Goal: Task Accomplishment & Management: Manage account settings

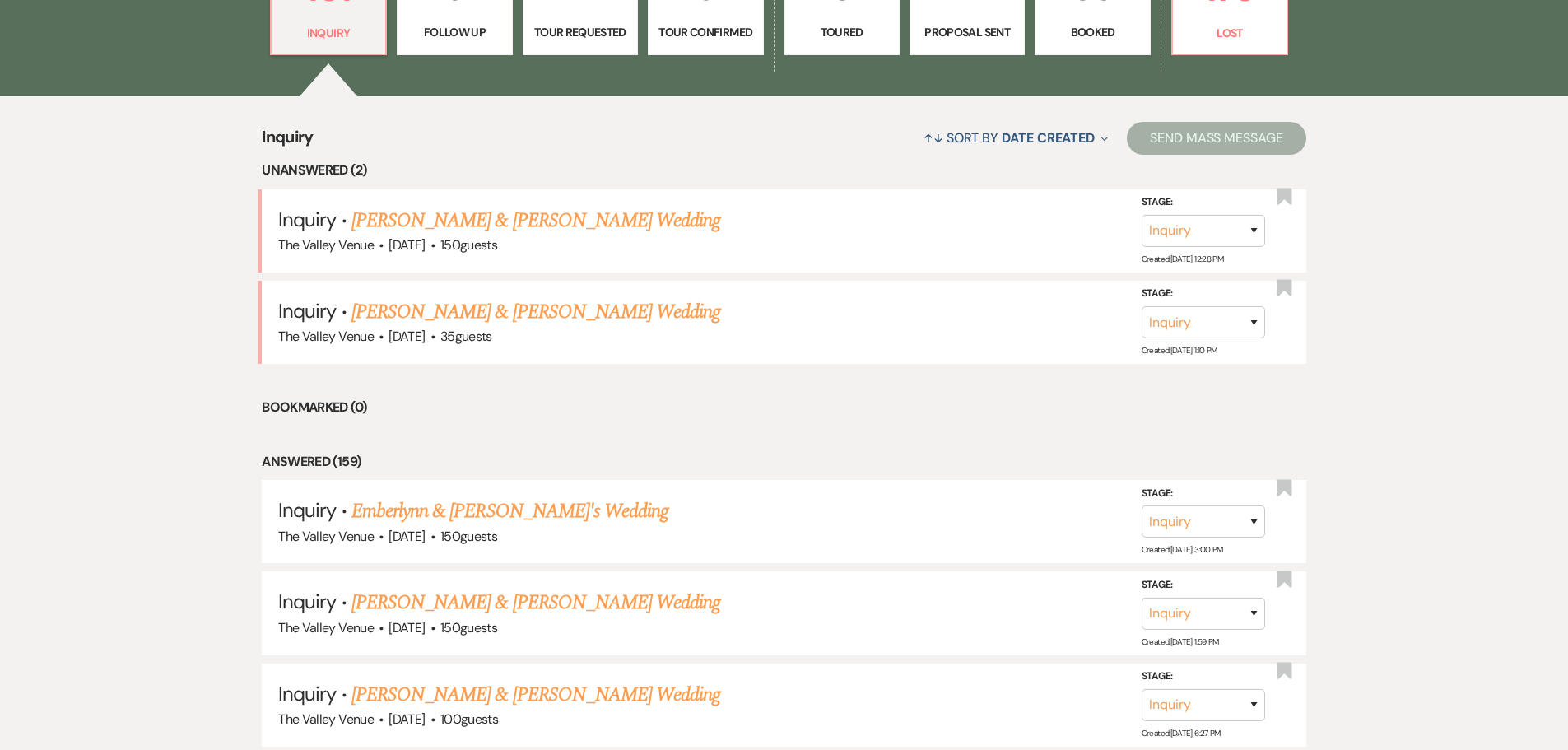
drag, startPoint x: 577, startPoint y: 311, endPoint x: 912, endPoint y: 337, distance: 336.0
click at [577, 311] on link "[PERSON_NAME] & [PERSON_NAME] Wedding" at bounding box center [536, 312] width 369 height 30
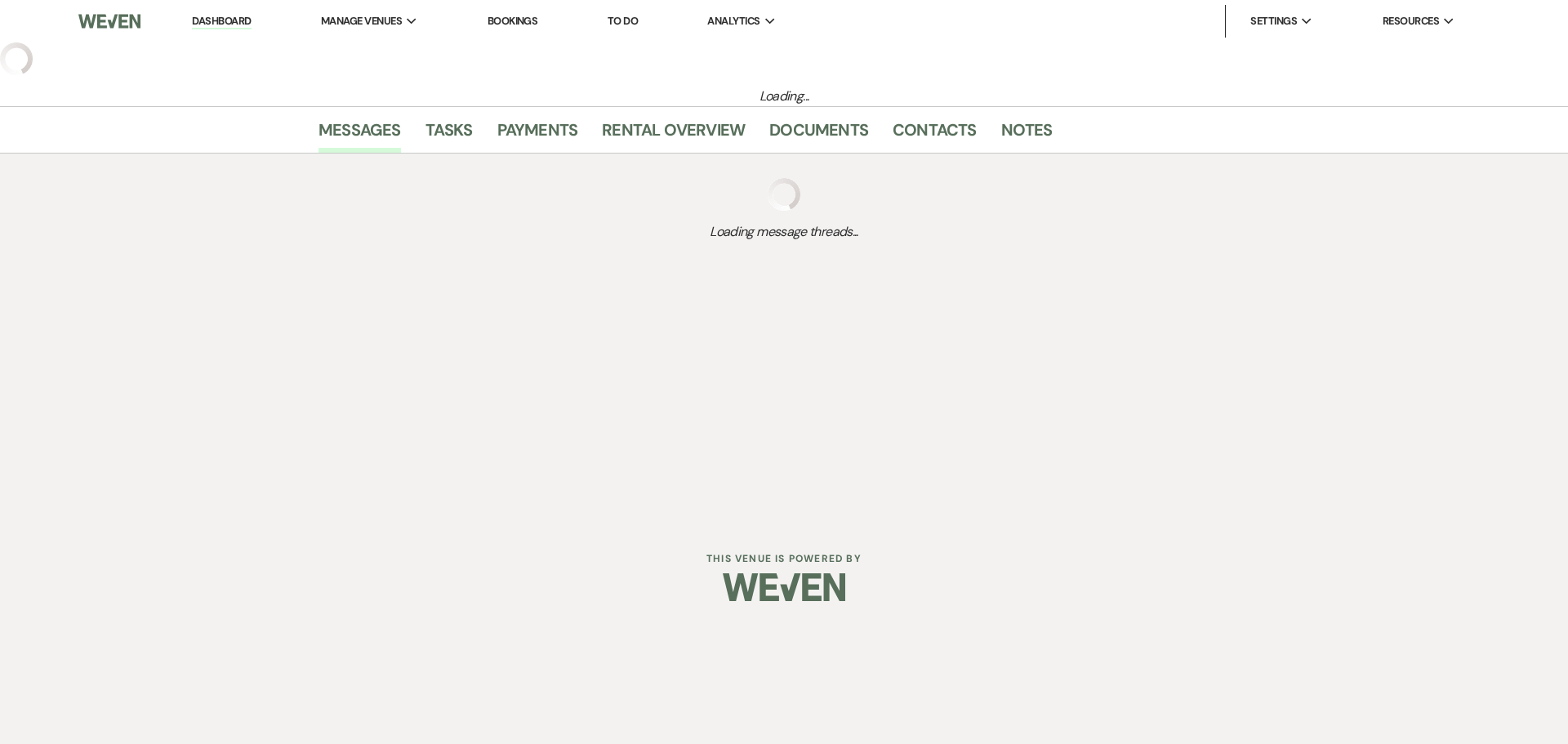
select select "1"
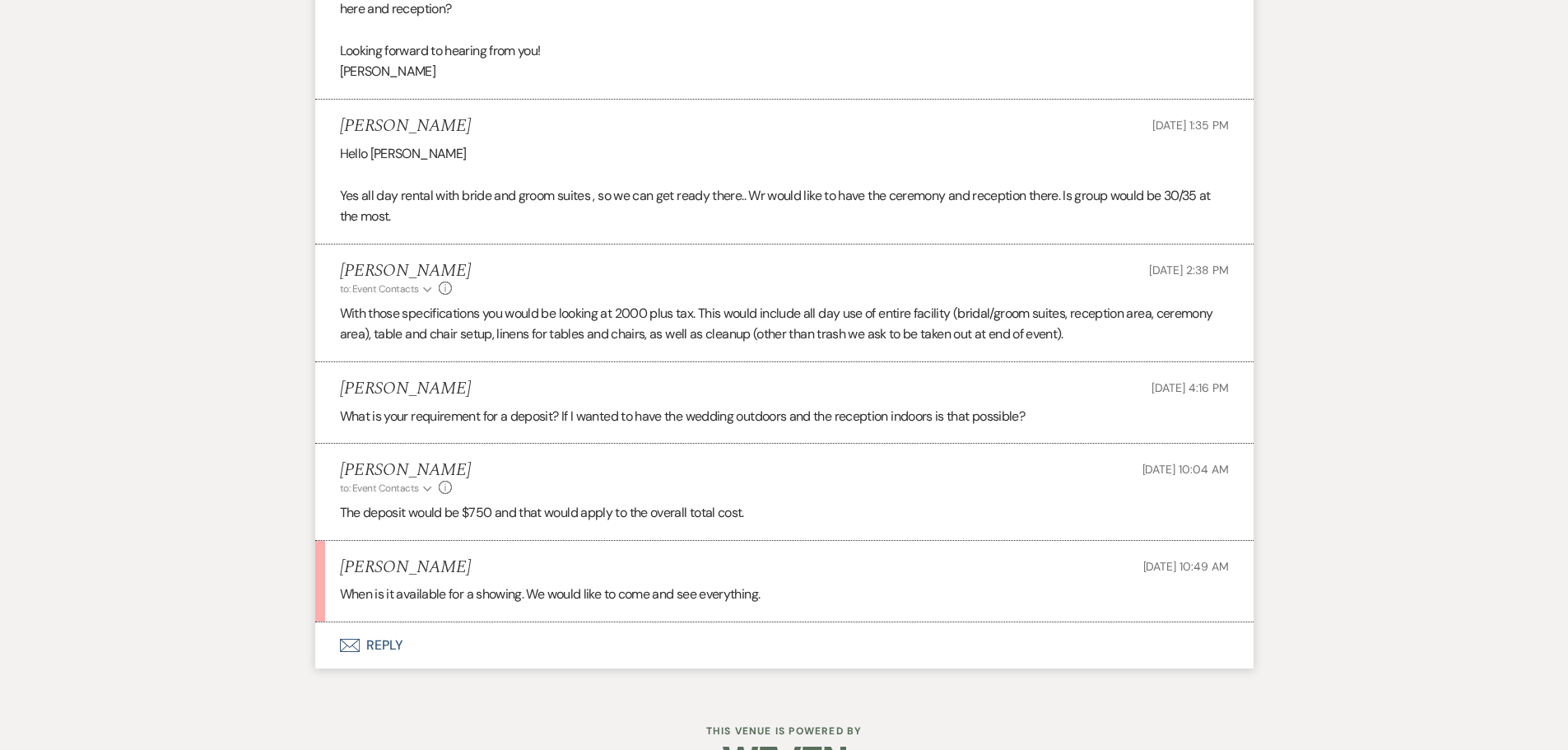
scroll to position [1202, 0]
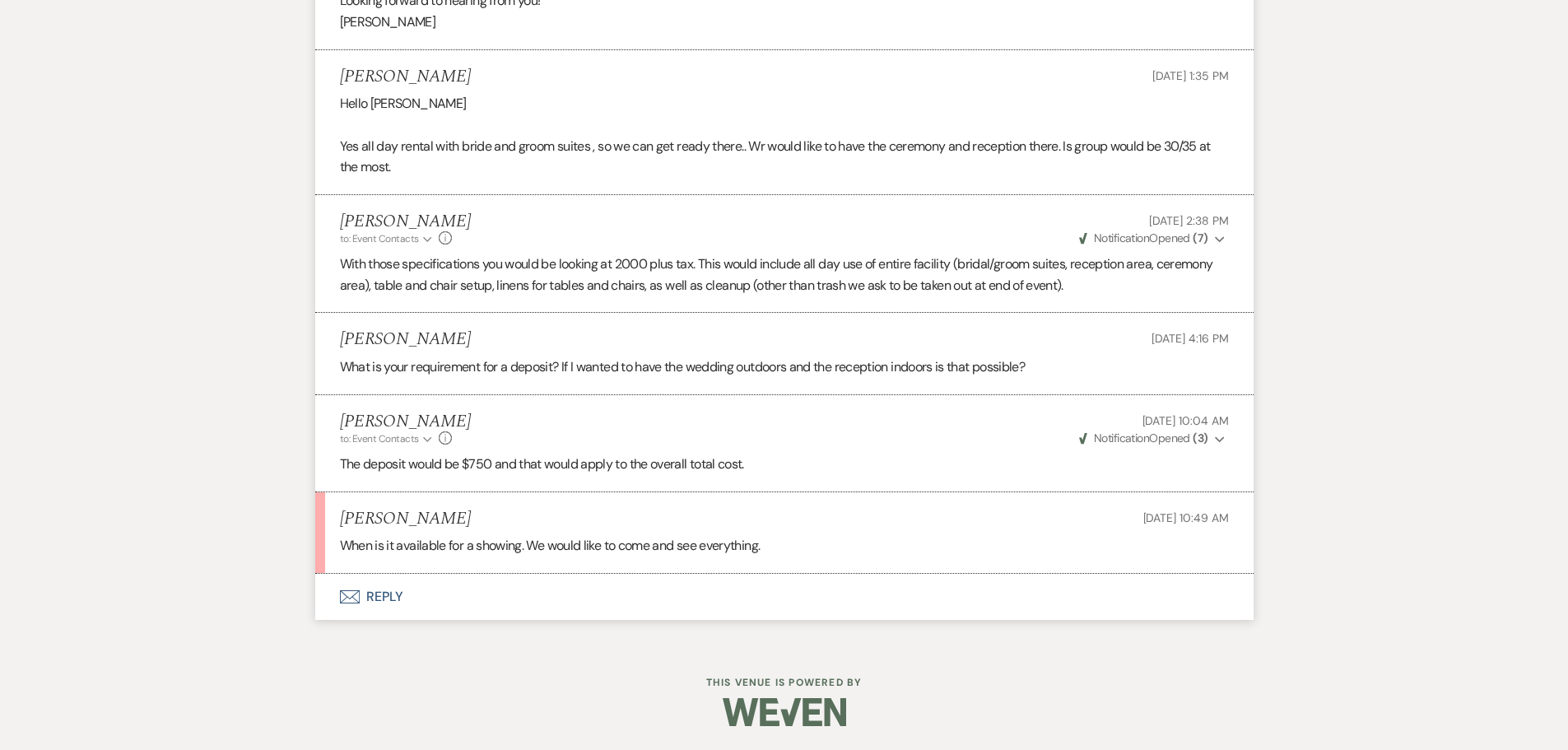
click at [398, 598] on button "Envelope Reply" at bounding box center [784, 596] width 938 height 46
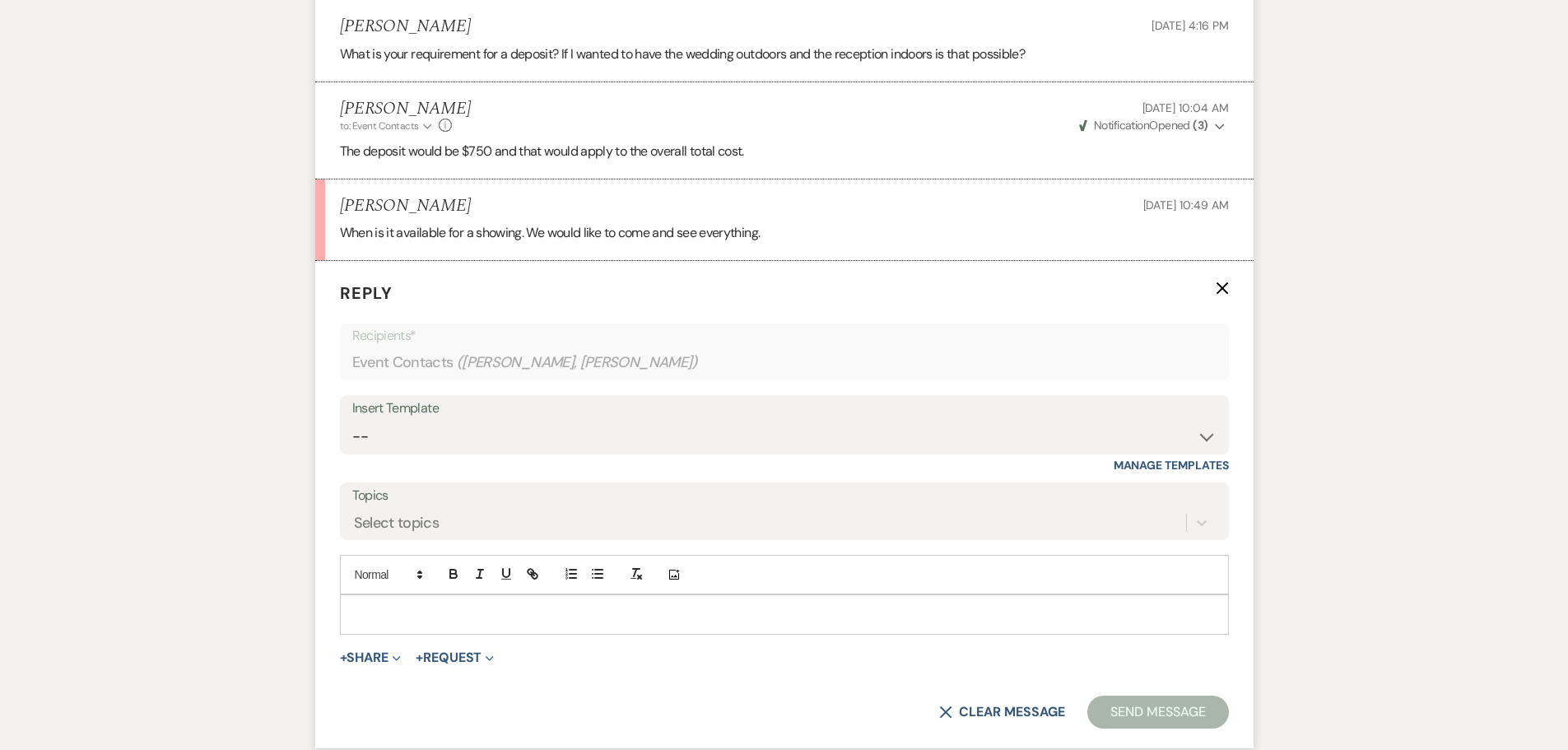
scroll to position [1516, 0]
click at [605, 604] on p at bounding box center [784, 612] width 862 height 18
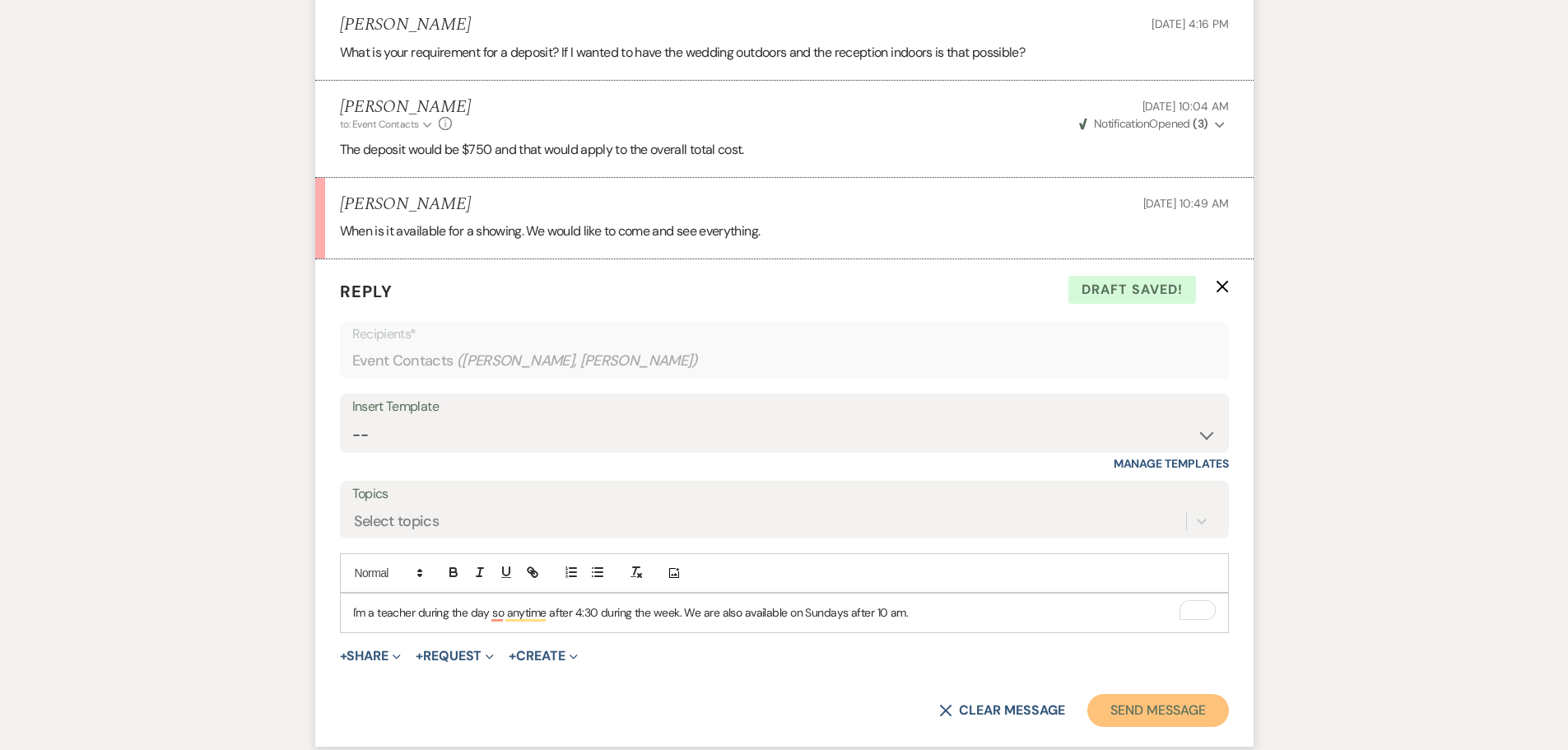
click at [1175, 712] on button "Send Message" at bounding box center [1158, 710] width 141 height 33
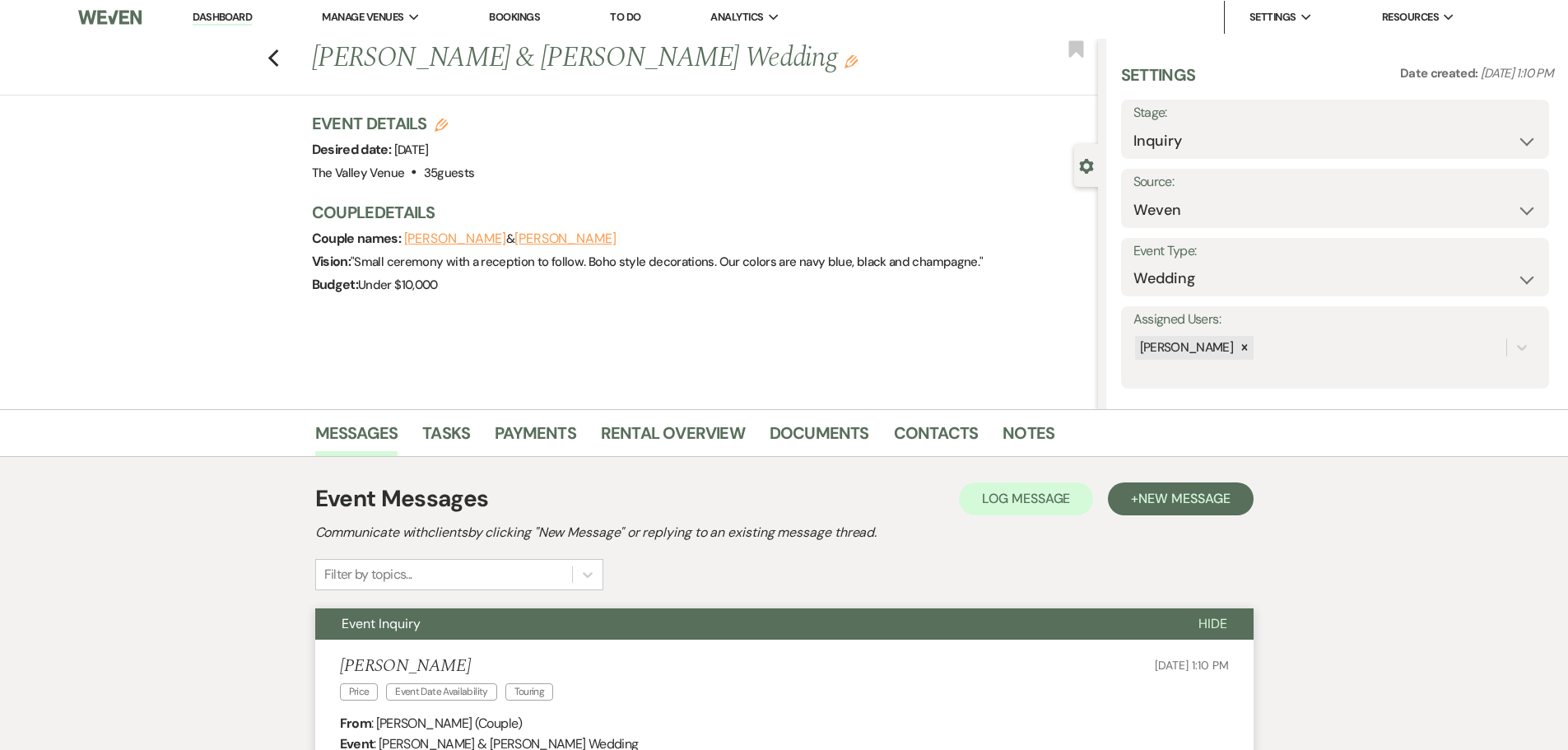
scroll to position [0, 0]
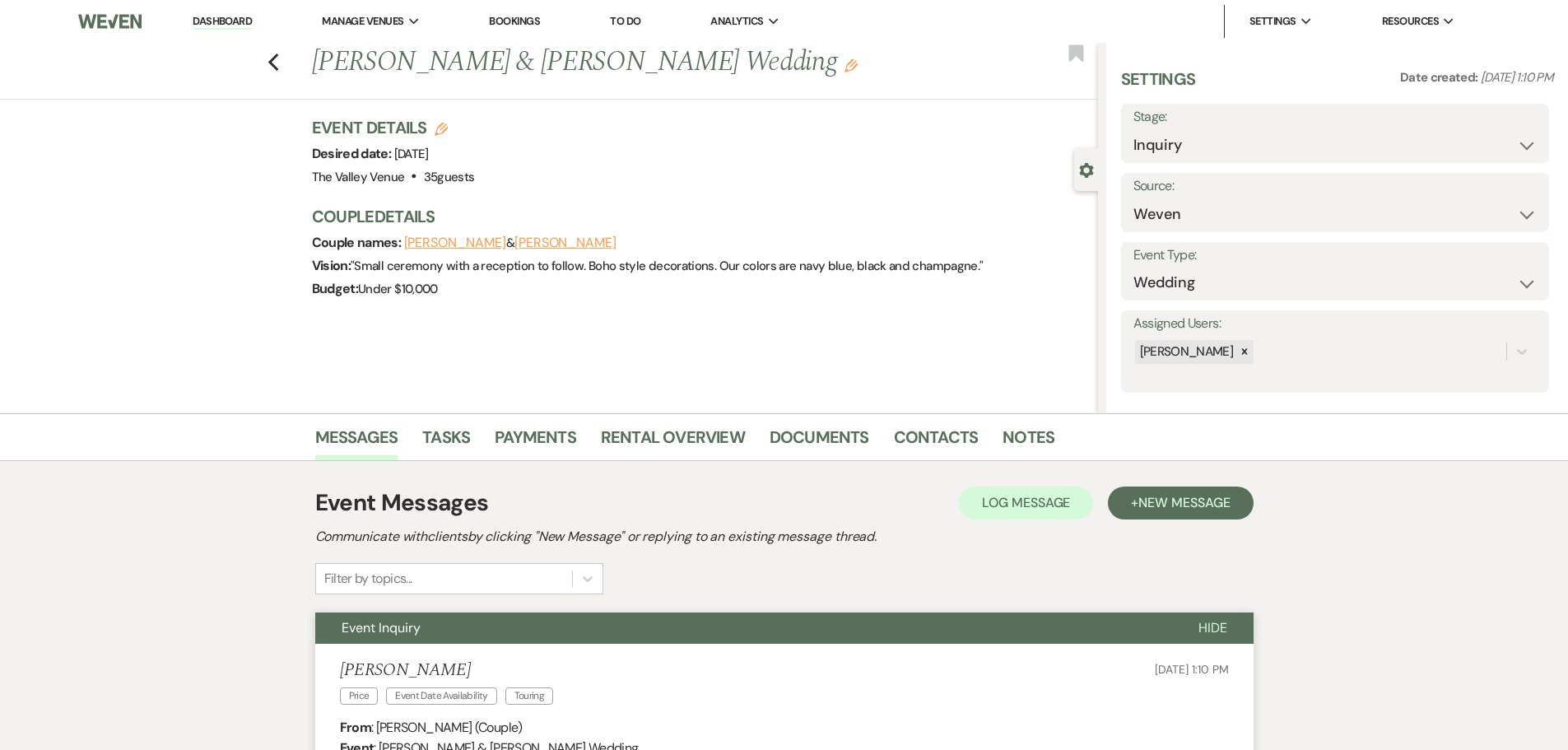
click at [223, 21] on link "Dashboard" at bounding box center [223, 21] width 59 height 15
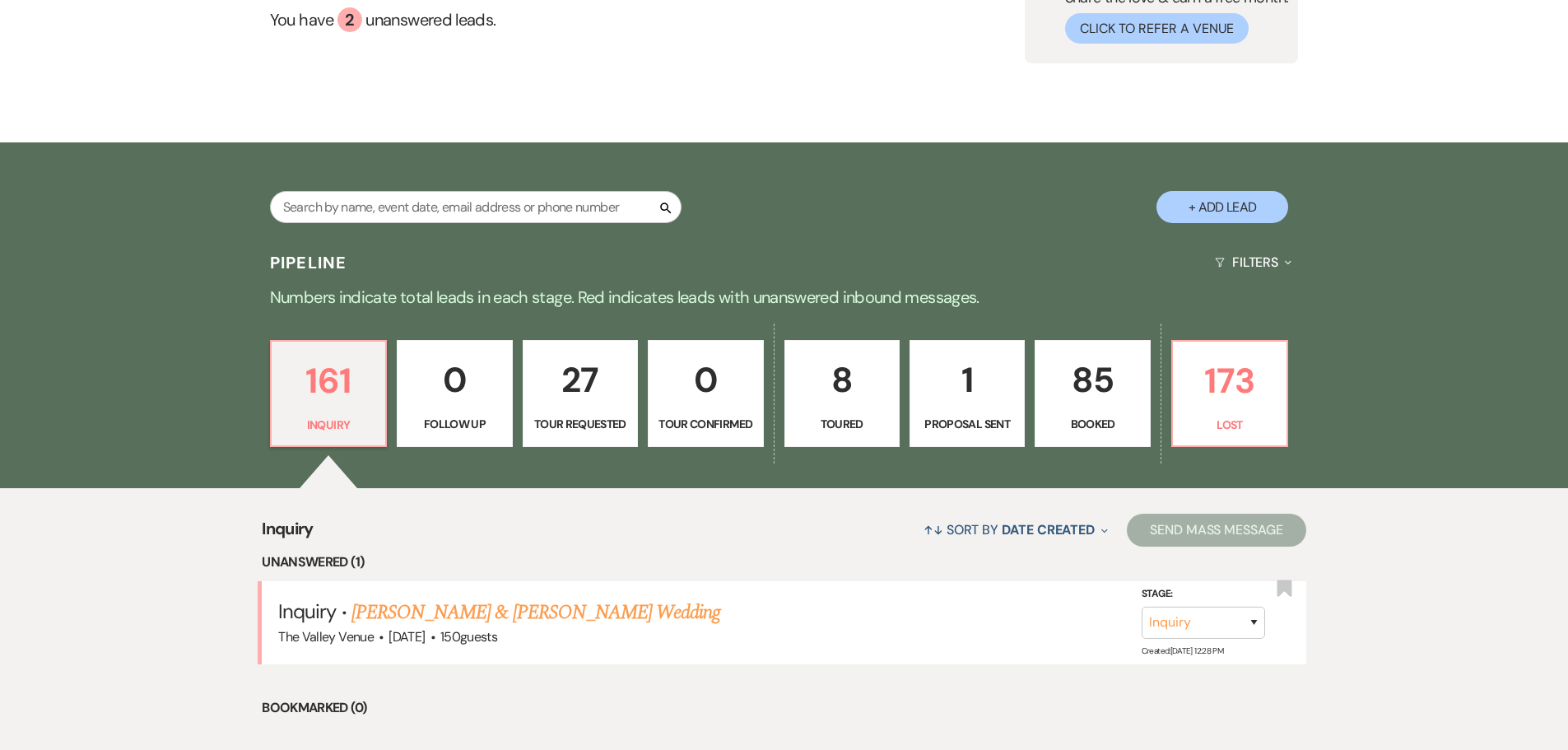
scroll to position [411, 0]
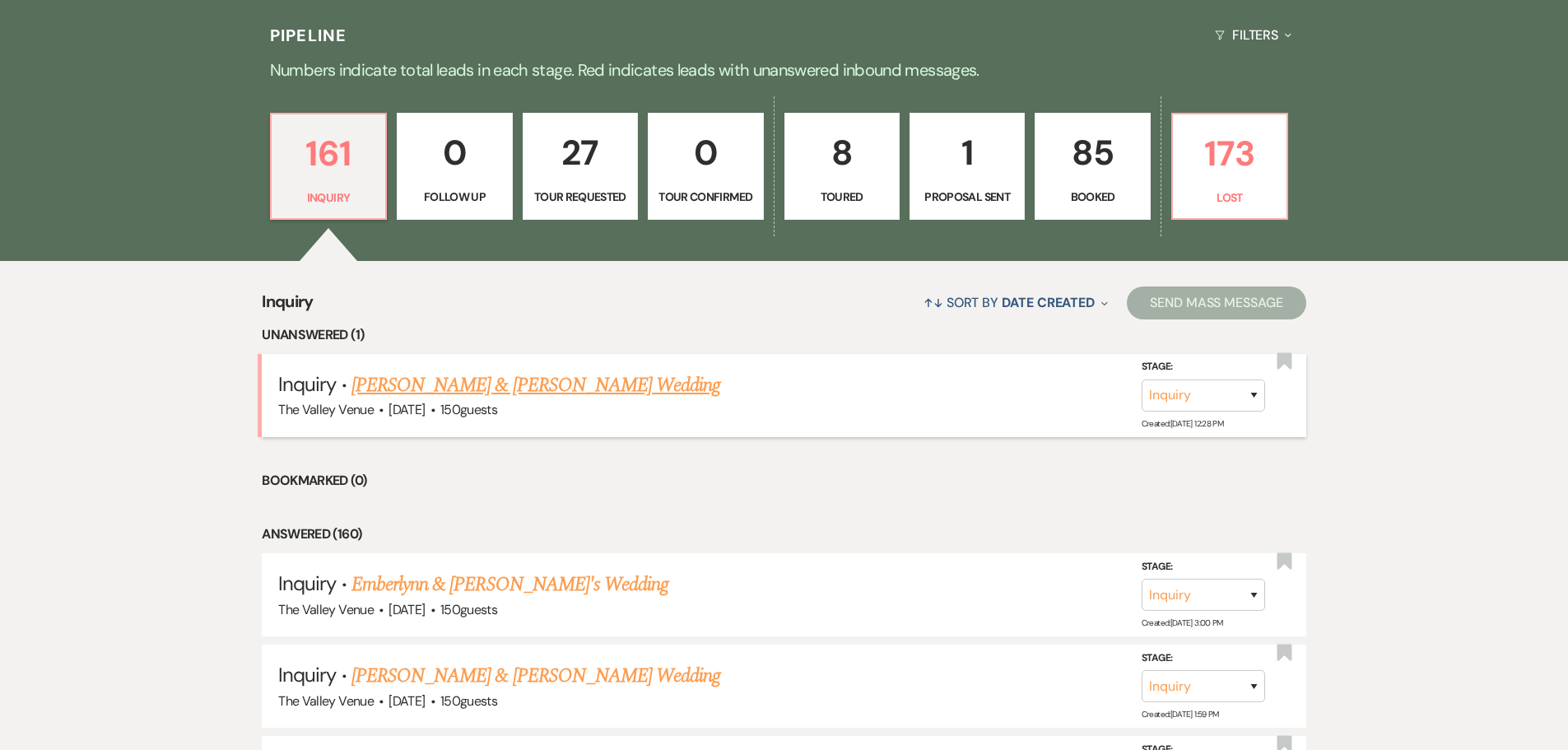
click at [497, 385] on link "[PERSON_NAME] & [PERSON_NAME] Wedding" at bounding box center [536, 385] width 369 height 30
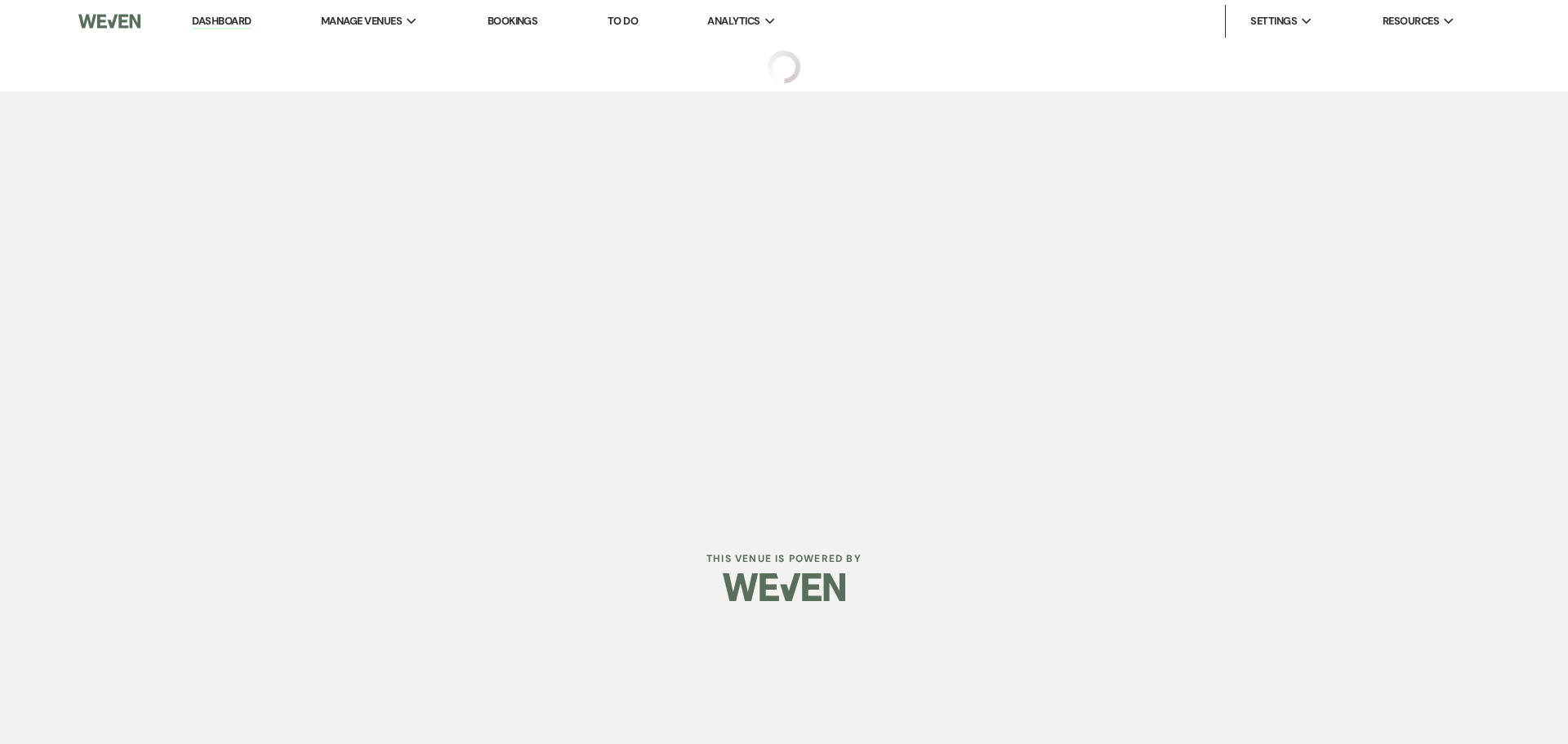
select select "1"
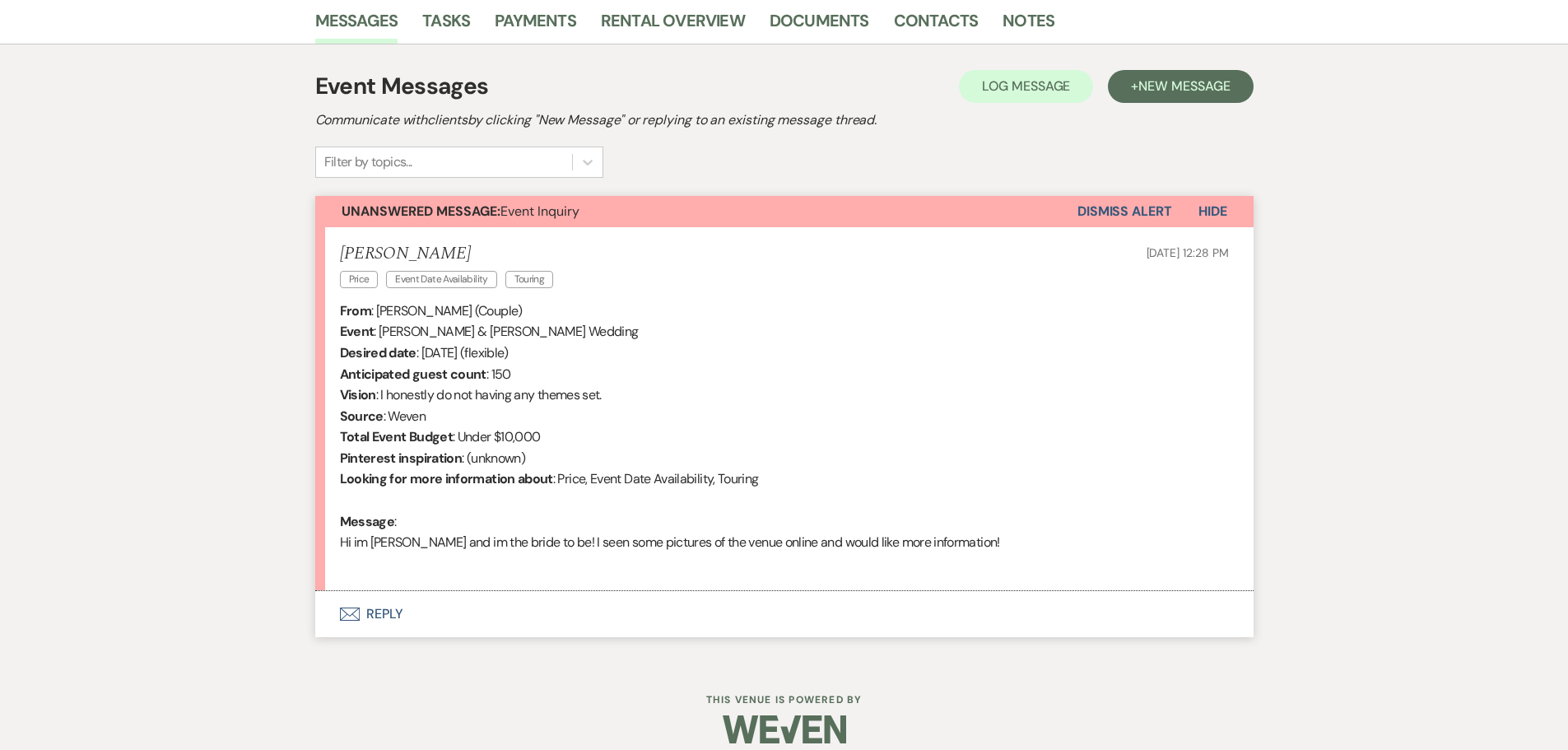
scroll to position [435, 0]
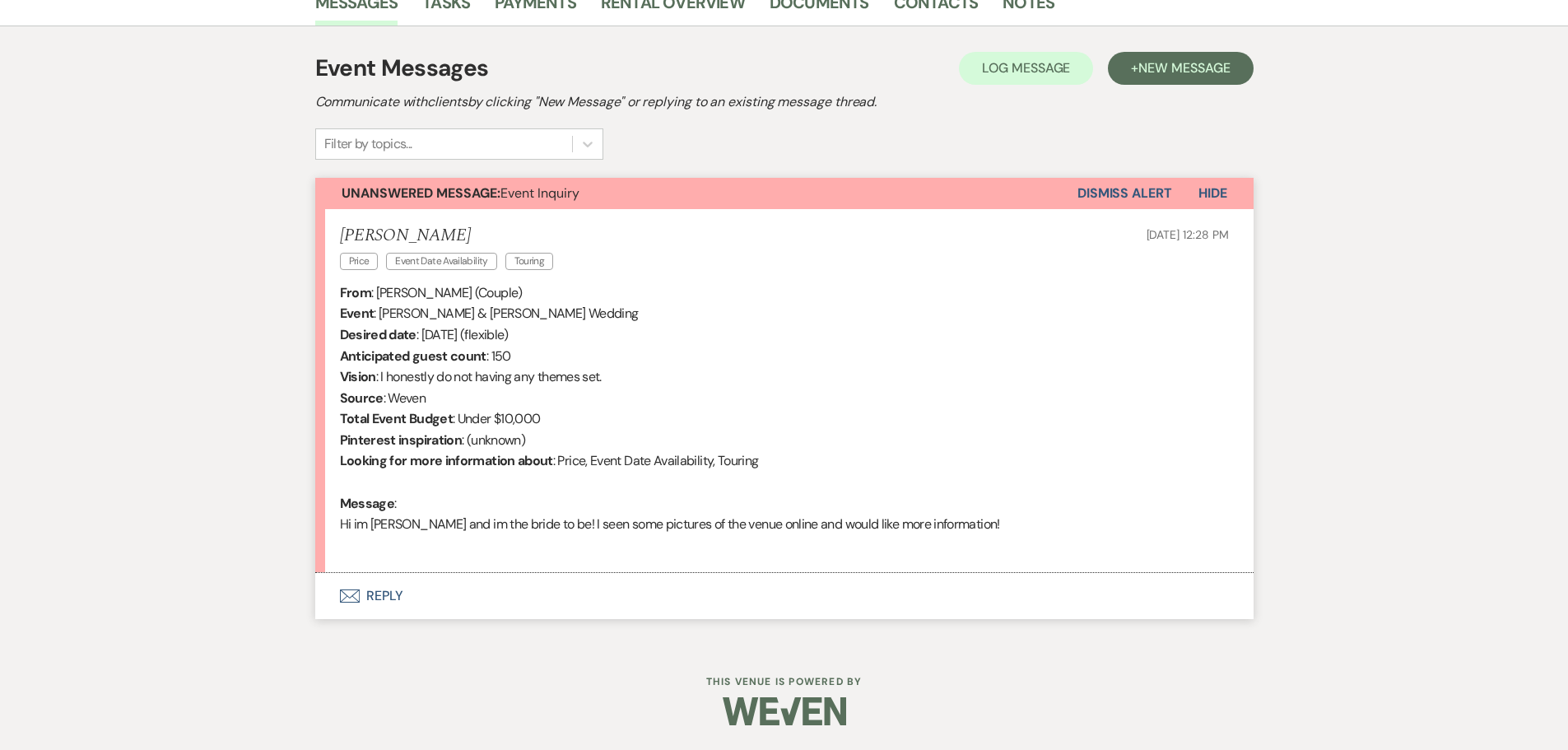
click at [391, 601] on button "Envelope Reply" at bounding box center [784, 595] width 938 height 46
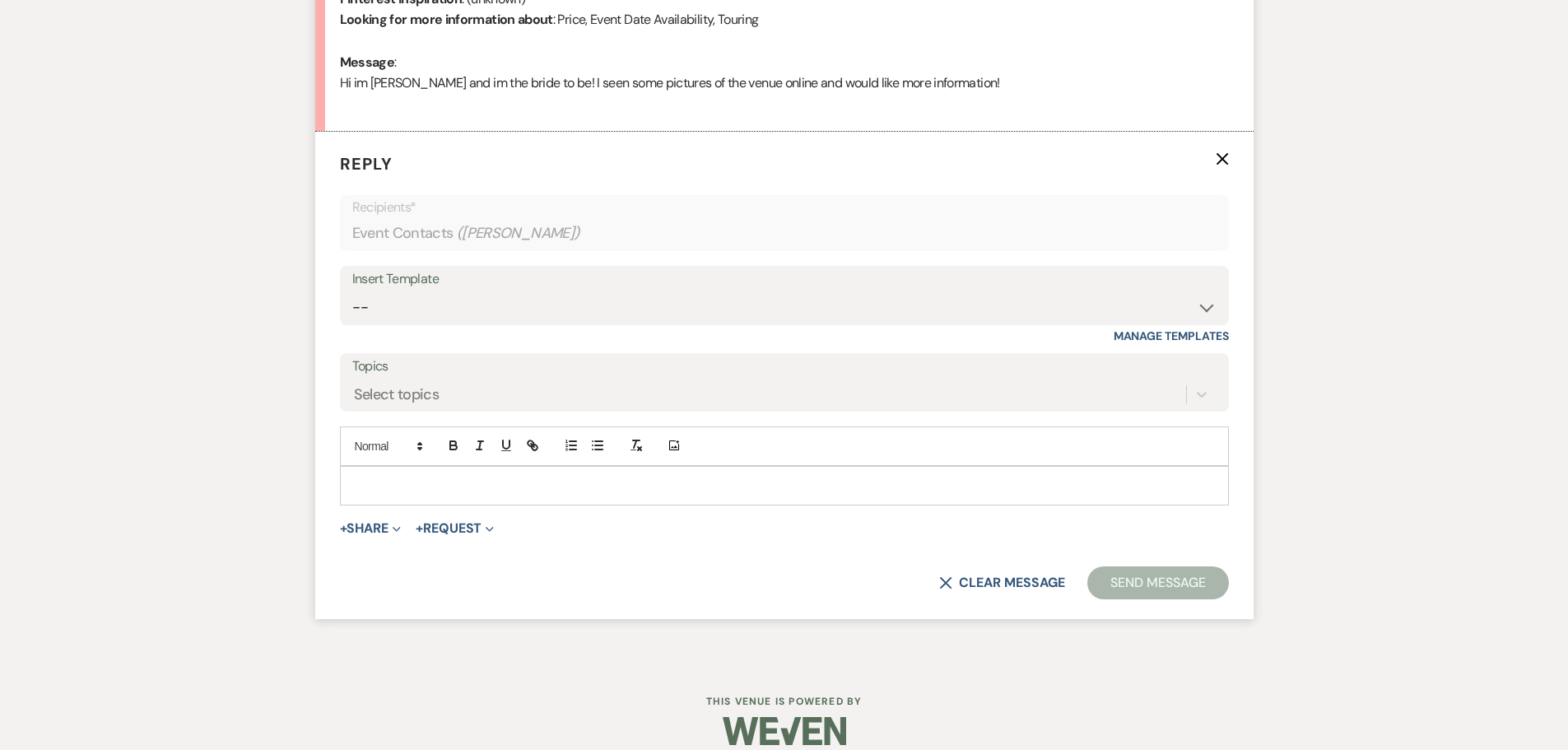
scroll to position [877, 0]
drag, startPoint x: 467, startPoint y: 302, endPoint x: 468, endPoint y: 320, distance: 18.0
click at [467, 302] on select "-- Weven Planning Portal Introduction (Booked Events) Initial Inquiry Response …" at bounding box center [784, 307] width 864 height 32
select select "2334"
click at [353, 290] on select "-- Weven Planning Portal Introduction (Booked Events) Initial Inquiry Response …" at bounding box center [784, 307] width 864 height 32
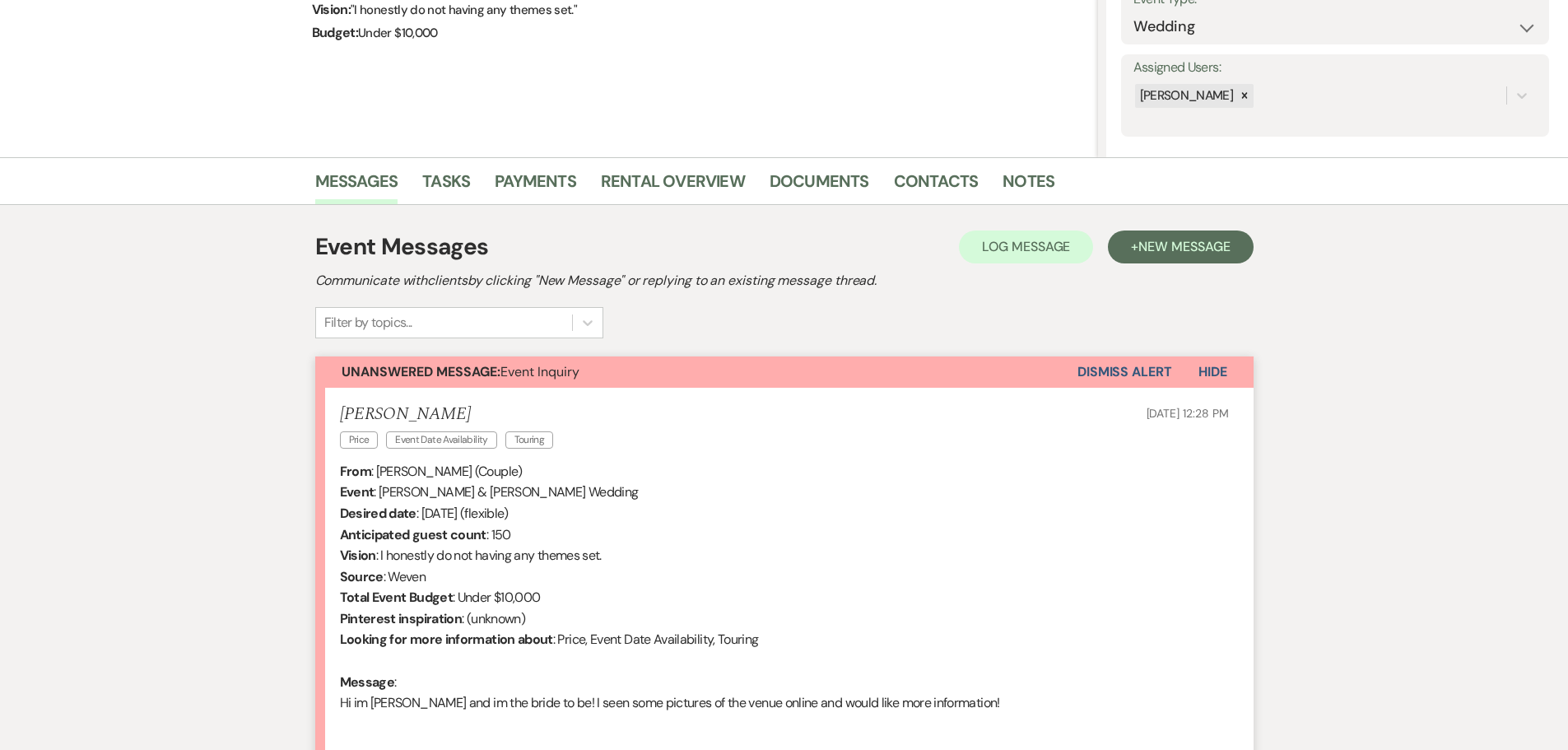
scroll to position [54, 0]
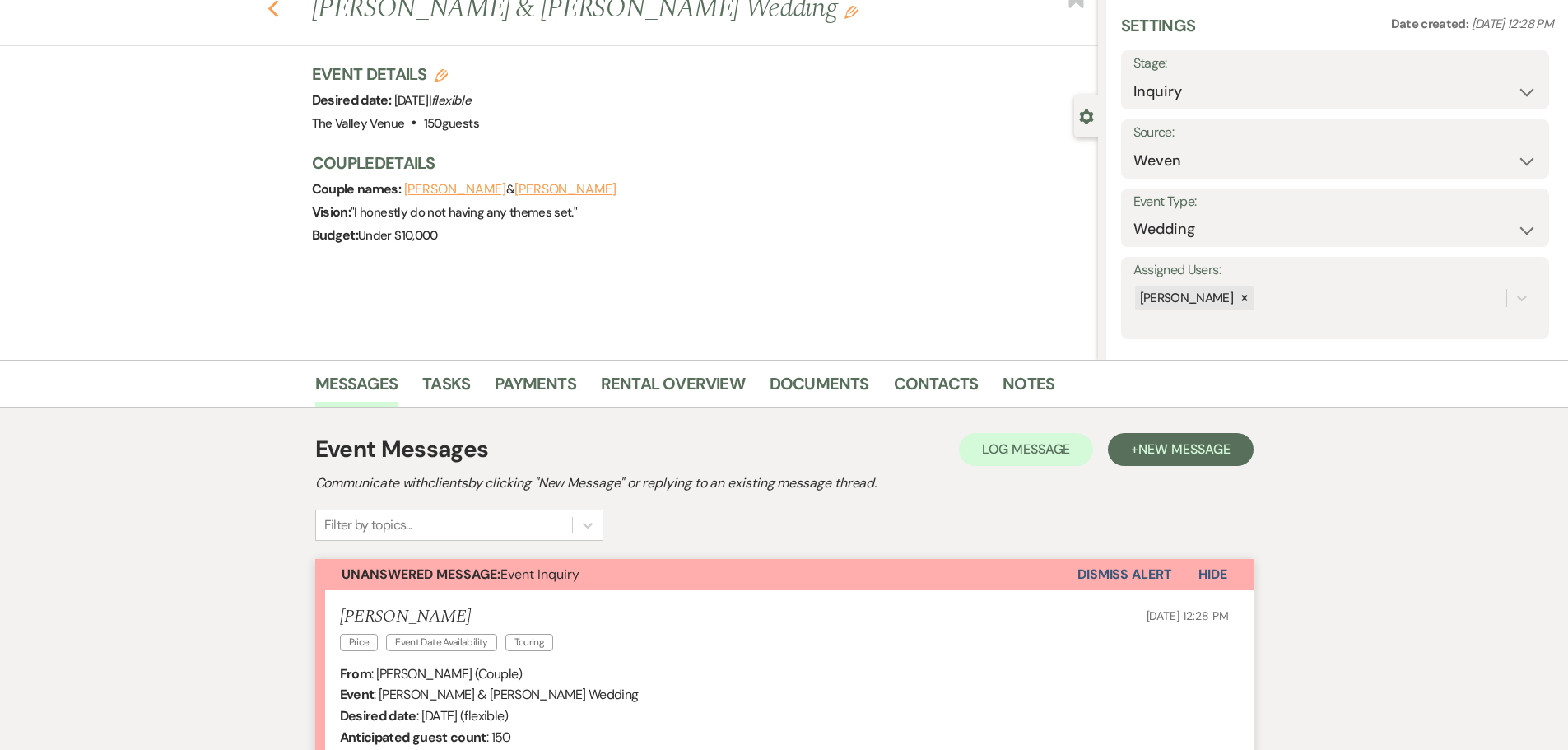
click at [274, 9] on icon "Previous" at bounding box center [274, 8] width 13 height 20
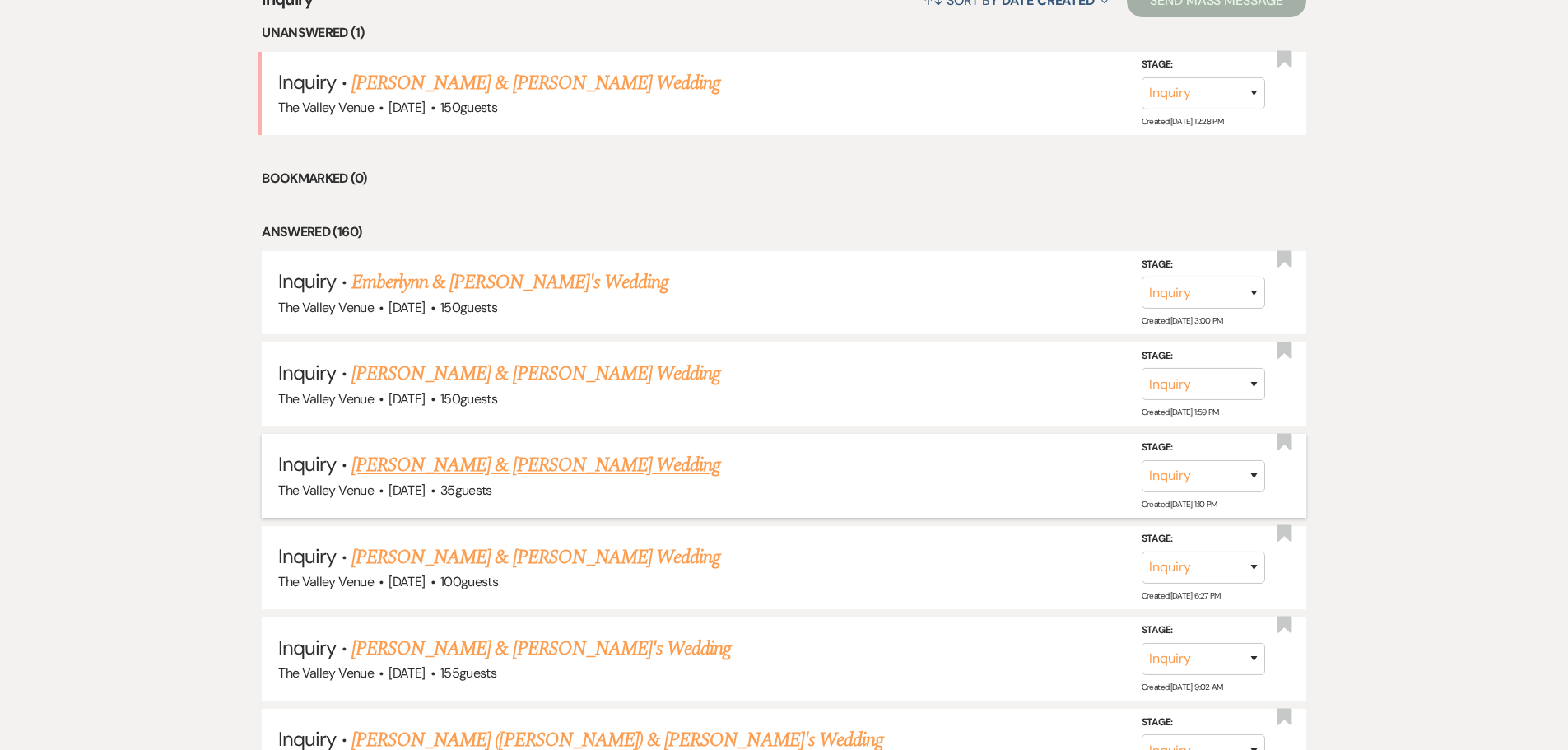
scroll to position [741, 0]
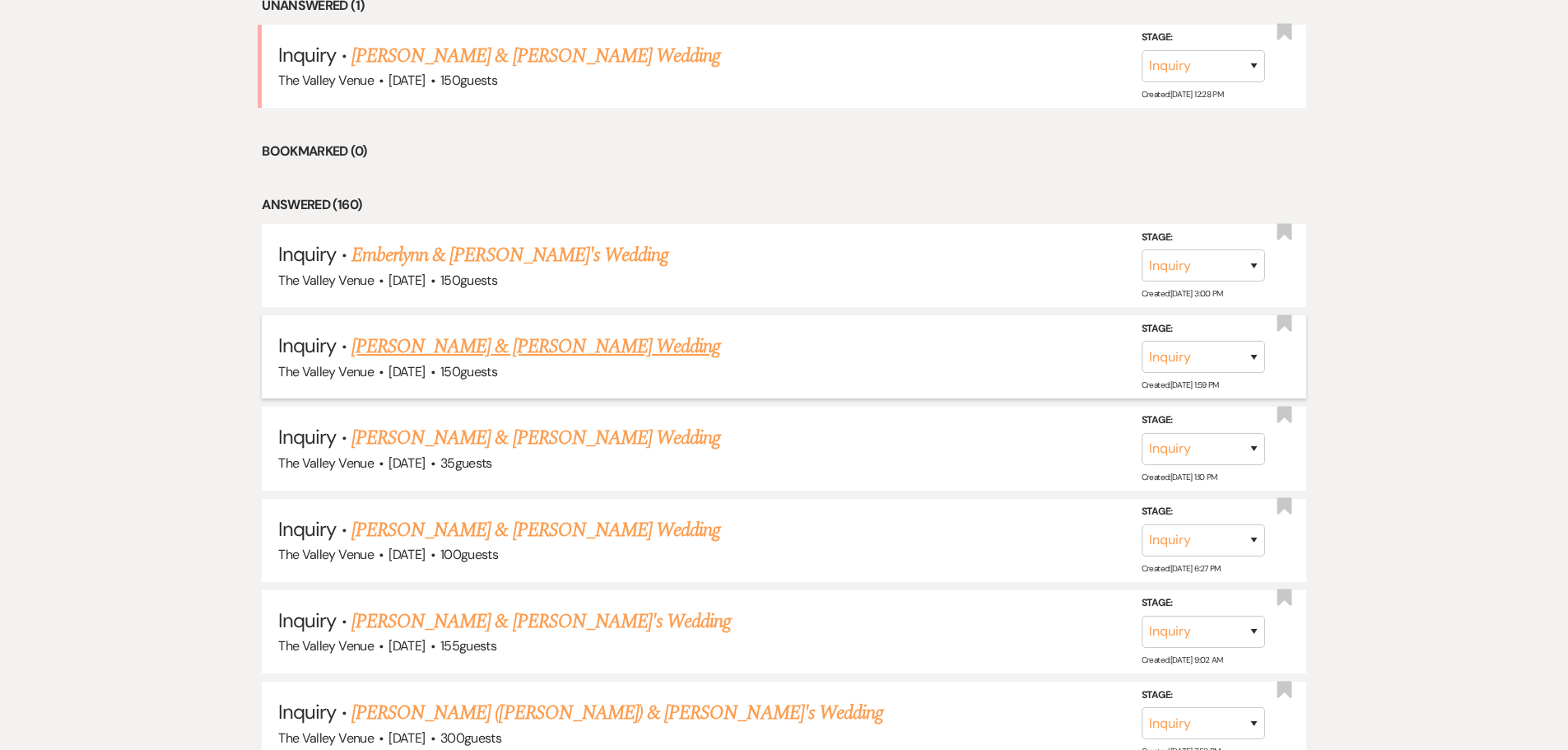
click at [579, 364] on div "The Valley Venue · [DATE] · 150 guests" at bounding box center [783, 371] width 1012 height 21
click at [568, 346] on link "[PERSON_NAME] & [PERSON_NAME] Wedding" at bounding box center [536, 346] width 369 height 30
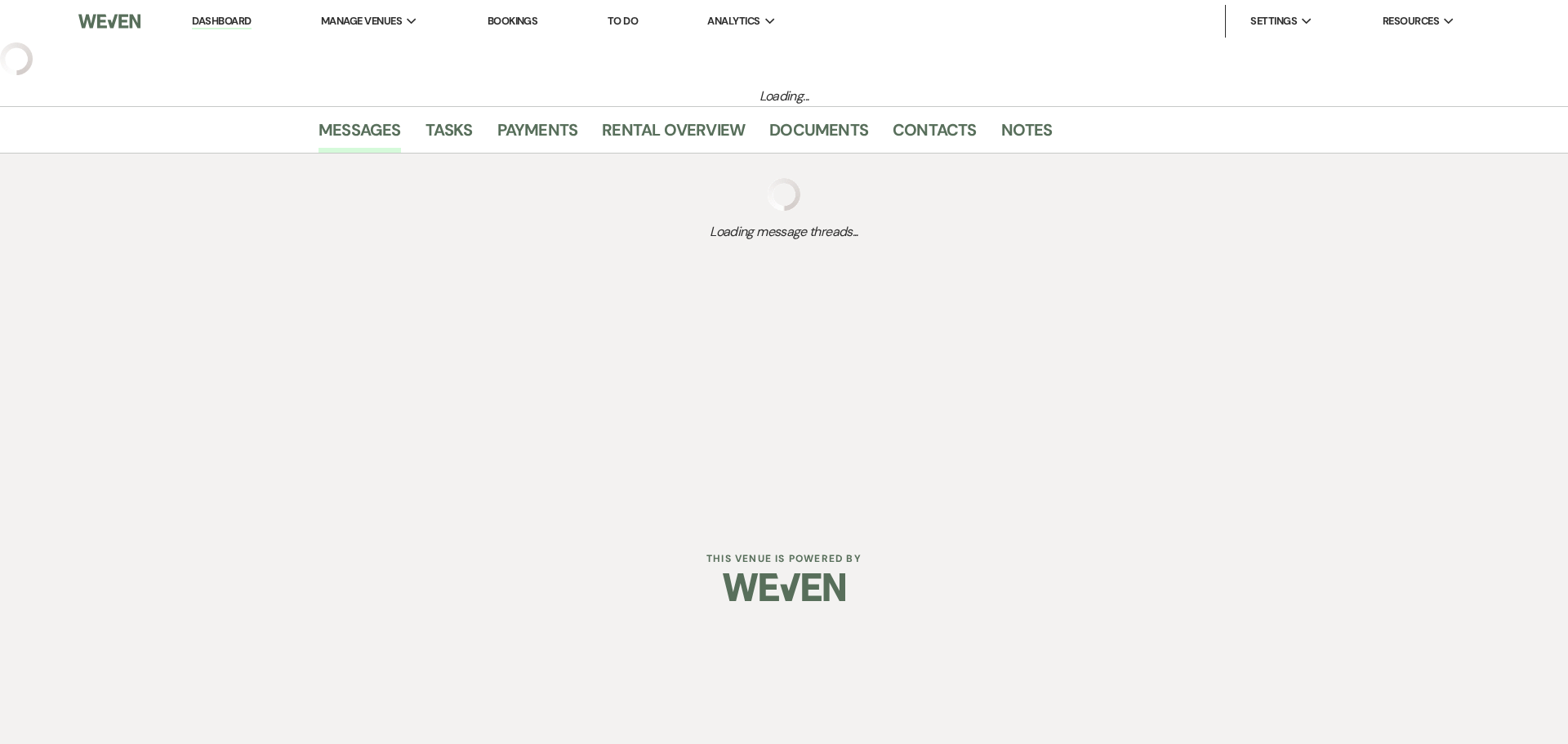
select select "1"
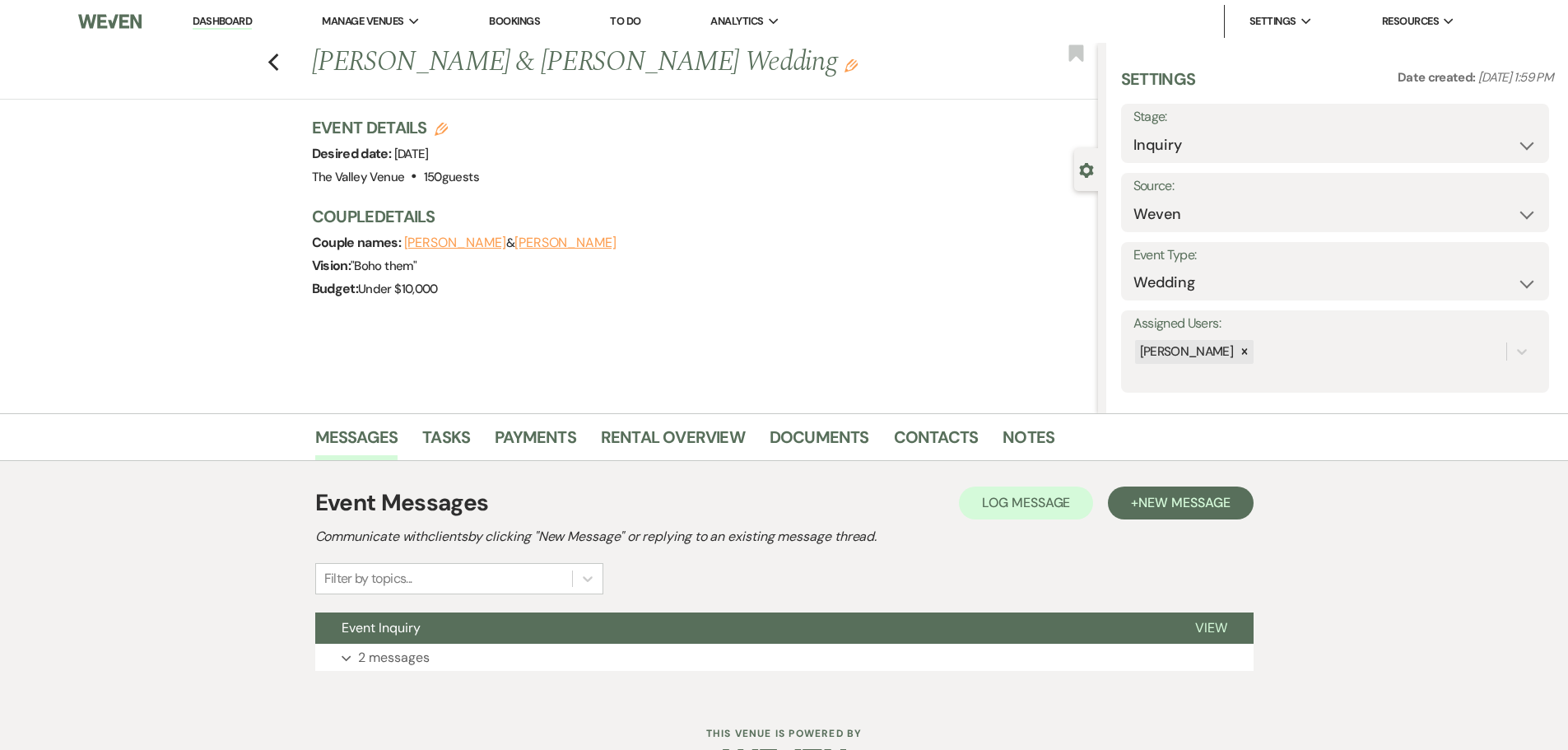
scroll to position [52, 0]
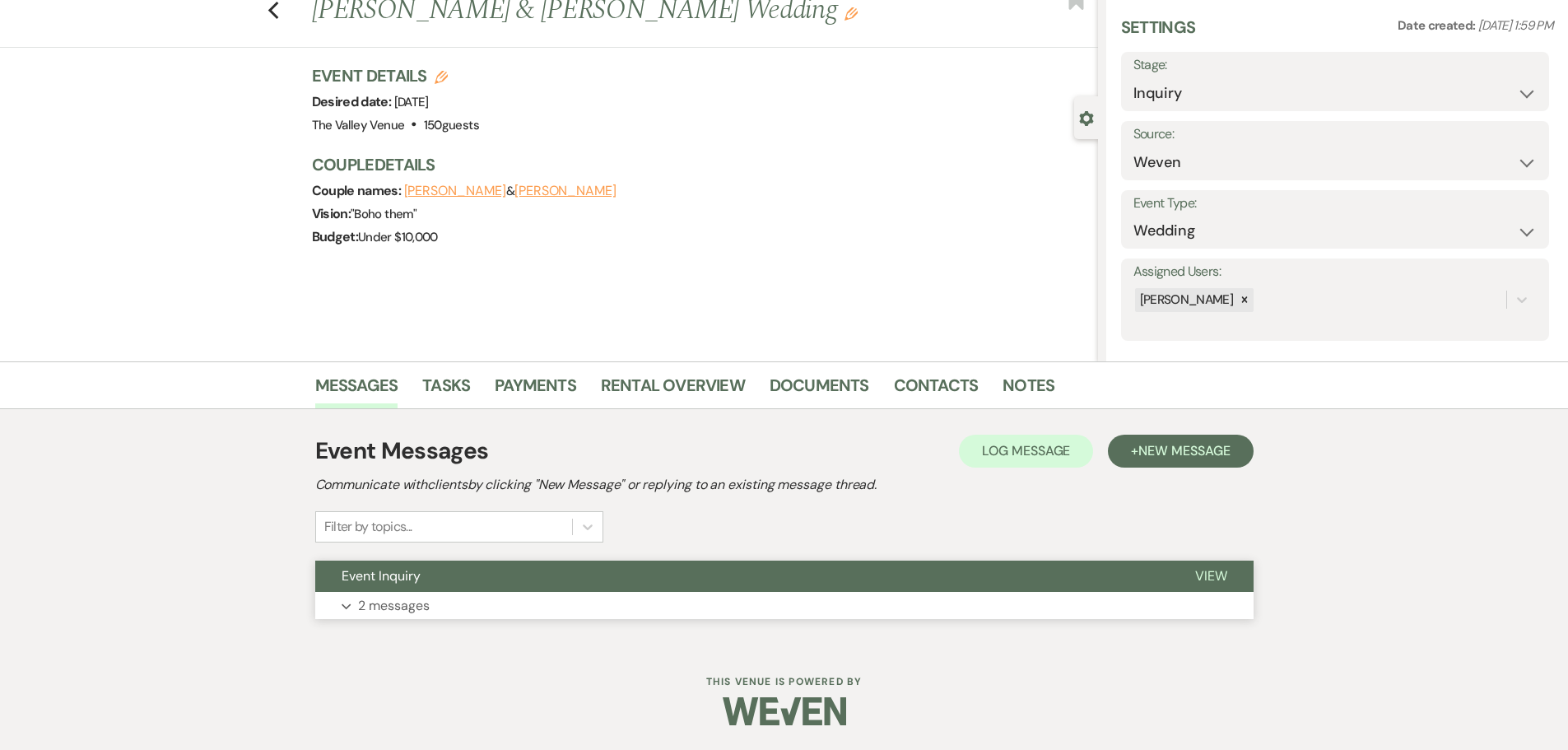
click at [381, 593] on button "Expand 2 messages" at bounding box center [784, 606] width 938 height 28
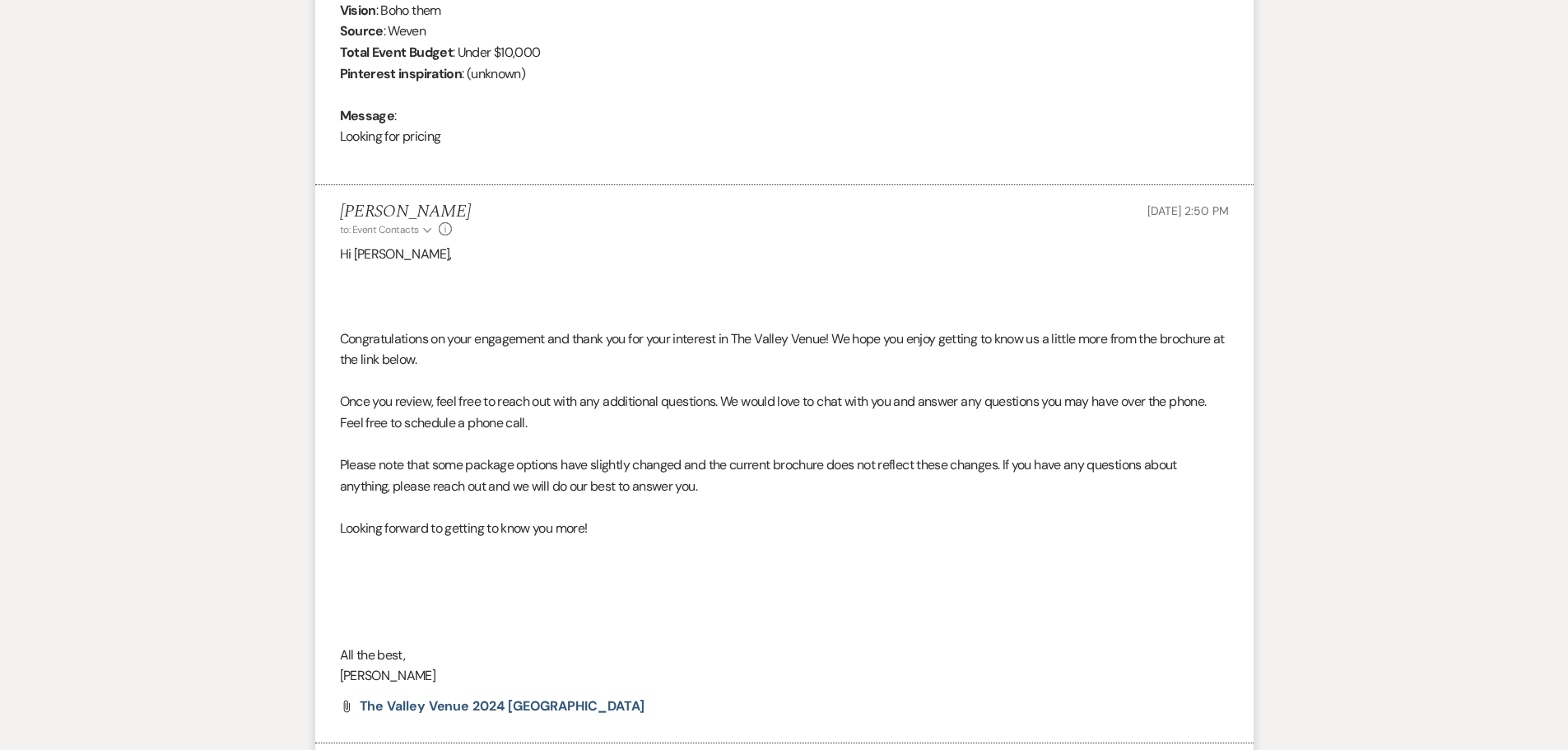
scroll to position [940, 0]
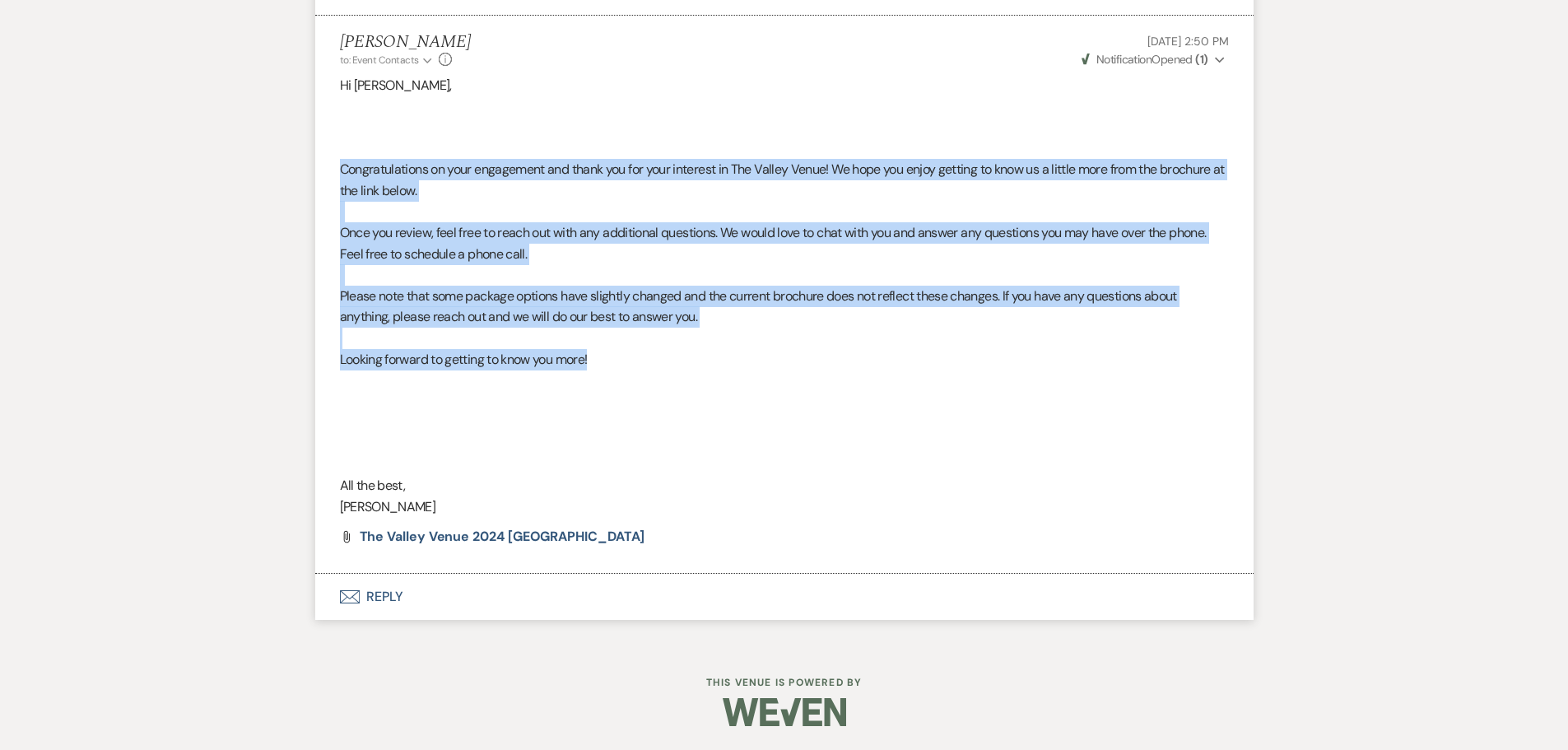
drag, startPoint x: 627, startPoint y: 360, endPoint x: 347, endPoint y: 183, distance: 331.3
click at [319, 163] on li "[PERSON_NAME] to: Event Contacts Expand Info [DATE] 2:50 PM Weven Check Notific…" at bounding box center [784, 294] width 938 height 558
copy div "Congratulations on your engagement and thank you for your interest in The Valle…"
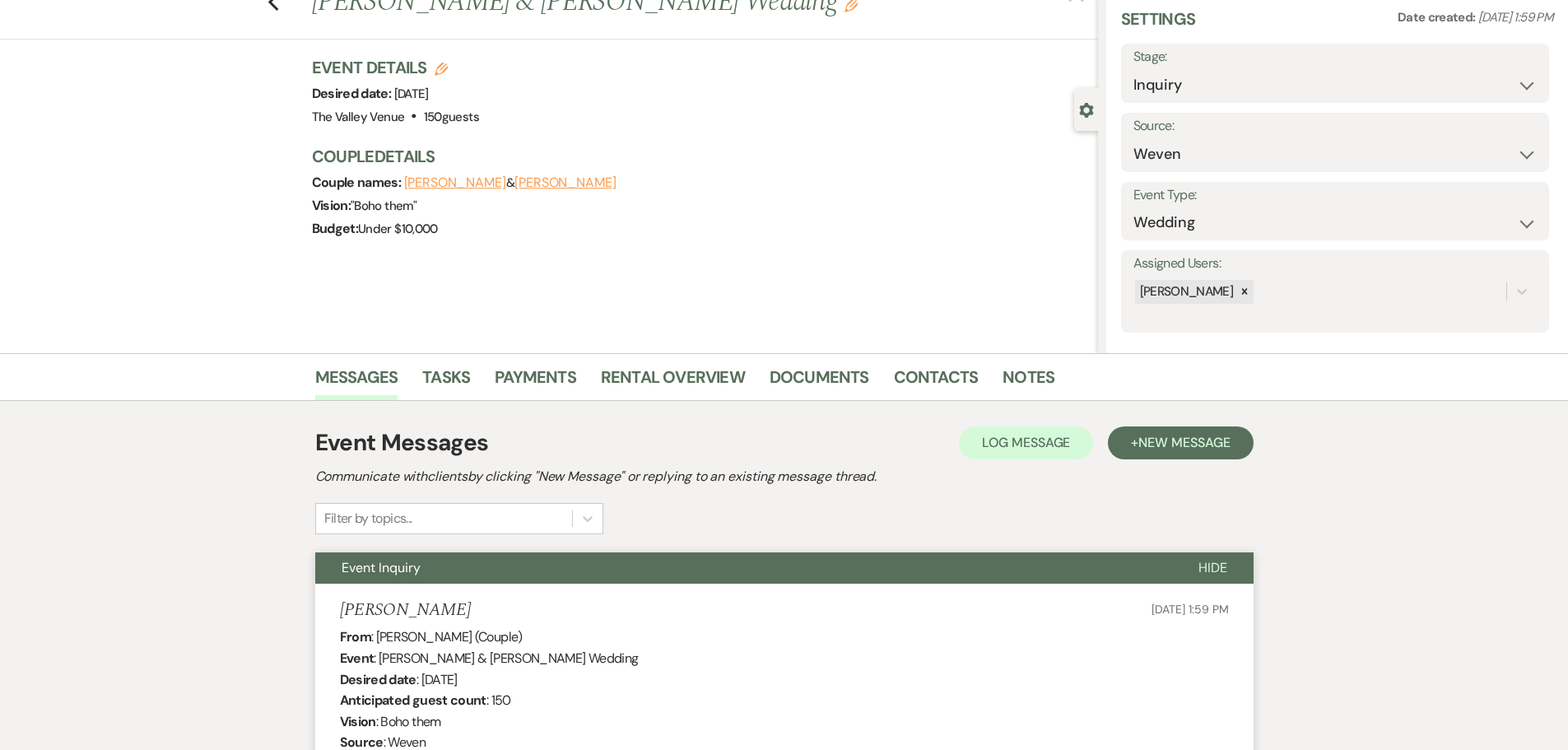
scroll to position [0, 0]
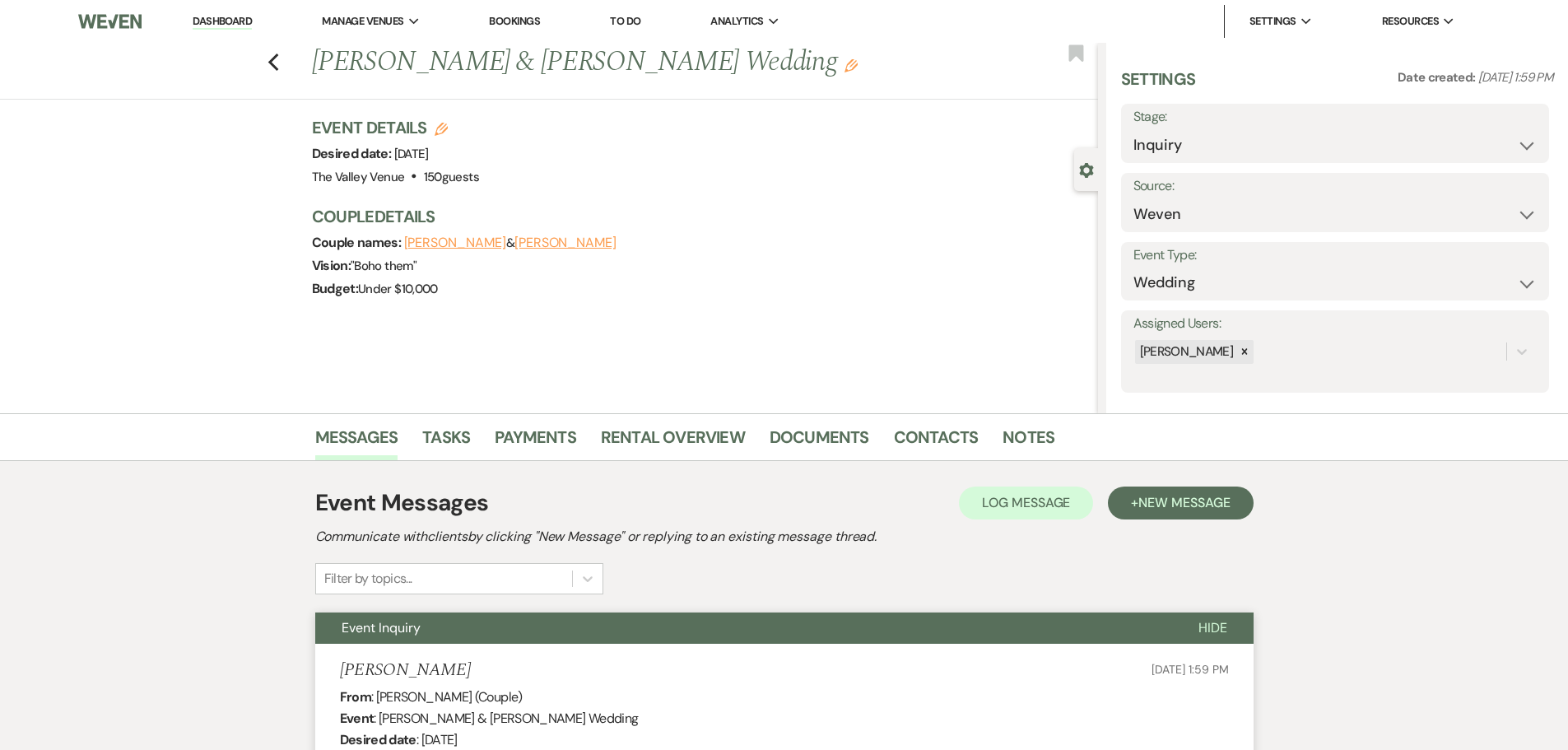
click at [241, 16] on link "Dashboard" at bounding box center [223, 21] width 59 height 15
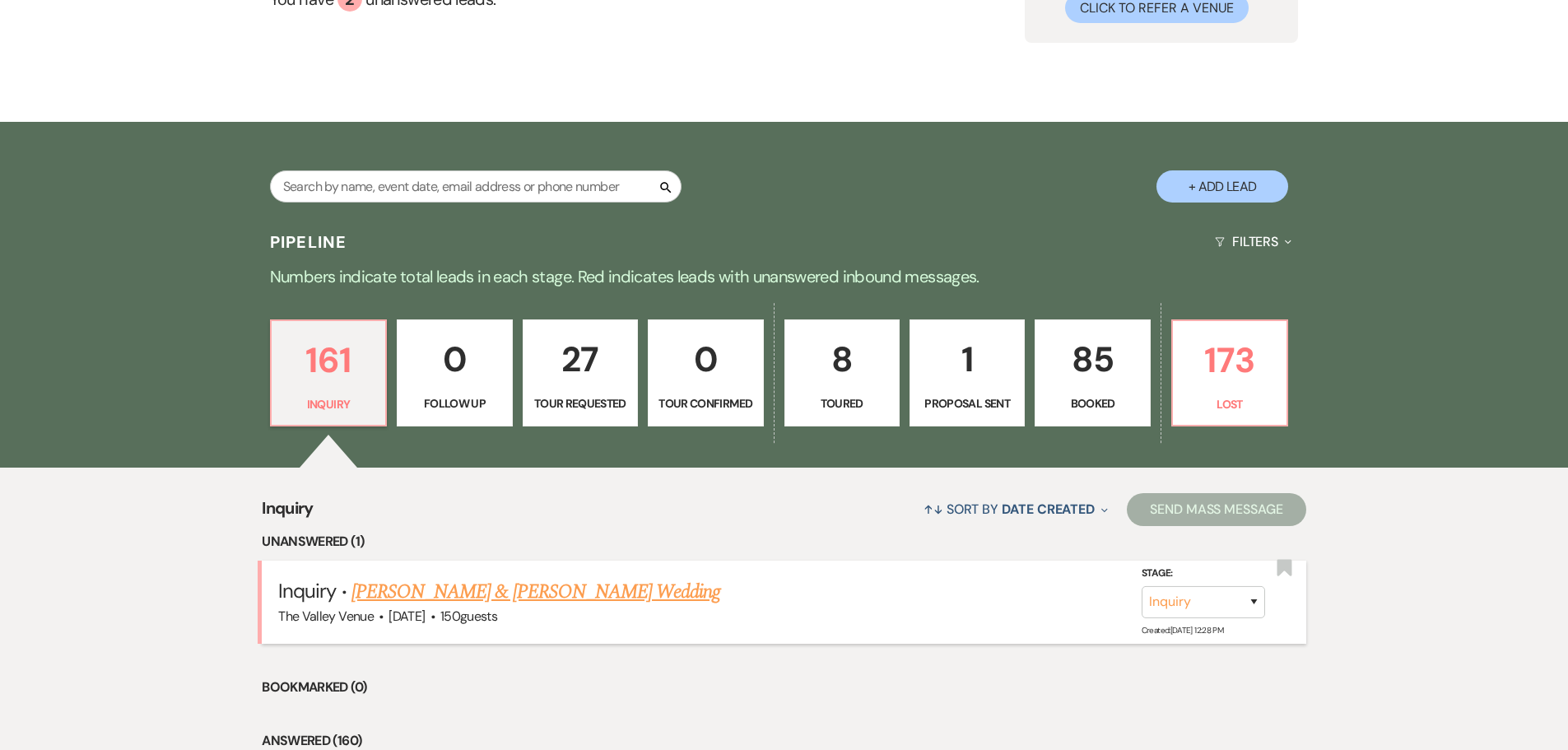
scroll to position [330, 0]
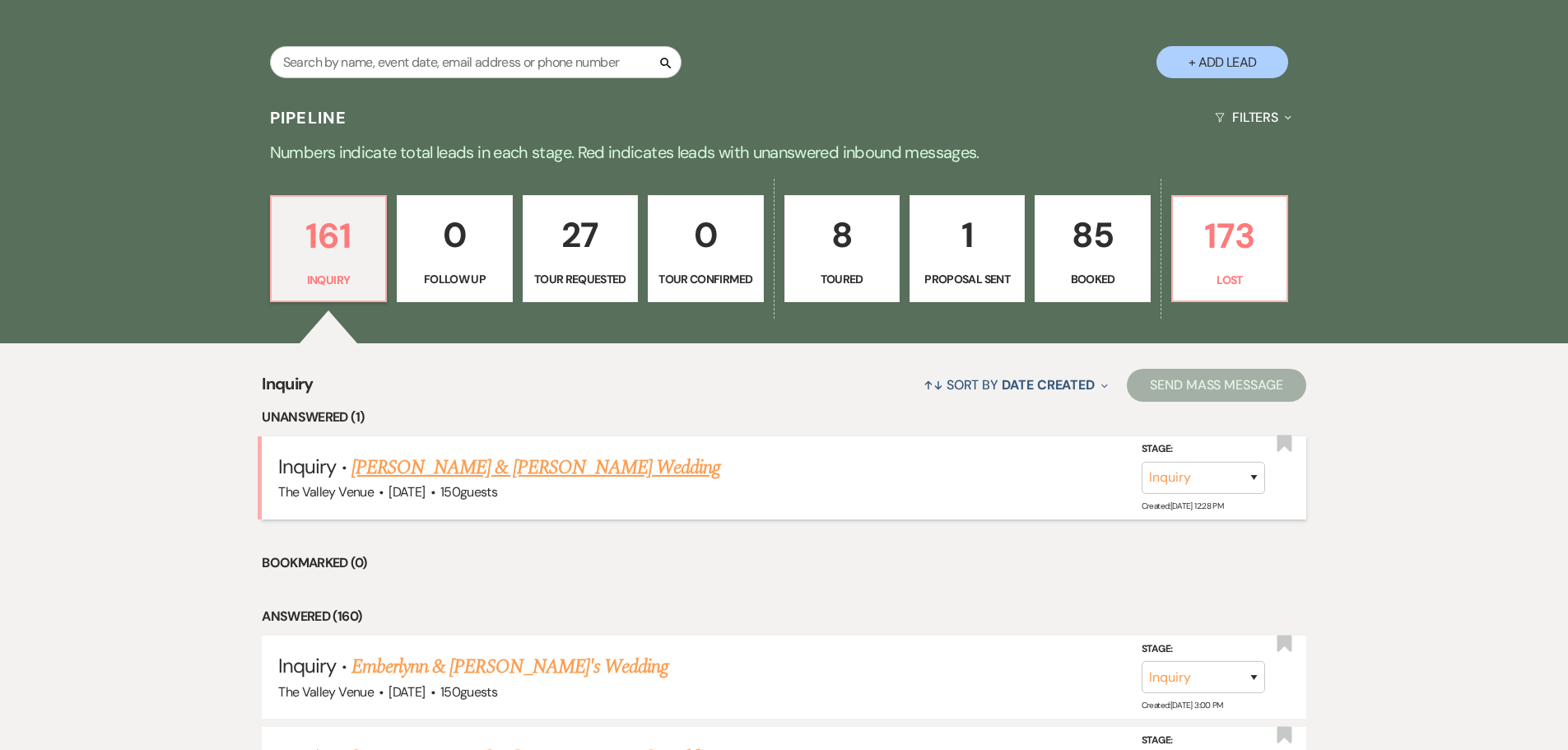
click at [461, 466] on link "[PERSON_NAME] & [PERSON_NAME] Wedding" at bounding box center [536, 467] width 369 height 30
select select "1"
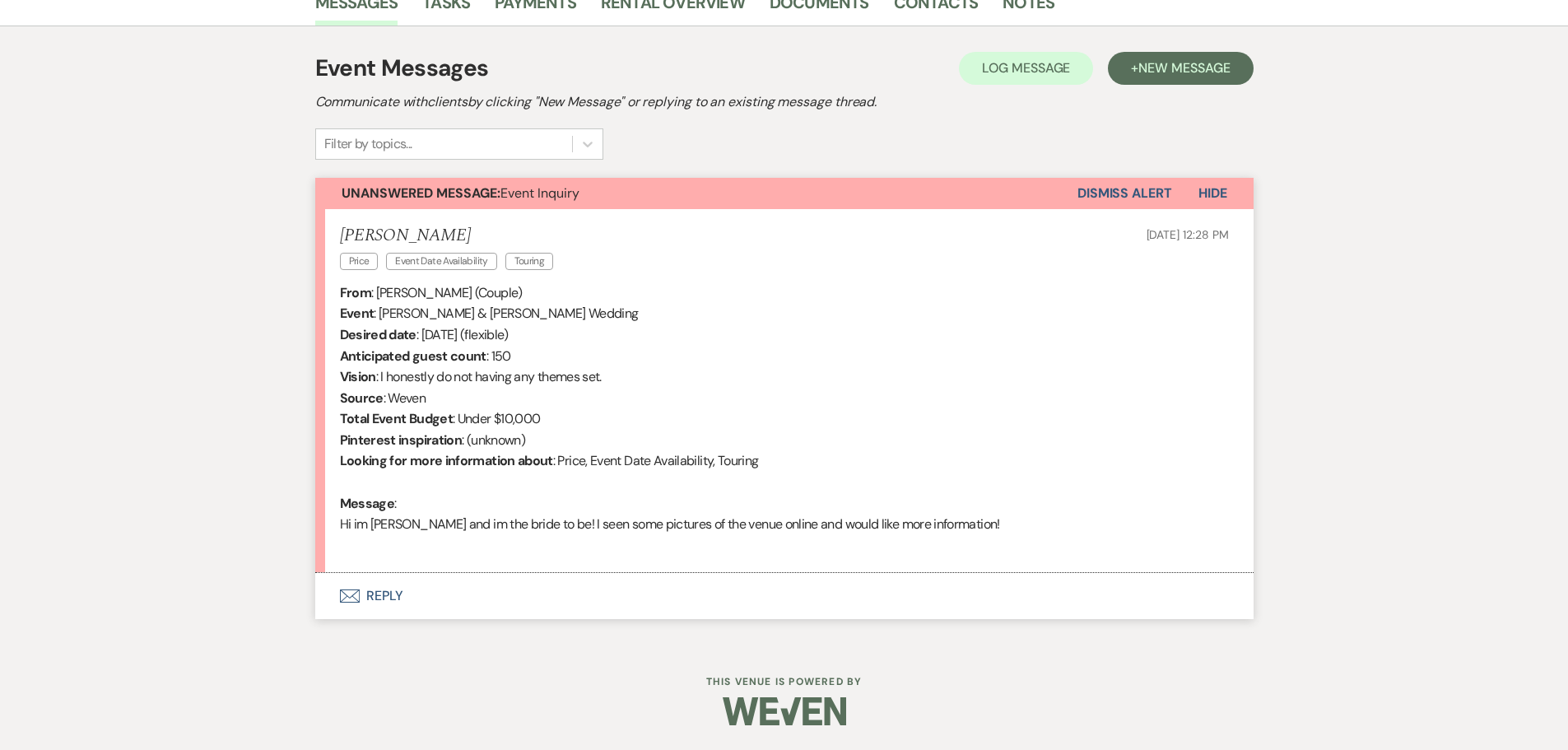
click at [377, 588] on button "Envelope Reply" at bounding box center [784, 595] width 938 height 46
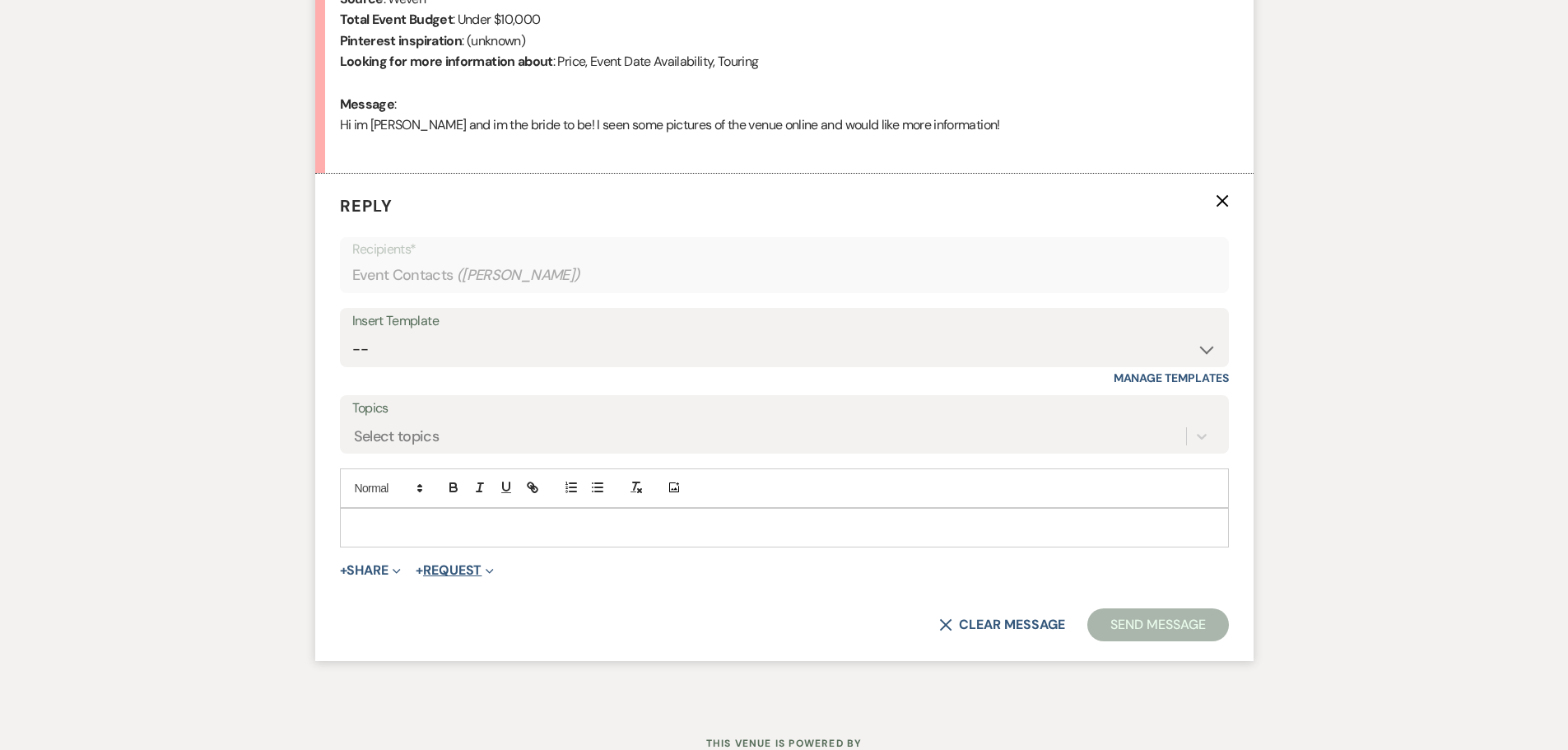
scroll to position [895, 0]
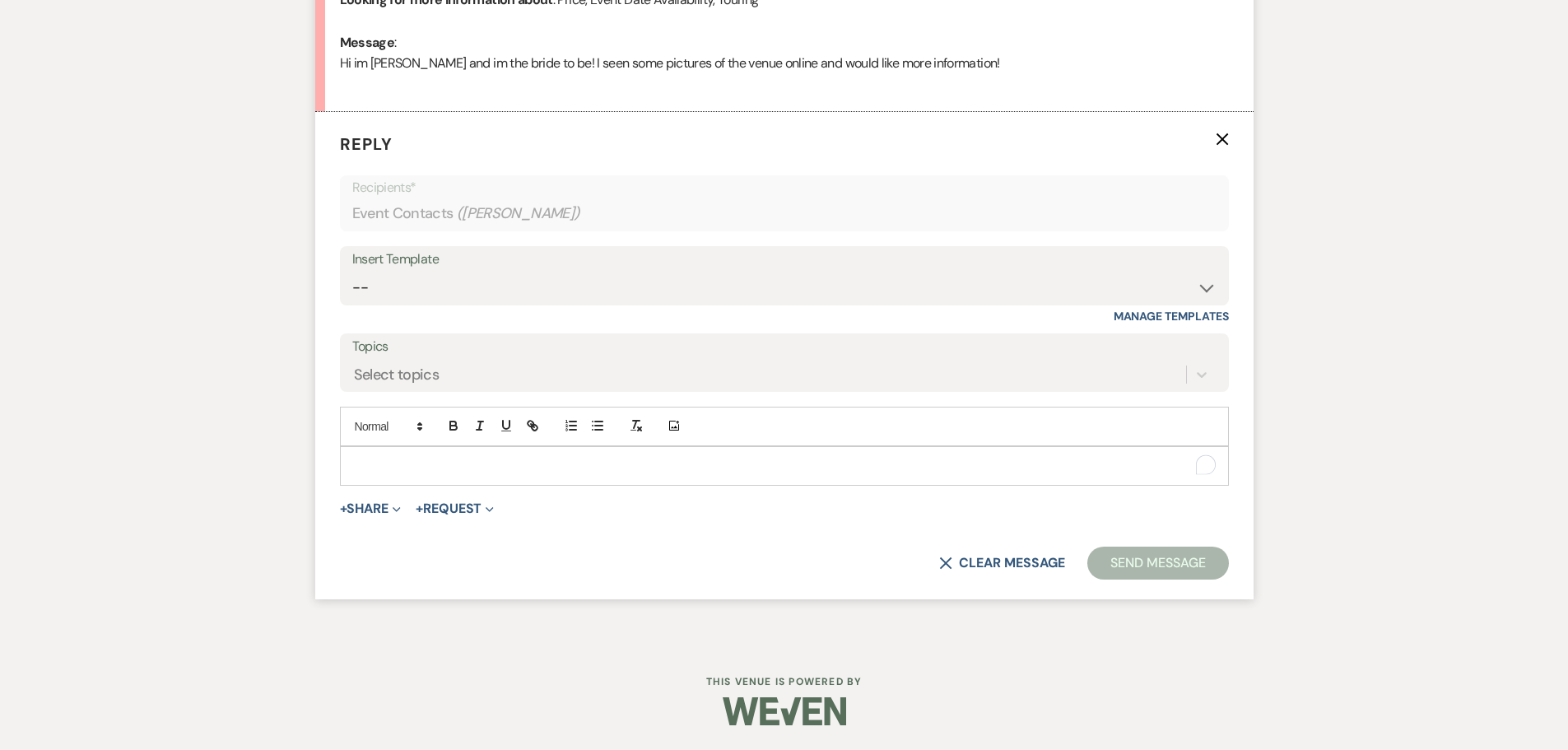
click at [433, 485] on div "To enrich screen reader interactions, please activate Accessibility in Grammarl…" at bounding box center [784, 465] width 887 height 38
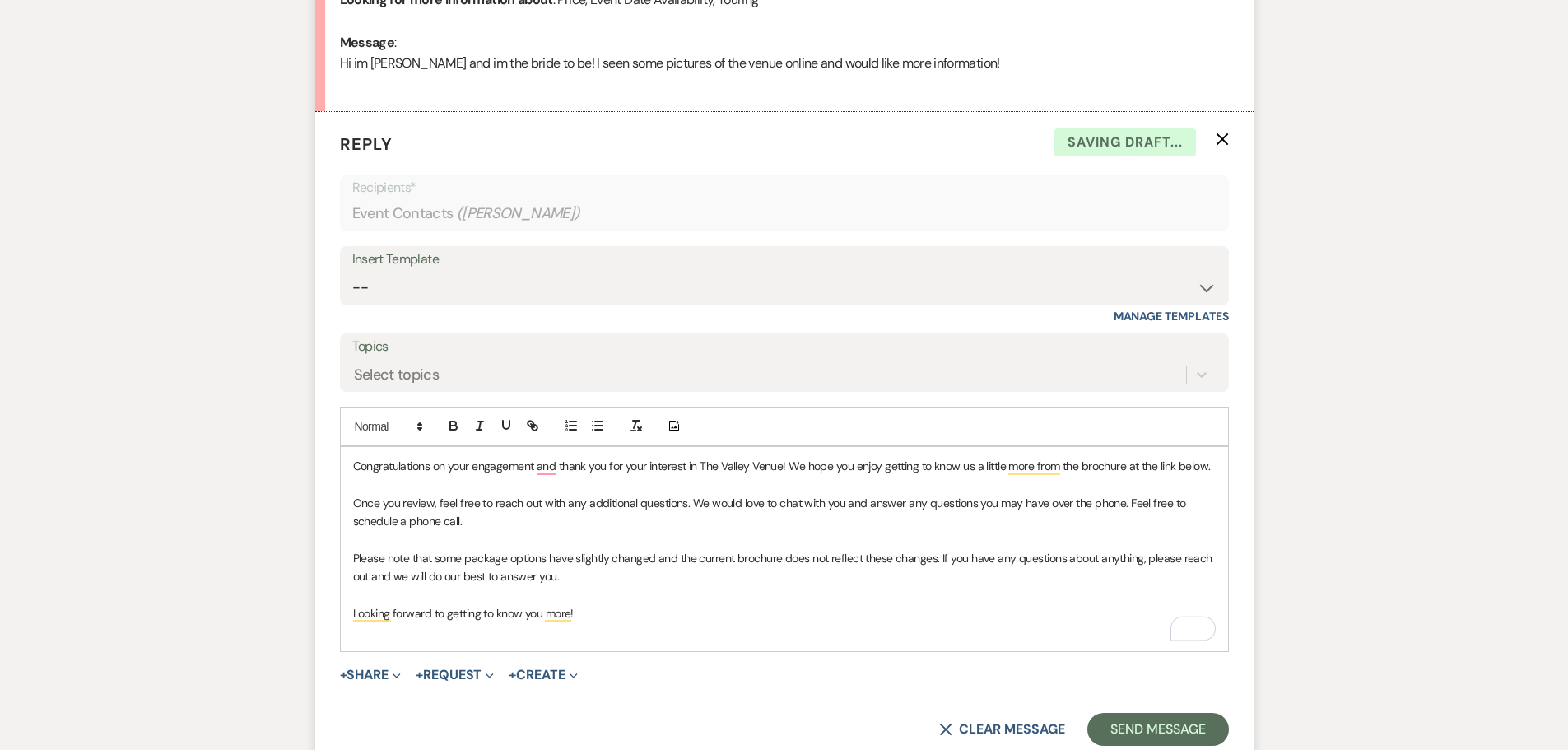
click at [351, 466] on div "Congratulations on your engagement and thank you for your interest in The Valle…" at bounding box center [784, 549] width 887 height 204
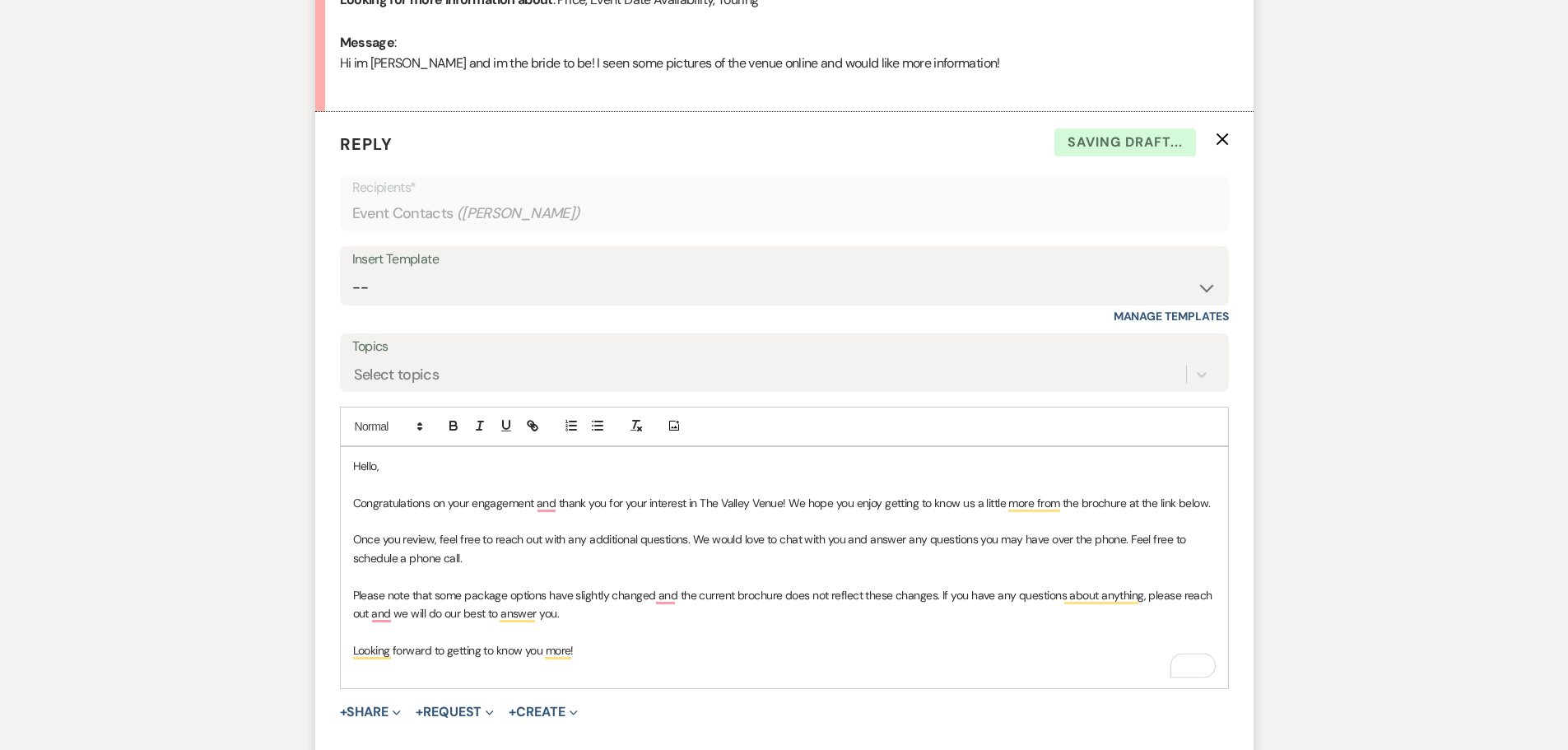
click at [392, 473] on p "Hello," at bounding box center [784, 465] width 862 height 18
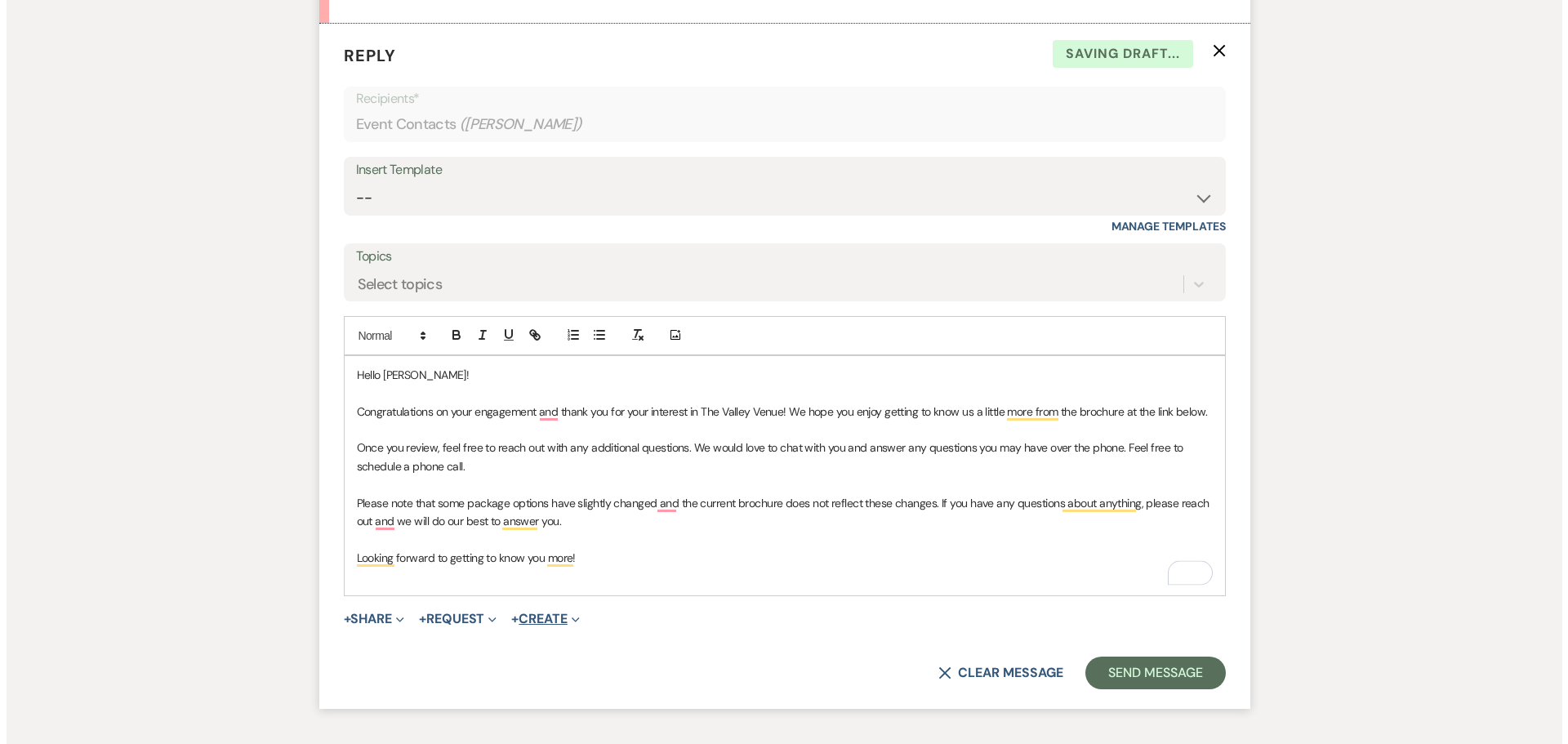
scroll to position [1089, 0]
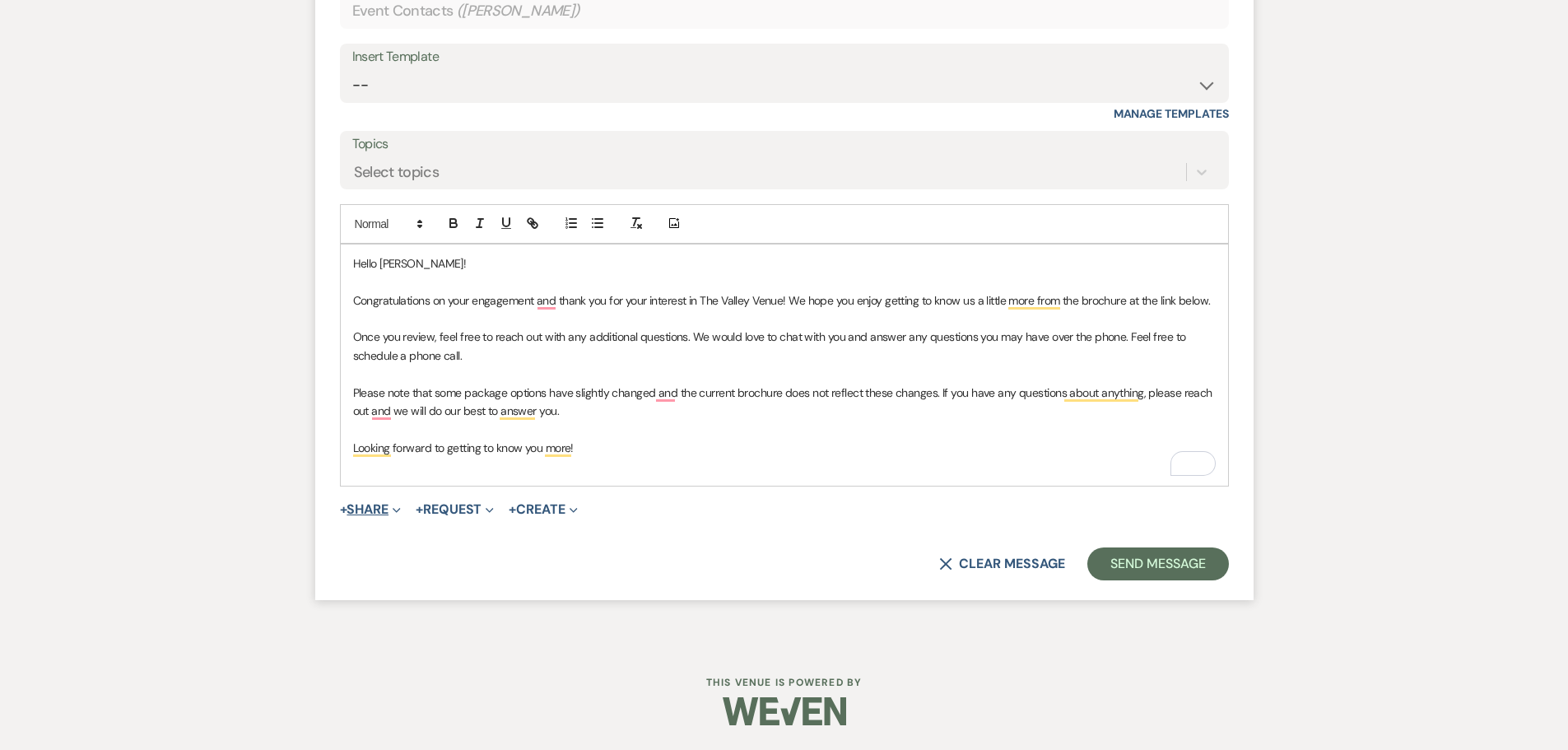
click at [392, 508] on span "Expand" at bounding box center [394, 509] width 13 height 17
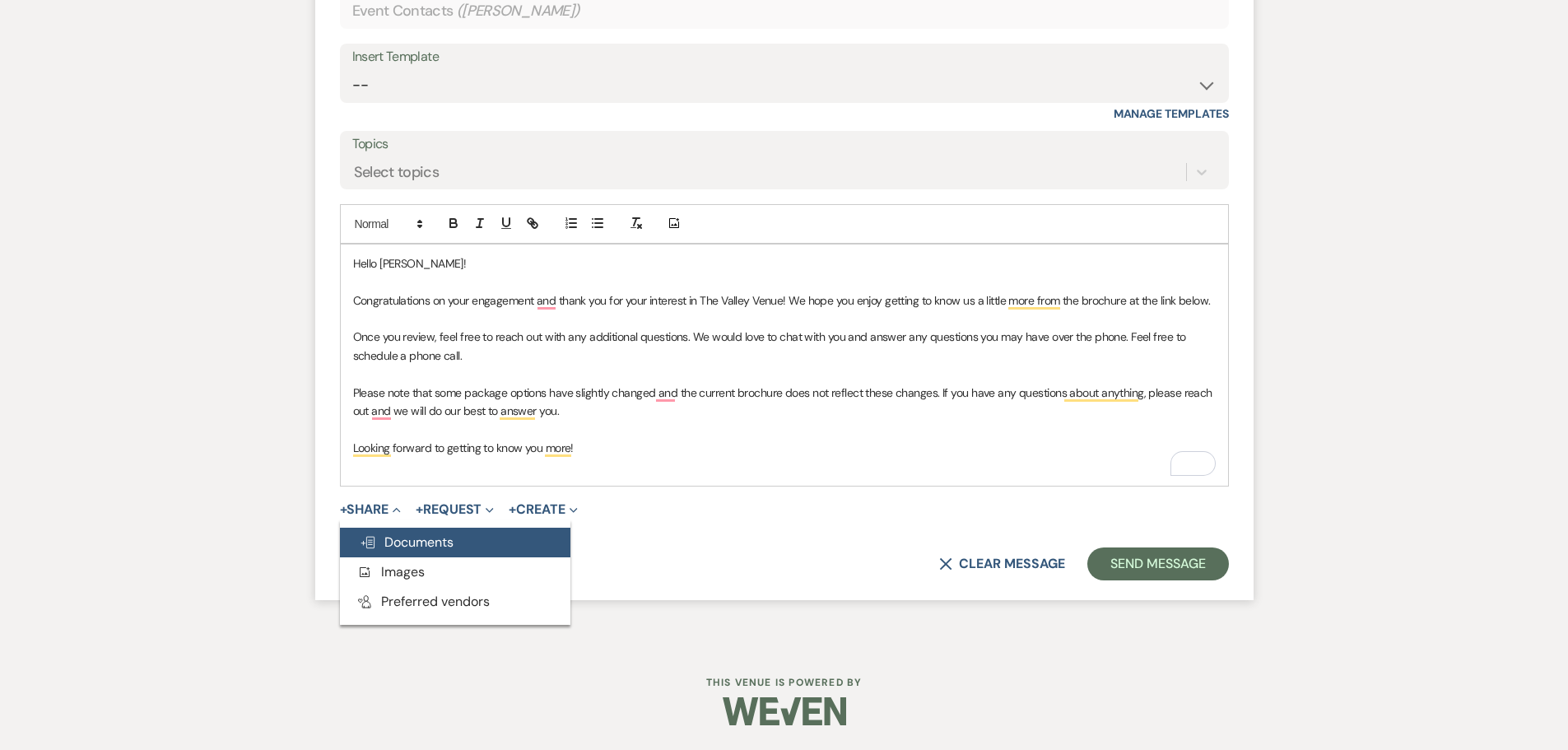
click at [434, 539] on span "Doc Upload Documents" at bounding box center [406, 542] width 93 height 17
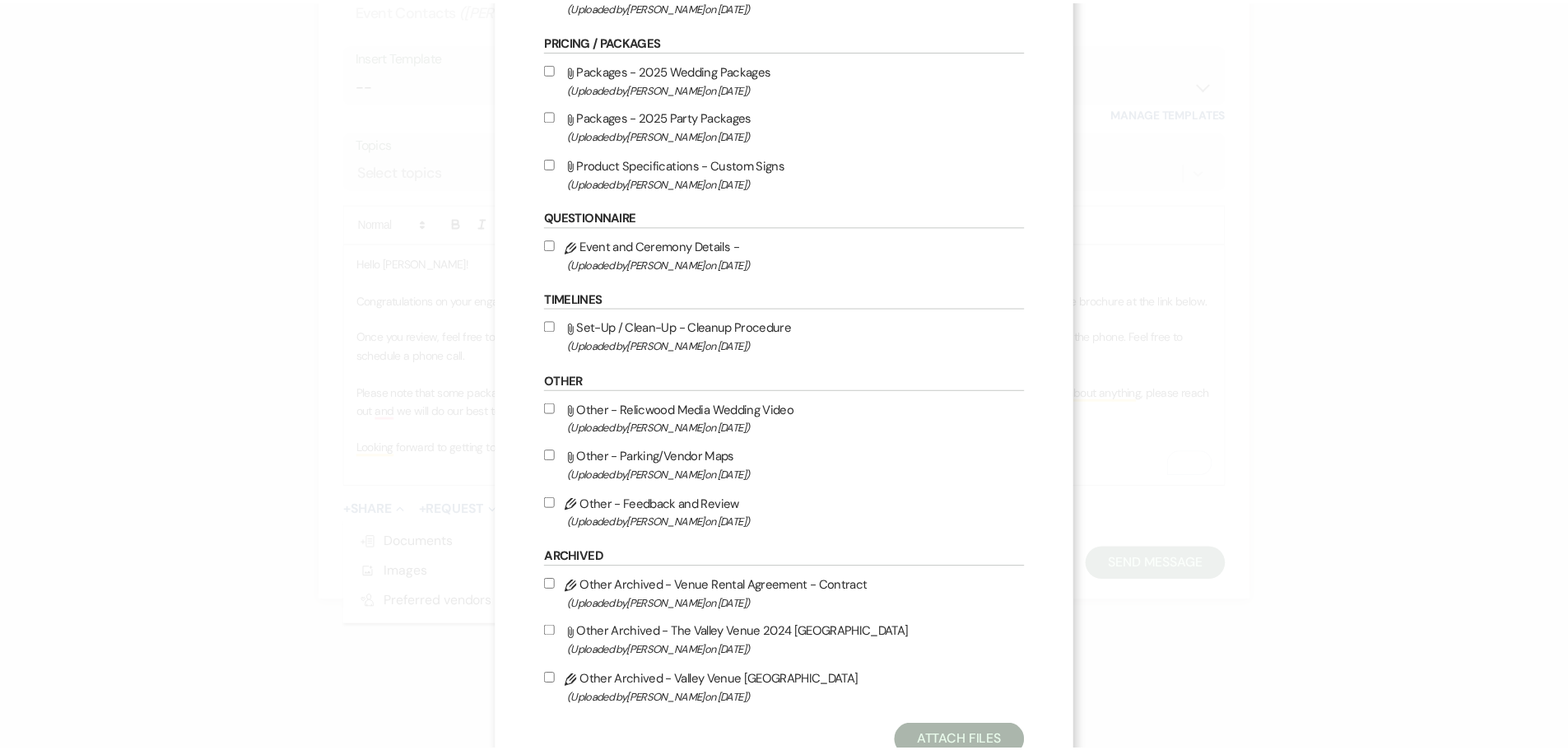
scroll to position [639, 0]
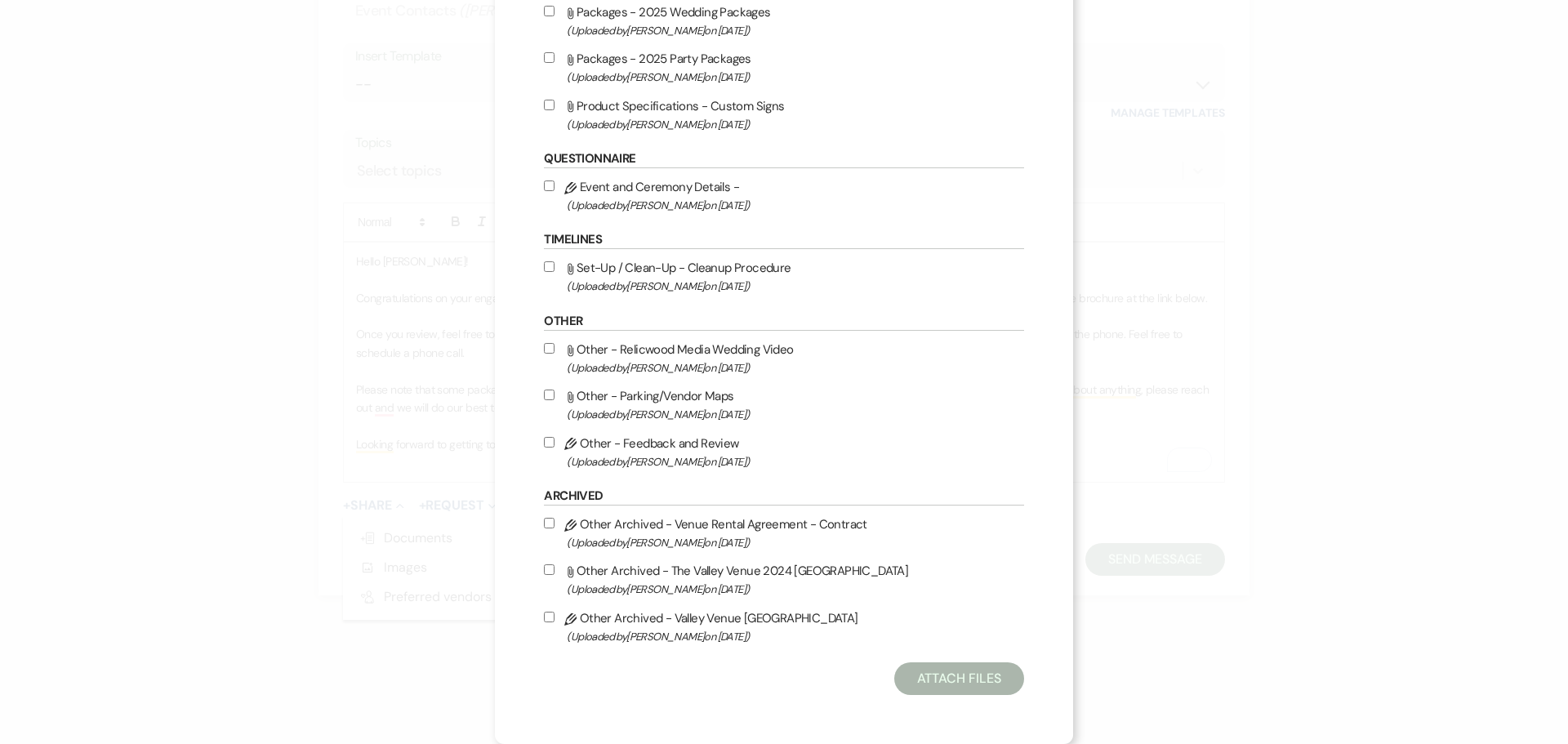
click at [551, 572] on input "Attach File Other Archived - The Valley Venue 2024 Brochure (Uploaded by [PERSO…" at bounding box center [549, 569] width 11 height 11
checkbox input "true"
click at [955, 672] on button "Attach Files" at bounding box center [959, 678] width 130 height 33
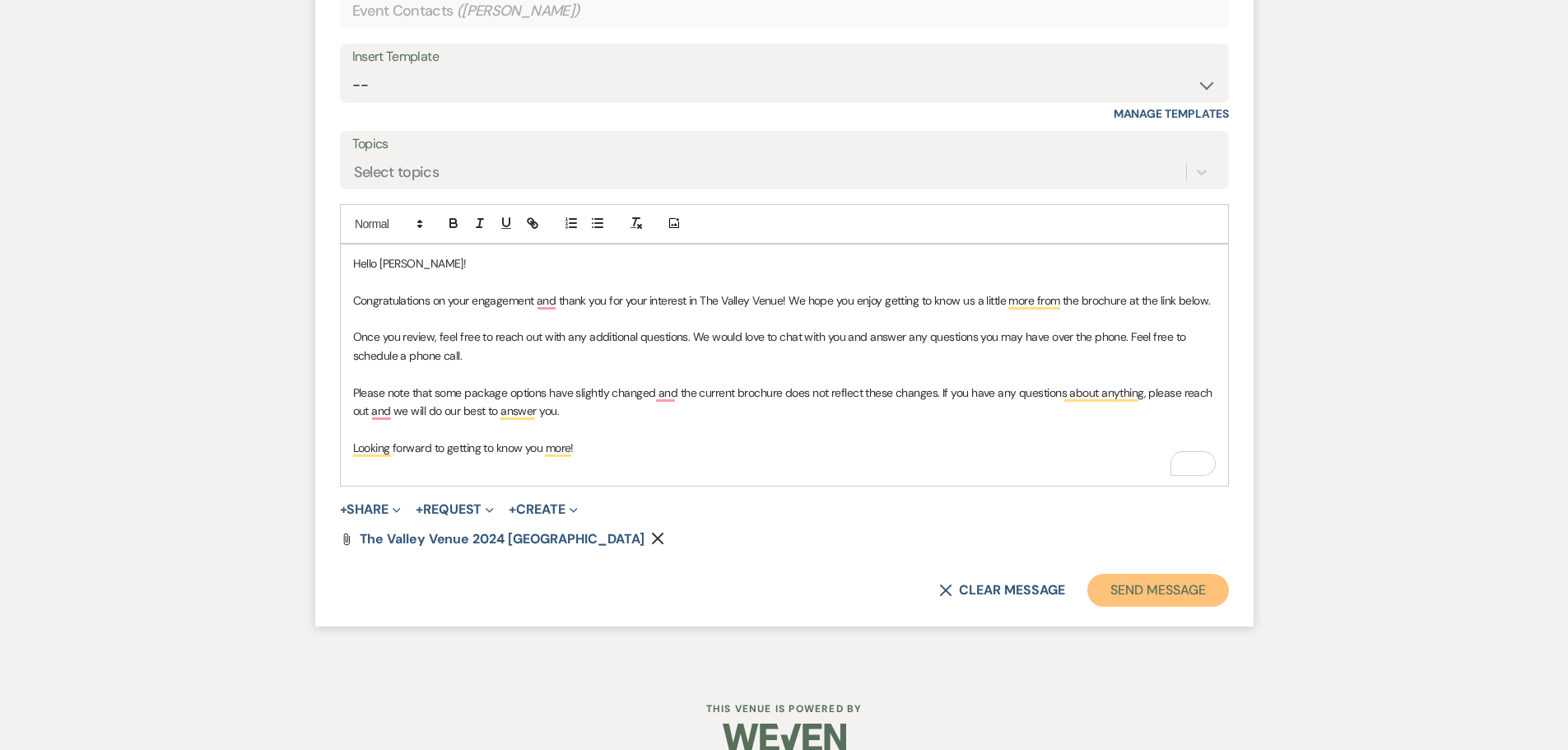
click at [1165, 580] on button "Send Message" at bounding box center [1158, 589] width 141 height 33
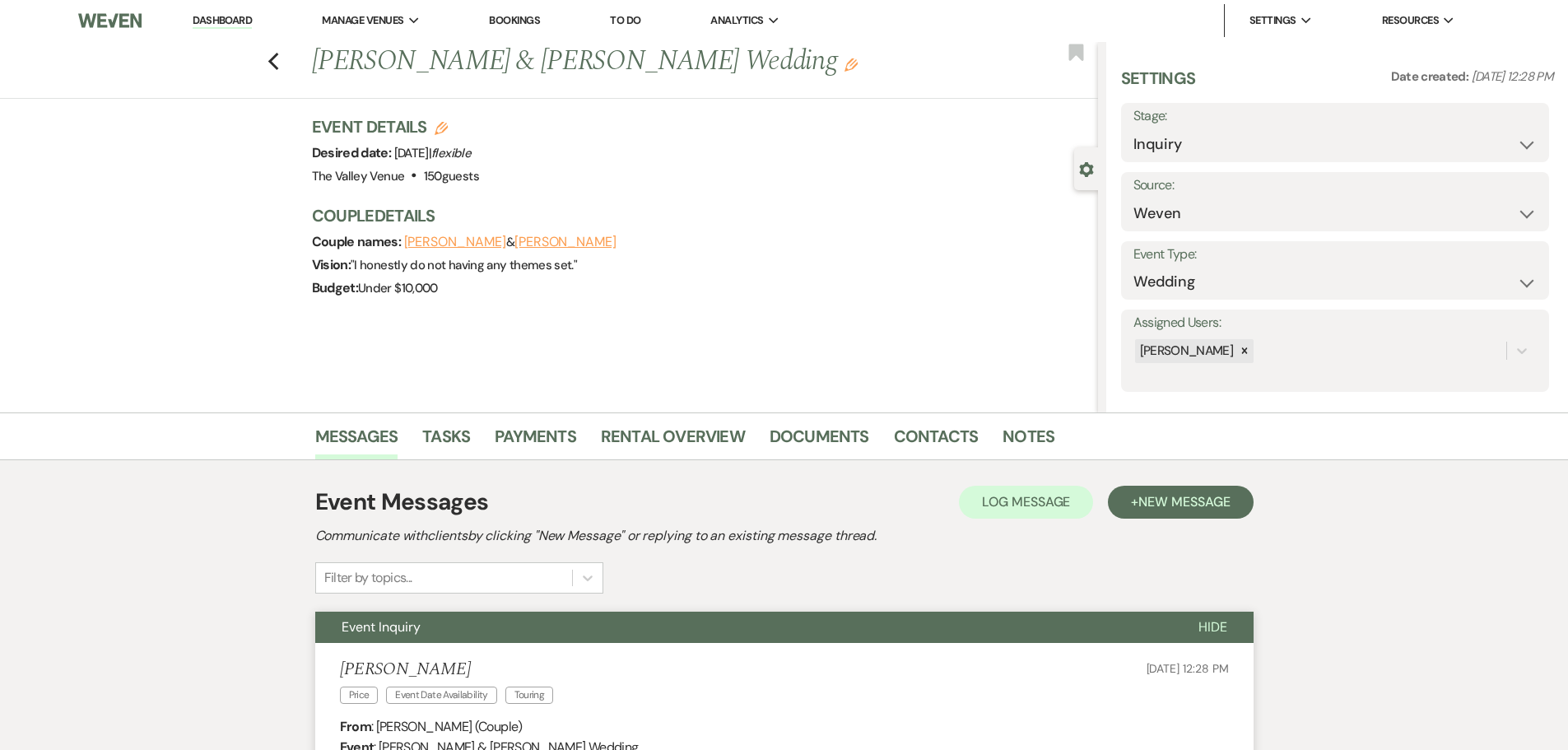
scroll to position [0, 0]
click at [213, 29] on link "Dashboard" at bounding box center [223, 21] width 59 height 15
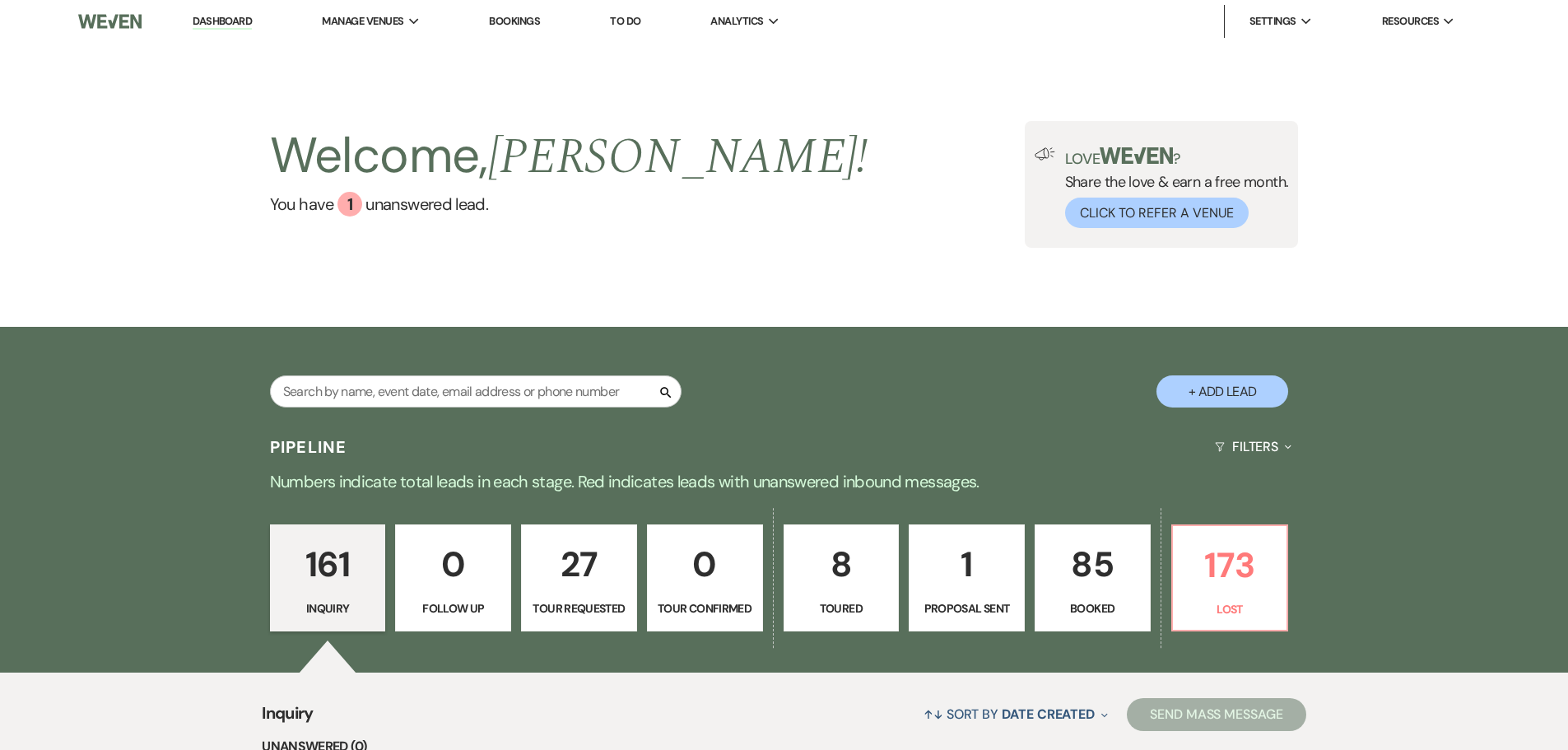
click at [228, 21] on link "Dashboard" at bounding box center [223, 21] width 59 height 15
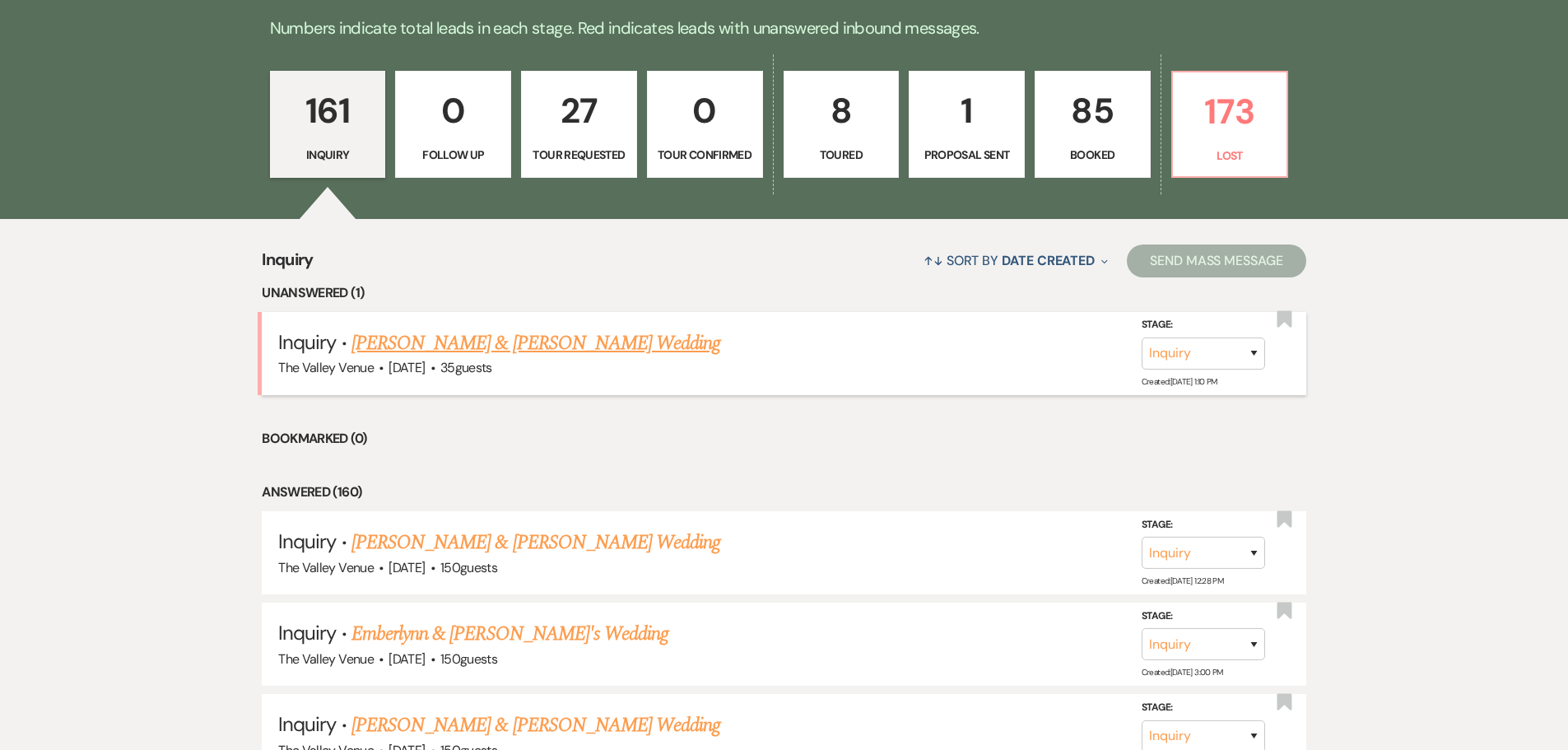
scroll to position [493, 0]
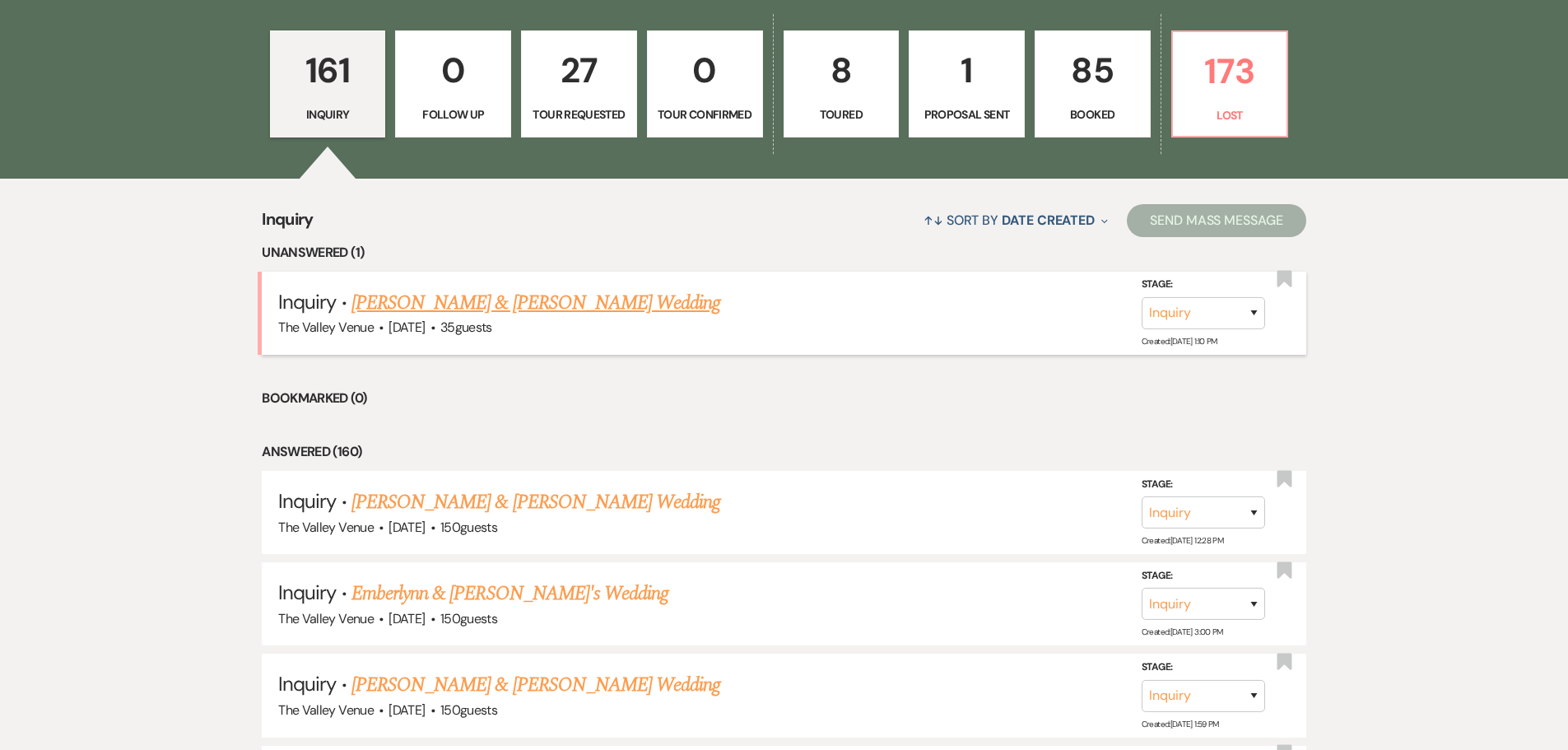
click at [597, 291] on link "[PERSON_NAME] & [PERSON_NAME] Wedding" at bounding box center [536, 302] width 369 height 30
select select "1"
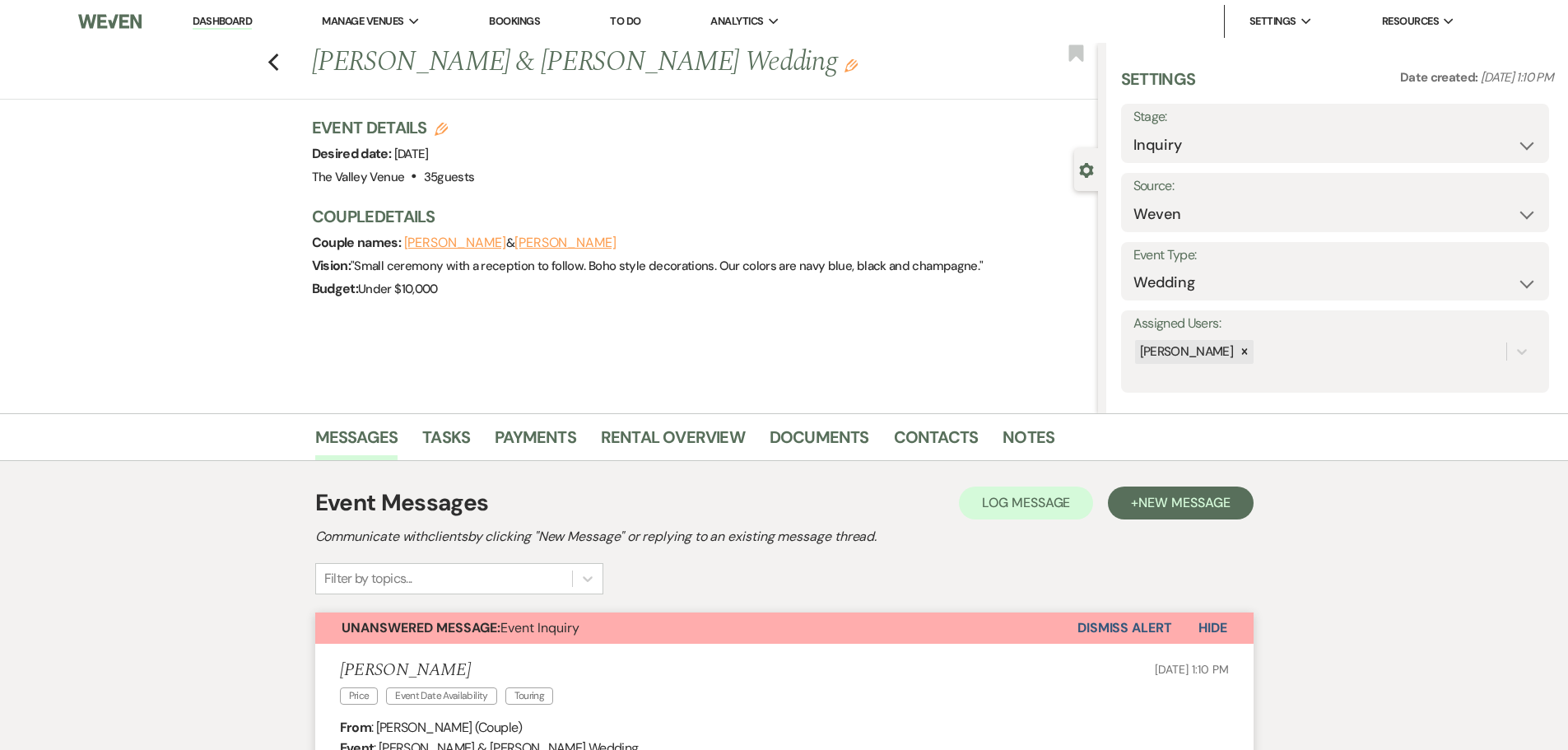
click at [1124, 623] on button "Dismiss Alert" at bounding box center [1124, 628] width 94 height 31
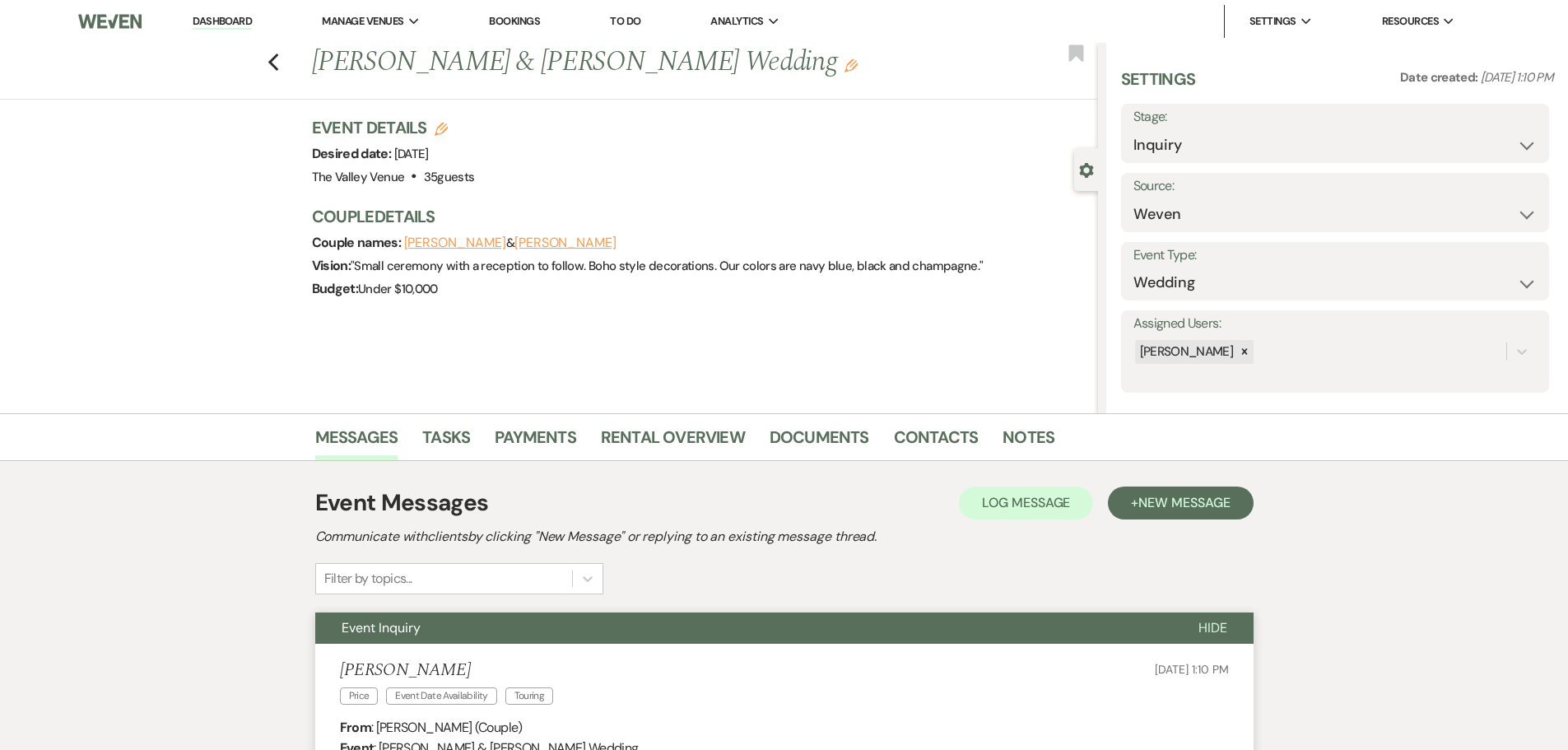
click at [247, 19] on link "Dashboard" at bounding box center [223, 21] width 59 height 15
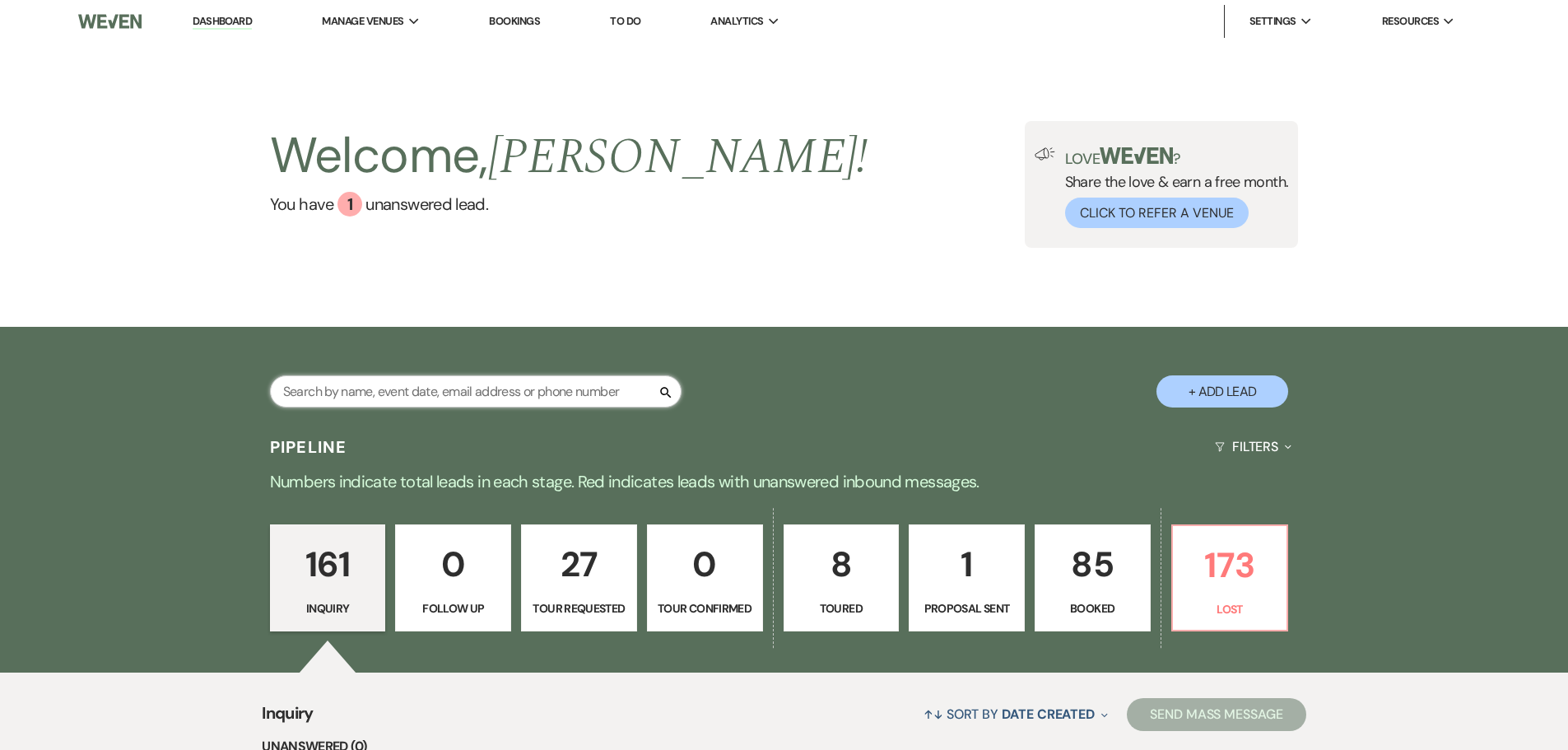
click at [468, 396] on input "text" at bounding box center [476, 392] width 411 height 32
click at [1198, 388] on button "+ Add Lead" at bounding box center [1221, 392] width 132 height 32
select select "661"
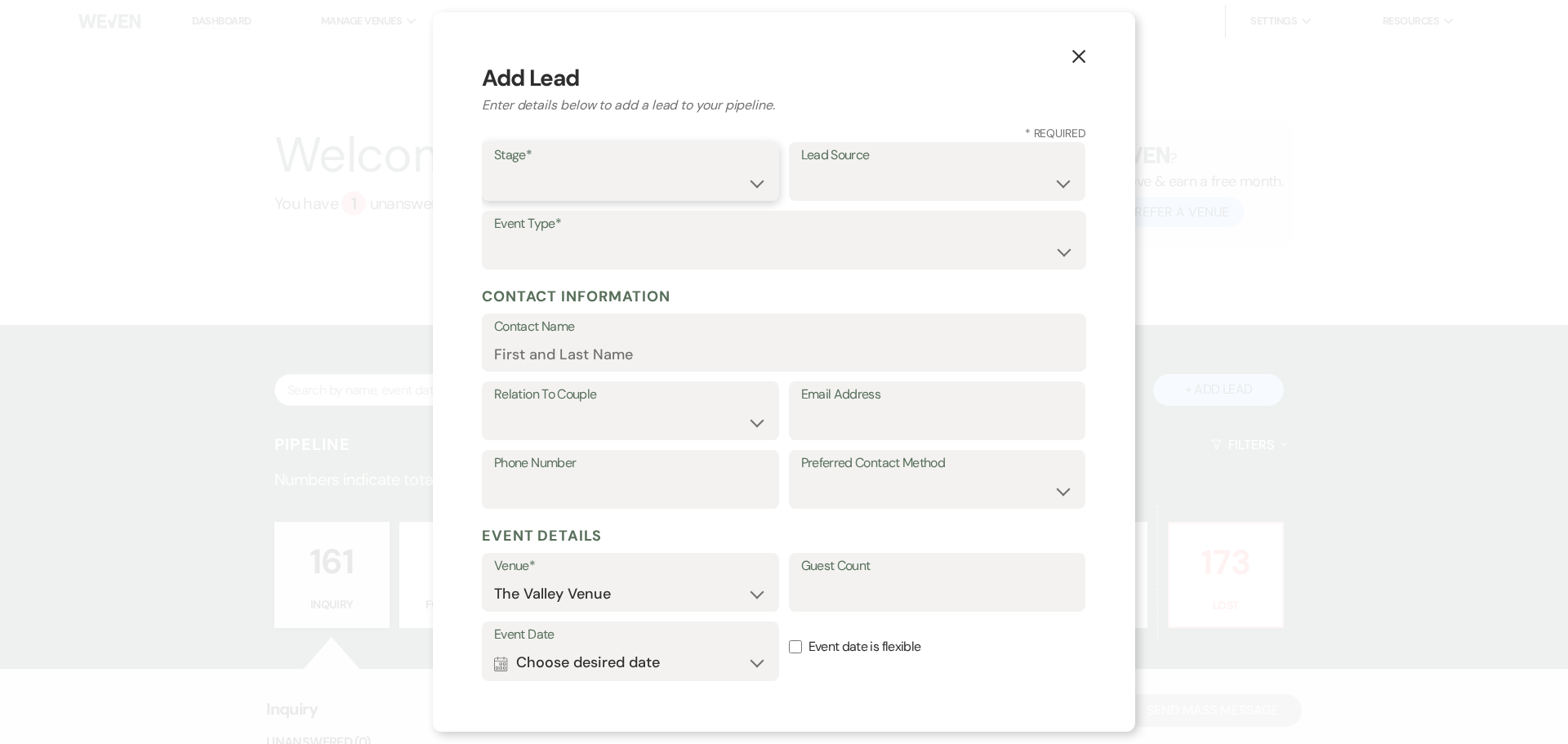
click at [674, 179] on select "Inquiry Follow Up Tour Requested Tour Confirmed Toured Proposal Sent Booked Lost" at bounding box center [631, 184] width 273 height 32
select select "1"
click at [494, 168] on select "Inquiry Follow Up Tour Requested Tour Confirmed Toured Proposal Sent Booked Lost" at bounding box center [631, 184] width 273 height 32
click at [658, 243] on select "Wedding Anniversary Party Baby Shower Bachelorette / Bachelor Party Birthday Pa…" at bounding box center [784, 252] width 580 height 32
select select "19"
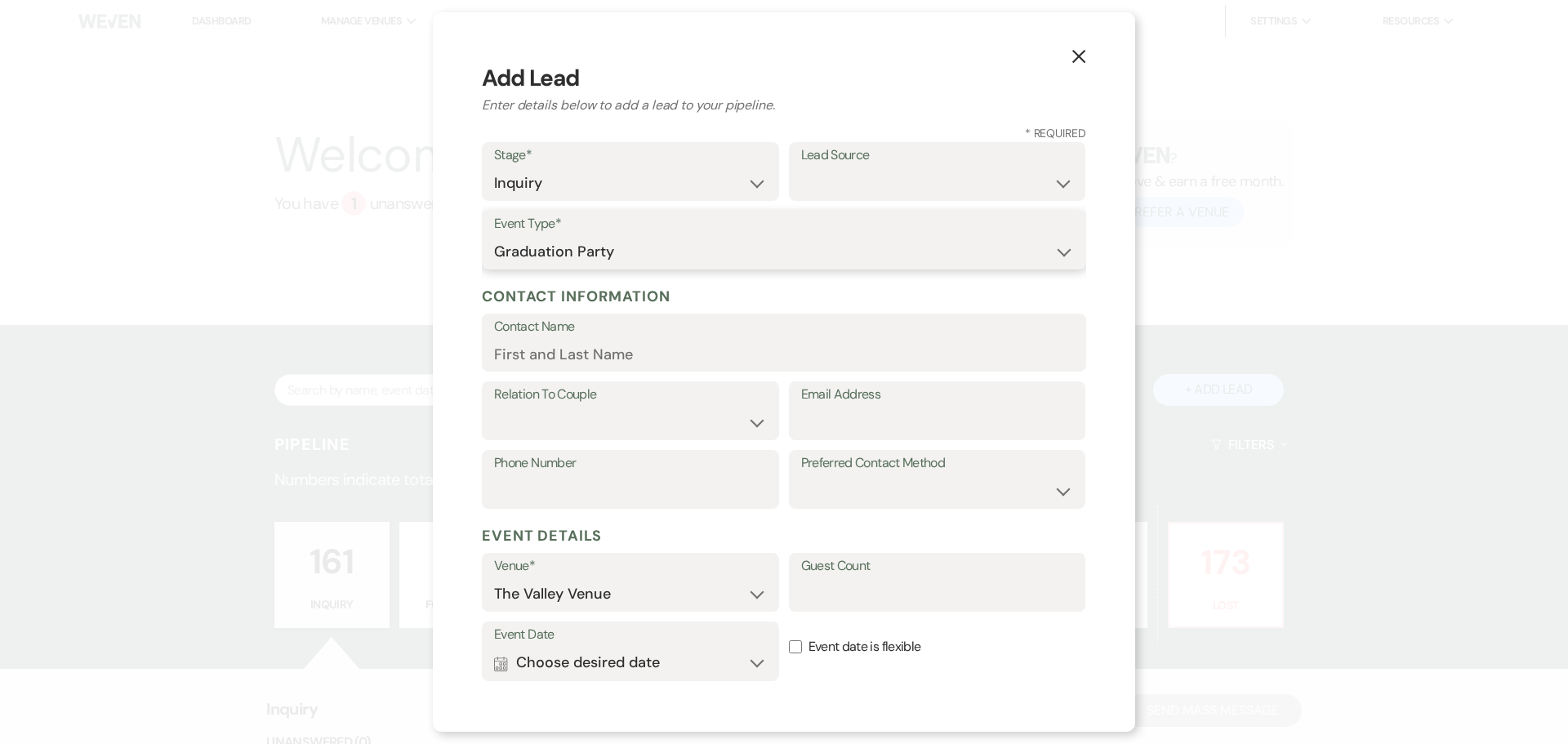
click at [494, 236] on select "Wedding Anniversary Party Baby Shower Bachelorette / Bachelor Party Birthday Pa…" at bounding box center [784, 252] width 580 height 32
click at [680, 361] on input "Contact Name" at bounding box center [784, 354] width 580 height 32
type input "[PERSON_NAME]"
click at [642, 421] on select "Client Event Planner Parent of Client Family Member Friend Other" at bounding box center [631, 422] width 273 height 32
click at [494, 406] on select "Client Event Planner Parent of Client Family Member Friend Other" at bounding box center [631, 422] width 273 height 32
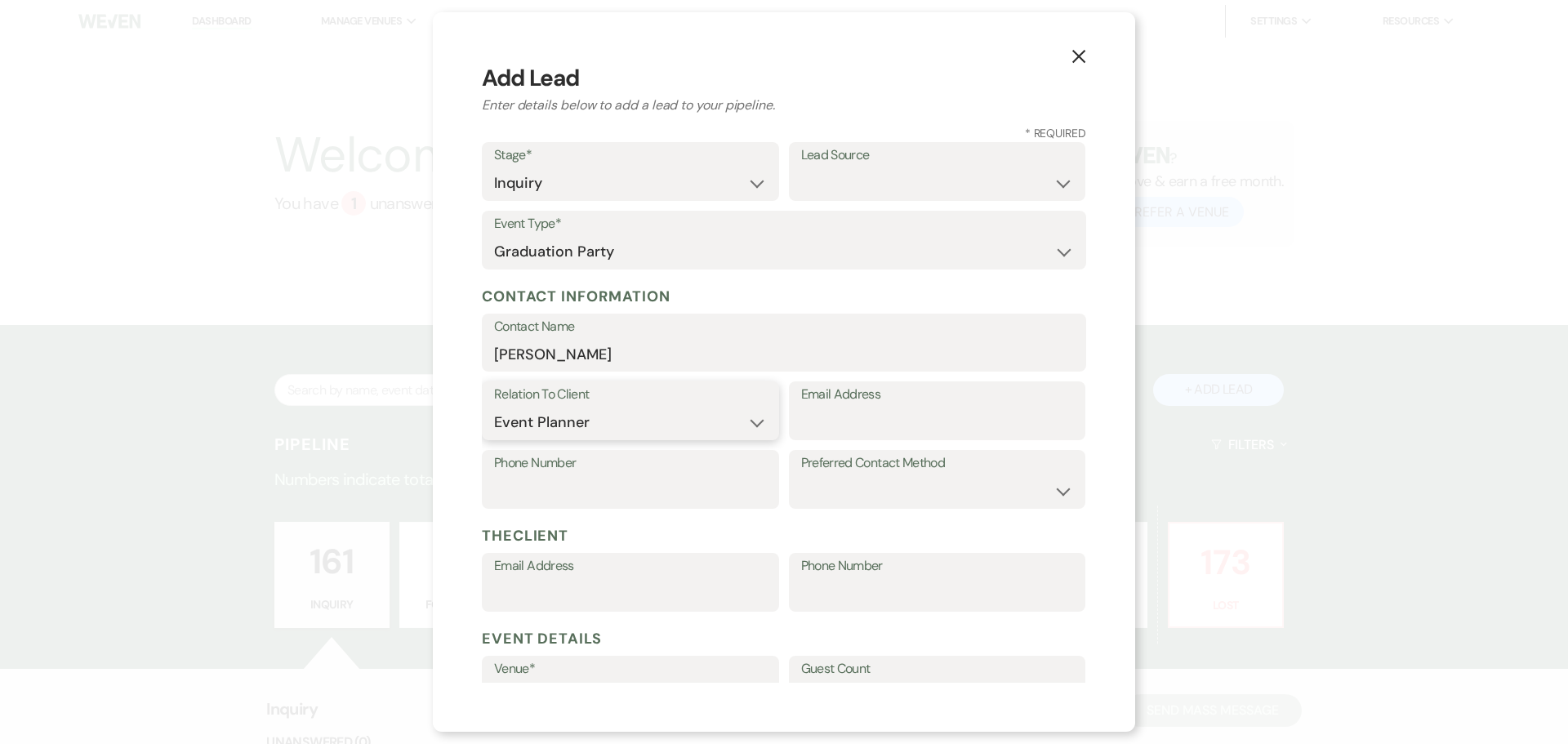
click at [598, 415] on select "Client Event Planner Parent of Client Family Member Friend Other" at bounding box center [631, 422] width 273 height 32
select select "1"
click at [494, 406] on select "Client Event Planner Parent of Client Family Member Friend Other" at bounding box center [631, 422] width 273 height 32
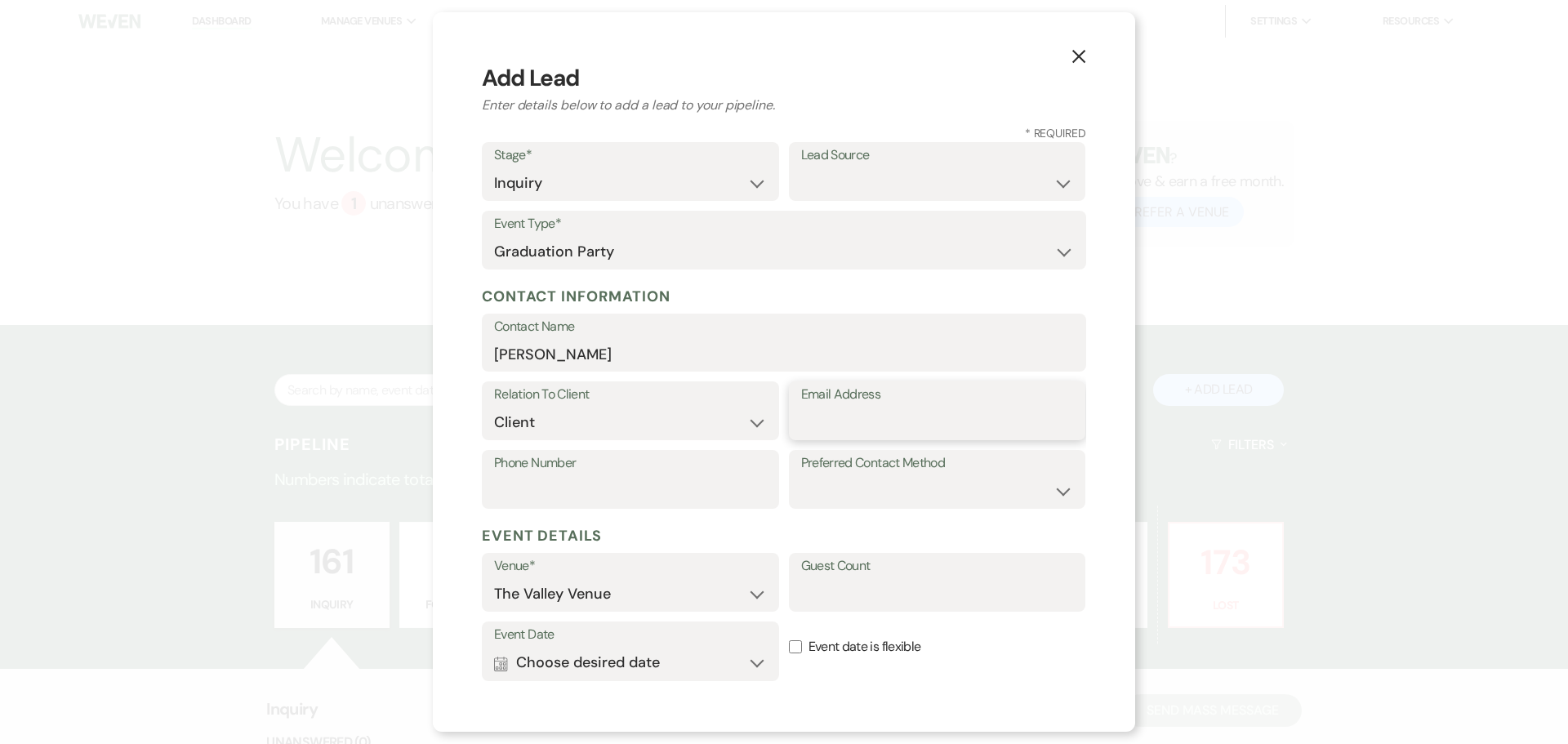
click at [824, 425] on input "Email Address" at bounding box center [937, 422] width 273 height 32
type input "[EMAIL_ADDRESS][DOMAIN_NAME]"
type input "5753026386"
click at [644, 670] on button "Calendar Choose desired date Expand" at bounding box center [631, 662] width 273 height 33
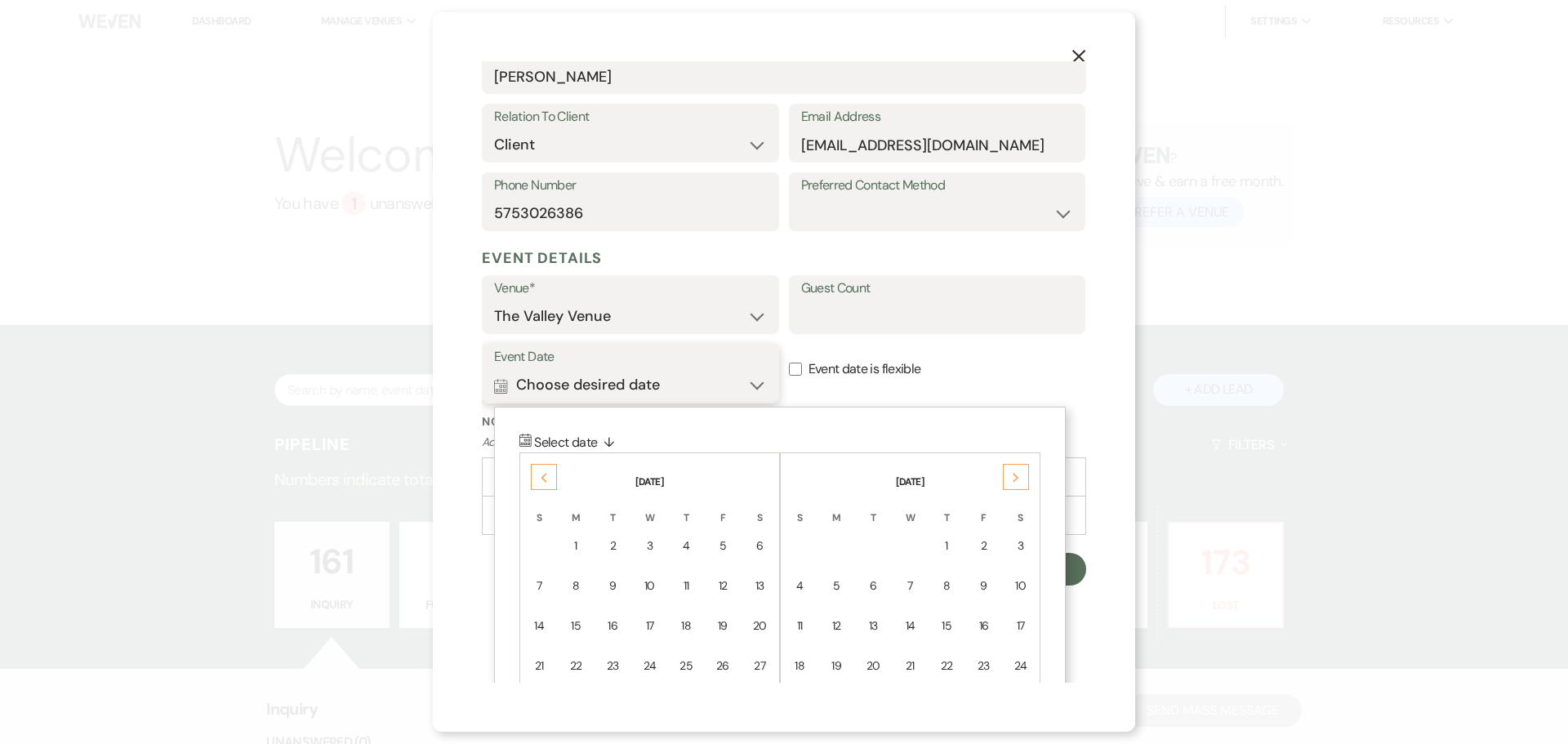
scroll to position [388, 0]
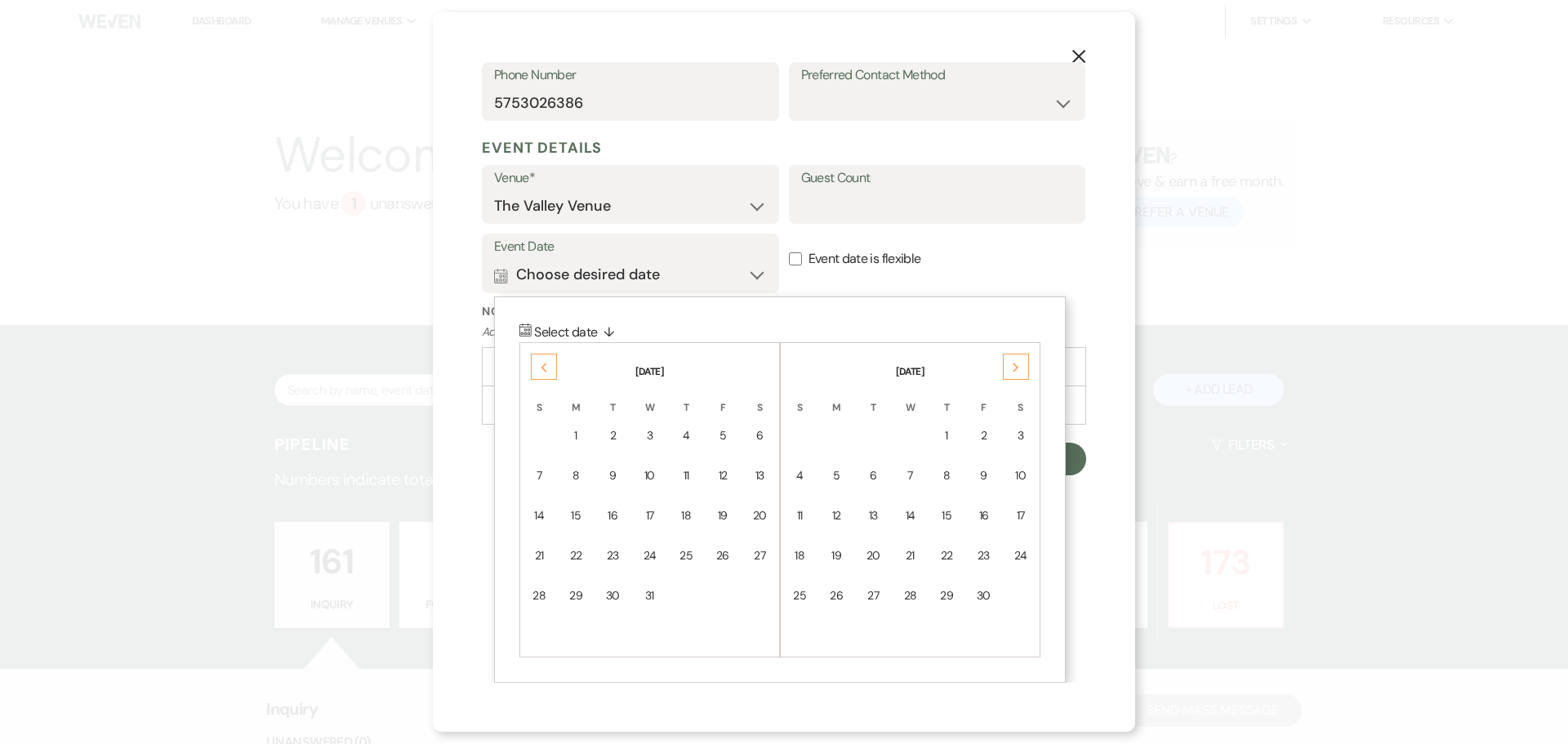
click at [1012, 363] on icon "Next" at bounding box center [1016, 367] width 8 height 10
click at [545, 367] on icon "Previous" at bounding box center [544, 367] width 8 height 10
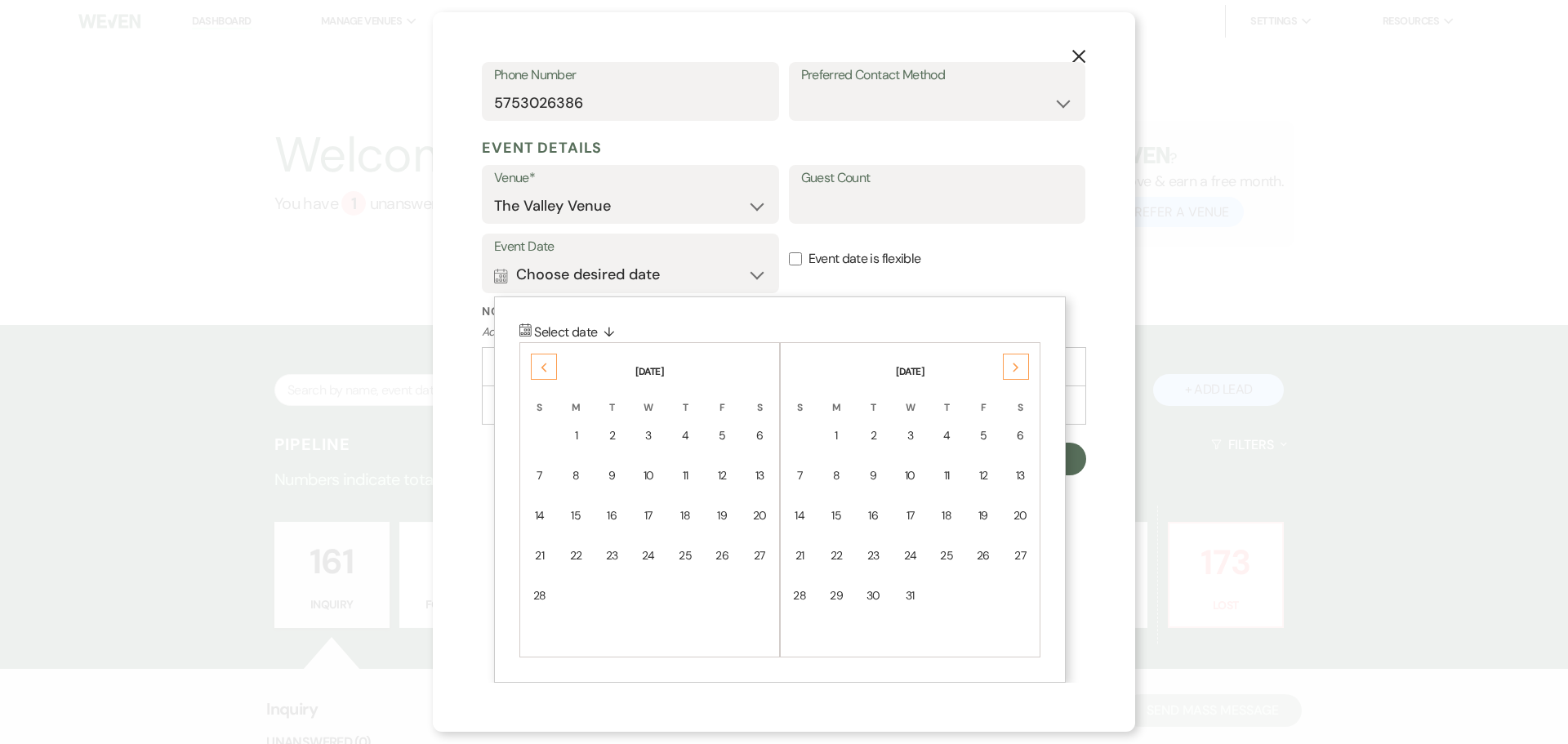
click at [545, 367] on icon "Previous" at bounding box center [544, 367] width 8 height 10
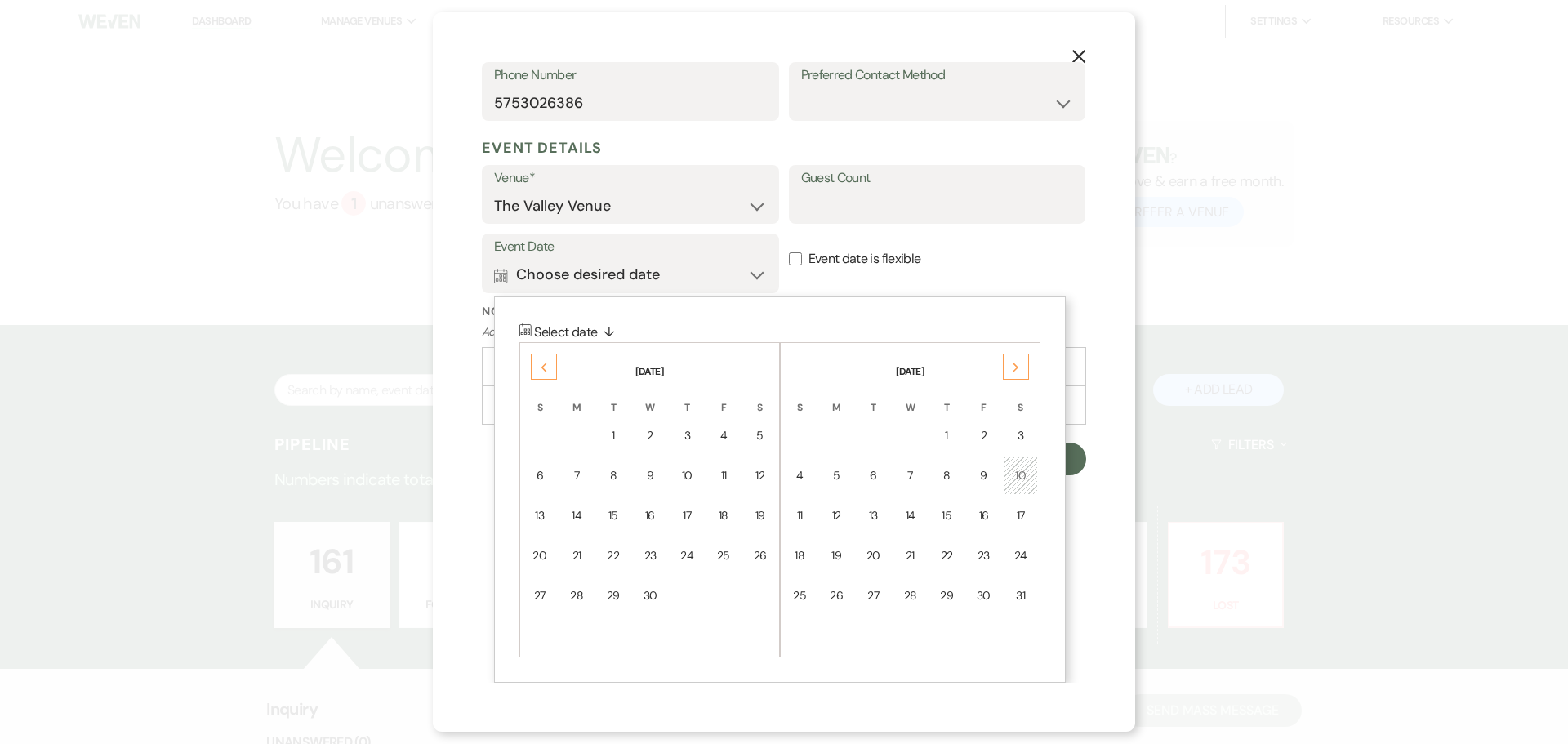
click at [545, 367] on icon "Previous" at bounding box center [544, 367] width 8 height 10
click at [759, 445] on td "6" at bounding box center [760, 436] width 36 height 39
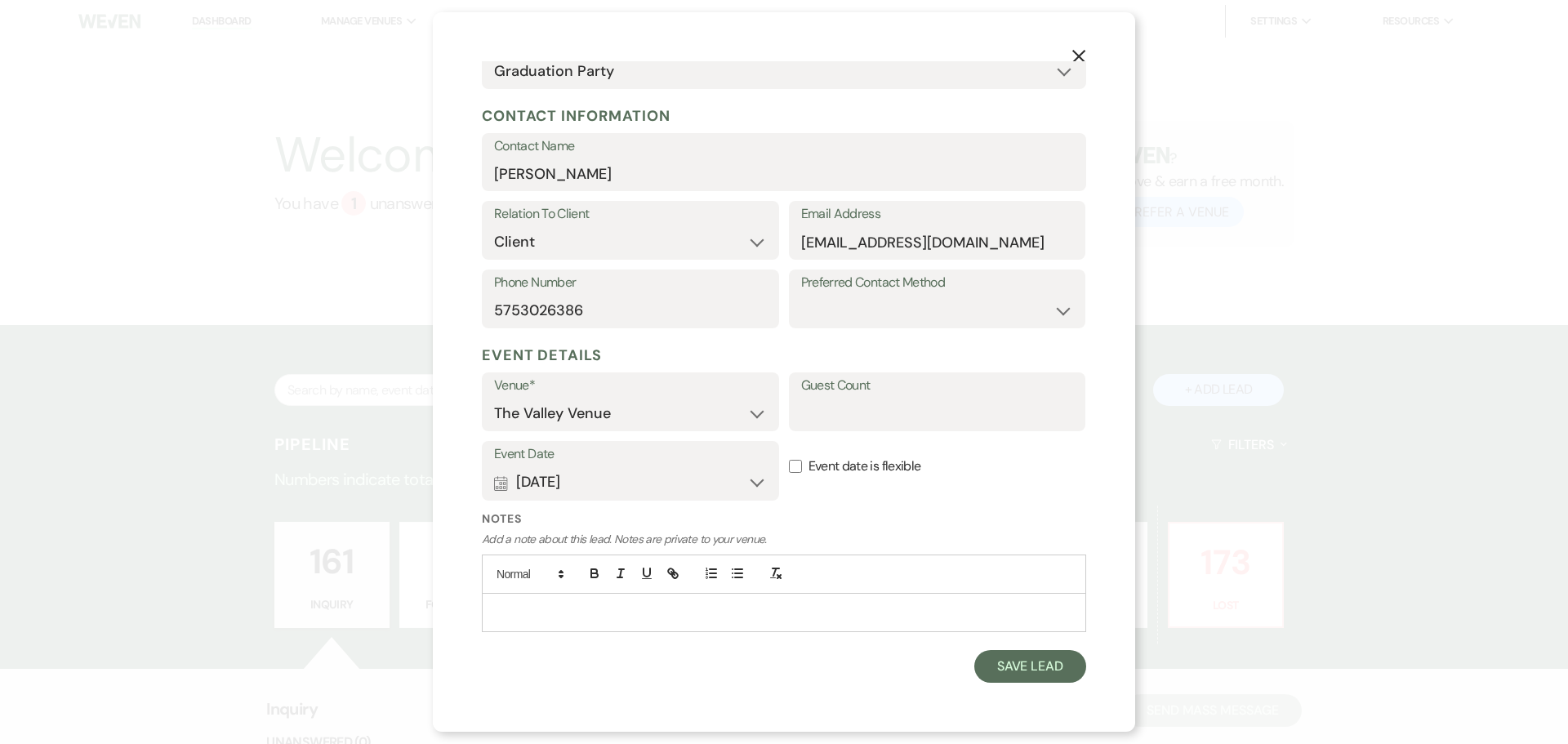
scroll to position [180, 0]
click at [609, 482] on button "Calendar [DATE] Expand" at bounding box center [631, 482] width 273 height 33
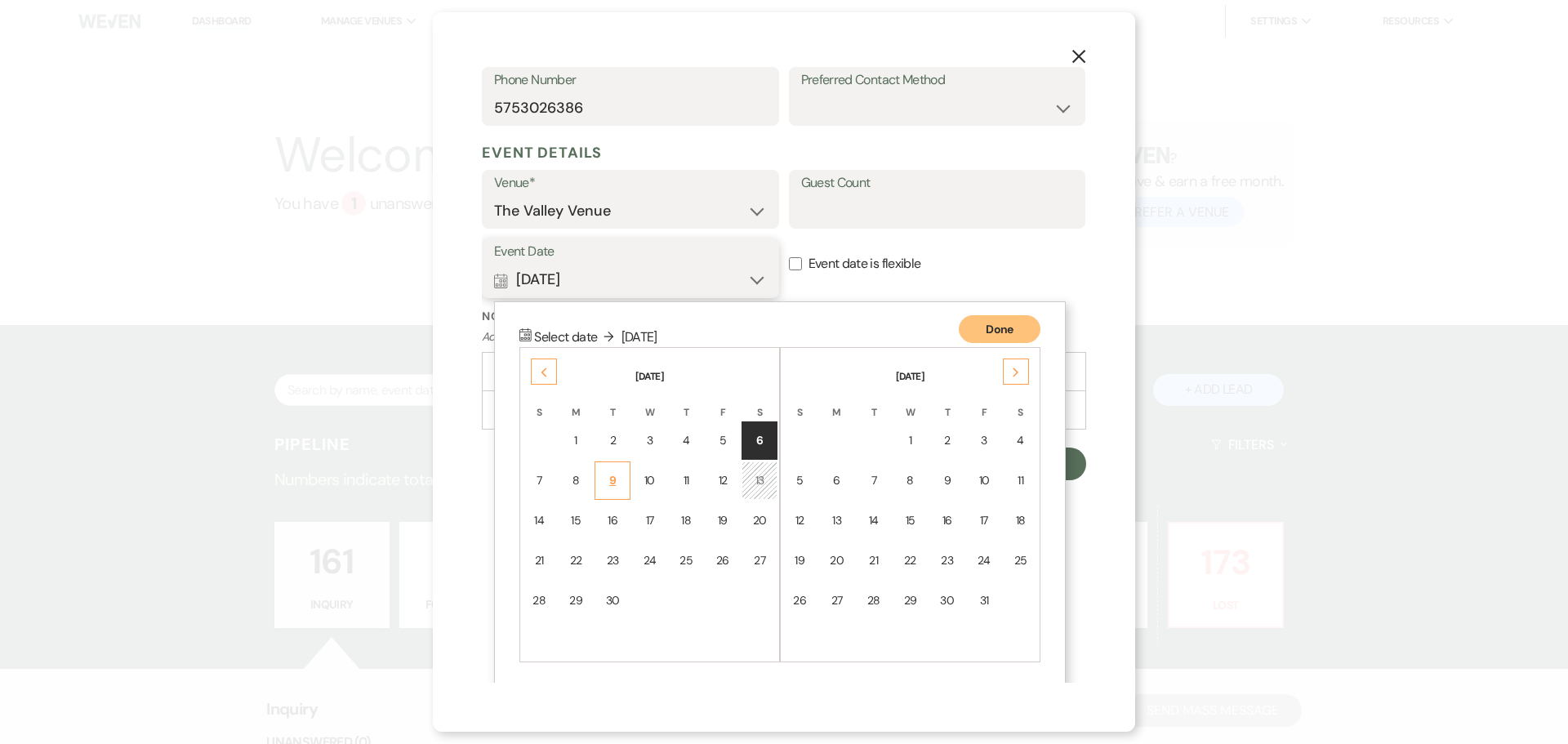
scroll to position [388, 0]
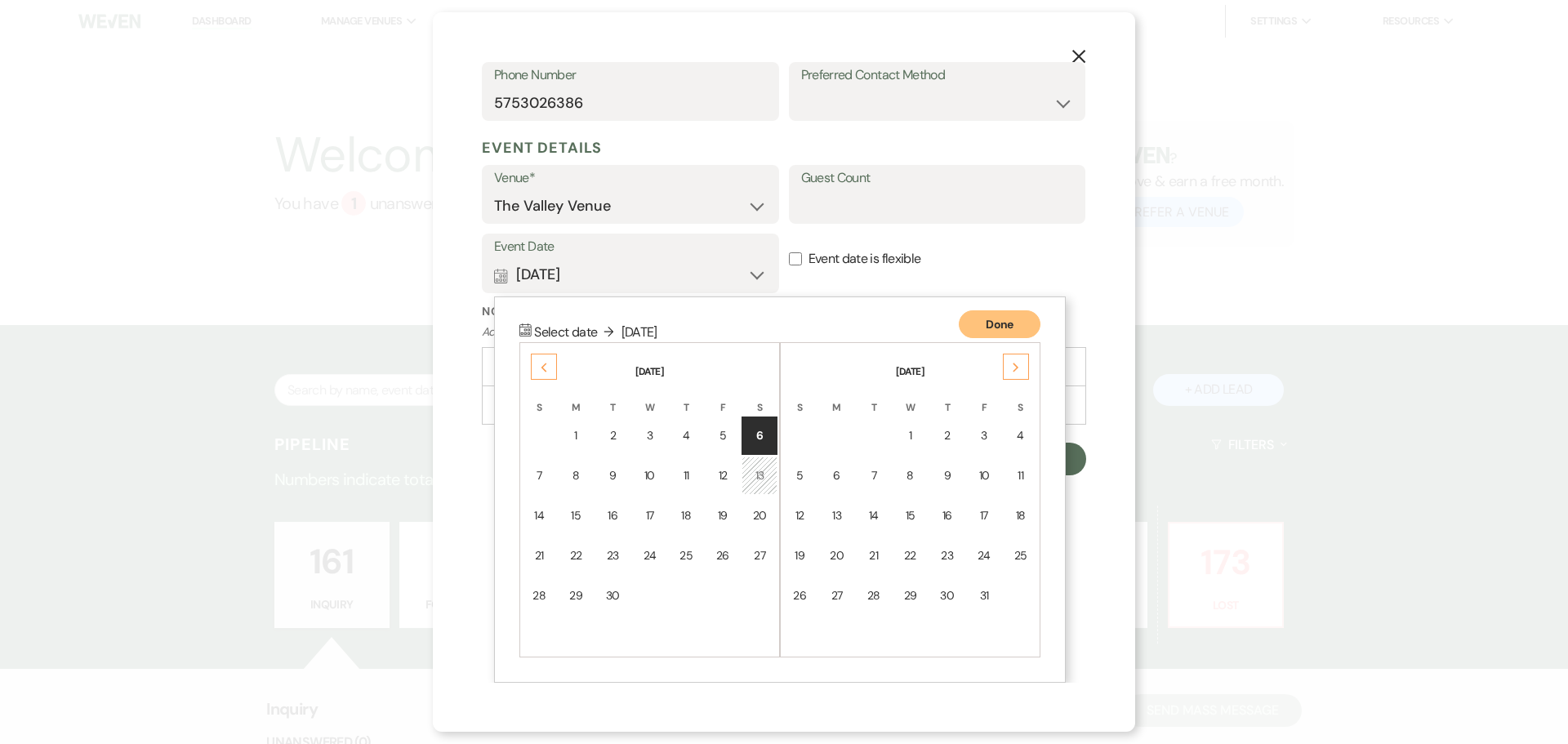
click at [1123, 407] on div "X Add Lead Enter details below to add a lead to your pipeline. * Required Stage…" at bounding box center [783, 372] width 702 height 719
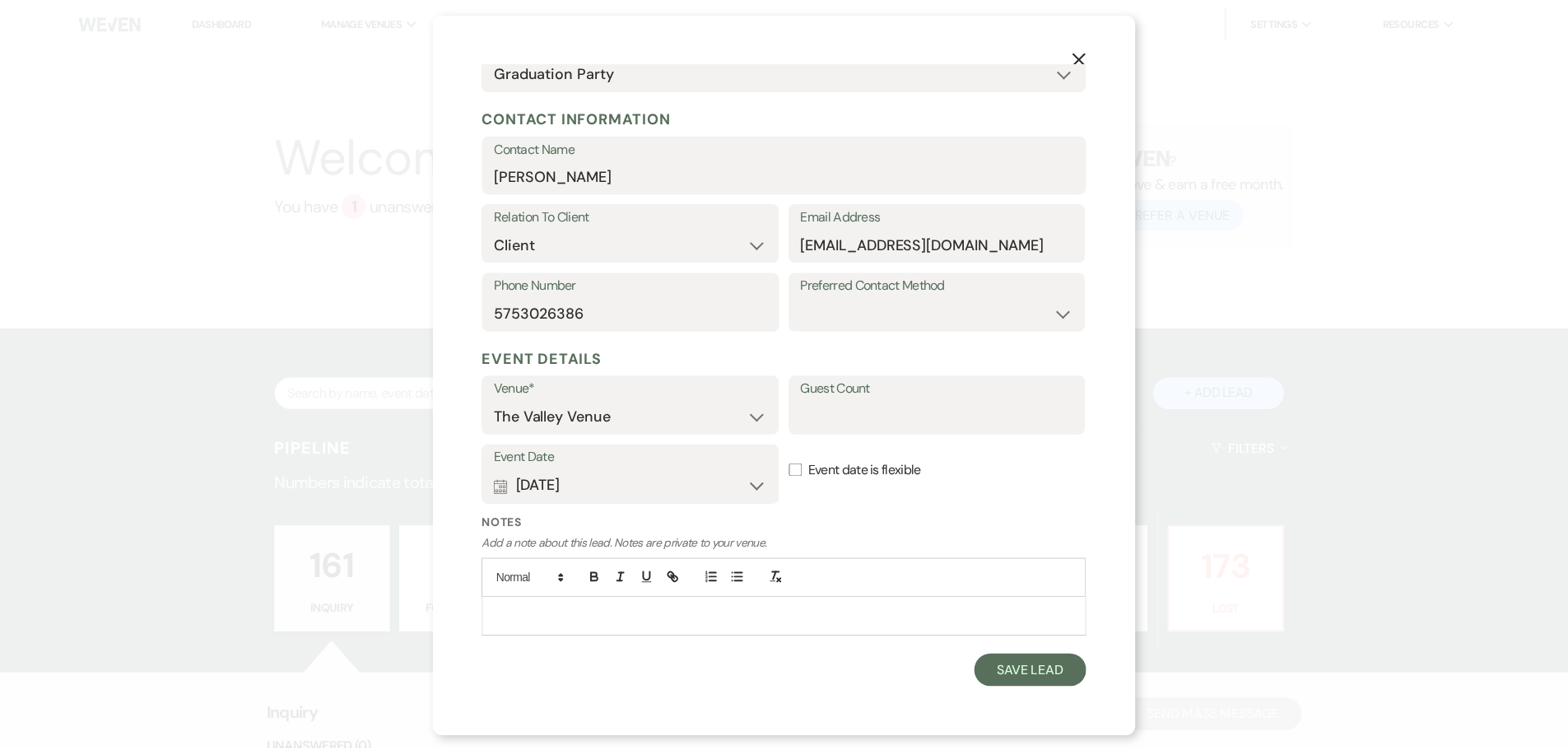
scroll to position [182, 0]
click at [1061, 670] on button "Save Lead" at bounding box center [1038, 671] width 113 height 33
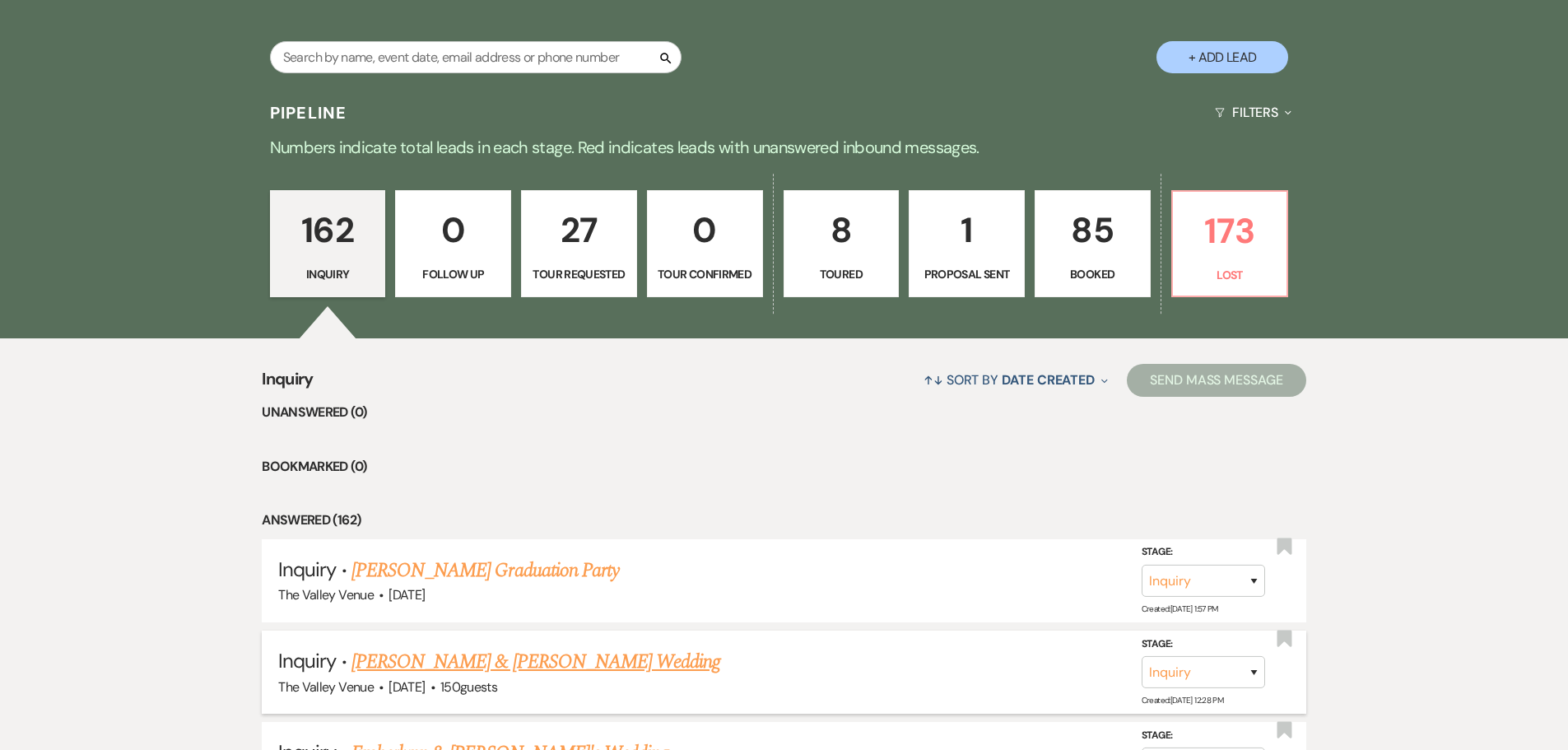
scroll to position [493, 0]
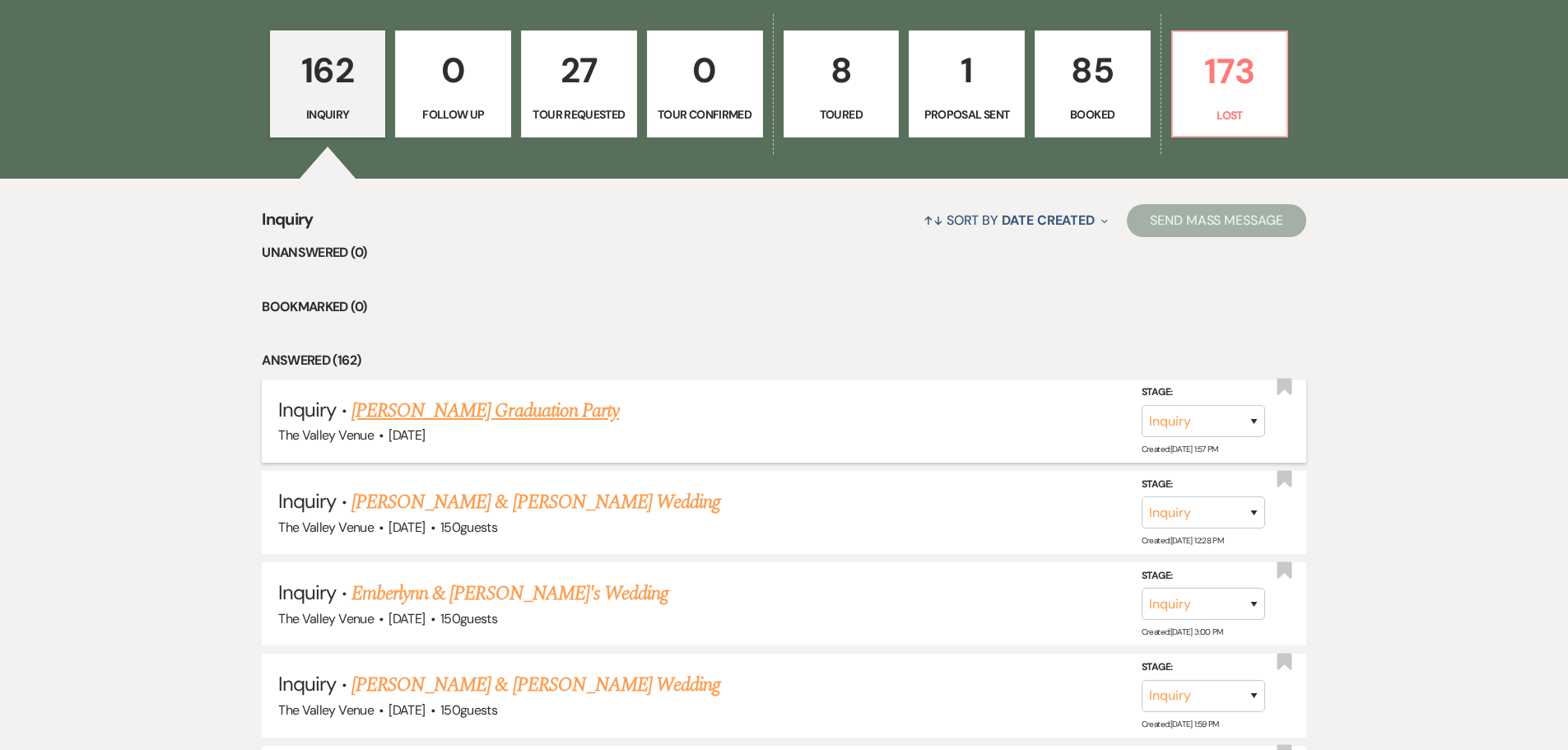
click at [448, 409] on link "[PERSON_NAME] Graduation Party" at bounding box center [485, 410] width 268 height 30
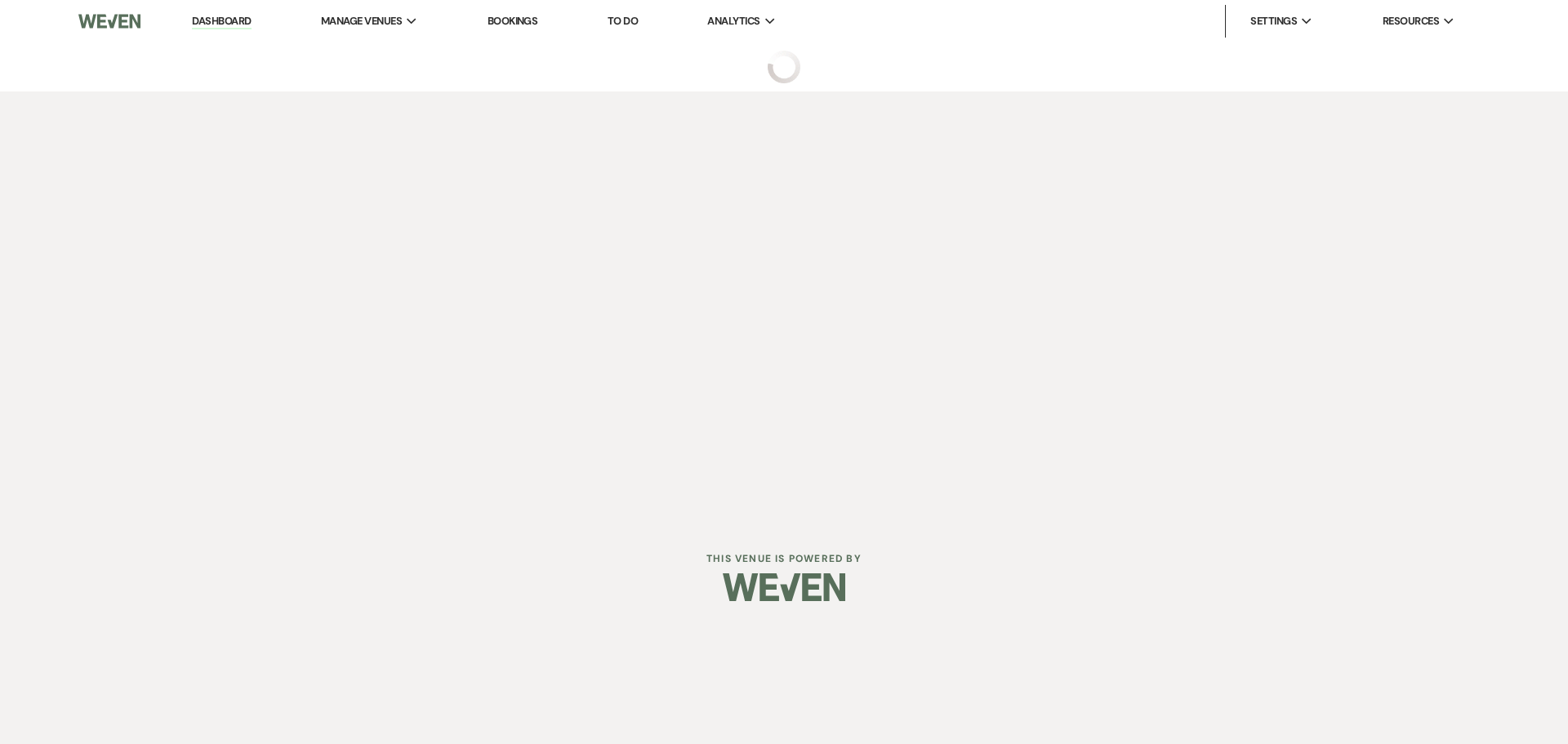
select select "19"
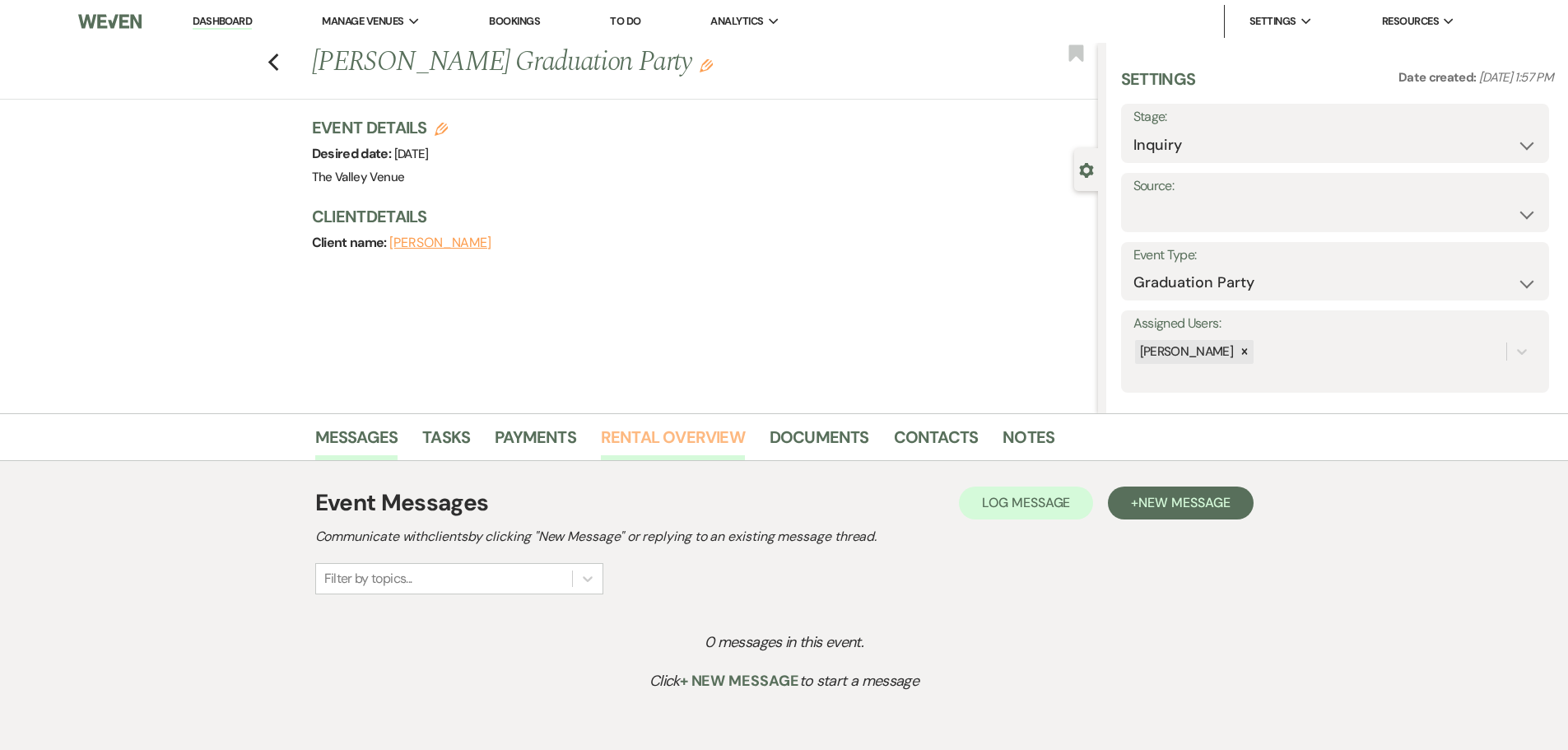
click at [708, 438] on link "Rental Overview" at bounding box center [673, 442] width 144 height 37
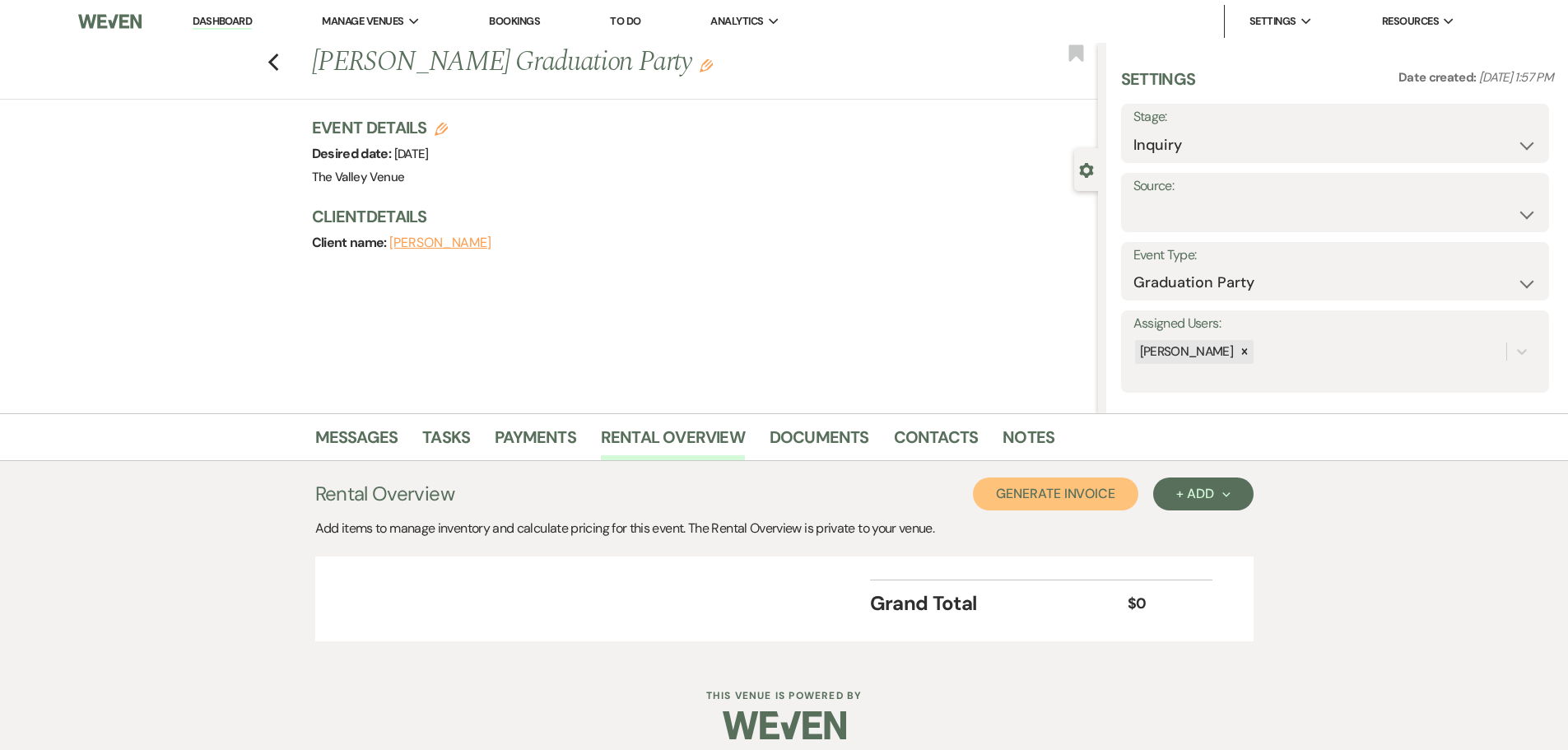
click at [1069, 498] on button "Generate Invoice" at bounding box center [1055, 493] width 166 height 33
click at [1119, 492] on button "Cancel" at bounding box center [1112, 493] width 99 height 33
click at [1205, 488] on div "+ Add Next" at bounding box center [1202, 494] width 54 height 14
click at [1184, 528] on button "Item" at bounding box center [1194, 531] width 83 height 25
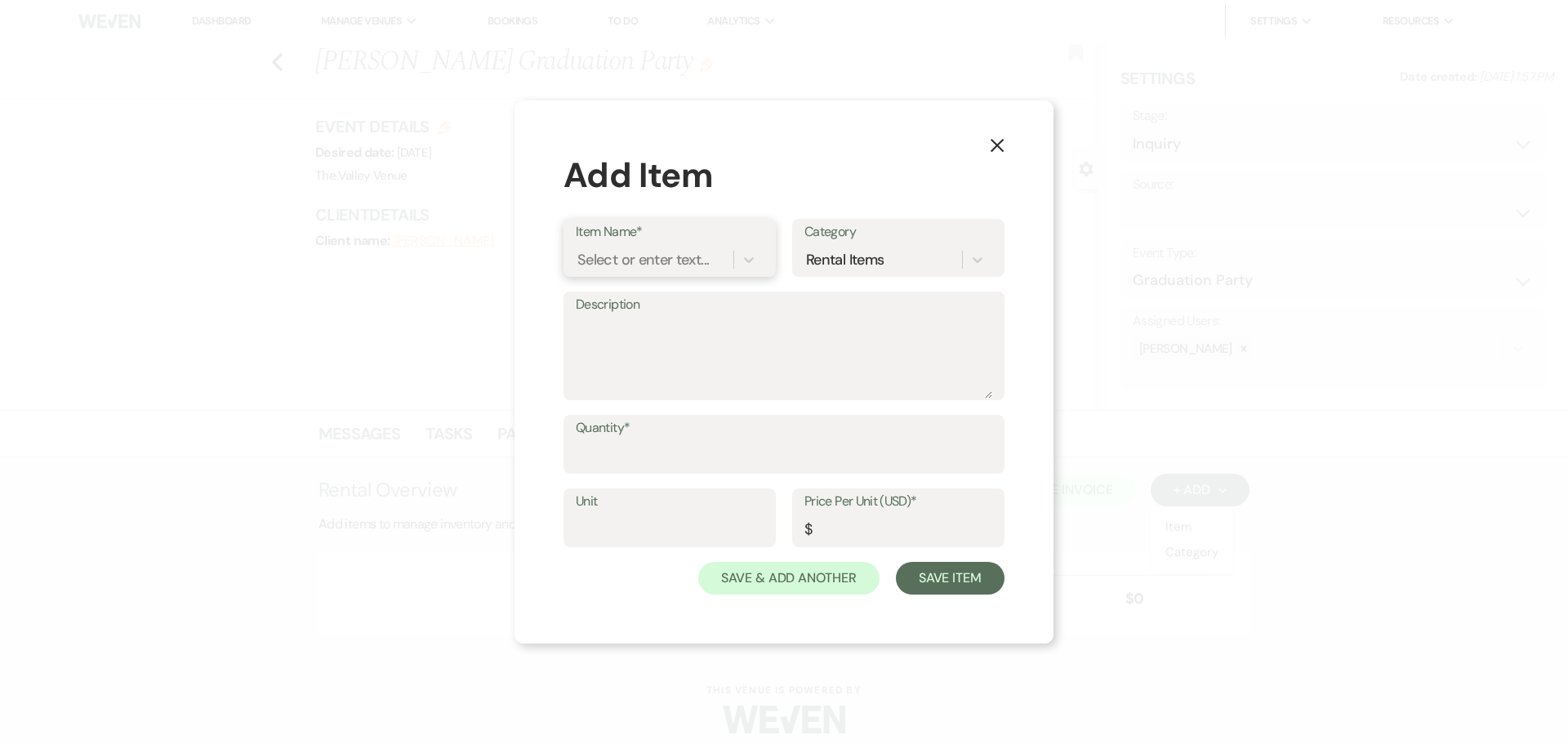
click at [662, 267] on div "Select or enter text..." at bounding box center [643, 260] width 132 height 22
type input "rental"
click at [638, 301] on div "+ Add "rental"" at bounding box center [669, 301] width 188 height 33
click at [626, 448] on input "Quantity*" at bounding box center [784, 456] width 416 height 32
type input "1"
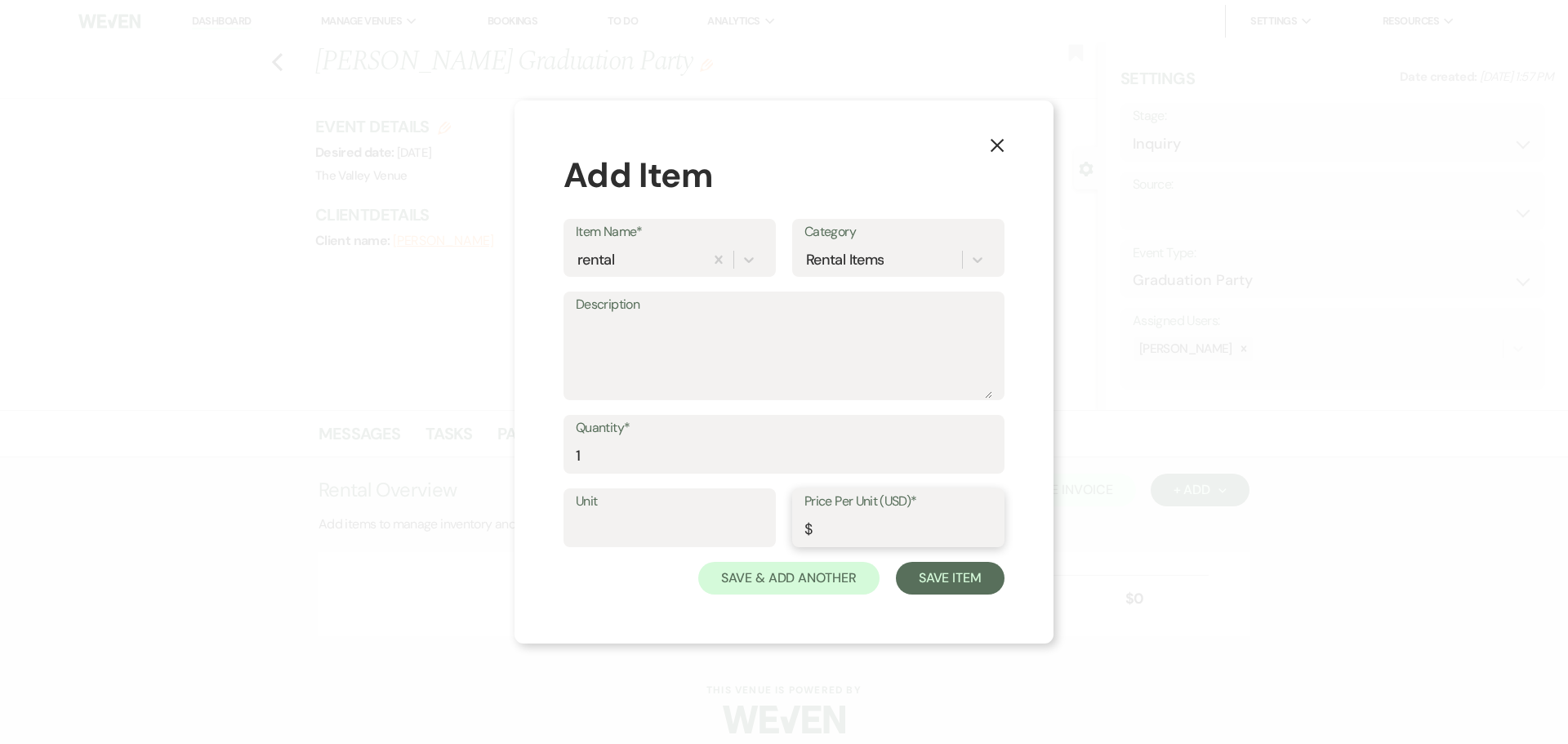
click at [863, 524] on input "Price Per Unit (USD)*" at bounding box center [898, 529] width 188 height 32
type input "850"
click at [932, 578] on button "Save Item" at bounding box center [950, 578] width 109 height 33
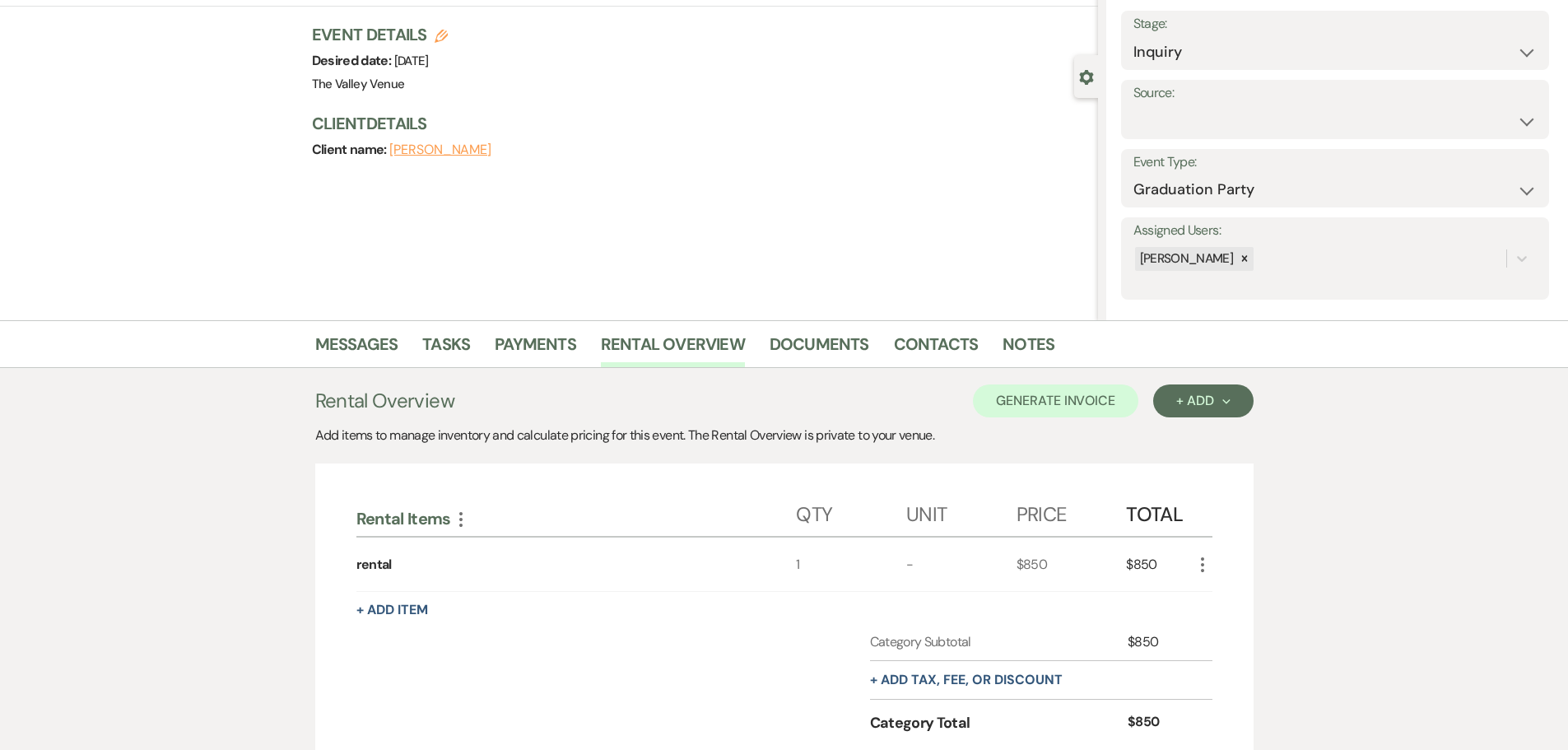
scroll to position [247, 0]
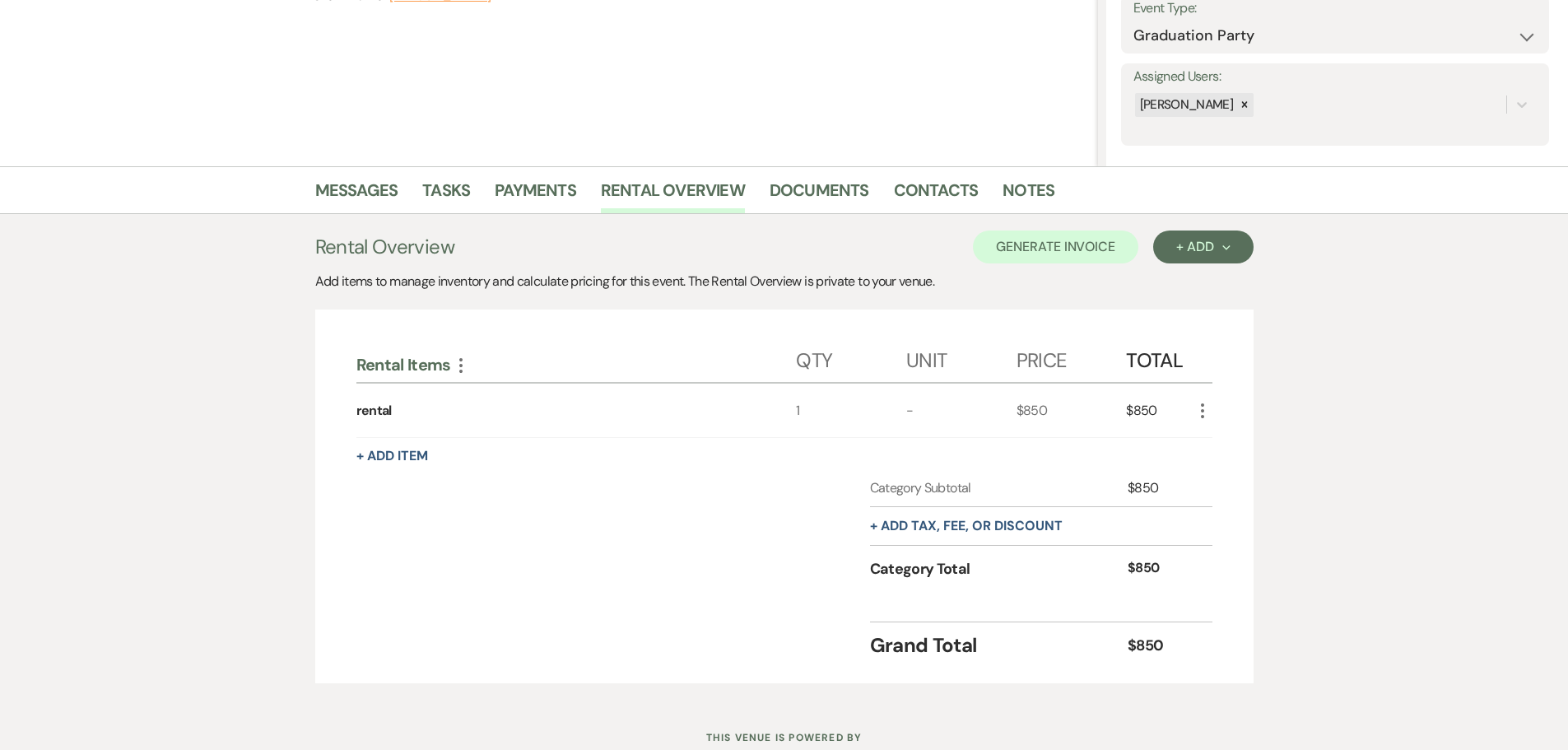
click at [994, 535] on div "+ Add tax, fee, or discount" at bounding box center [966, 526] width 193 height 38
click at [1014, 525] on button "+ Add tax, fee, or discount" at bounding box center [966, 526] width 193 height 14
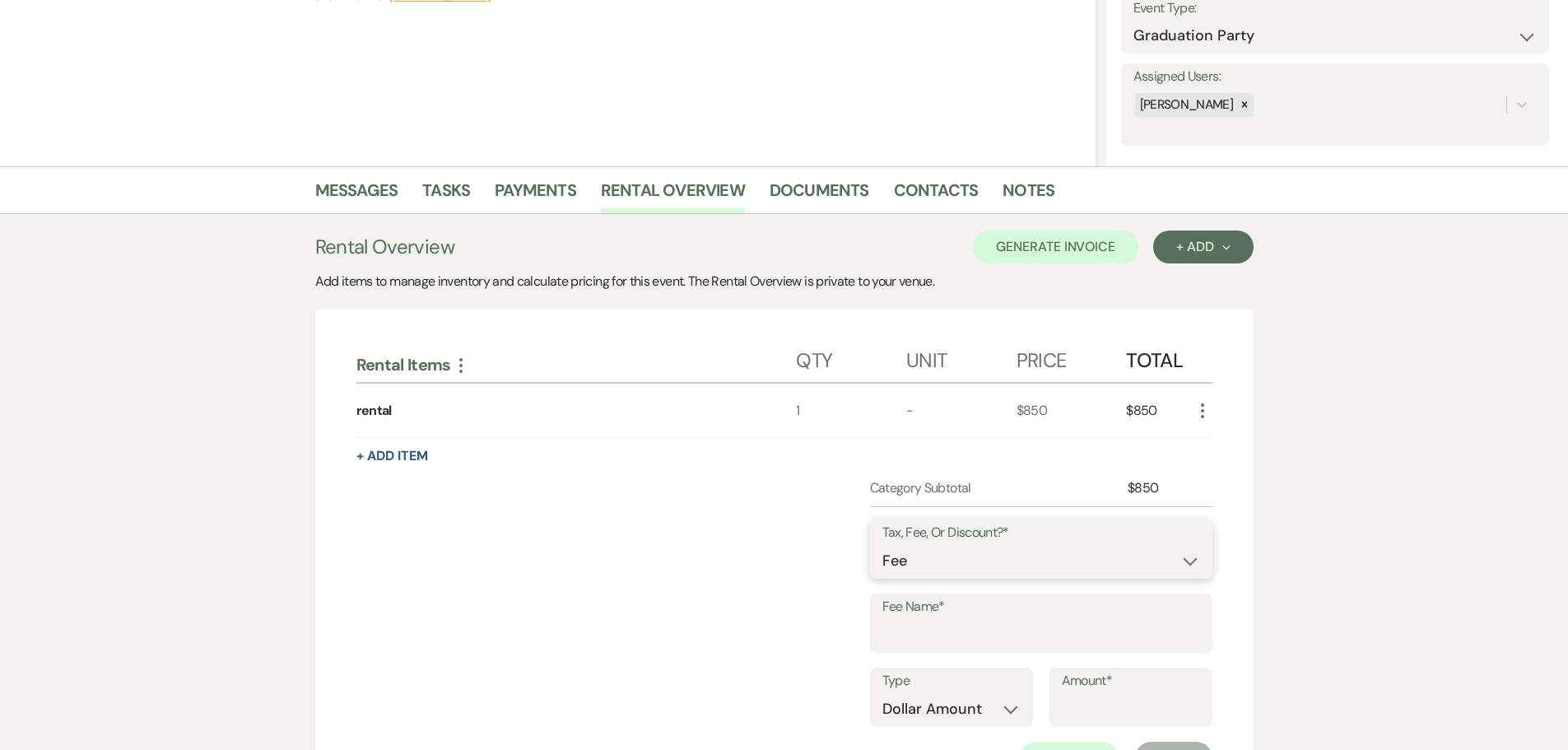
click at [939, 567] on select "Fee Discount Tax" at bounding box center [1041, 561] width 318 height 32
select select "3"
click at [883, 544] on select "Fee Discount Tax" at bounding box center [1041, 561] width 318 height 32
click at [960, 629] on input "Fee Name*" at bounding box center [1041, 635] width 318 height 32
type input "Eddy County Tax"
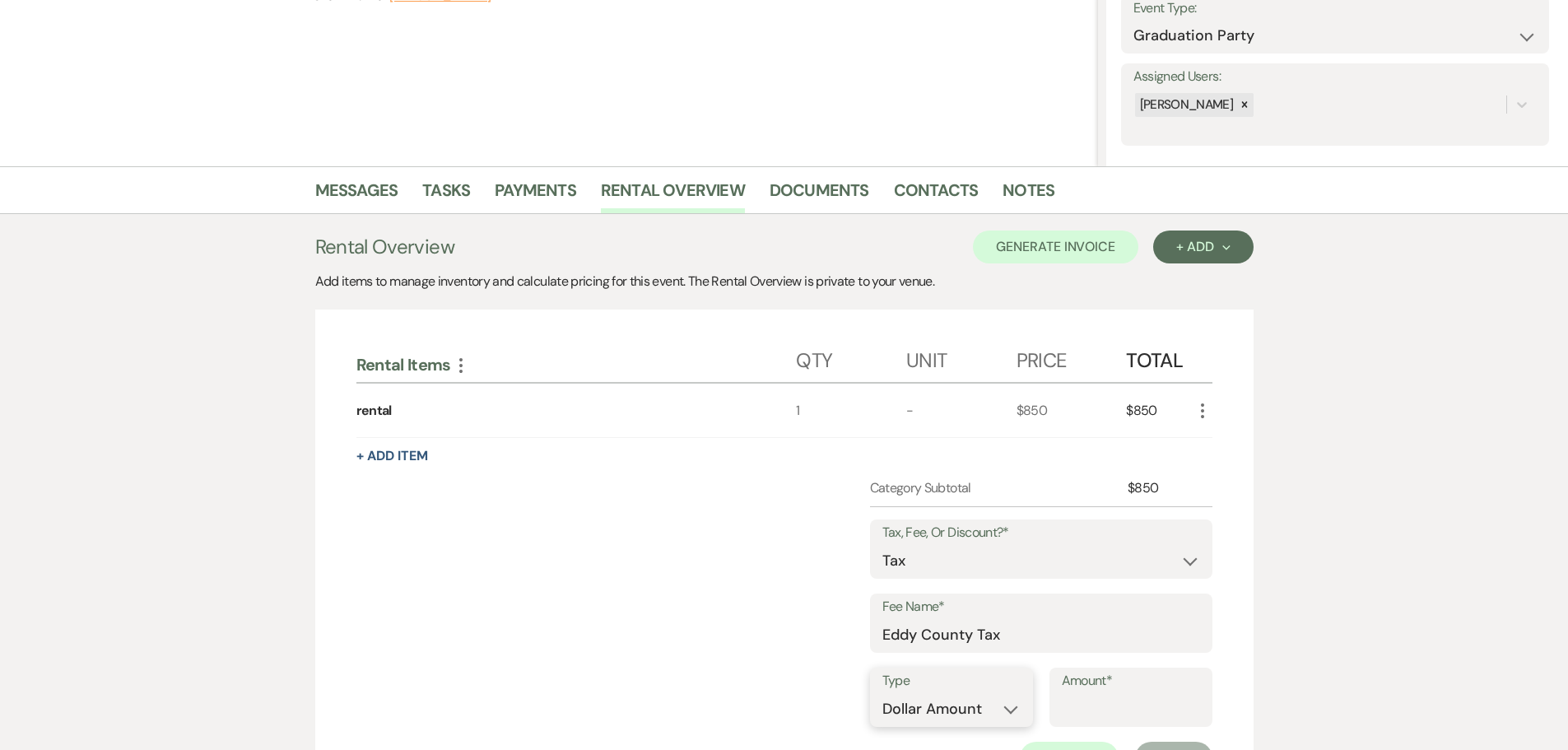
click at [951, 711] on select "Dollar Amount Percentage" at bounding box center [951, 709] width 138 height 32
select select "false"
click at [883, 693] on select "Dollar Amount Percentage" at bounding box center [951, 709] width 138 height 32
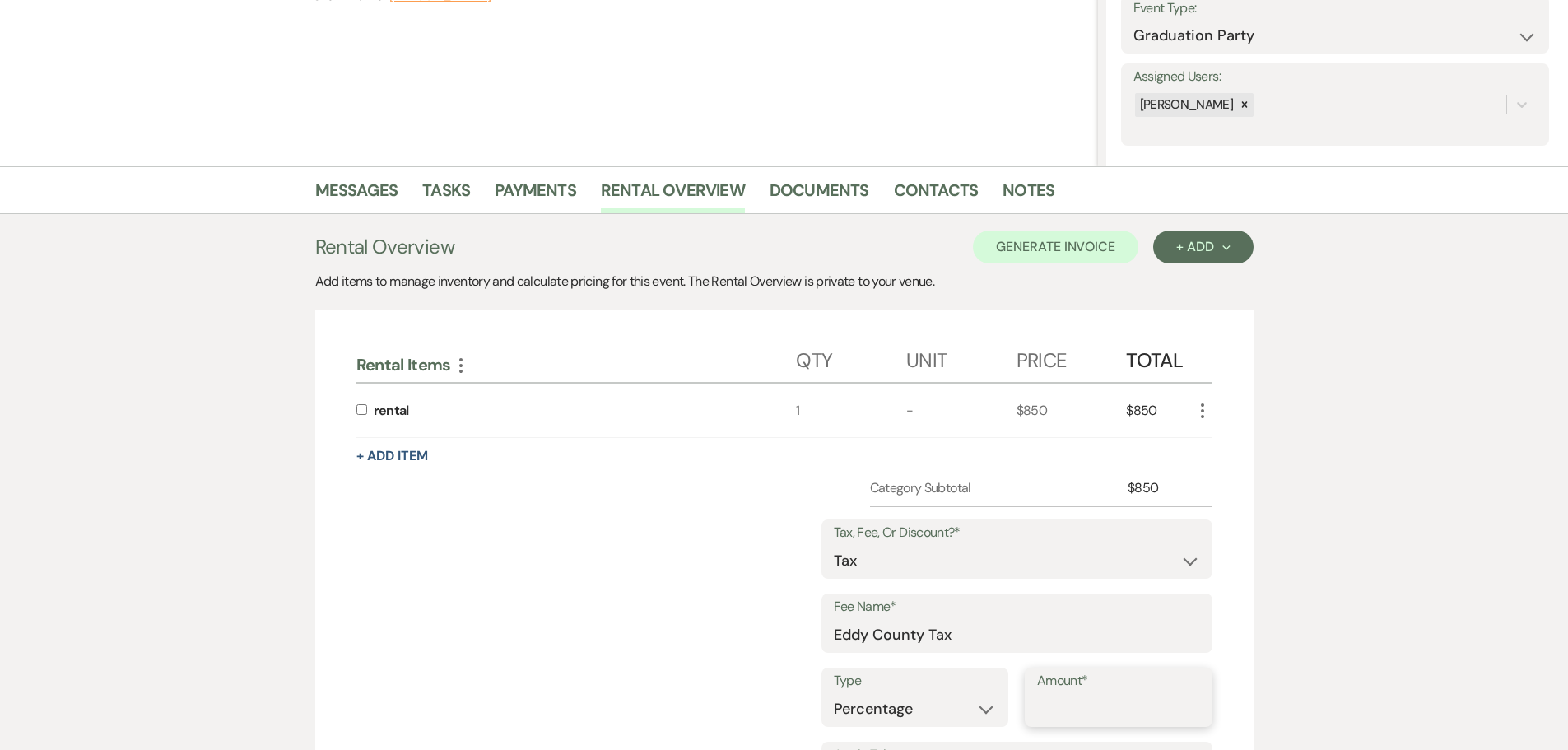
click at [1090, 704] on input "Amount*" at bounding box center [1119, 709] width 163 height 32
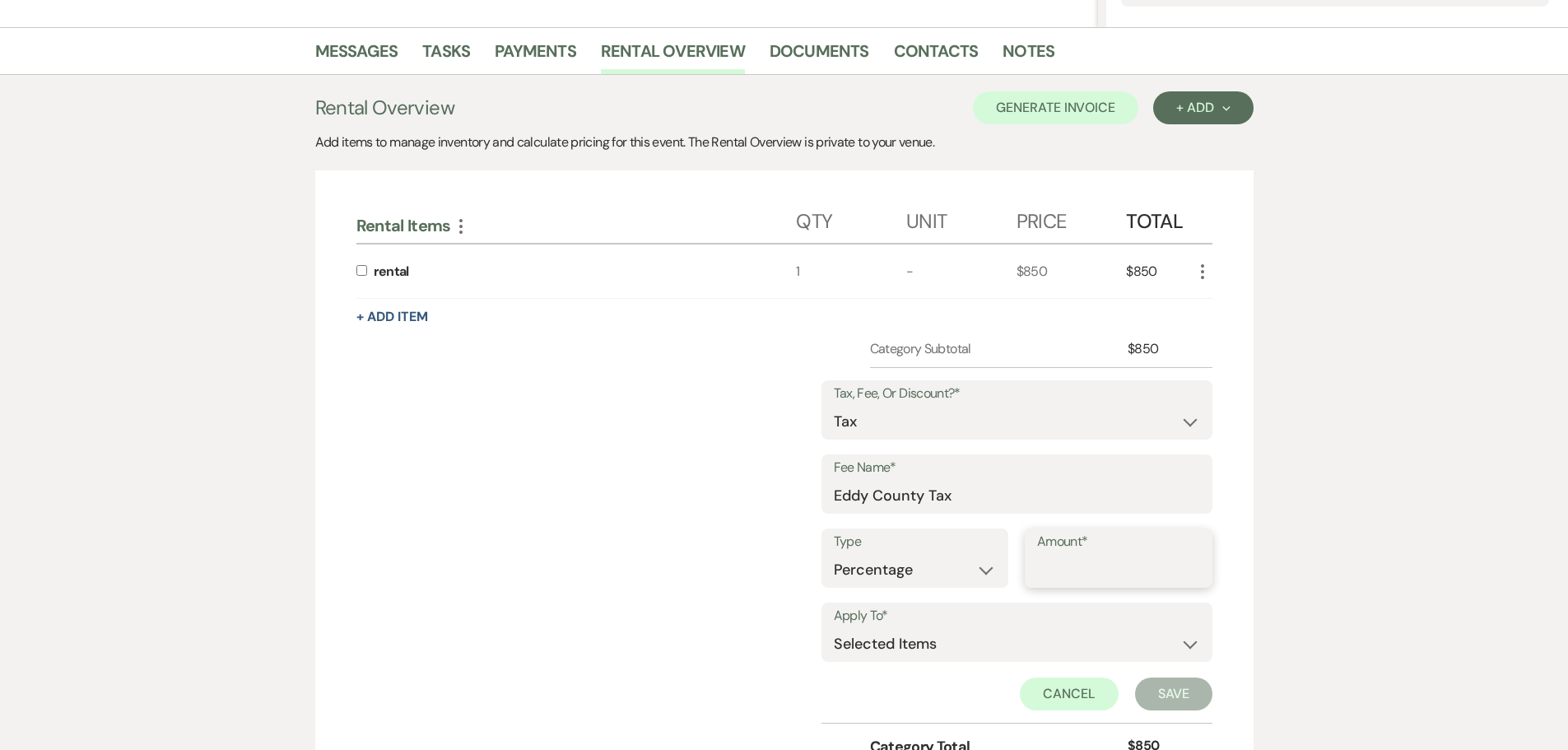
scroll to position [411, 0]
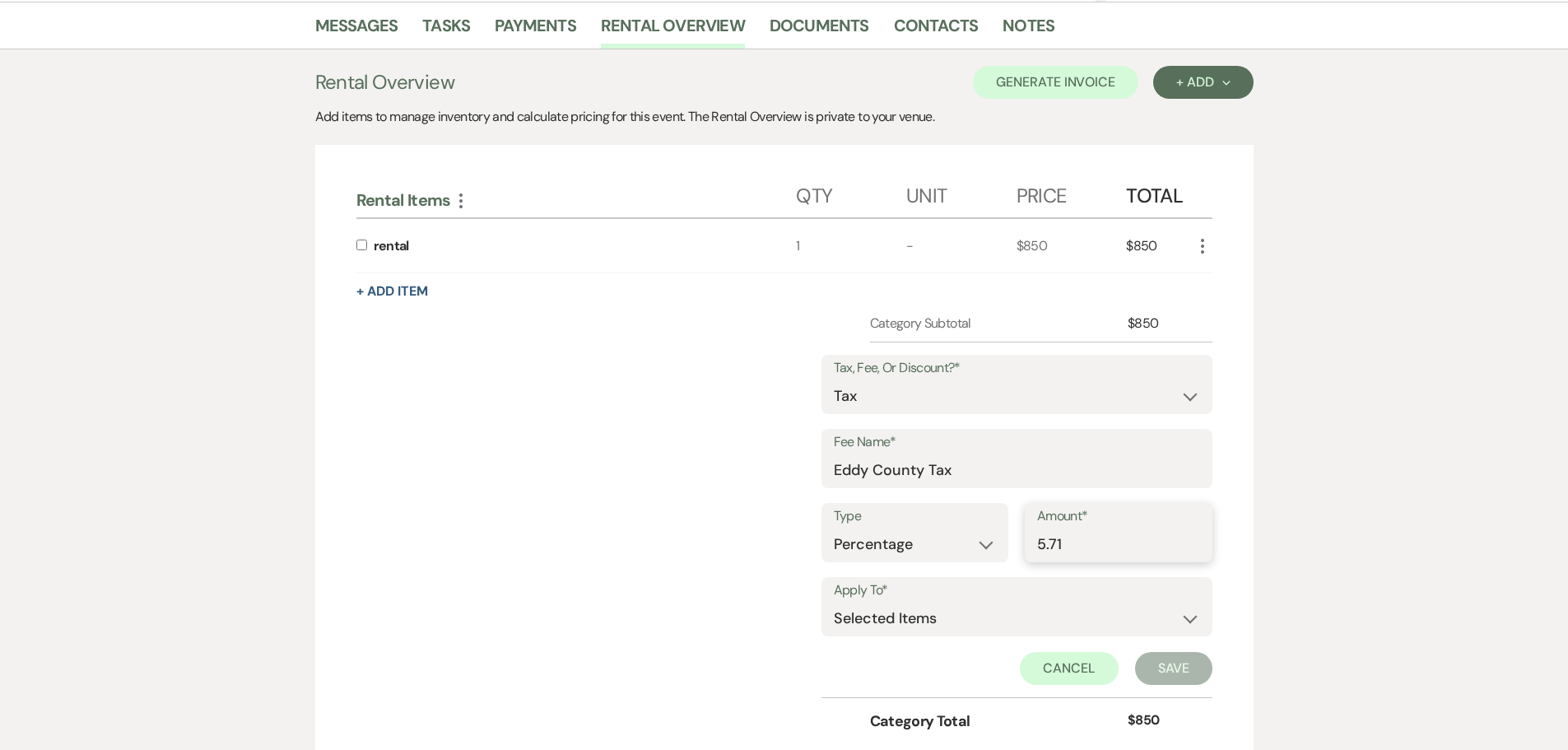
type input "5.71"
click at [701, 522] on div "Category Subtotal $850 Tax, Fee, Or Discount?* Fee Discount Tax Fee Name* Eddy …" at bounding box center [784, 537] width 856 height 448
click at [965, 620] on select "Selected Items Category Subtotal (before all Taxes/Fees/Discounts) Category Tot…" at bounding box center [1016, 617] width 366 height 33
select select "2"
click at [833, 601] on select "Selected Items Category Subtotal (before all Taxes/Fees/Discounts) Category Tot…" at bounding box center [1016, 617] width 366 height 33
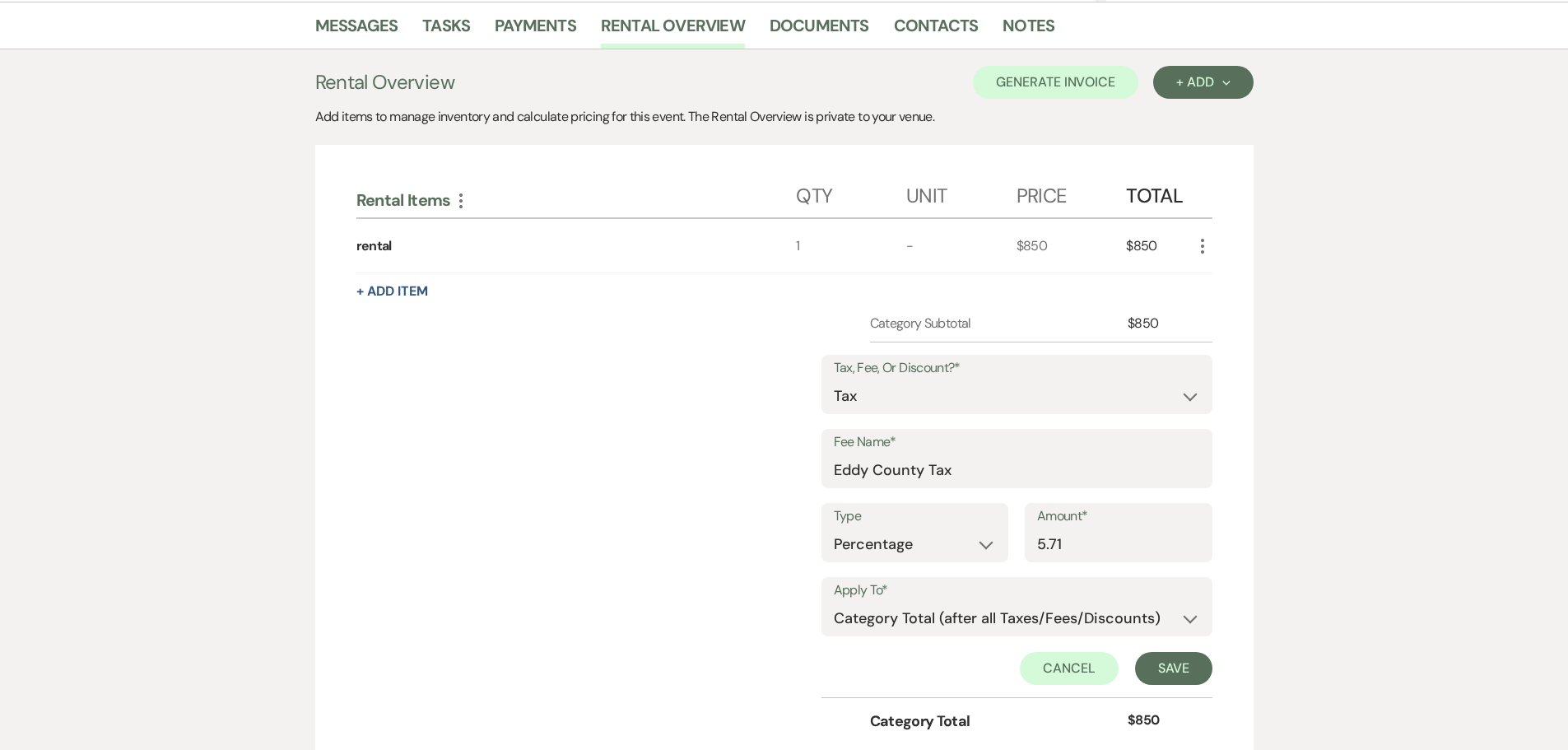
click at [661, 519] on div "Category Subtotal $850 Tax, Fee, Or Discount?* Fee Discount Tax Fee Name* Eddy …" at bounding box center [784, 537] width 856 height 448
click at [1184, 668] on button "Save" at bounding box center [1173, 668] width 77 height 33
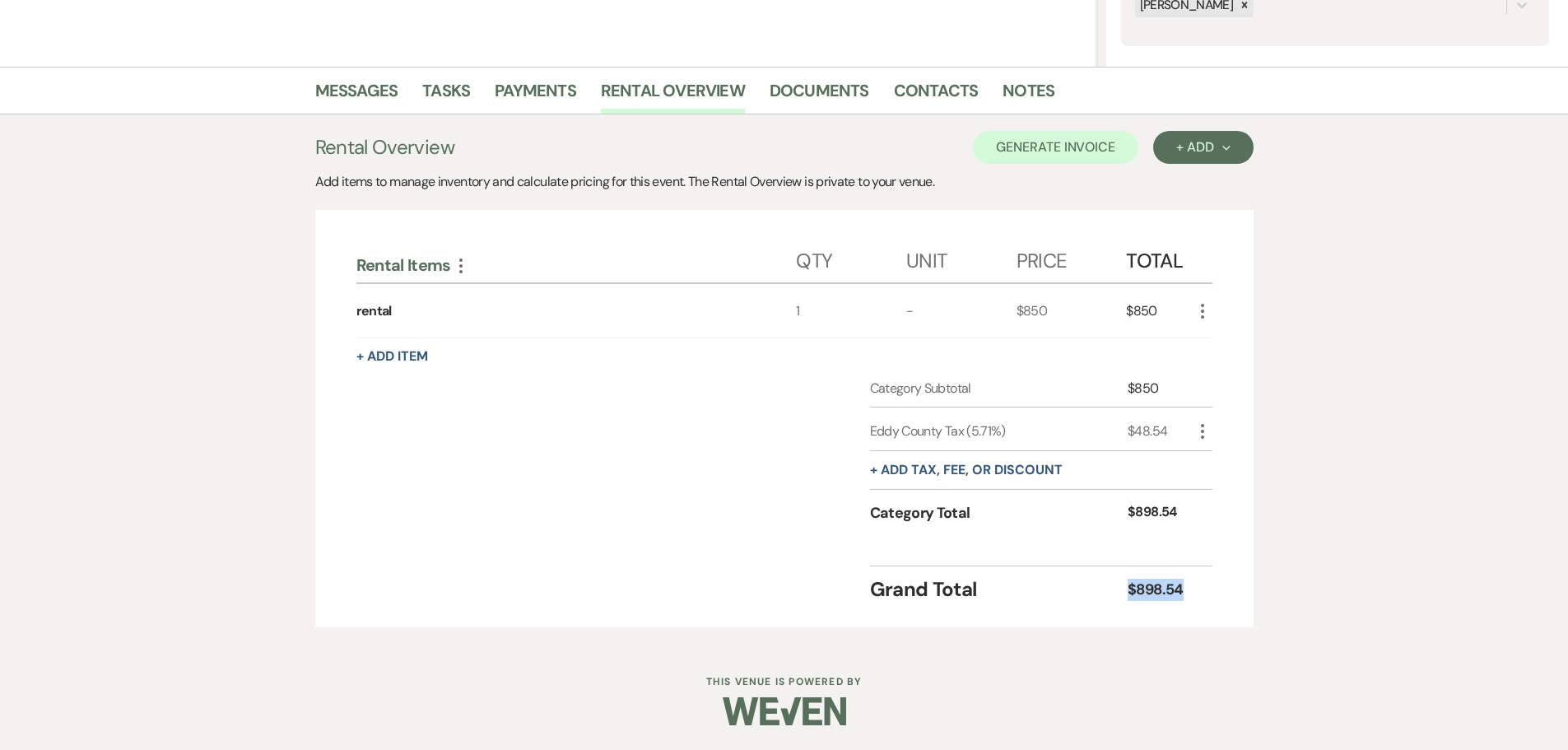
drag, startPoint x: 1189, startPoint y: 596, endPoint x: 1093, endPoint y: 605, distance: 96.4
click at [1093, 605] on div "Rental Items More Qty Unit Price Total rental 1 - $850 $850 More + Add Item Cat…" at bounding box center [784, 418] width 938 height 417
copy div "$898.54"
click at [388, 90] on link "Messages" at bounding box center [357, 95] width 83 height 37
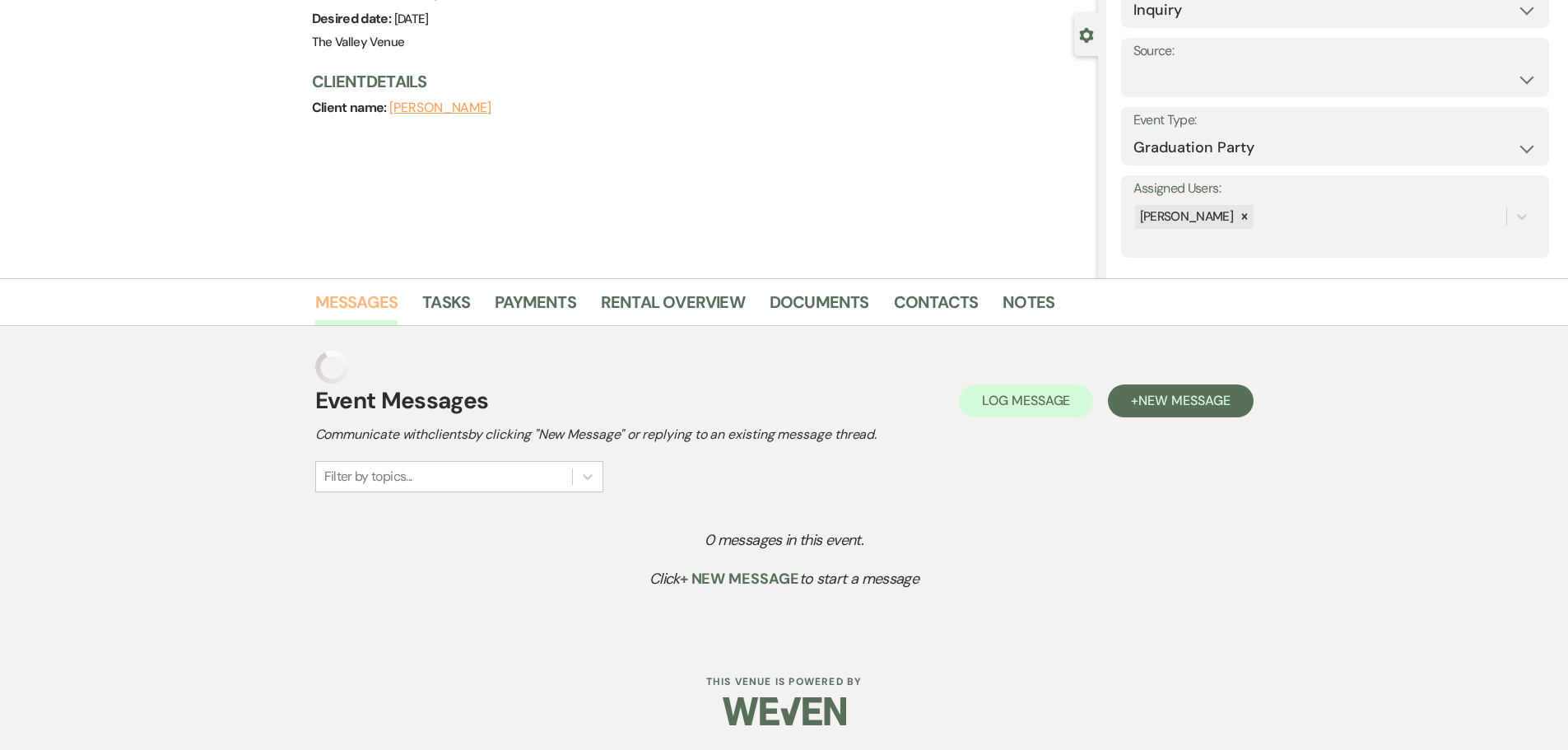
scroll to position [102, 0]
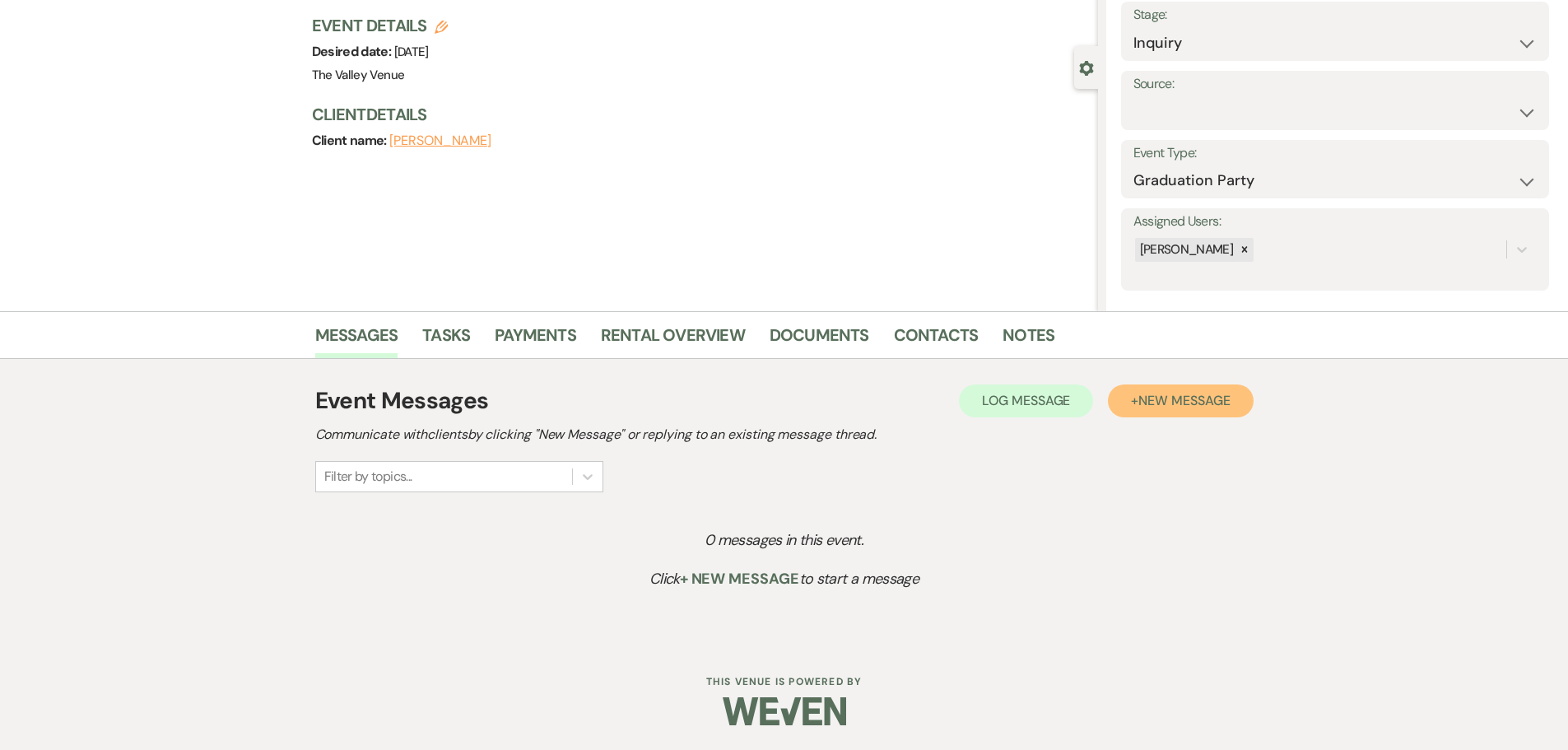
click at [1154, 403] on span "New Message" at bounding box center [1184, 400] width 92 height 17
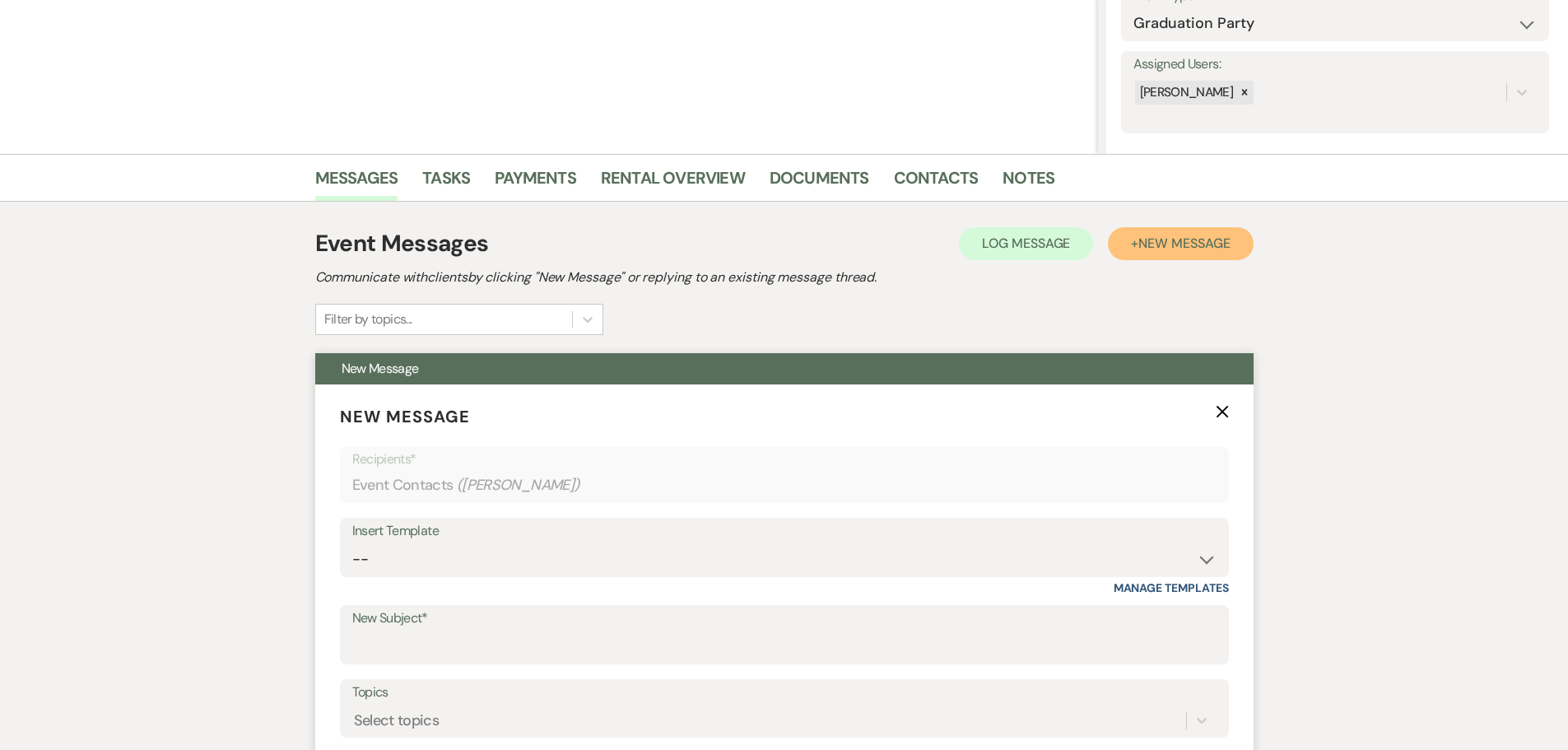
scroll to position [431, 0]
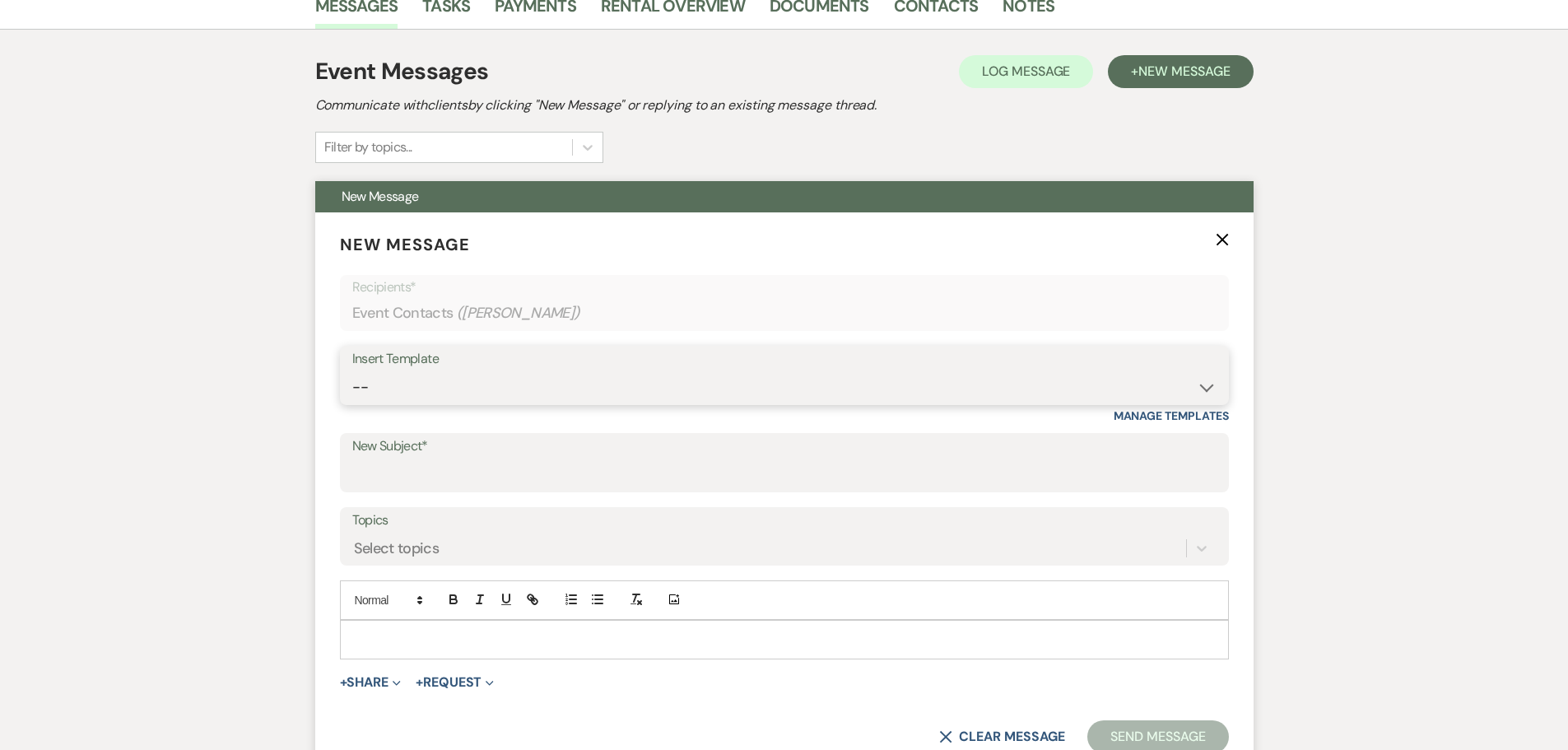
click at [590, 388] on select "-- Weven Planning Portal Introduction (Booked Events) Initial Inquiry Response …" at bounding box center [784, 387] width 864 height 32
click at [353, 371] on select "-- Weven Planning Portal Introduction (Booked Events) Initial Inquiry Response …" at bounding box center [784, 387] width 864 height 32
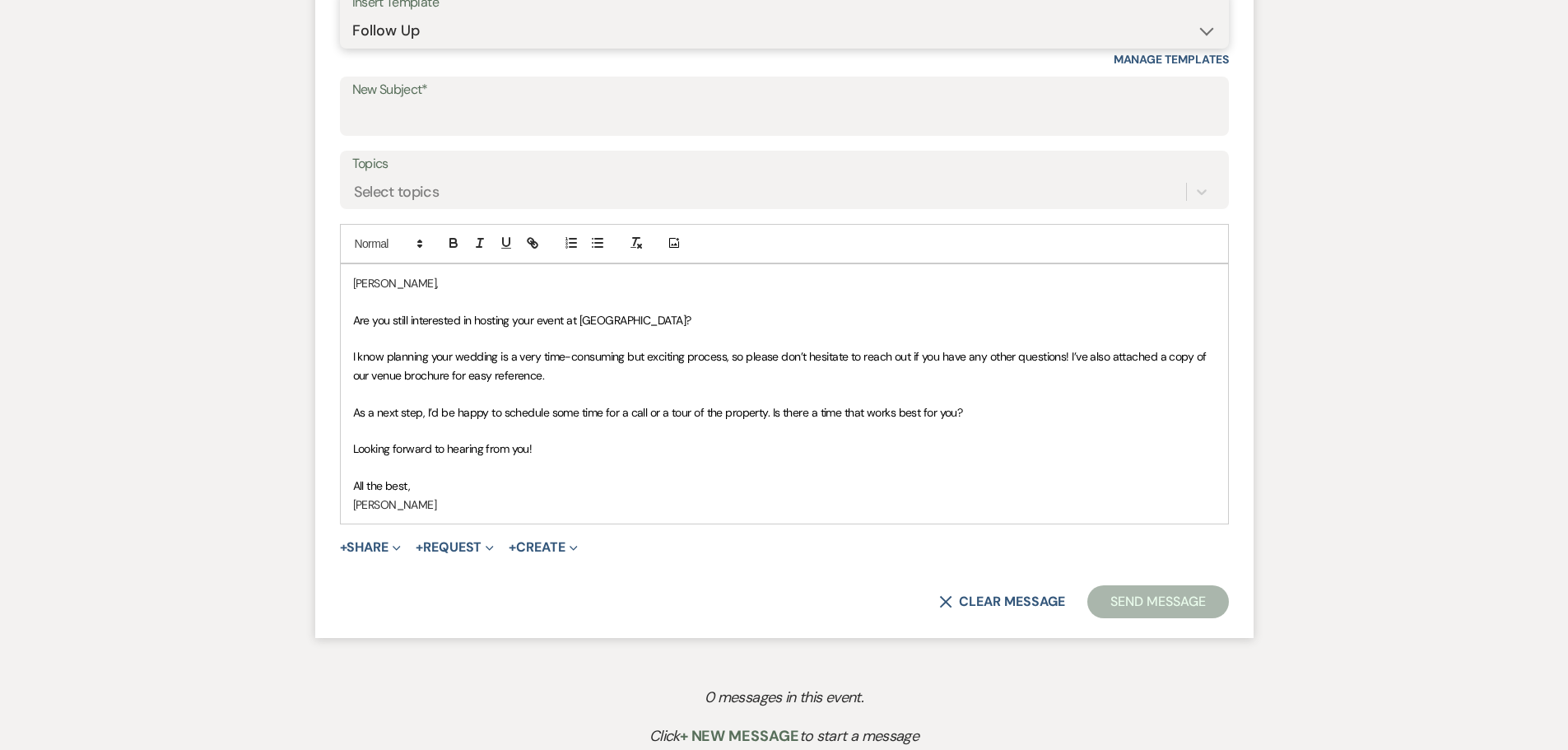
scroll to position [760, 0]
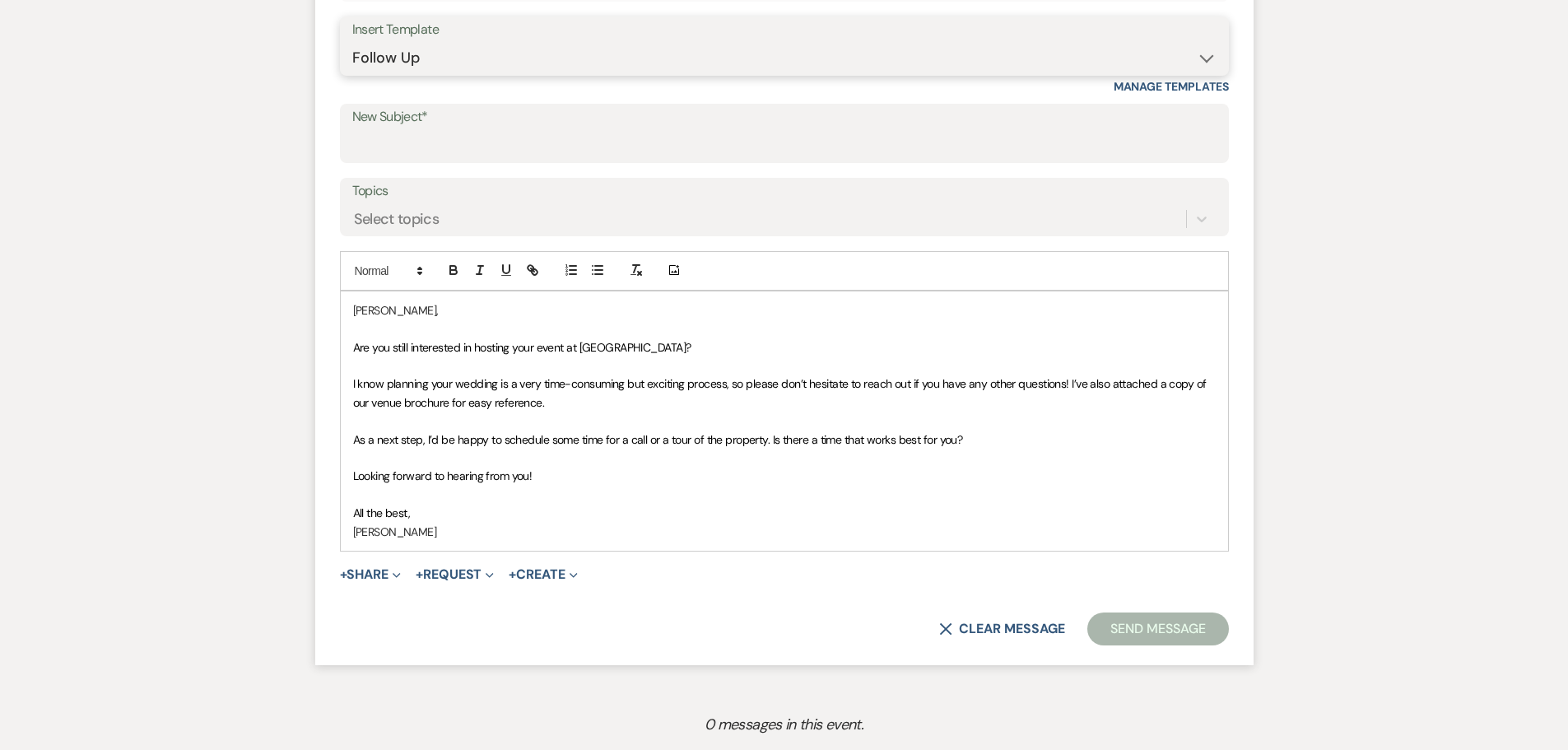
click at [465, 65] on select "-- Weven Planning Portal Introduction (Booked Events) Initial Inquiry Response …" at bounding box center [784, 58] width 864 height 32
click at [353, 42] on select "-- Weven Planning Portal Introduction (Booked Events) Initial Inquiry Response …" at bounding box center [784, 58] width 864 height 32
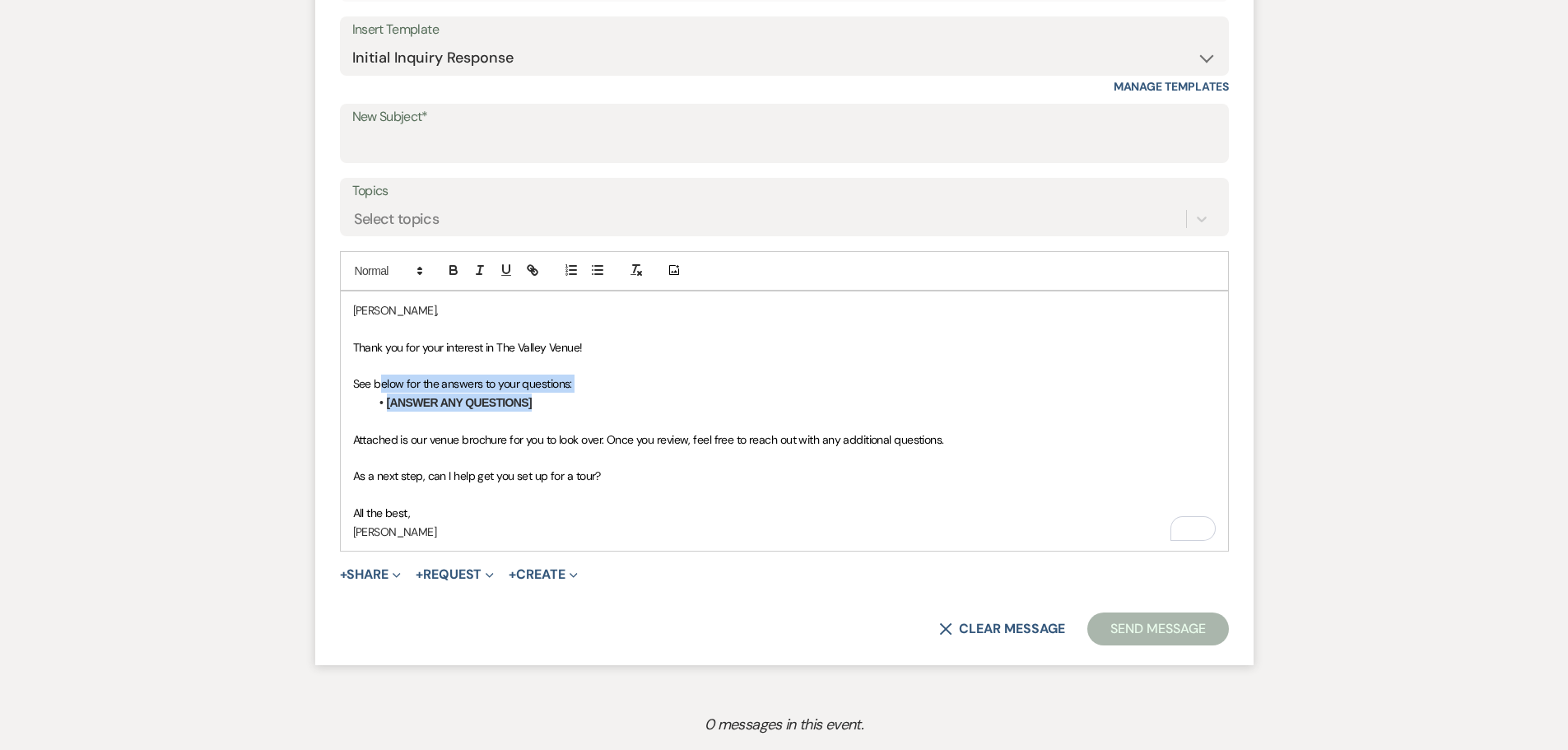
drag, startPoint x: 538, startPoint y: 402, endPoint x: 381, endPoint y: 383, distance: 158.1
click at [381, 383] on div "[PERSON_NAME], Thank you for your interest in The Valley Venue! See below for t…" at bounding box center [784, 420] width 887 height 259
click at [466, 69] on select "-- Weven Planning Portal Introduction (Booked Events) Initial Inquiry Response …" at bounding box center [784, 58] width 864 height 32
click at [353, 42] on select "-- Weven Planning Portal Introduction (Booked Events) Initial Inquiry Response …" at bounding box center [784, 58] width 864 height 32
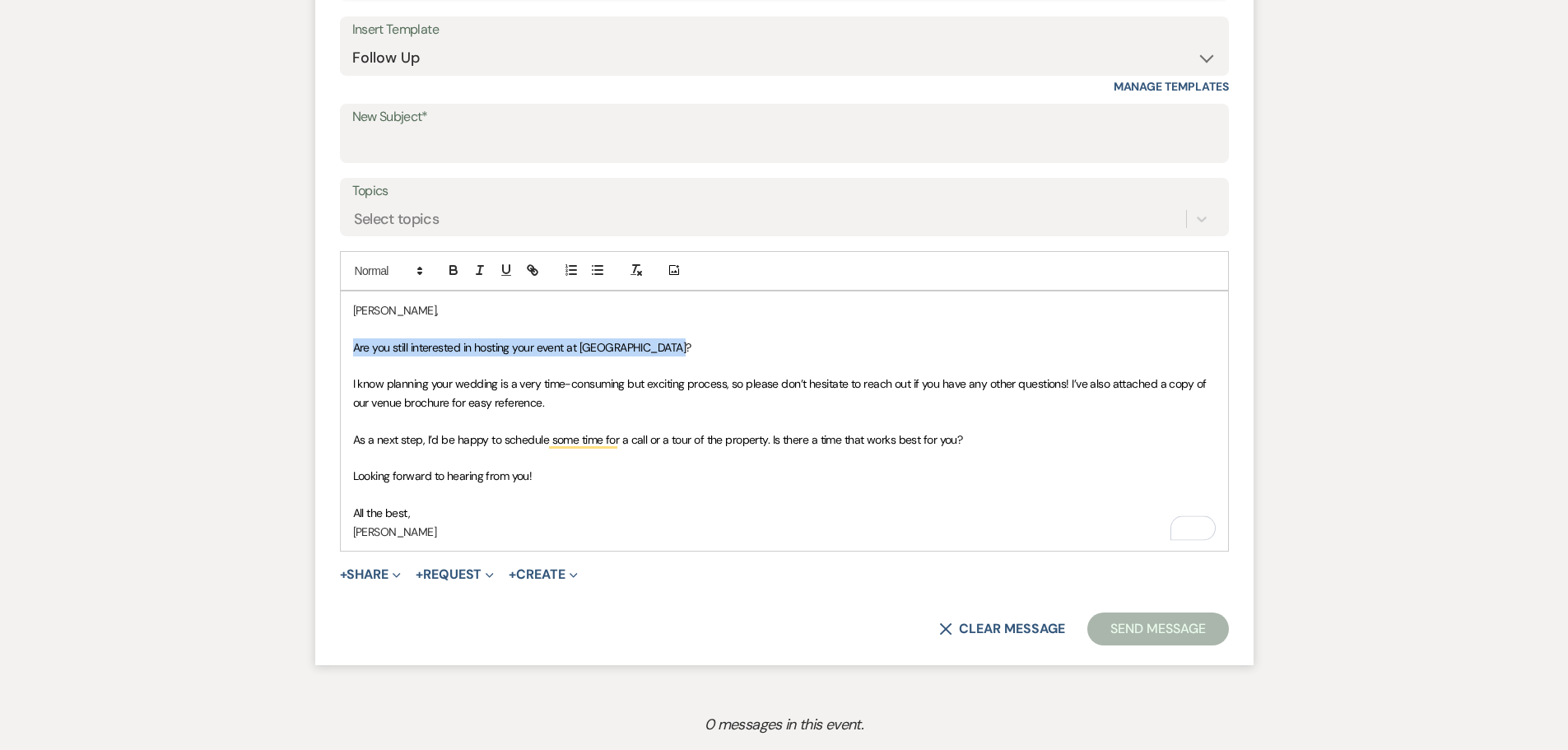
drag, startPoint x: 705, startPoint y: 348, endPoint x: 324, endPoint y: 347, distance: 381.0
click at [324, 347] on form "New Message X Saving draft... Recipients* Event Contacts ( [PERSON_NAME] ) Inse…" at bounding box center [784, 273] width 938 height 781
drag, startPoint x: 505, startPoint y: 448, endPoint x: 358, endPoint y: 334, distance: 186.0
click at [358, 334] on div "[PERSON_NAME], I know planning your wedding is a very time-consuming but exciti…" at bounding box center [784, 420] width 887 height 259
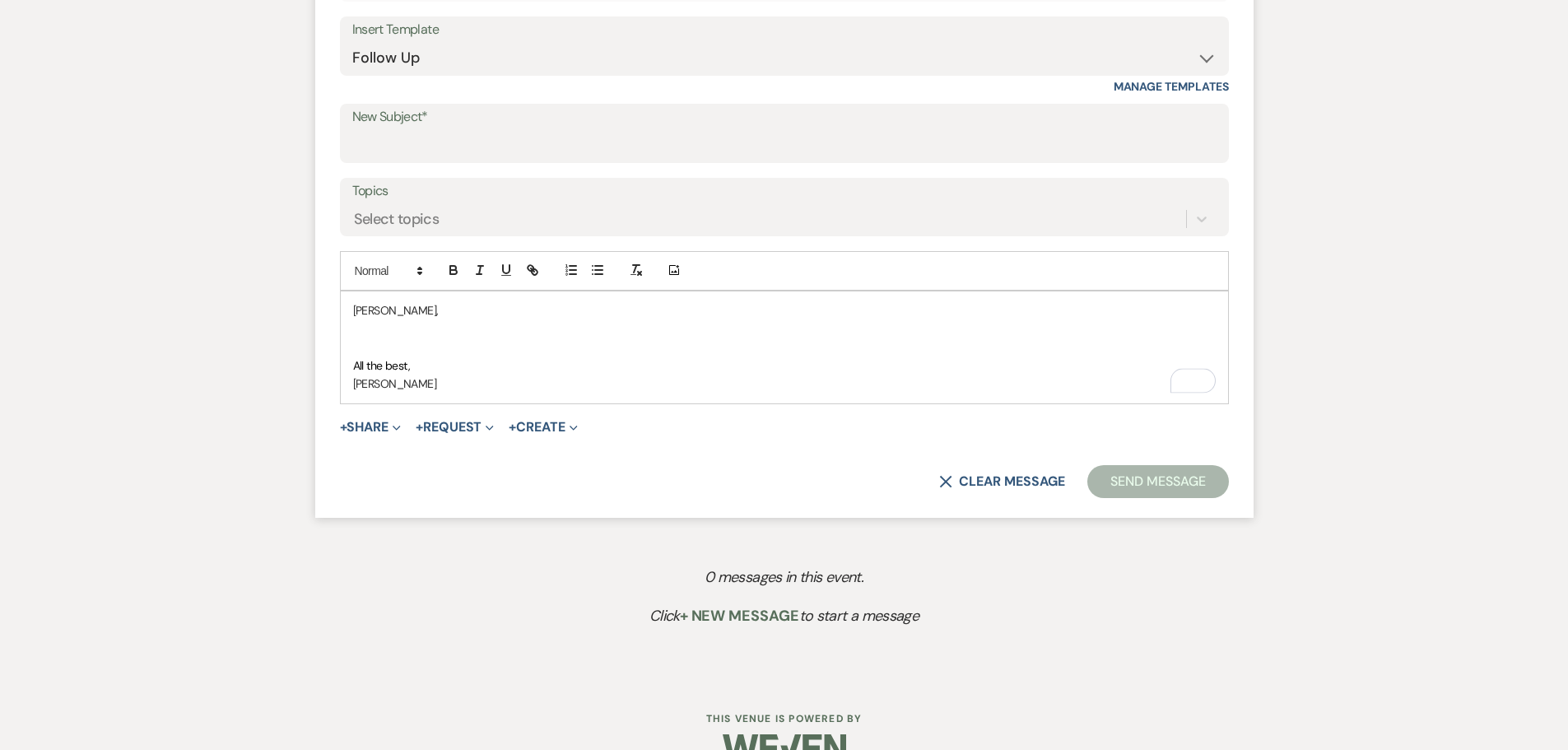
drag, startPoint x: 437, startPoint y: 387, endPoint x: 338, endPoint y: 281, distance: 145.0
click at [340, 281] on div "Add Photo [PERSON_NAME], All the best, [PERSON_NAME]" at bounding box center [784, 327] width 888 height 153
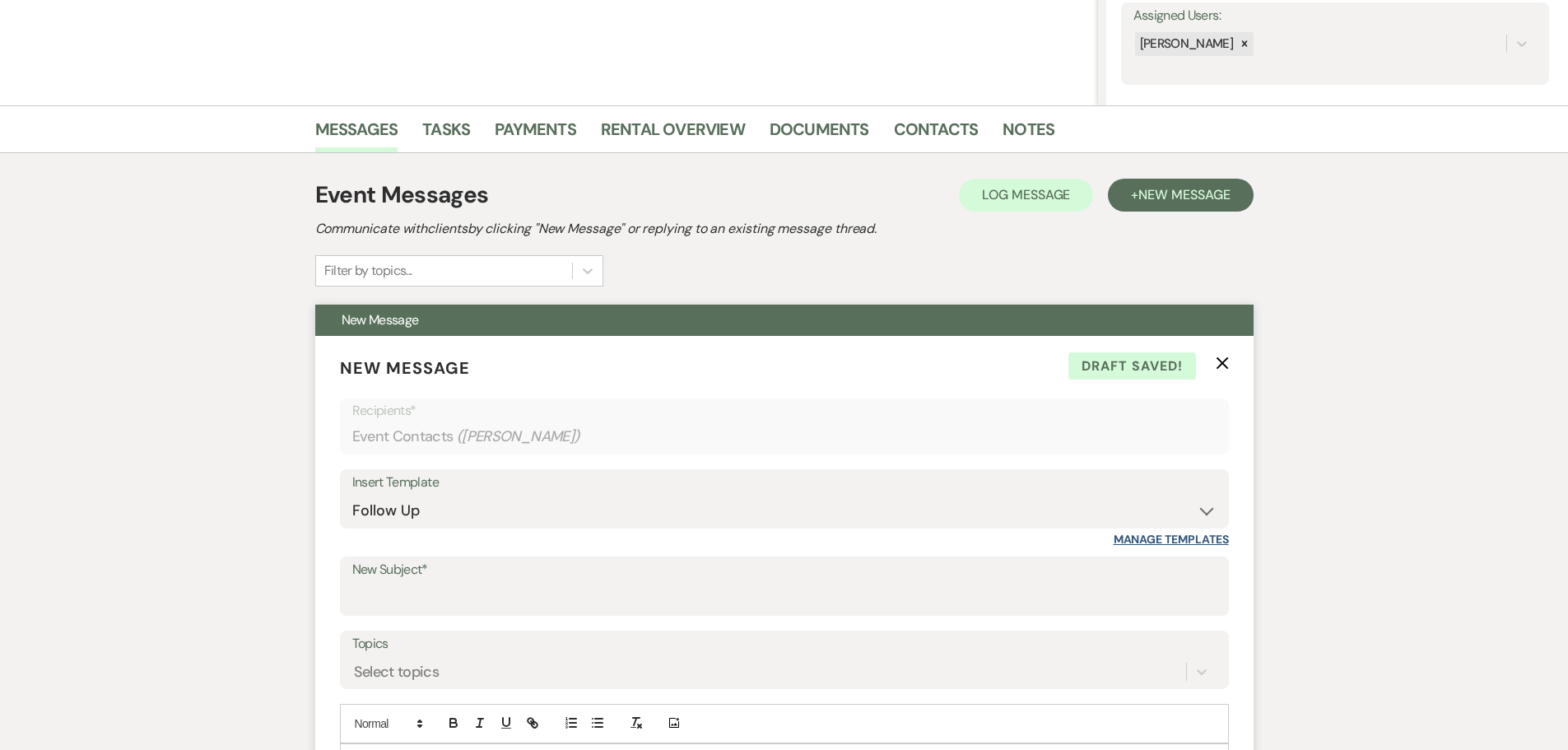
scroll to position [312, 0]
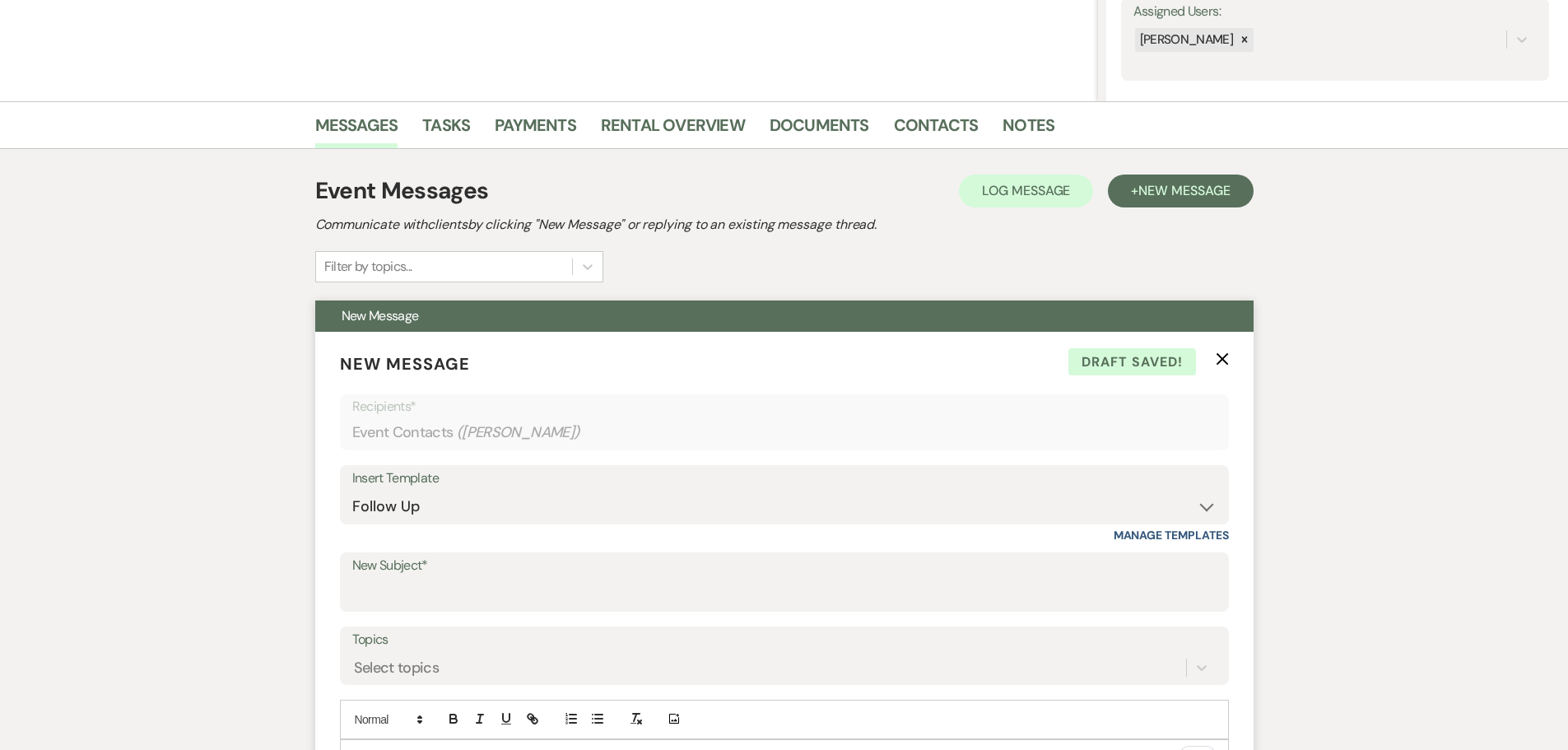
click at [1176, 489] on div "Insert Template" at bounding box center [784, 478] width 864 height 24
click at [1179, 503] on select "-- Weven Planning Portal Introduction (Booked Events) Initial Inquiry Response …" at bounding box center [784, 506] width 864 height 32
select select "978"
click at [353, 490] on select "-- Weven Planning Portal Introduction (Booked Events) Initial Inquiry Response …" at bounding box center [784, 506] width 864 height 32
type input "Booking your event!"
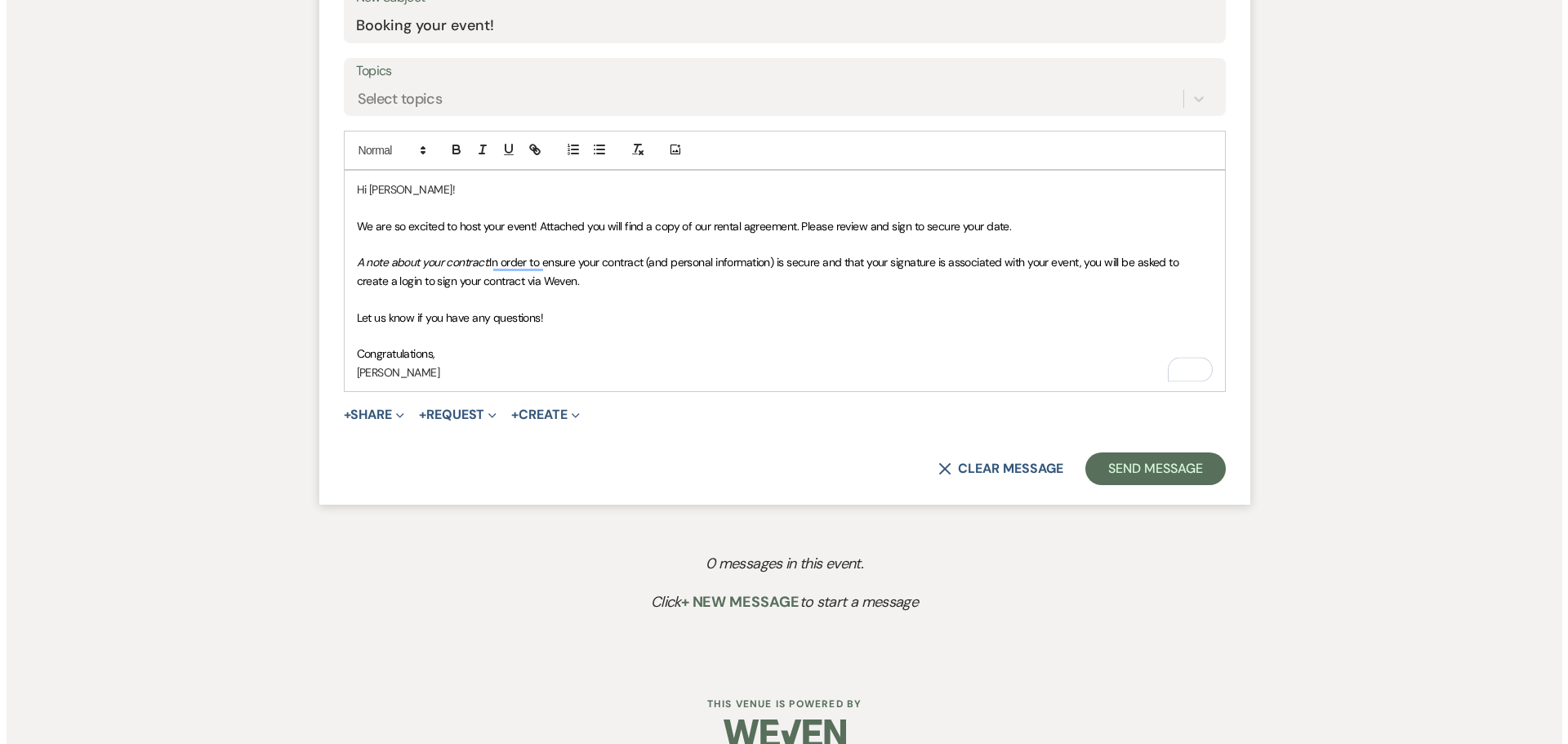
scroll to position [880, 0]
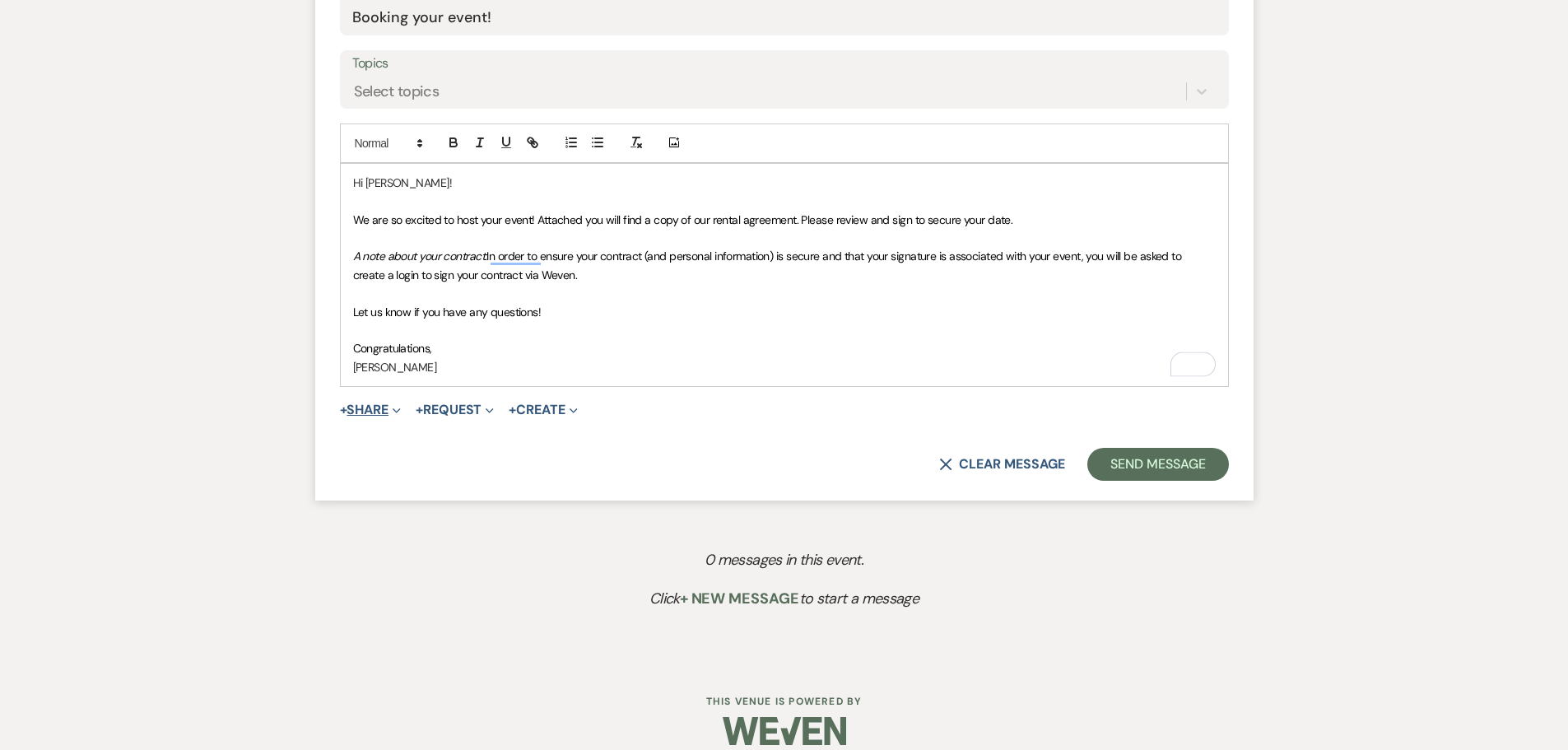
click at [388, 412] on button "+ Share Expand" at bounding box center [370, 410] width 62 height 14
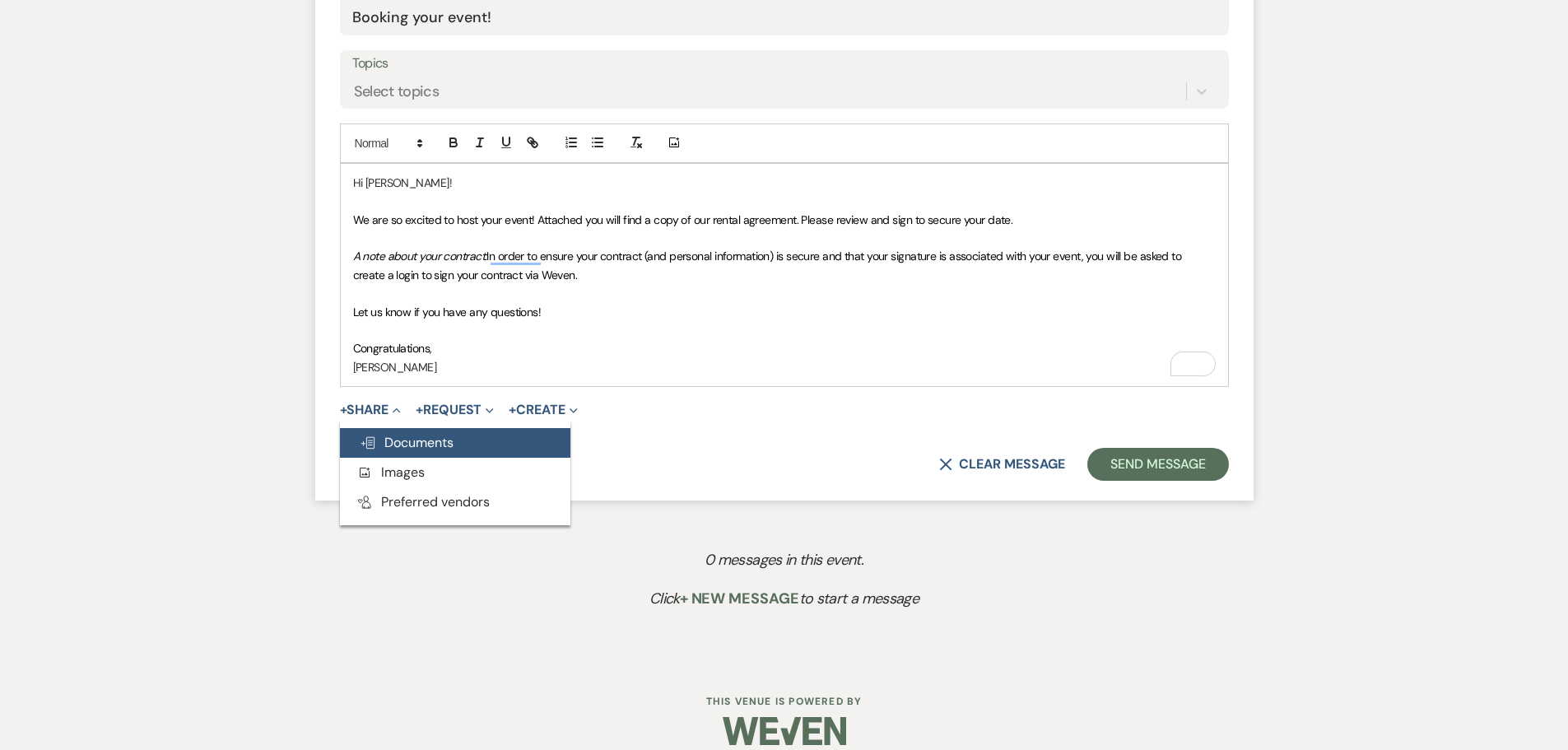
click at [412, 448] on span "Doc Upload Documents" at bounding box center [406, 443] width 93 height 17
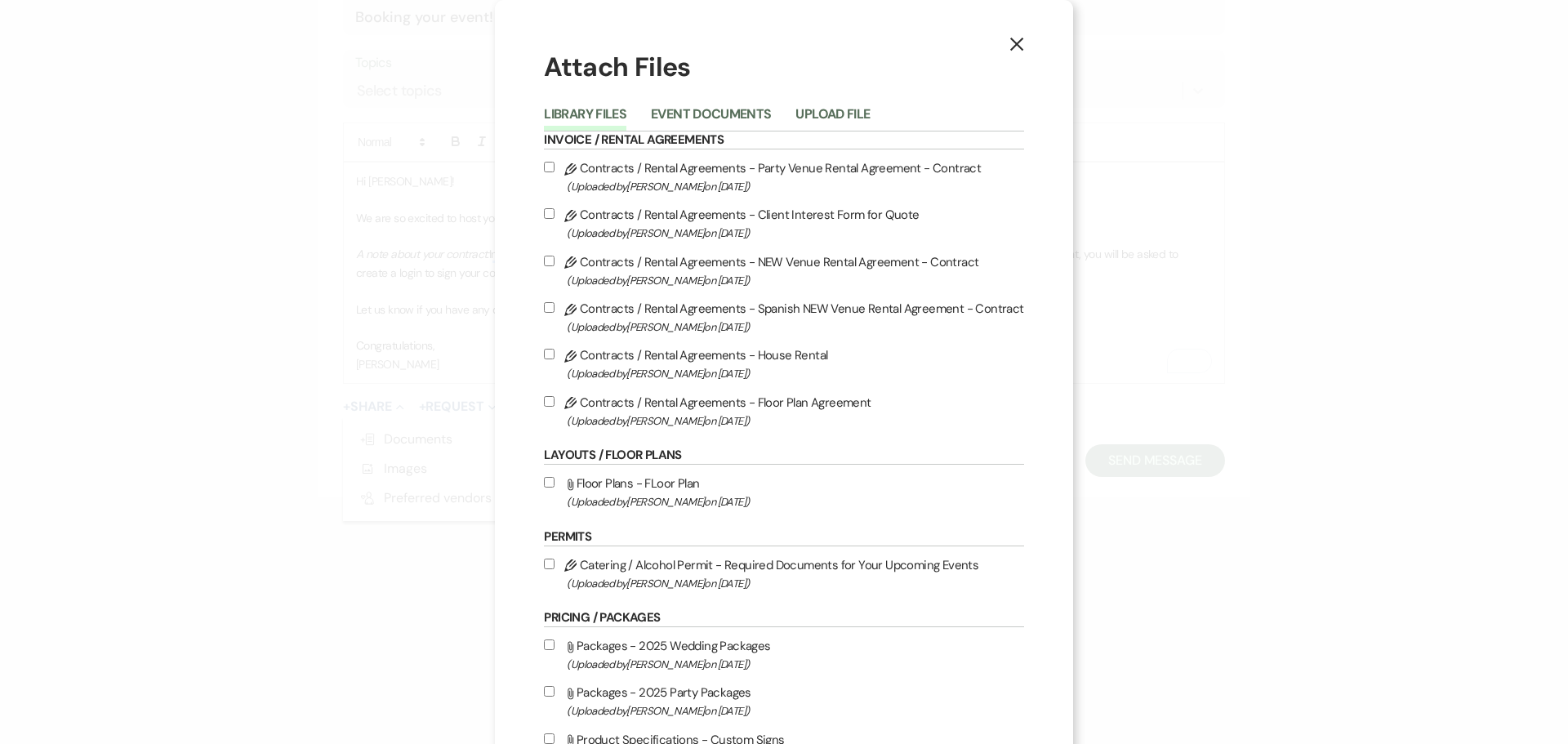
click at [545, 167] on input "Pencil Contracts / Rental Agreements - Party Venue Rental Agreement - Contract …" at bounding box center [549, 167] width 11 height 11
checkbox input "true"
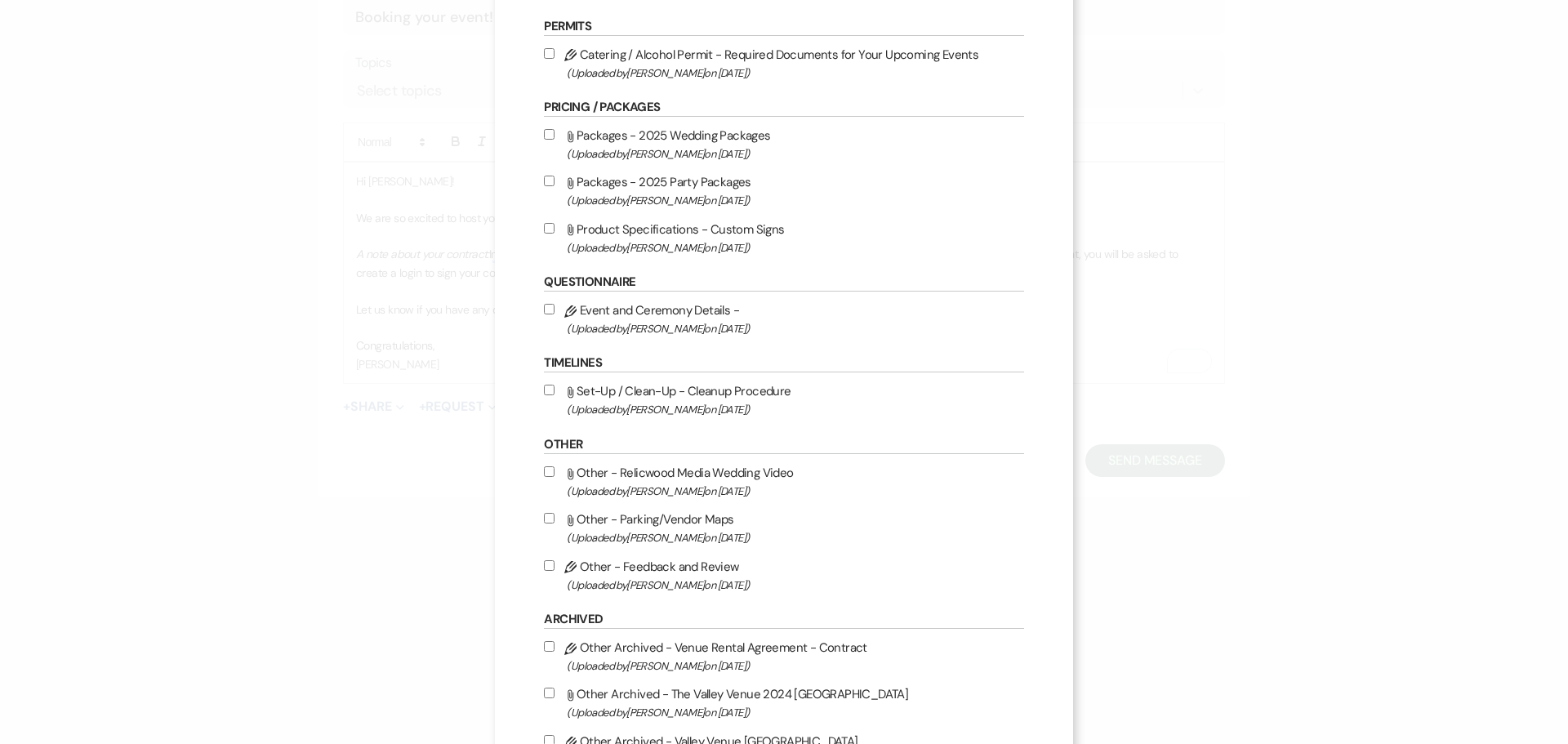
scroll to position [634, 0]
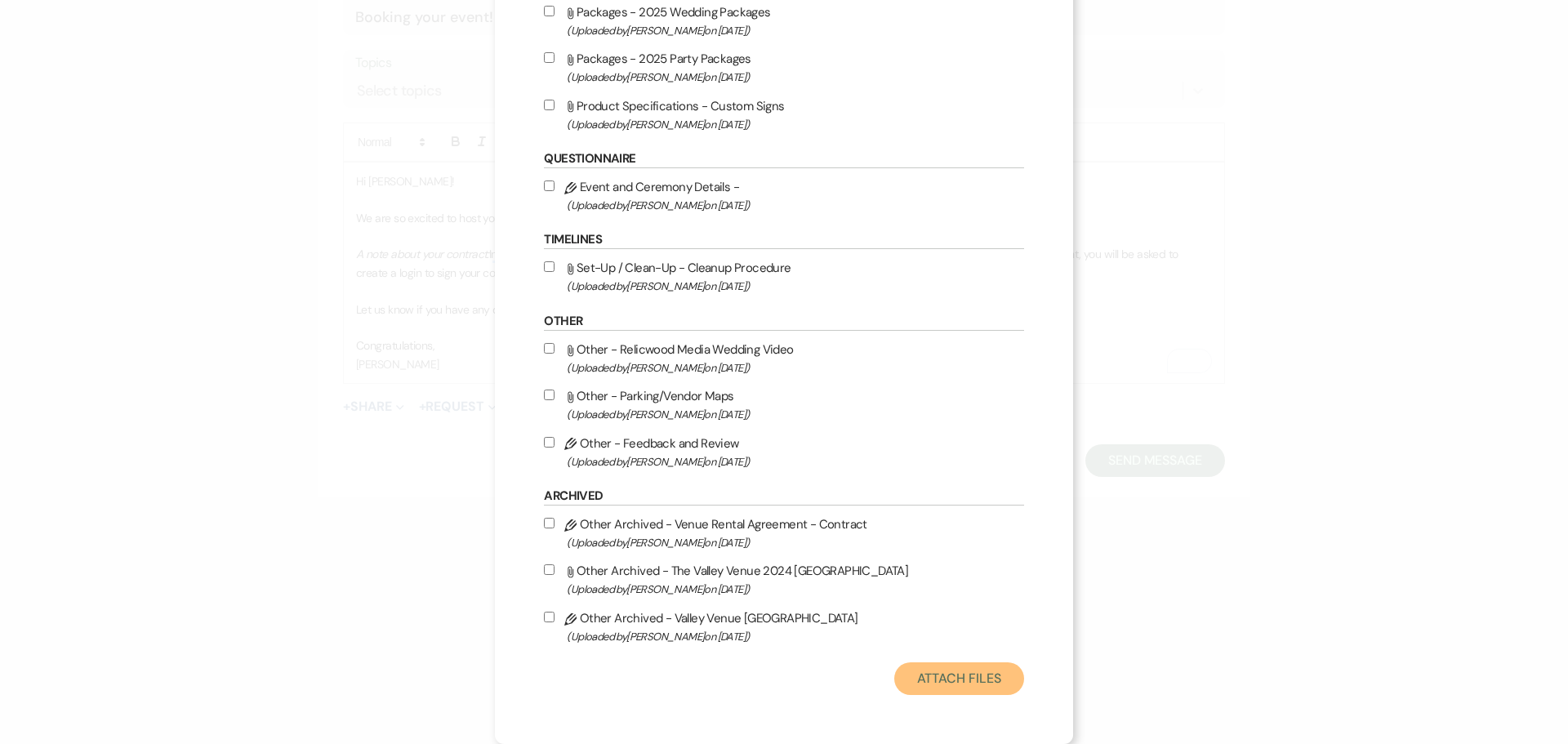
click at [980, 673] on button "Attach Files" at bounding box center [959, 678] width 130 height 33
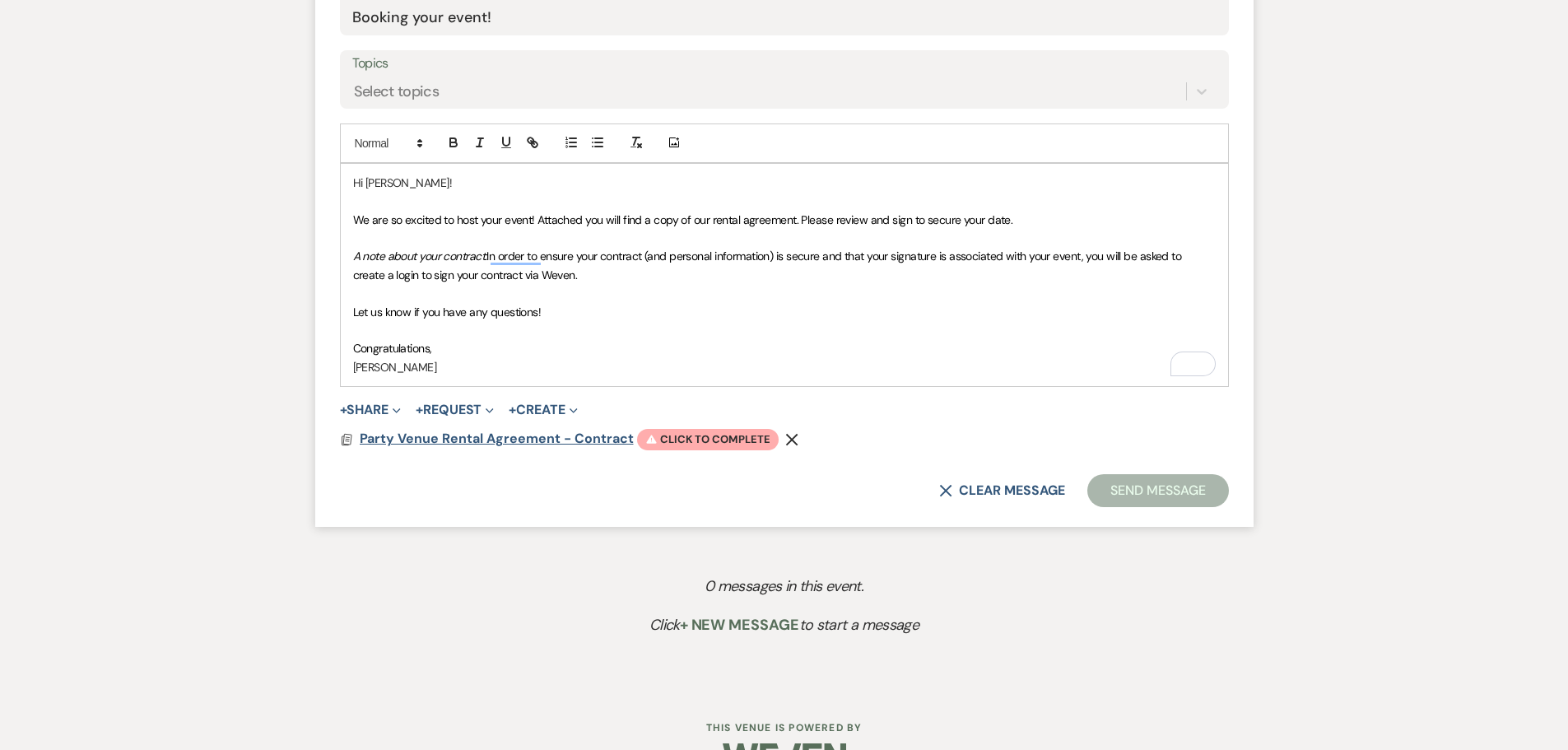
click at [452, 435] on span "Party Venue Rental Agreement - Contract" at bounding box center [496, 438] width 274 height 17
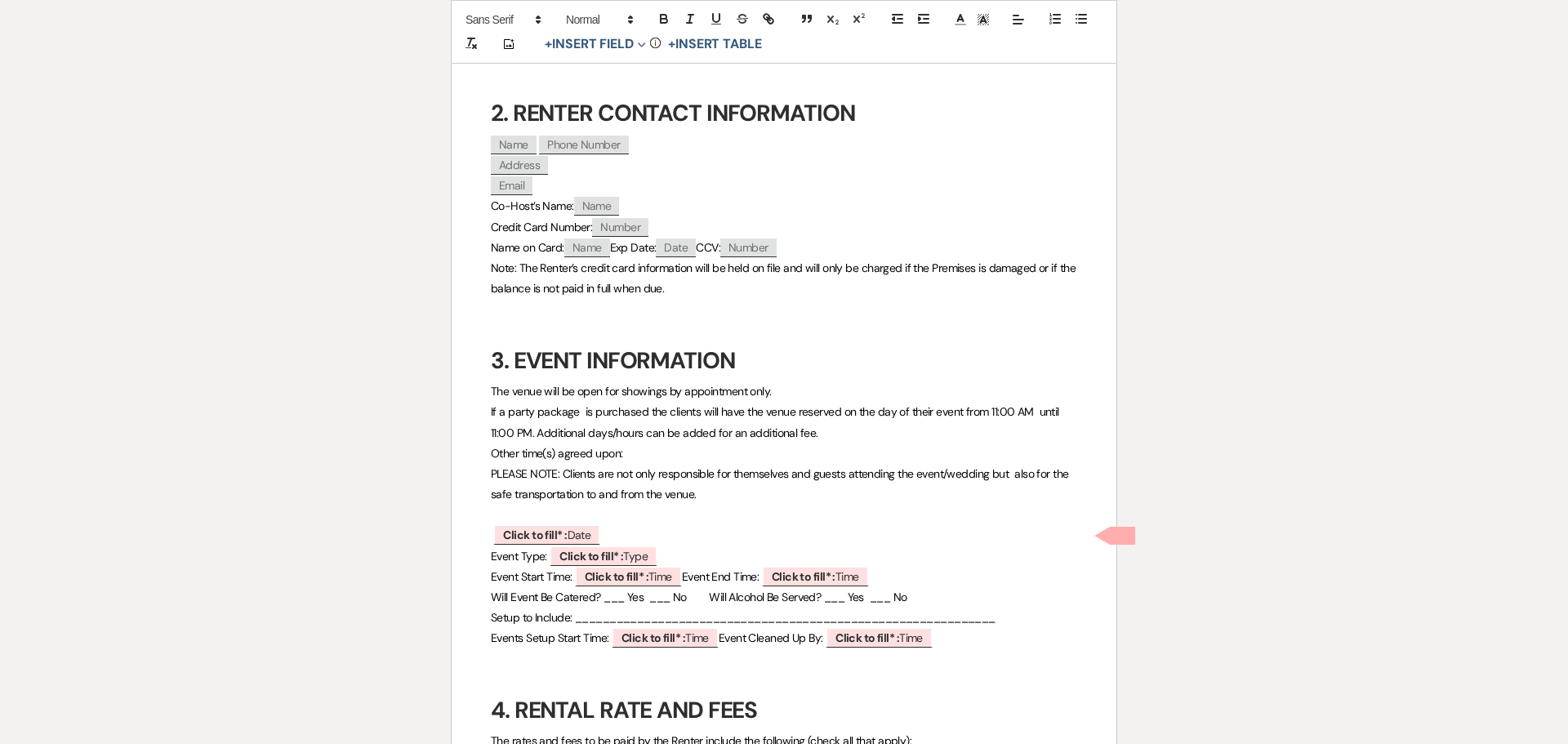
scroll to position [571, 0]
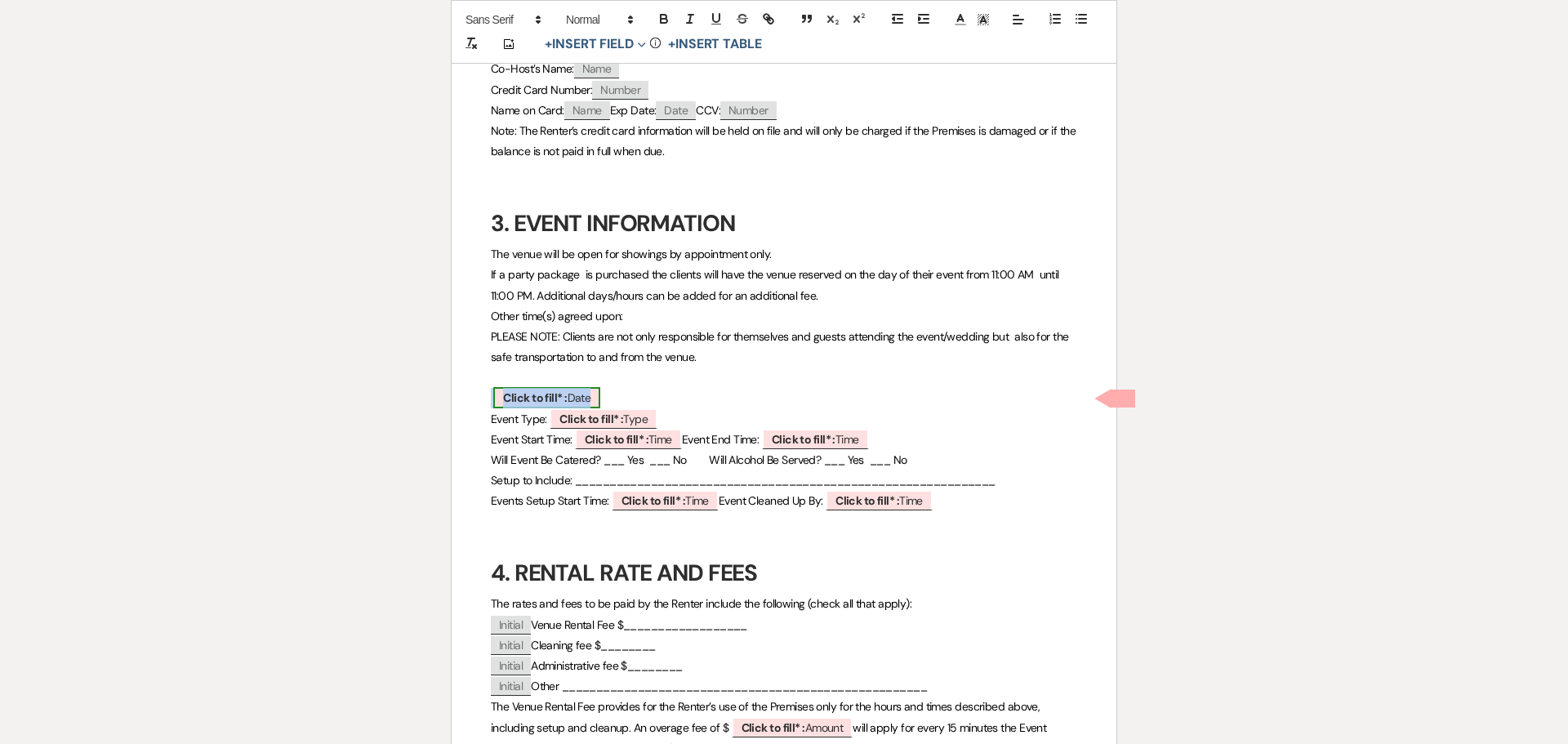
click at [584, 393] on span "Click to fill* : Date" at bounding box center [546, 397] width 107 height 21
select select "owner"
select select "Date"
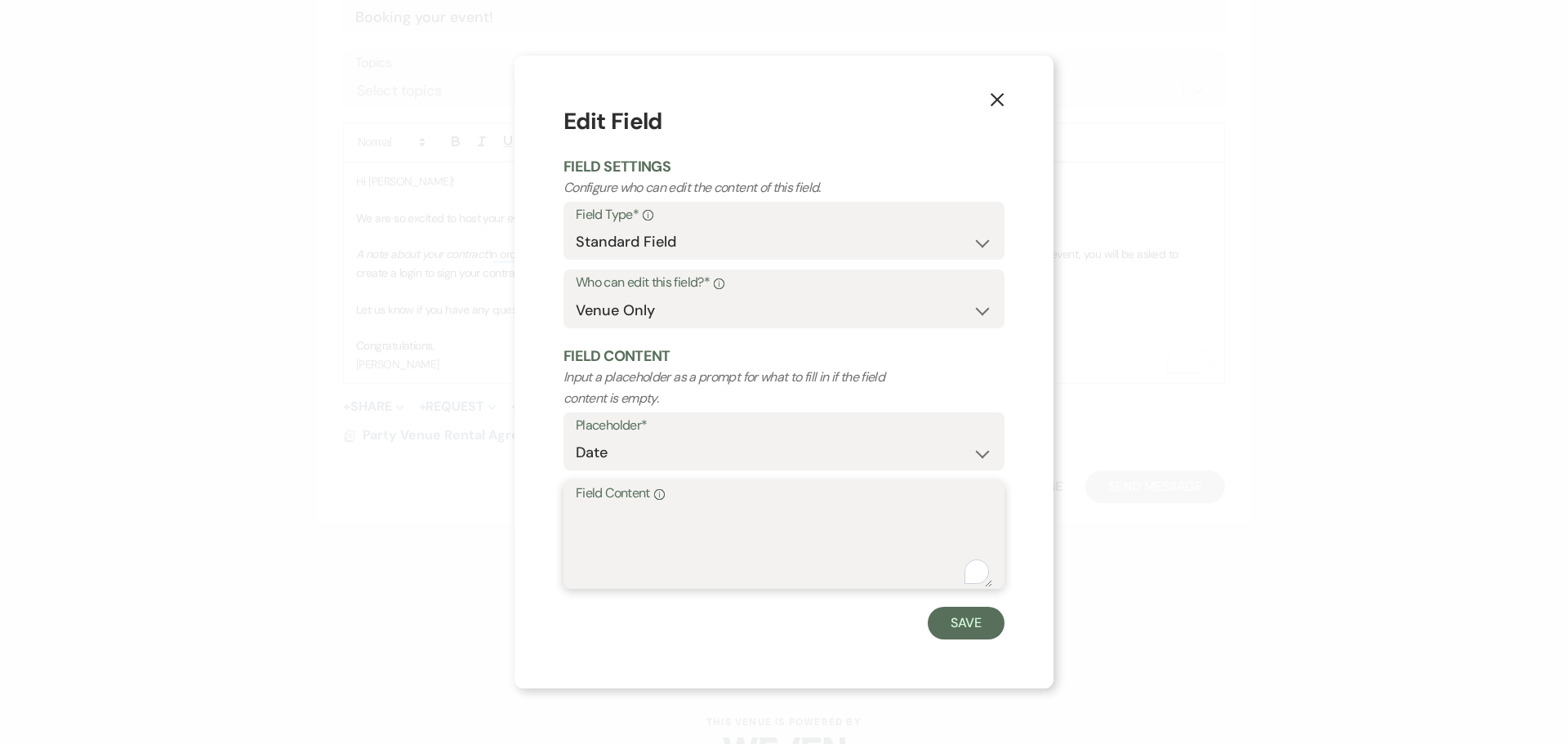
click at [719, 517] on textarea "Field Content Info" at bounding box center [784, 546] width 416 height 82
type textarea "[DATE]"
click at [969, 624] on button "Save" at bounding box center [966, 623] width 77 height 33
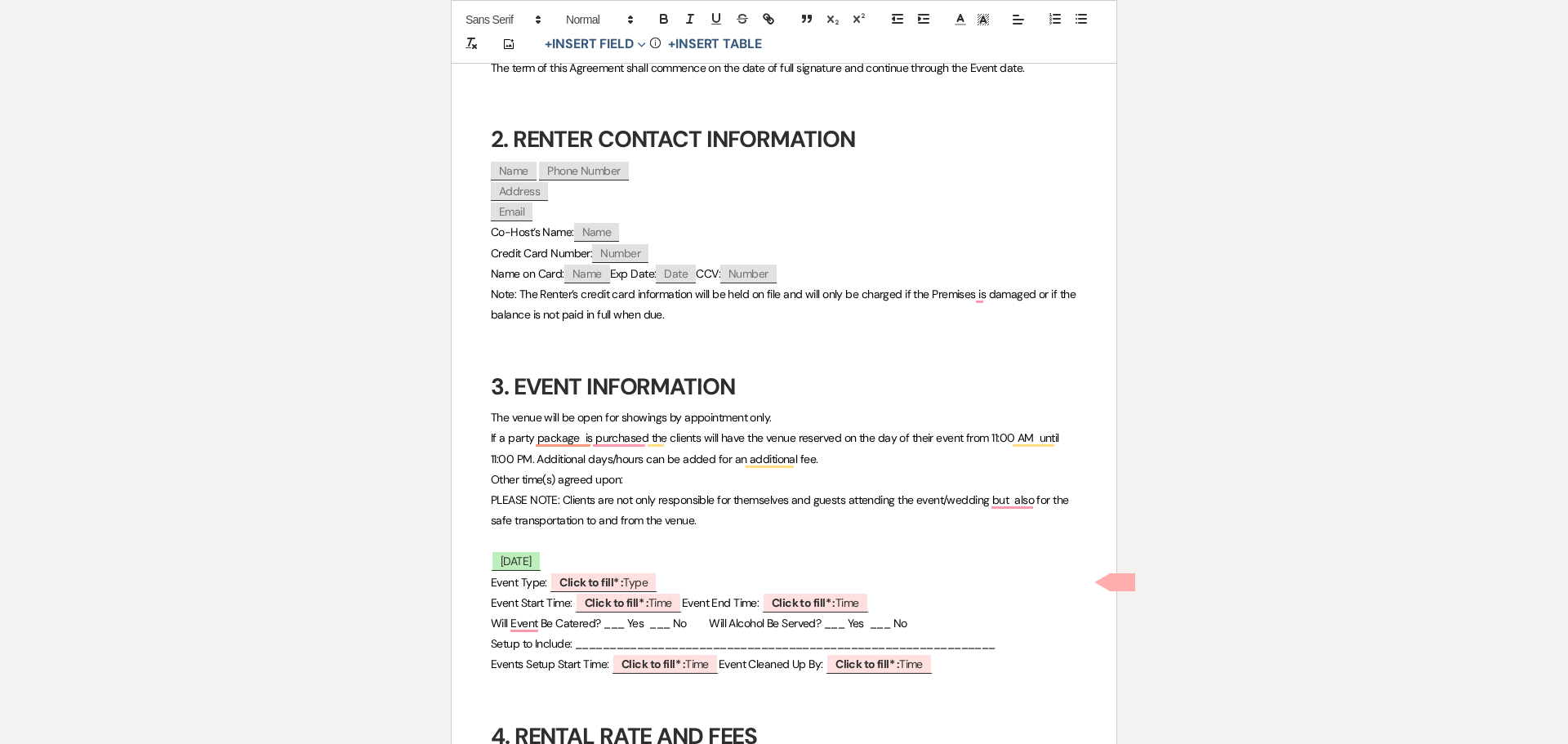
scroll to position [653, 0]
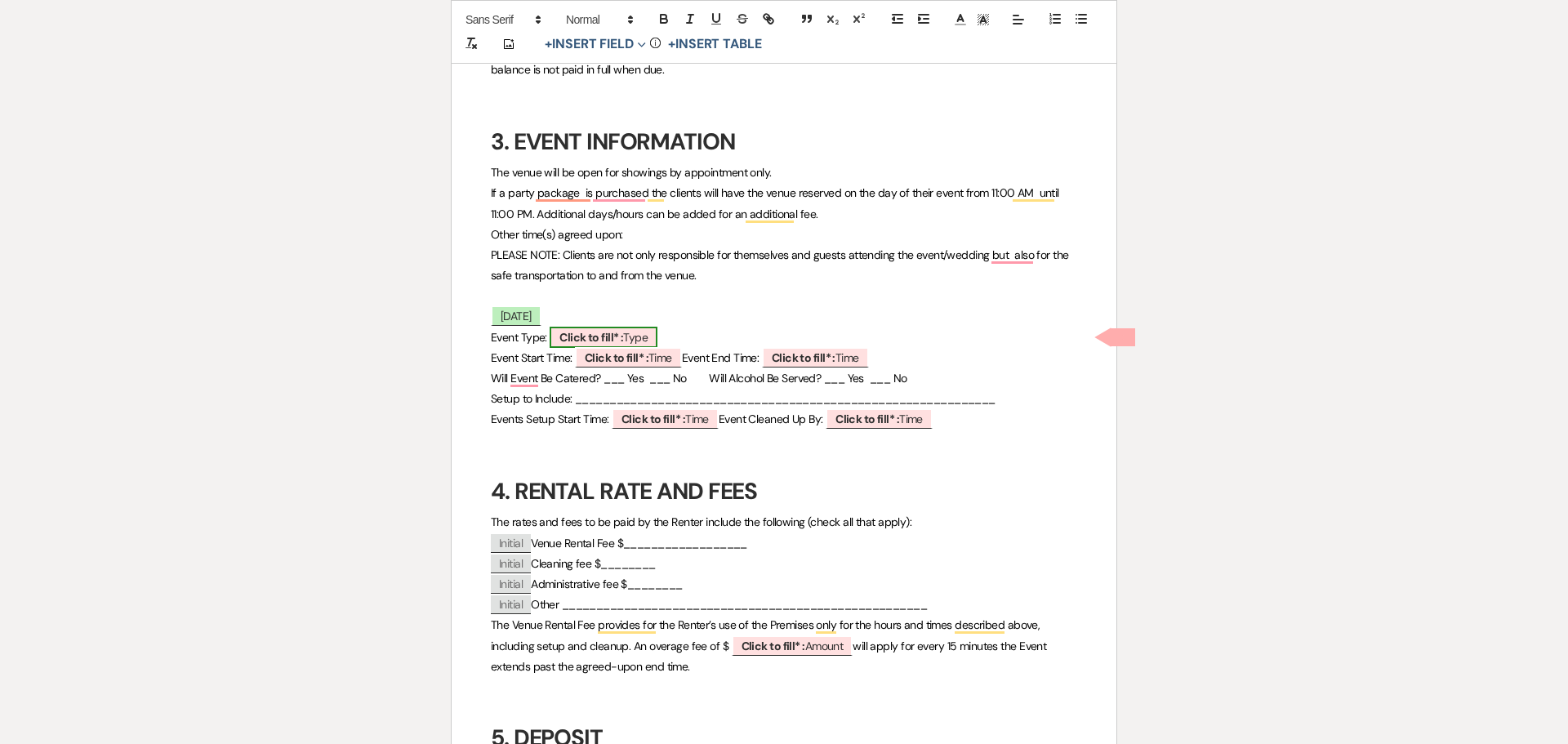
click at [603, 339] on b "Click to fill* :" at bounding box center [592, 336] width 64 height 14
select select "owner"
select select "Type"
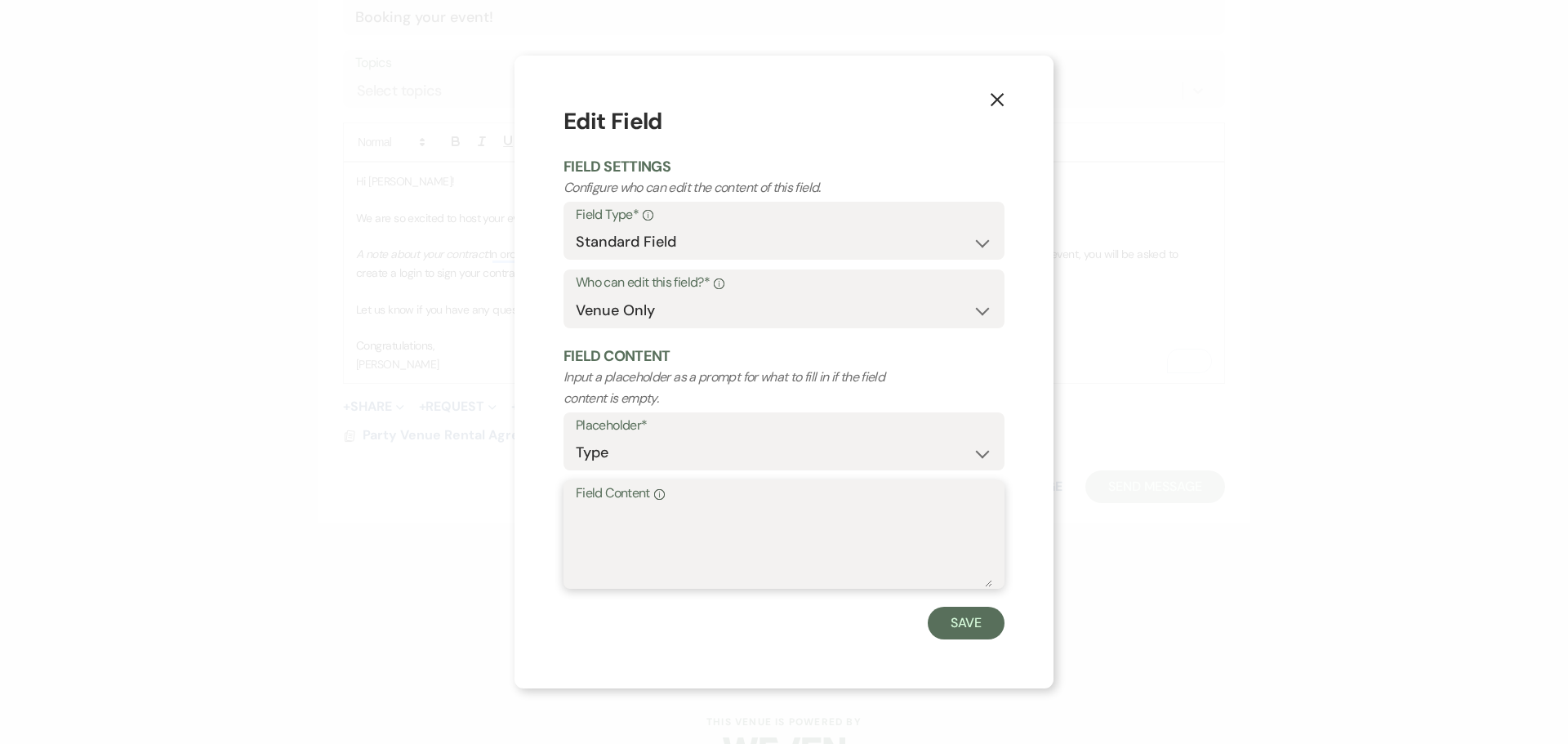
click at [679, 518] on textarea "Field Content Info" at bounding box center [784, 546] width 416 height 82
type textarea "graduation party"
click at [964, 611] on button "Save" at bounding box center [966, 623] width 77 height 33
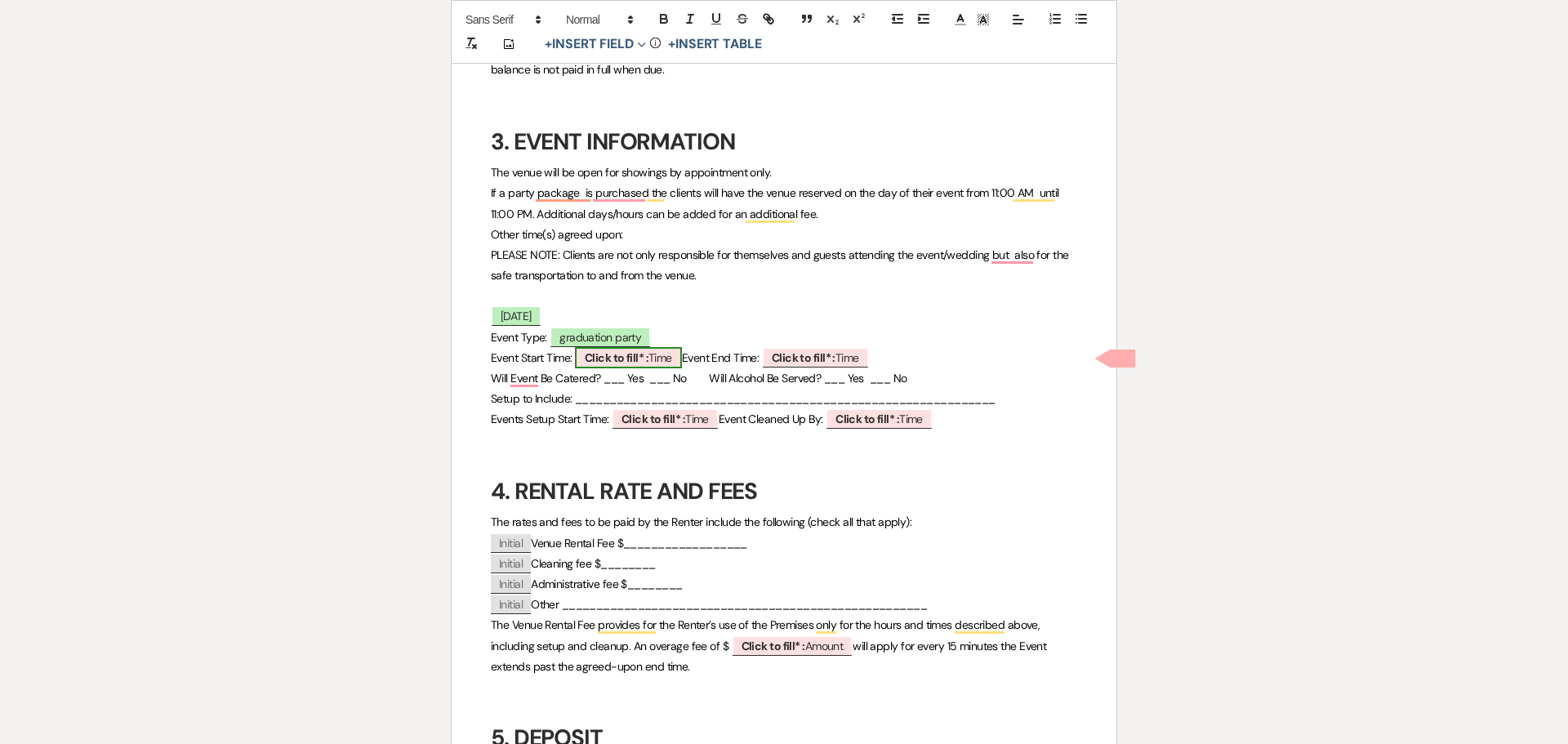
click at [667, 366] on span "Click to fill* : Time" at bounding box center [628, 357] width 107 height 21
select select "owner"
select select "Time"
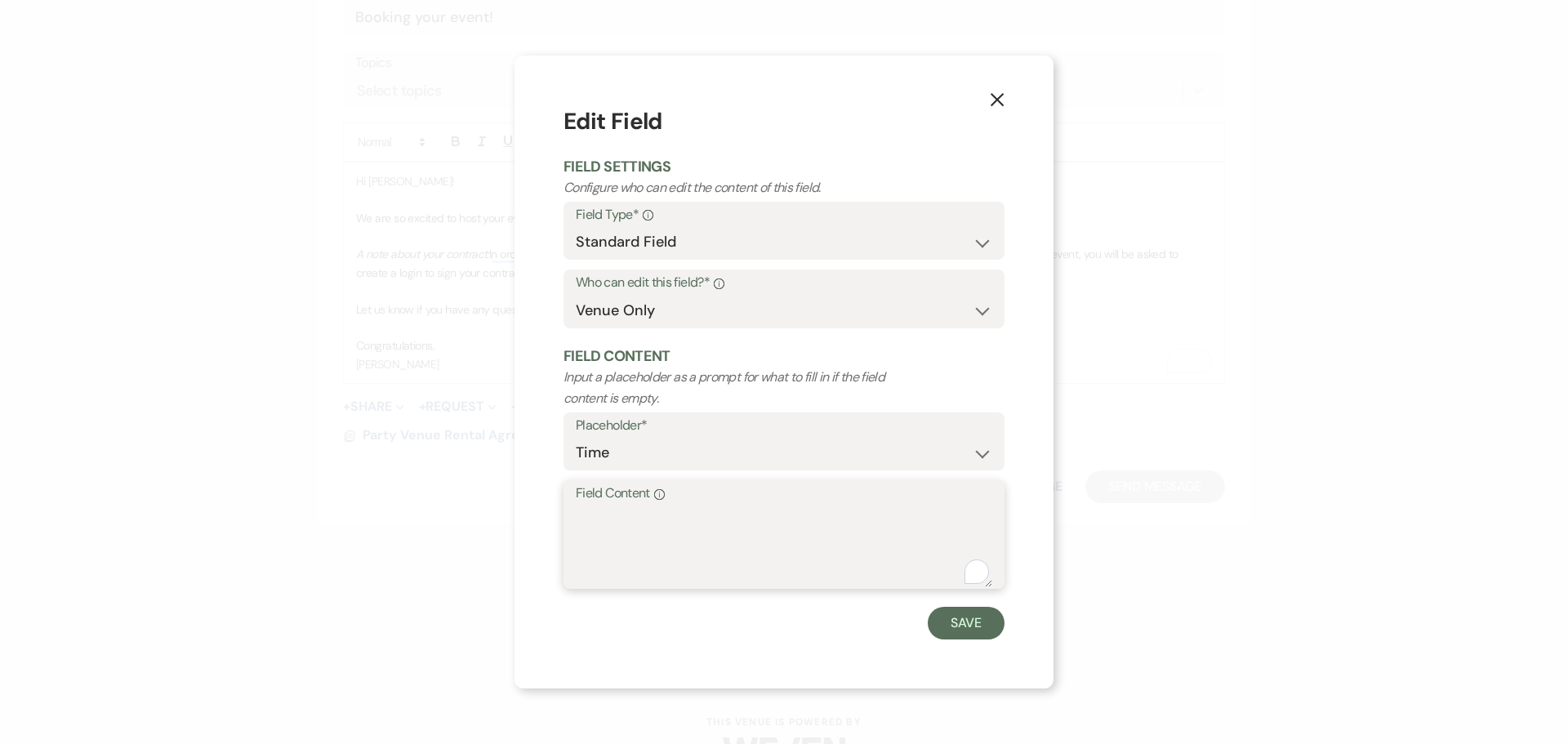
click at [679, 519] on textarea "Field Content Info" at bounding box center [784, 546] width 416 height 82
click at [371, 548] on div "X Edit Field Field Settings Configure who can edit the content of this field. F…" at bounding box center [784, 372] width 1568 height 744
click at [1007, 99] on button "X" at bounding box center [996, 99] width 24 height 29
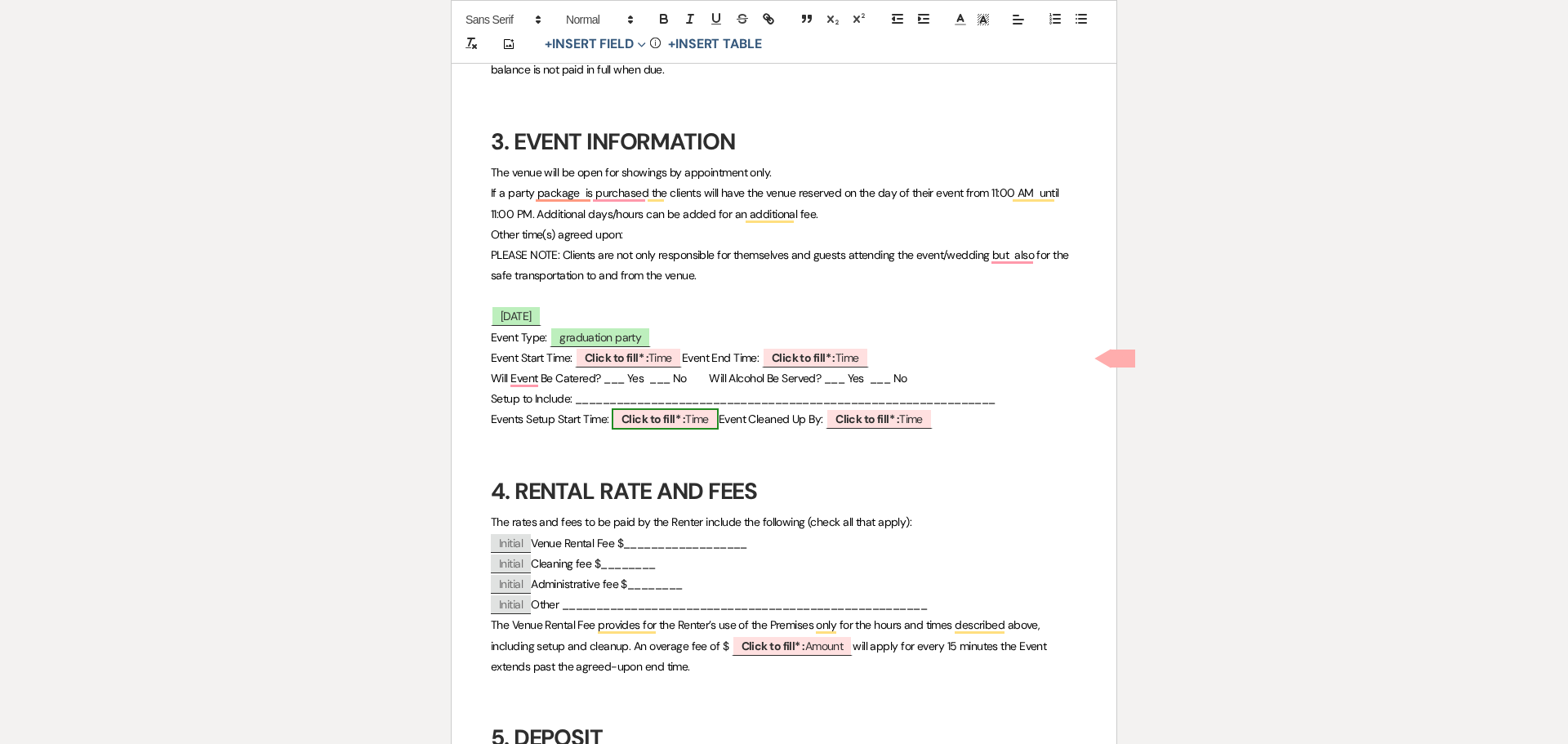
click at [679, 421] on b "Click to fill* :" at bounding box center [653, 418] width 64 height 14
select select "owner"
select select "Time"
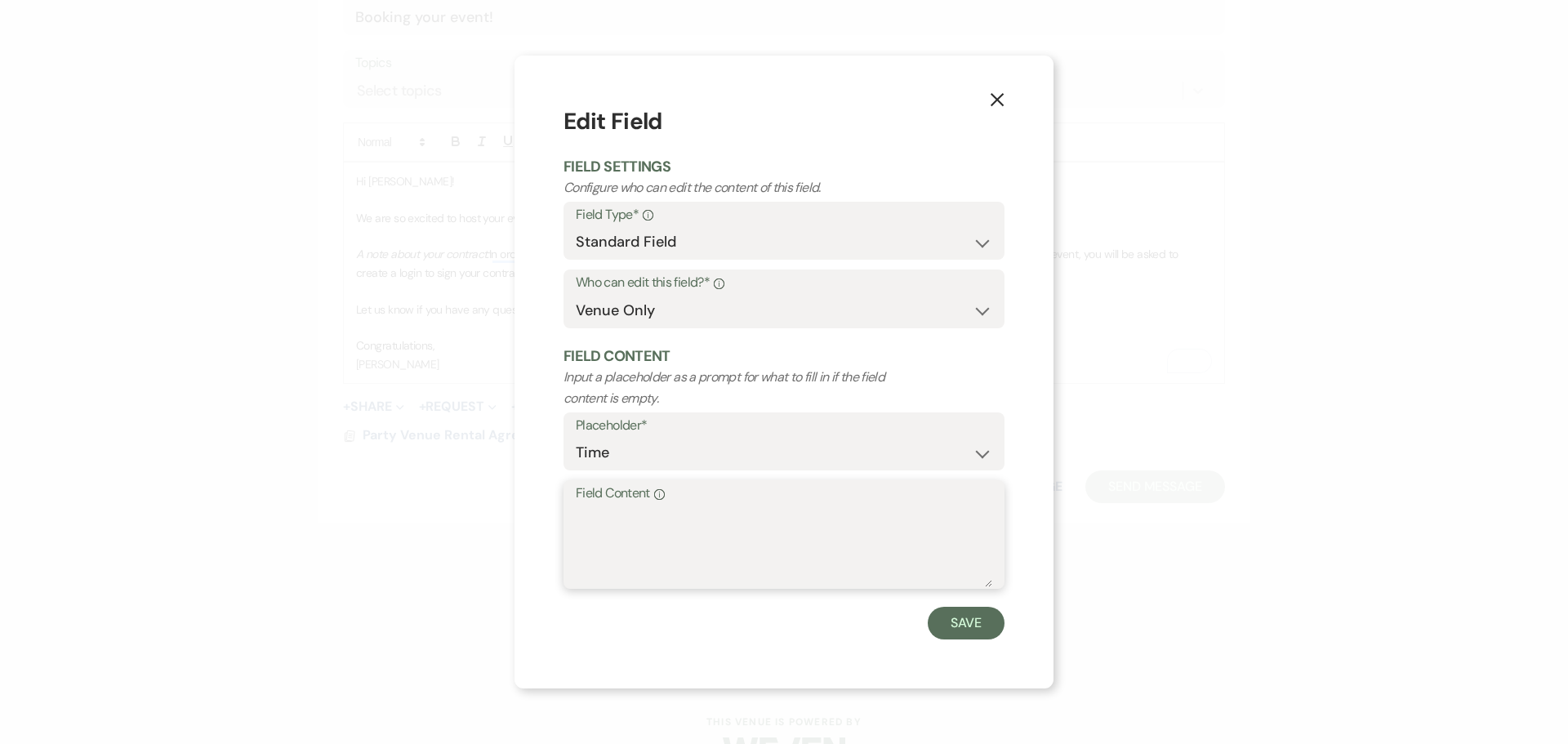
click at [671, 549] on textarea "Field Content Info" at bounding box center [784, 546] width 416 height 82
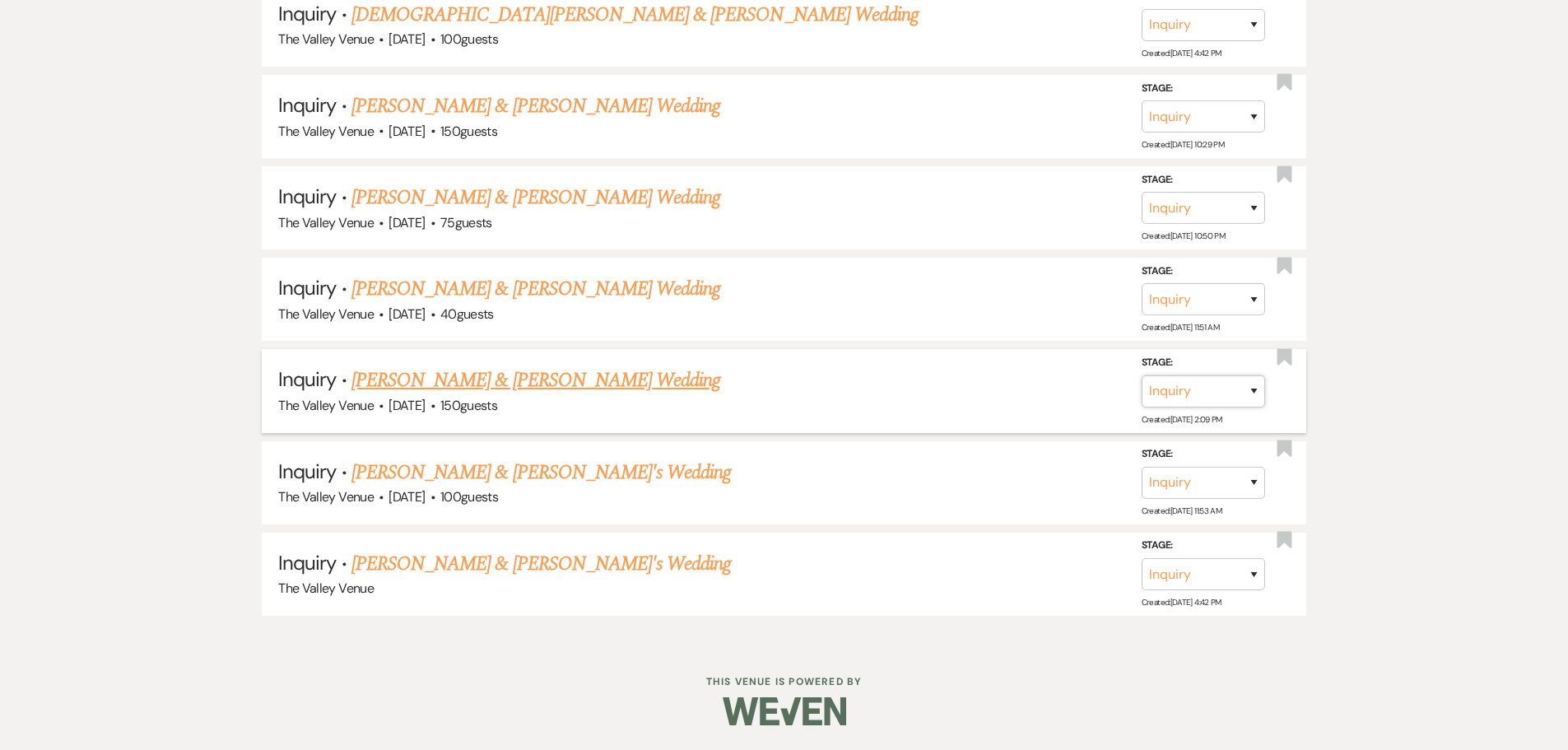
drag, startPoint x: 0, startPoint y: 0, endPoint x: 1242, endPoint y: 385, distance: 1300.3
click at [1242, 385] on select "Inquiry Follow Up Tour Requested Tour Confirmed Toured Proposal Sent Booked Lost" at bounding box center [1203, 392] width 123 height 32
select select "8"
click at [1142, 375] on select "Inquiry Follow Up Tour Requested Tour Confirmed Toured Proposal Sent Booked Lost" at bounding box center [1203, 392] width 123 height 32
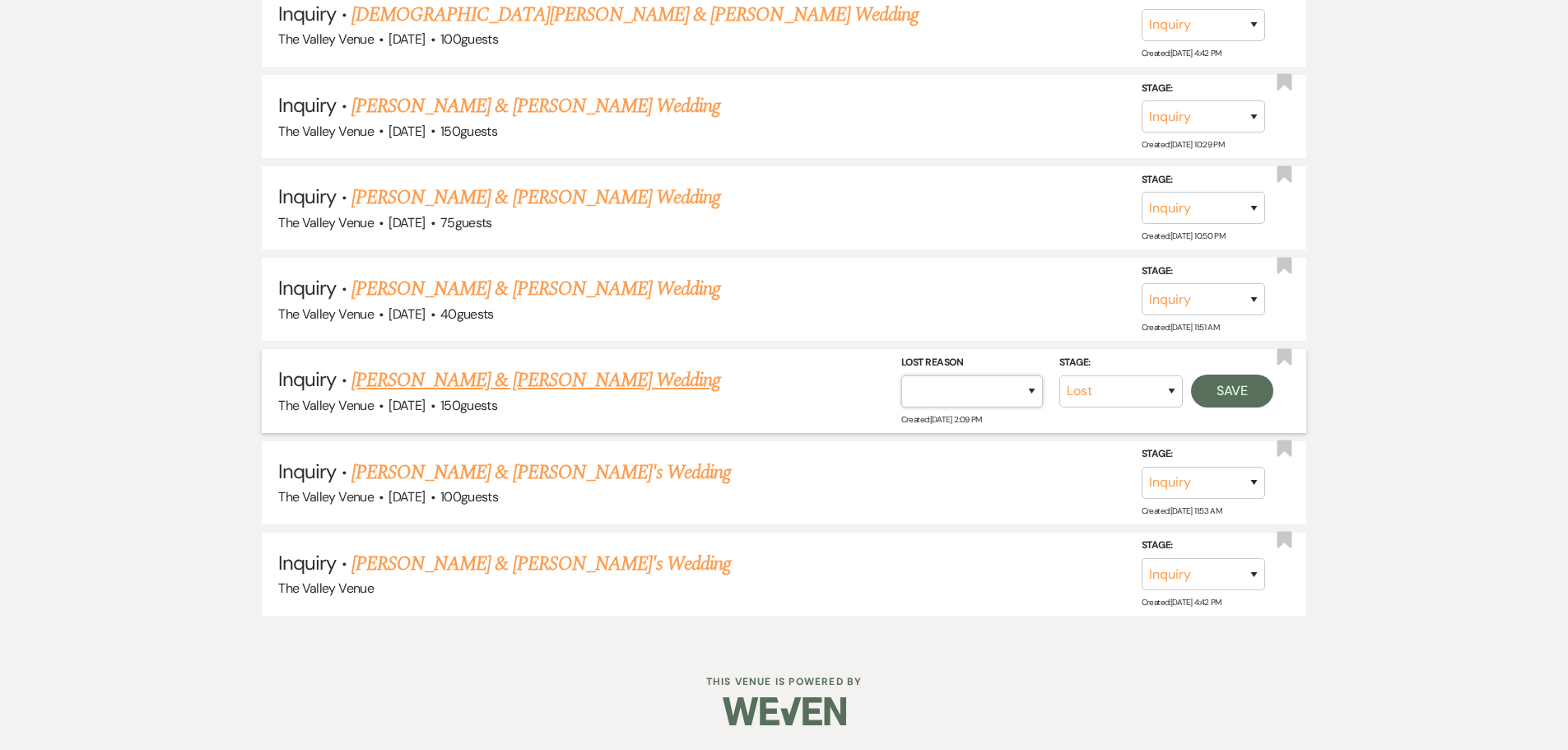
click at [1004, 379] on select "Booked Elsewhere Budget Date Unavailable No Response Not a Good Match Capacity …" at bounding box center [972, 392] width 142 height 32
select select "5"
click at [901, 375] on select "Booked Elsewhere Budget Date Unavailable No Response Not a Good Match Capacity …" at bounding box center [972, 392] width 142 height 32
click at [1245, 387] on button "Save" at bounding box center [1232, 391] width 82 height 33
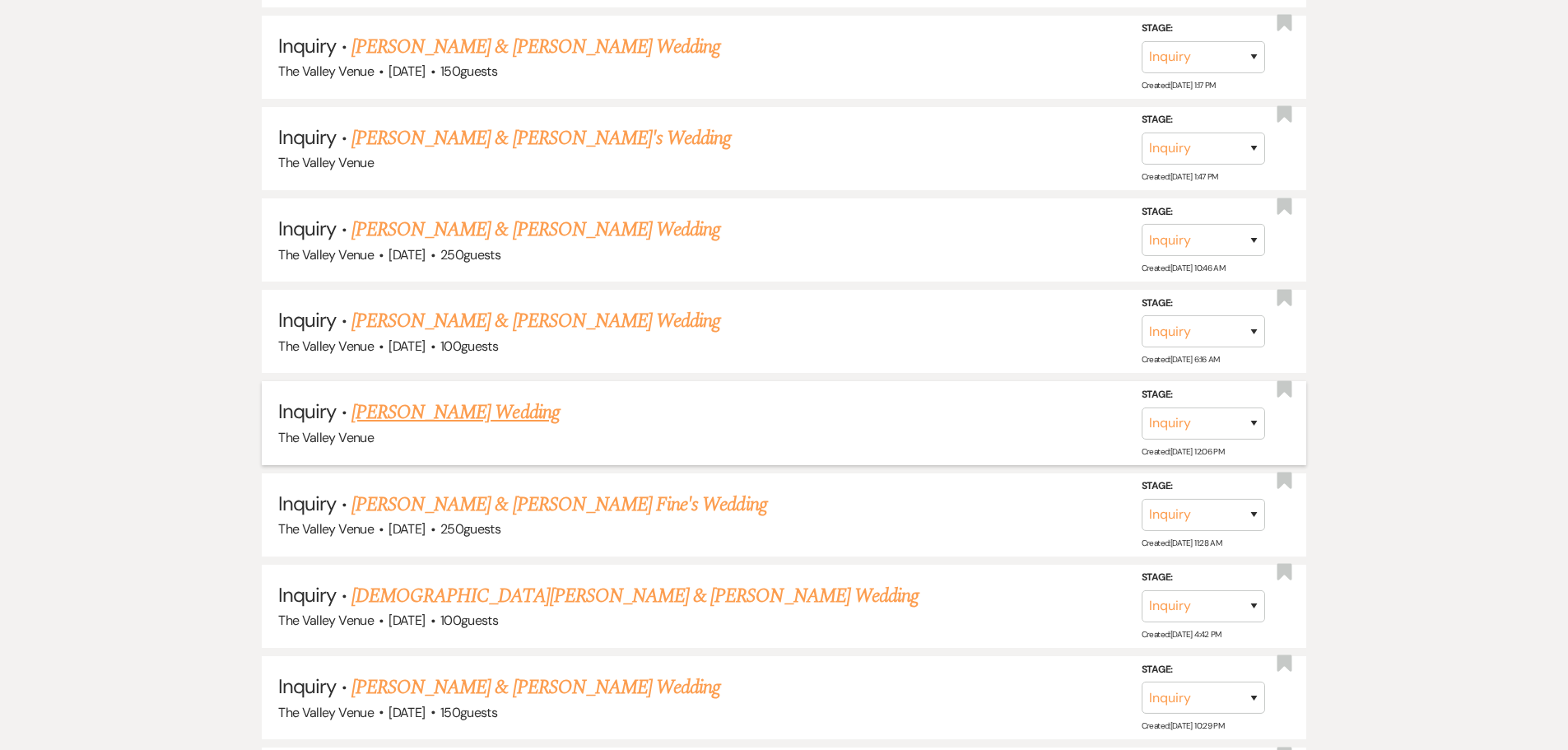
scroll to position [14394, 0]
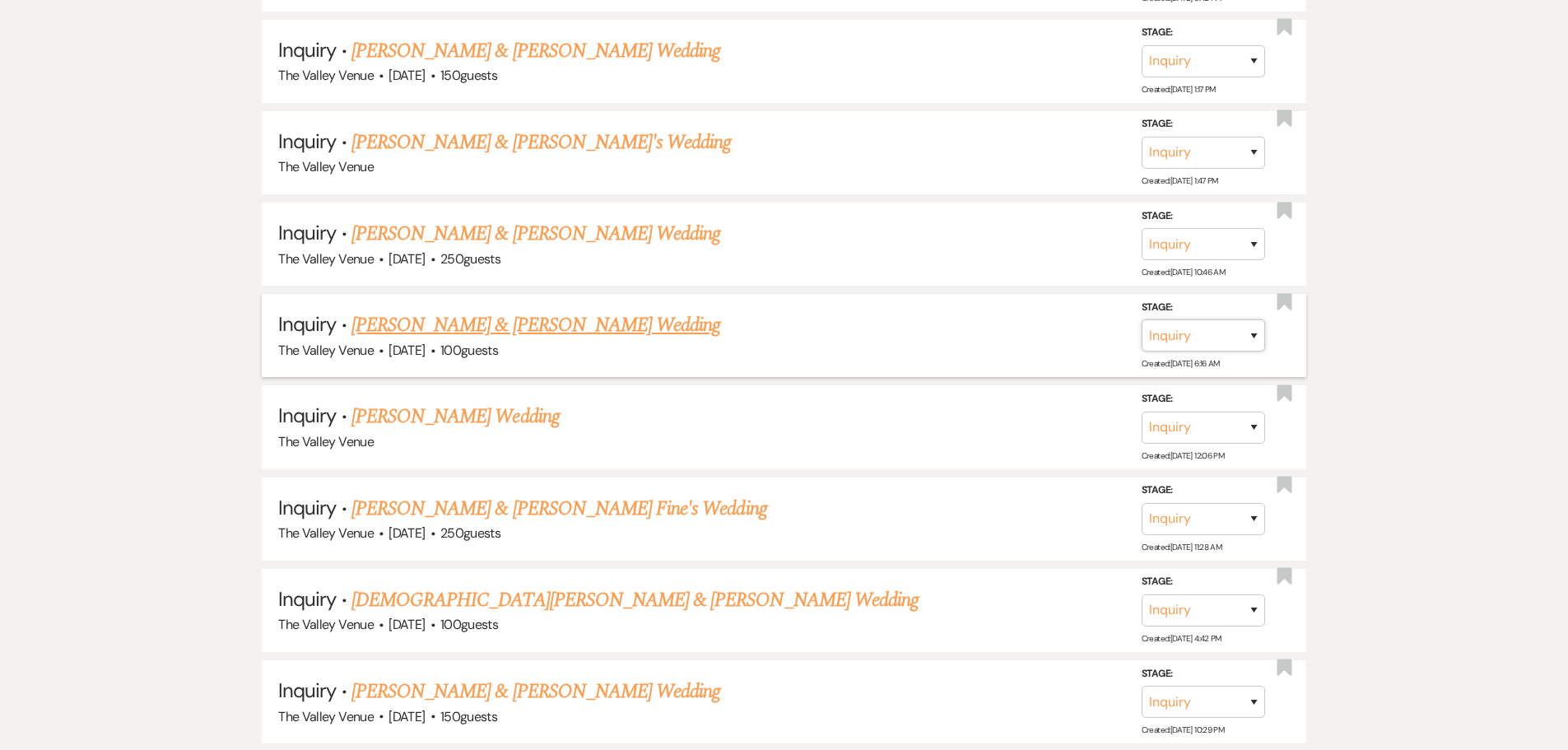
click at [1241, 340] on select "Inquiry Follow Up Tour Requested Tour Confirmed Toured Proposal Sent Booked Lost" at bounding box center [1203, 336] width 123 height 32
select select "8"
click at [1142, 319] on select "Inquiry Follow Up Tour Requested Tour Confirmed Toured Proposal Sent Booked Lost" at bounding box center [1203, 336] width 123 height 32
click at [1000, 345] on select "Booked Elsewhere Budget Date Unavailable No Response Not a Good Match Capacity …" at bounding box center [972, 336] width 142 height 32
select select "5"
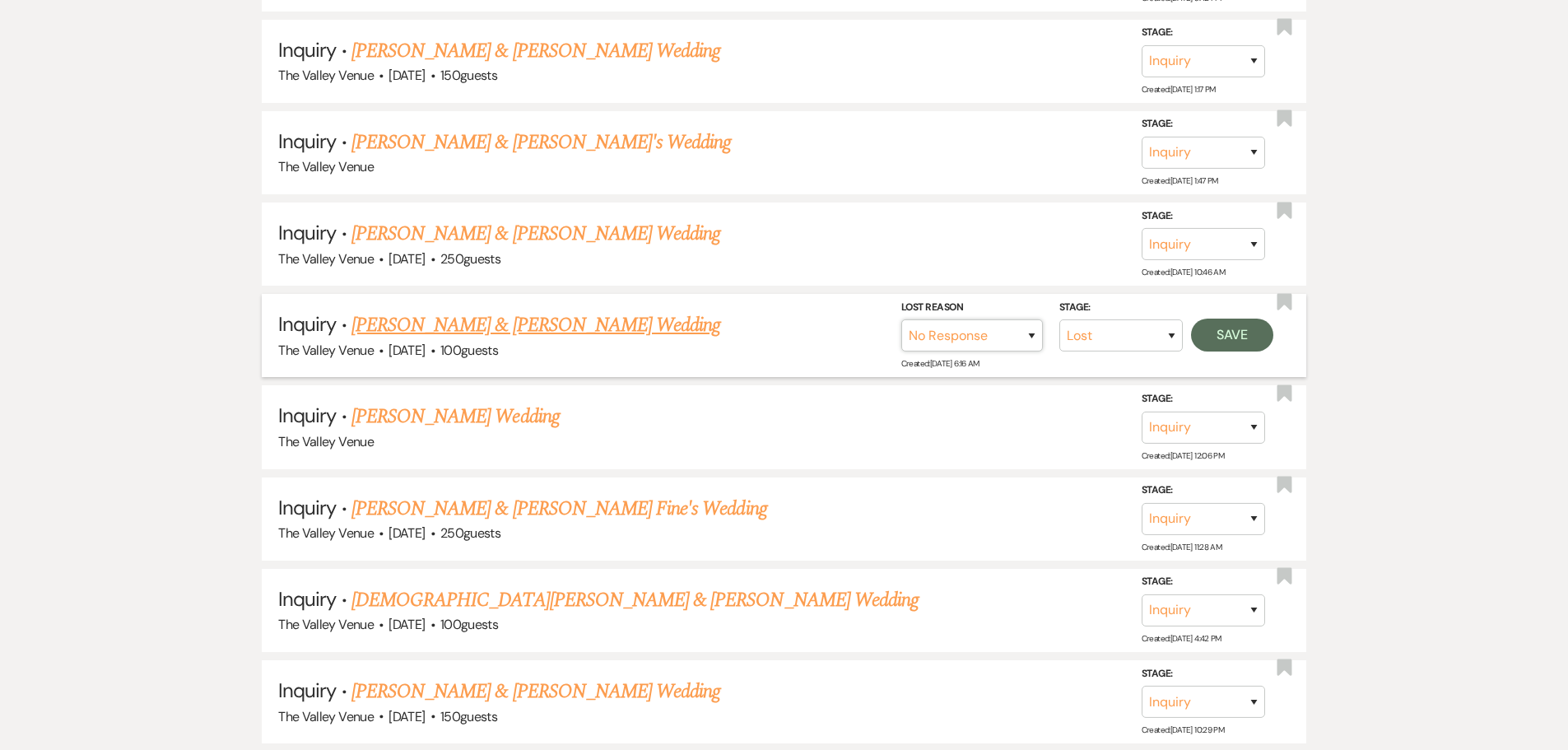
click at [901, 319] on select "Booked Elsewhere Budget Date Unavailable No Response Not a Good Match Capacity …" at bounding box center [972, 336] width 142 height 32
click at [1238, 334] on button "Save" at bounding box center [1232, 335] width 82 height 33
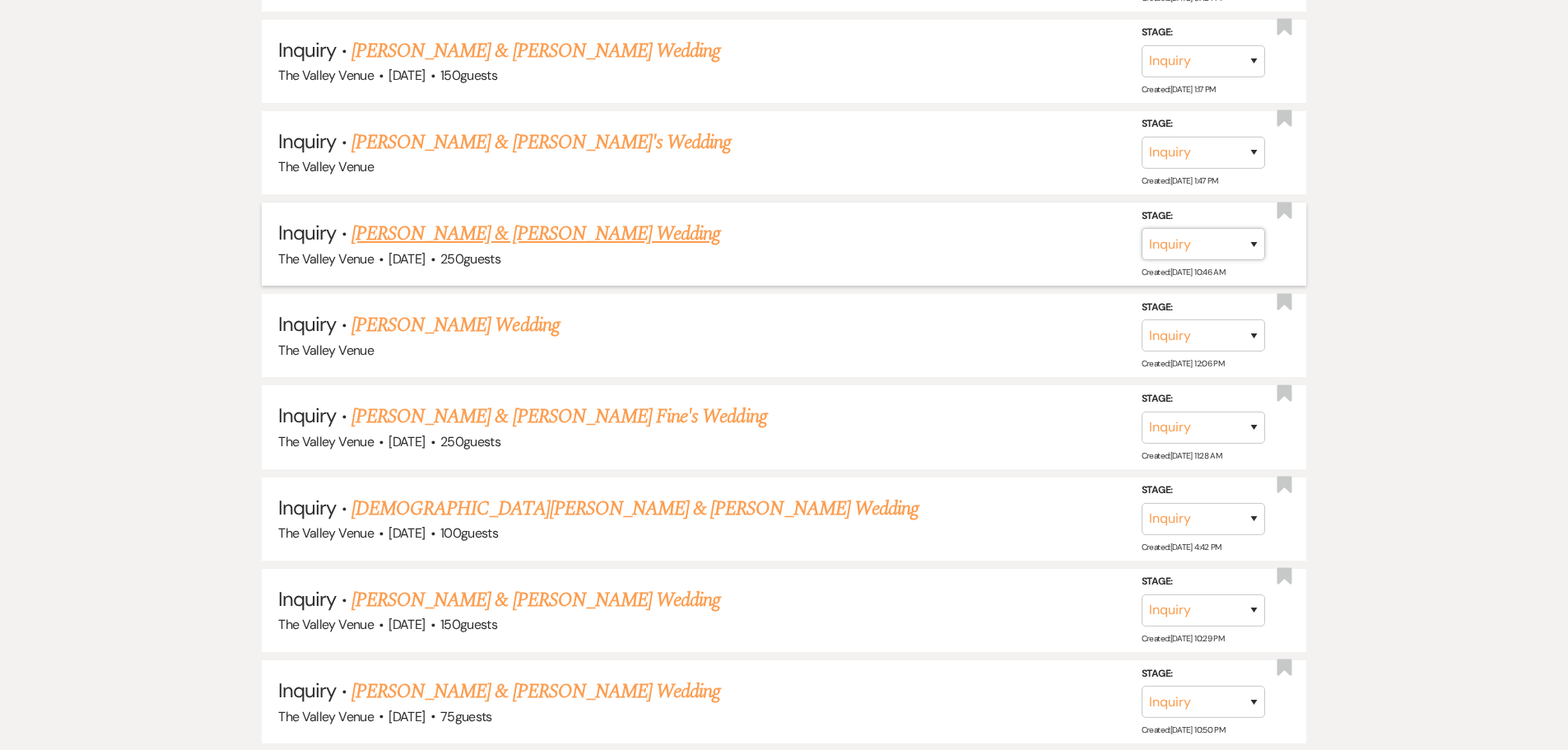
click at [1213, 244] on select "Inquiry Follow Up Tour Requested Tour Confirmed Toured Proposal Sent Booked Lost" at bounding box center [1203, 244] width 123 height 32
select select "8"
click at [1142, 228] on select "Inquiry Follow Up Tour Requested Tour Confirmed Toured Proposal Sent Booked Lost" at bounding box center [1203, 244] width 123 height 32
click at [980, 245] on select "Booked Elsewhere Budget Date Unavailable No Response Not a Good Match Capacity …" at bounding box center [972, 244] width 142 height 32
select select "5"
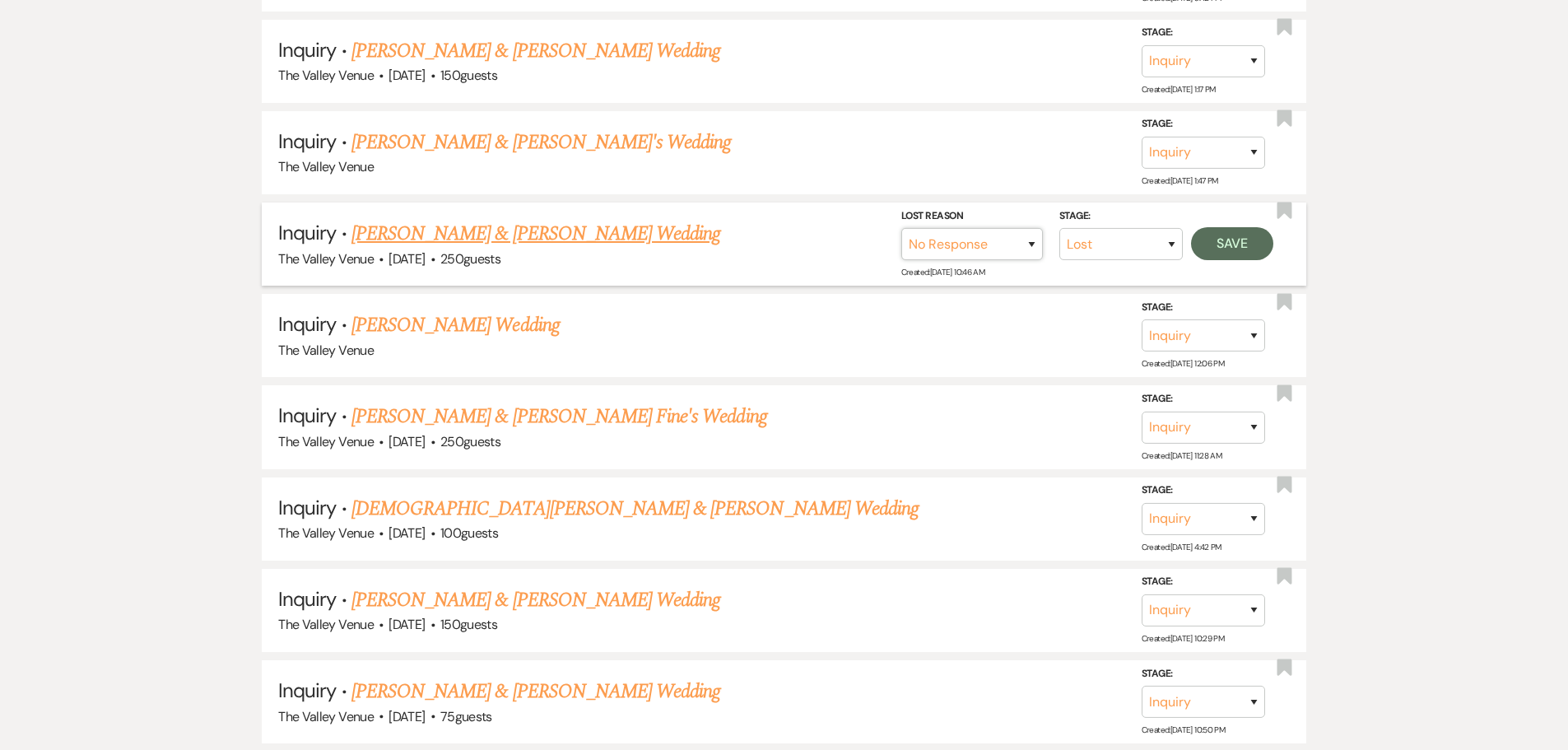
click at [901, 228] on select "Booked Elsewhere Budget Date Unavailable No Response Not a Good Match Capacity …" at bounding box center [972, 244] width 142 height 32
click at [1253, 246] on button "Save" at bounding box center [1232, 243] width 82 height 33
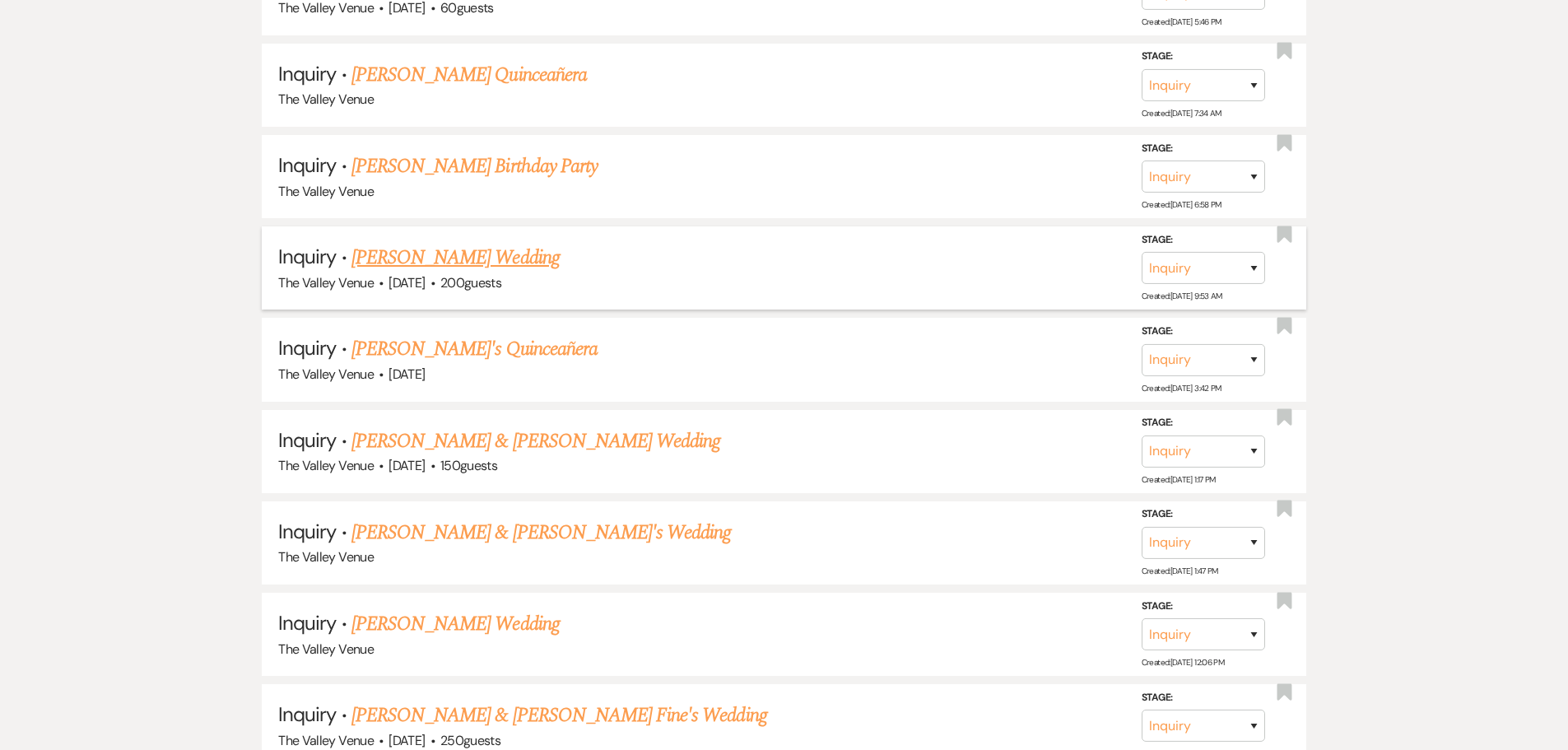
scroll to position [13982, 0]
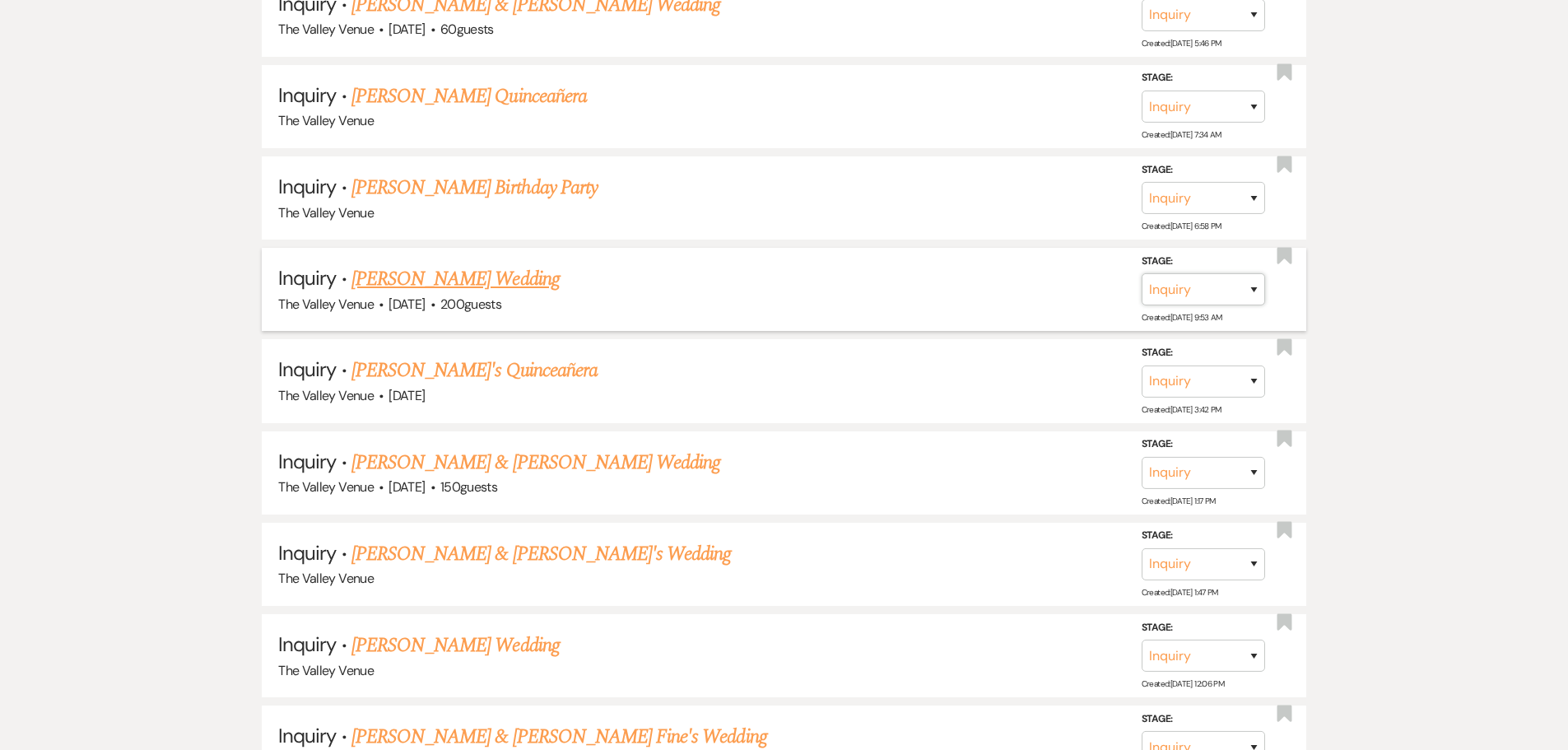
click at [1213, 275] on select "Inquiry Follow Up Tour Requested Tour Confirmed Toured Proposal Sent Booked Lost" at bounding box center [1203, 290] width 123 height 32
select select "8"
click at [1142, 273] on select "Inquiry Follow Up Tour Requested Tour Confirmed Toured Proposal Sent Booked Lost" at bounding box center [1203, 290] width 123 height 32
click at [1013, 290] on select "Booked Elsewhere Budget Date Unavailable No Response Not a Good Match Capacity …" at bounding box center [972, 290] width 142 height 32
select select "5"
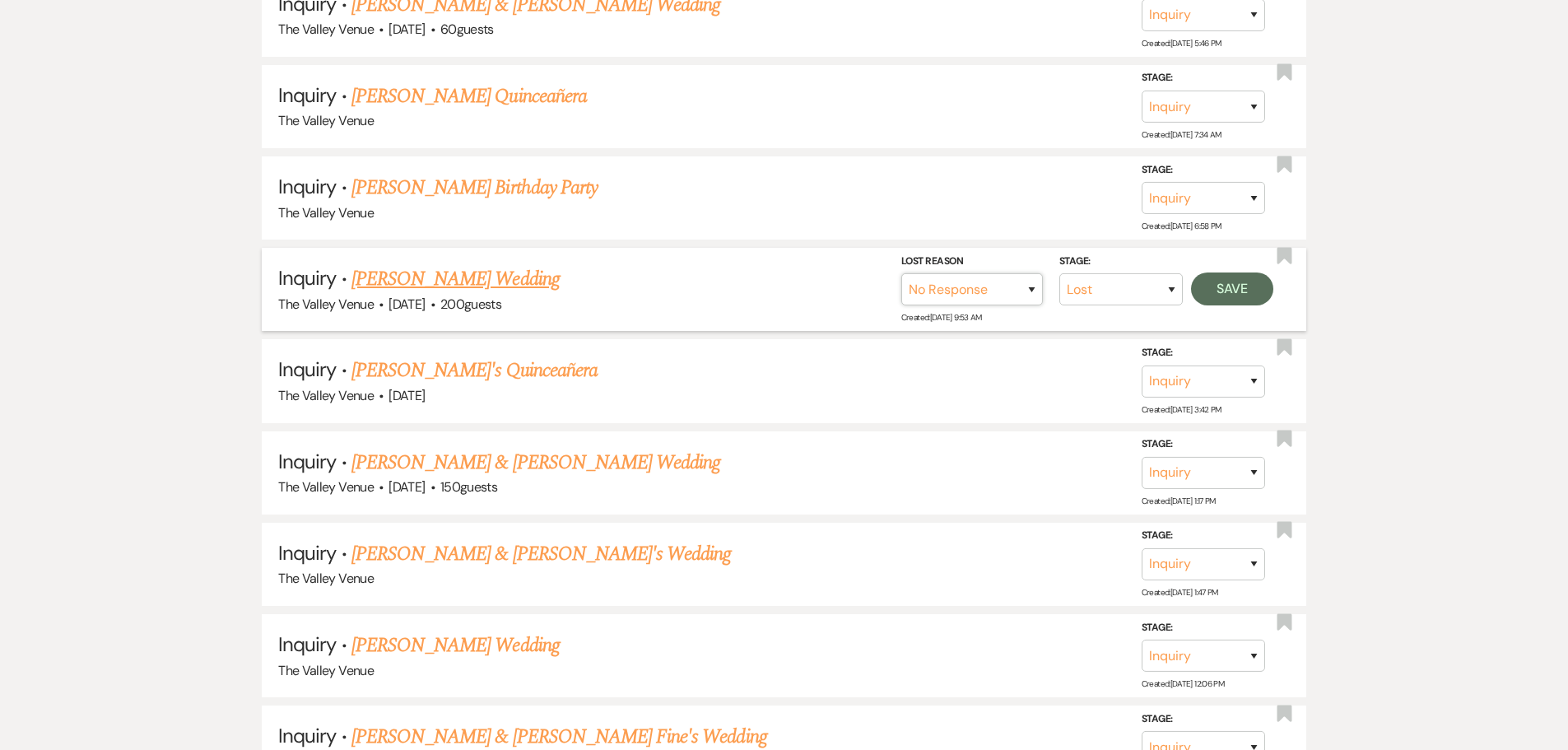
click at [901, 273] on select "Booked Elsewhere Budget Date Unavailable No Response Not a Good Match Capacity …" at bounding box center [972, 290] width 142 height 32
click at [1221, 299] on button "Save" at bounding box center [1232, 289] width 82 height 33
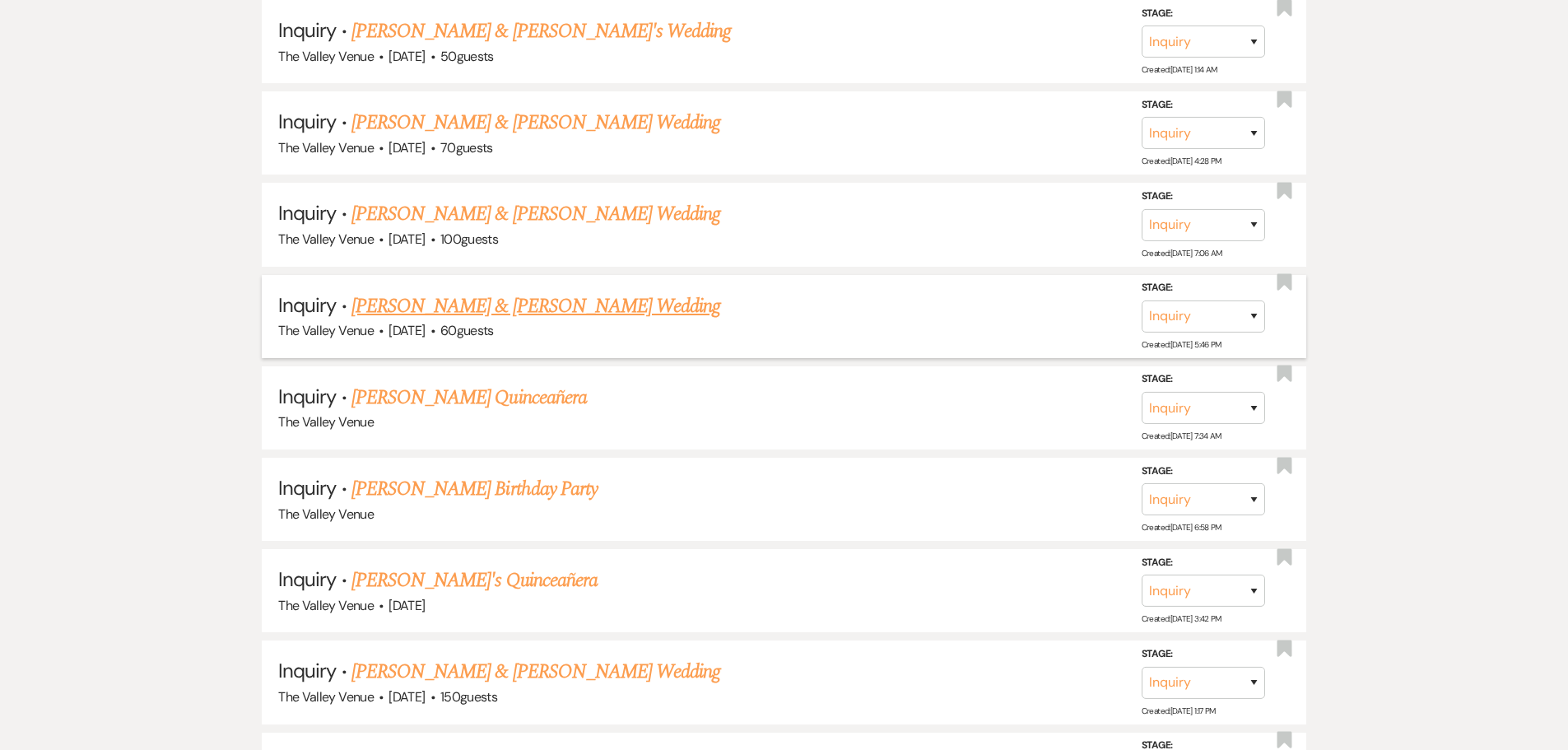
scroll to position [13654, 0]
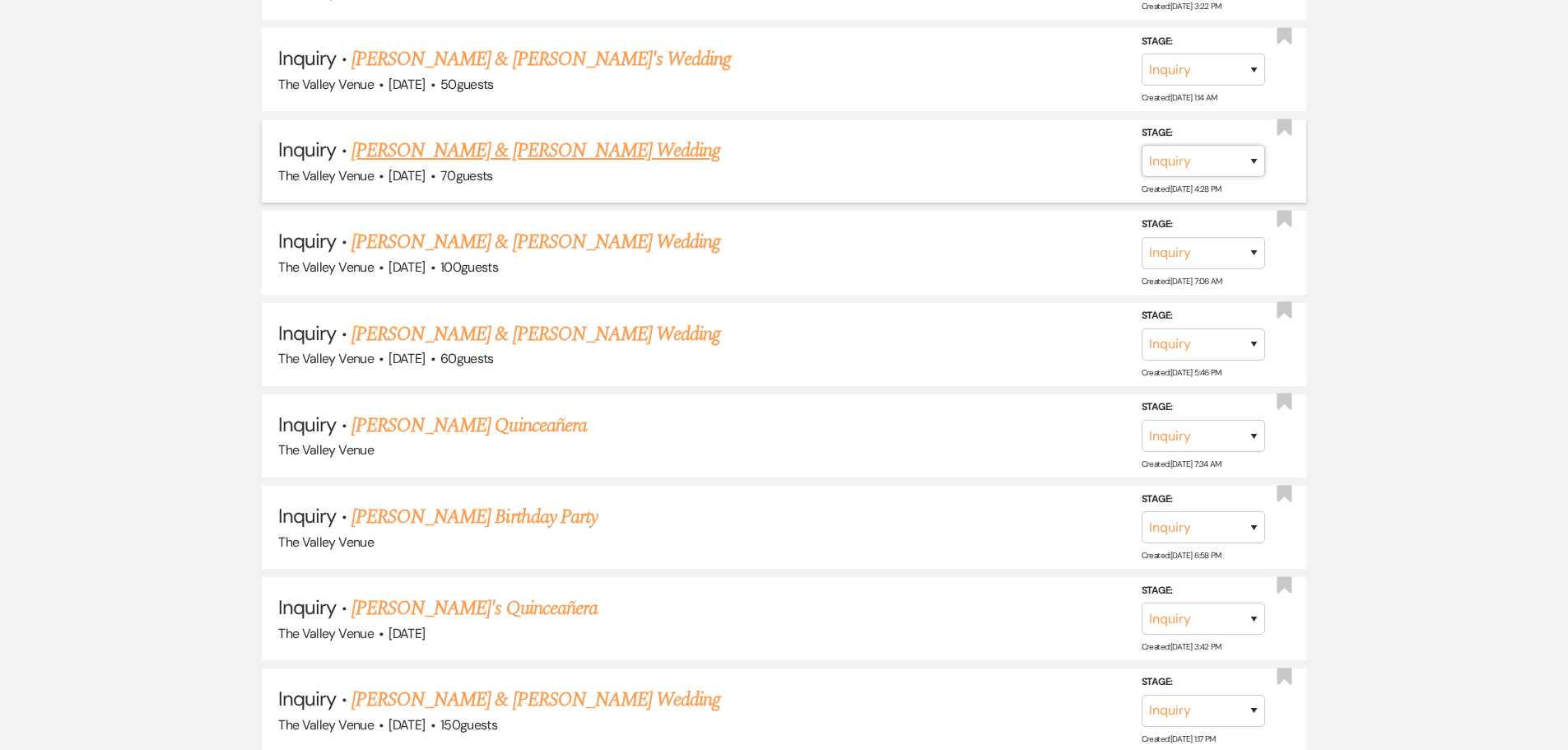
click at [1211, 162] on select "Inquiry Follow Up Tour Requested Tour Confirmed Toured Proposal Sent Booked Lost" at bounding box center [1203, 161] width 123 height 32
select select "8"
click at [1142, 145] on select "Inquiry Follow Up Tour Requested Tour Confirmed Toured Proposal Sent Booked Lost" at bounding box center [1203, 161] width 123 height 32
click at [1012, 163] on select "Booked Elsewhere Budget Date Unavailable No Response Not a Good Match Capacity …" at bounding box center [972, 161] width 142 height 32
select select "5"
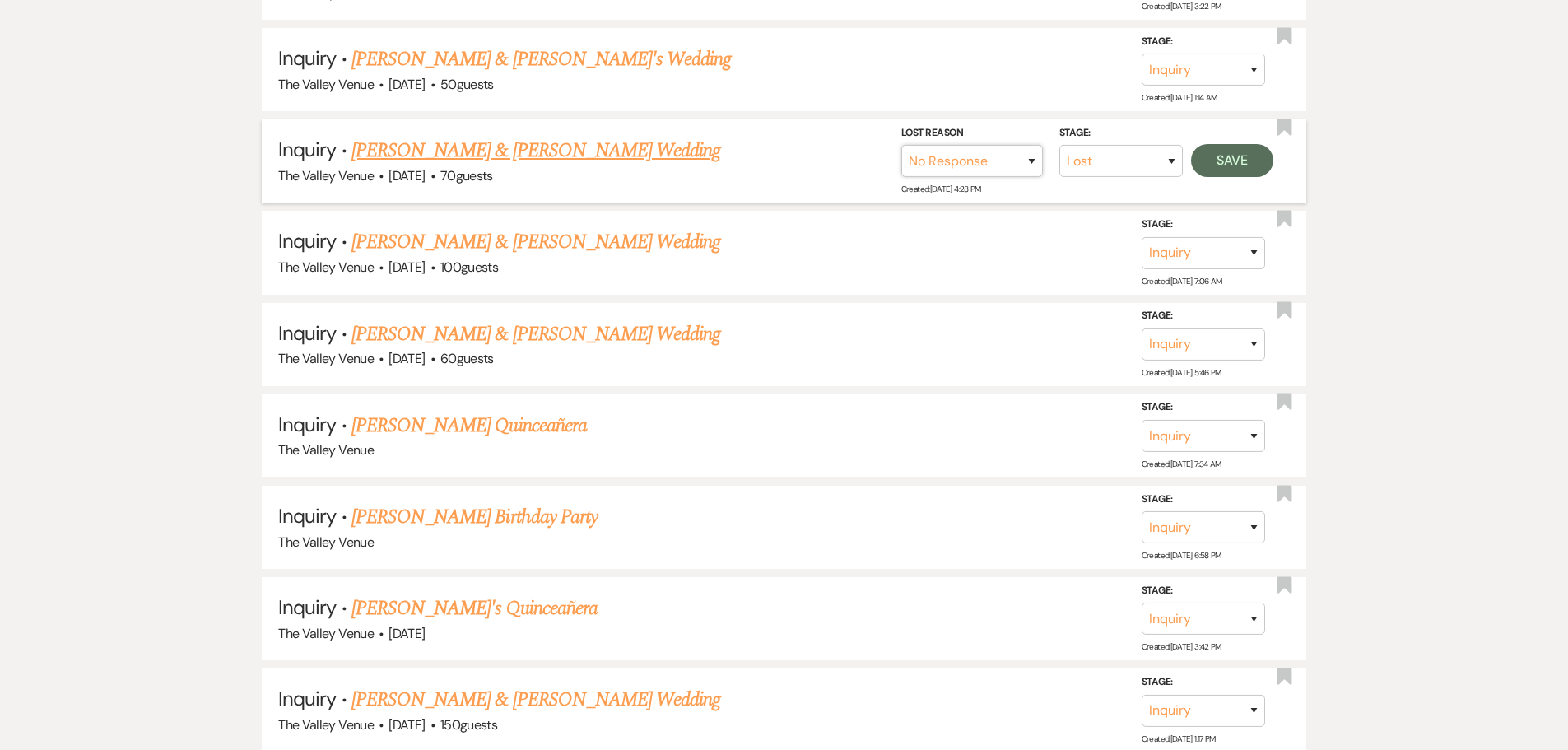
click at [901, 145] on select "Booked Elsewhere Budget Date Unavailable No Response Not a Good Match Capacity …" at bounding box center [972, 161] width 142 height 32
click at [1238, 159] on button "Save" at bounding box center [1232, 161] width 82 height 33
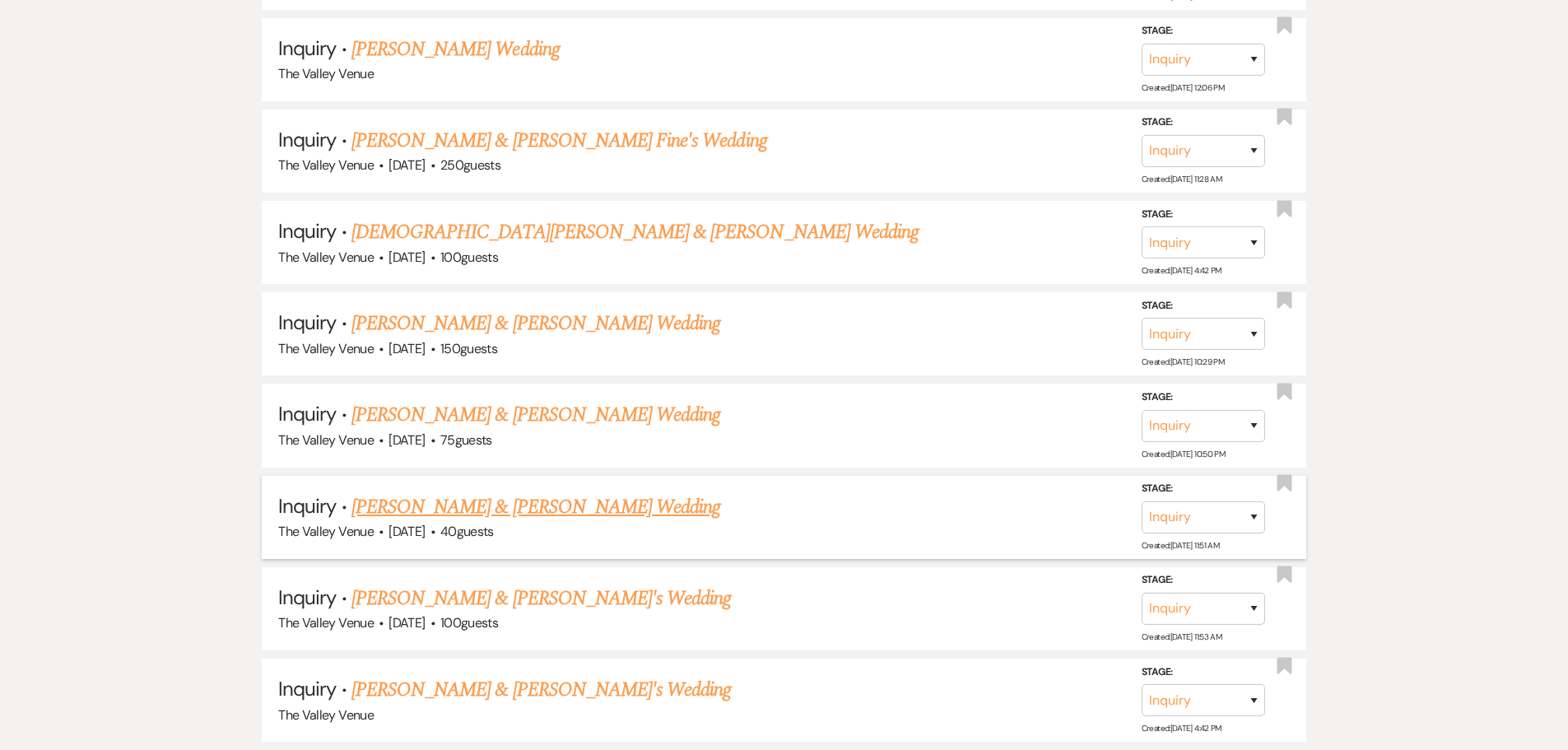
scroll to position [14522, 0]
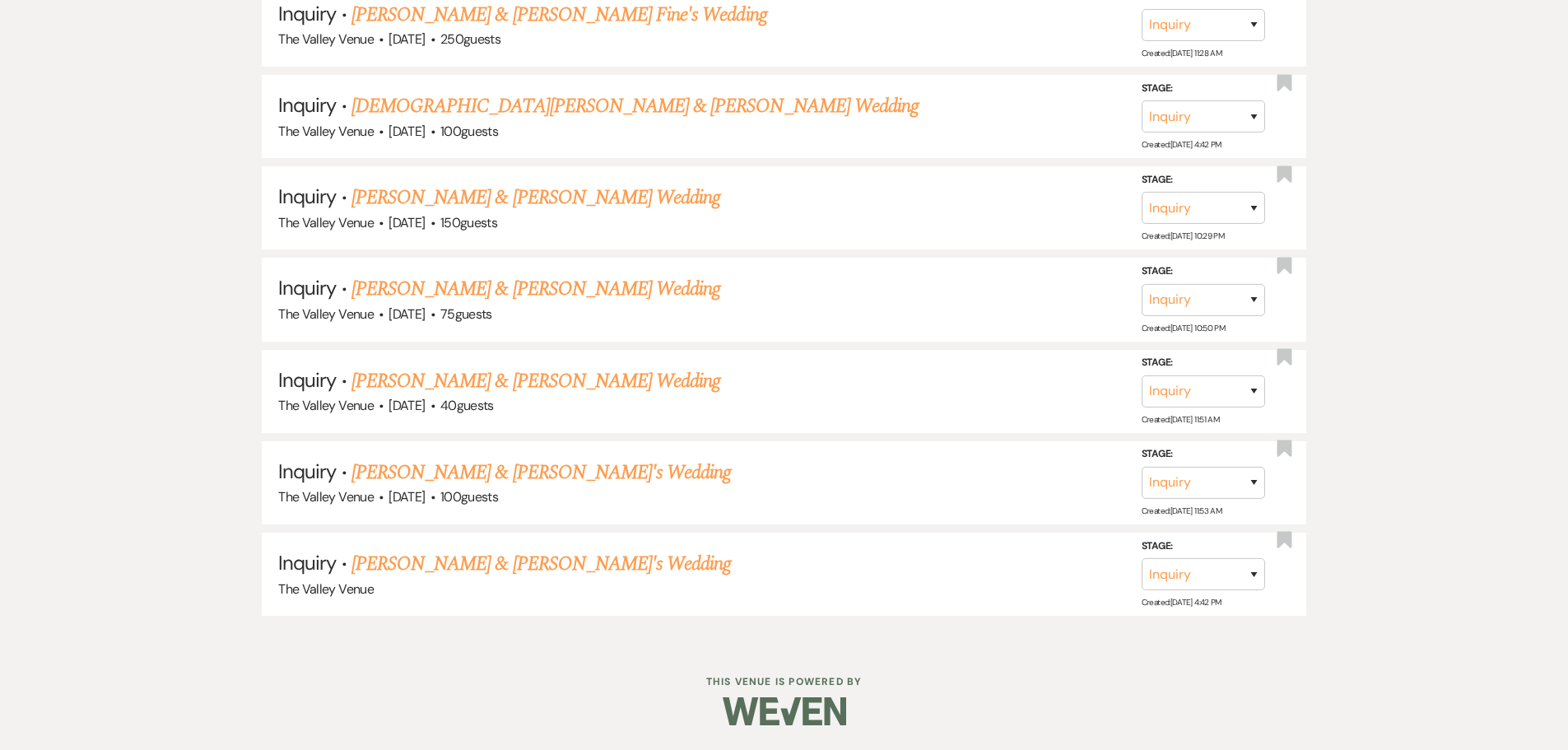
click at [512, 564] on link "[PERSON_NAME] & [PERSON_NAME]'s Wedding" at bounding box center [542, 563] width 381 height 30
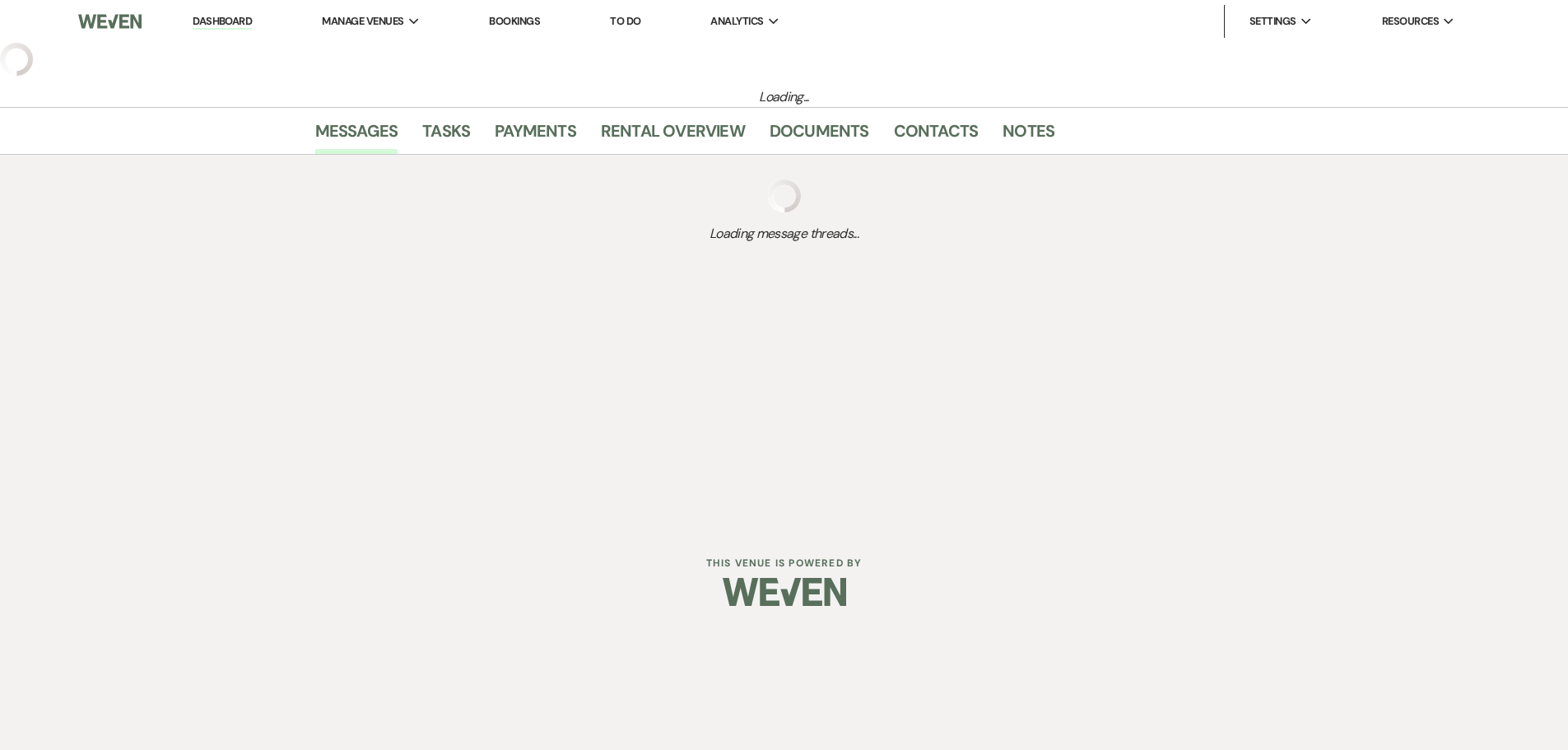
select select "8"
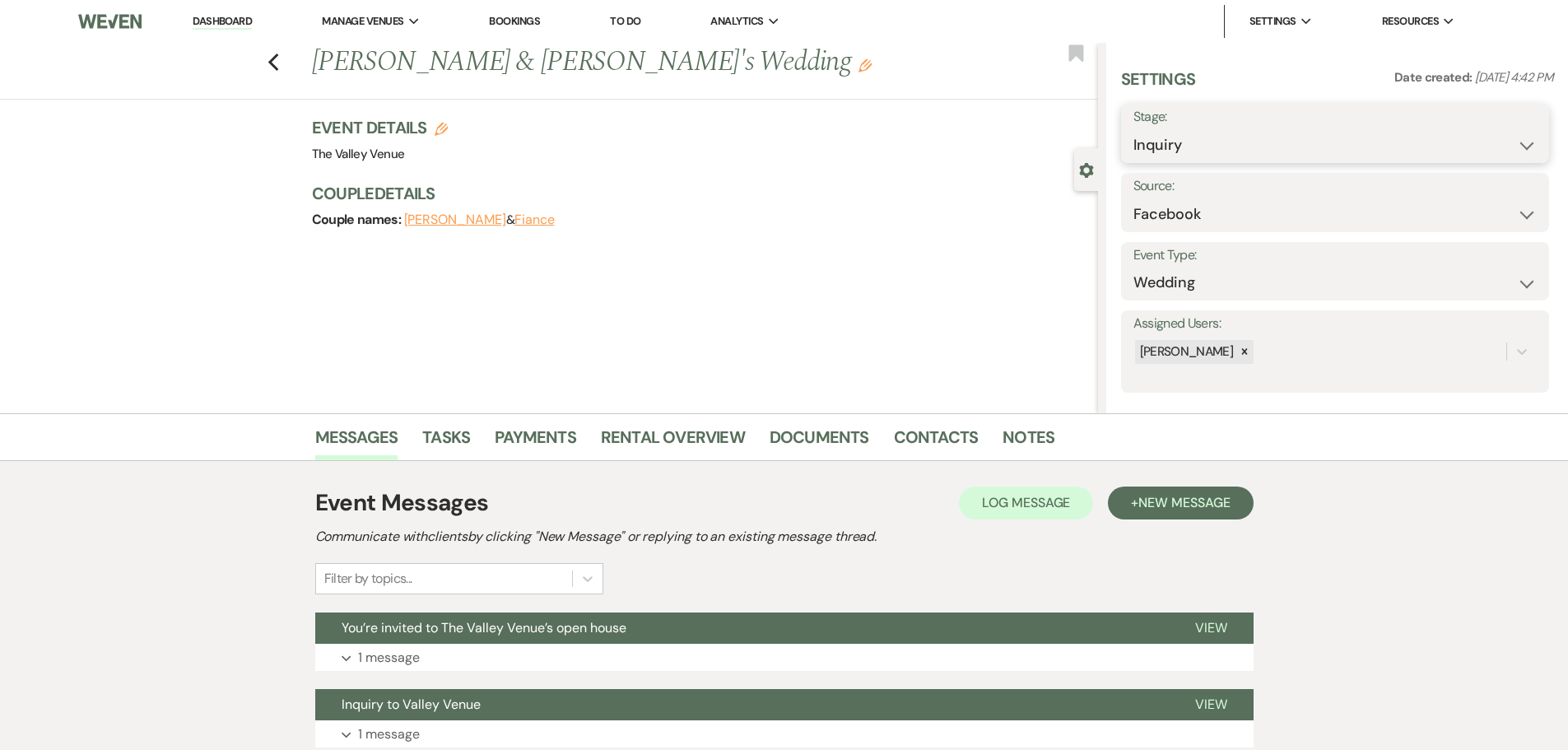
drag, startPoint x: 1207, startPoint y: 135, endPoint x: 1207, endPoint y: 148, distance: 13.0
click at [1207, 135] on select "Inquiry Follow Up Tour Requested Tour Confirmed Toured Proposal Sent Booked Lost" at bounding box center [1334, 145] width 403 height 32
select select "8"
click at [1133, 129] on select "Inquiry Follow Up Tour Requested Tour Confirmed Toured Proposal Sent Booked Lost" at bounding box center [1334, 145] width 403 height 32
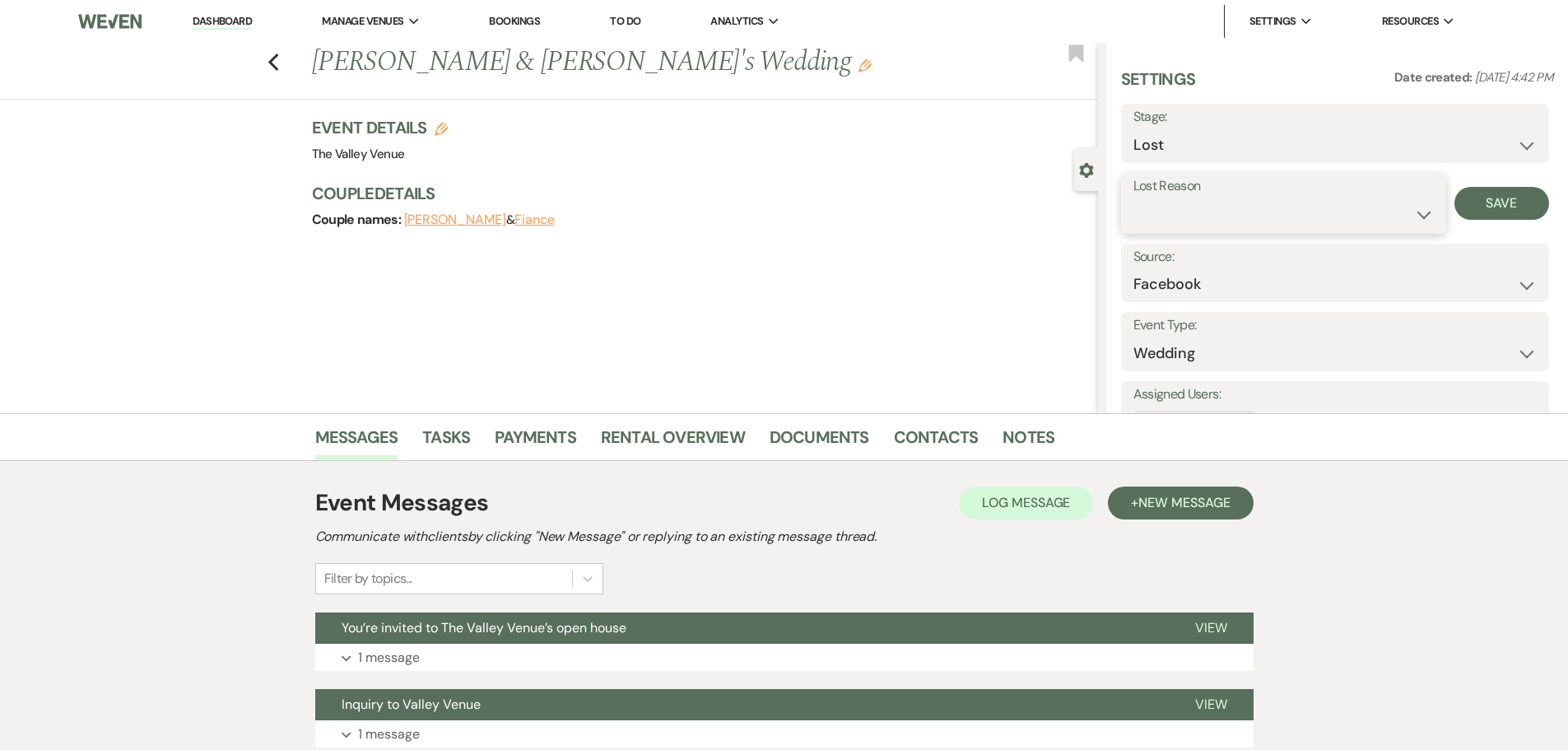
click at [1179, 204] on select "Booked Elsewhere Budget Date Unavailable No Response Not a Good Match Capacity …" at bounding box center [1283, 214] width 301 height 32
select select "5"
click at [1133, 198] on select "Booked Elsewhere Budget Date Unavailable No Response Not a Good Match Capacity …" at bounding box center [1283, 214] width 301 height 32
click at [1497, 196] on button "Save" at bounding box center [1501, 203] width 94 height 33
click at [274, 60] on icon "Previous" at bounding box center [274, 62] width 13 height 20
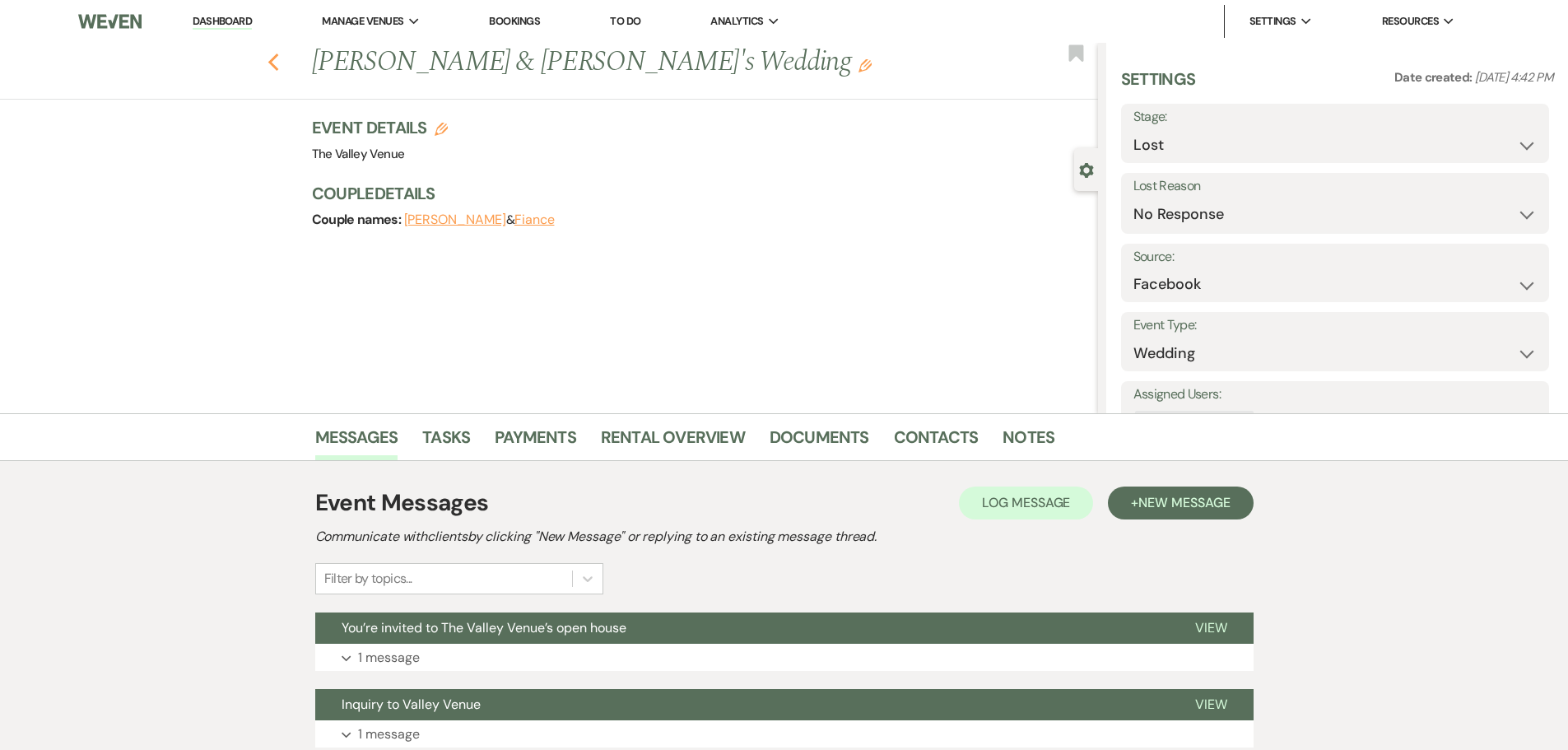
select select "8"
select select "5"
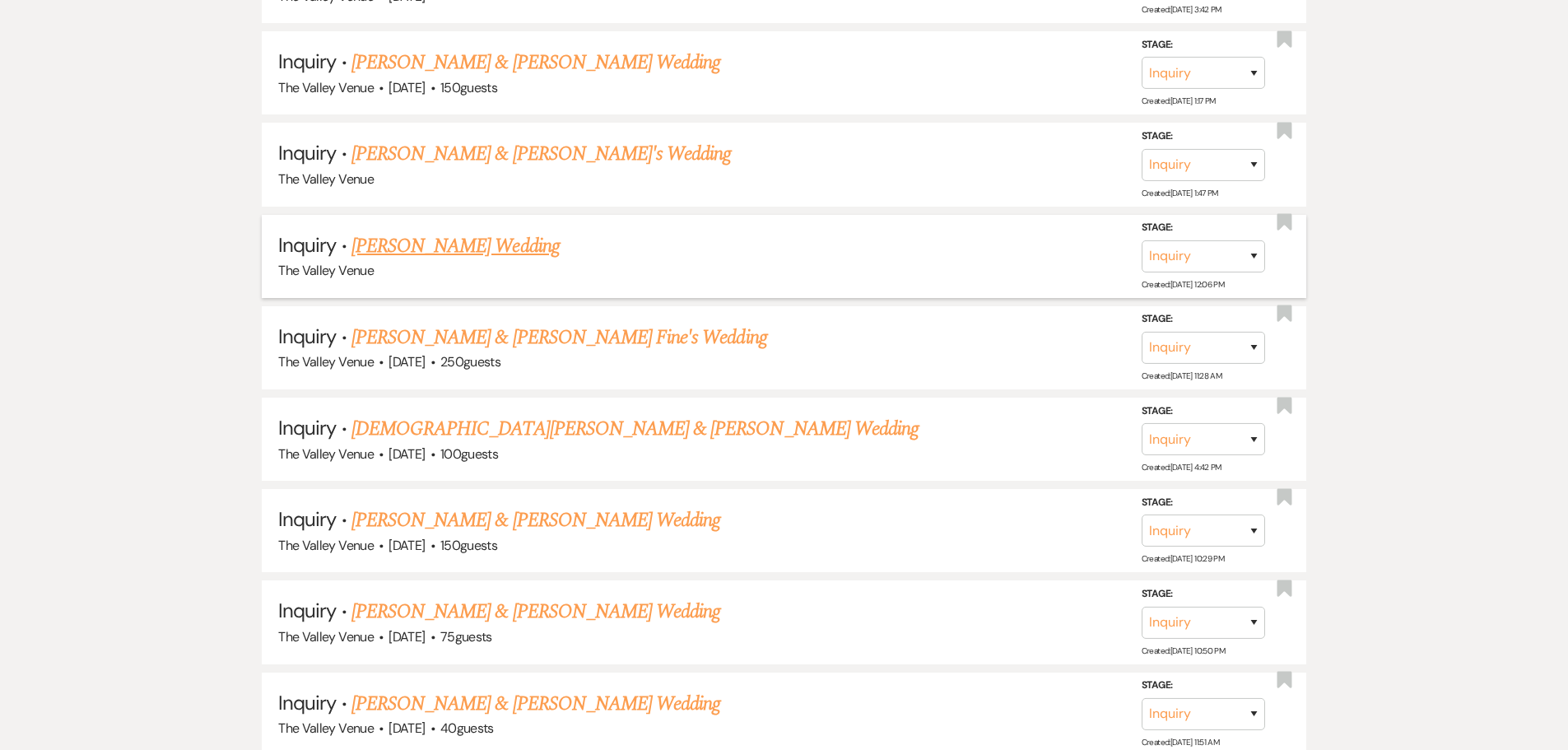
scroll to position [14184, 0]
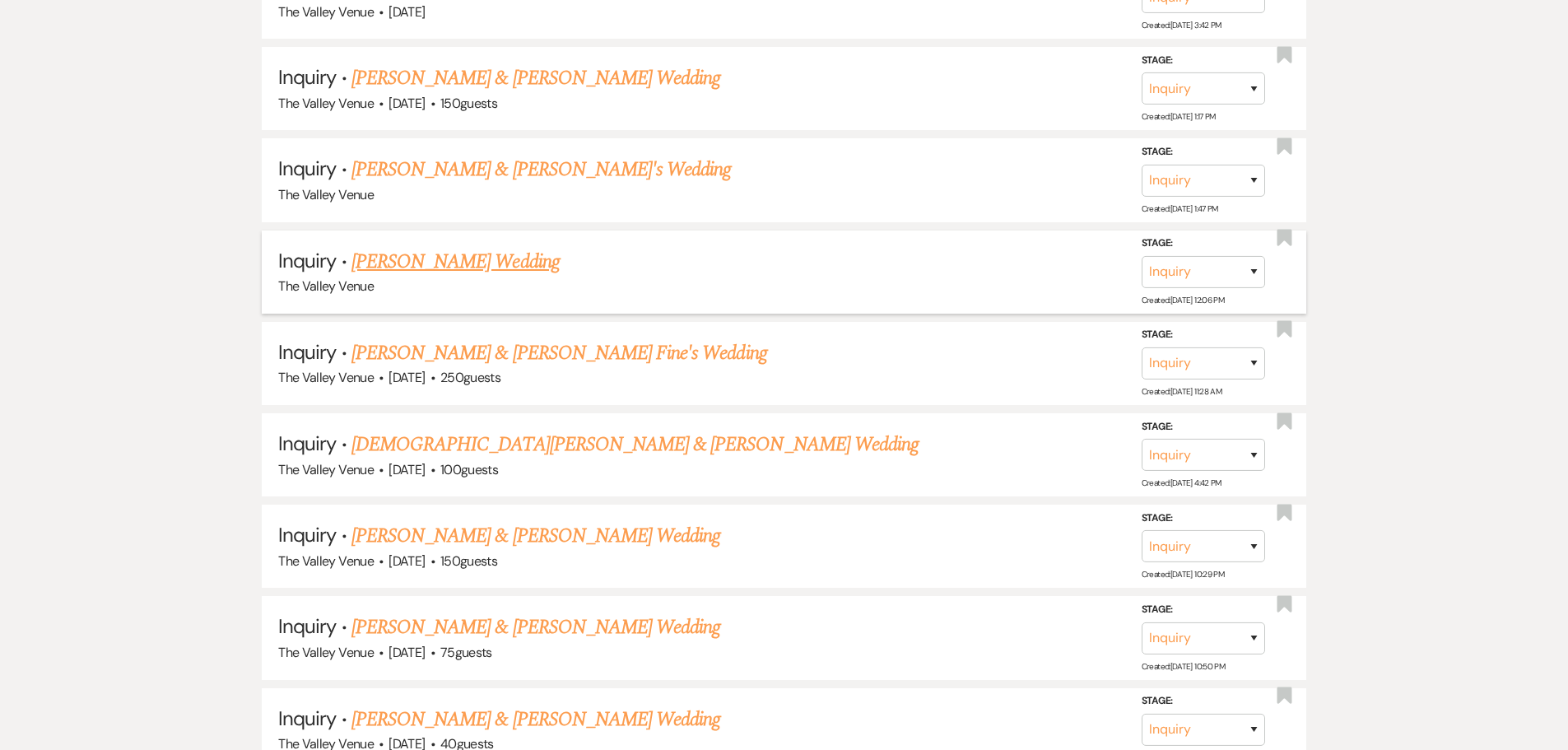
click at [498, 257] on link "[PERSON_NAME] Wedding" at bounding box center [455, 262] width 208 height 30
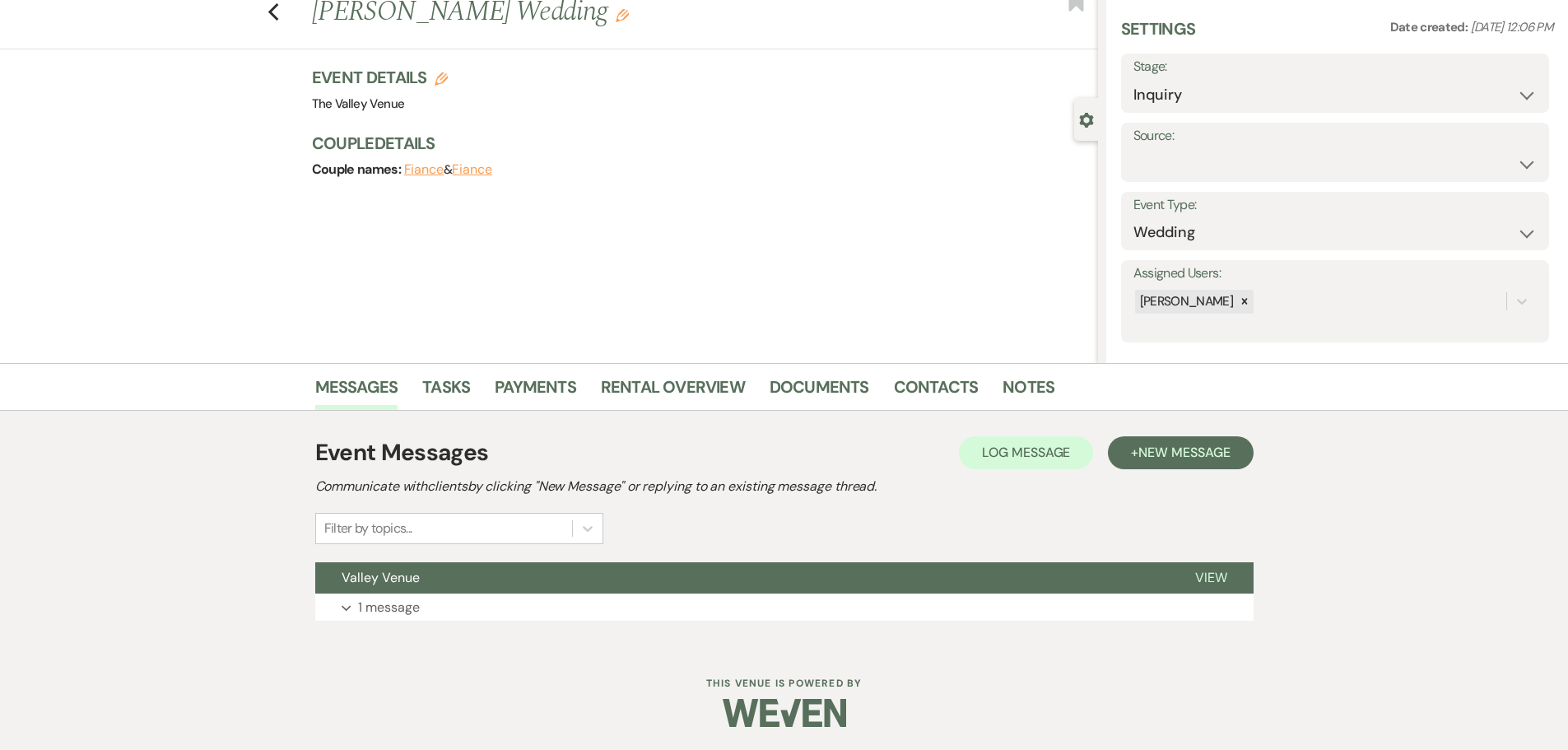
scroll to position [52, 0]
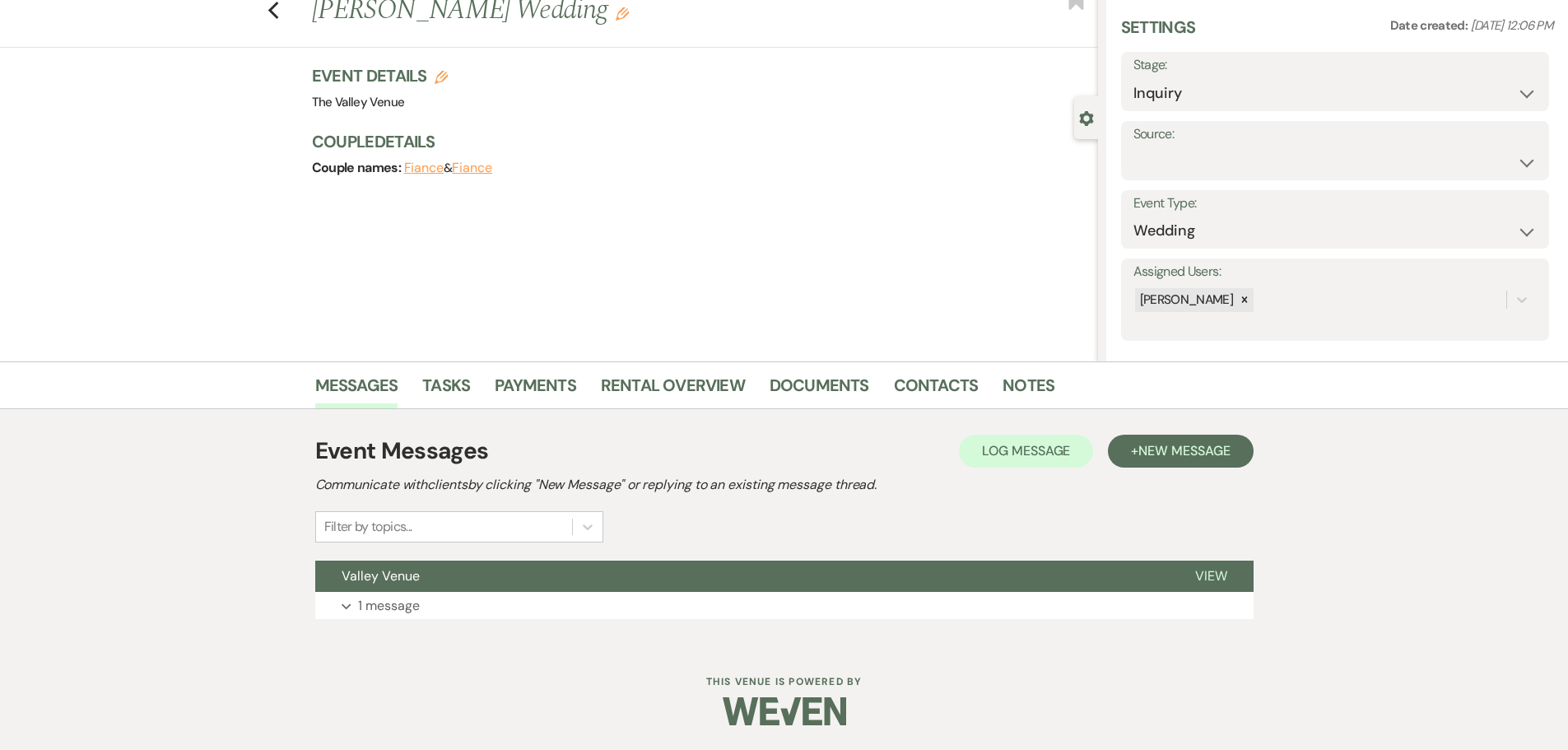
click at [1189, 75] on label "Stage:" at bounding box center [1334, 65] width 403 height 24
click at [1186, 96] on select "Inquiry Follow Up Tour Requested Tour Confirmed Toured Proposal Sent Booked Lost" at bounding box center [1334, 93] width 403 height 32
select select "8"
click at [1133, 77] on select "Inquiry Follow Up Tour Requested Tour Confirmed Toured Proposal Sent Booked Lost" at bounding box center [1334, 93] width 403 height 32
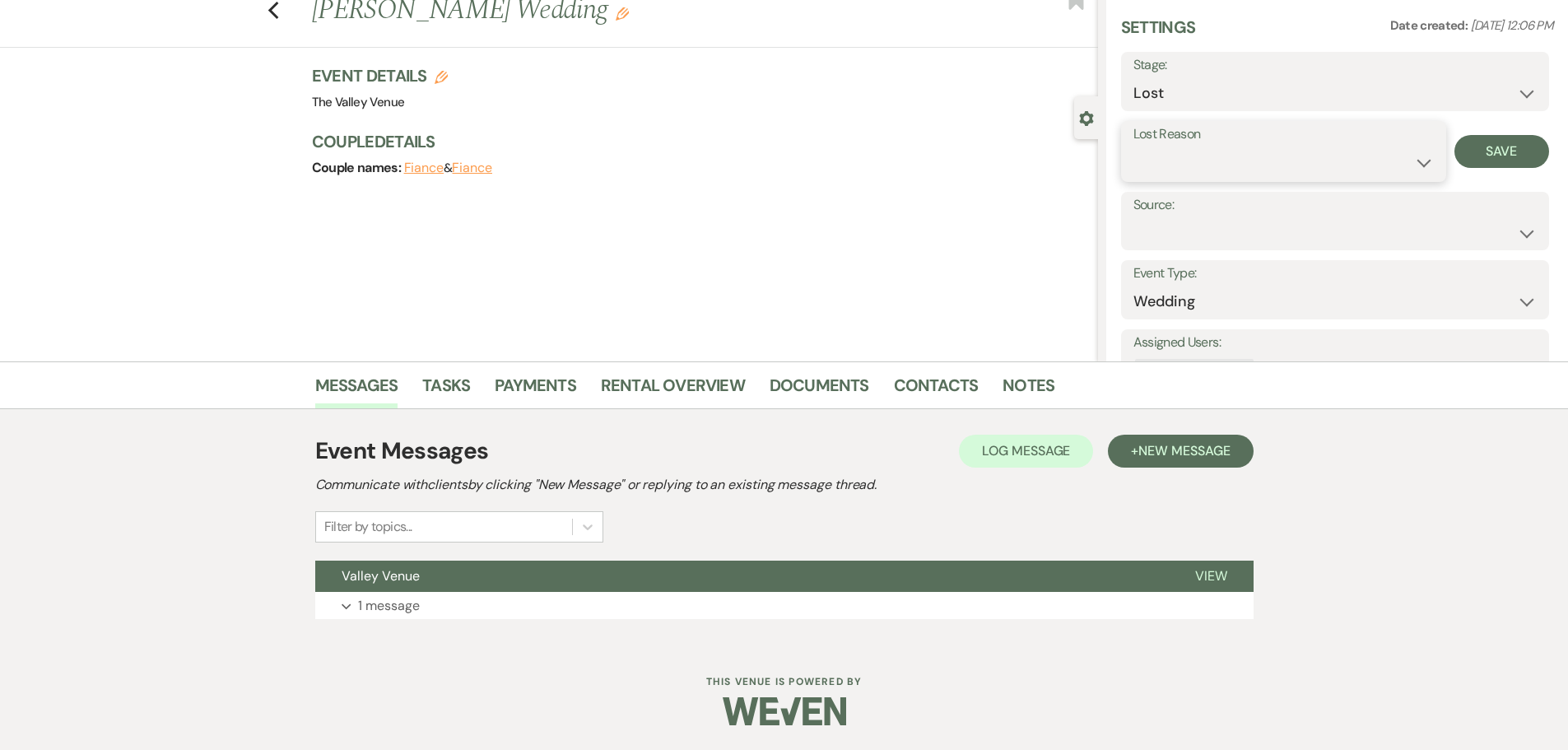
click at [1167, 167] on select "Booked Elsewhere Budget Date Unavailable No Response Not a Good Match Capacity …" at bounding box center [1283, 162] width 301 height 32
select select "5"
click at [1133, 146] on select "Booked Elsewhere Budget Date Unavailable No Response Not a Good Match Capacity …" at bounding box center [1283, 162] width 301 height 32
click at [1486, 154] on button "Save" at bounding box center [1501, 151] width 94 height 33
click at [279, 14] on icon "Previous" at bounding box center [274, 10] width 13 height 20
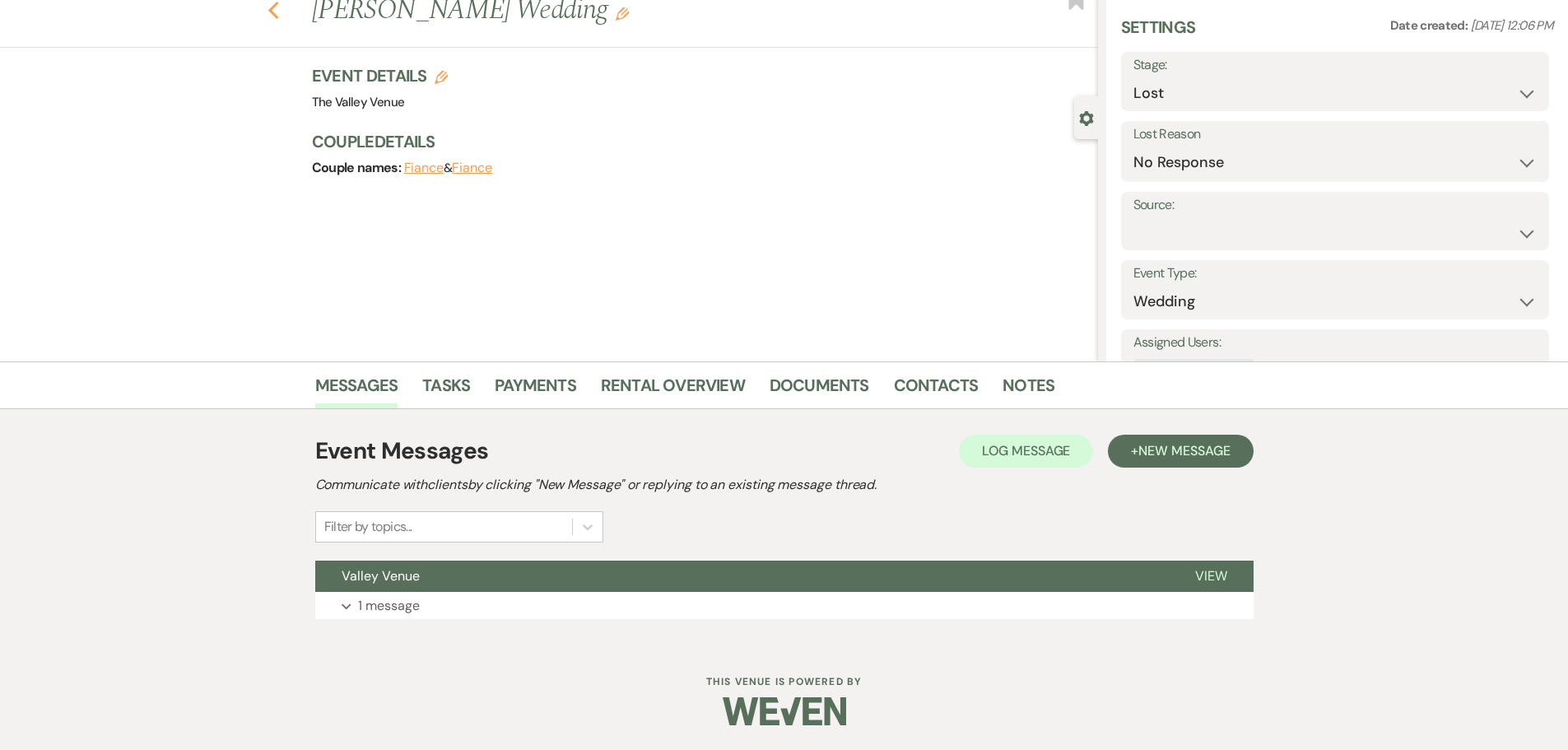
select select "8"
select select "5"
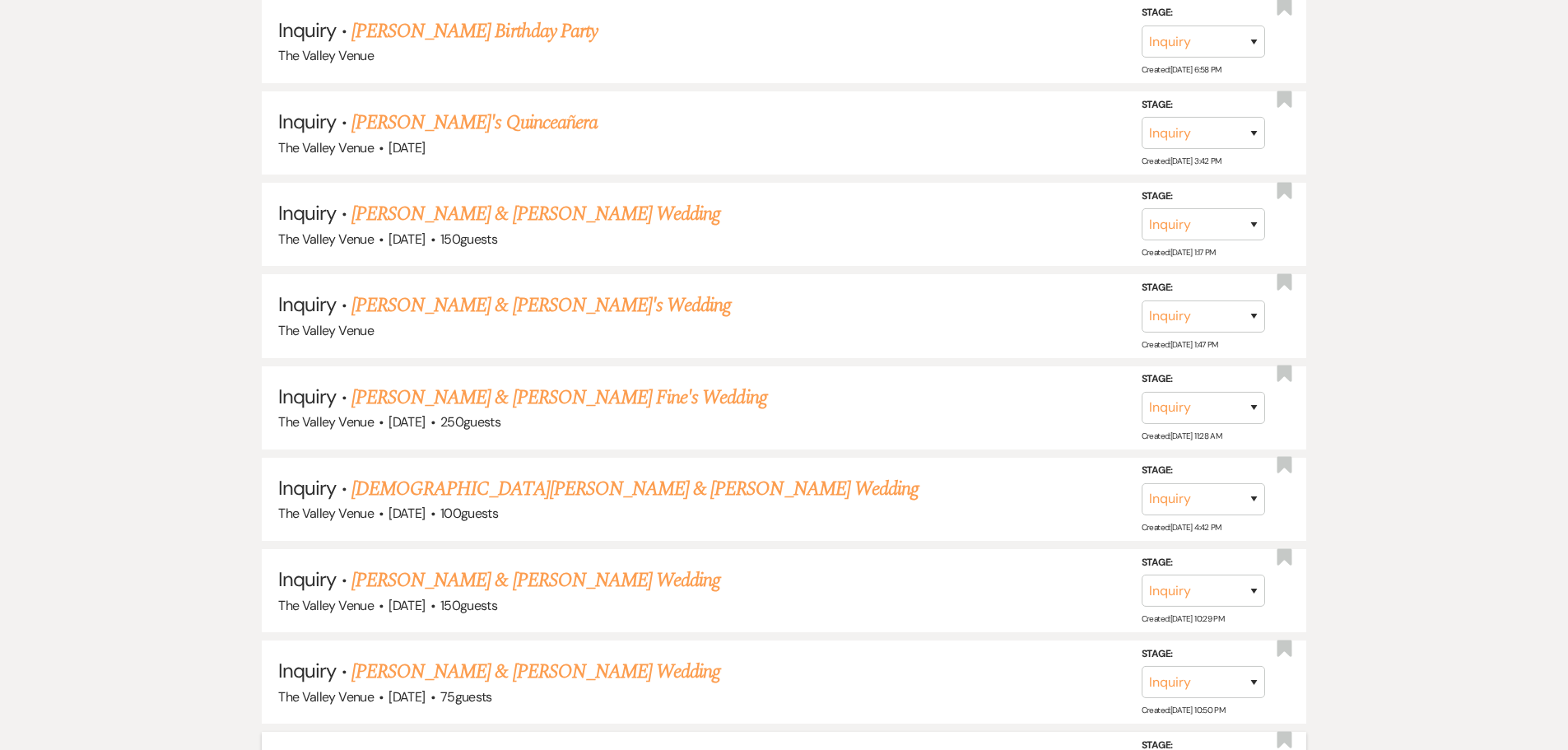
scroll to position [14019, 0]
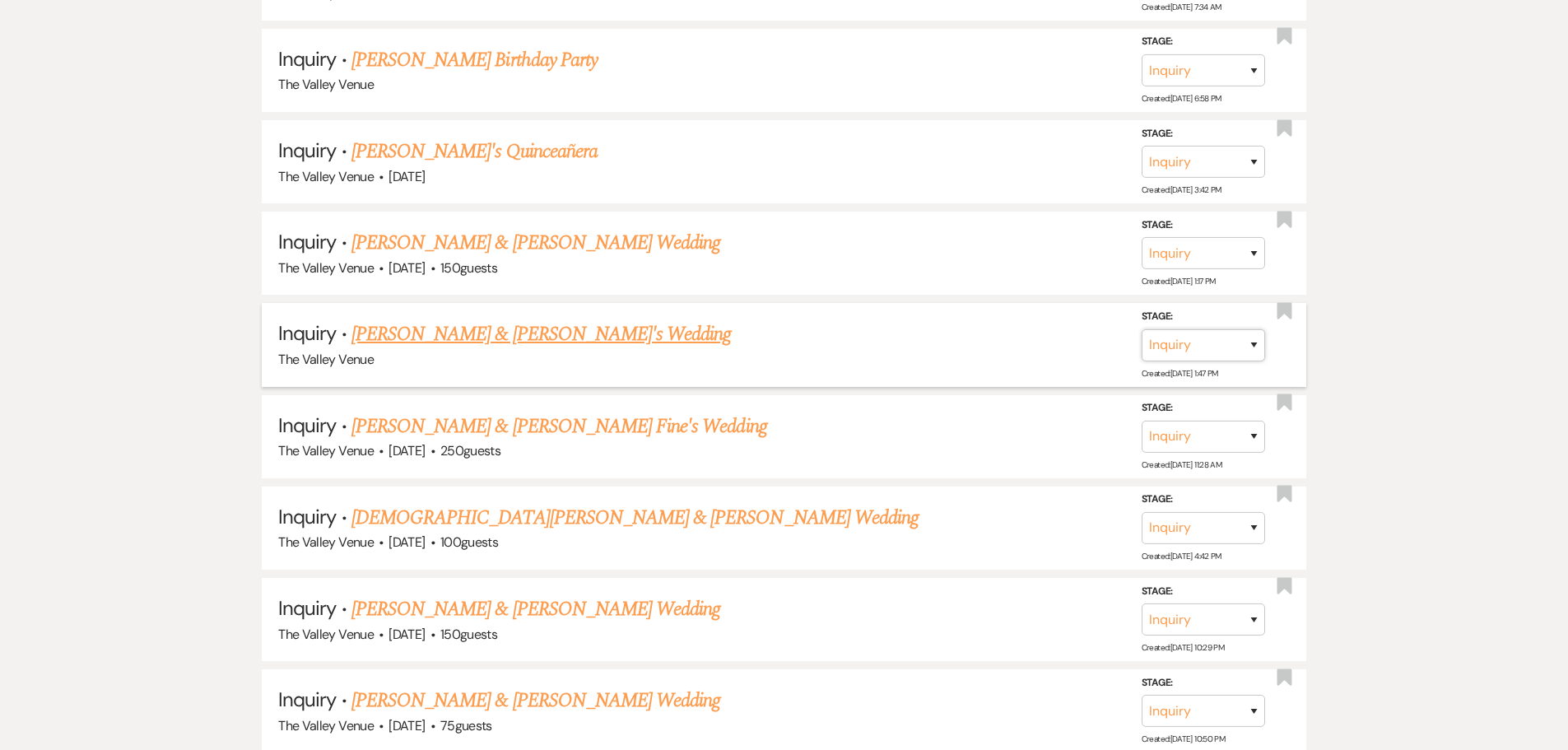
click at [1203, 344] on select "Inquiry Follow Up Tour Requested Tour Confirmed Toured Proposal Sent Booked Lost" at bounding box center [1203, 346] width 123 height 32
select select "8"
click at [1142, 330] on select "Inquiry Follow Up Tour Requested Tour Confirmed Toured Proposal Sent Booked Lost" at bounding box center [1203, 346] width 123 height 32
click at [978, 348] on select "Booked Elsewhere Budget Date Unavailable No Response Not a Good Match Capacity …" at bounding box center [972, 346] width 142 height 32
select select "5"
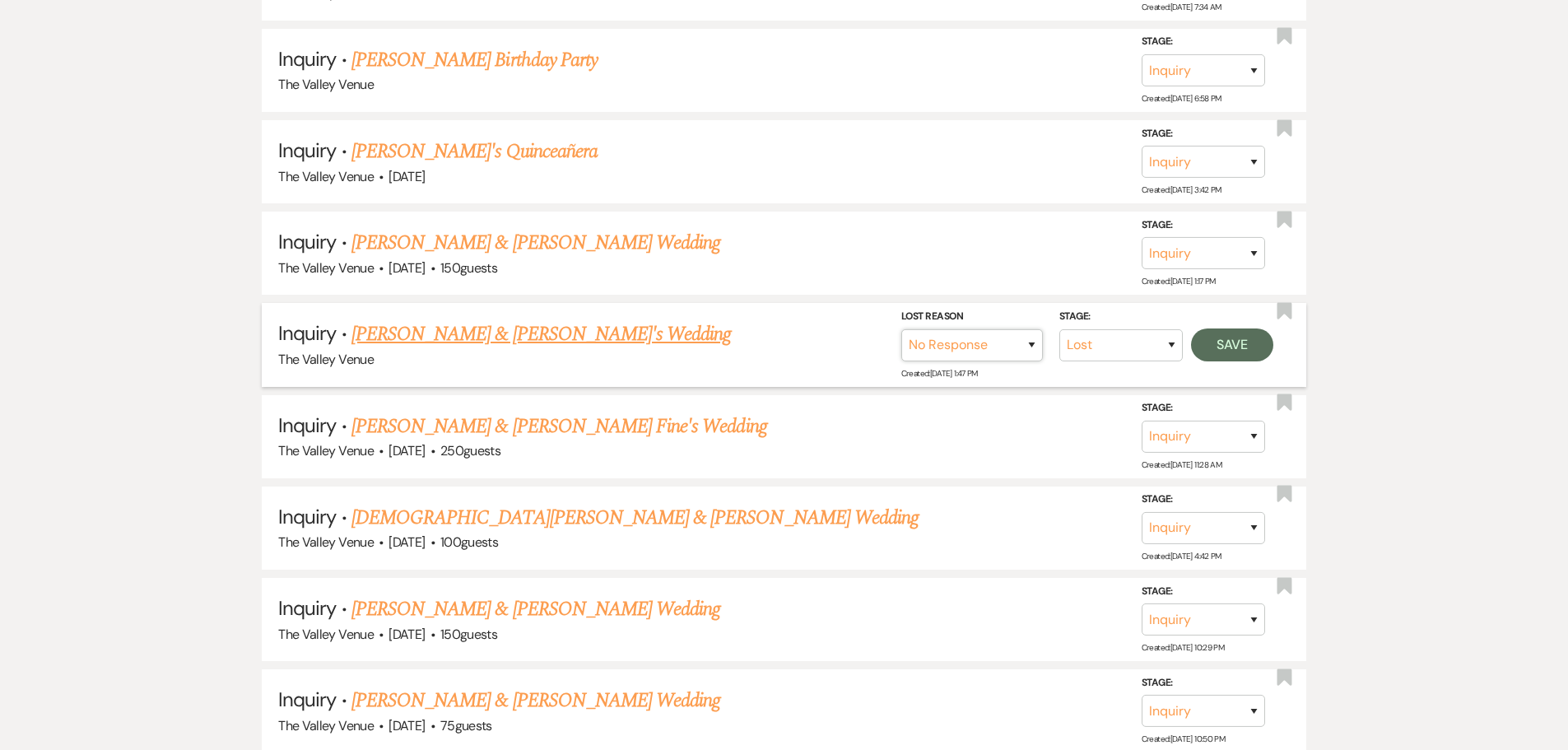
click at [901, 330] on select "Booked Elsewhere Budget Date Unavailable No Response Not a Good Match Capacity …" at bounding box center [972, 346] width 142 height 32
click at [1228, 346] on button "Save" at bounding box center [1232, 345] width 82 height 33
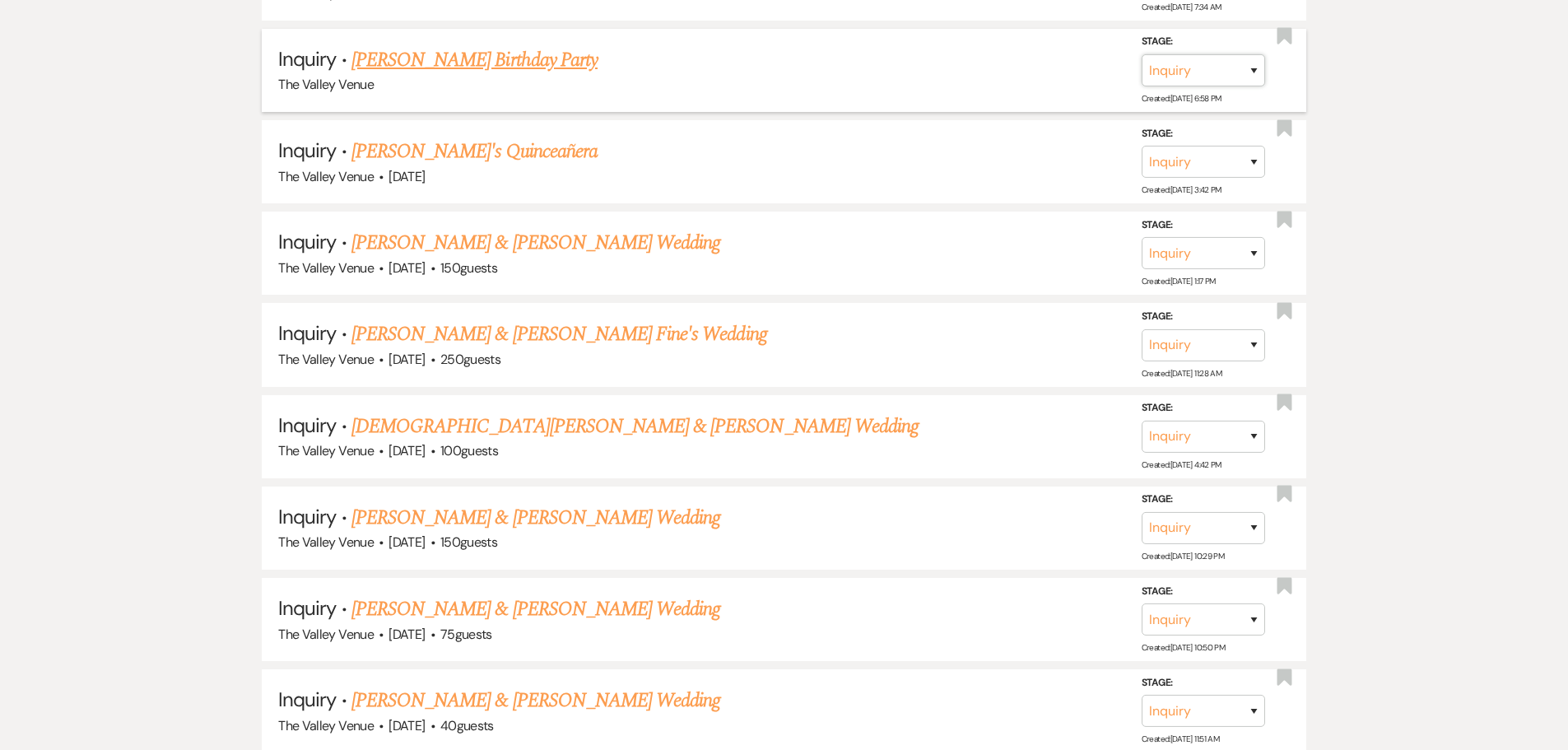
click at [1231, 72] on select "Inquiry Follow Up Tour Requested Tour Confirmed Toured Proposal Sent Booked Lost" at bounding box center [1203, 70] width 123 height 32
select select "8"
click at [1142, 54] on select "Inquiry Follow Up Tour Requested Tour Confirmed Toured Proposal Sent Booked Lost" at bounding box center [1203, 70] width 123 height 32
click at [996, 70] on select "Booked Elsewhere Budget Date Unavailable No Response Not a Good Match Capacity …" at bounding box center [972, 70] width 142 height 32
select select "5"
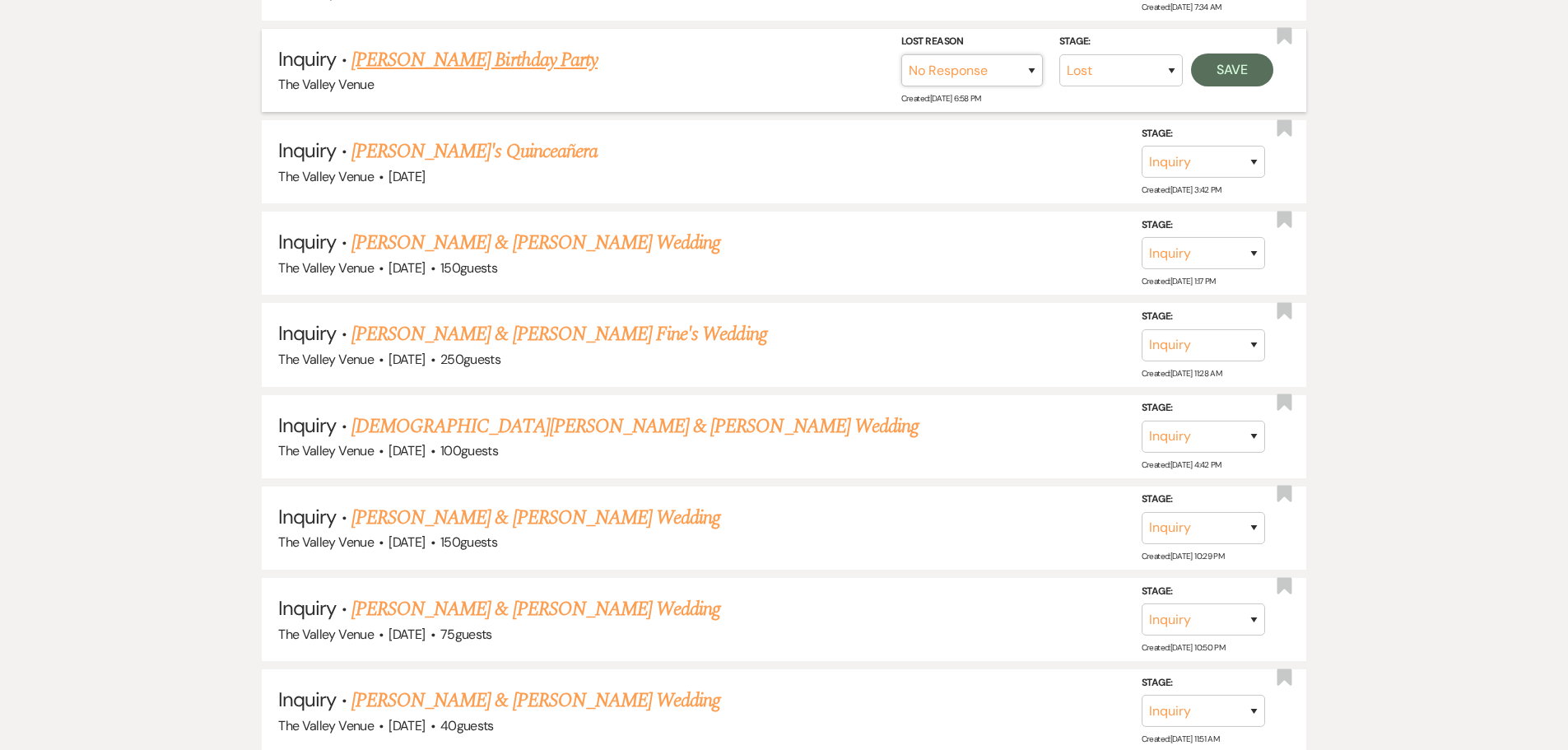
click at [901, 54] on select "Booked Elsewhere Budget Date Unavailable No Response Not a Good Match Capacity …" at bounding box center [972, 70] width 142 height 32
click at [1239, 73] on button "Save" at bounding box center [1232, 70] width 82 height 33
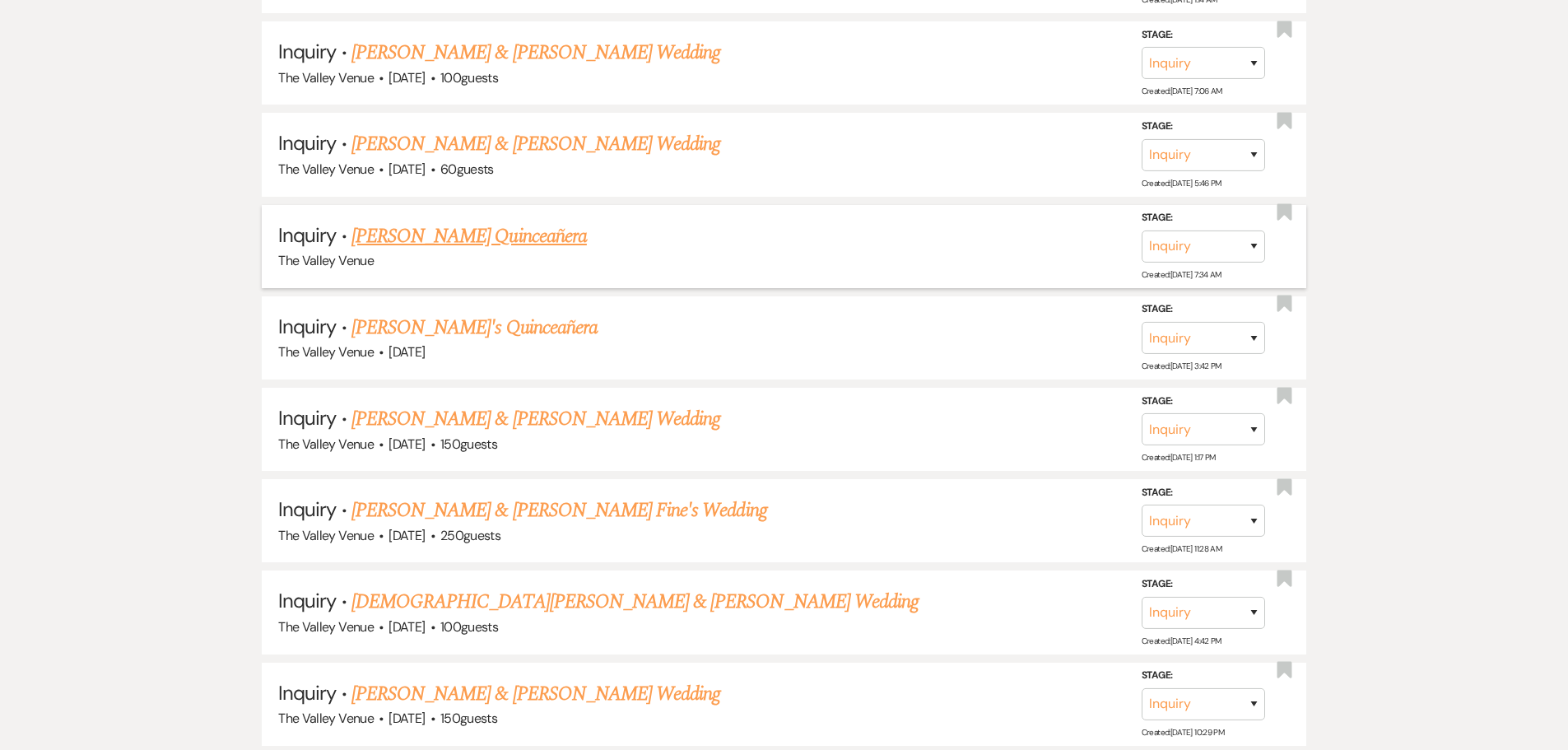
scroll to position [13689, 0]
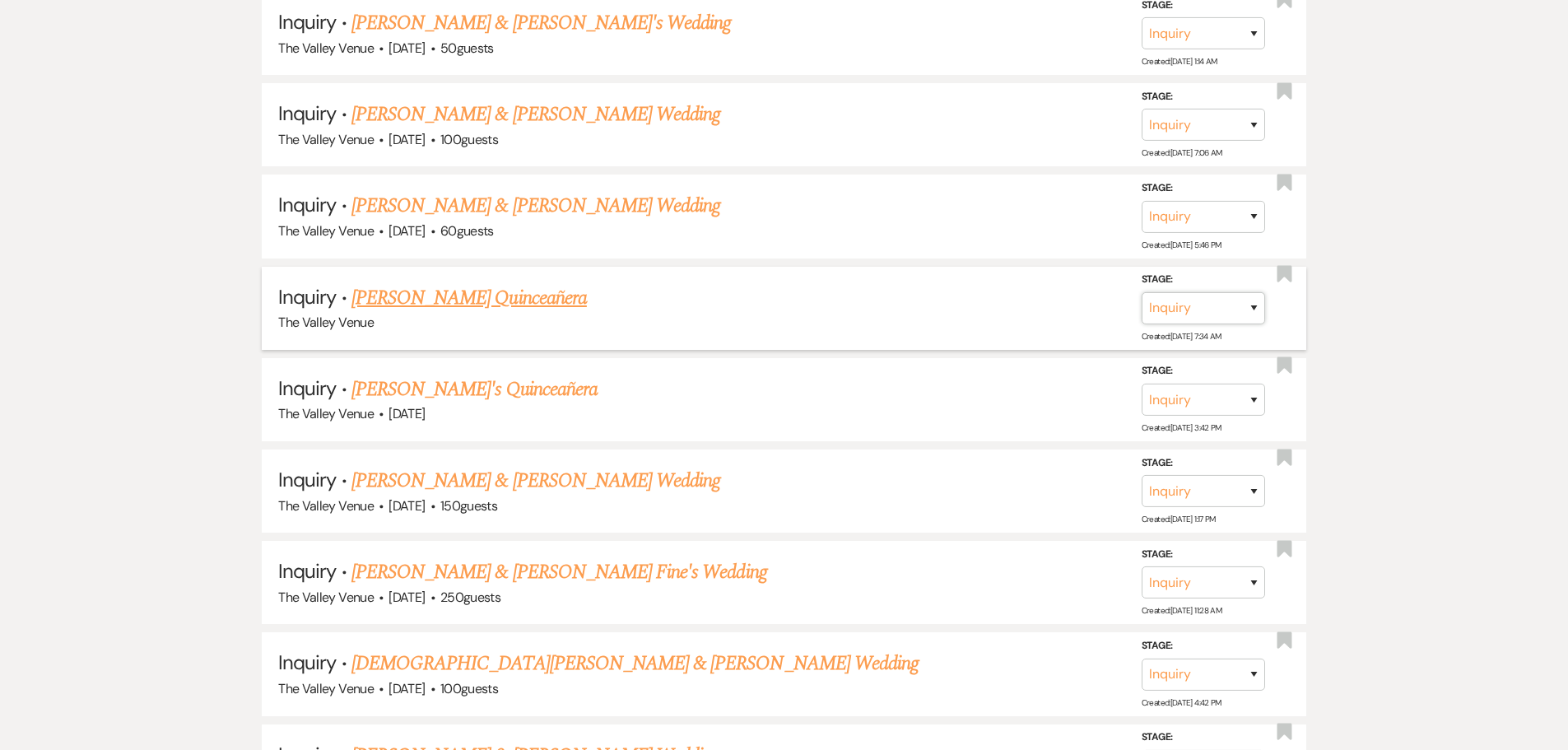
click at [1244, 303] on select "Inquiry Follow Up Tour Requested Tour Confirmed Toured Proposal Sent Booked Lost" at bounding box center [1203, 308] width 123 height 32
select select "8"
click at [1142, 292] on select "Inquiry Follow Up Tour Requested Tour Confirmed Toured Proposal Sent Booked Lost" at bounding box center [1203, 308] width 123 height 32
click at [1003, 311] on select "Booked Elsewhere Budget Date Unavailable No Response Not a Good Match Capacity …" at bounding box center [972, 308] width 142 height 32
select select "5"
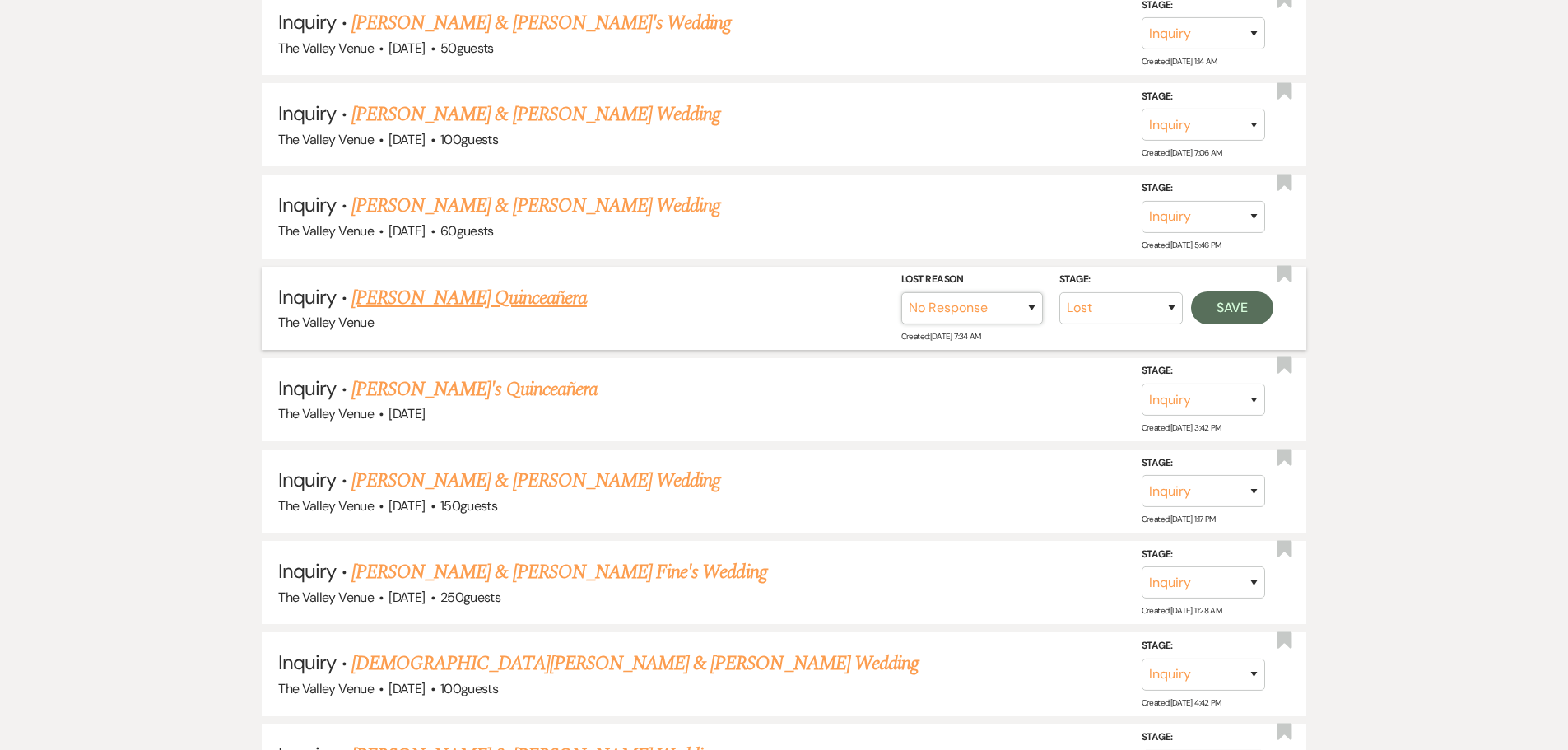
click at [901, 292] on select "Booked Elsewhere Budget Date Unavailable No Response Not a Good Match Capacity …" at bounding box center [972, 308] width 142 height 32
drag, startPoint x: 1277, startPoint y: 294, endPoint x: 1254, endPoint y: 296, distance: 23.1
click at [1266, 294] on div "Stage: Inquiry Follow Up Tour Requested Tour Confirmed Toured Proposal Sent Boo…" at bounding box center [1091, 307] width 381 height 74
click at [1232, 302] on button "Save" at bounding box center [1232, 307] width 82 height 33
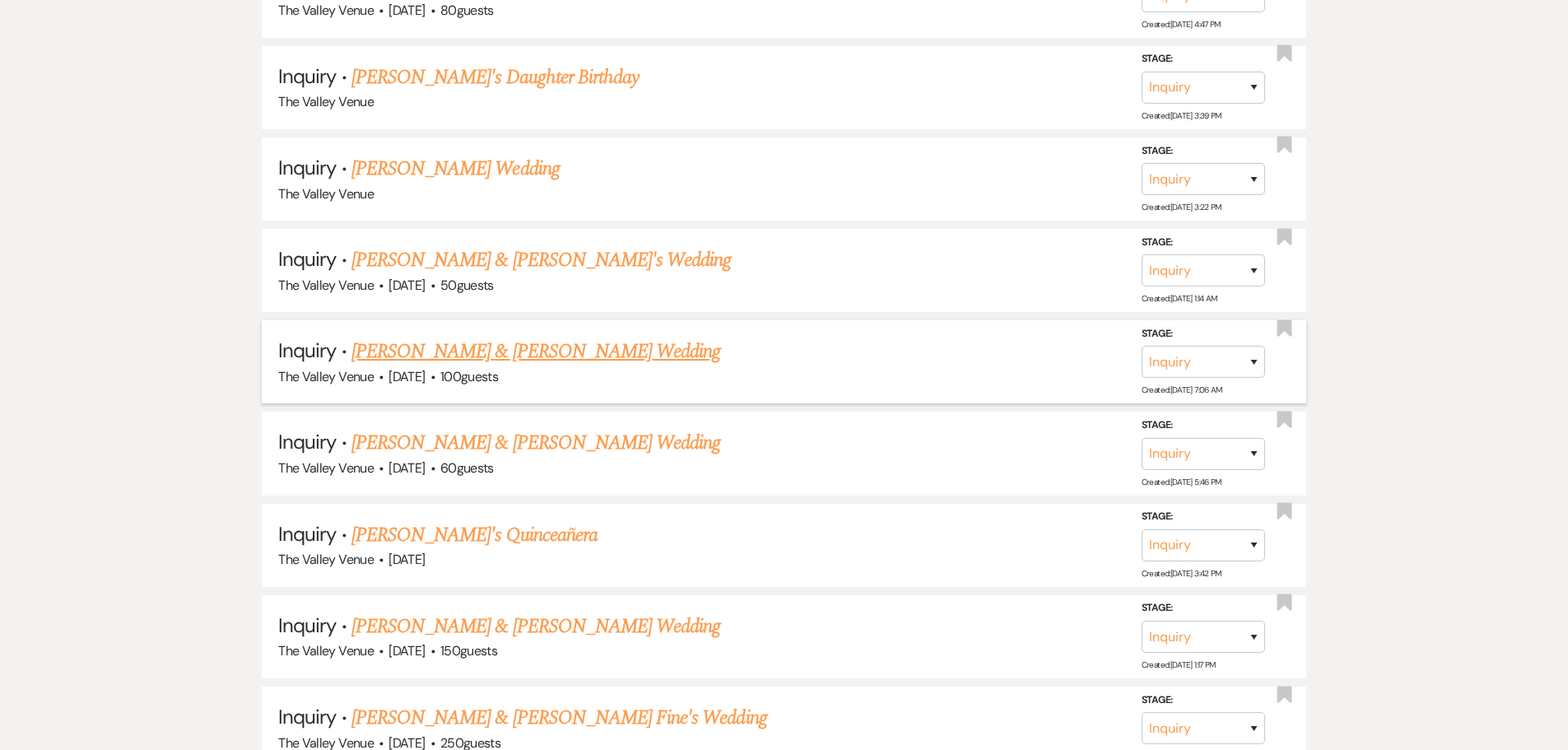
scroll to position [13443, 0]
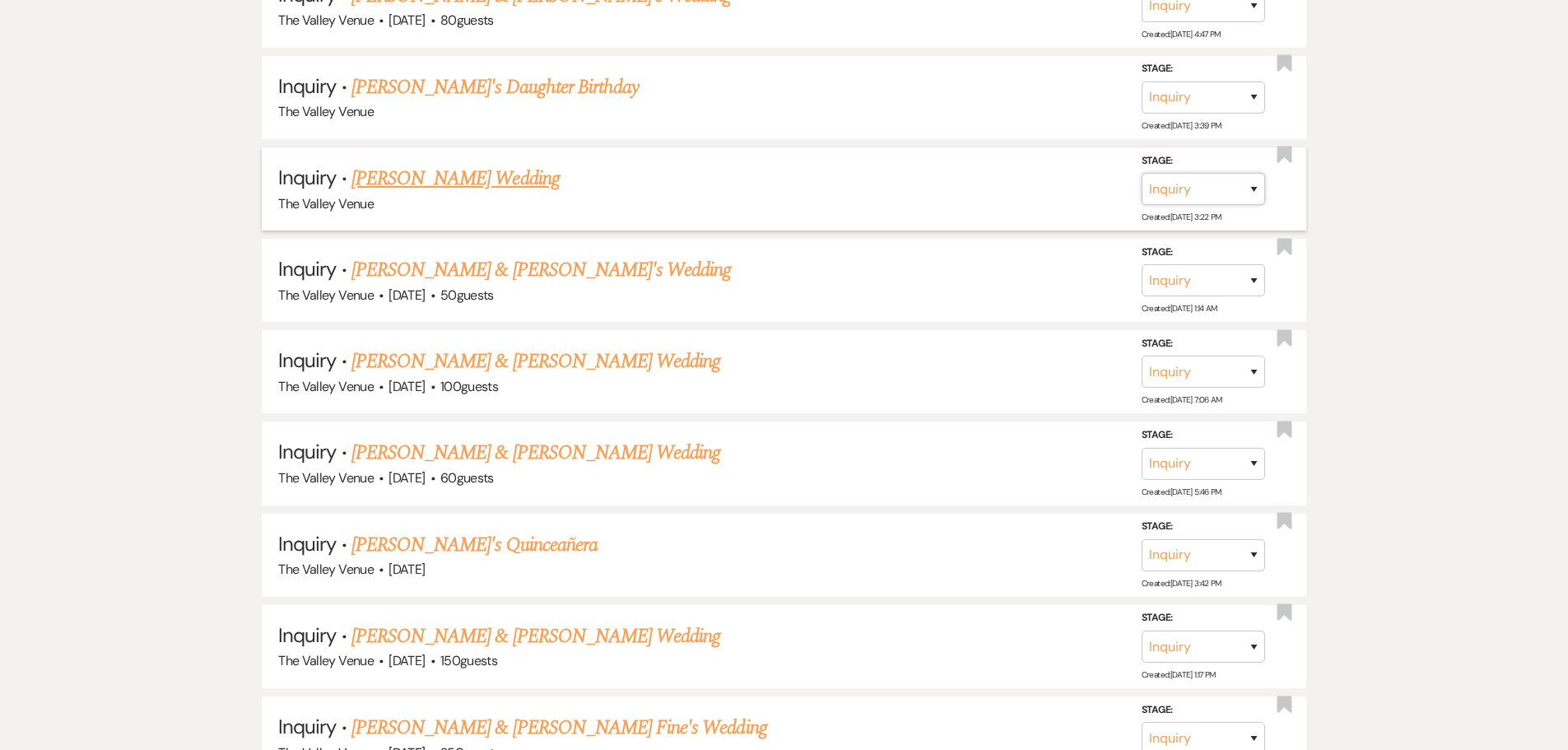
drag, startPoint x: 1188, startPoint y: 190, endPoint x: 1187, endPoint y: 202, distance: 12.0
click at [1188, 190] on select "Inquiry Follow Up Tour Requested Tour Confirmed Toured Proposal Sent Booked Lost" at bounding box center [1203, 189] width 123 height 32
select select "8"
click at [1142, 172] on select "Inquiry Follow Up Tour Requested Tour Confirmed Toured Proposal Sent Booked Lost" at bounding box center [1203, 189] width 123 height 32
click at [969, 174] on select "Booked Elsewhere Budget Date Unavailable No Response Not a Good Match Capacity …" at bounding box center [972, 189] width 142 height 32
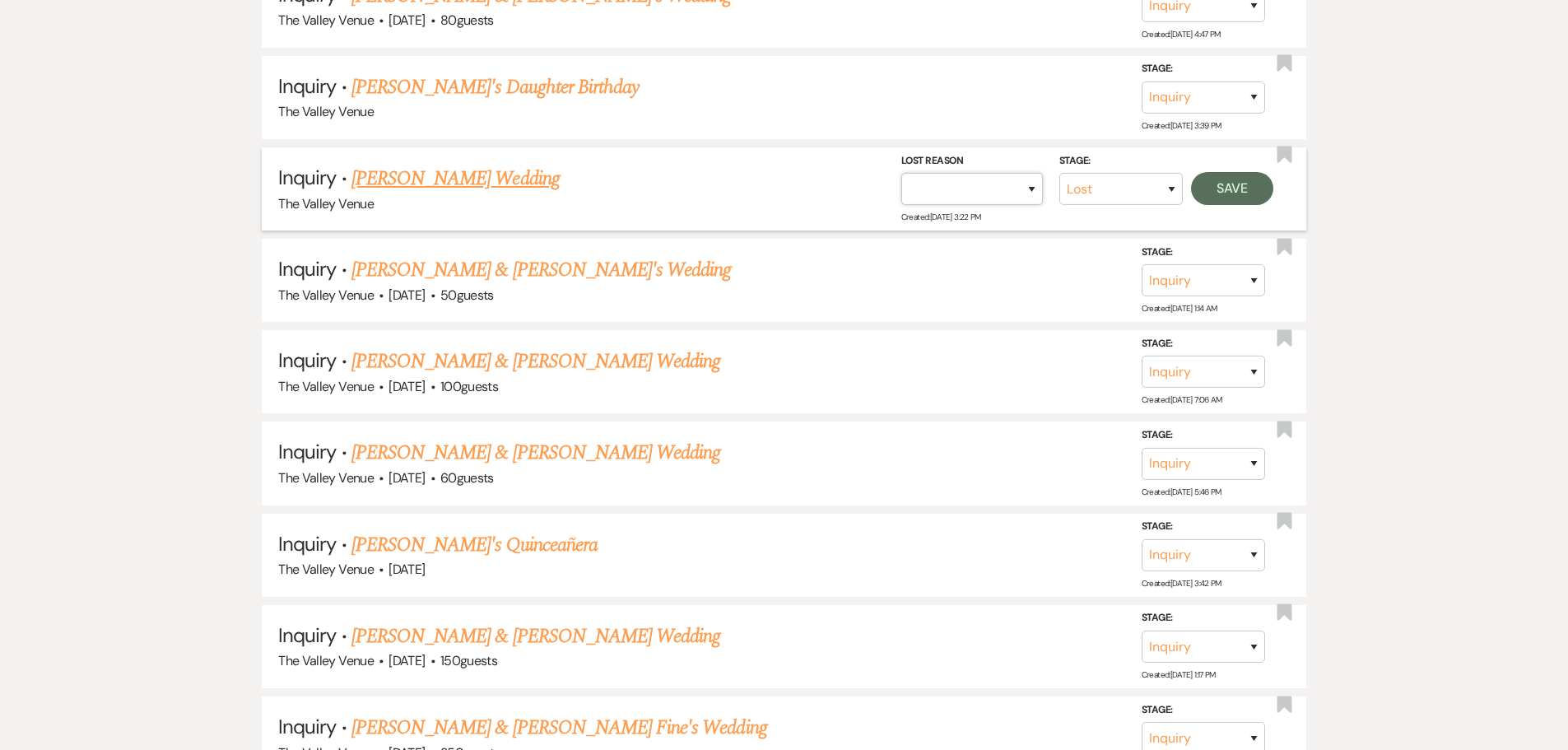
select select "5"
click at [901, 172] on select "Booked Elsewhere Budget Date Unavailable No Response Not a Good Match Capacity …" at bounding box center [972, 189] width 142 height 32
click at [1219, 193] on button "Save" at bounding box center [1232, 188] width 82 height 33
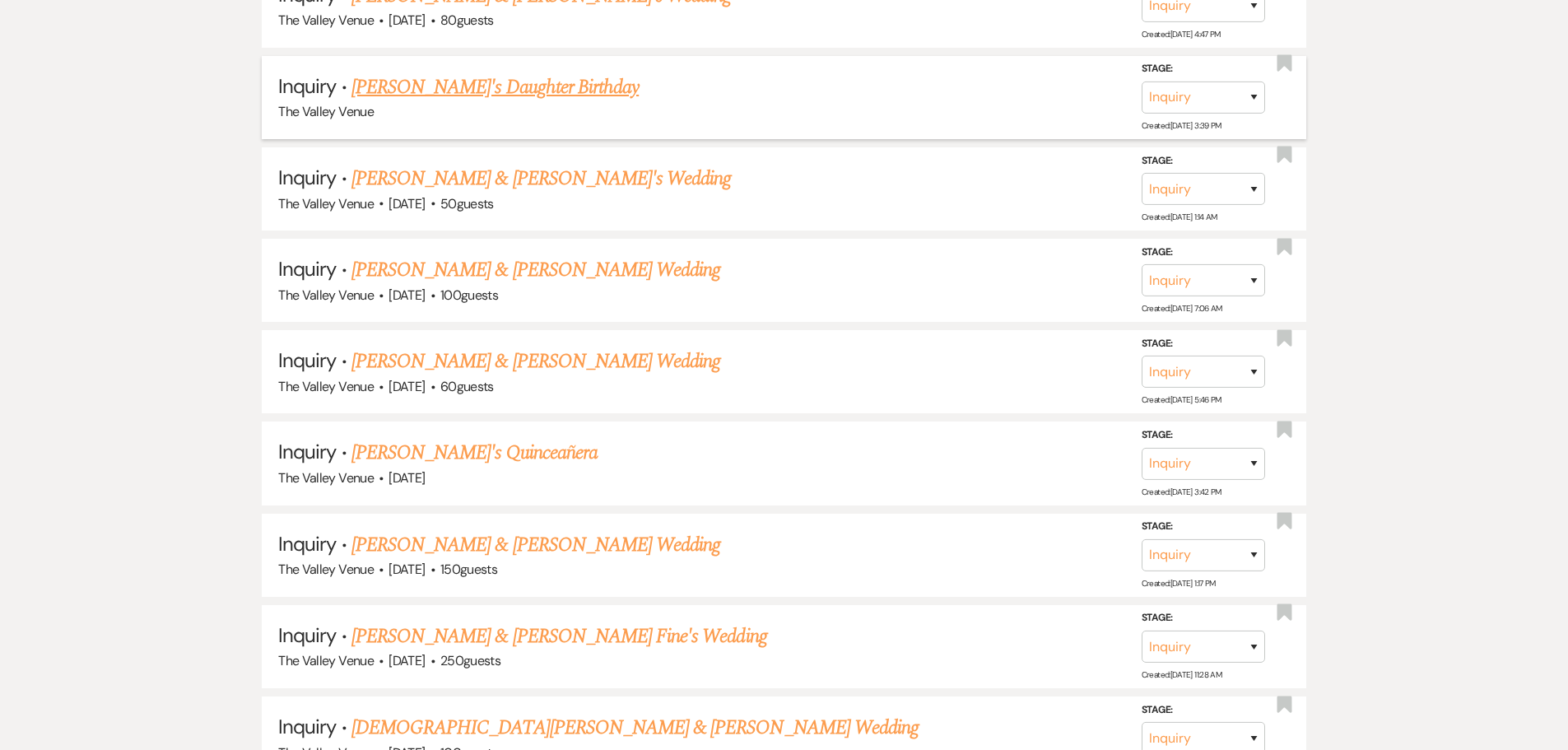
click at [1235, 115] on div "Stage: Inquiry Follow Up Tour Requested Tour Confirmed Toured Proposal Sent Boo…" at bounding box center [1211, 97] width 140 height 74
click at [1227, 103] on select "Inquiry Follow Up Tour Requested Tour Confirmed Toured Proposal Sent Booked Lost" at bounding box center [1203, 98] width 123 height 32
select select "8"
click at [1142, 82] on select "Inquiry Follow Up Tour Requested Tour Confirmed Toured Proposal Sent Booked Lost" at bounding box center [1203, 98] width 123 height 32
click at [985, 111] on select "Booked Elsewhere Budget Date Unavailable No Response Not a Good Match Capacity …" at bounding box center [972, 98] width 142 height 32
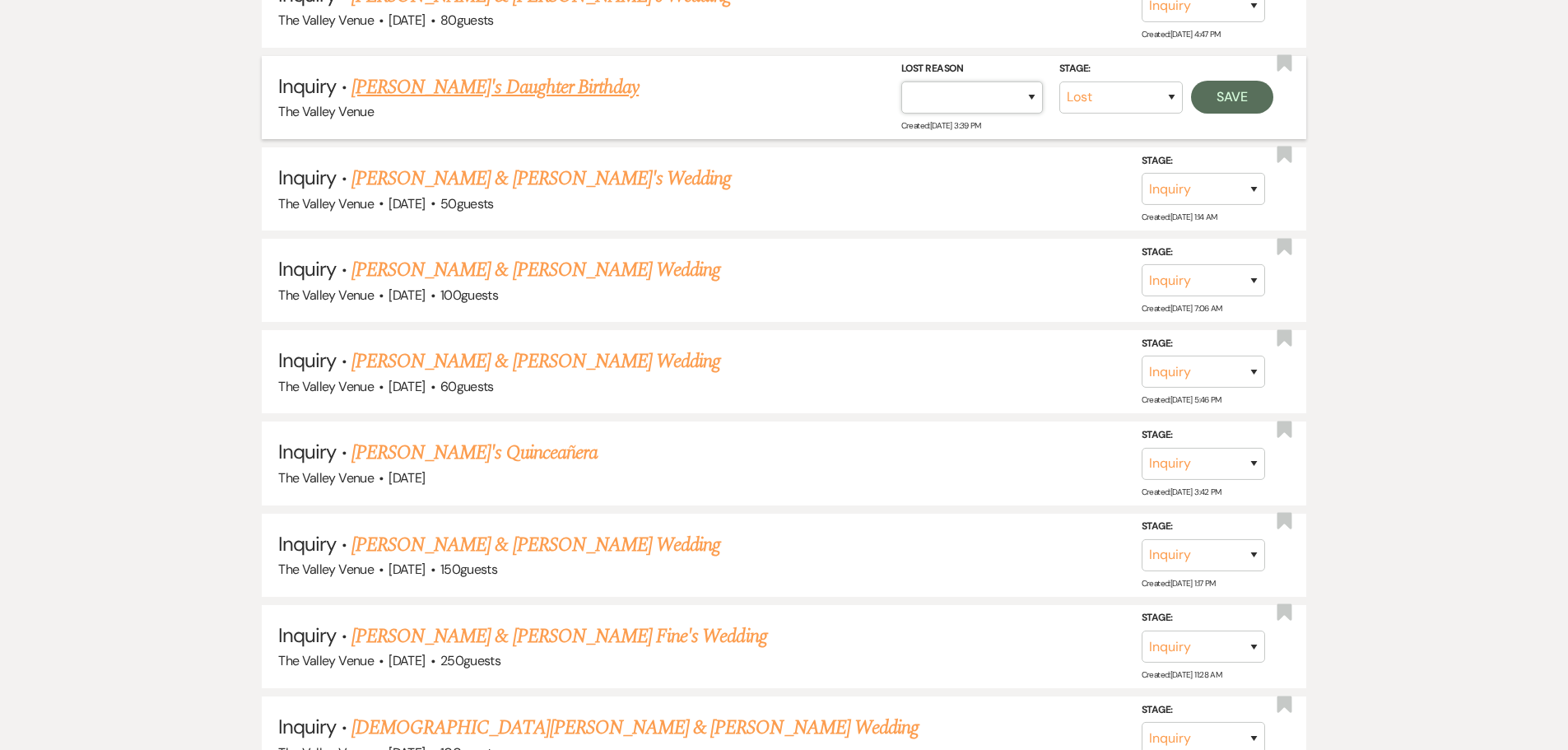
select select "5"
click at [901, 82] on select "Booked Elsewhere Budget Date Unavailable No Response Not a Good Match Capacity …" at bounding box center [972, 98] width 142 height 32
click at [1245, 102] on button "Save" at bounding box center [1232, 97] width 82 height 33
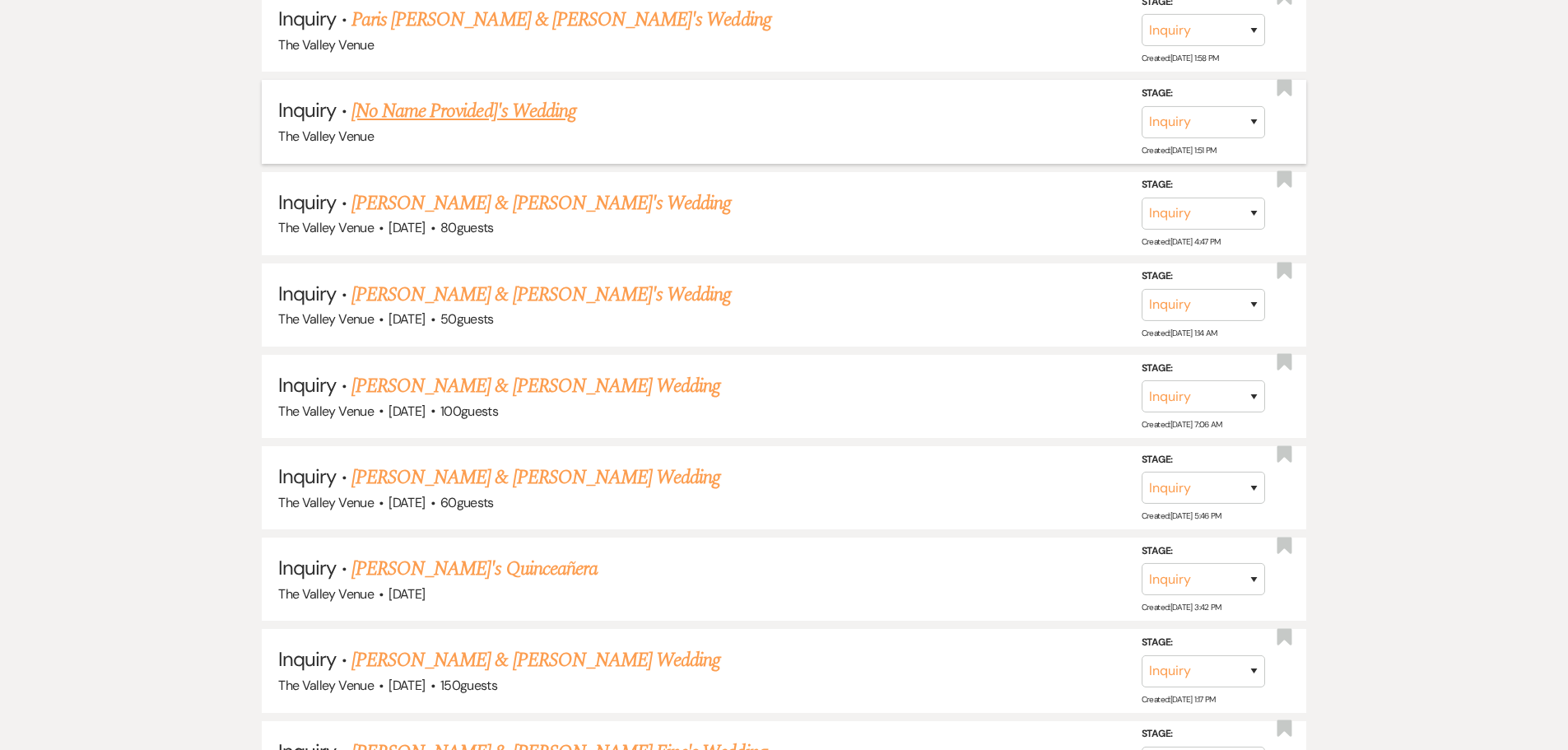
scroll to position [13196, 0]
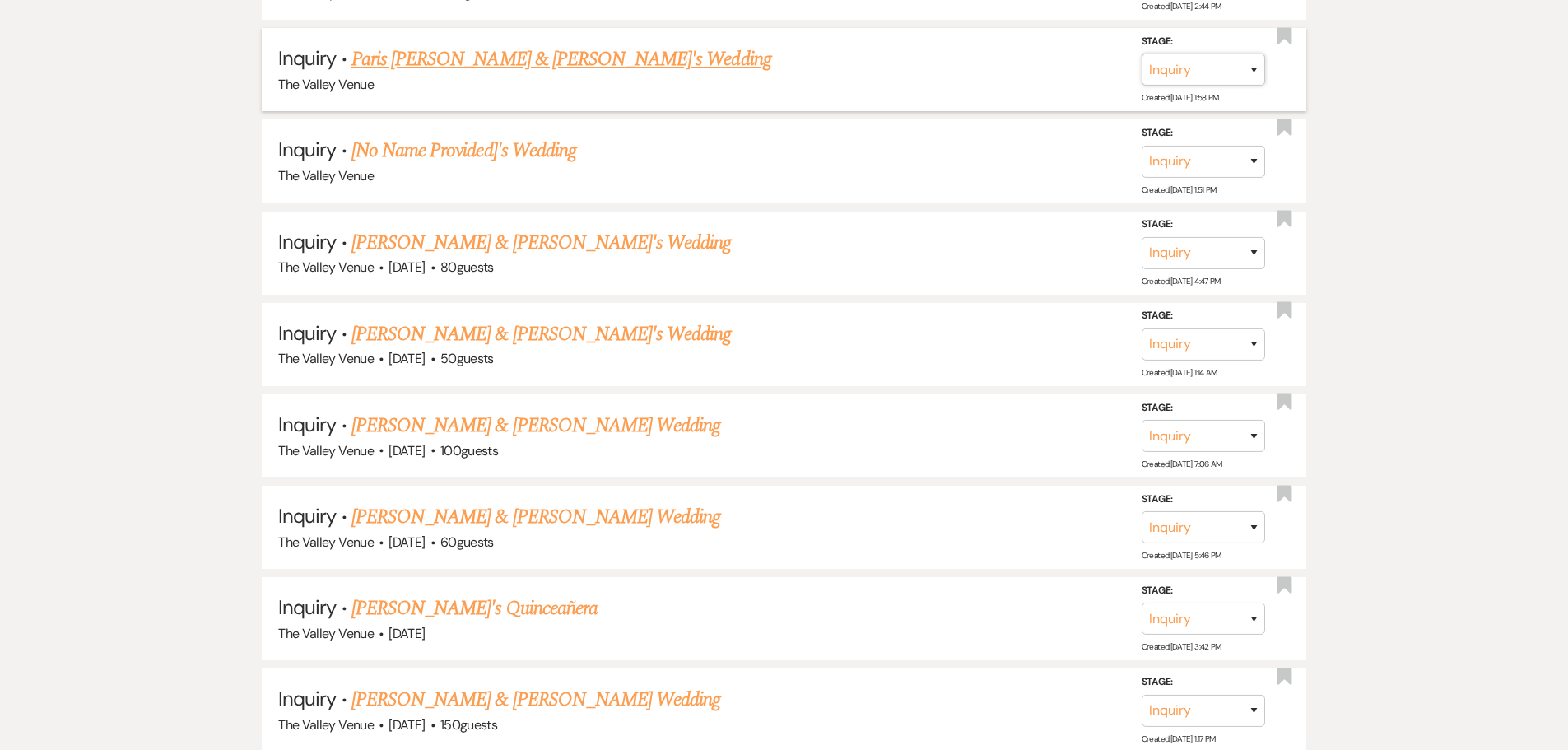
click at [1245, 66] on select "Inquiry Follow Up Tour Requested Tour Confirmed Toured Proposal Sent Booked Lost" at bounding box center [1203, 70] width 123 height 32
select select "8"
click at [1142, 54] on select "Inquiry Follow Up Tour Requested Tour Confirmed Toured Proposal Sent Booked Lost" at bounding box center [1203, 70] width 123 height 32
click at [992, 59] on select "Booked Elsewhere Budget Date Unavailable No Response Not a Good Match Capacity …" at bounding box center [972, 70] width 142 height 32
select select "5"
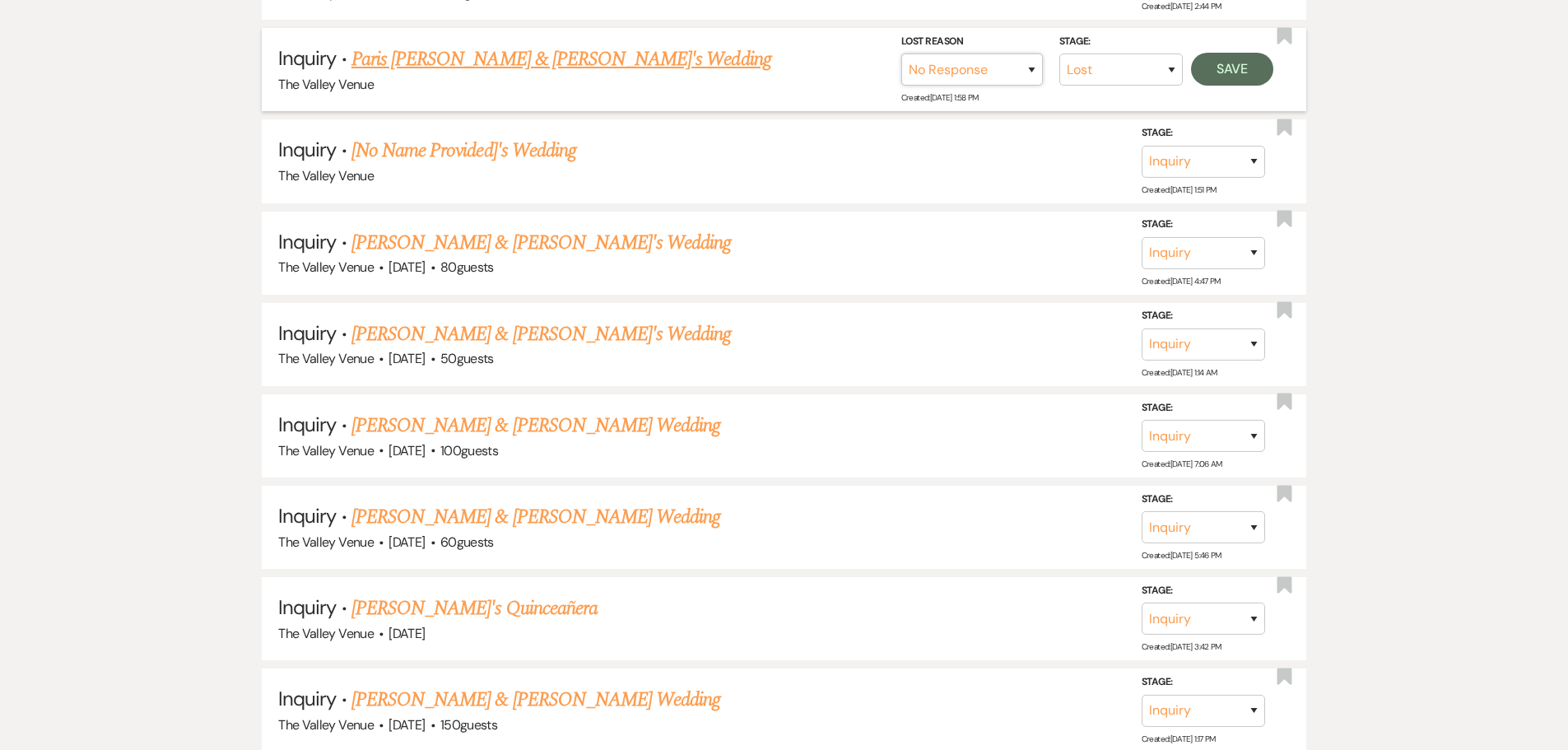
click at [901, 54] on select "Booked Elsewhere Budget Date Unavailable No Response Not a Good Match Capacity …" at bounding box center [972, 70] width 142 height 32
click at [1228, 70] on button "Save" at bounding box center [1232, 69] width 82 height 33
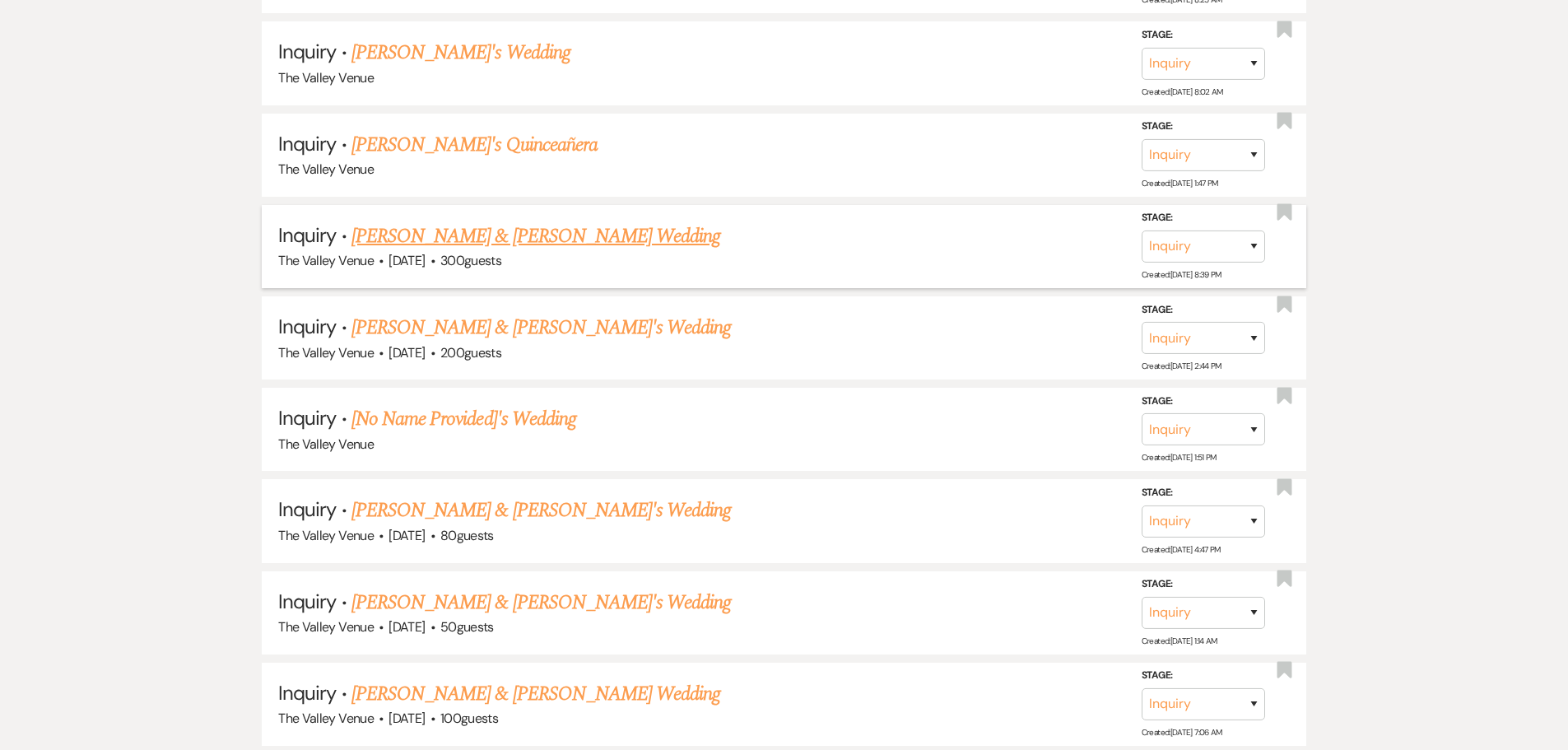
scroll to position [12785, 0]
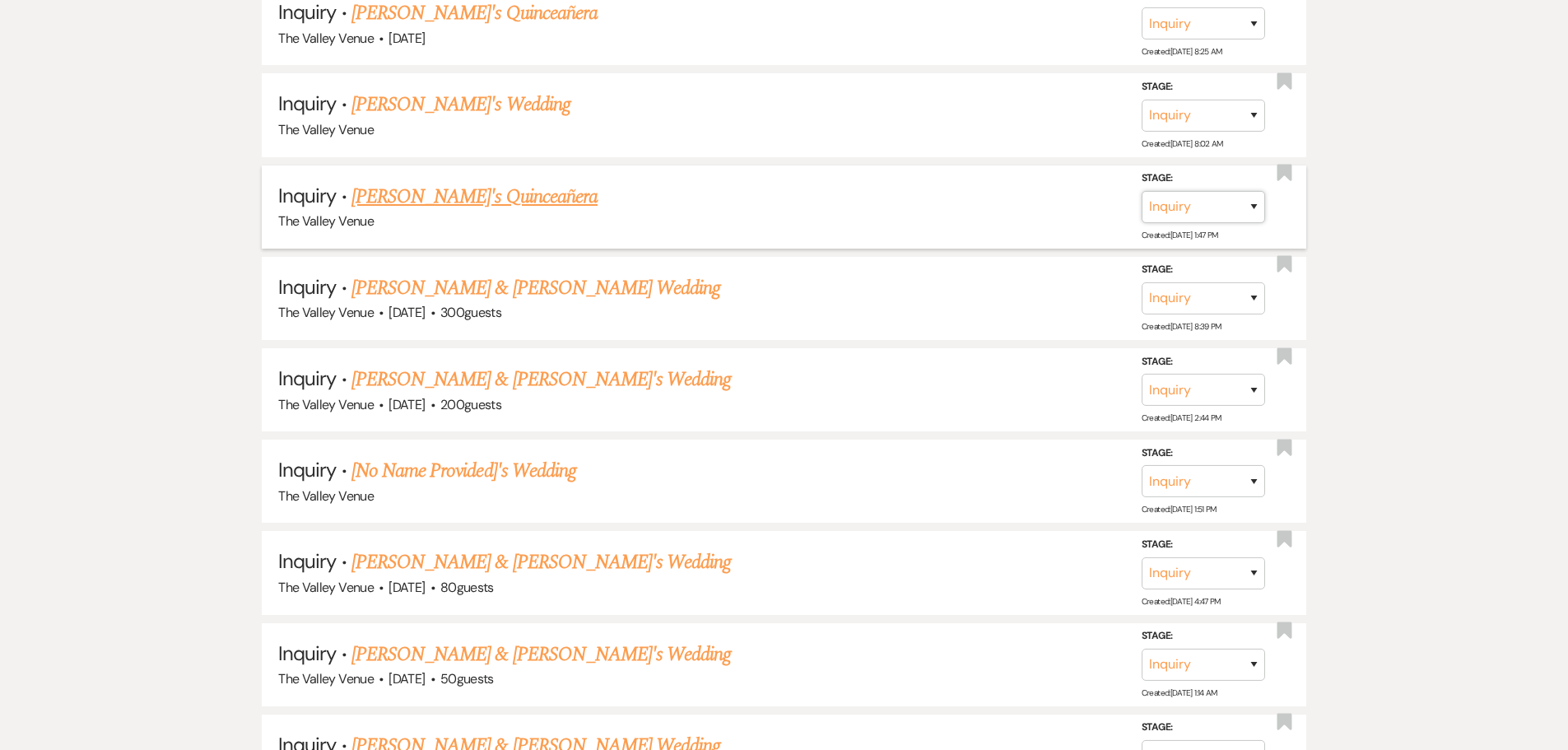
drag, startPoint x: 1206, startPoint y: 206, endPoint x: 1204, endPoint y: 223, distance: 17.1
click at [1206, 206] on select "Inquiry Follow Up Tour Requested Tour Confirmed Toured Proposal Sent Booked Lost" at bounding box center [1203, 207] width 123 height 32
select select "8"
click at [1142, 191] on select "Inquiry Follow Up Tour Requested Tour Confirmed Toured Proposal Sent Booked Lost" at bounding box center [1203, 207] width 123 height 32
click at [997, 201] on select "Booked Elsewhere Budget Date Unavailable No Response Not a Good Match Capacity …" at bounding box center [972, 207] width 142 height 32
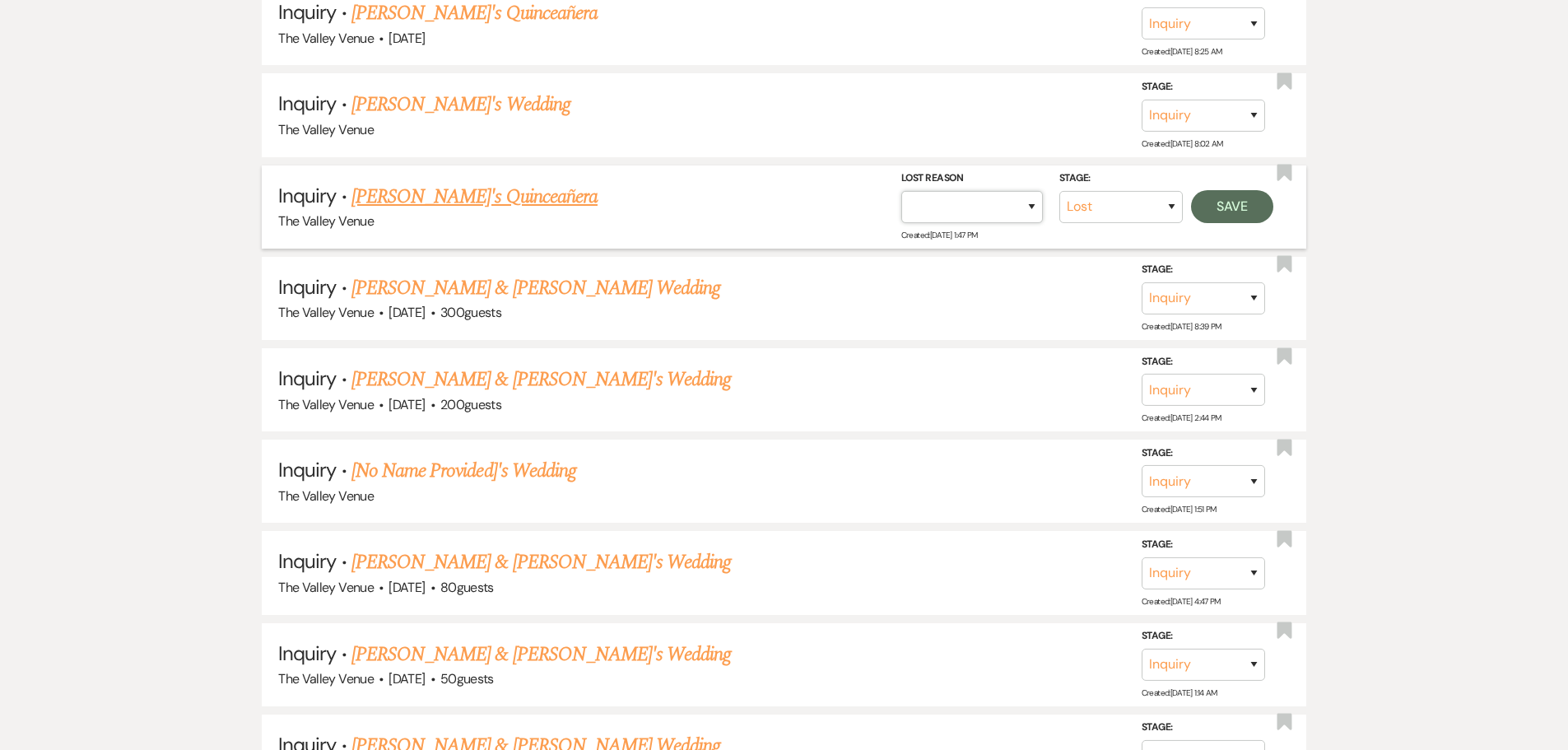
select select "5"
click at [901, 191] on select "Booked Elsewhere Budget Date Unavailable No Response Not a Good Match Capacity …" at bounding box center [972, 207] width 142 height 32
click at [1246, 199] on button "Save" at bounding box center [1232, 206] width 82 height 33
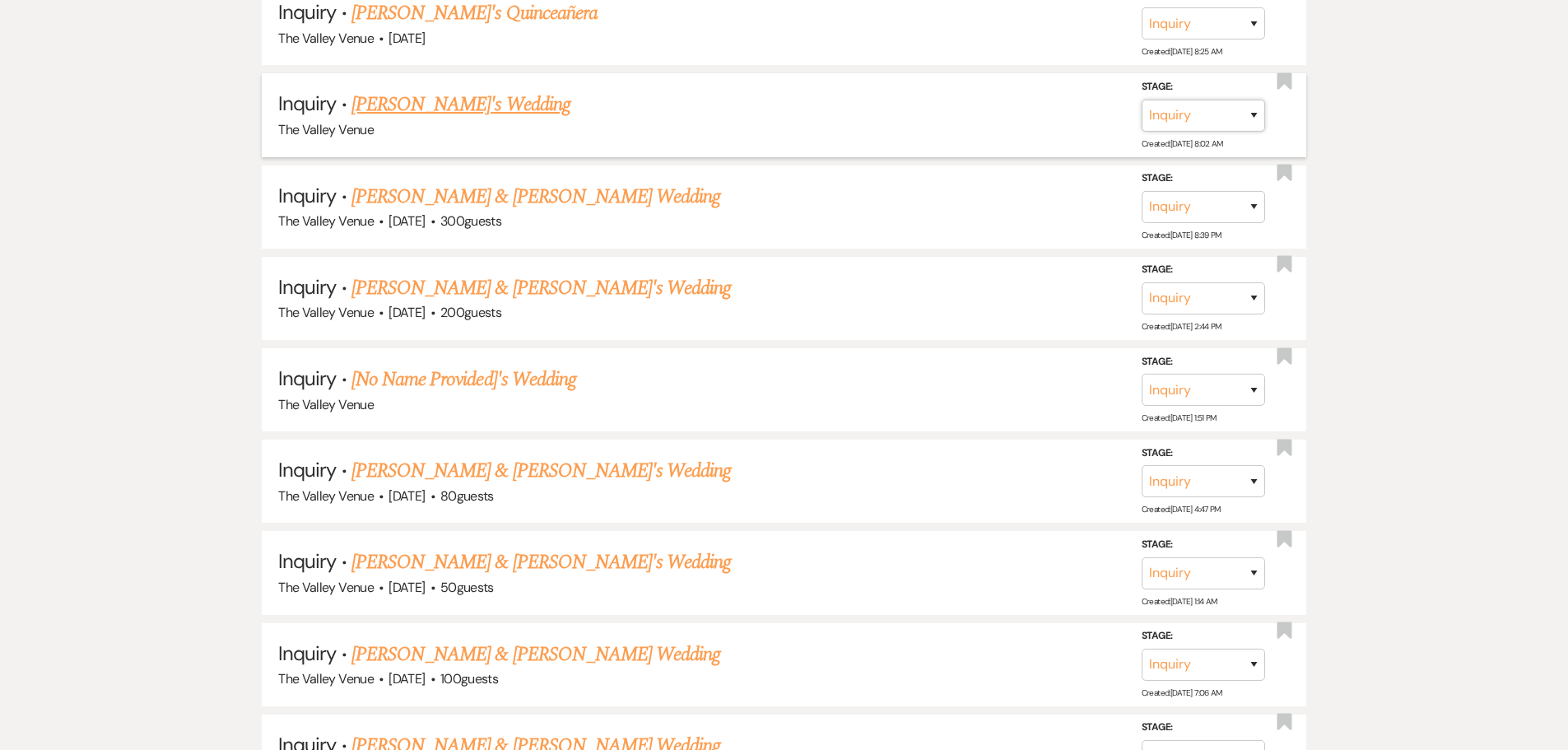
click at [1234, 116] on select "Inquiry Follow Up Tour Requested Tour Confirmed Toured Proposal Sent Booked Lost" at bounding box center [1203, 116] width 123 height 32
select select "8"
click at [1142, 99] on select "Inquiry Follow Up Tour Requested Tour Confirmed Toured Proposal Sent Booked Lost" at bounding box center [1203, 116] width 123 height 32
click at [994, 112] on select "Booked Elsewhere Budget Date Unavailable No Response Not a Good Match Capacity …" at bounding box center [972, 116] width 142 height 32
select select "5"
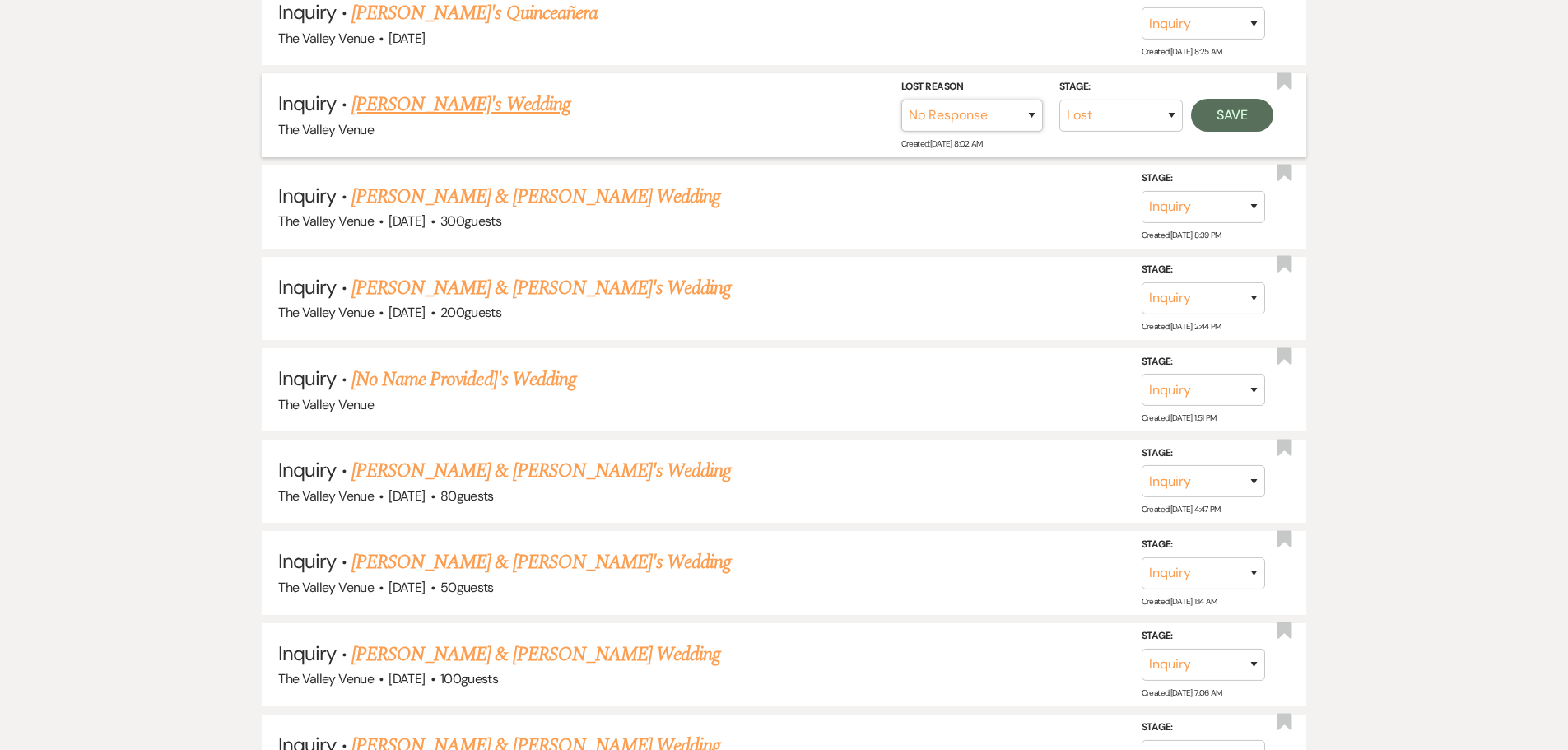
click at [901, 99] on select "Booked Elsewhere Budget Date Unavailable No Response Not a Good Match Capacity …" at bounding box center [972, 116] width 142 height 32
click at [1227, 116] on button "Save" at bounding box center [1232, 115] width 82 height 33
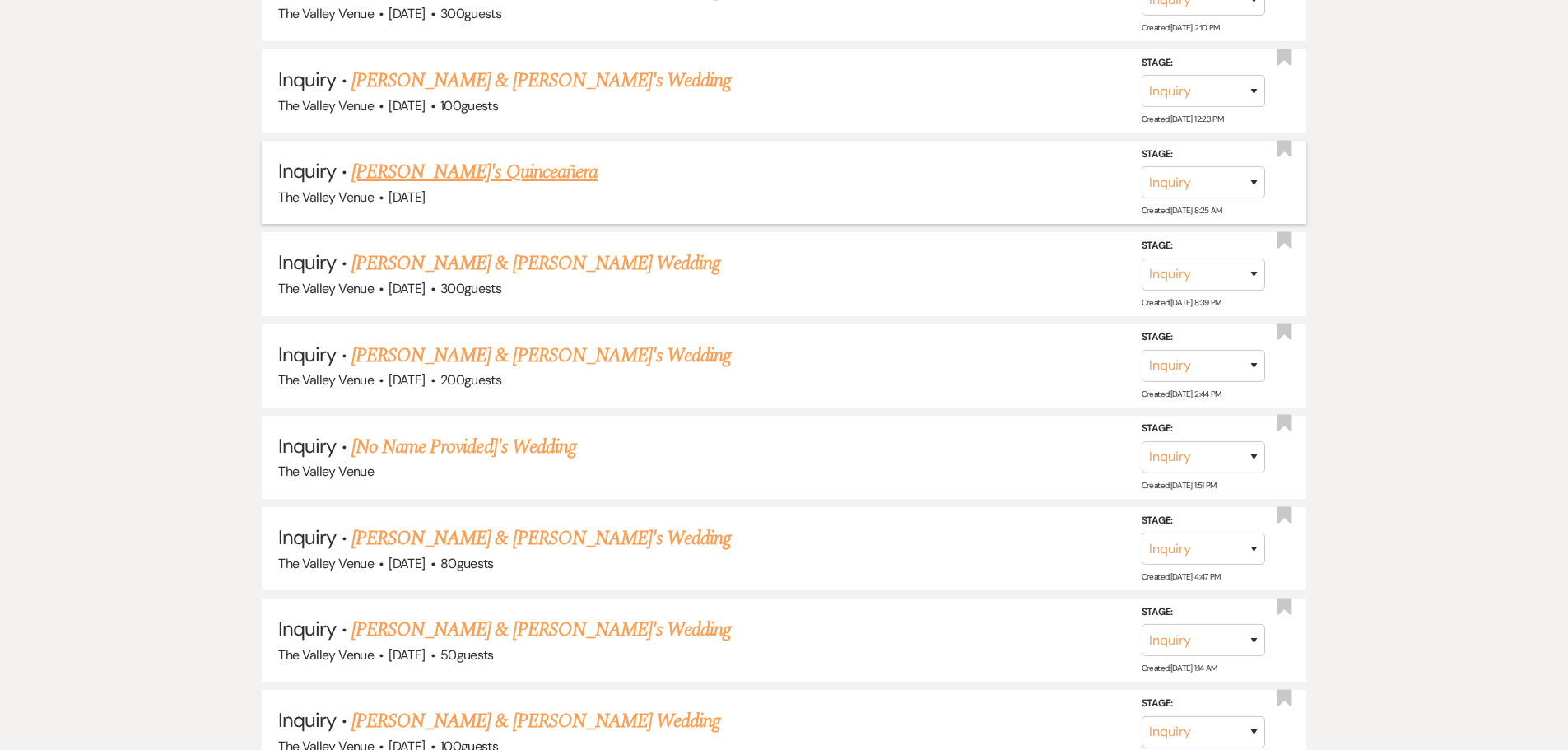
scroll to position [12620, 0]
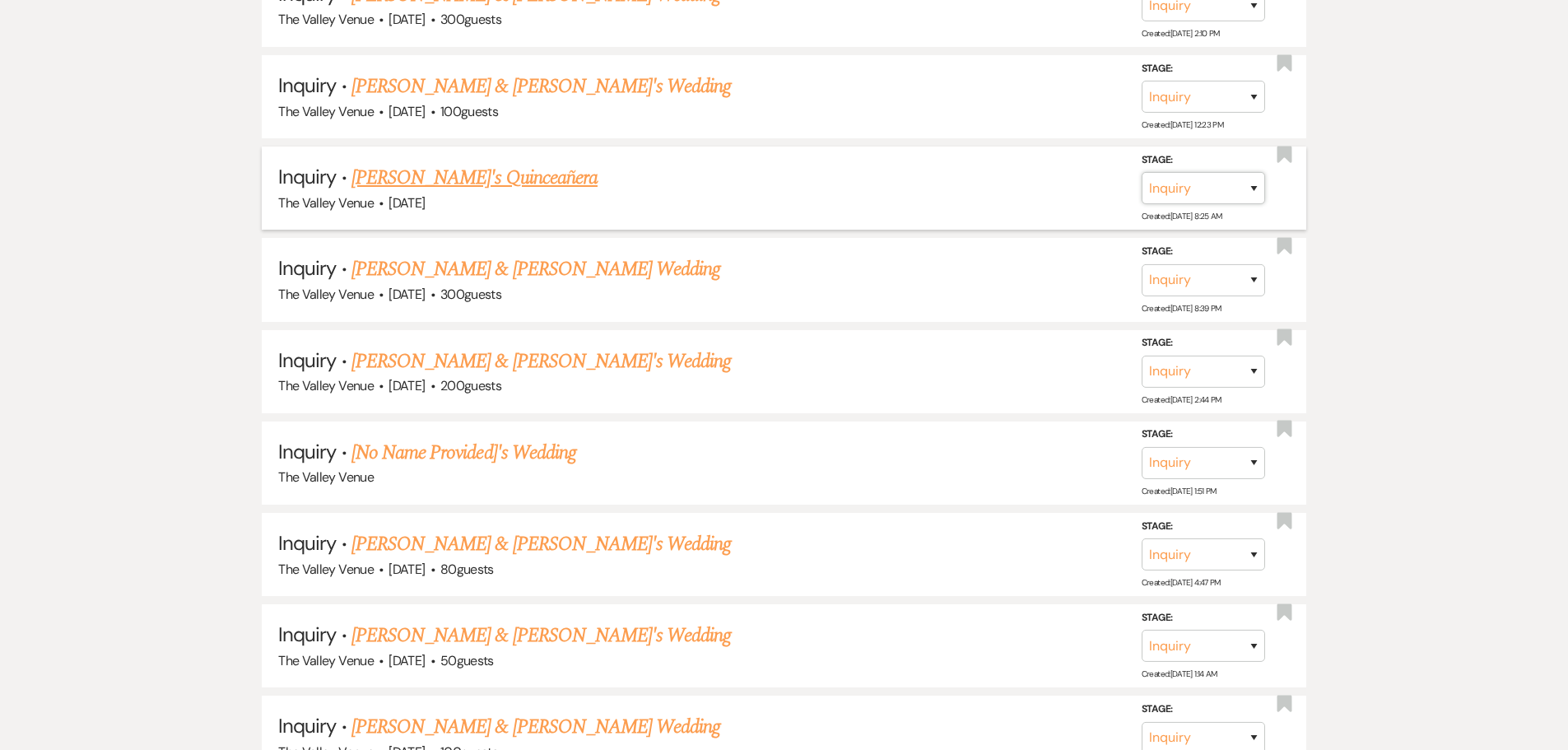
click at [1189, 181] on select "Inquiry Follow Up Tour Requested Tour Confirmed Toured Proposal Sent Booked Lost" at bounding box center [1203, 188] width 123 height 32
select select "8"
click at [1142, 172] on select "Inquiry Follow Up Tour Requested Tour Confirmed Toured Proposal Sent Booked Lost" at bounding box center [1203, 188] width 123 height 32
click at [998, 178] on select "Booked Elsewhere Budget Date Unavailable No Response Not a Good Match Capacity …" at bounding box center [972, 188] width 142 height 32
select select "5"
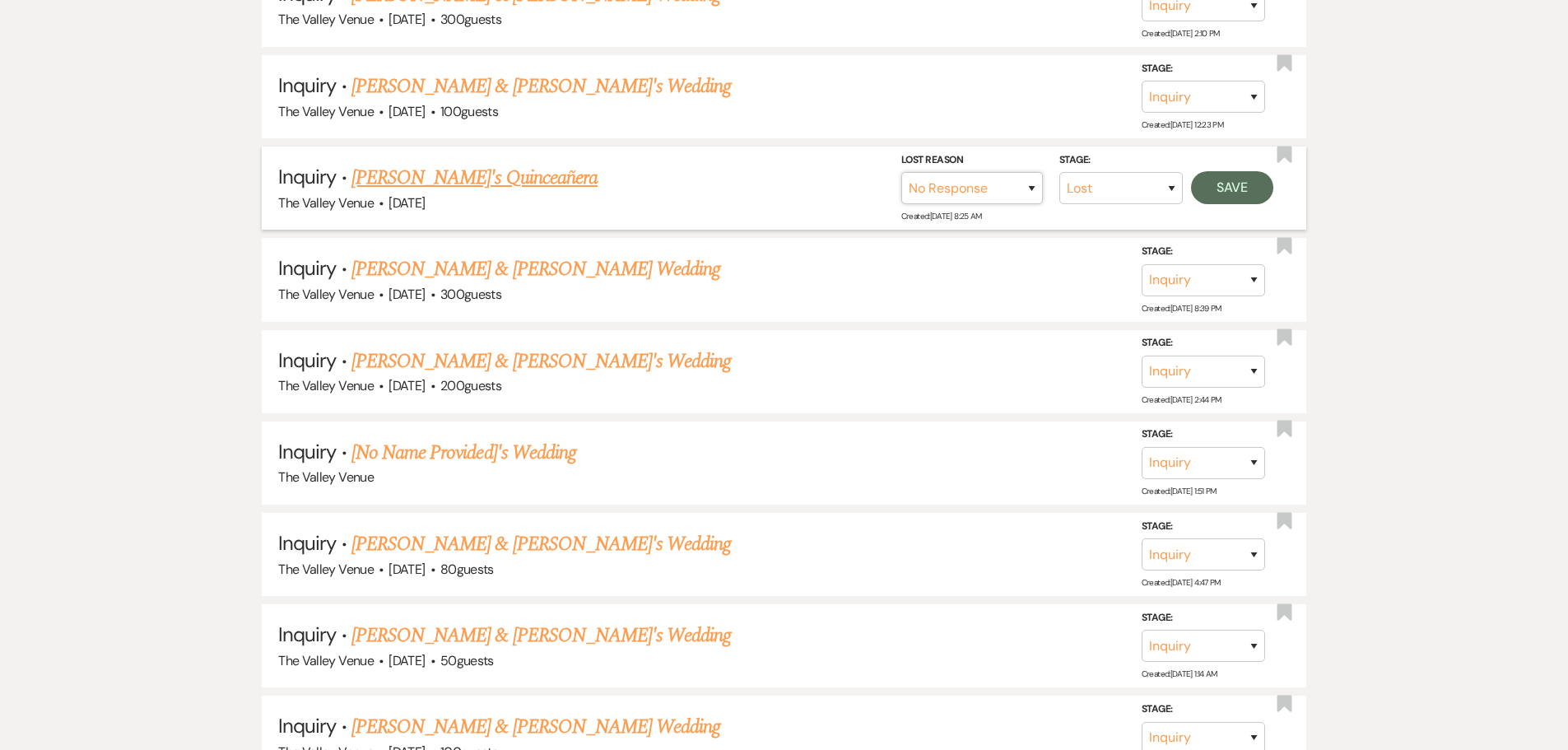
click at [901, 172] on select "Booked Elsewhere Budget Date Unavailable No Response Not a Good Match Capacity …" at bounding box center [972, 188] width 142 height 32
click at [1233, 186] on button "Save" at bounding box center [1232, 188] width 82 height 33
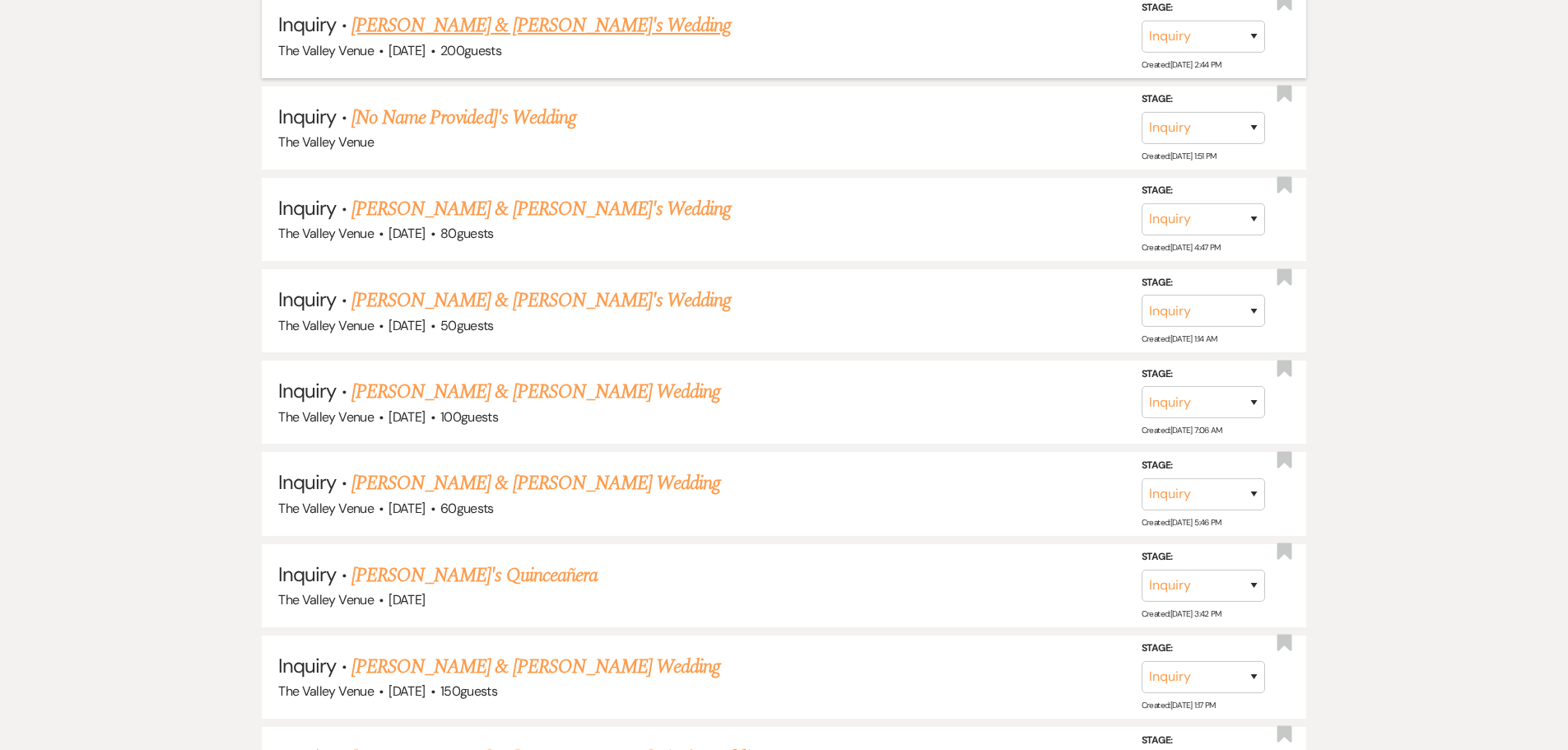
scroll to position [12867, 0]
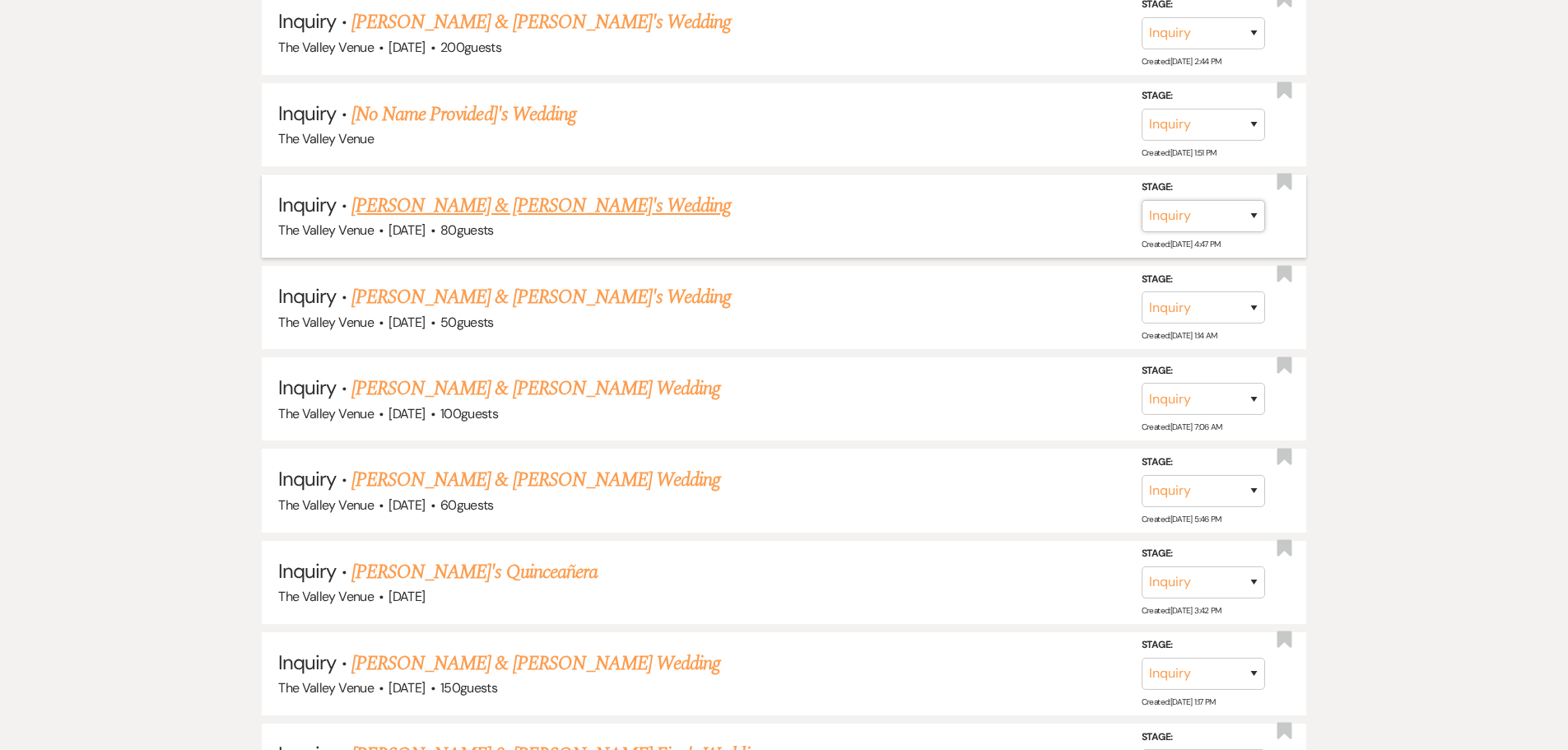
click at [1223, 207] on select "Inquiry Follow Up Tour Requested Tour Confirmed Toured Proposal Sent Booked Lost" at bounding box center [1203, 216] width 123 height 32
select select "8"
click at [1142, 200] on select "Inquiry Follow Up Tour Requested Tour Confirmed Toured Proposal Sent Booked Lost" at bounding box center [1203, 216] width 123 height 32
click at [995, 223] on select "Booked Elsewhere Budget Date Unavailable No Response Not a Good Match Capacity …" at bounding box center [972, 216] width 142 height 32
select select "5"
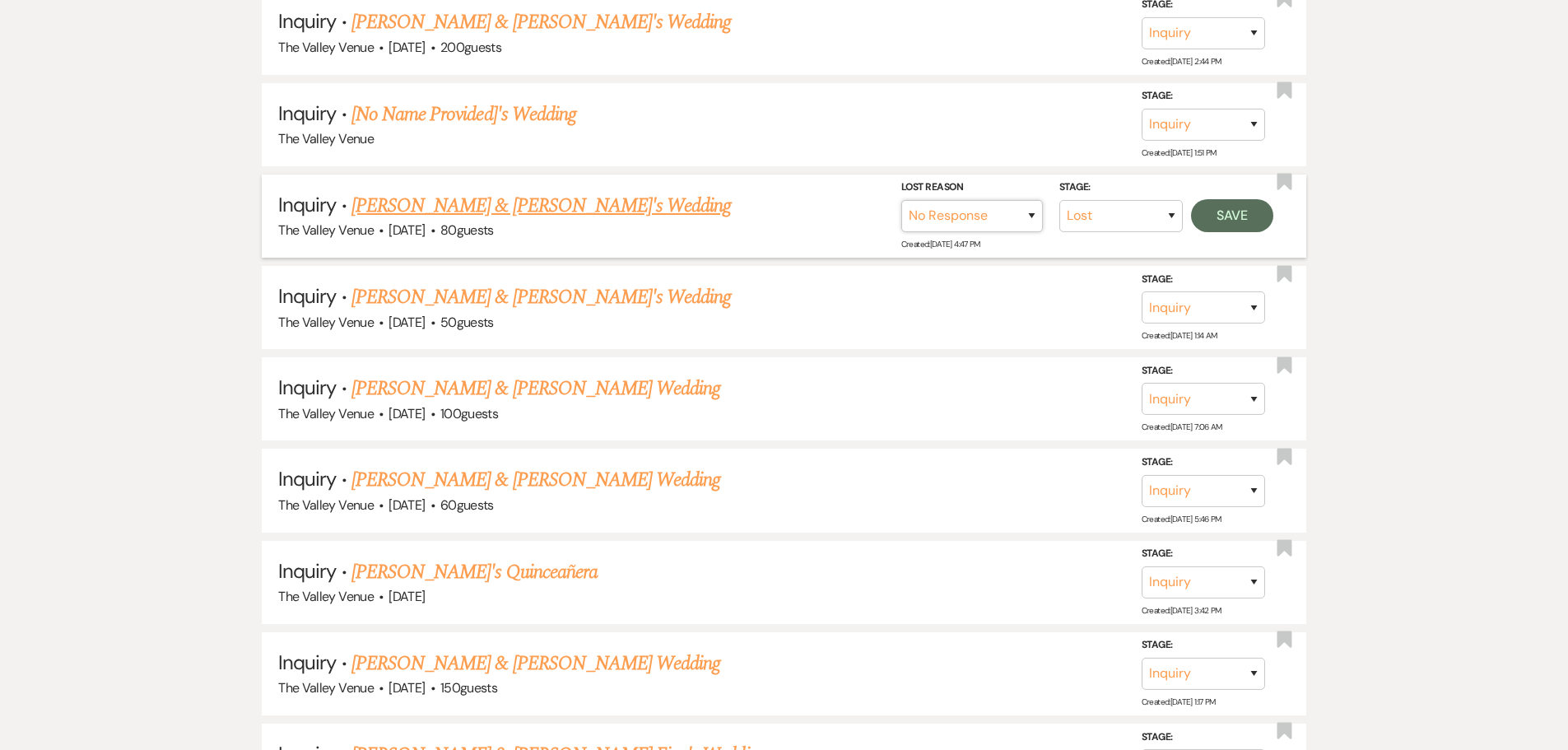
click at [901, 200] on select "Booked Elsewhere Budget Date Unavailable No Response Not a Good Match Capacity …" at bounding box center [972, 216] width 142 height 32
click at [1259, 205] on button "Save" at bounding box center [1232, 215] width 82 height 33
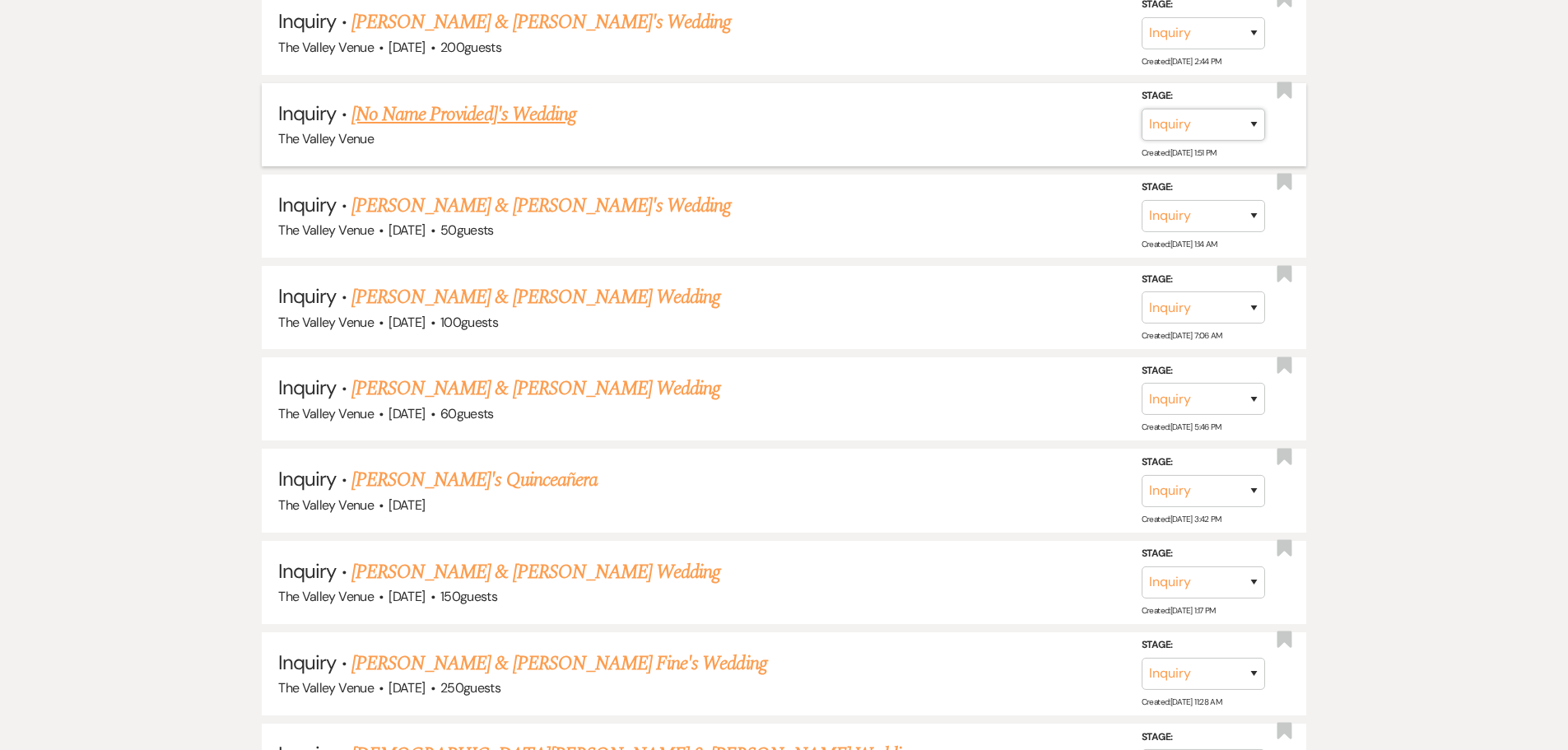
click at [1208, 123] on select "Inquiry Follow Up Tour Requested Tour Confirmed Toured Proposal Sent Booked Lost" at bounding box center [1203, 125] width 123 height 32
select select "8"
click at [1142, 109] on select "Inquiry Follow Up Tour Requested Tour Confirmed Toured Proposal Sent Booked Lost" at bounding box center [1203, 125] width 123 height 32
drag, startPoint x: 1000, startPoint y: 116, endPoint x: 1009, endPoint y: 127, distance: 14.2
click at [1004, 120] on div "Lost Reason Booked Elsewhere Budget Date Unavailable No Response Not a Good Mat…" at bounding box center [972, 114] width 142 height 54
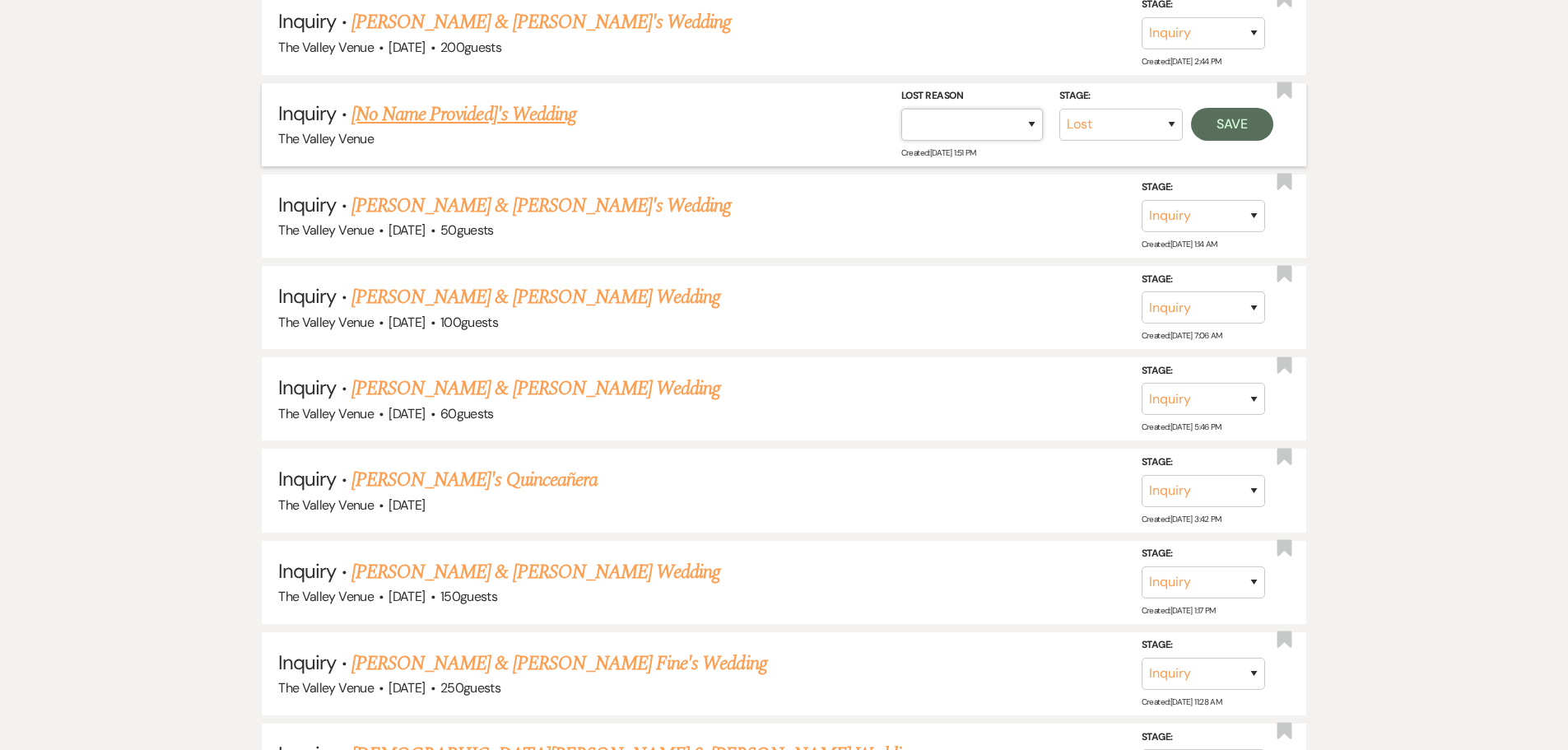
click at [1008, 128] on select "Booked Elsewhere Budget Date Unavailable No Response Not a Good Match Capacity …" at bounding box center [972, 125] width 142 height 32
select select "5"
click at [901, 109] on select "Booked Elsewhere Budget Date Unavailable No Response Not a Good Match Capacity …" at bounding box center [972, 125] width 142 height 32
click at [1225, 127] on button "Save" at bounding box center [1232, 124] width 82 height 33
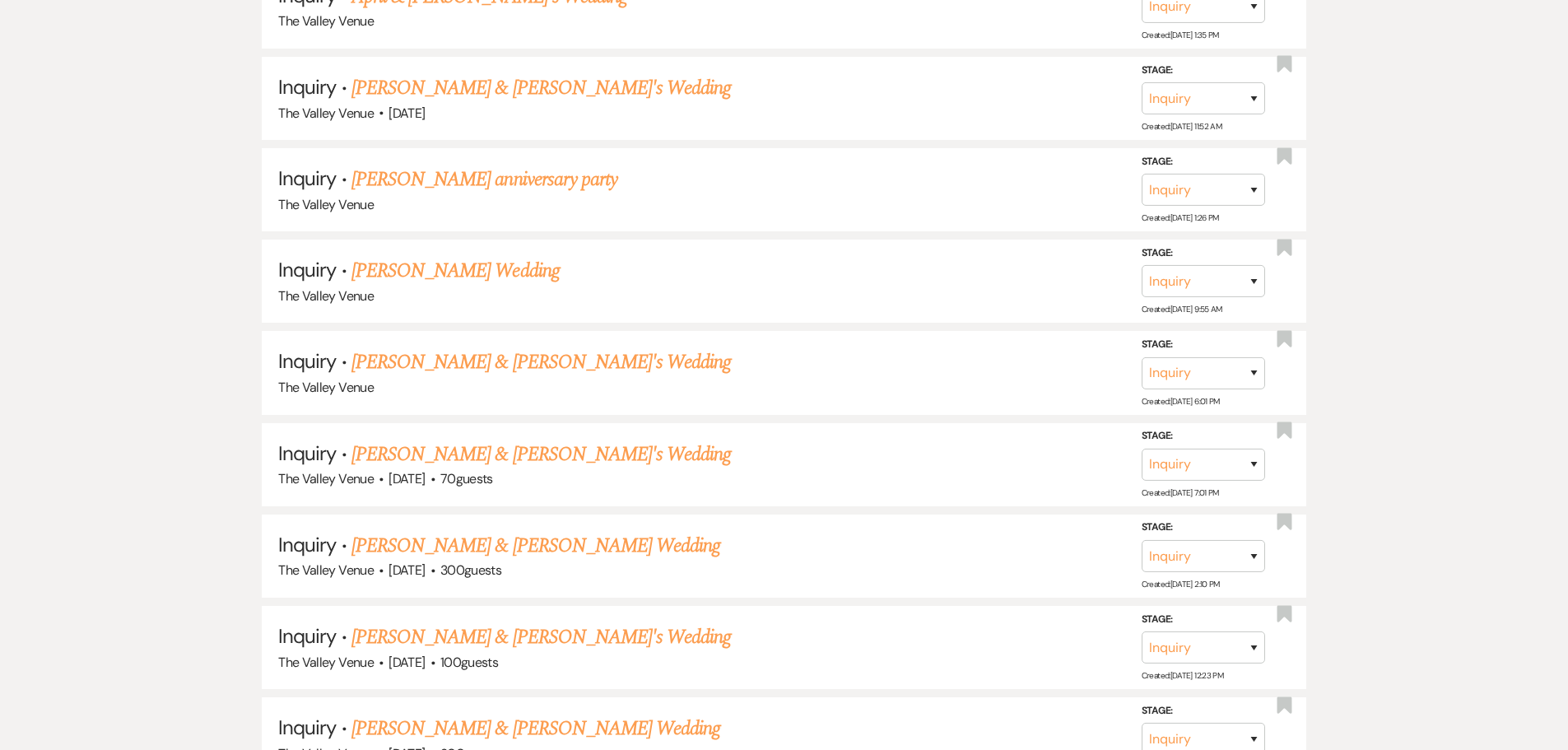
scroll to position [12015, 0]
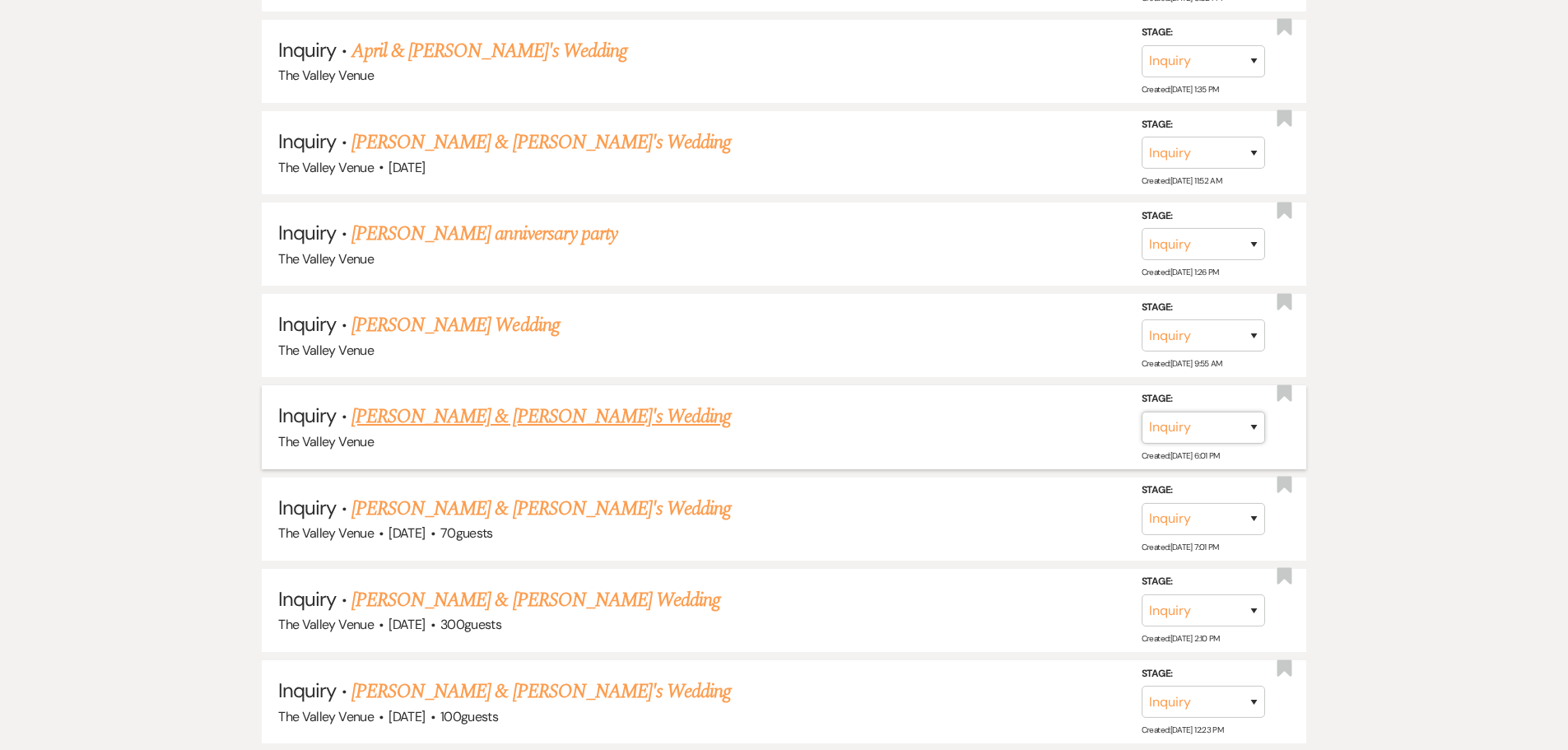
click at [1234, 439] on select "Inquiry Follow Up Tour Requested Tour Confirmed Toured Proposal Sent Booked Lost" at bounding box center [1203, 427] width 123 height 32
select select "8"
click at [1142, 411] on select "Inquiry Follow Up Tour Requested Tour Confirmed Toured Proposal Sent Booked Lost" at bounding box center [1203, 427] width 123 height 32
click at [1014, 437] on select "Booked Elsewhere Budget Date Unavailable No Response Not a Good Match Capacity …" at bounding box center [972, 427] width 142 height 32
select select "5"
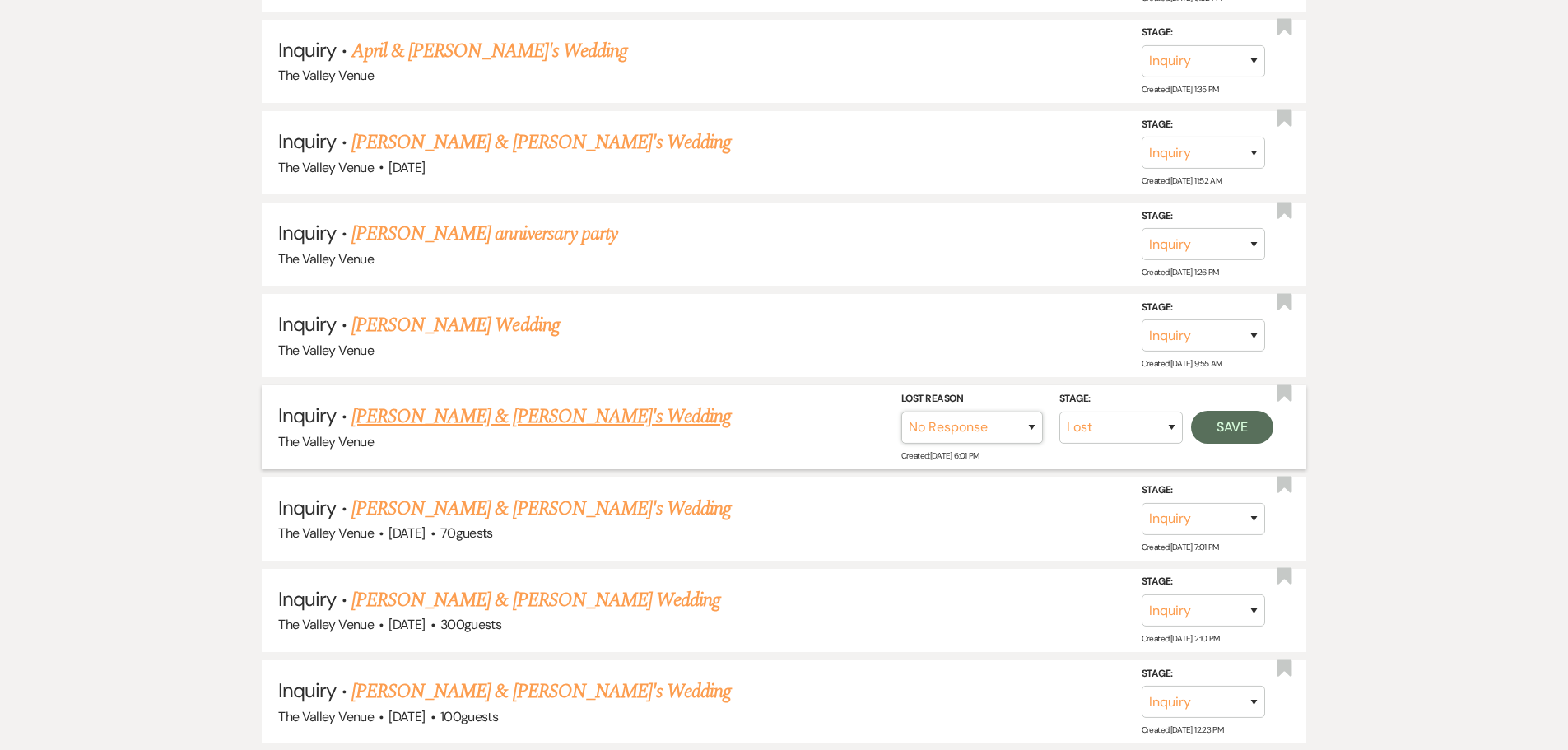
click at [901, 411] on select "Booked Elsewhere Budget Date Unavailable No Response Not a Good Match Capacity …" at bounding box center [972, 427] width 142 height 32
drag, startPoint x: 1263, startPoint y: 409, endPoint x: 1259, endPoint y: 418, distance: 9.8
click at [1262, 411] on form "Stage: Inquiry Follow Up Tour Requested Tour Confirmed Toured Proposal Sent Boo…" at bounding box center [1087, 416] width 372 height 54
click at [1258, 420] on button "Save" at bounding box center [1232, 426] width 82 height 33
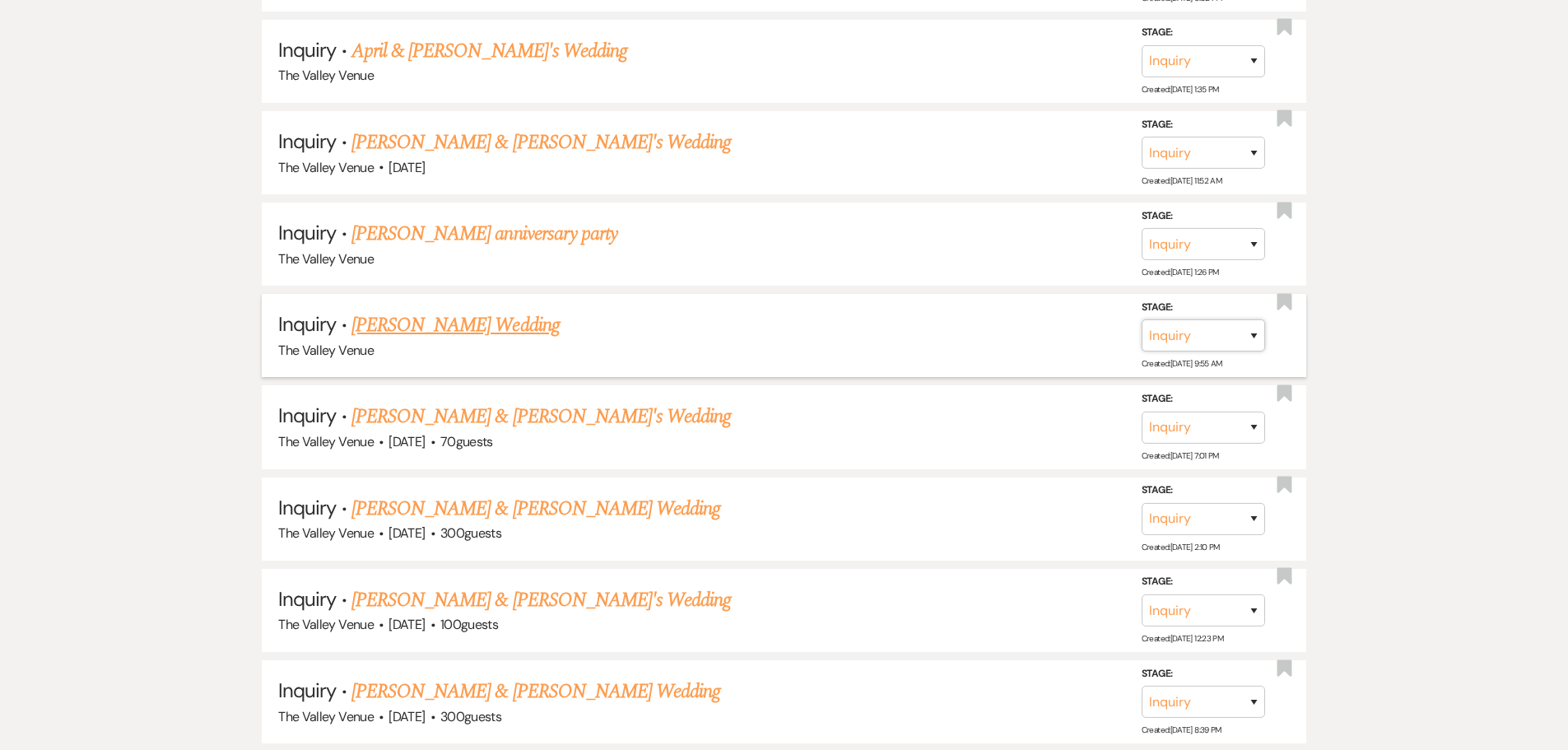
drag, startPoint x: 1219, startPoint y: 335, endPoint x: 1225, endPoint y: 349, distance: 15.2
click at [1219, 335] on select "Inquiry Follow Up Tour Requested Tour Confirmed Toured Proposal Sent Booked Lost" at bounding box center [1203, 336] width 123 height 32
select select "8"
click at [1142, 319] on select "Inquiry Follow Up Tour Requested Tour Confirmed Toured Proposal Sent Booked Lost" at bounding box center [1203, 336] width 123 height 32
click at [973, 340] on select "Booked Elsewhere Budget Date Unavailable No Response Not a Good Match Capacity …" at bounding box center [972, 336] width 142 height 32
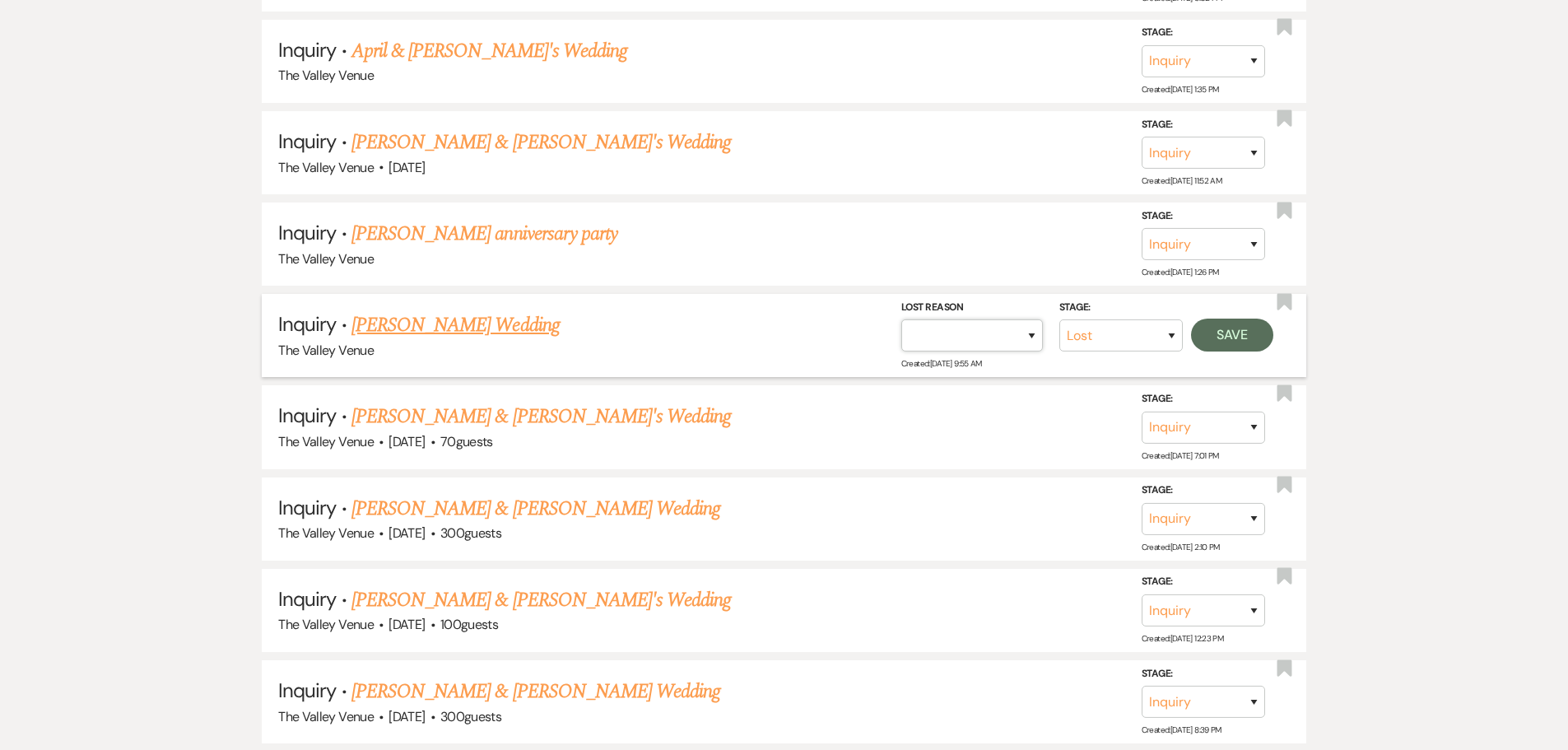
select select "5"
click at [901, 319] on select "Booked Elsewhere Budget Date Unavailable No Response Not a Good Match Capacity …" at bounding box center [972, 336] width 142 height 32
click at [1253, 337] on button "Save" at bounding box center [1232, 335] width 82 height 33
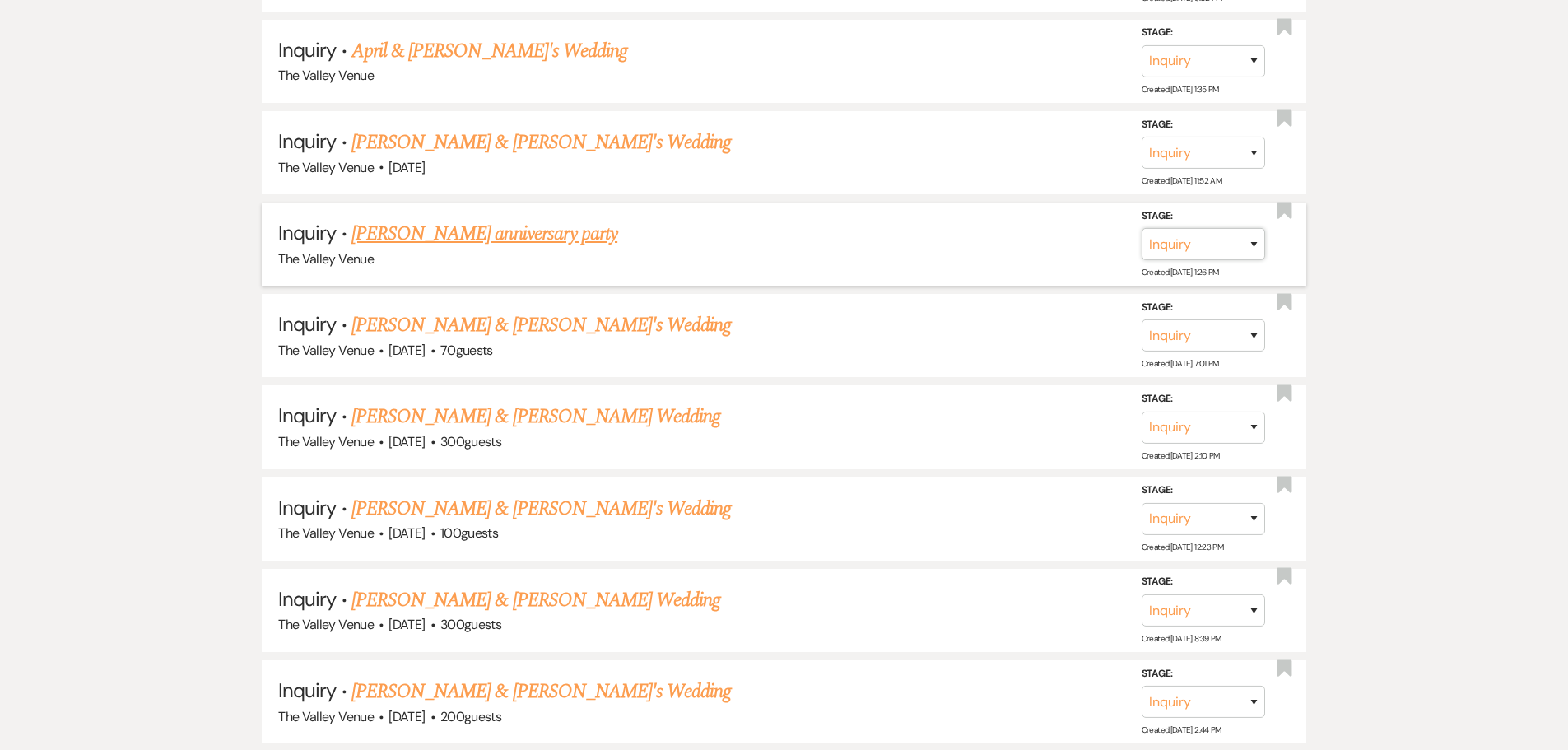
click at [1199, 238] on select "Inquiry Follow Up Tour Requested Tour Confirmed Toured Proposal Sent Booked Lost" at bounding box center [1203, 244] width 123 height 32
select select "8"
click at [1142, 228] on select "Inquiry Follow Up Tour Requested Tour Confirmed Toured Proposal Sent Booked Lost" at bounding box center [1203, 244] width 123 height 32
click at [979, 257] on select "Booked Elsewhere Budget Date Unavailable No Response Not a Good Match Capacity …" at bounding box center [972, 244] width 142 height 32
select select "5"
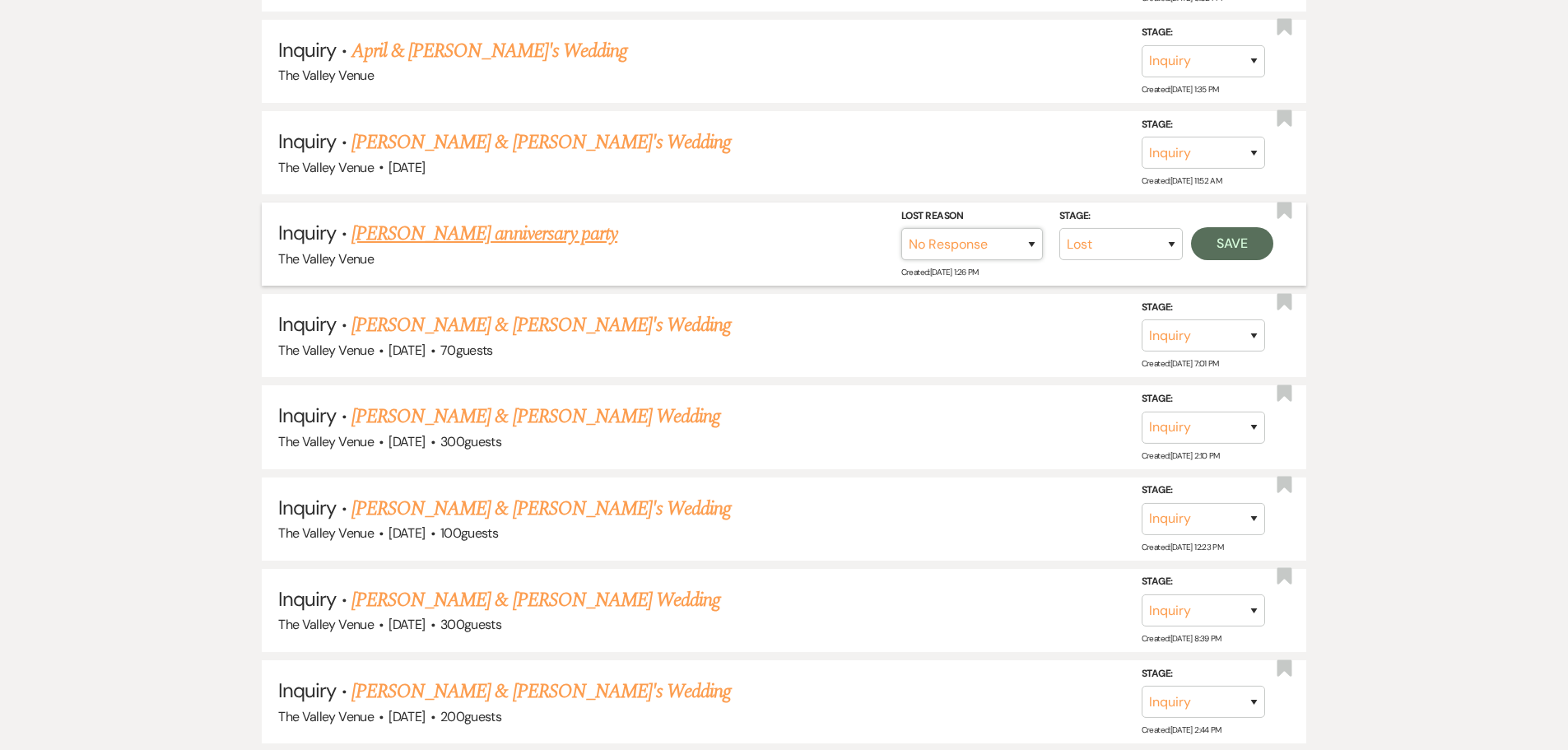
click at [901, 228] on select "Booked Elsewhere Budget Date Unavailable No Response Not a Good Match Capacity …" at bounding box center [972, 244] width 142 height 32
click at [1225, 241] on button "Save" at bounding box center [1232, 243] width 82 height 33
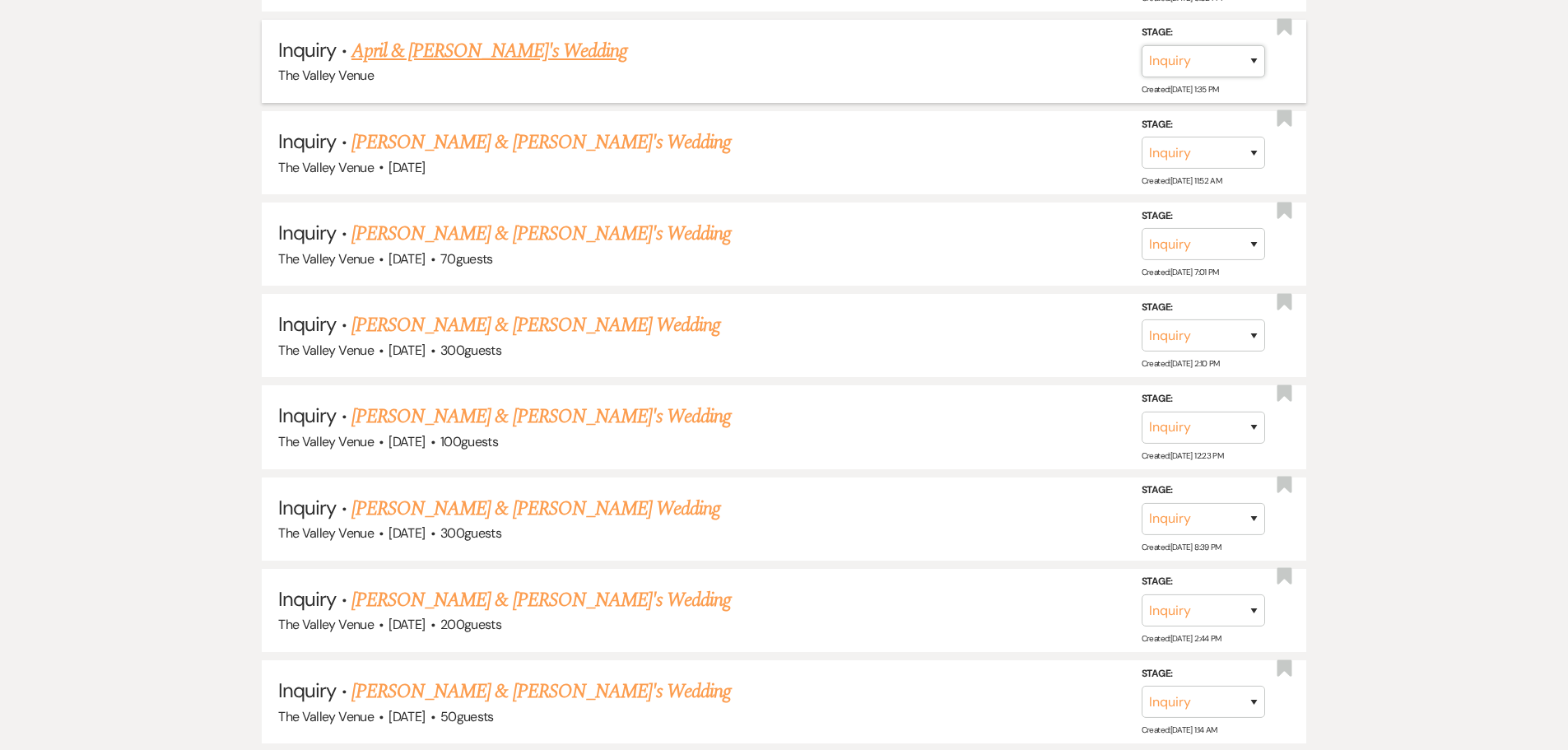
click at [1194, 65] on select "Inquiry Follow Up Tour Requested Tour Confirmed Toured Proposal Sent Booked Lost" at bounding box center [1203, 61] width 123 height 32
select select "8"
click at [1142, 45] on select "Inquiry Follow Up Tour Requested Tour Confirmed Toured Proposal Sent Booked Lost" at bounding box center [1203, 61] width 123 height 32
click at [999, 73] on select "Booked Elsewhere Budget Date Unavailable No Response Not a Good Match Capacity …" at bounding box center [972, 61] width 142 height 32
select select "5"
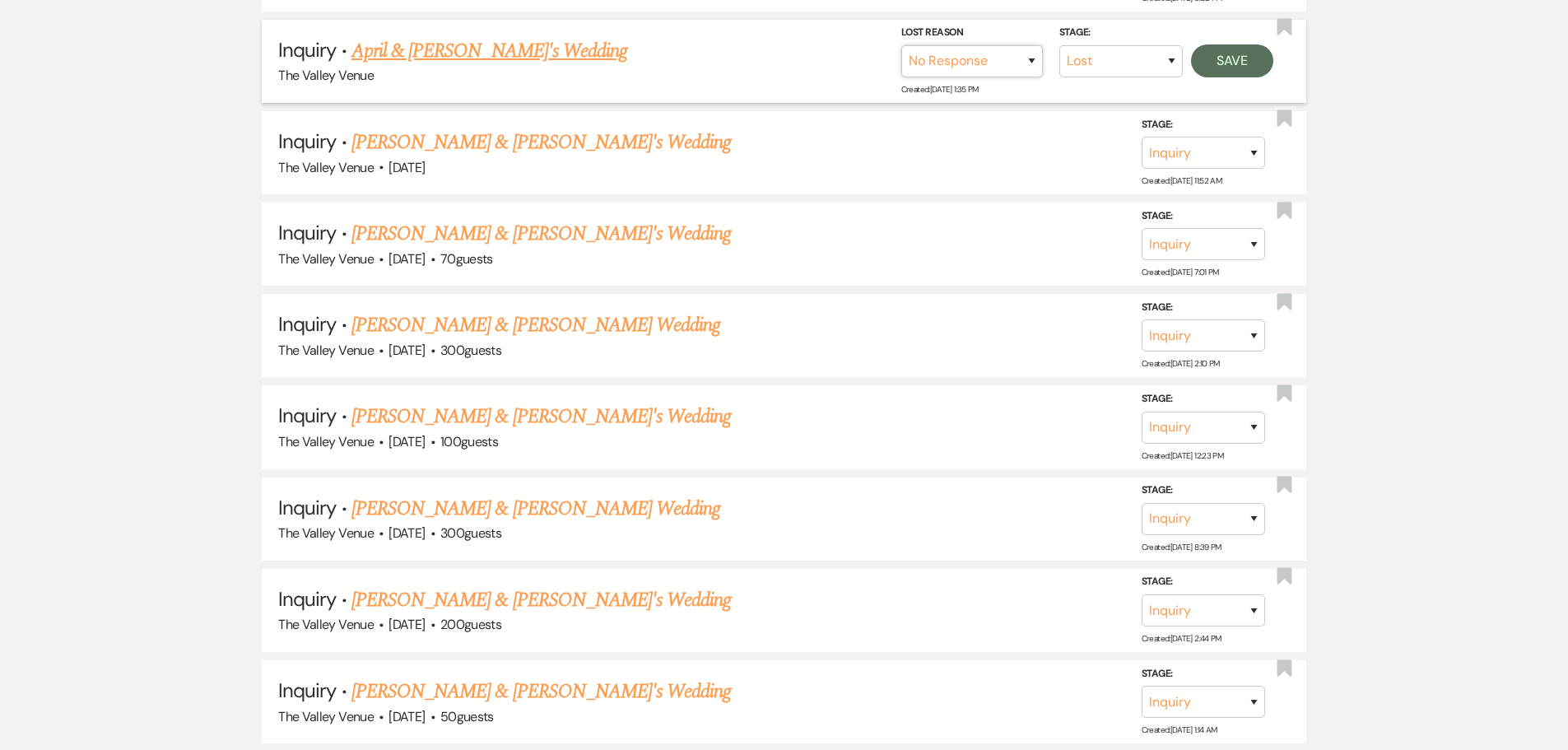
click at [901, 45] on select "Booked Elsewhere Budget Date Unavailable No Response Not a Good Match Capacity …" at bounding box center [972, 61] width 142 height 32
click at [1237, 49] on button "Save" at bounding box center [1232, 60] width 82 height 33
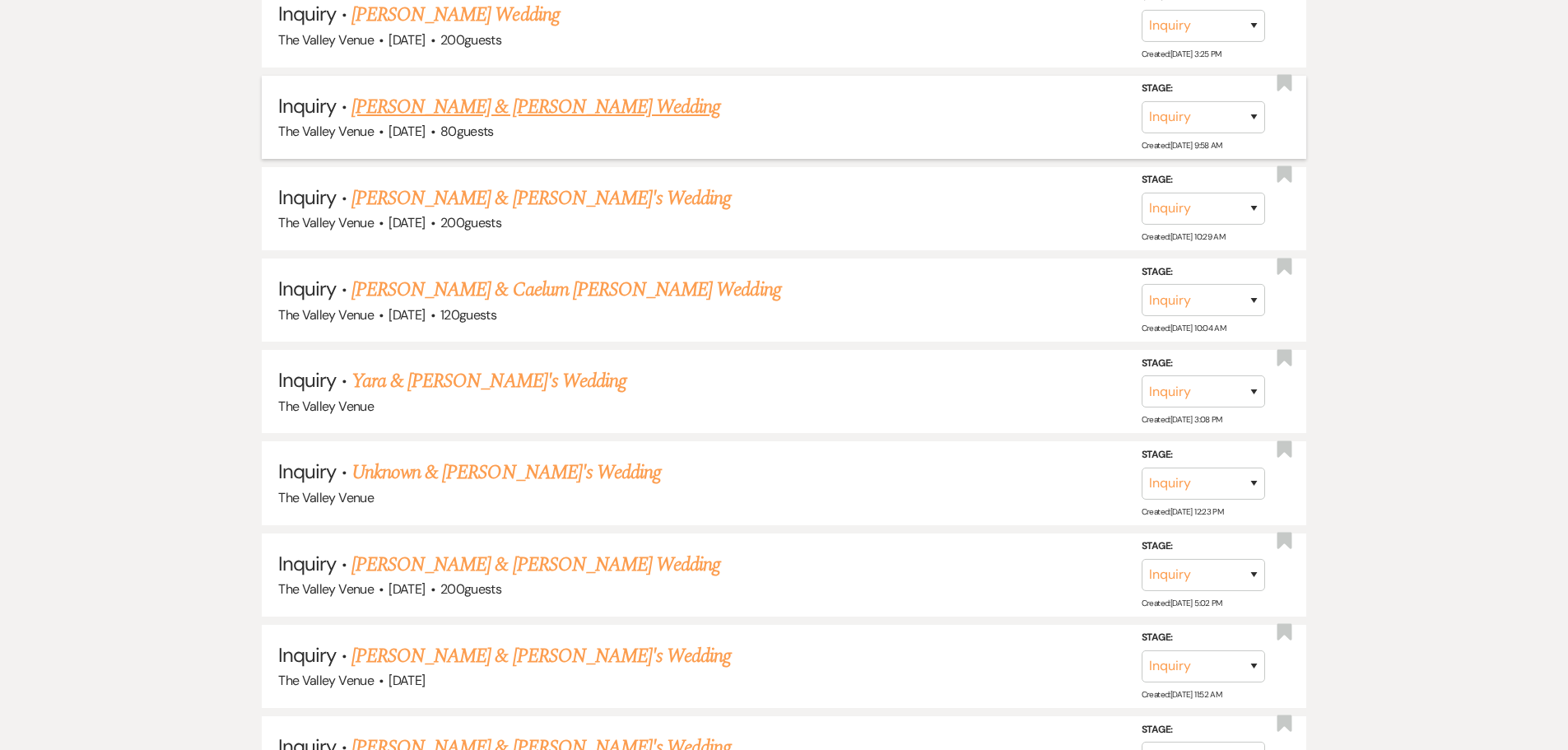
scroll to position [11439, 0]
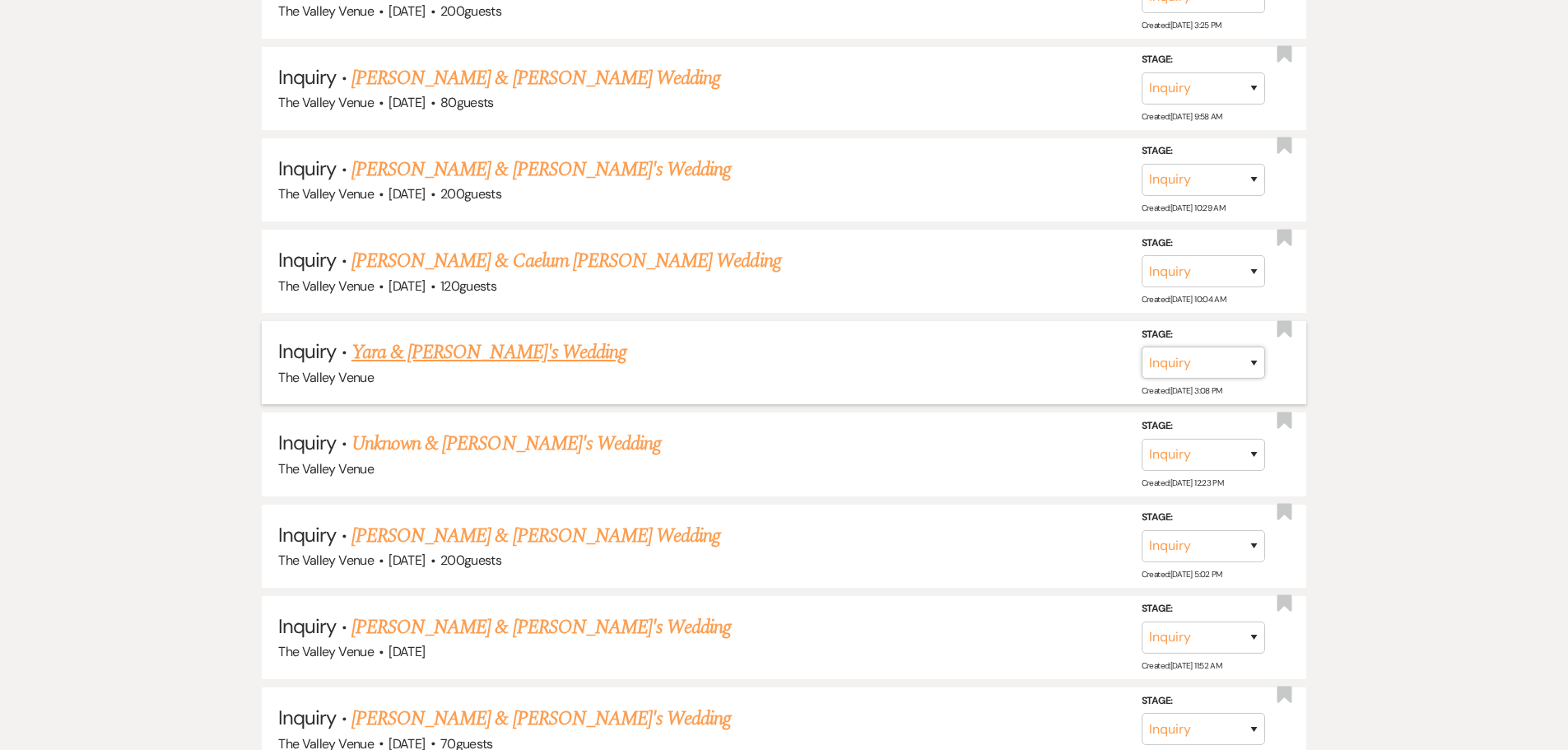
click at [1228, 370] on select "Inquiry Follow Up Tour Requested Tour Confirmed Toured Proposal Sent Booked Lost" at bounding box center [1203, 363] width 123 height 32
select select "8"
click at [1142, 347] on select "Inquiry Follow Up Tour Requested Tour Confirmed Toured Proposal Sent Booked Lost" at bounding box center [1203, 363] width 123 height 32
click at [1007, 375] on select "Booked Elsewhere Budget Date Unavailable No Response Not a Good Match Capacity …" at bounding box center [972, 363] width 142 height 32
select select "5"
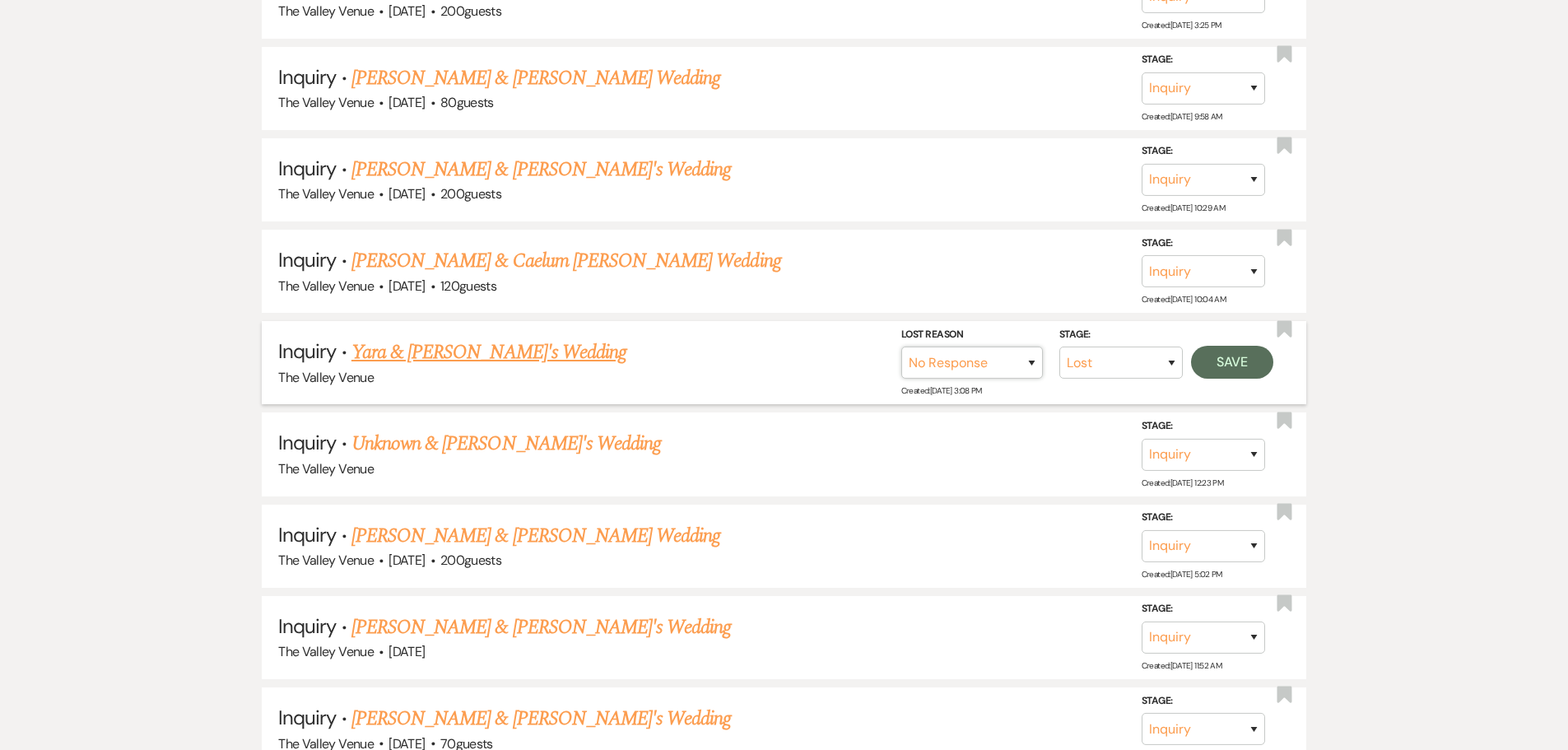
click at [901, 347] on select "Booked Elsewhere Budget Date Unavailable No Response Not a Good Match Capacity …" at bounding box center [972, 363] width 142 height 32
click at [1259, 375] on button "Save" at bounding box center [1232, 362] width 82 height 33
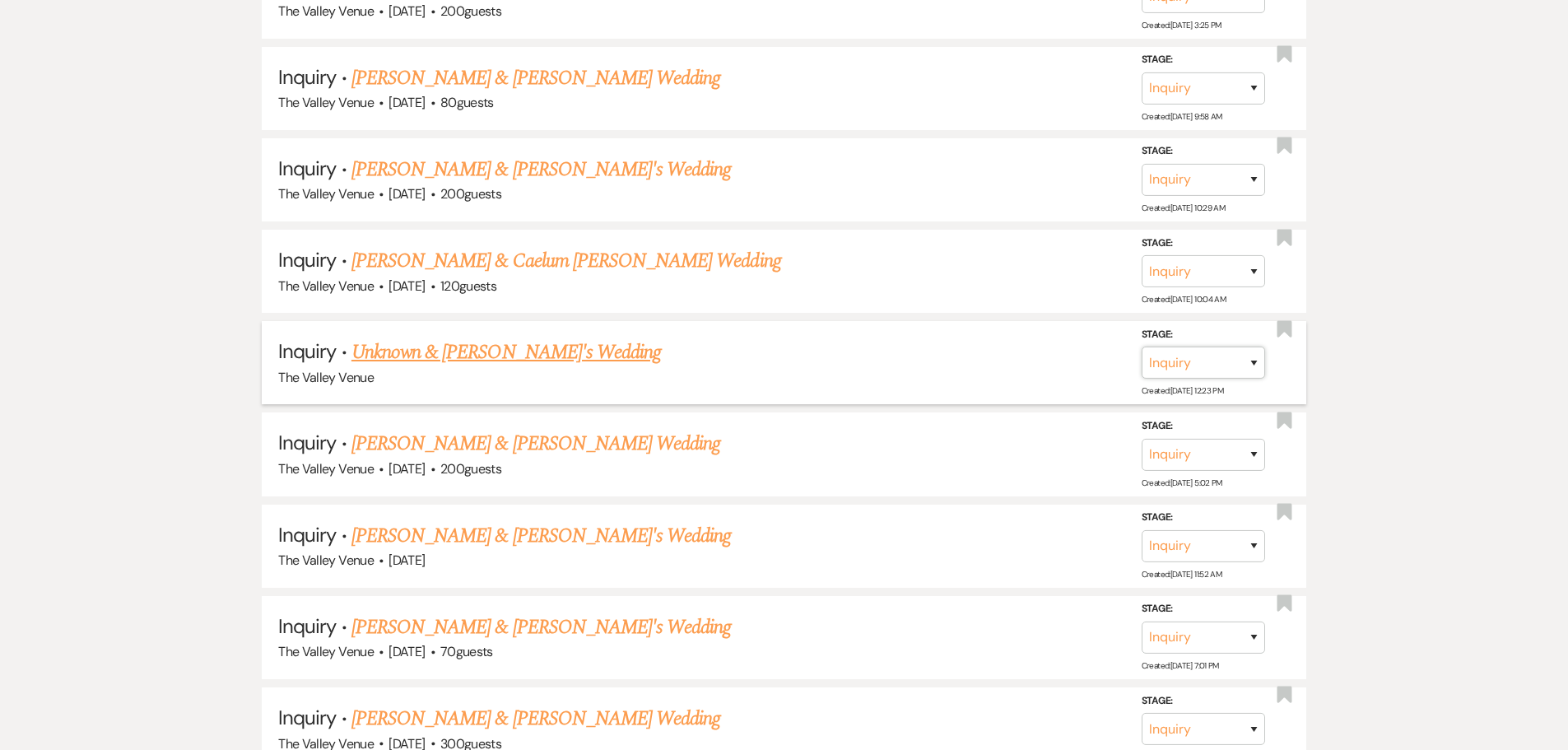
click at [1226, 369] on select "Inquiry Follow Up Tour Requested Tour Confirmed Toured Proposal Sent Booked Lost" at bounding box center [1203, 363] width 123 height 32
select select "8"
click at [1142, 347] on select "Inquiry Follow Up Tour Requested Tour Confirmed Toured Proposal Sent Booked Lost" at bounding box center [1203, 363] width 123 height 32
click at [1002, 356] on select "Booked Elsewhere Budget Date Unavailable No Response Not a Good Match Capacity …" at bounding box center [972, 363] width 142 height 32
select select "5"
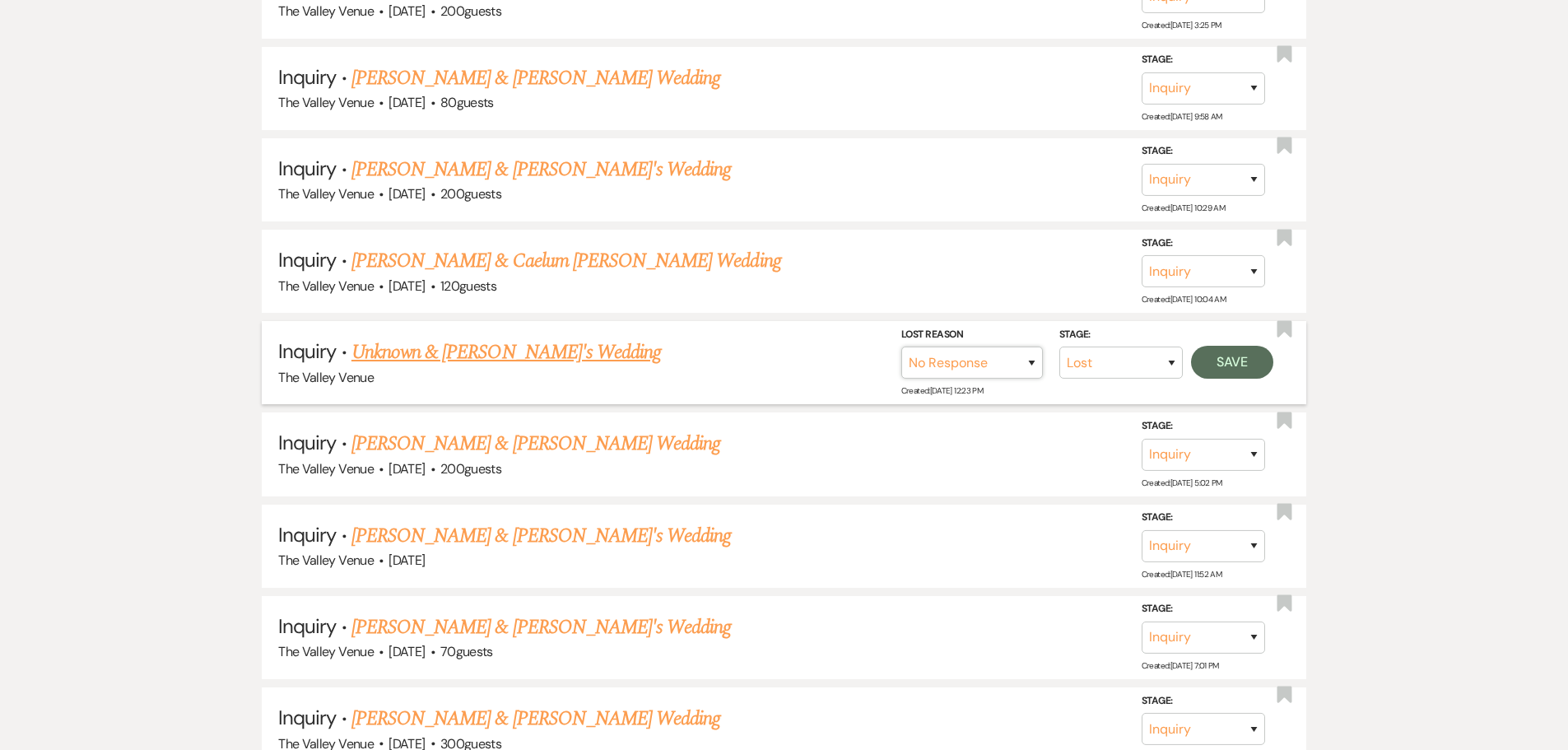
click at [901, 347] on select "Booked Elsewhere Budget Date Unavailable No Response Not a Good Match Capacity …" at bounding box center [972, 363] width 142 height 32
click at [1226, 364] on button "Save" at bounding box center [1232, 362] width 82 height 33
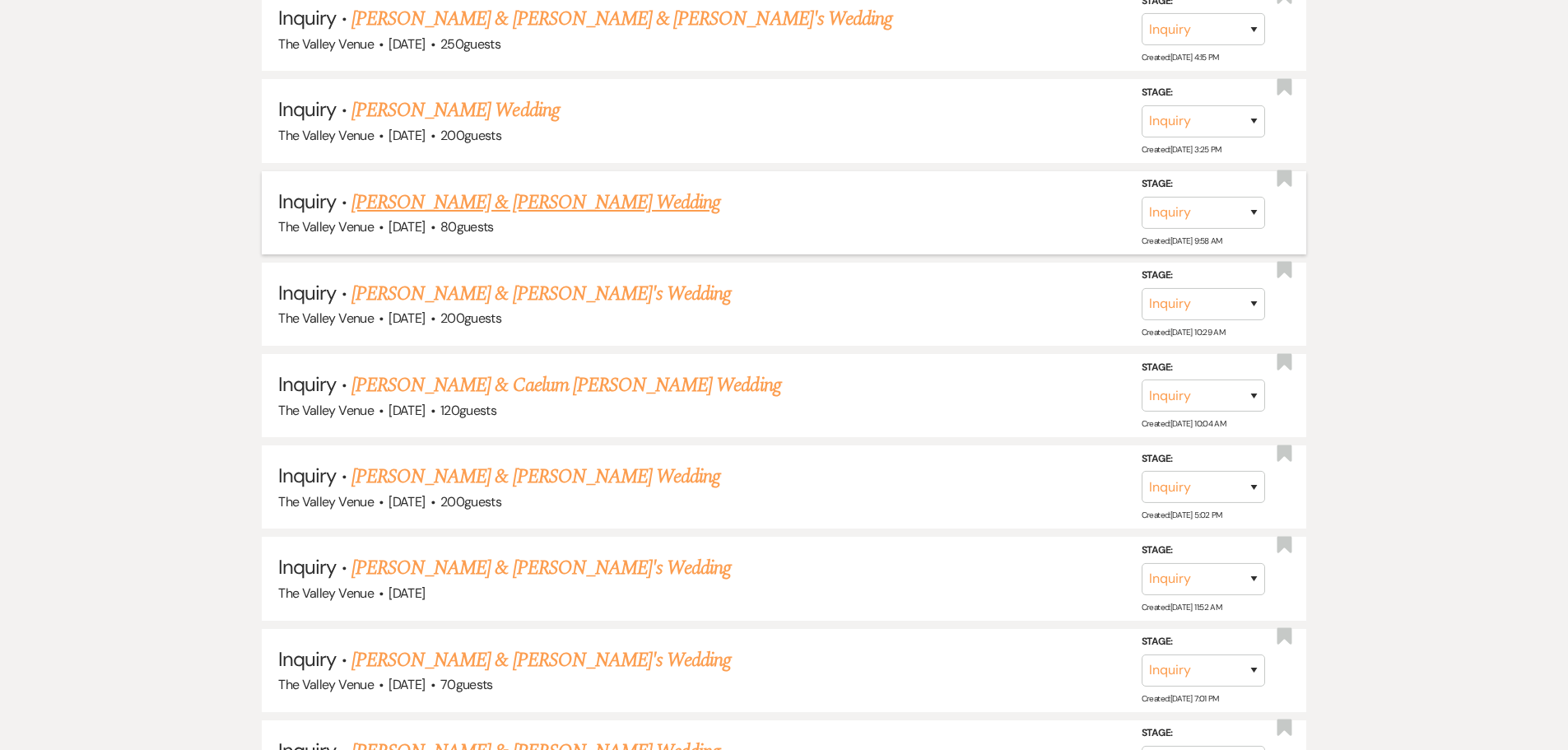
scroll to position [11275, 0]
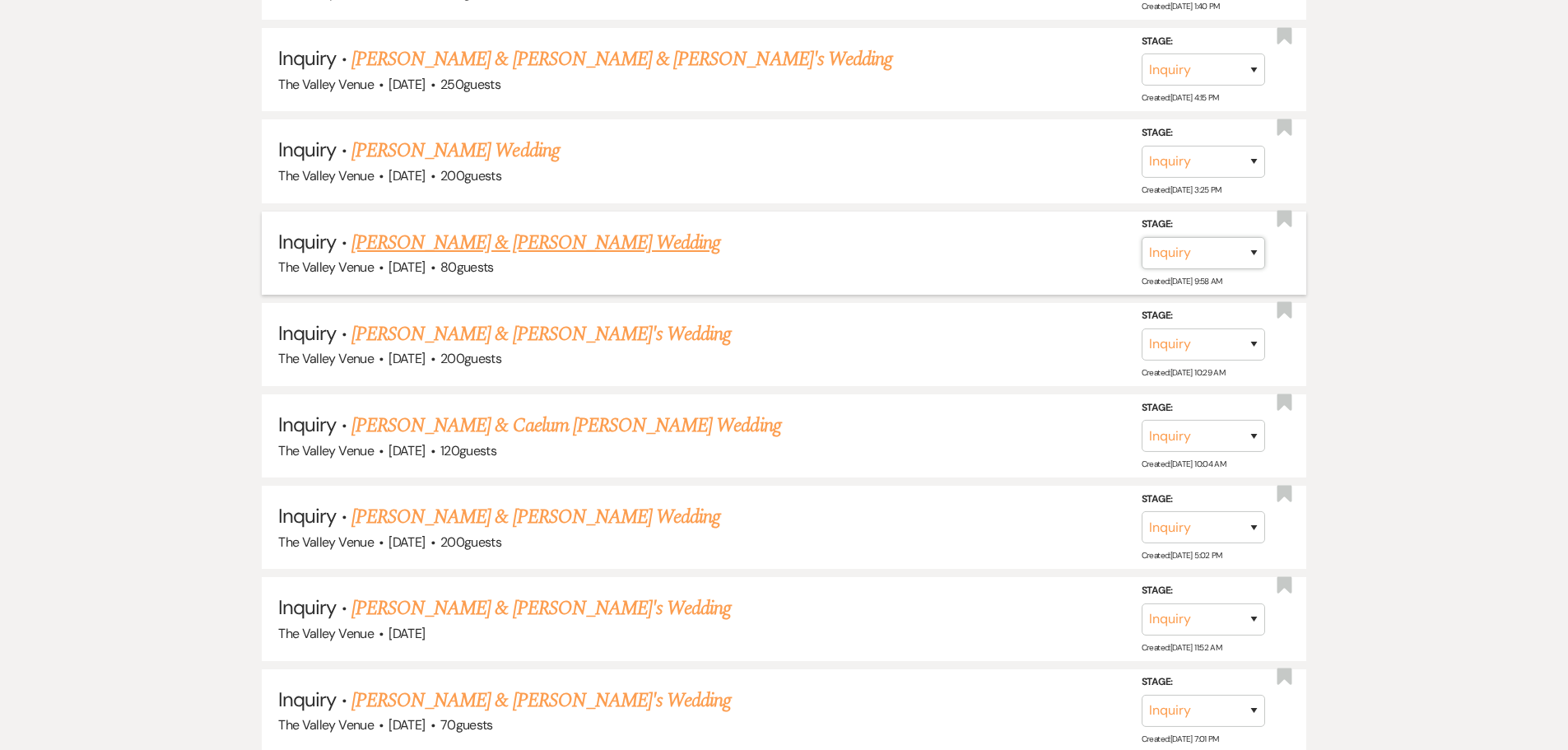
click at [1213, 251] on select "Inquiry Follow Up Tour Requested Tour Confirmed Toured Proposal Sent Booked Lost" at bounding box center [1203, 253] width 123 height 32
select select "8"
click at [1142, 237] on select "Inquiry Follow Up Tour Requested Tour Confirmed Toured Proposal Sent Booked Lost" at bounding box center [1203, 253] width 123 height 32
click at [999, 251] on select "Booked Elsewhere Budget Date Unavailable No Response Not a Good Match Capacity …" at bounding box center [972, 253] width 142 height 32
select select "8"
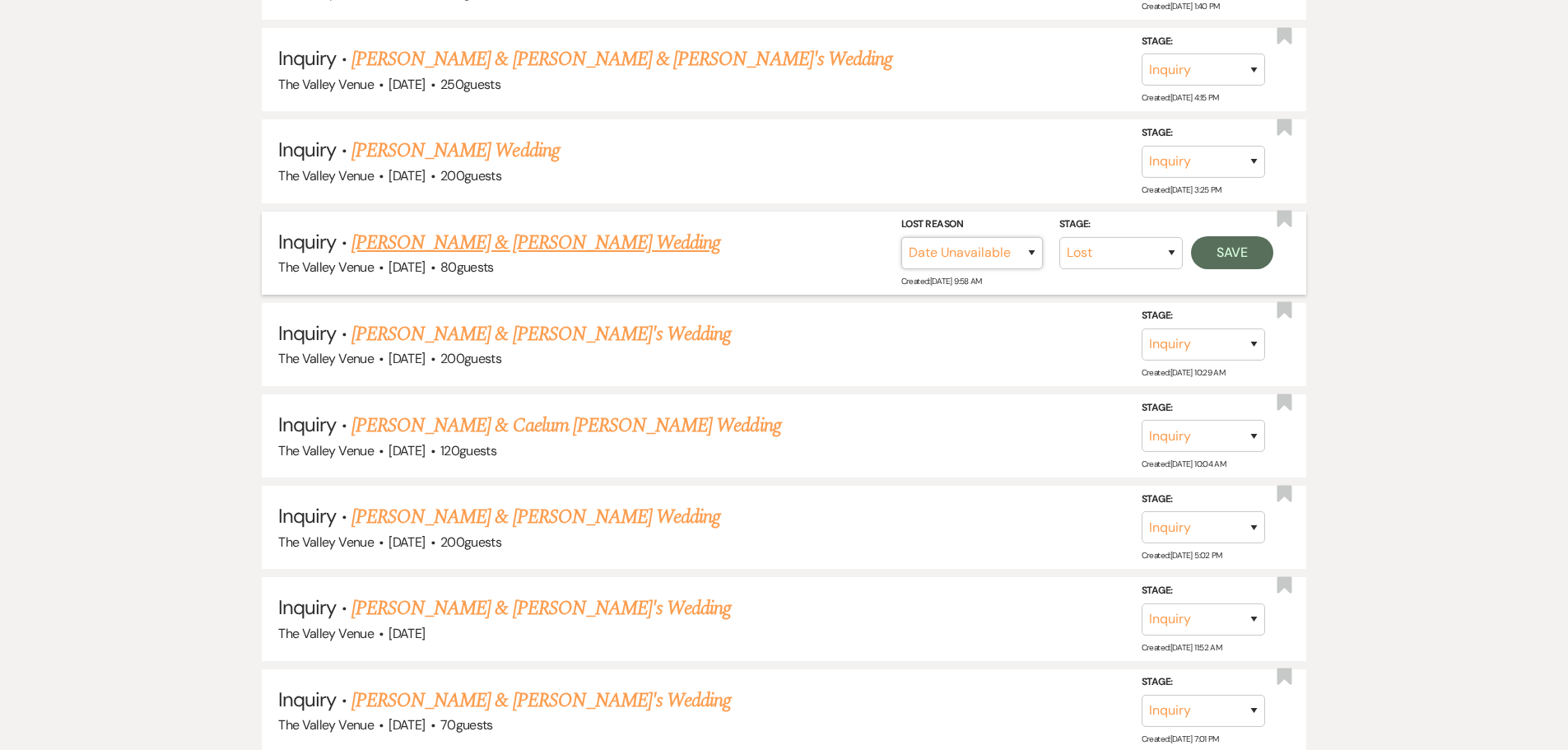
click at [901, 237] on select "Booked Elsewhere Budget Date Unavailable No Response Not a Good Match Capacity …" at bounding box center [972, 253] width 142 height 32
click at [1242, 258] on button "Save" at bounding box center [1232, 252] width 82 height 33
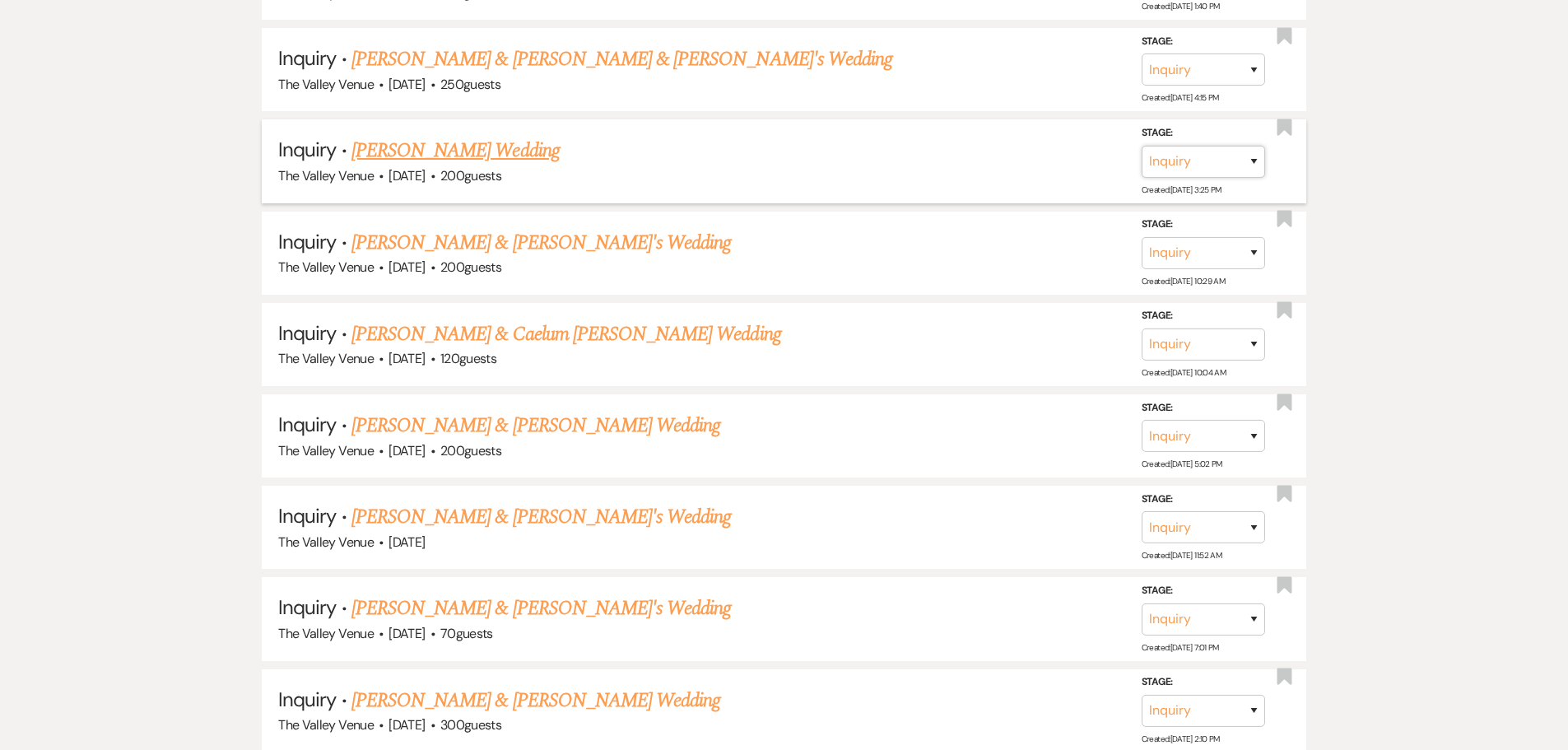
click at [1201, 169] on select "Inquiry Follow Up Tour Requested Tour Confirmed Toured Proposal Sent Booked Lost" at bounding box center [1203, 161] width 123 height 32
select select "8"
click at [1142, 145] on select "Inquiry Follow Up Tour Requested Tour Confirmed Toured Proposal Sent Booked Lost" at bounding box center [1203, 161] width 123 height 32
click at [984, 156] on select "Booked Elsewhere Budget Date Unavailable No Response Not a Good Match Capacity …" at bounding box center [972, 161] width 142 height 32
select select "5"
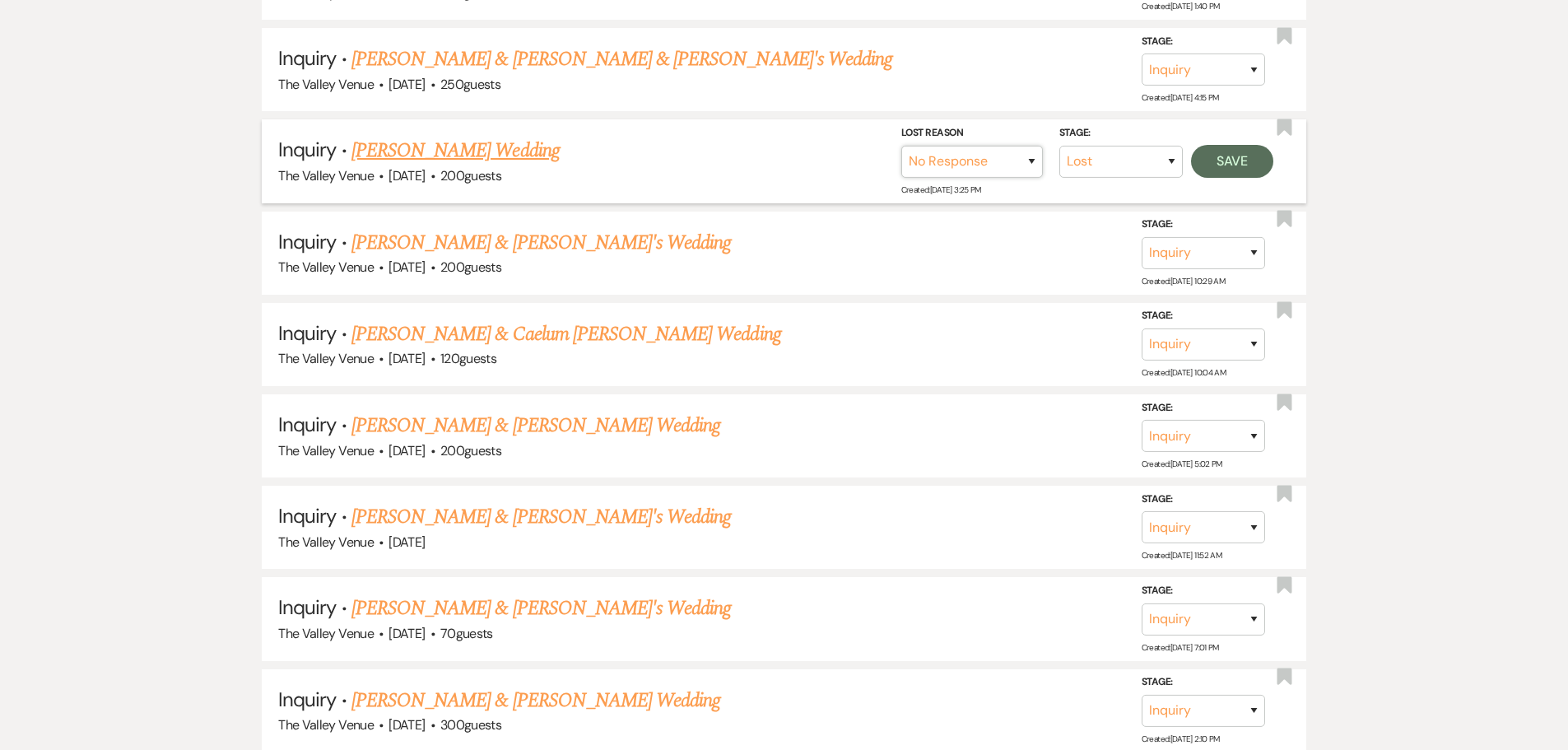
click at [901, 145] on select "Booked Elsewhere Budget Date Unavailable No Response Not a Good Match Capacity …" at bounding box center [972, 161] width 142 height 32
click at [1221, 159] on button "Save" at bounding box center [1232, 161] width 82 height 33
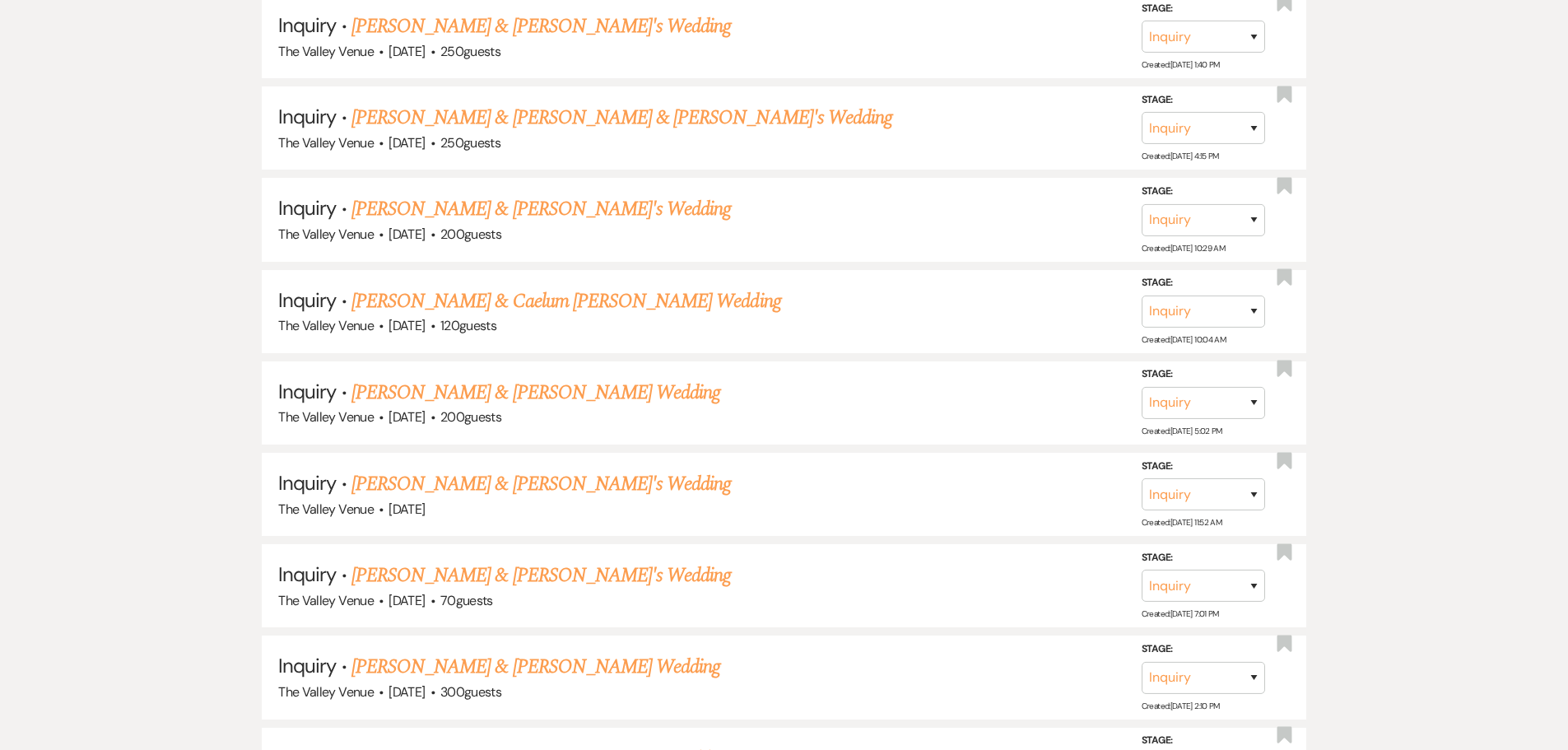
scroll to position [11027, 0]
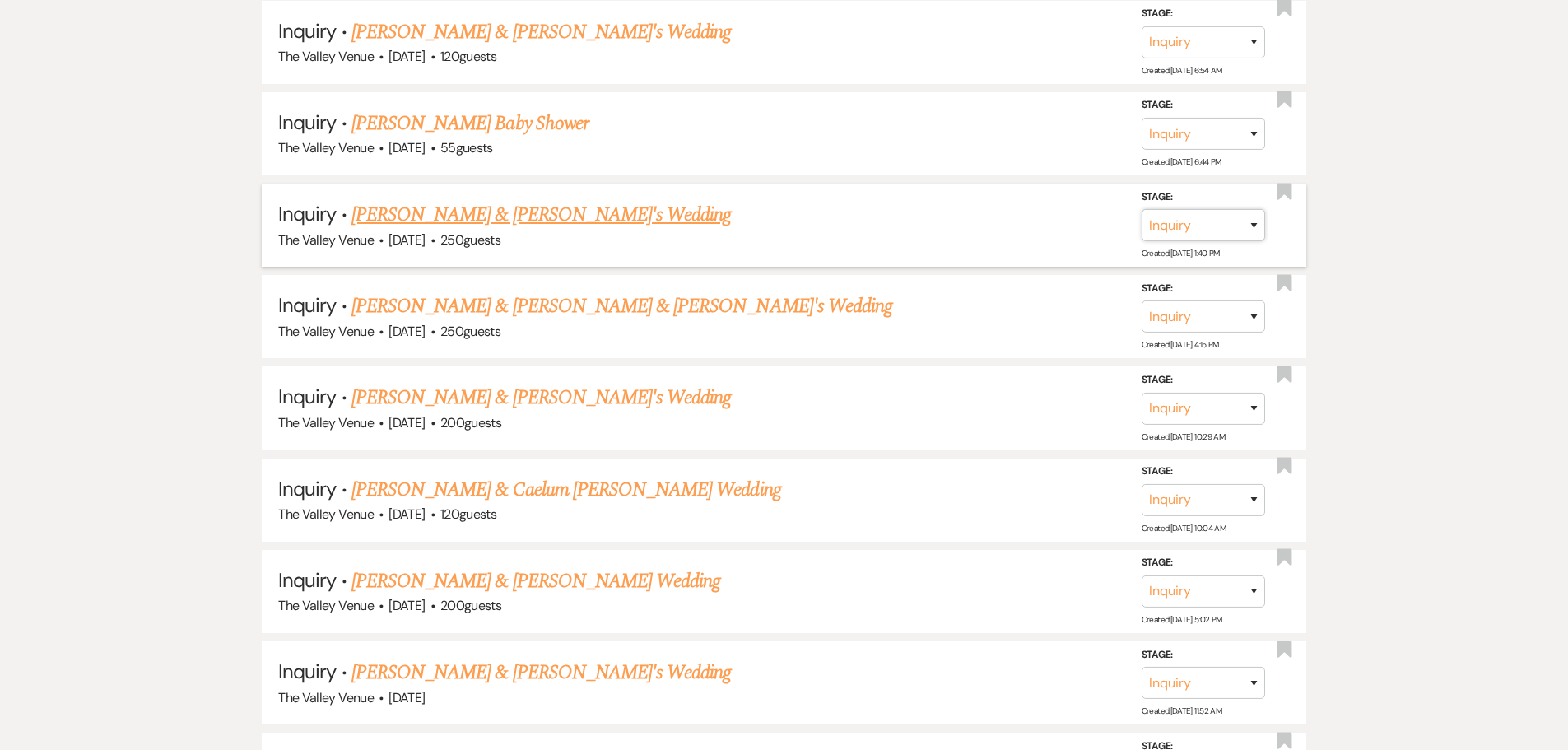
drag, startPoint x: 1223, startPoint y: 212, endPoint x: 1251, endPoint y: 227, distance: 31.8
click at [1224, 216] on select "Inquiry Follow Up Tour Requested Tour Confirmed Toured Proposal Sent Booked Lost" at bounding box center [1203, 225] width 123 height 32
select select "8"
click at [1142, 209] on select "Inquiry Follow Up Tour Requested Tour Confirmed Toured Proposal Sent Booked Lost" at bounding box center [1203, 225] width 123 height 32
click at [1023, 232] on select "Booked Elsewhere Budget Date Unavailable No Response Not a Good Match Capacity …" at bounding box center [972, 225] width 142 height 32
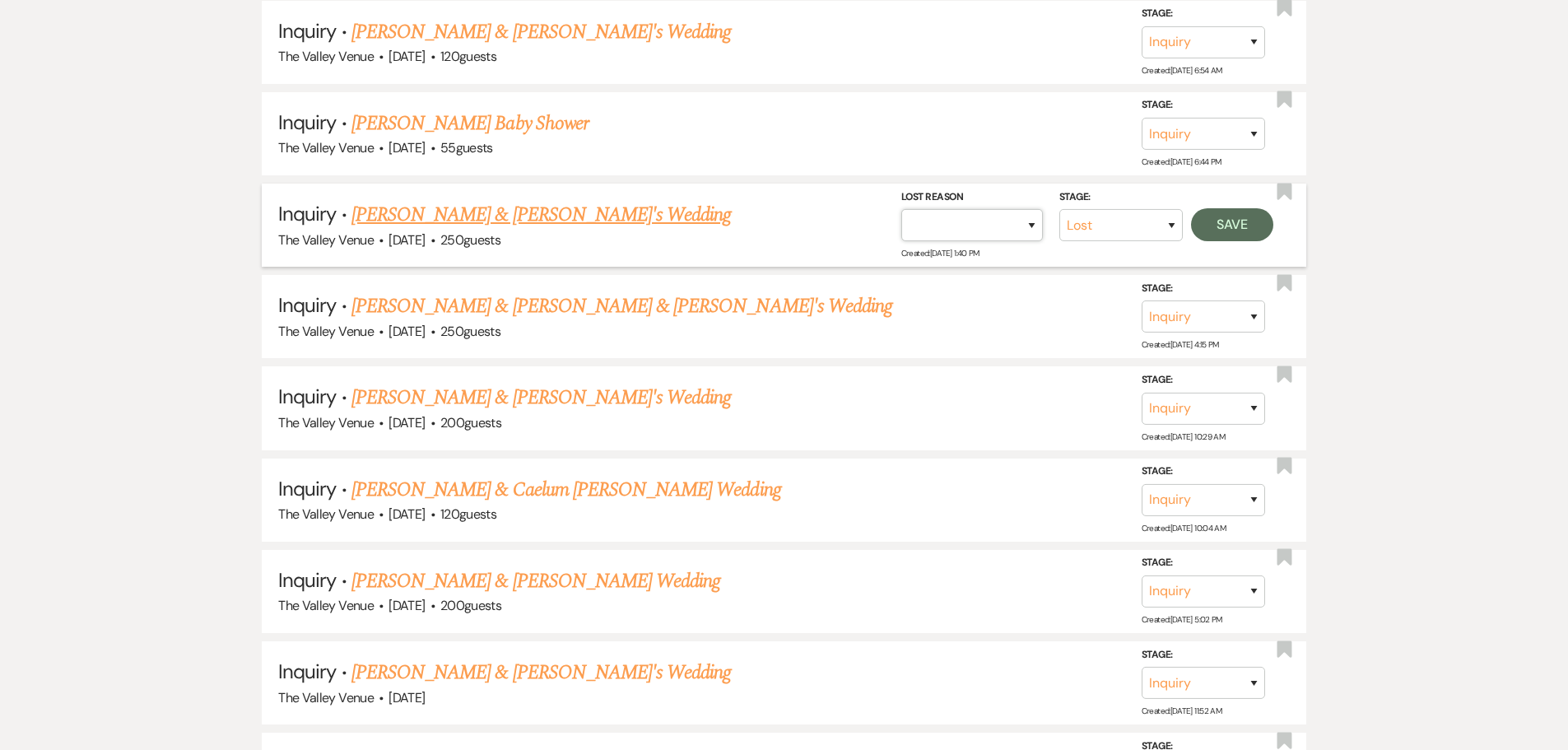
select select "2"
click at [901, 209] on select "Booked Elsewhere Budget Date Unavailable No Response Not a Good Match Capacity …" at bounding box center [972, 225] width 142 height 32
click at [1245, 223] on button "Save" at bounding box center [1232, 224] width 82 height 33
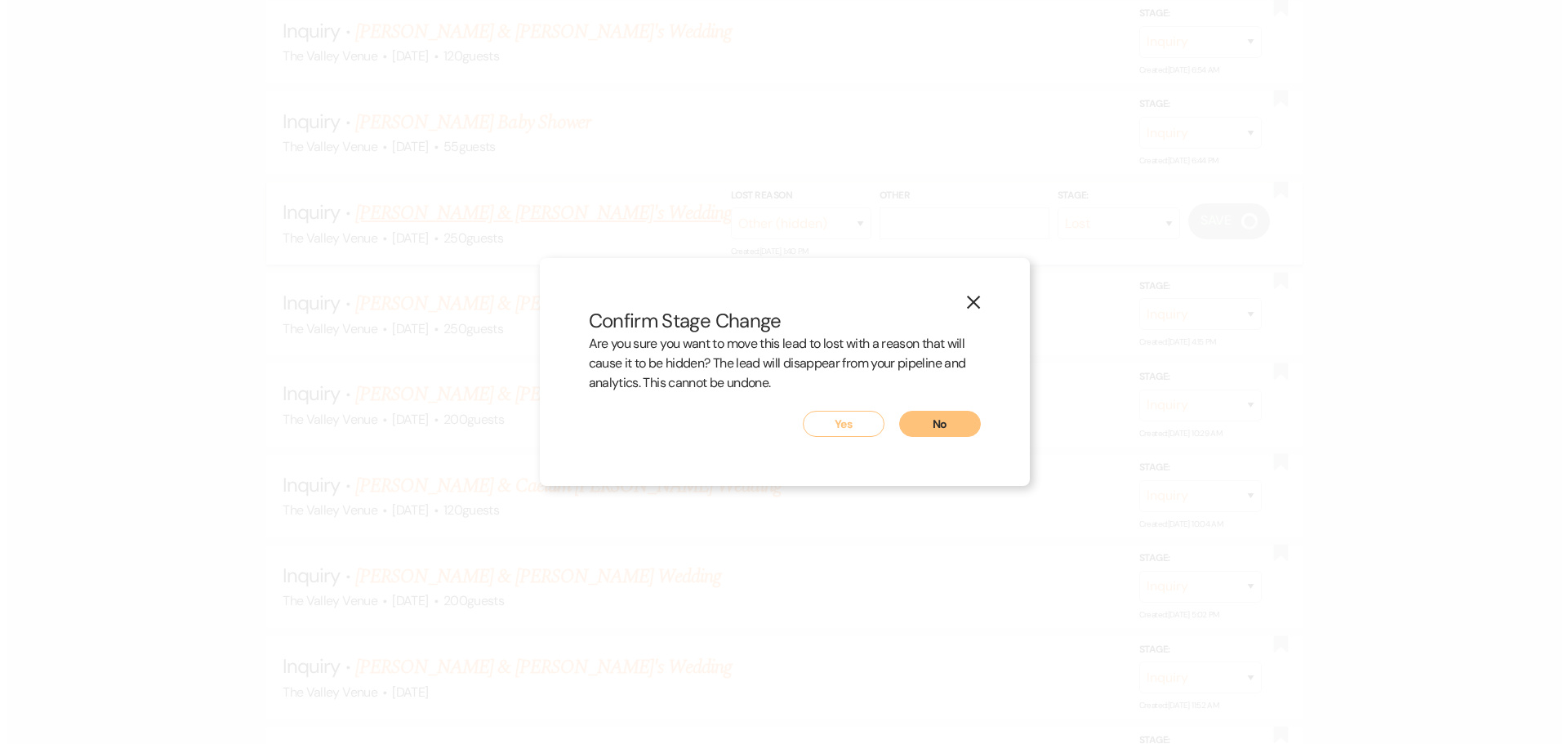
scroll to position [10940, 0]
click at [847, 426] on button "Yes" at bounding box center [842, 423] width 82 height 26
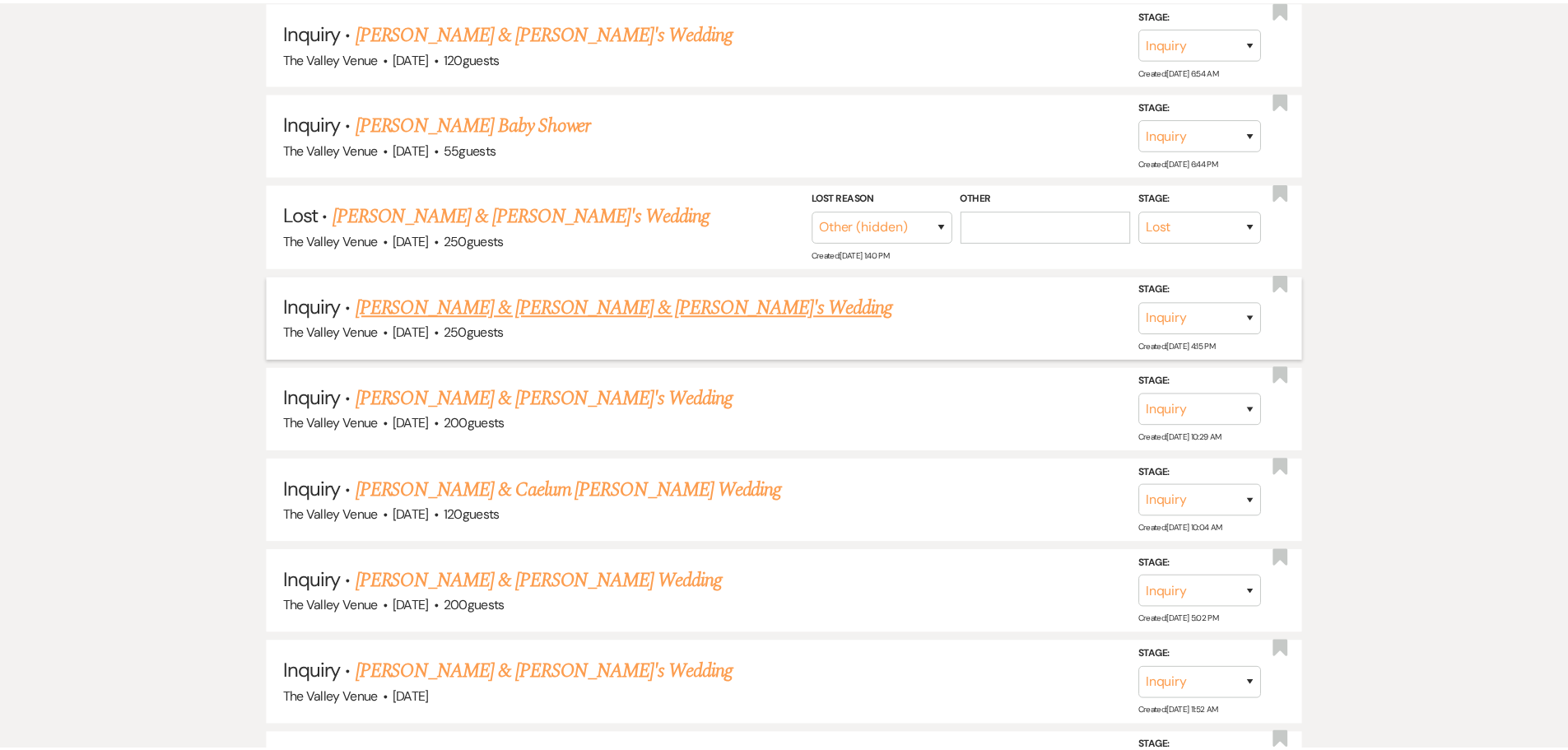
scroll to position [11027, 0]
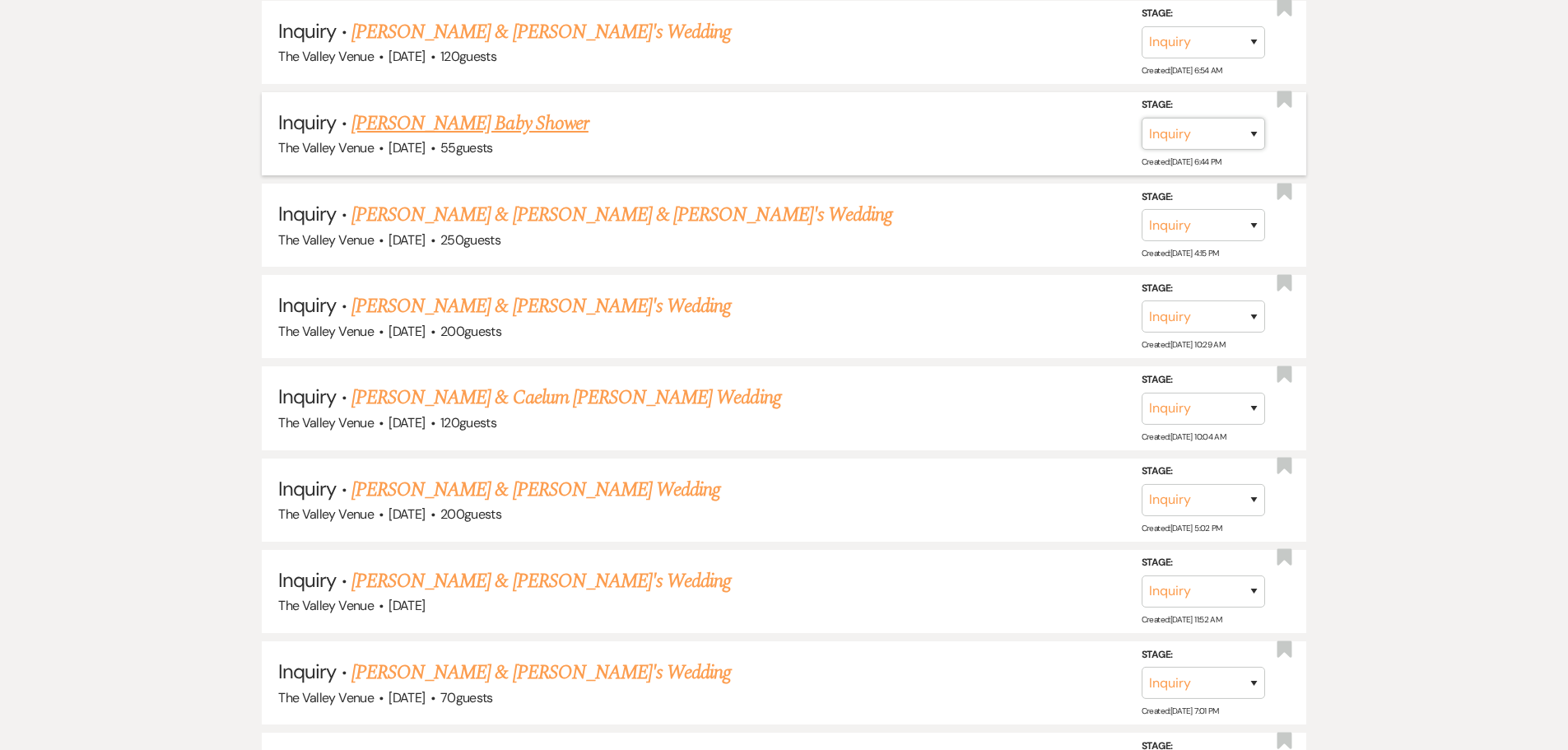
click at [1232, 133] on select "Inquiry Follow Up Tour Requested Tour Confirmed Toured Proposal Sent Booked Lost" at bounding box center [1203, 134] width 123 height 32
select select "8"
click at [1142, 118] on select "Inquiry Follow Up Tour Requested Tour Confirmed Toured Proposal Sent Booked Lost" at bounding box center [1203, 134] width 123 height 32
click at [1032, 140] on select "Booked Elsewhere Budget Date Unavailable No Response Not a Good Match Capacity …" at bounding box center [972, 134] width 142 height 32
select select "5"
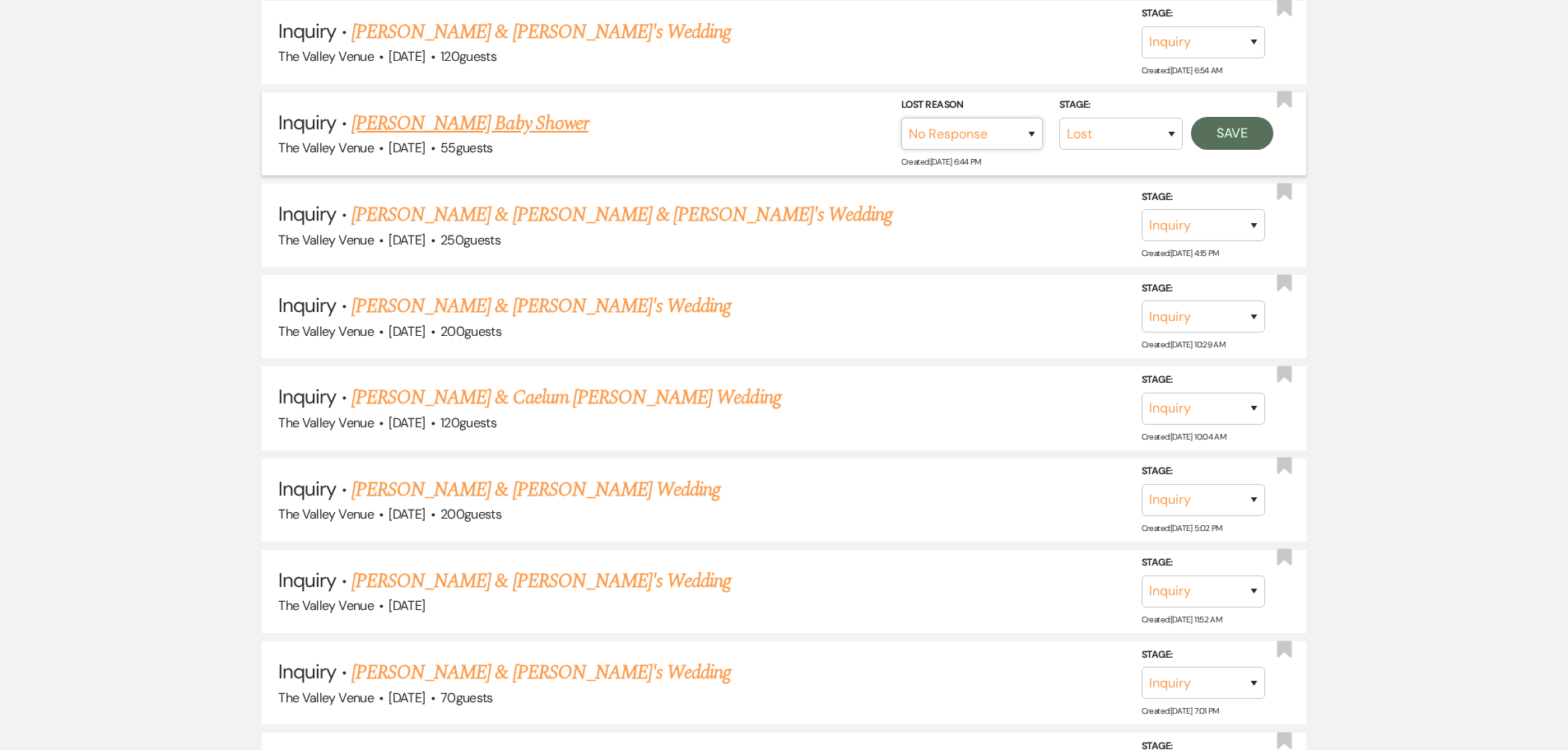
click at [901, 118] on select "Booked Elsewhere Budget Date Unavailable No Response Not a Good Match Capacity …" at bounding box center [972, 134] width 142 height 32
click at [1250, 133] on button "Save" at bounding box center [1232, 133] width 82 height 33
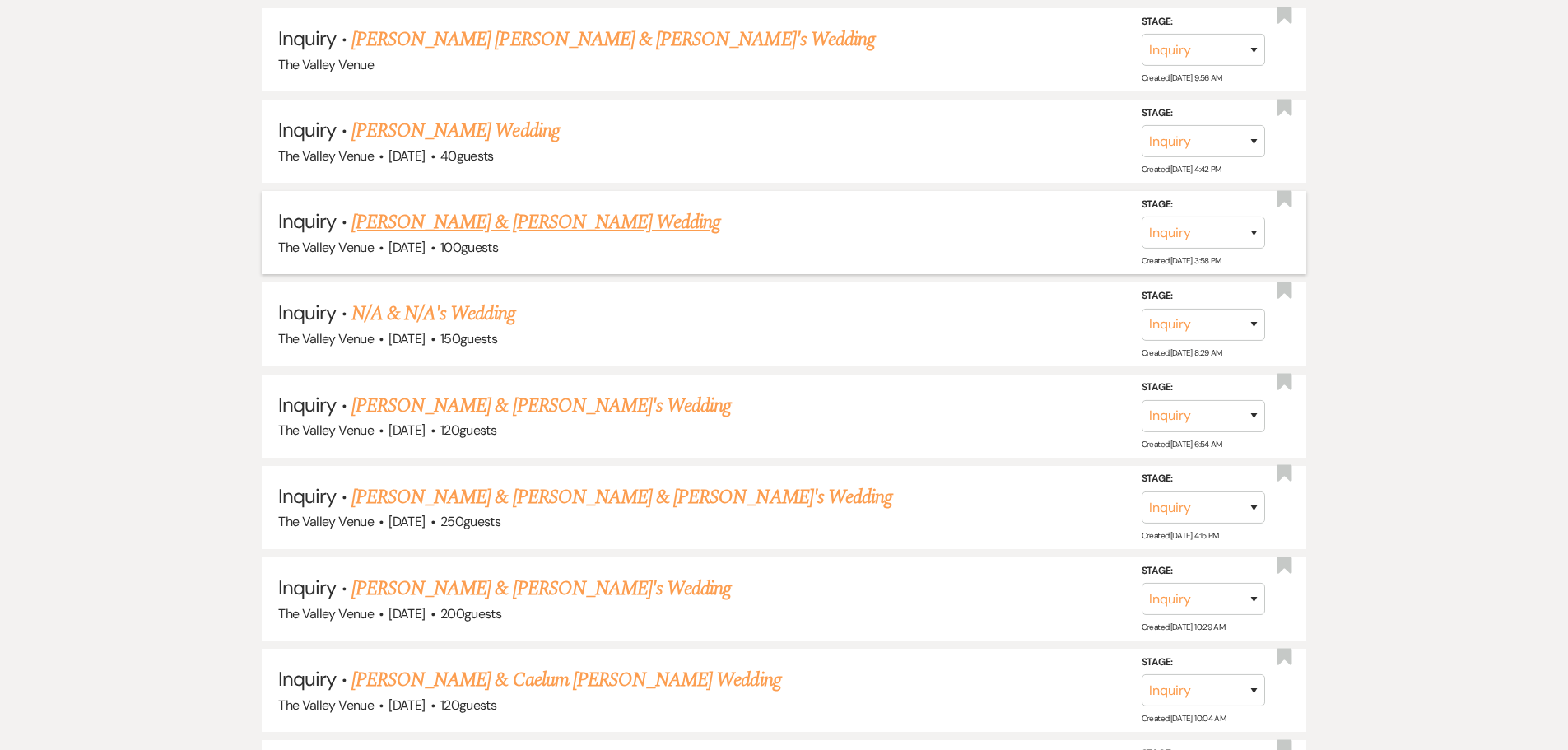
scroll to position [10616, 0]
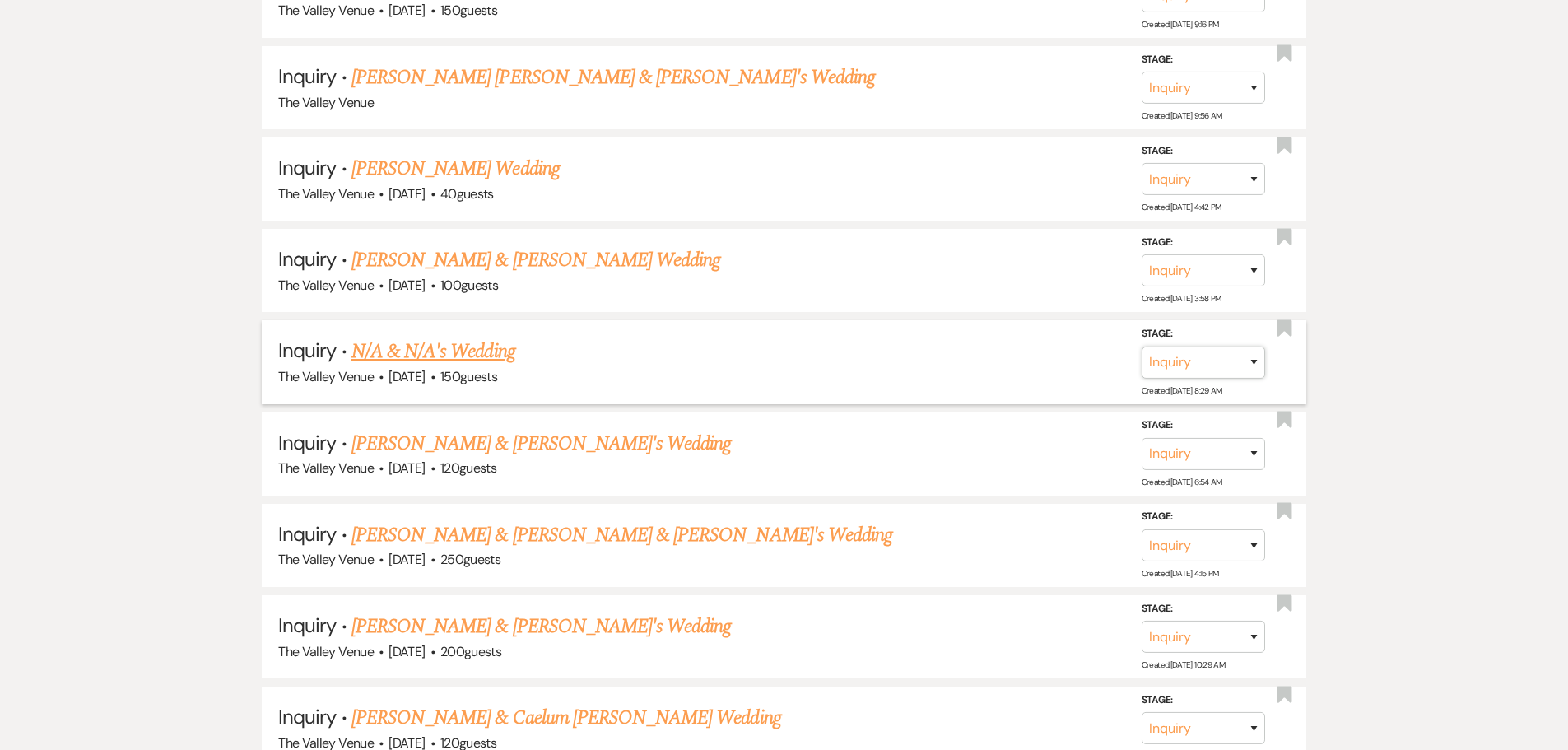
click at [1246, 355] on select "Inquiry Follow Up Tour Requested Tour Confirmed Toured Proposal Sent Booked Lost" at bounding box center [1203, 363] width 123 height 32
select select "8"
click at [1142, 347] on select "Inquiry Follow Up Tour Requested Tour Confirmed Toured Proposal Sent Booked Lost" at bounding box center [1203, 363] width 123 height 32
click at [1015, 357] on select "Booked Elsewhere Budget Date Unavailable No Response Not a Good Match Capacity …" at bounding box center [972, 363] width 142 height 32
select select "8"
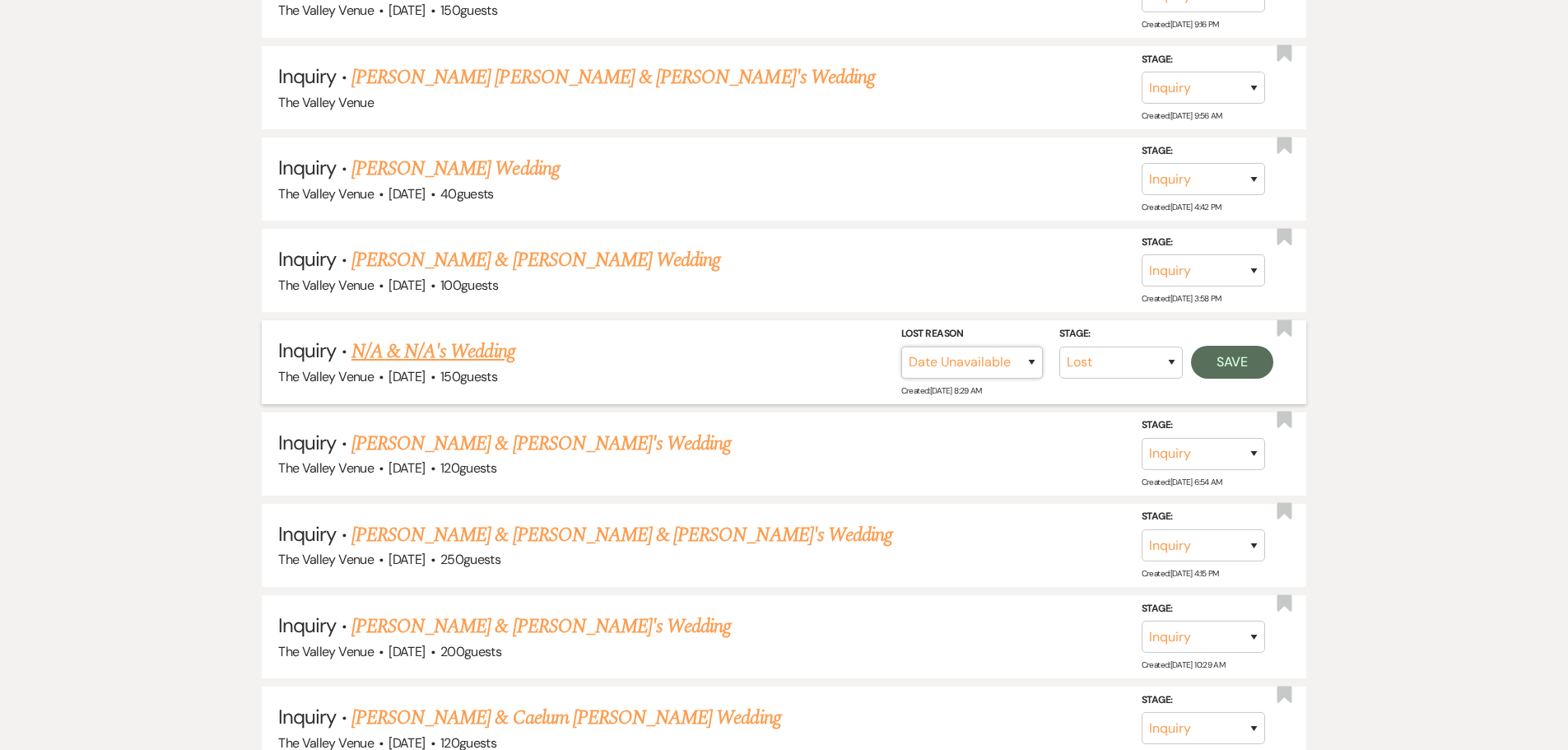
click at [901, 347] on select "Booked Elsewhere Budget Date Unavailable No Response Not a Good Match Capacity …" at bounding box center [972, 363] width 142 height 32
click at [1246, 355] on button "Save" at bounding box center [1232, 362] width 82 height 33
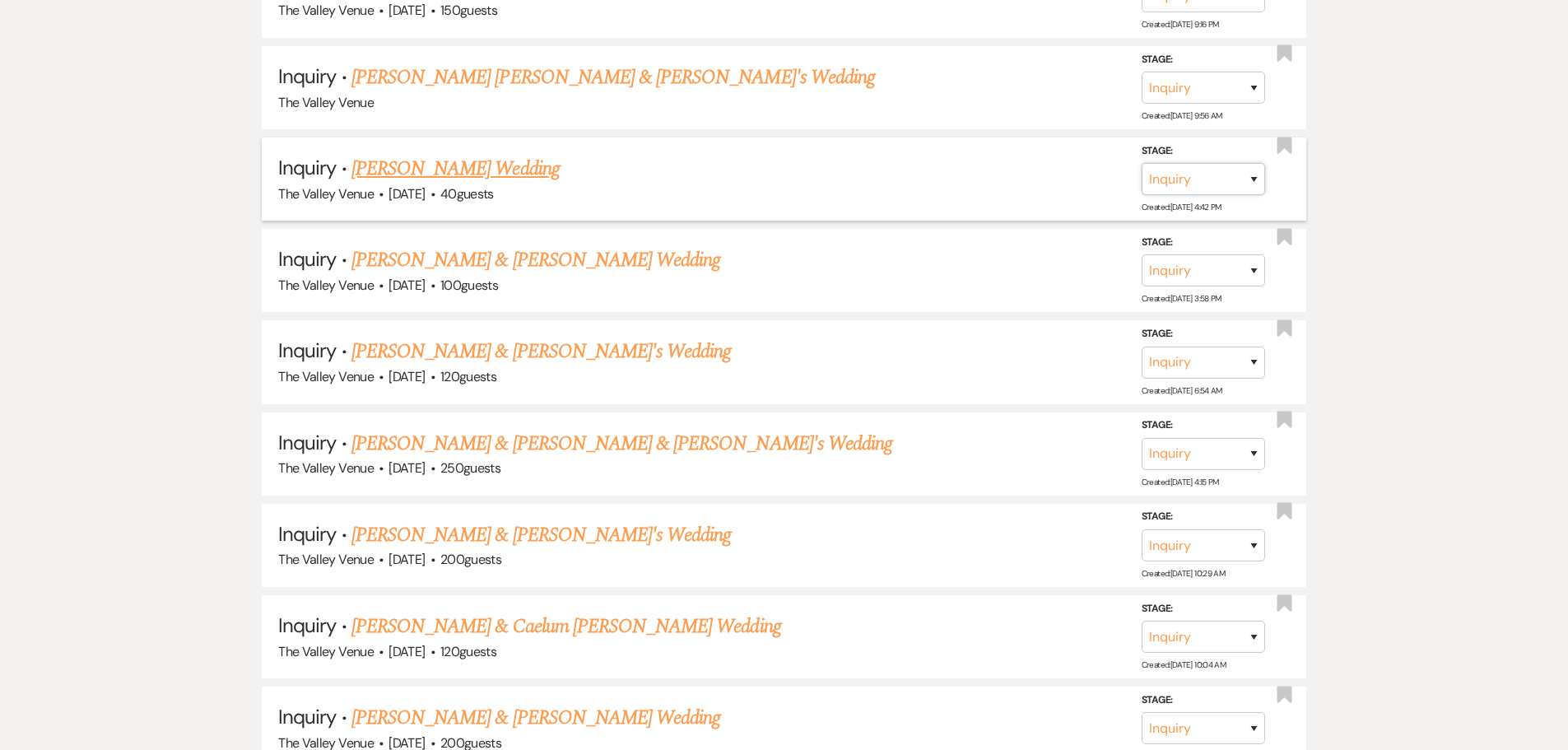
click at [1238, 183] on select "Inquiry Follow Up Tour Requested Tour Confirmed Toured Proposal Sent Booked Lost" at bounding box center [1203, 179] width 123 height 32
select select "8"
click at [1142, 163] on select "Inquiry Follow Up Tour Requested Tour Confirmed Toured Proposal Sent Booked Lost" at bounding box center [1203, 179] width 123 height 32
click at [1037, 190] on select "Booked Elsewhere Budget Date Unavailable No Response Not a Good Match Capacity …" at bounding box center [972, 179] width 142 height 32
select select "8"
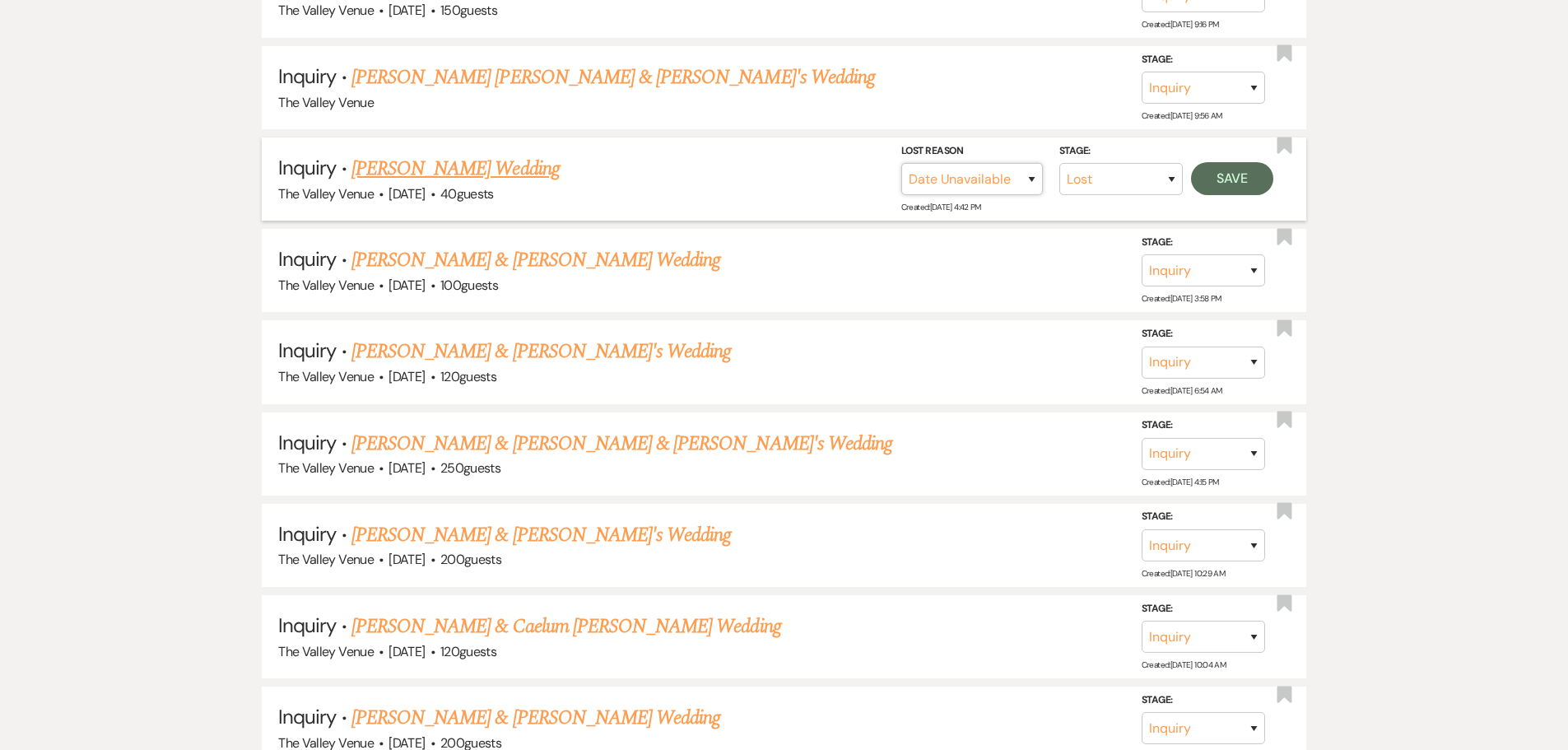
click at [901, 163] on select "Booked Elsewhere Budget Date Unavailable No Response Not a Good Match Capacity …" at bounding box center [972, 179] width 142 height 32
click at [1233, 181] on button "Save" at bounding box center [1232, 178] width 82 height 33
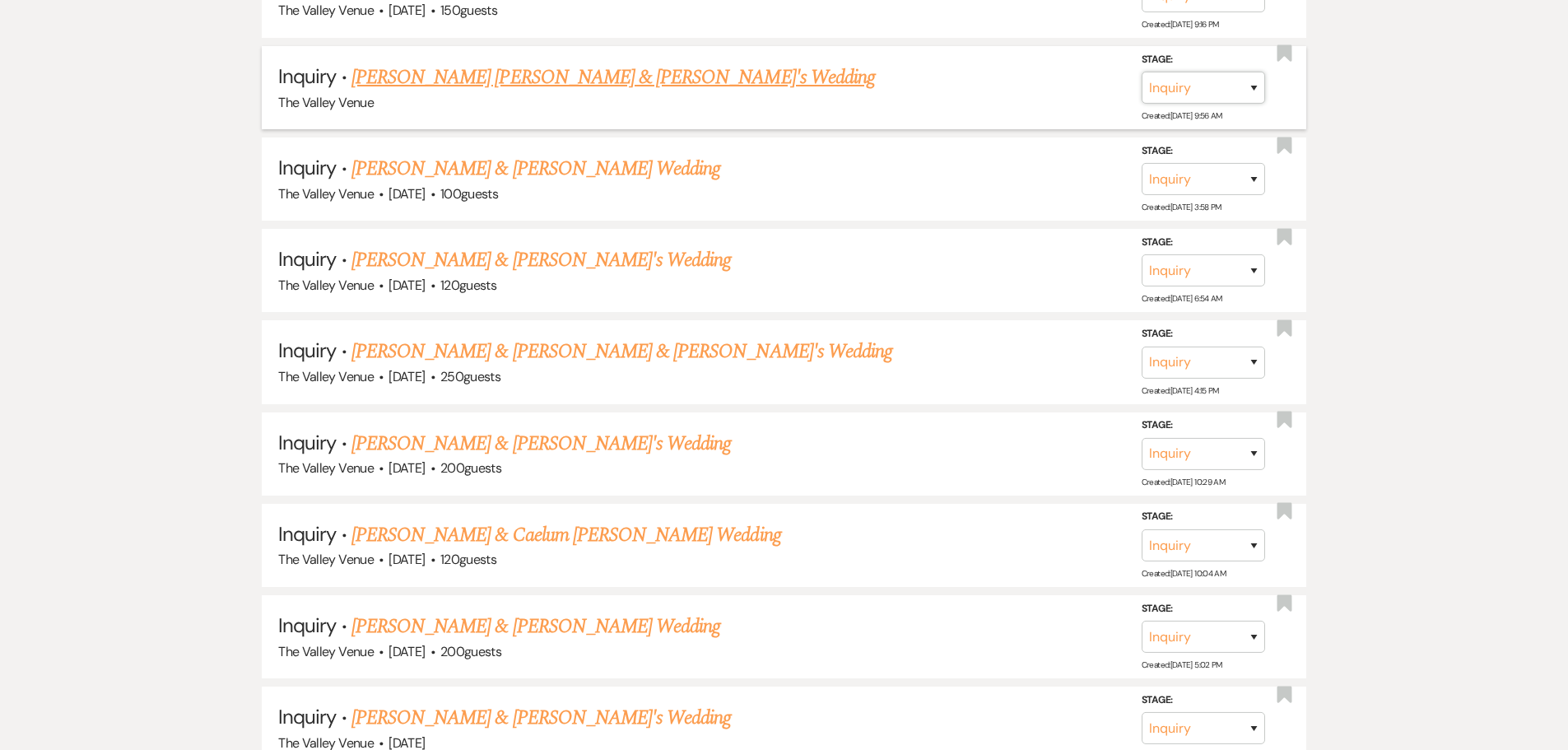
click at [1167, 101] on select "Inquiry Follow Up Tour Requested Tour Confirmed Toured Proposal Sent Booked Lost" at bounding box center [1203, 87] width 123 height 32
select select "8"
click at [1142, 71] on select "Inquiry Follow Up Tour Requested Tour Confirmed Toured Proposal Sent Booked Lost" at bounding box center [1203, 87] width 123 height 32
click at [996, 87] on select "Booked Elsewhere Budget Date Unavailable No Response Not a Good Match Capacity …" at bounding box center [972, 87] width 142 height 32
select select "5"
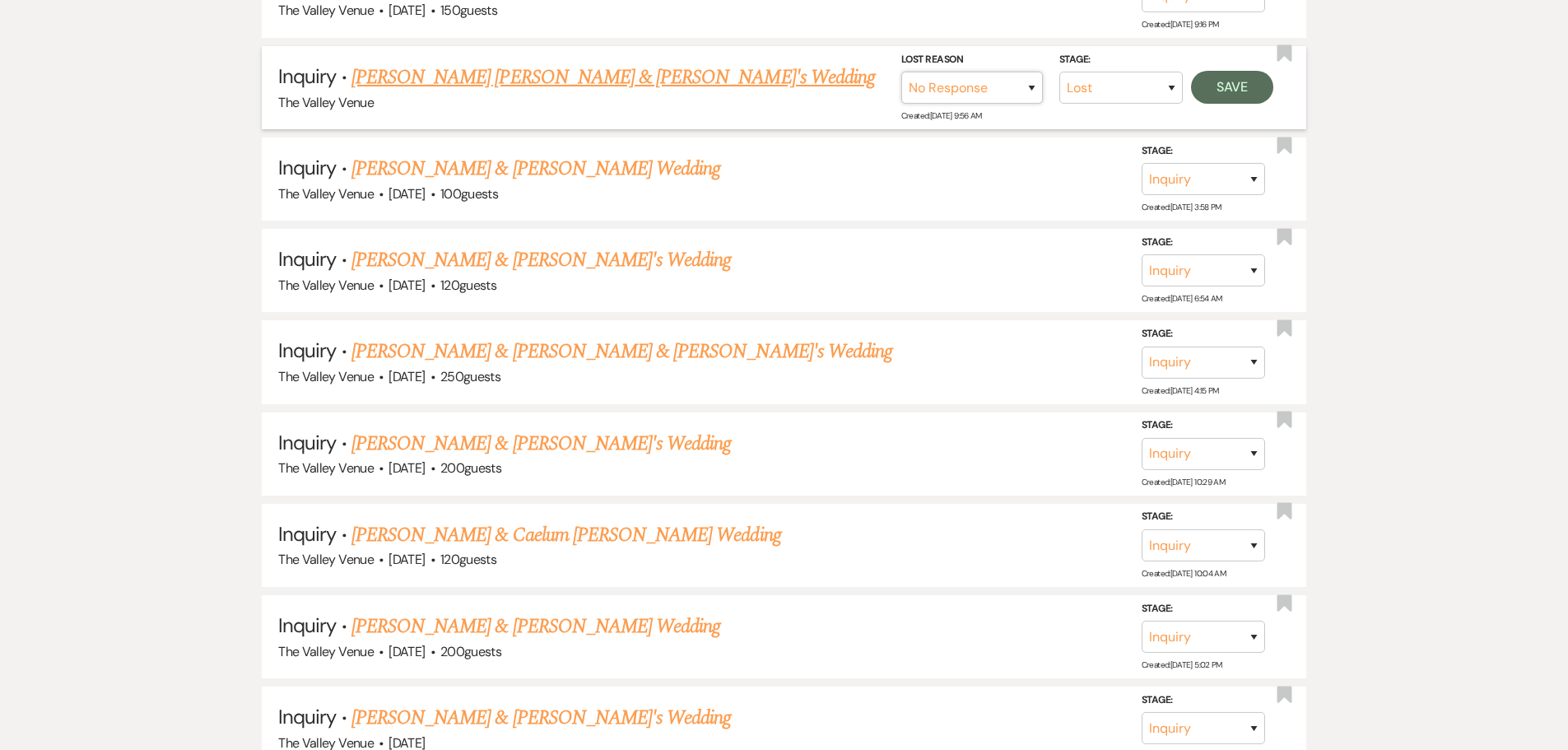
click at [901, 71] on select "Booked Elsewhere Budget Date Unavailable No Response Not a Good Match Capacity …" at bounding box center [972, 87] width 142 height 32
click at [1244, 89] on button "Save" at bounding box center [1232, 87] width 82 height 33
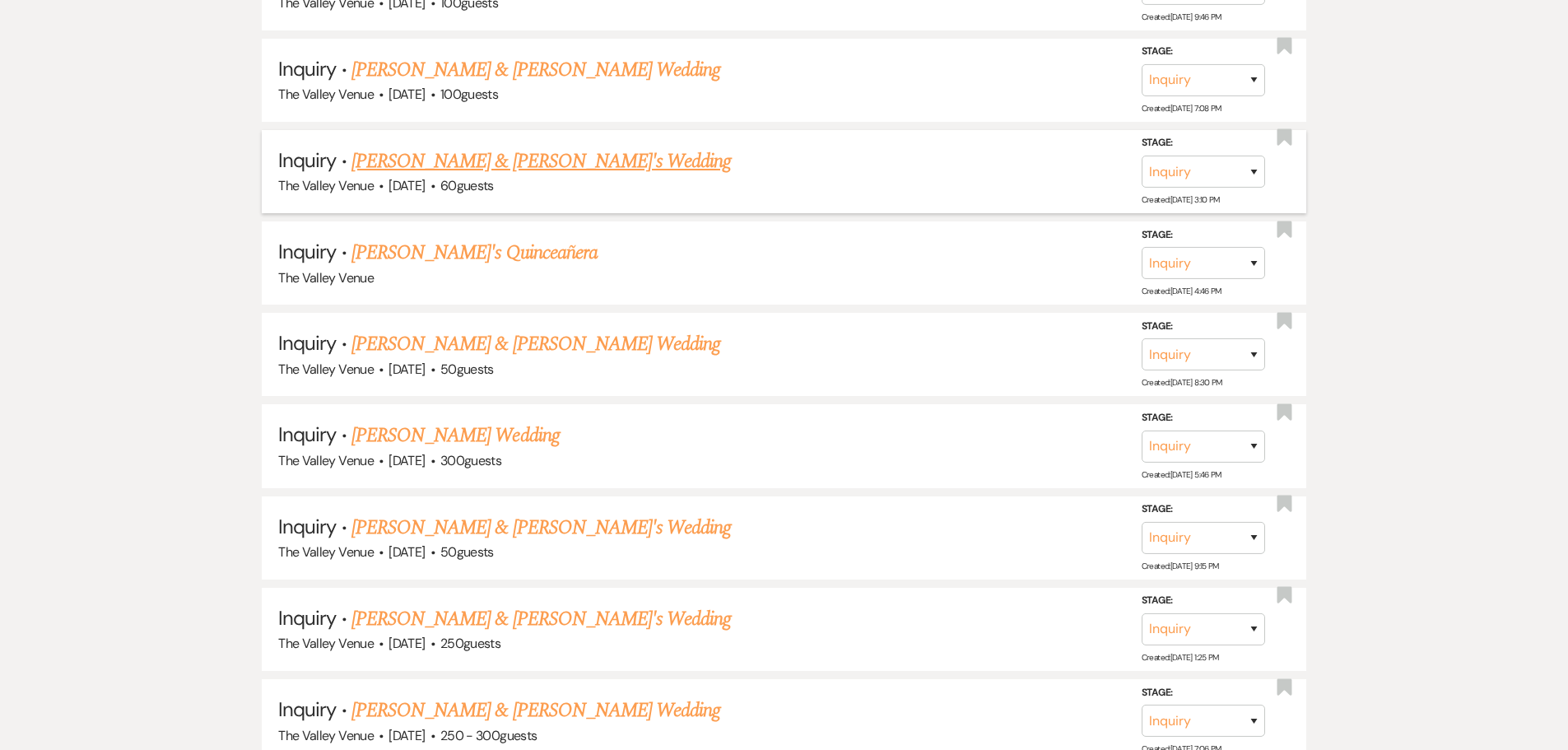
scroll to position [9465, 0]
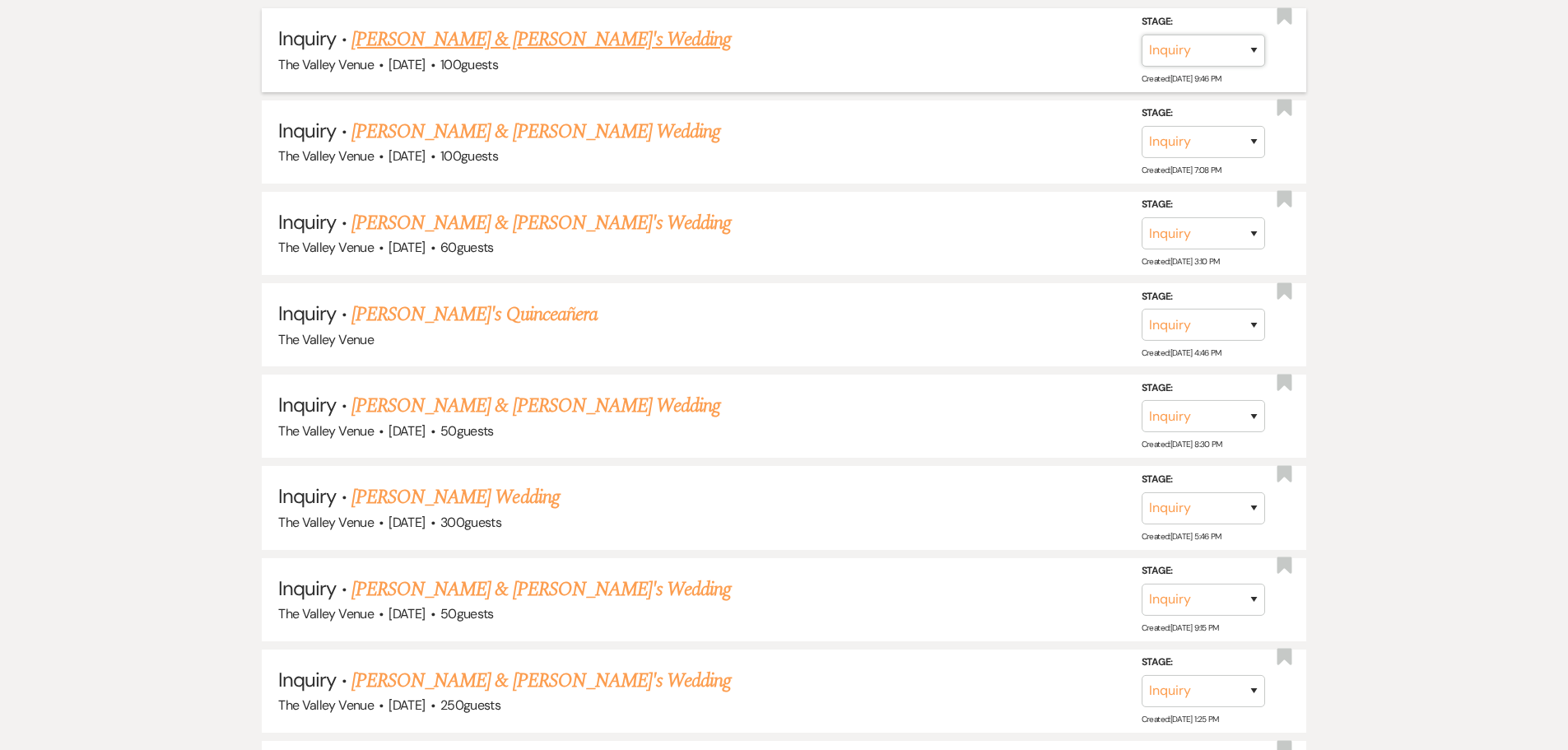
click at [1244, 44] on select "Inquiry Follow Up Tour Requested Tour Confirmed Toured Proposal Sent Booked Lost" at bounding box center [1203, 51] width 123 height 32
select select "8"
click at [1142, 35] on select "Inquiry Follow Up Tour Requested Tour Confirmed Toured Proposal Sent Booked Lost" at bounding box center [1203, 51] width 123 height 32
click at [1009, 56] on select "Booked Elsewhere Budget Date Unavailable No Response Not a Good Match Capacity …" at bounding box center [972, 51] width 142 height 32
select select "8"
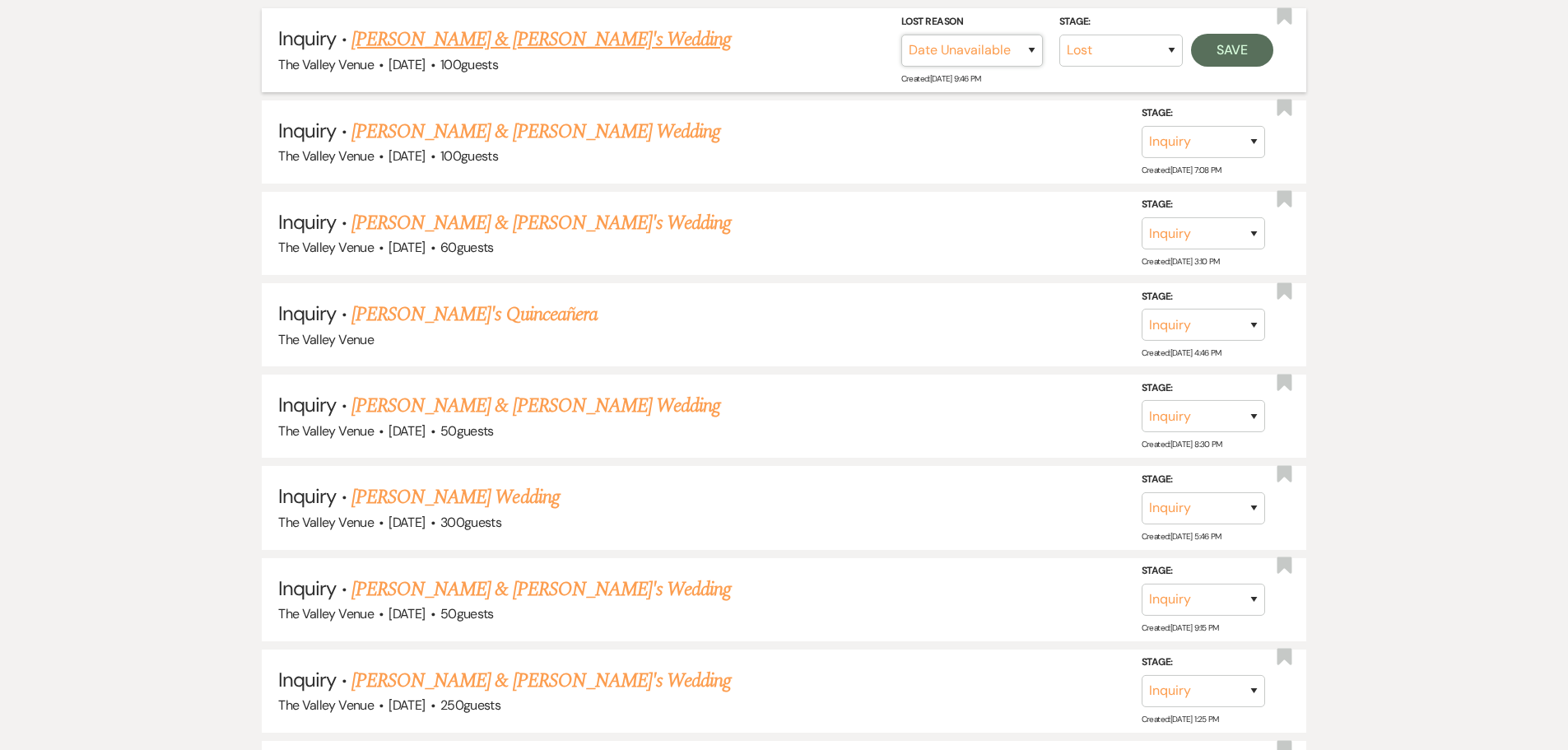
click at [901, 35] on select "Booked Elsewhere Budget Date Unavailable No Response Not a Good Match Capacity …" at bounding box center [972, 51] width 142 height 32
click at [1231, 48] on button "Save" at bounding box center [1232, 50] width 82 height 33
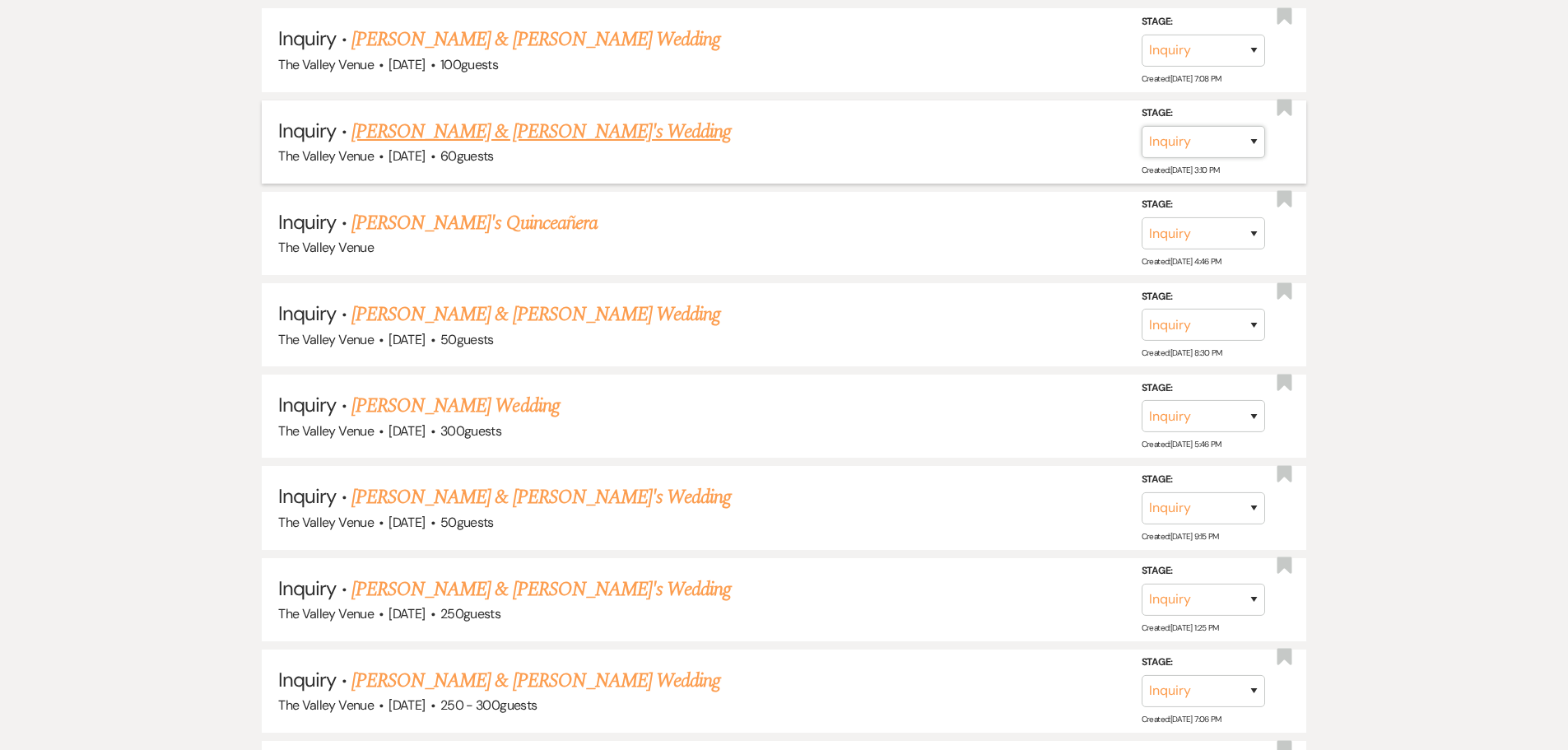
drag, startPoint x: 1257, startPoint y: 145, endPoint x: 1251, endPoint y: 156, distance: 12.5
click at [1257, 145] on select "Inquiry Follow Up Tour Requested Tour Confirmed Toured Proposal Sent Booked Lost" at bounding box center [1203, 142] width 123 height 32
select select "8"
click at [1142, 126] on select "Inquiry Follow Up Tour Requested Tour Confirmed Toured Proposal Sent Booked Lost" at bounding box center [1203, 142] width 123 height 32
click at [969, 145] on select "Booked Elsewhere Budget Date Unavailable No Response Not a Good Match Capacity …" at bounding box center [972, 142] width 142 height 32
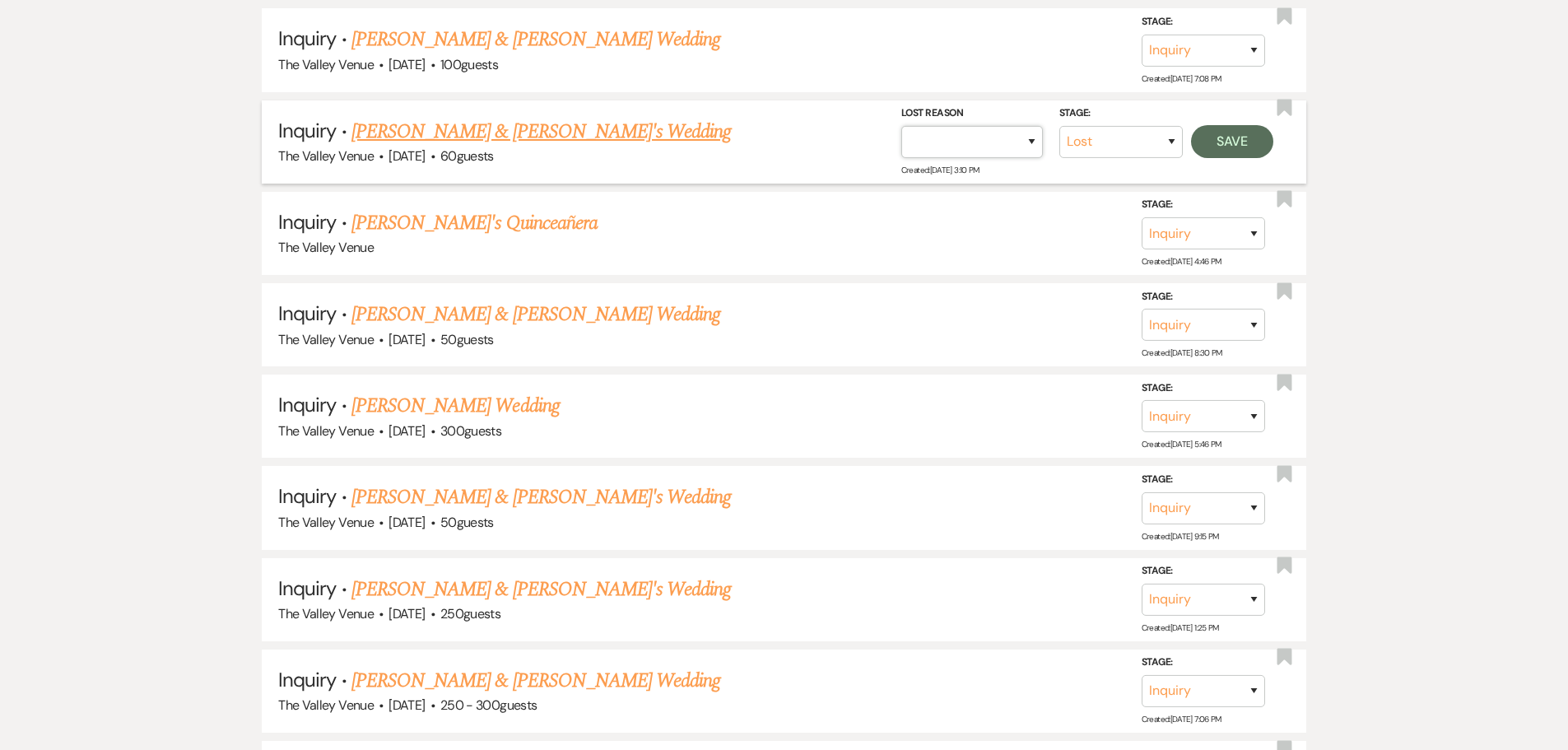
select select "5"
click at [901, 126] on select "Booked Elsewhere Budget Date Unavailable No Response Not a Good Match Capacity …" at bounding box center [972, 142] width 142 height 32
click at [1228, 141] on button "Save" at bounding box center [1232, 141] width 82 height 33
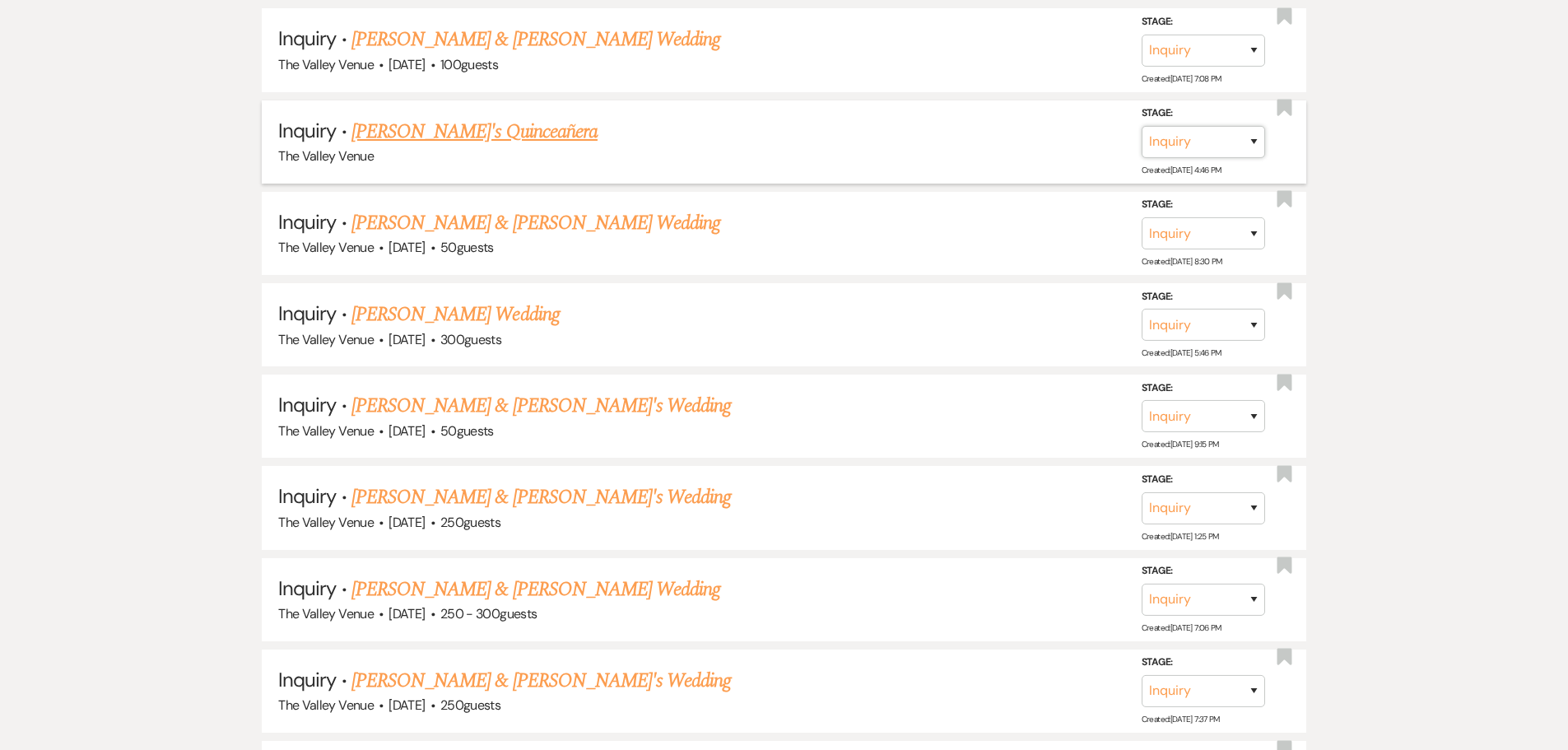
click at [1208, 139] on select "Inquiry Follow Up Tour Requested Tour Confirmed Toured Proposal Sent Booked Lost" at bounding box center [1203, 142] width 123 height 32
select select "8"
click at [1142, 126] on select "Inquiry Follow Up Tour Requested Tour Confirmed Toured Proposal Sent Booked Lost" at bounding box center [1203, 142] width 123 height 32
click at [1033, 145] on select "Booked Elsewhere Budget Date Unavailable No Response Not a Good Match Capacity …" at bounding box center [972, 142] width 142 height 32
select select "5"
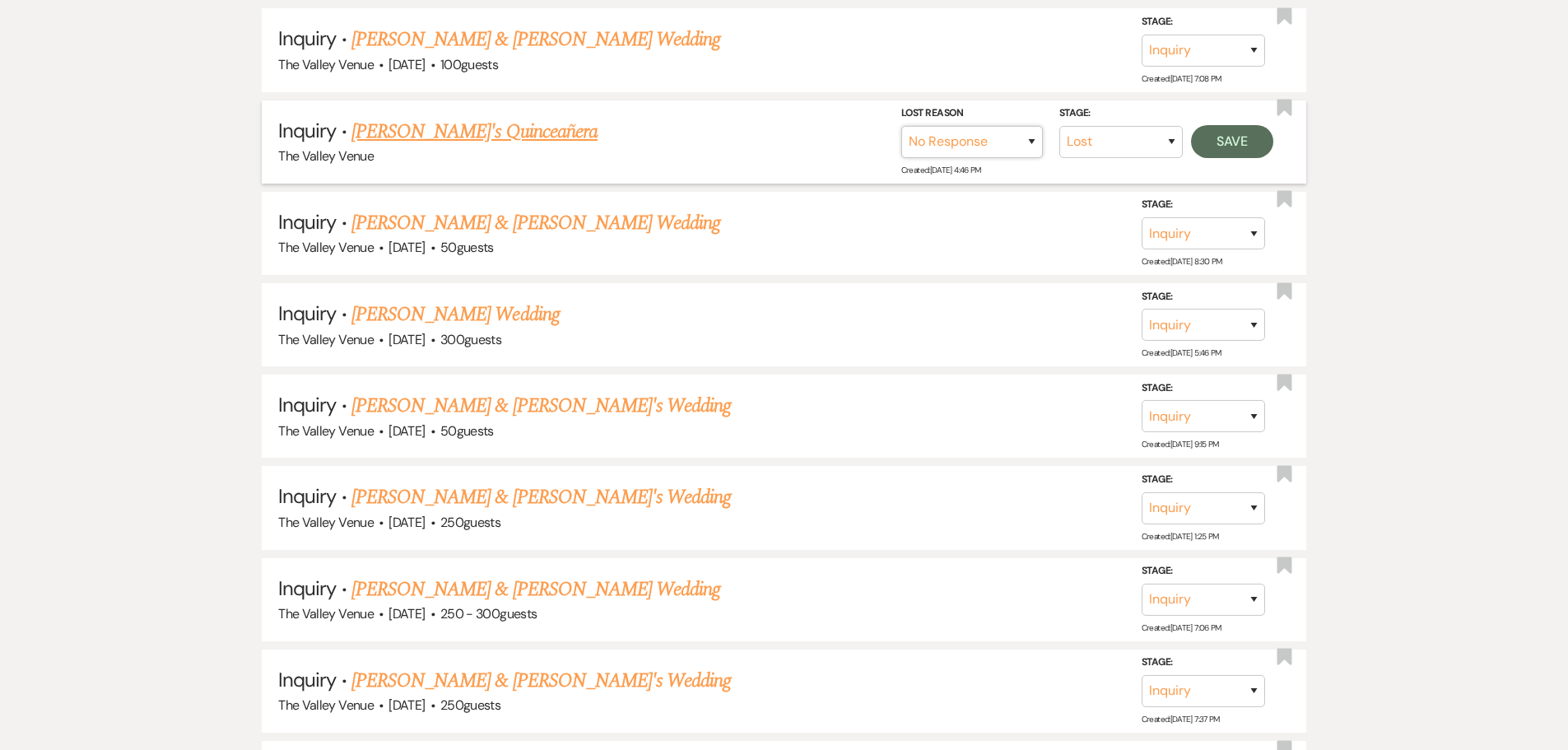
click at [901, 126] on select "Booked Elsewhere Budget Date Unavailable No Response Not a Good Match Capacity …" at bounding box center [972, 142] width 142 height 32
click at [1222, 141] on button "Save" at bounding box center [1232, 141] width 82 height 33
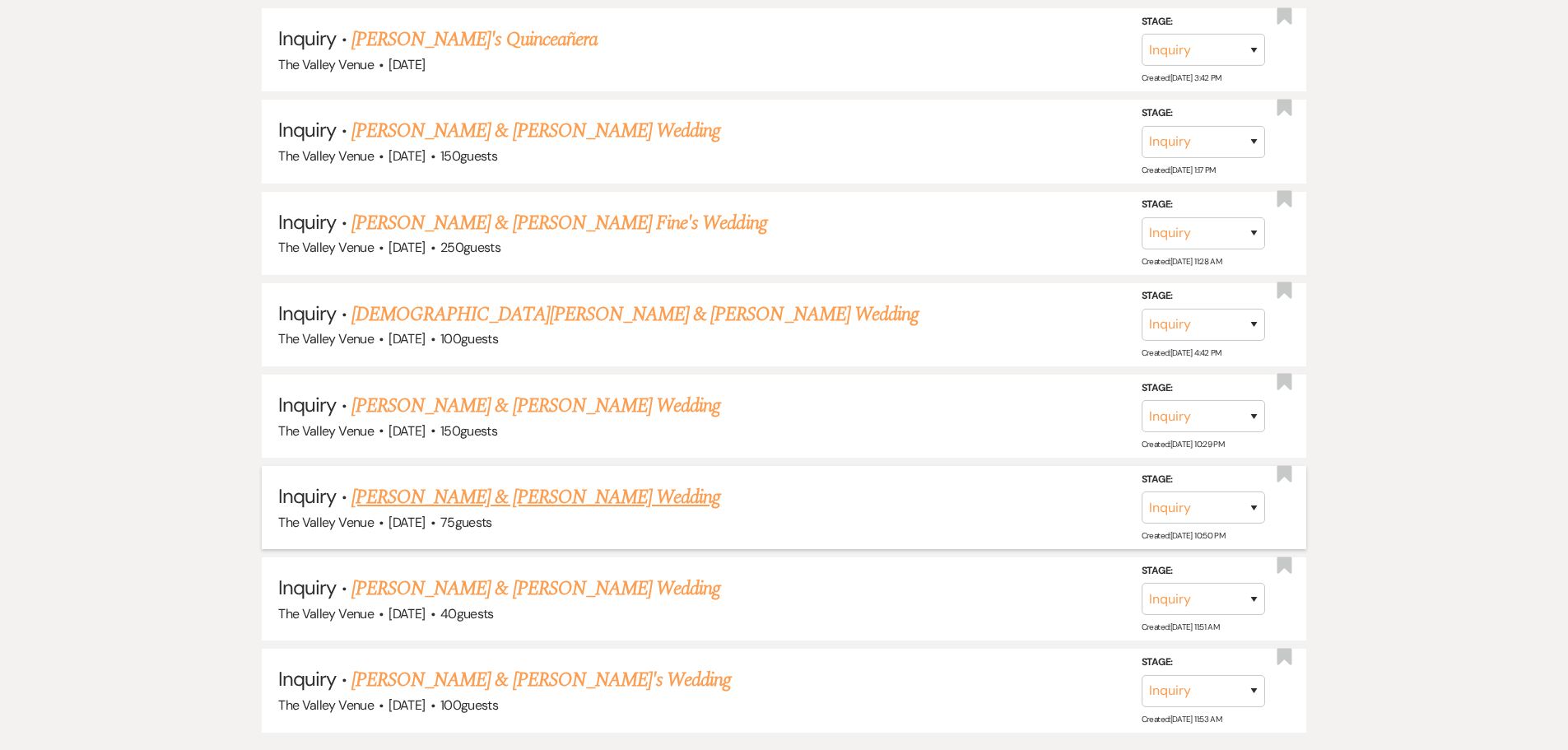
scroll to position [11868, 0]
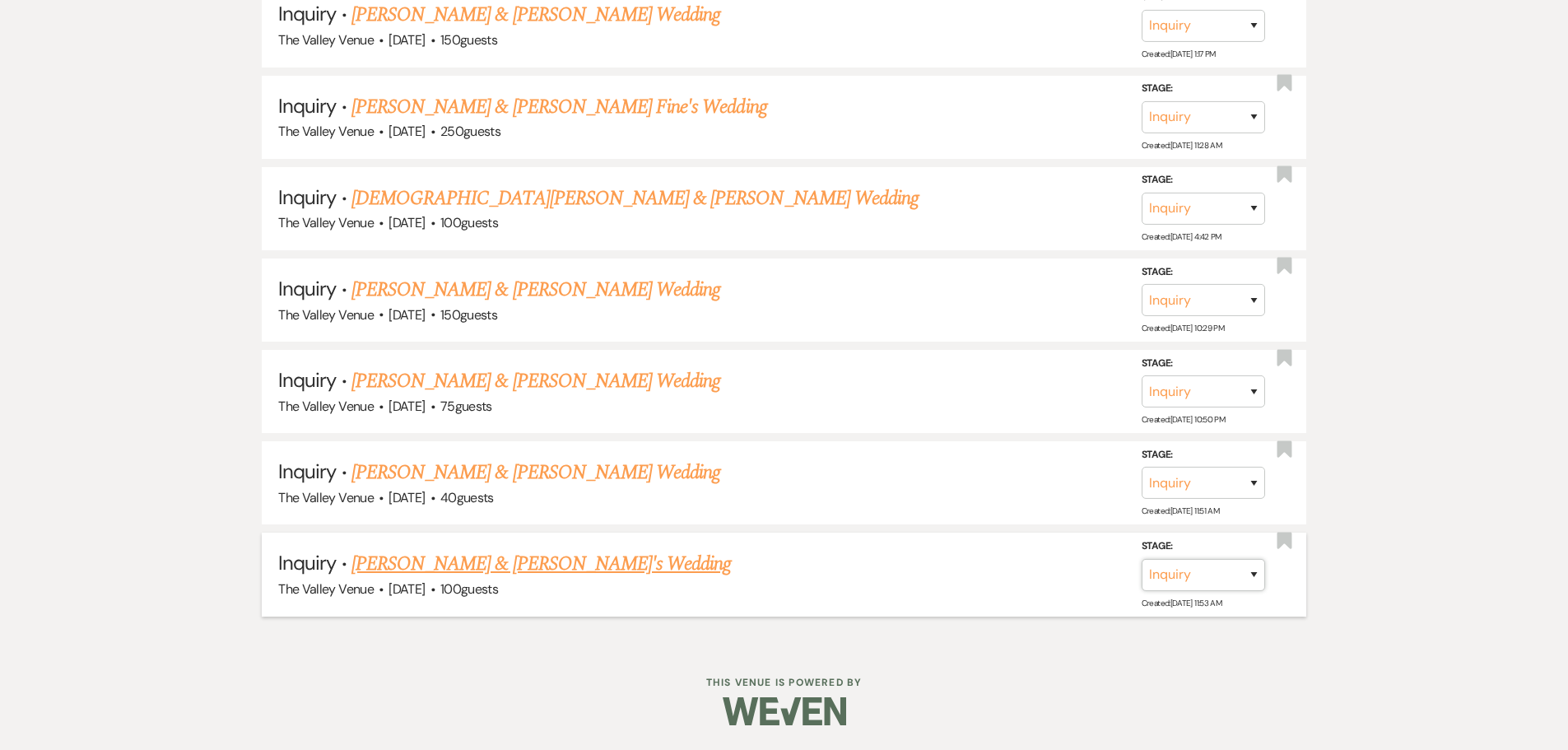
click at [1244, 569] on select "Inquiry Follow Up Tour Requested Tour Confirmed Toured Proposal Sent Booked Lost" at bounding box center [1203, 575] width 123 height 32
select select "8"
click at [1142, 559] on select "Inquiry Follow Up Tour Requested Tour Confirmed Toured Proposal Sent Booked Lost" at bounding box center [1203, 575] width 123 height 32
click at [1017, 583] on select "Booked Elsewhere Budget Date Unavailable No Response Not a Good Match Capacity …" at bounding box center [972, 575] width 142 height 32
select select "5"
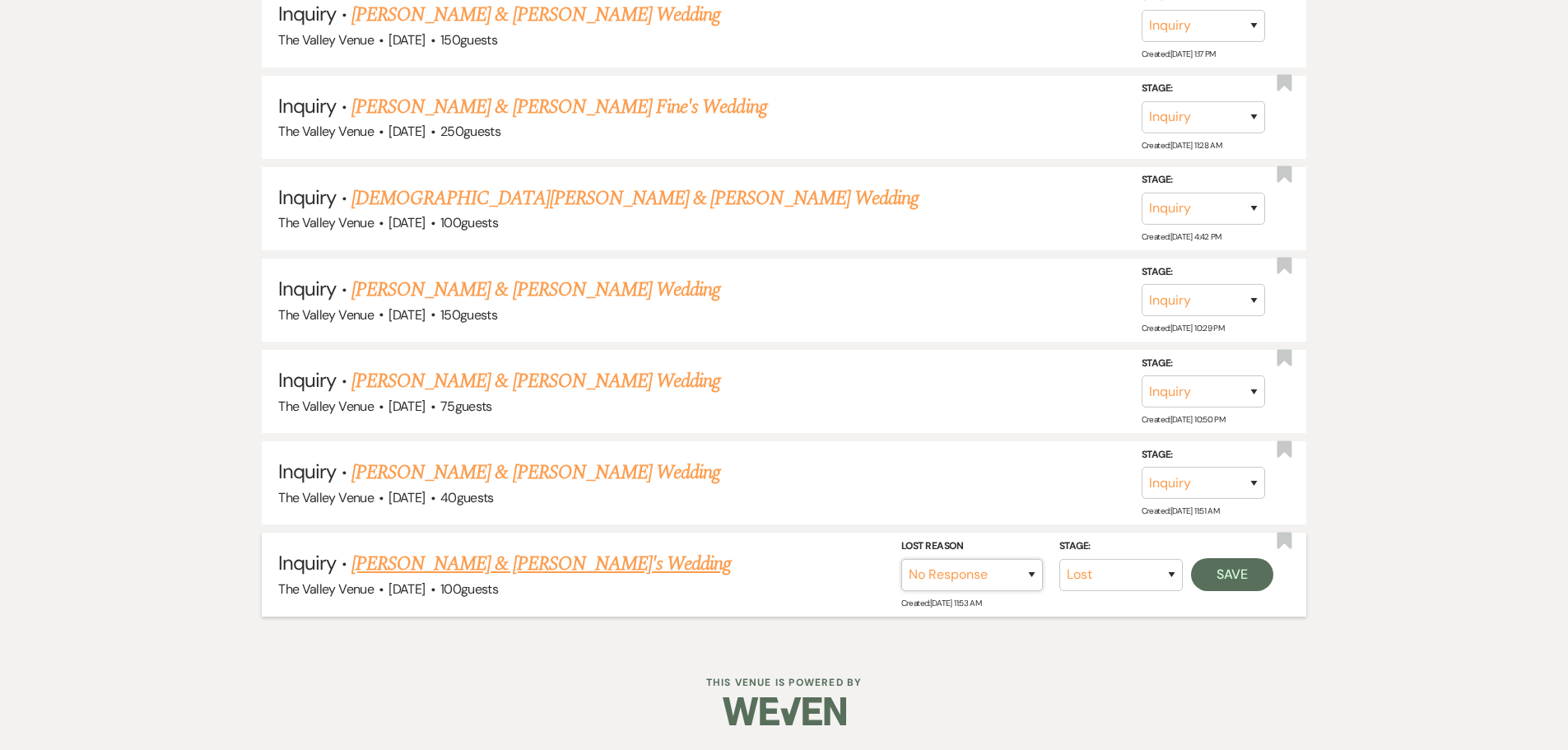
click at [901, 559] on select "Booked Elsewhere Budget Date Unavailable No Response Not a Good Match Capacity …" at bounding box center [972, 575] width 142 height 32
click at [1248, 566] on button "Save" at bounding box center [1232, 574] width 82 height 33
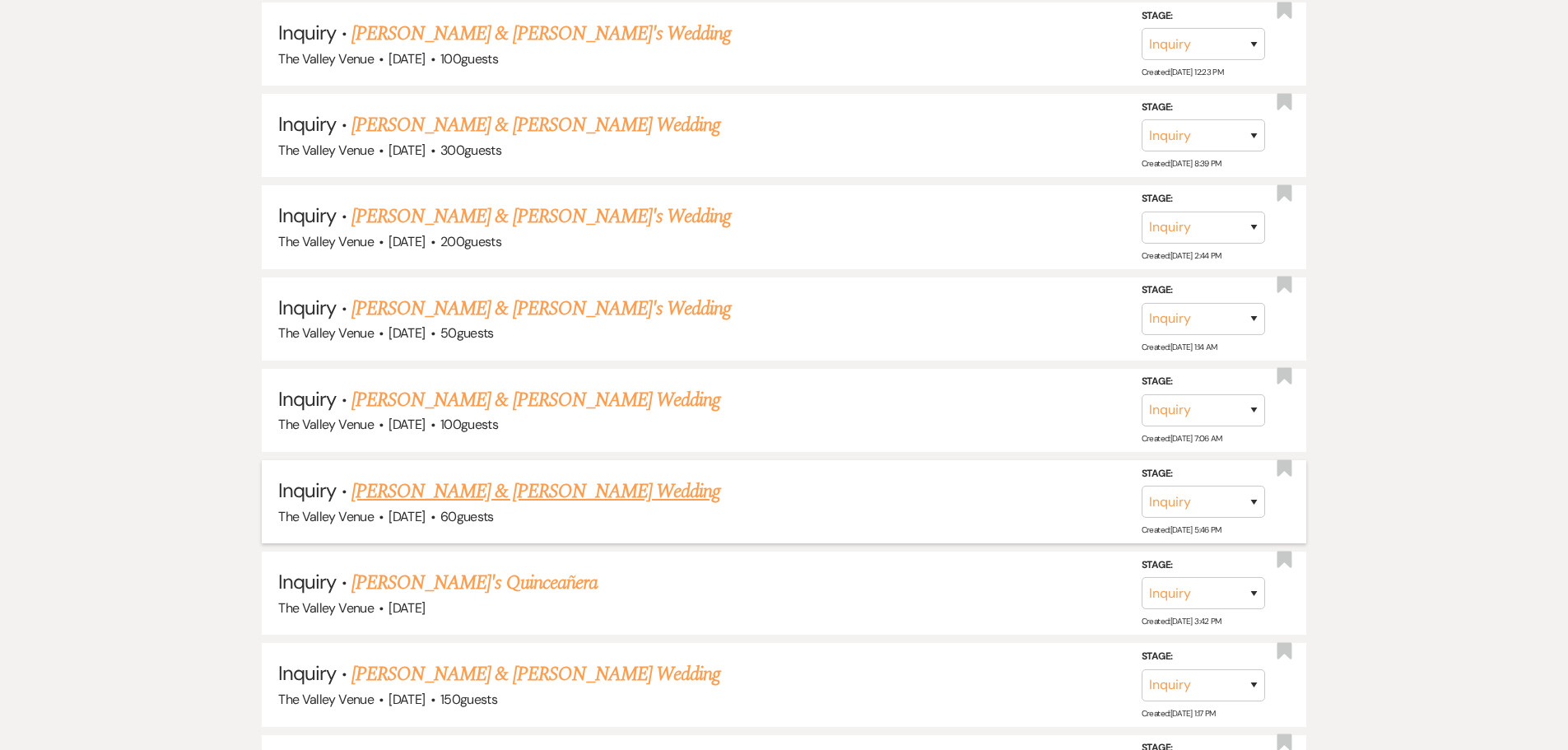
scroll to position [11036, 0]
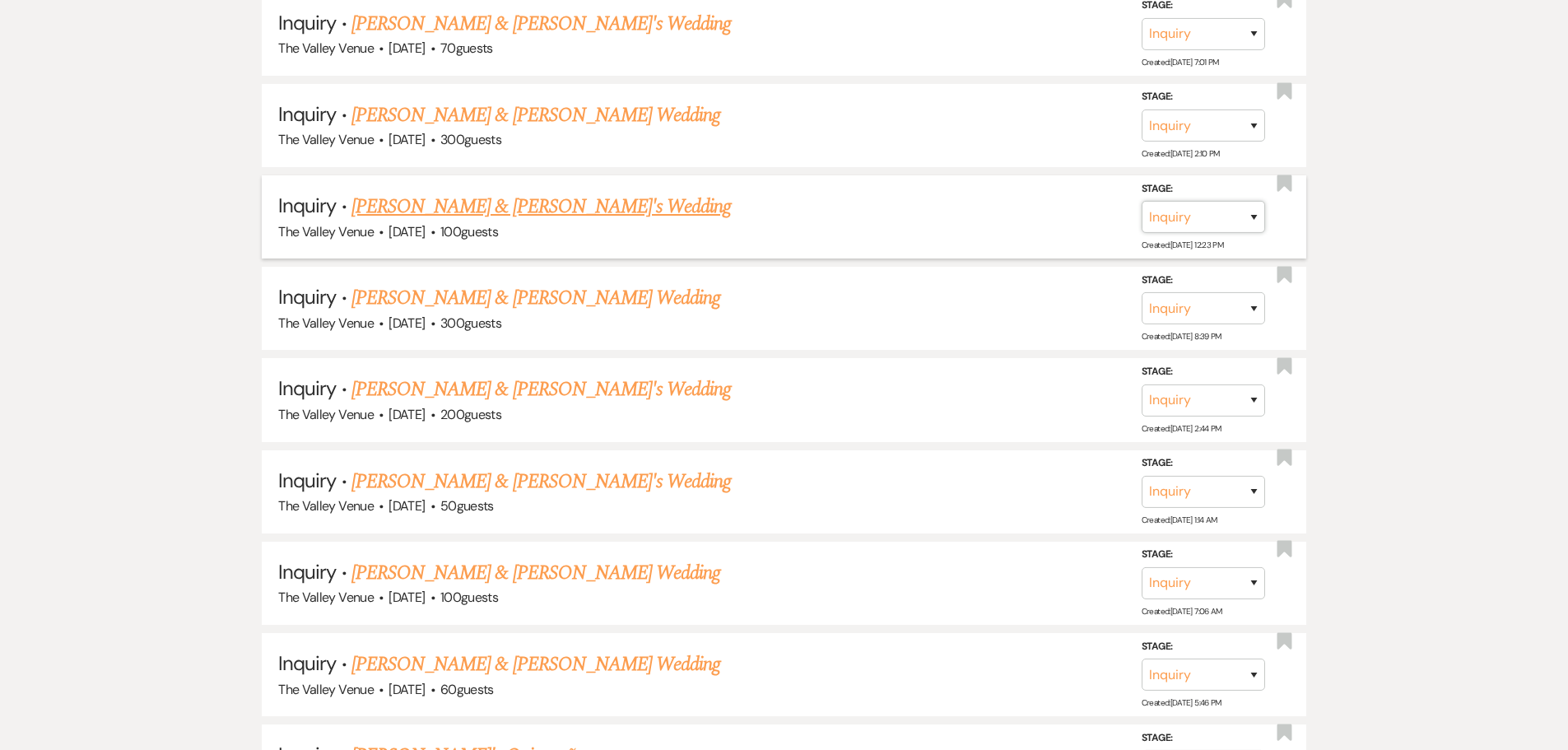
click at [1245, 218] on select "Inquiry Follow Up Tour Requested Tour Confirmed Toured Proposal Sent Booked Lost" at bounding box center [1203, 217] width 123 height 32
select select "8"
click at [1142, 200] on select "Inquiry Follow Up Tour Requested Tour Confirmed Toured Proposal Sent Booked Lost" at bounding box center [1203, 217] width 123 height 32
click at [1007, 211] on select "Booked Elsewhere Budget Date Unavailable No Response Not a Good Match Capacity …" at bounding box center [972, 217] width 142 height 32
select select "5"
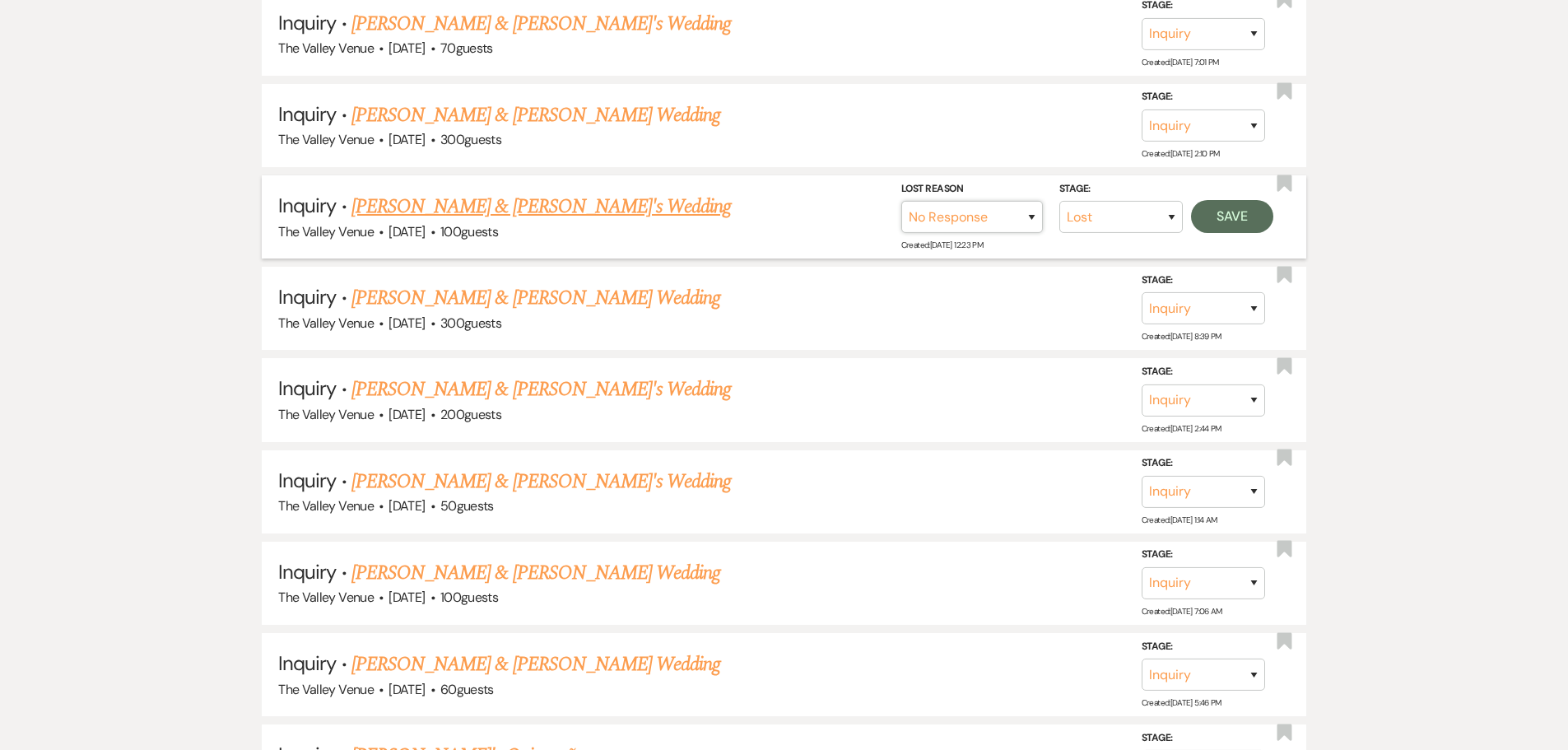
click at [901, 200] on select "Booked Elsewhere Budget Date Unavailable No Response Not a Good Match Capacity …" at bounding box center [972, 217] width 142 height 32
click at [1223, 211] on button "Save" at bounding box center [1232, 216] width 82 height 33
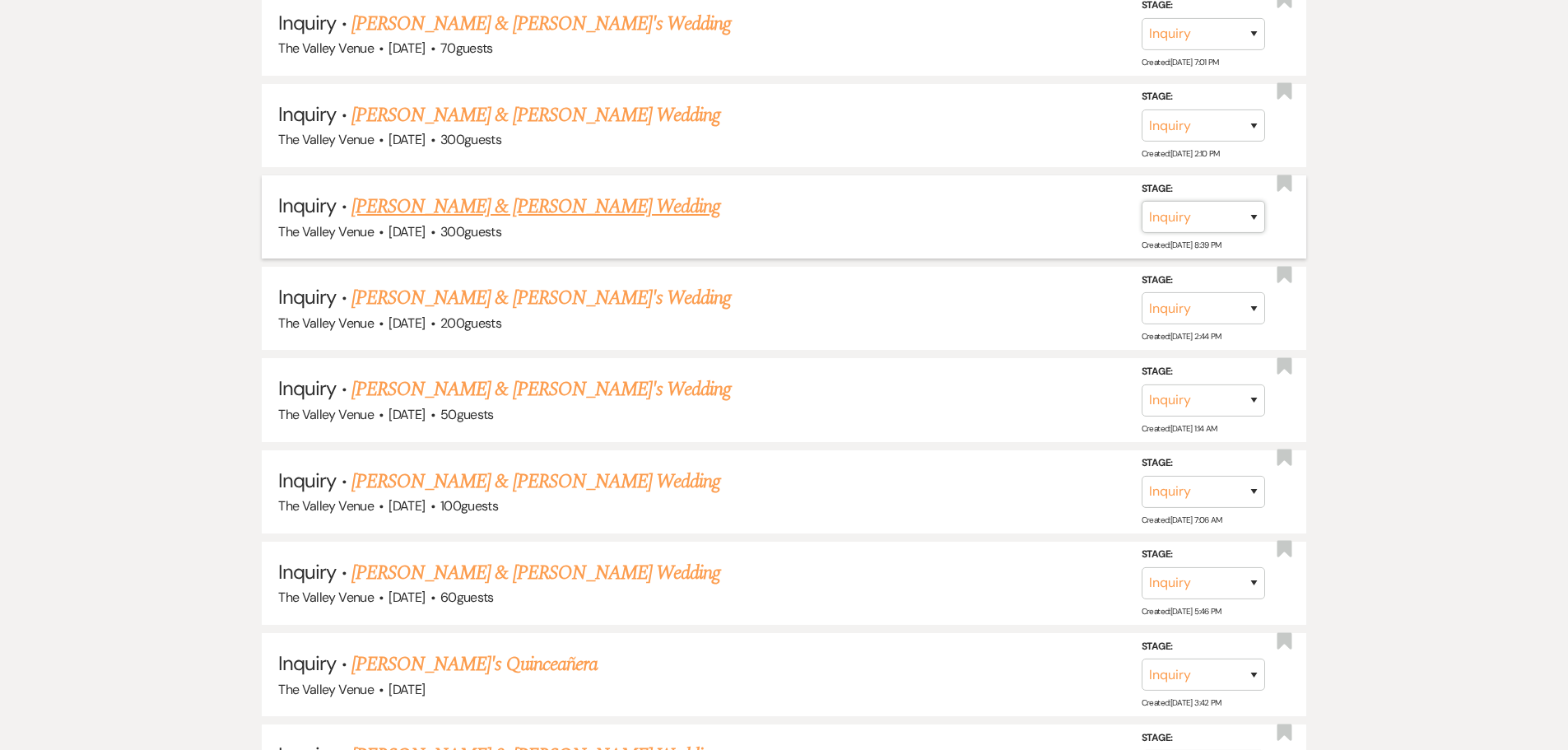
drag, startPoint x: 1240, startPoint y: 215, endPoint x: 1238, endPoint y: 230, distance: 15.1
click at [1240, 215] on select "Inquiry Follow Up Tour Requested Tour Confirmed Toured Proposal Sent Booked Lost" at bounding box center [1203, 217] width 123 height 32
select select "8"
click at [1142, 200] on select "Inquiry Follow Up Tour Requested Tour Confirmed Toured Proposal Sent Booked Lost" at bounding box center [1203, 217] width 123 height 32
click at [994, 224] on select "Booked Elsewhere Budget Date Unavailable No Response Not a Good Match Capacity …" at bounding box center [972, 217] width 142 height 32
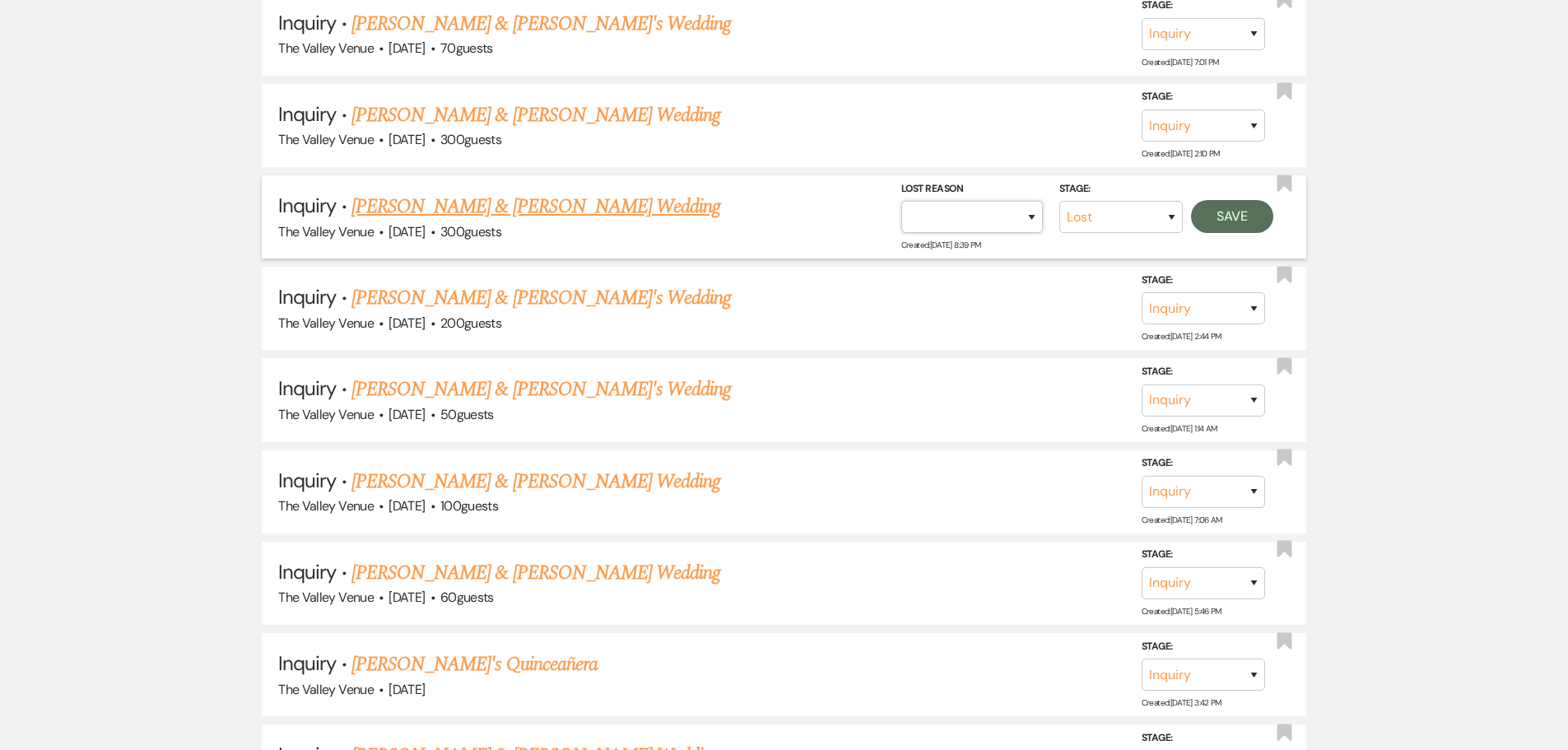
select select "5"
click at [901, 200] on select "Booked Elsewhere Budget Date Unavailable No Response Not a Good Match Capacity …" at bounding box center [972, 217] width 142 height 32
click at [1239, 220] on button "Save" at bounding box center [1232, 216] width 82 height 33
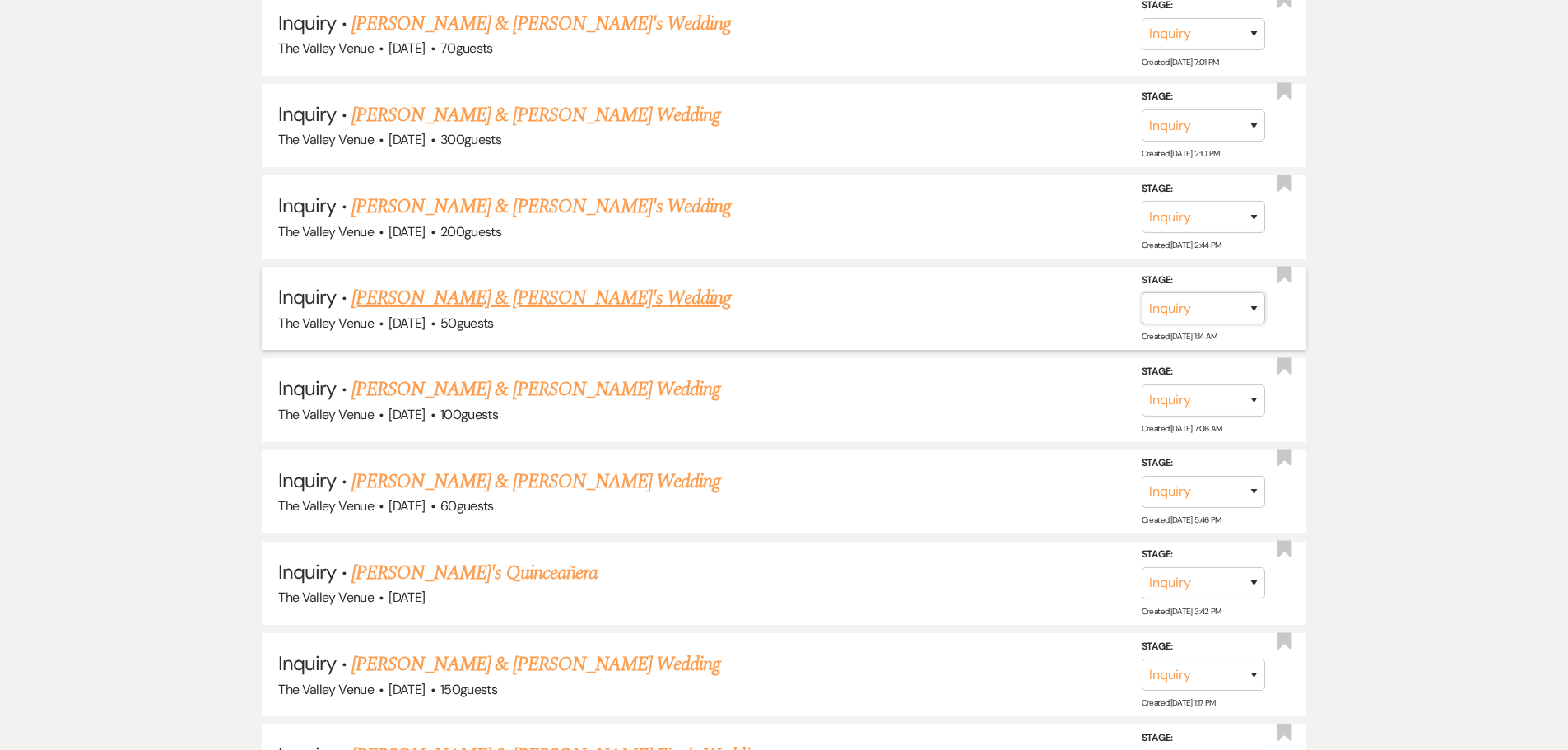
click at [1238, 307] on select "Inquiry Follow Up Tour Requested Tour Confirmed Toured Proposal Sent Booked Lost" at bounding box center [1203, 308] width 123 height 32
click at [1204, 217] on select "Inquiry Follow Up Tour Requested Tour Confirmed Toured Proposal Sent Booked Lost" at bounding box center [1203, 217] width 123 height 32
select select "8"
click at [1142, 200] on select "Inquiry Follow Up Tour Requested Tour Confirmed Toured Proposal Sent Booked Lost" at bounding box center [1203, 217] width 123 height 32
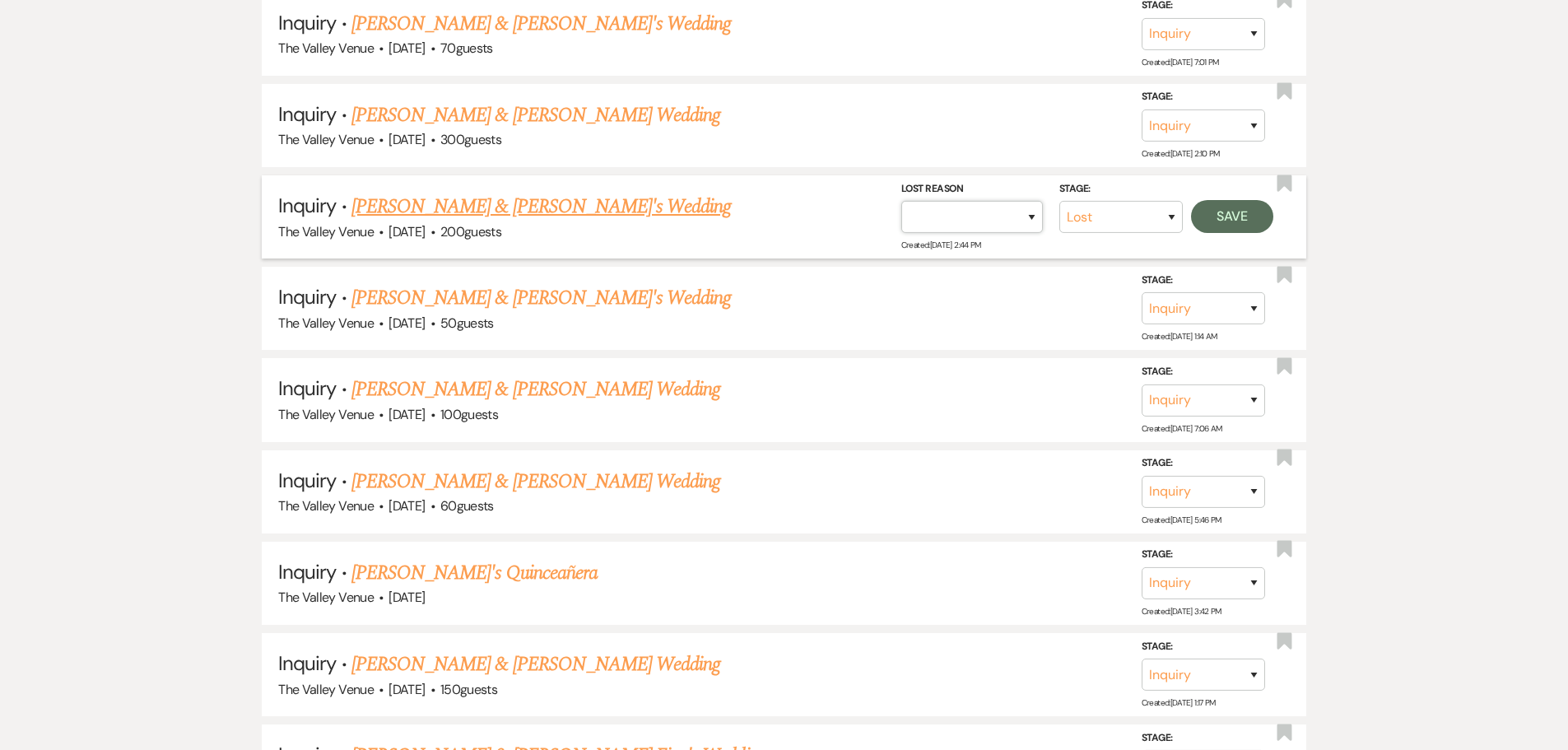
click at [1012, 211] on select "Booked Elsewhere Budget Date Unavailable No Response Not a Good Match Capacity …" at bounding box center [972, 217] width 142 height 32
select select "8"
click at [901, 200] on select "Booked Elsewhere Budget Date Unavailable No Response Not a Good Match Capacity …" at bounding box center [972, 217] width 142 height 32
click at [1215, 214] on button "Save" at bounding box center [1232, 216] width 82 height 33
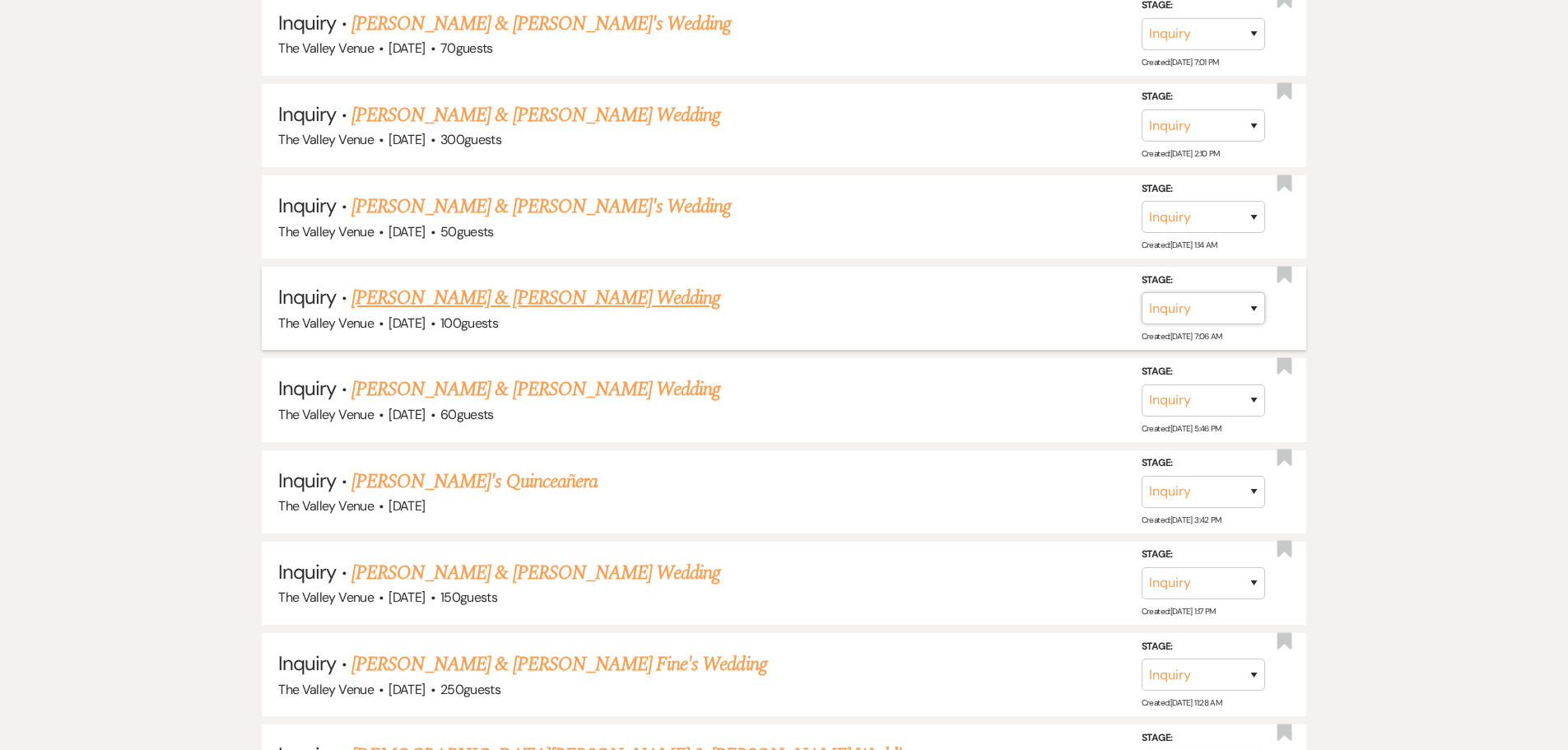
click at [1227, 302] on select "Inquiry Follow Up Tour Requested Tour Confirmed Toured Proposal Sent Booked Lost" at bounding box center [1203, 308] width 123 height 32
select select "8"
click at [1142, 292] on select "Inquiry Follow Up Tour Requested Tour Confirmed Toured Proposal Sent Booked Lost" at bounding box center [1203, 308] width 123 height 32
drag, startPoint x: 980, startPoint y: 293, endPoint x: 979, endPoint y: 302, distance: 9.1
click at [979, 296] on select "Booked Elsewhere Budget Date Unavailable No Response Not a Good Match Capacity …" at bounding box center [972, 308] width 142 height 32
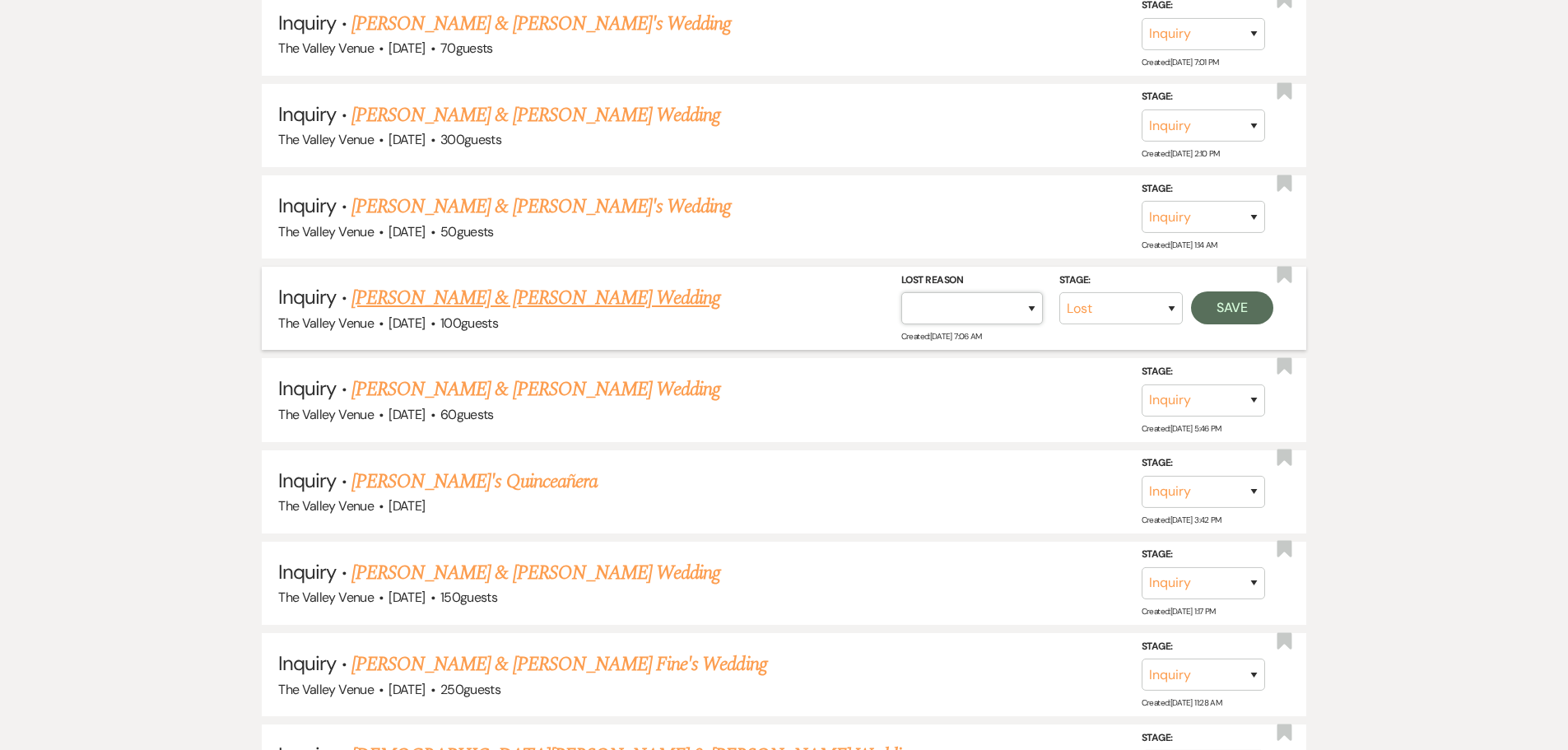
select select "5"
click at [901, 292] on select "Booked Elsewhere Budget Date Unavailable No Response Not a Good Match Capacity …" at bounding box center [972, 308] width 142 height 32
click at [1224, 305] on button "Save" at bounding box center [1232, 307] width 82 height 33
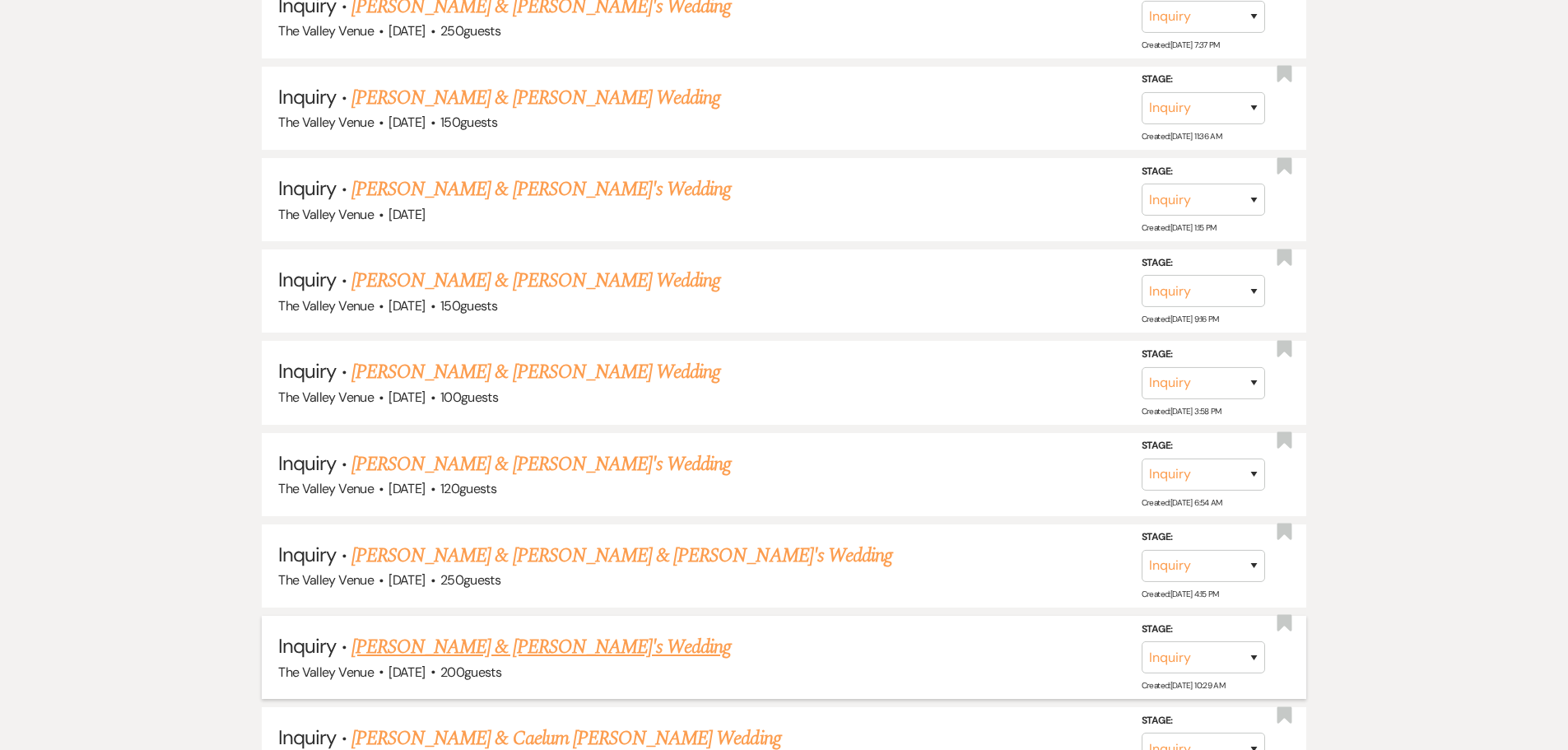
scroll to position [10012, 0]
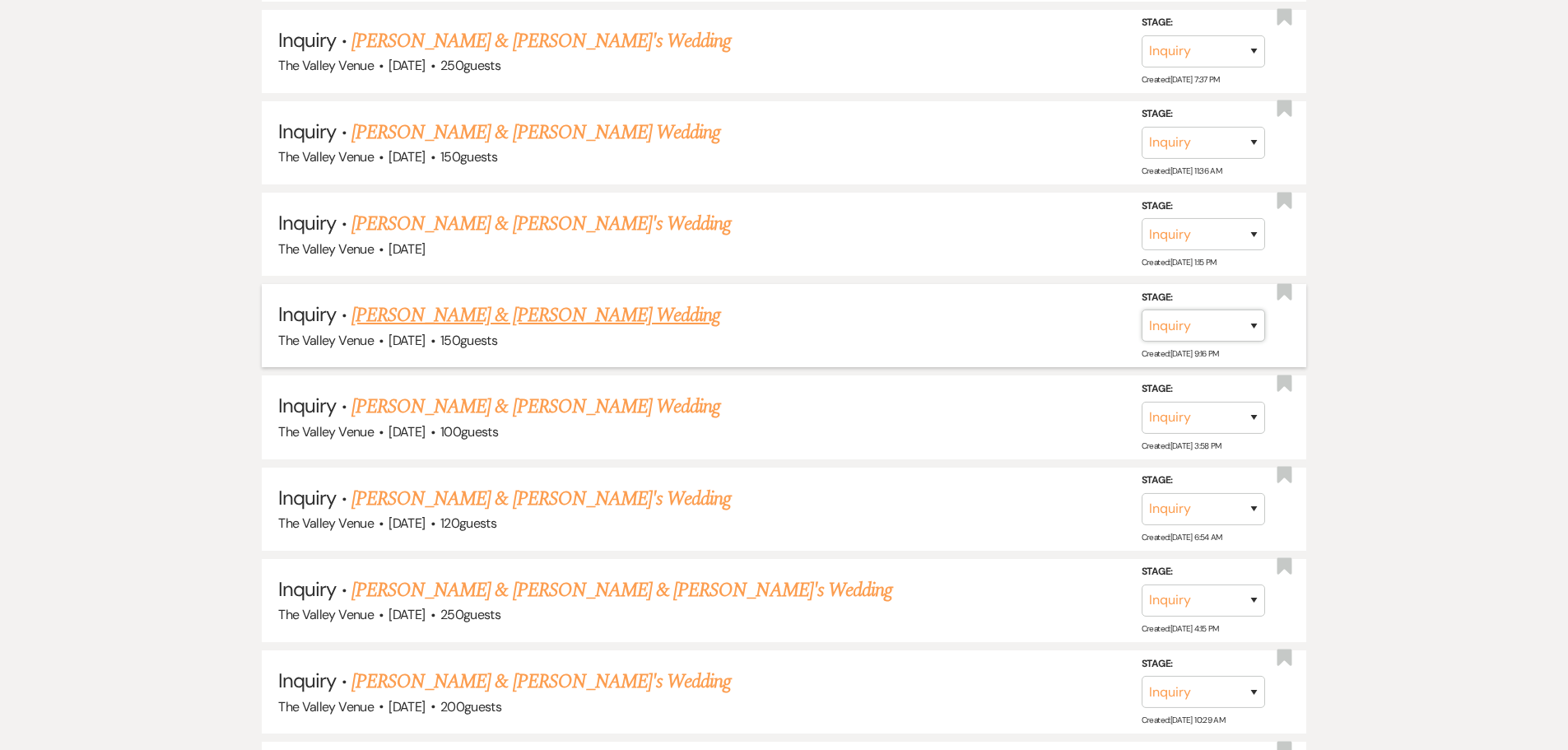
click at [1241, 335] on select "Inquiry Follow Up Tour Requested Tour Confirmed Toured Proposal Sent Booked Lost" at bounding box center [1203, 325] width 123 height 32
select select "8"
click at [1142, 309] on select "Inquiry Follow Up Tour Requested Tour Confirmed Toured Proposal Sent Booked Lost" at bounding box center [1203, 325] width 123 height 32
click at [991, 340] on select "Booked Elsewhere Budget Date Unavailable No Response Not a Good Match Capacity …" at bounding box center [972, 325] width 142 height 32
select select "5"
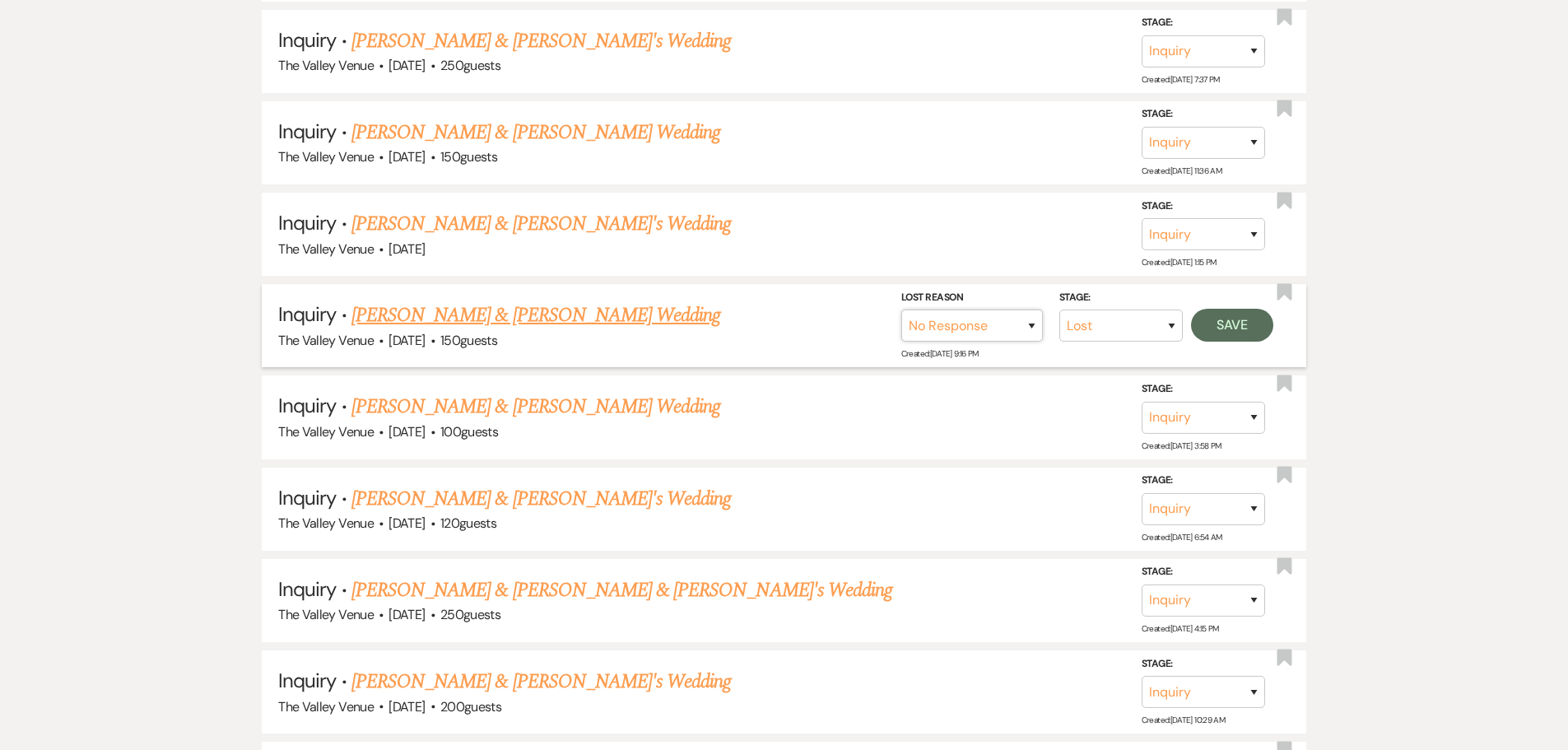
click at [901, 309] on select "Booked Elsewhere Budget Date Unavailable No Response Not a Good Match Capacity …" at bounding box center [972, 325] width 142 height 32
click at [1225, 333] on button "Save" at bounding box center [1232, 324] width 82 height 33
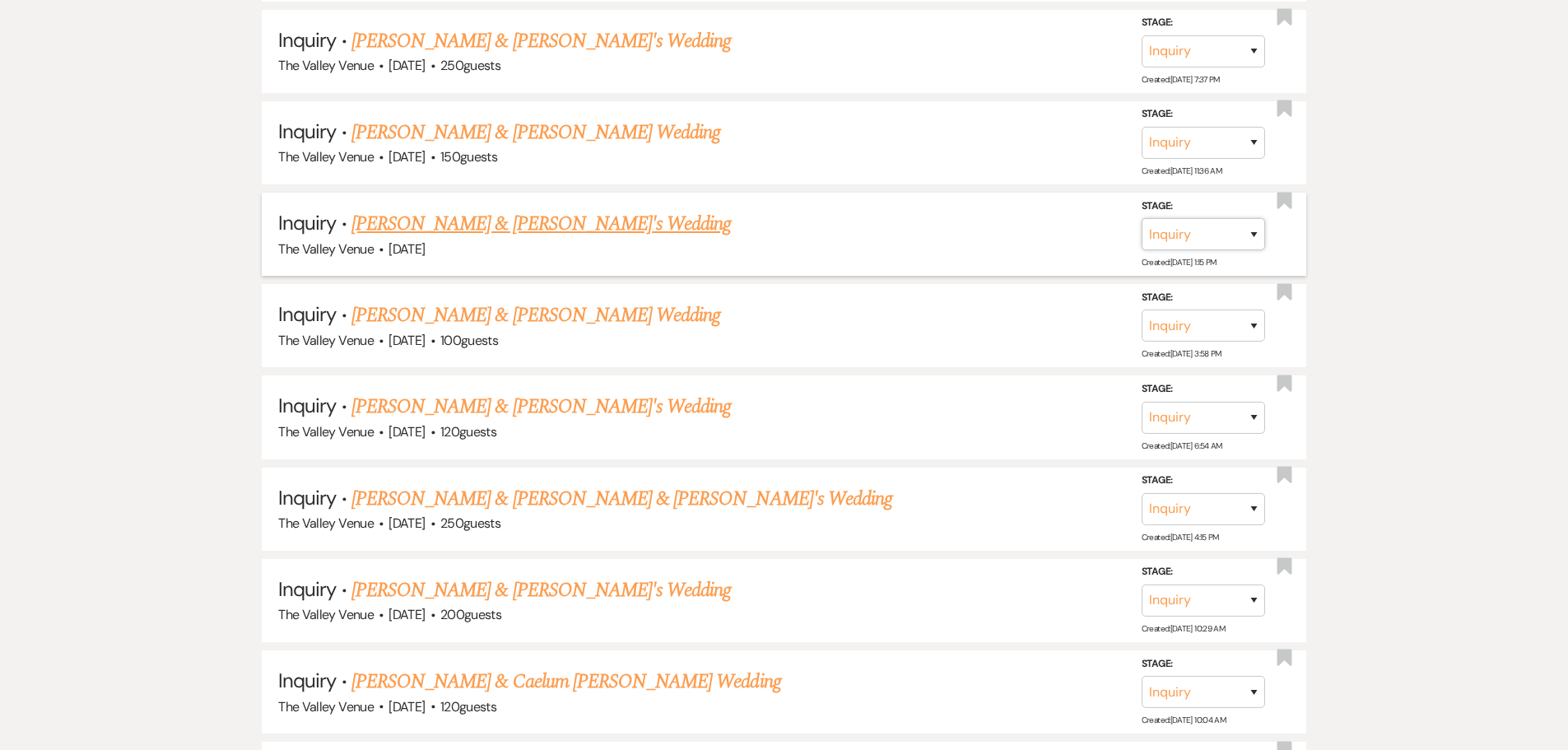
click at [1170, 232] on select "Inquiry Follow Up Tour Requested Tour Confirmed Toured Proposal Sent Booked Lost" at bounding box center [1203, 234] width 123 height 32
select select "8"
click at [1142, 218] on select "Inquiry Follow Up Tour Requested Tour Confirmed Toured Proposal Sent Booked Lost" at bounding box center [1203, 234] width 123 height 32
click at [971, 240] on select "Booked Elsewhere Budget Date Unavailable No Response Not a Good Match Capacity …" at bounding box center [972, 234] width 142 height 32
select select "5"
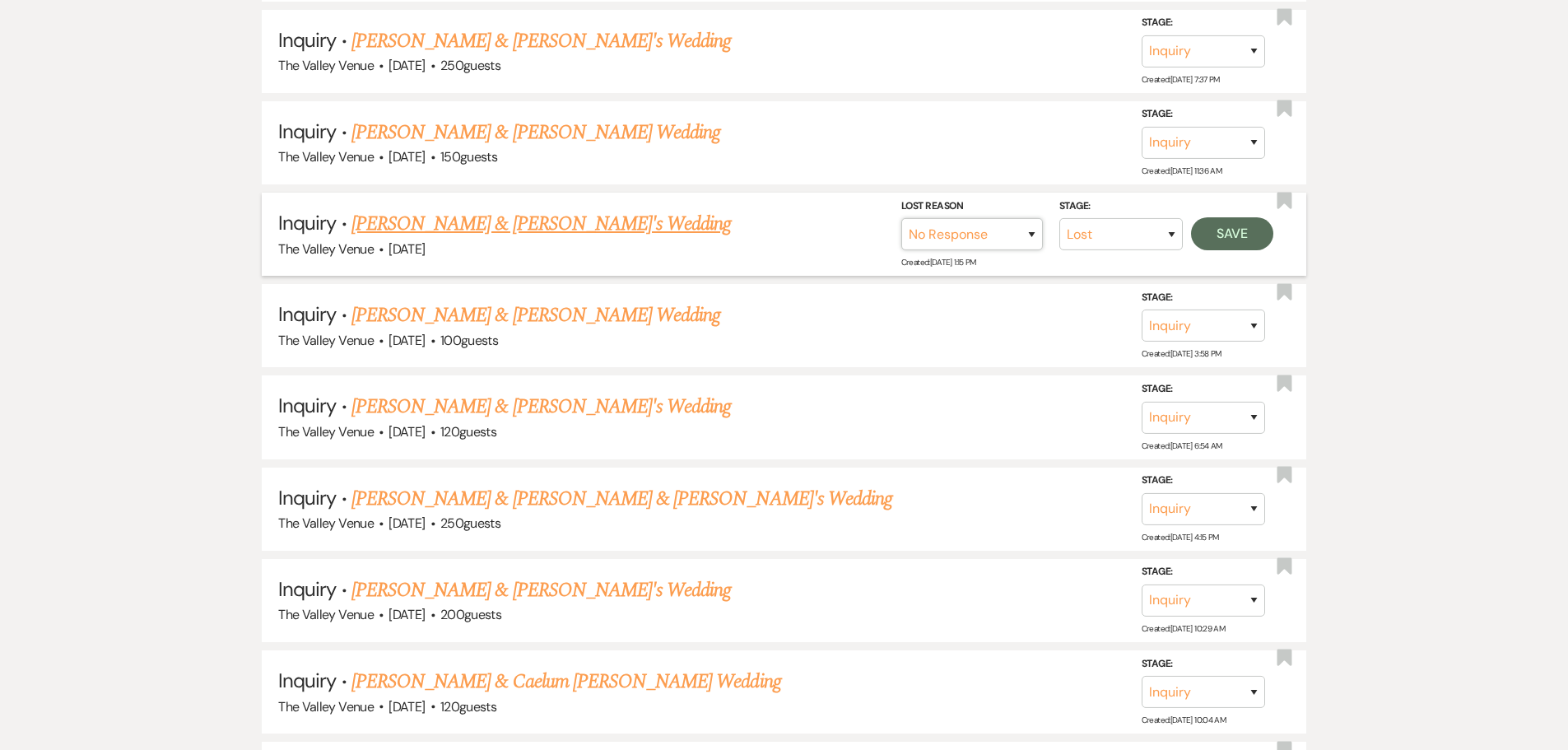
click at [901, 218] on select "Booked Elsewhere Budget Date Unavailable No Response Not a Good Match Capacity …" at bounding box center [972, 234] width 142 height 32
click at [1234, 227] on button "Save" at bounding box center [1232, 234] width 82 height 33
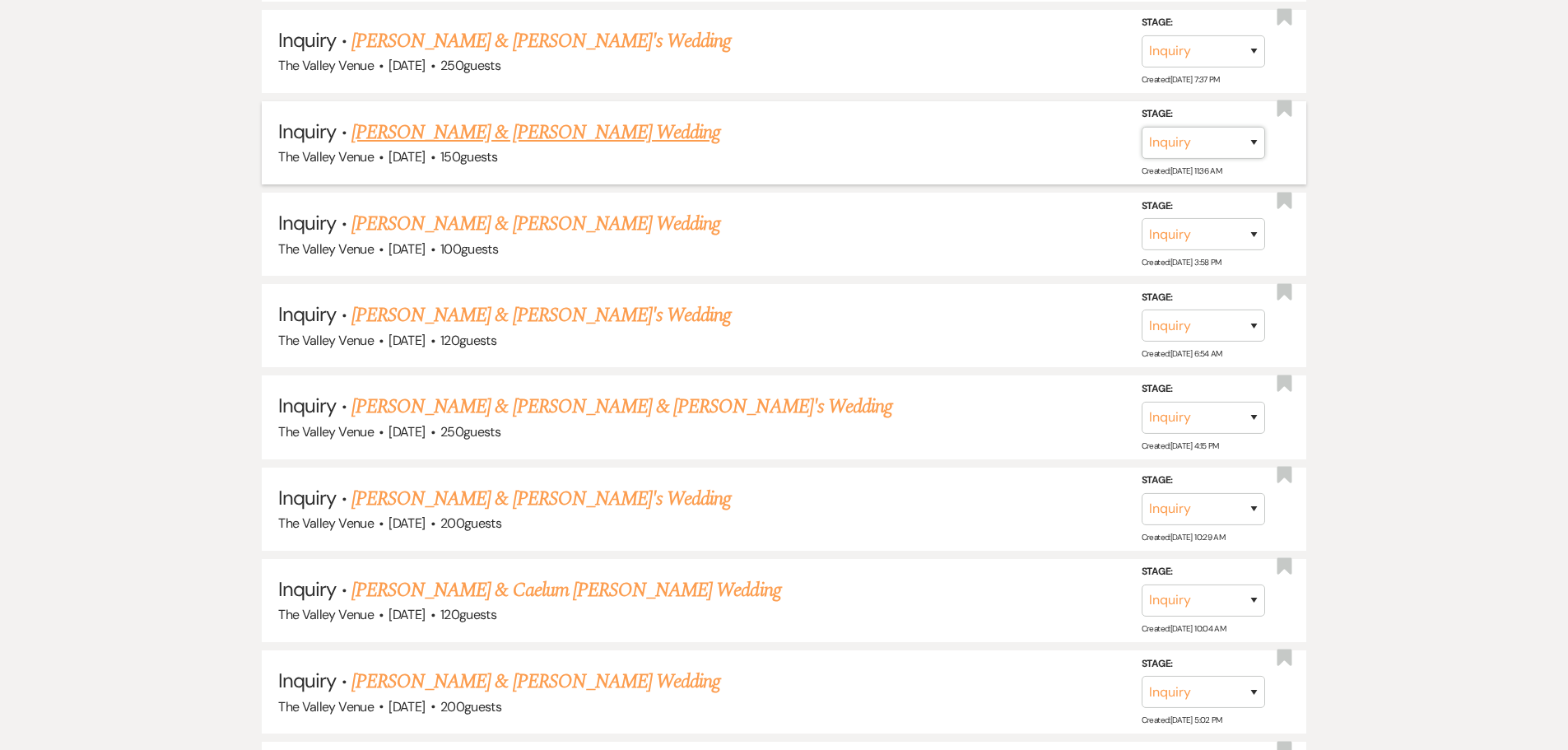
click at [1219, 144] on select "Inquiry Follow Up Tour Requested Tour Confirmed Toured Proposal Sent Booked Lost" at bounding box center [1203, 143] width 123 height 32
select select "8"
click at [1142, 127] on select "Inquiry Follow Up Tour Requested Tour Confirmed Toured Proposal Sent Booked Lost" at bounding box center [1203, 143] width 123 height 32
click at [1007, 143] on select "Booked Elsewhere Budget Date Unavailable No Response Not a Good Match Capacity …" at bounding box center [972, 143] width 142 height 32
select select "8"
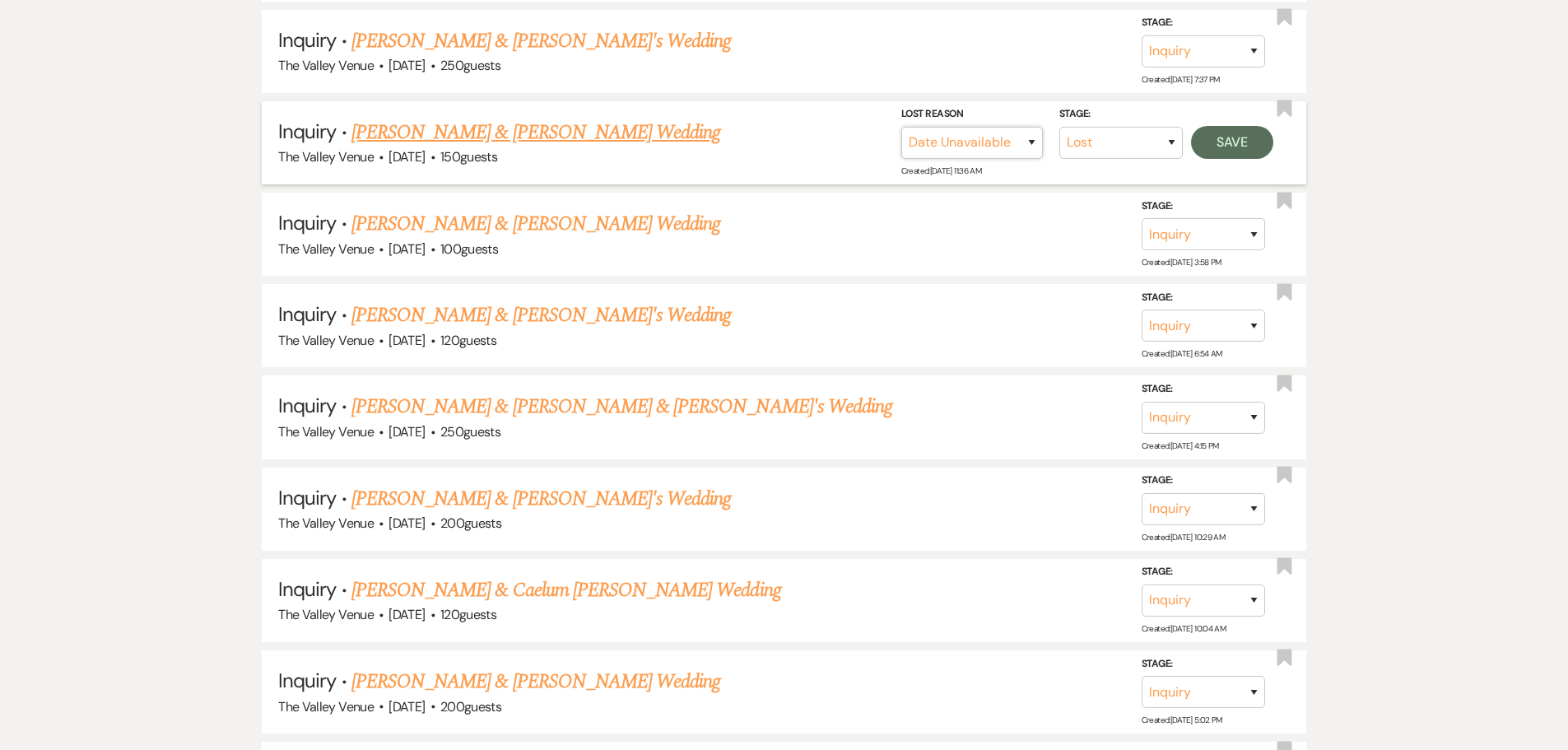
click at [901, 127] on select "Booked Elsewhere Budget Date Unavailable No Response Not a Good Match Capacity …" at bounding box center [972, 143] width 142 height 32
click at [1226, 143] on button "Save" at bounding box center [1232, 142] width 82 height 33
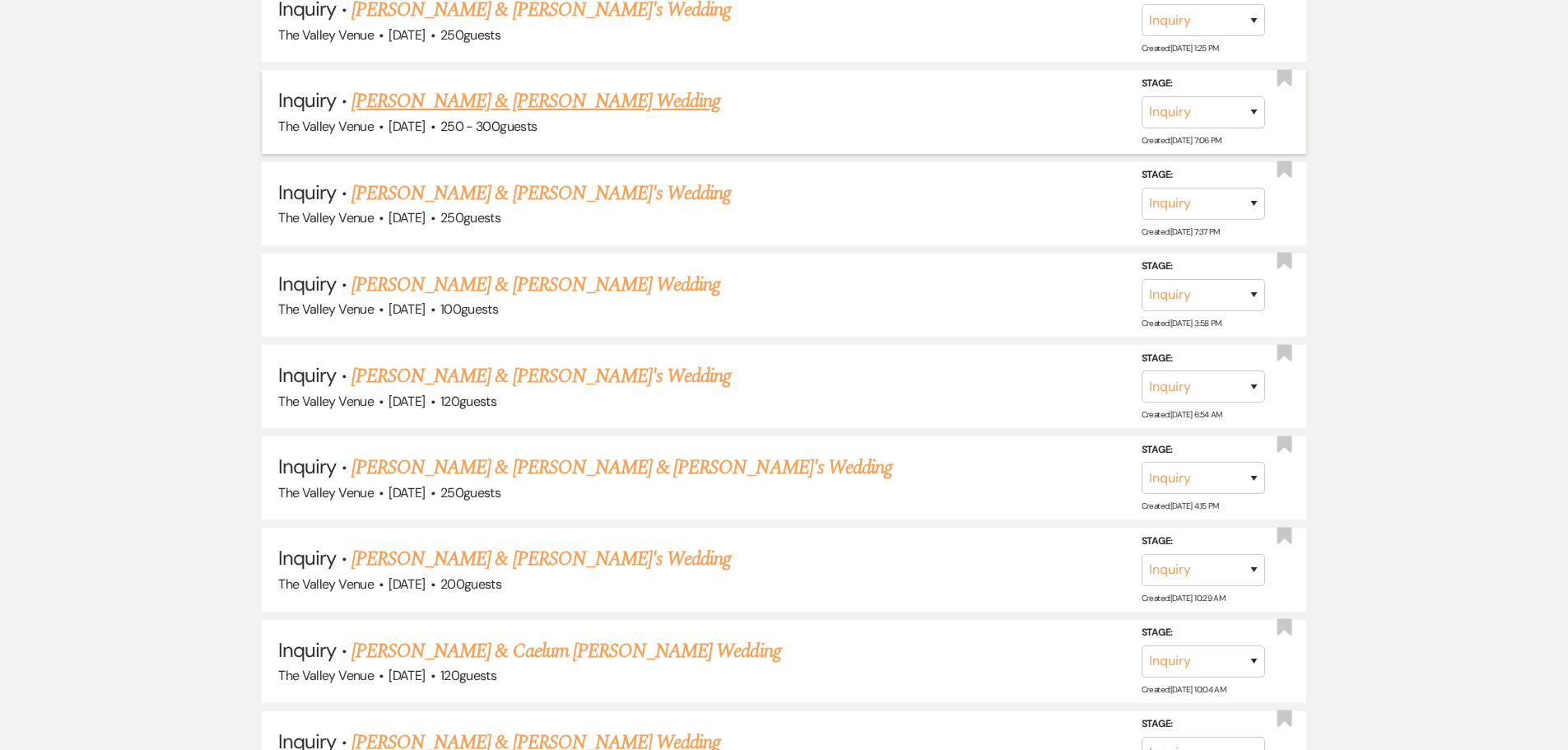
scroll to position [9848, 0]
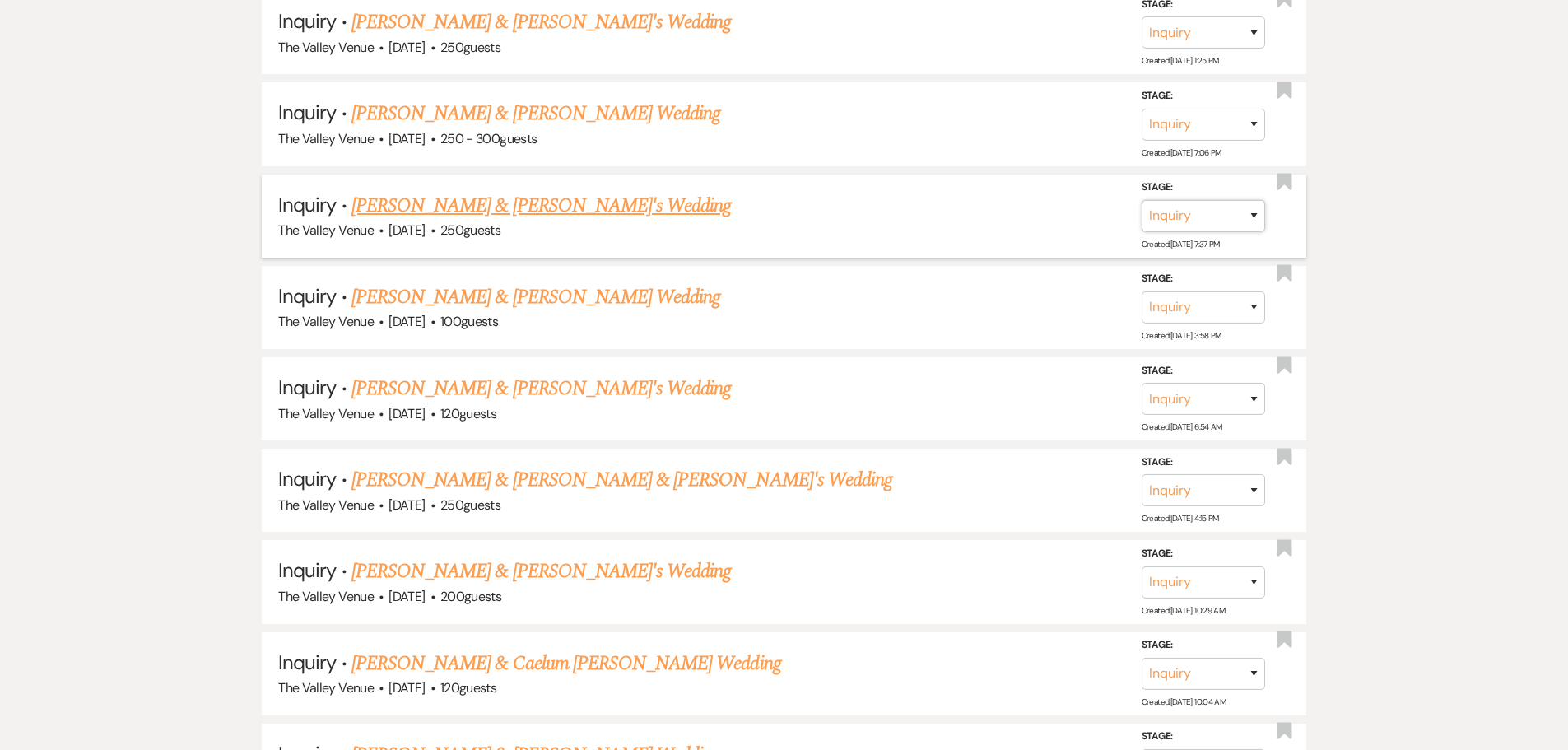
click at [1252, 213] on select "Inquiry Follow Up Tour Requested Tour Confirmed Toured Proposal Sent Booked Lost" at bounding box center [1203, 216] width 123 height 32
select select "8"
click at [1142, 200] on select "Inquiry Follow Up Tour Requested Tour Confirmed Toured Proposal Sent Booked Lost" at bounding box center [1203, 216] width 123 height 32
click at [1023, 222] on select "Booked Elsewhere Budget Date Unavailable No Response Not a Good Match Capacity …" at bounding box center [972, 216] width 142 height 32
select select "5"
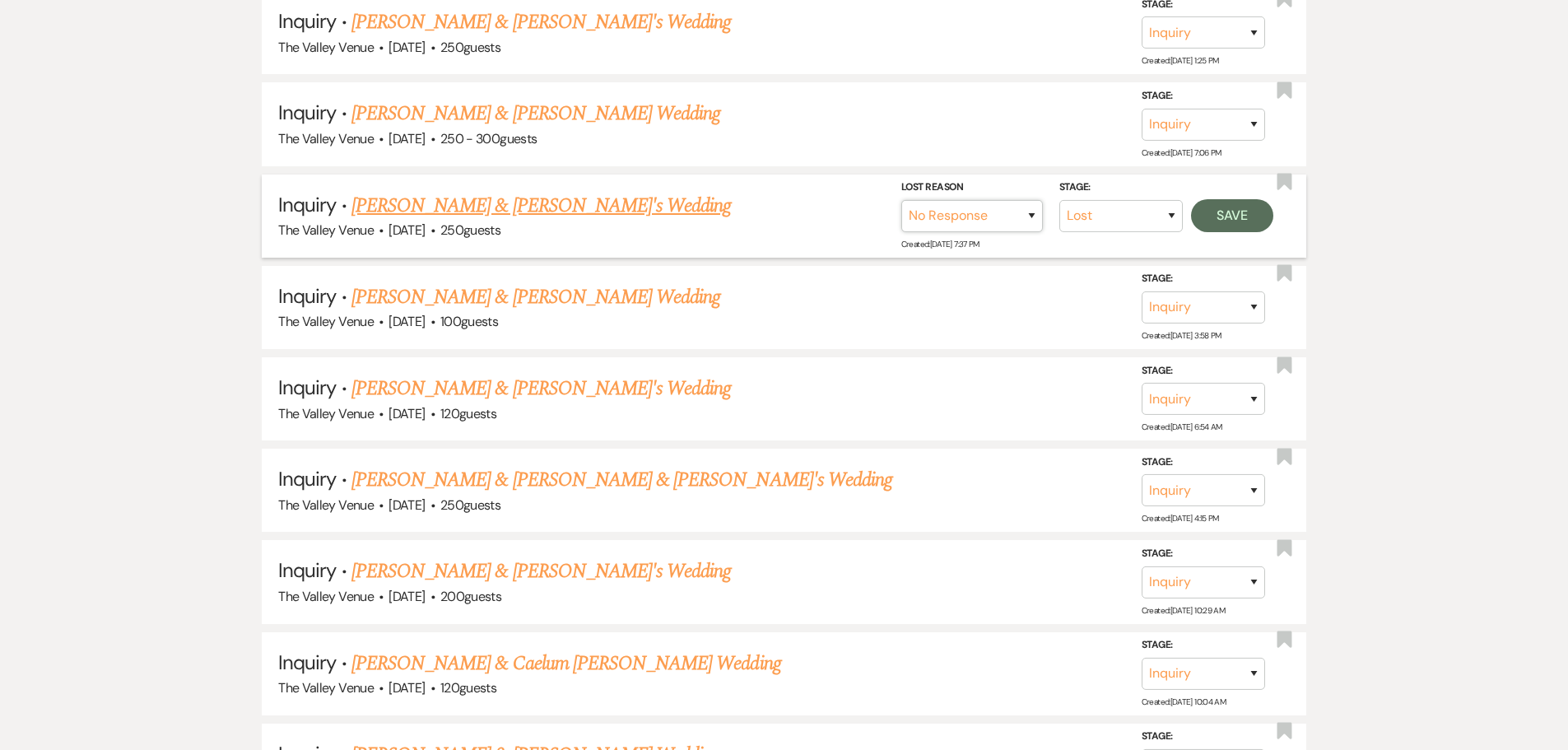
click at [901, 200] on select "Booked Elsewhere Budget Date Unavailable No Response Not a Good Match Capacity …" at bounding box center [972, 216] width 142 height 32
click at [1226, 215] on button "Save" at bounding box center [1232, 215] width 82 height 33
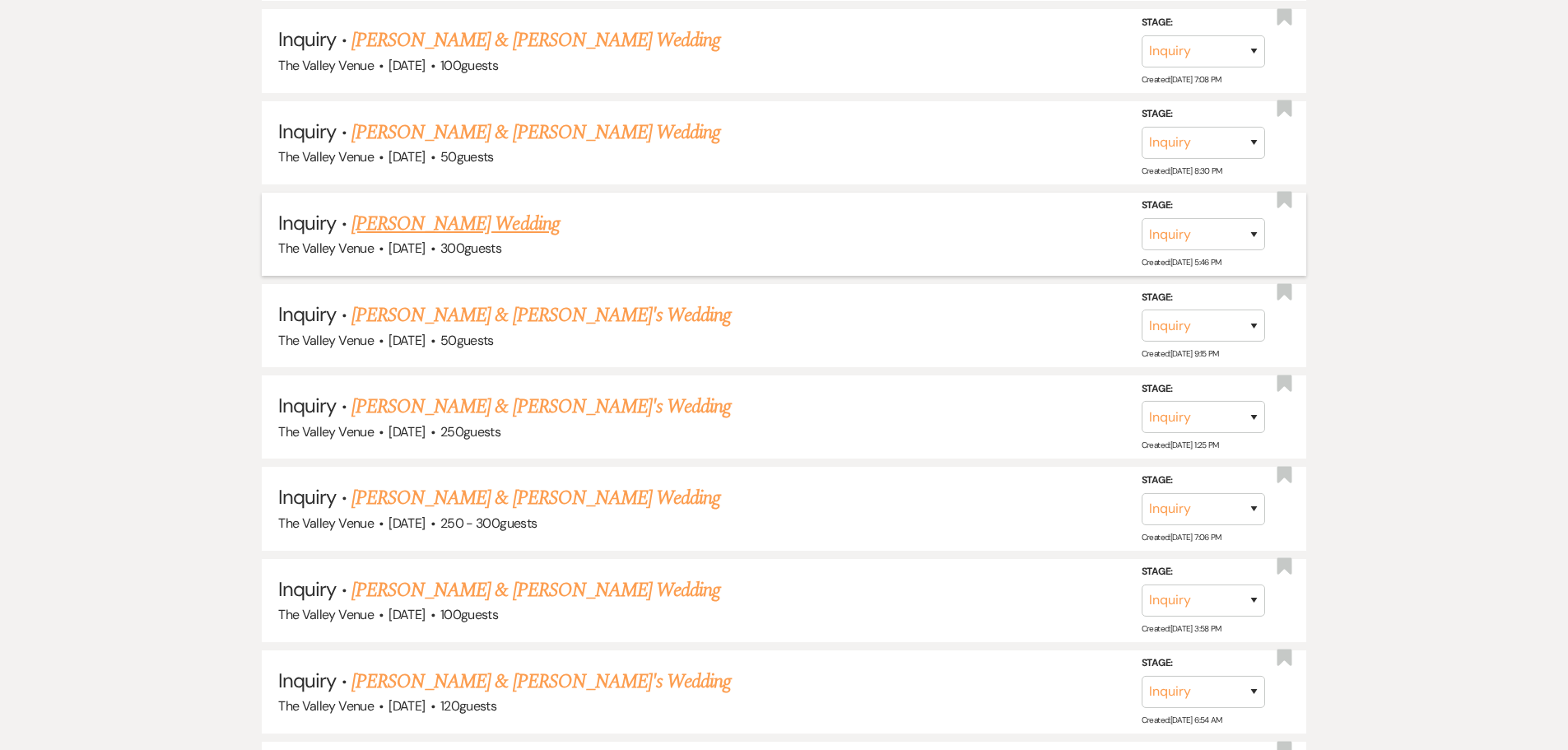
scroll to position [9437, 0]
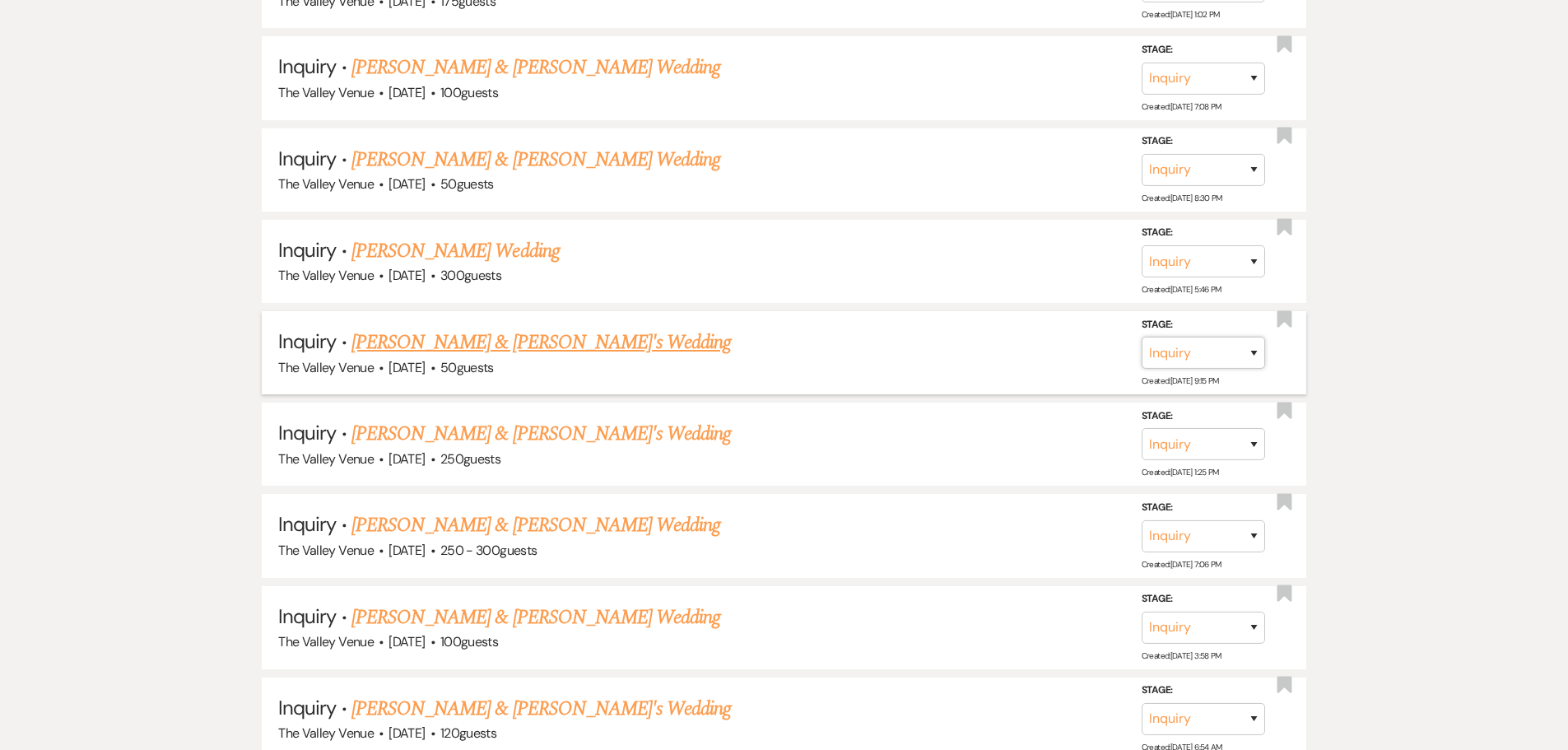
click at [1199, 358] on select "Inquiry Follow Up Tour Requested Tour Confirmed Toured Proposal Sent Booked Lost" at bounding box center [1203, 352] width 123 height 32
select select "8"
click at [1142, 336] on select "Inquiry Follow Up Tour Requested Tour Confirmed Toured Proposal Sent Booked Lost" at bounding box center [1203, 352] width 123 height 32
click at [1016, 352] on select "Booked Elsewhere Budget Date Unavailable No Response Not a Good Match Capacity …" at bounding box center [972, 352] width 142 height 32
select select "8"
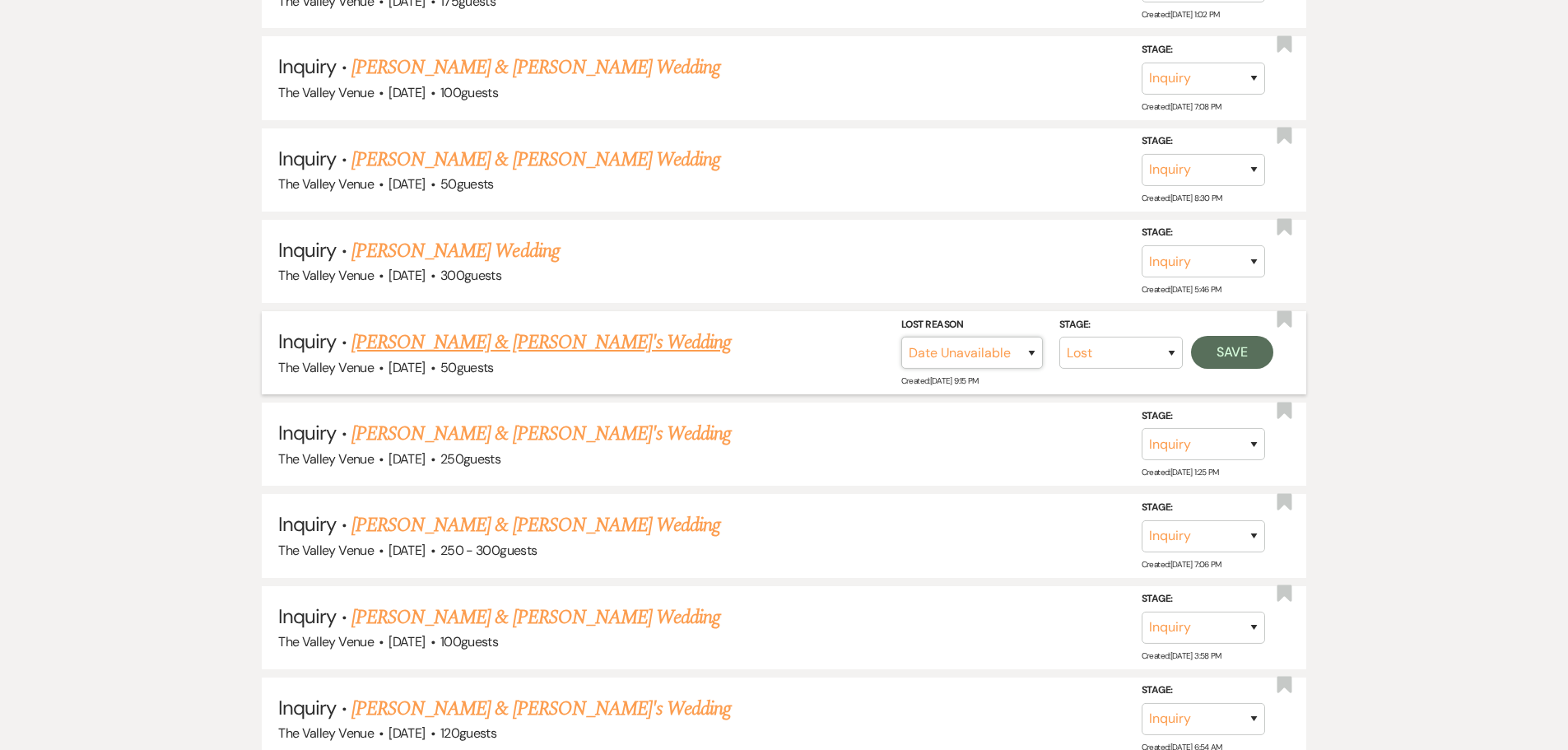
click at [901, 336] on select "Booked Elsewhere Budget Date Unavailable No Response Not a Good Match Capacity …" at bounding box center [972, 352] width 142 height 32
click at [1243, 359] on button "Save" at bounding box center [1232, 352] width 82 height 33
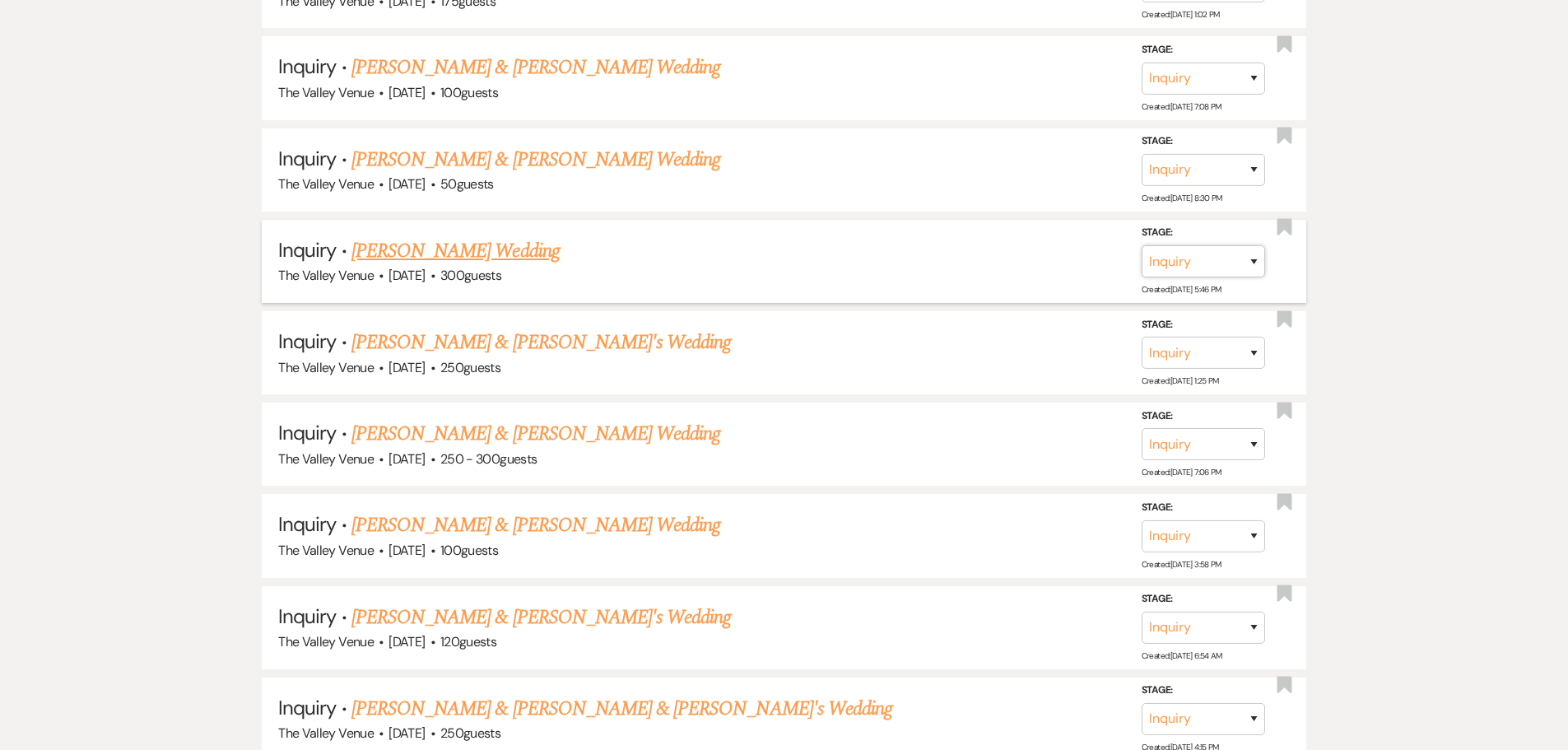
click at [1252, 262] on select "Inquiry Follow Up Tour Requested Tour Confirmed Toured Proposal Sent Booked Lost" at bounding box center [1203, 262] width 123 height 32
select select "8"
click at [1142, 245] on select "Inquiry Follow Up Tour Requested Tour Confirmed Toured Proposal Sent Booked Lost" at bounding box center [1203, 262] width 123 height 32
click at [995, 267] on select "Booked Elsewhere Budget Date Unavailable No Response Not a Good Match Capacity …" at bounding box center [972, 262] width 142 height 32
select select "8"
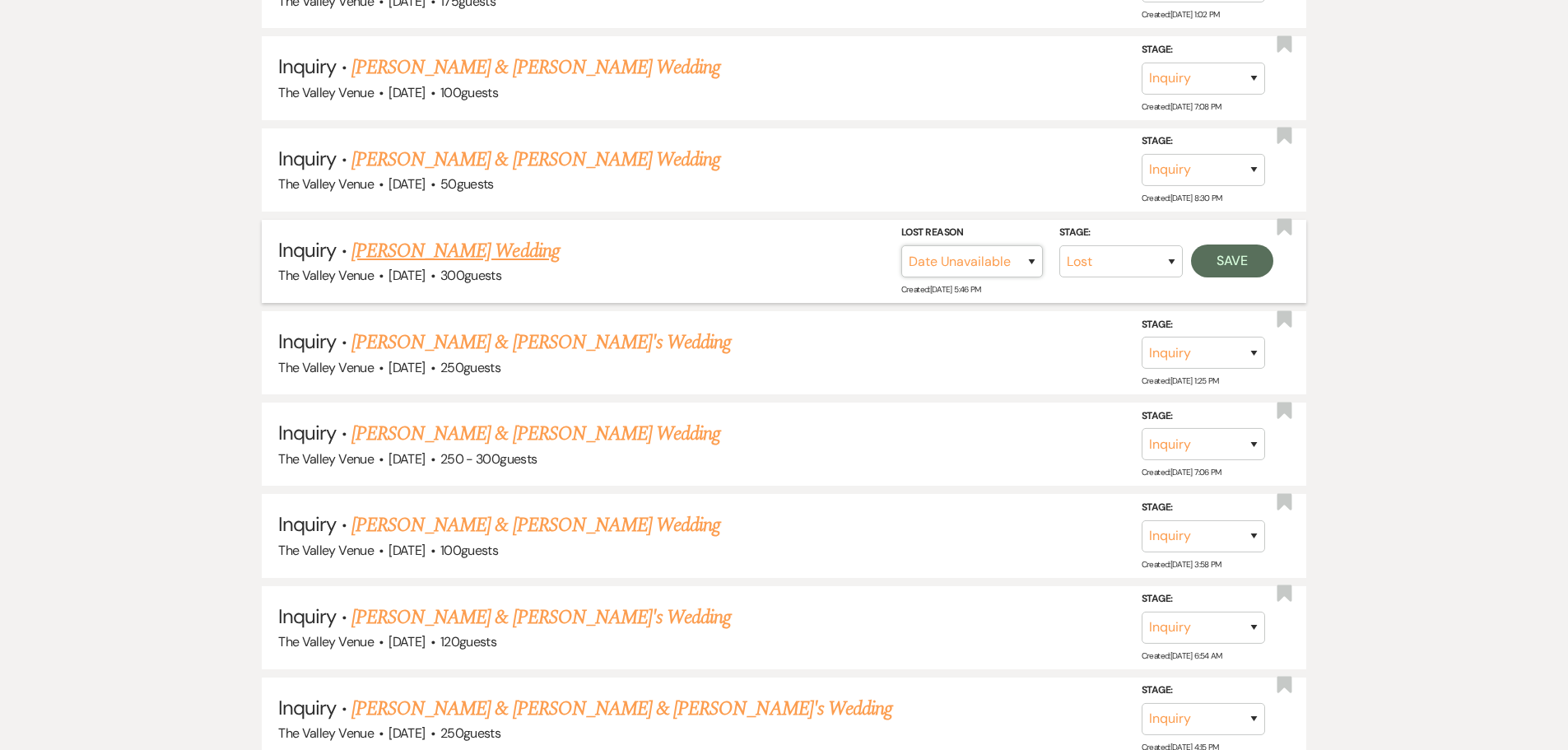
click at [901, 245] on select "Booked Elsewhere Budget Date Unavailable No Response Not a Good Match Capacity …" at bounding box center [972, 262] width 142 height 32
click at [1269, 269] on button "Save" at bounding box center [1232, 261] width 82 height 33
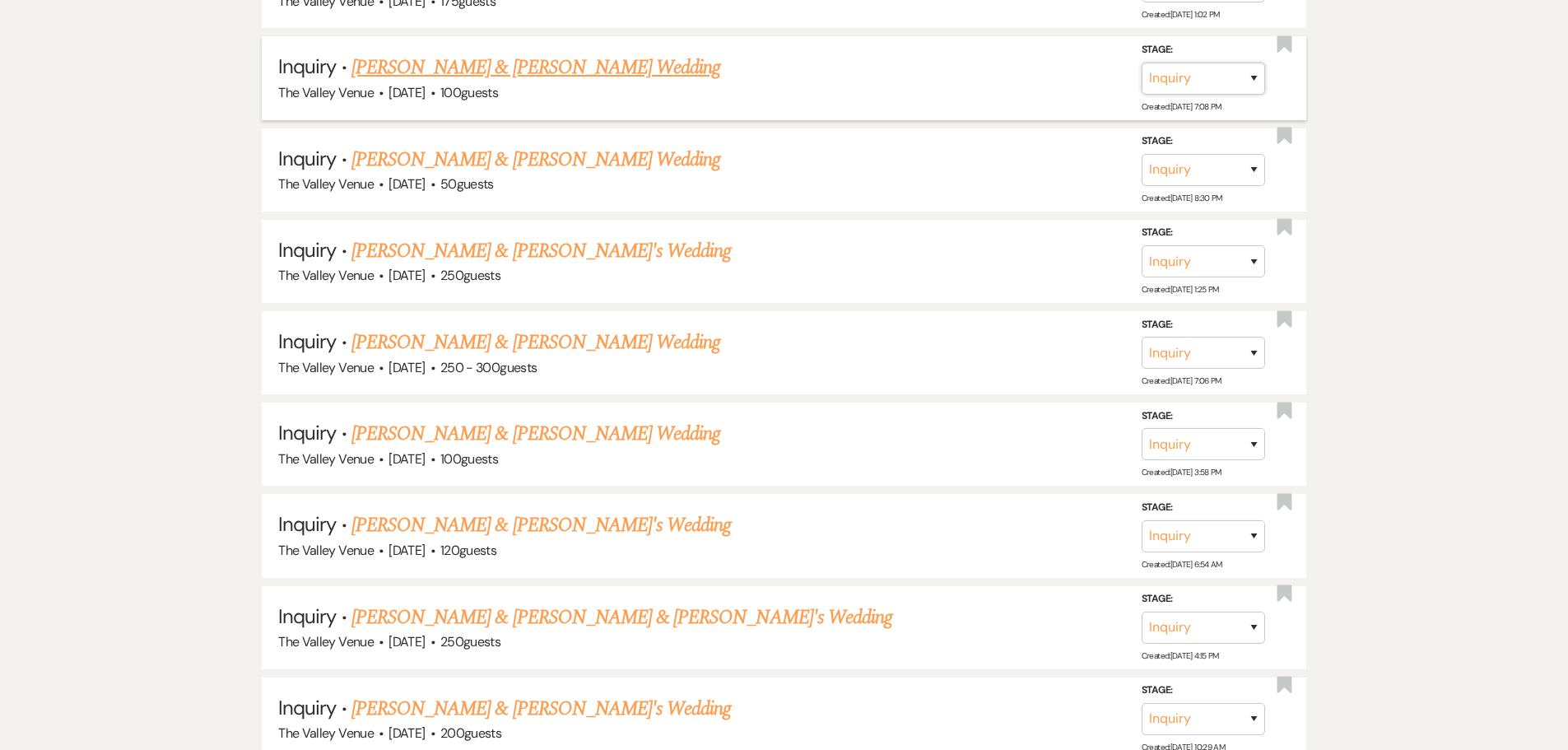
click at [1227, 80] on select "Inquiry Follow Up Tour Requested Tour Confirmed Toured Proposal Sent Booked Lost" at bounding box center [1203, 79] width 123 height 32
select select "8"
click at [1142, 63] on select "Inquiry Follow Up Tour Requested Tour Confirmed Toured Proposal Sent Booked Lost" at bounding box center [1203, 79] width 123 height 32
click at [1015, 79] on select "Booked Elsewhere Budget Date Unavailable No Response Not a Good Match Capacity …" at bounding box center [972, 79] width 142 height 32
select select "5"
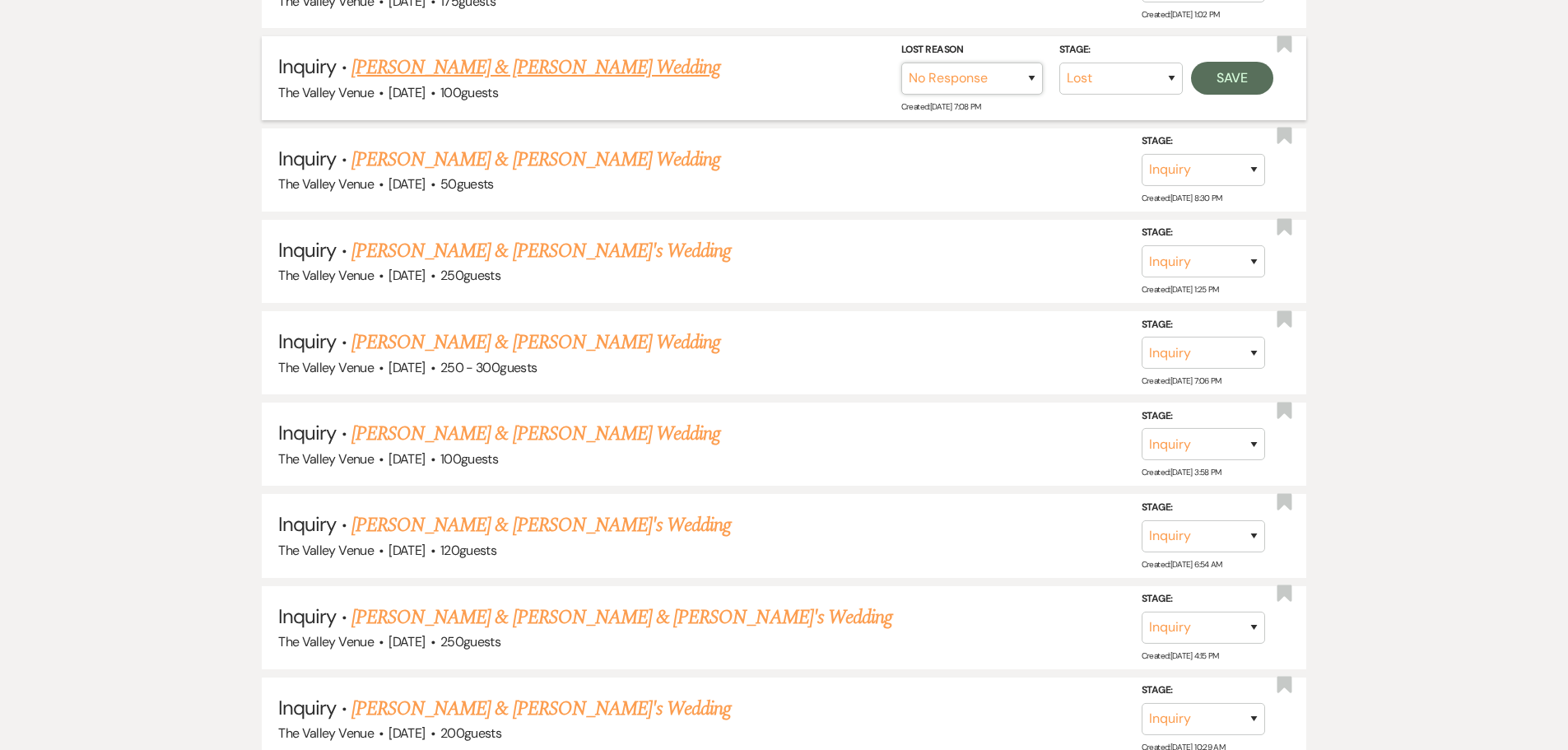
click at [901, 63] on select "Booked Elsewhere Budget Date Unavailable No Response Not a Good Match Capacity …" at bounding box center [972, 79] width 142 height 32
click at [1230, 77] on button "Save" at bounding box center [1232, 78] width 82 height 33
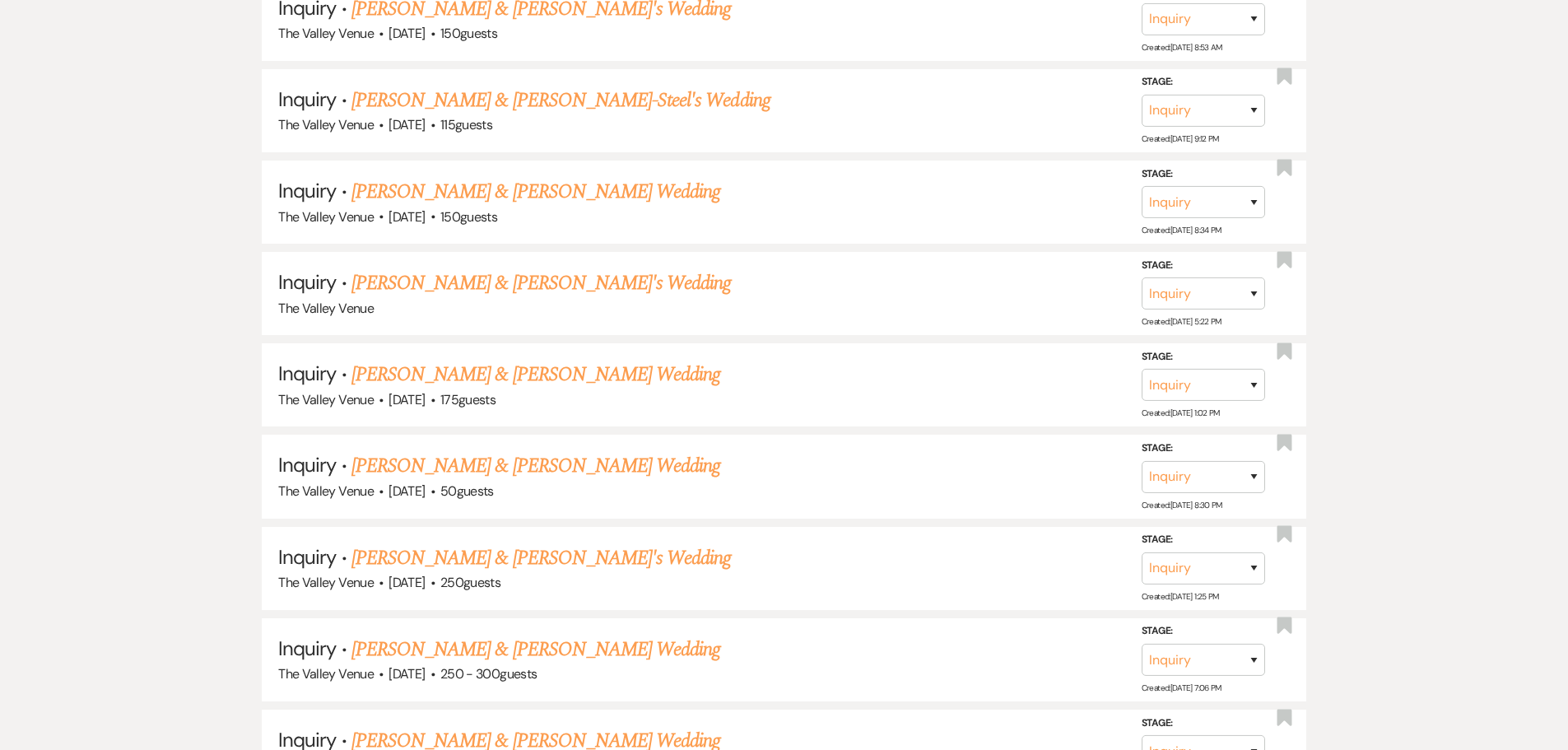
scroll to position [9025, 0]
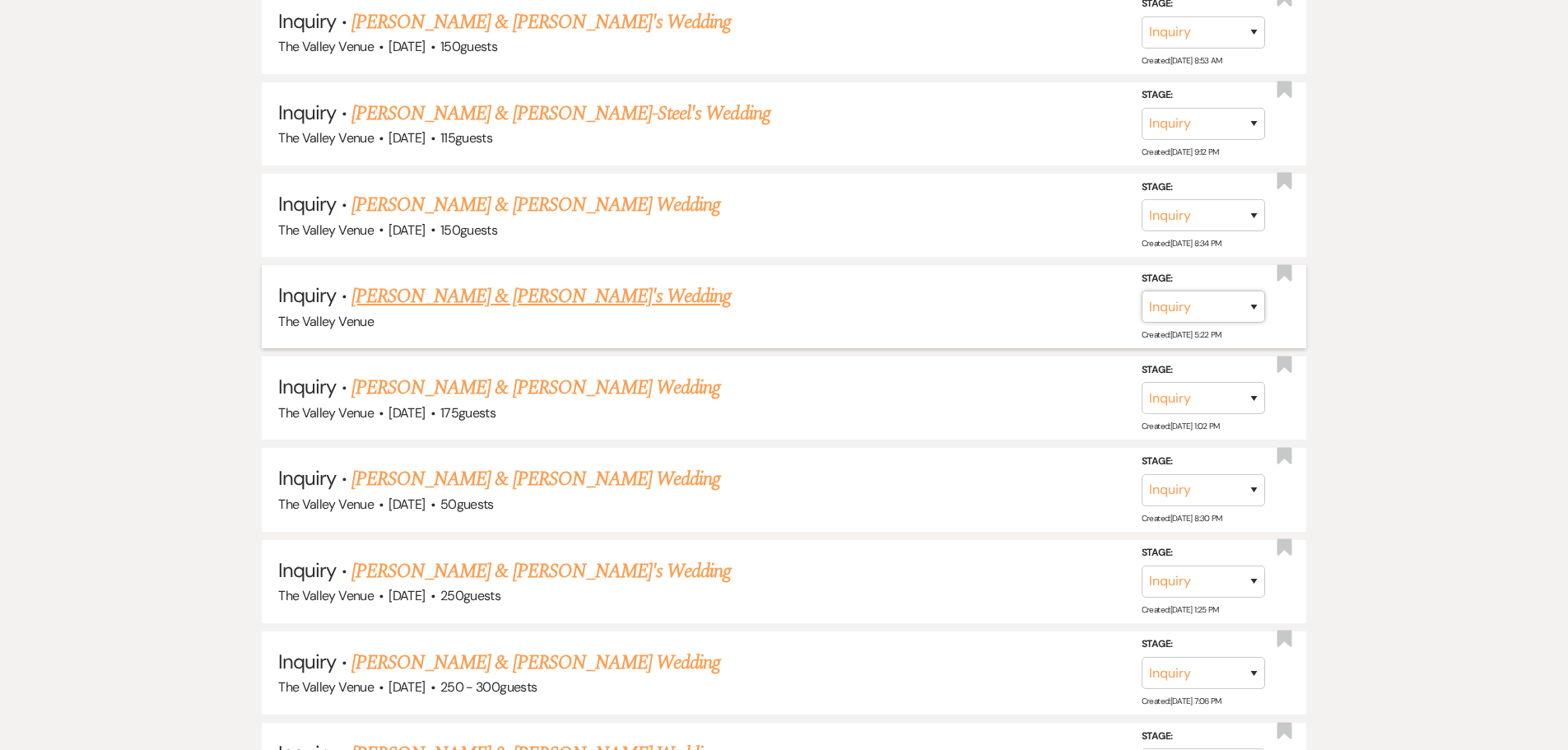
click at [1237, 303] on select "Inquiry Follow Up Tour Requested Tour Confirmed Toured Proposal Sent Booked Lost" at bounding box center [1203, 307] width 123 height 32
select select "8"
click at [1142, 290] on select "Inquiry Follow Up Tour Requested Tour Confirmed Toured Proposal Sent Booked Lost" at bounding box center [1203, 307] width 123 height 32
click at [1006, 308] on select "Booked Elsewhere Budget Date Unavailable No Response Not a Good Match Capacity …" at bounding box center [972, 307] width 142 height 32
select select "5"
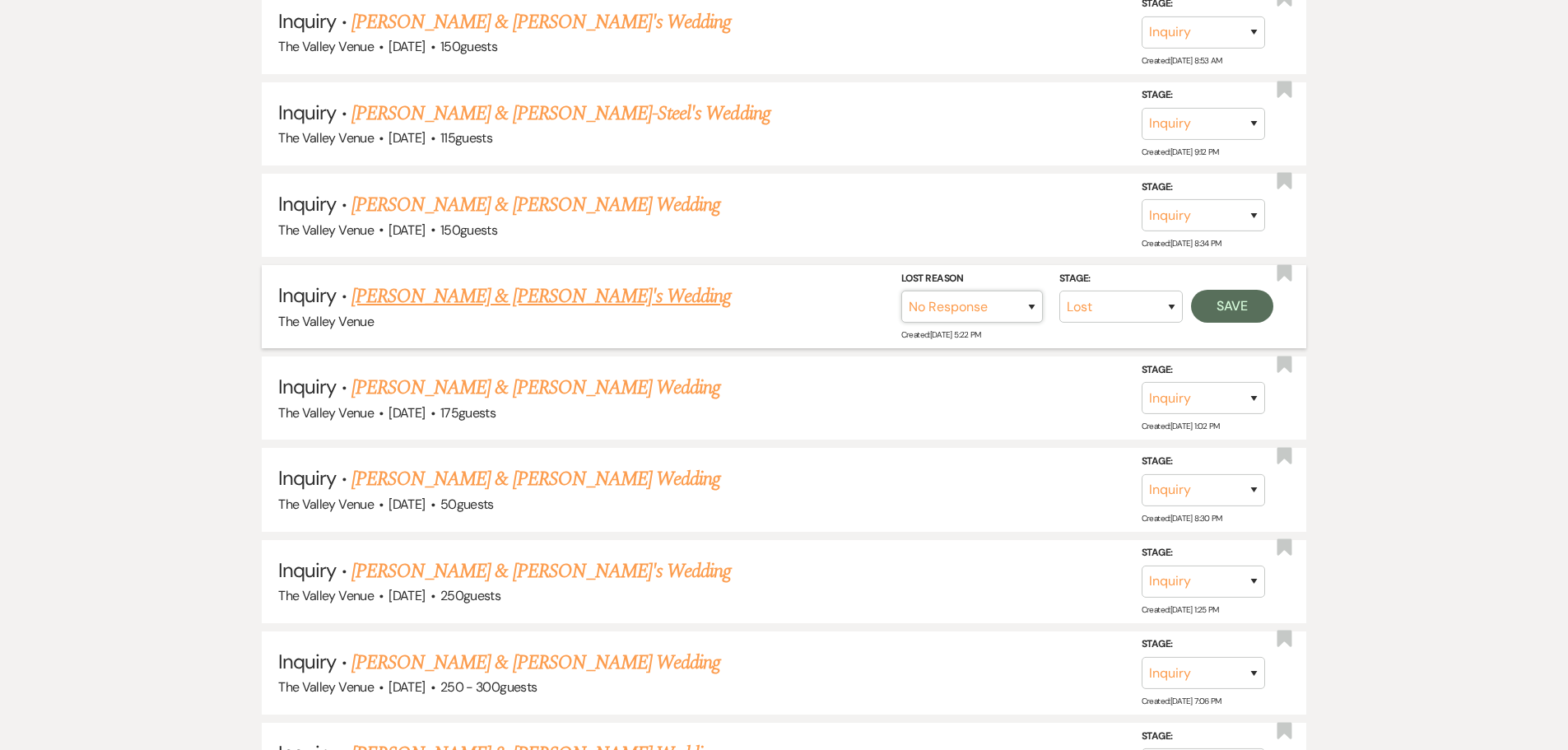
click at [901, 290] on select "Booked Elsewhere Budget Date Unavailable No Response Not a Good Match Capacity …" at bounding box center [972, 307] width 142 height 32
click at [1255, 312] on button "Save" at bounding box center [1232, 306] width 82 height 33
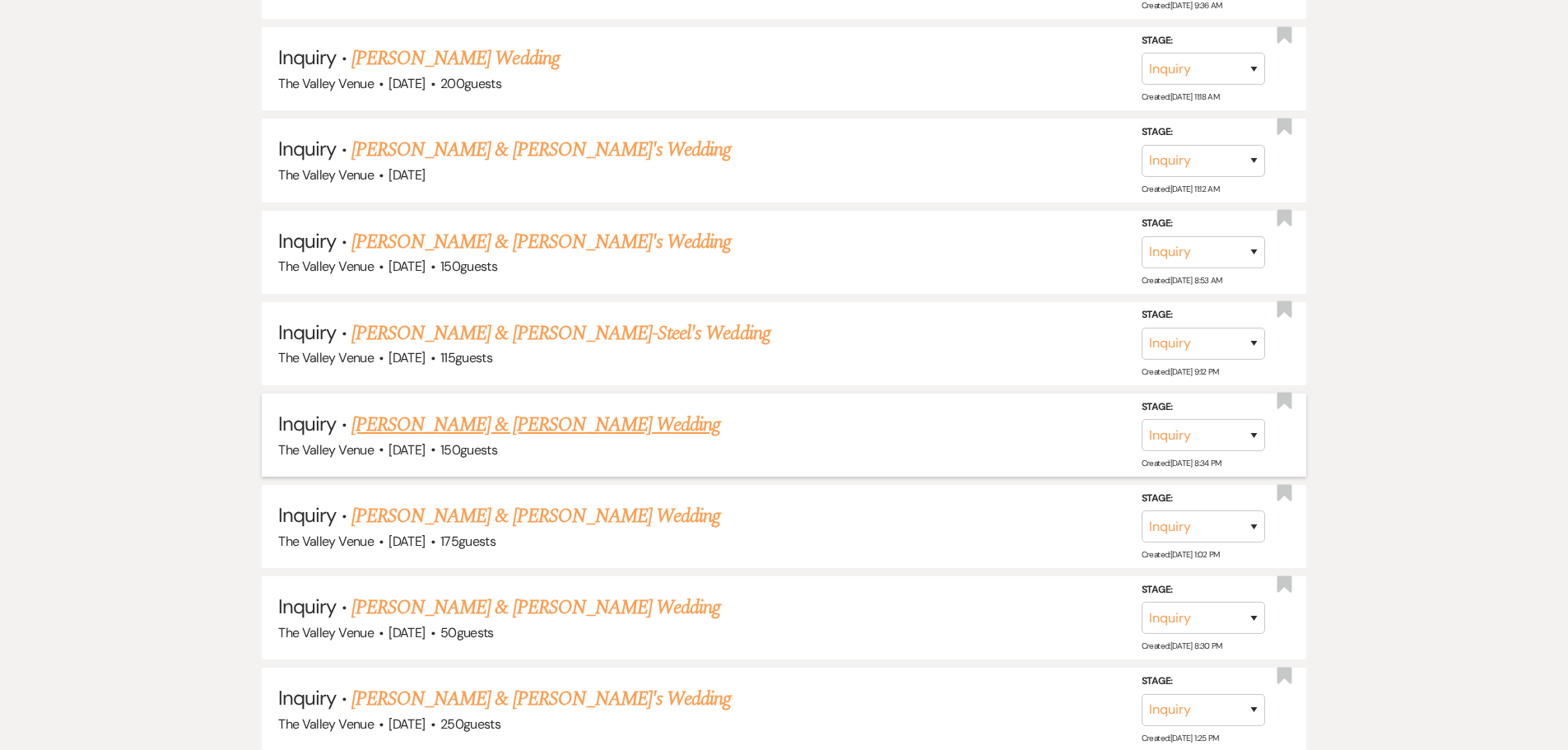
scroll to position [8778, 0]
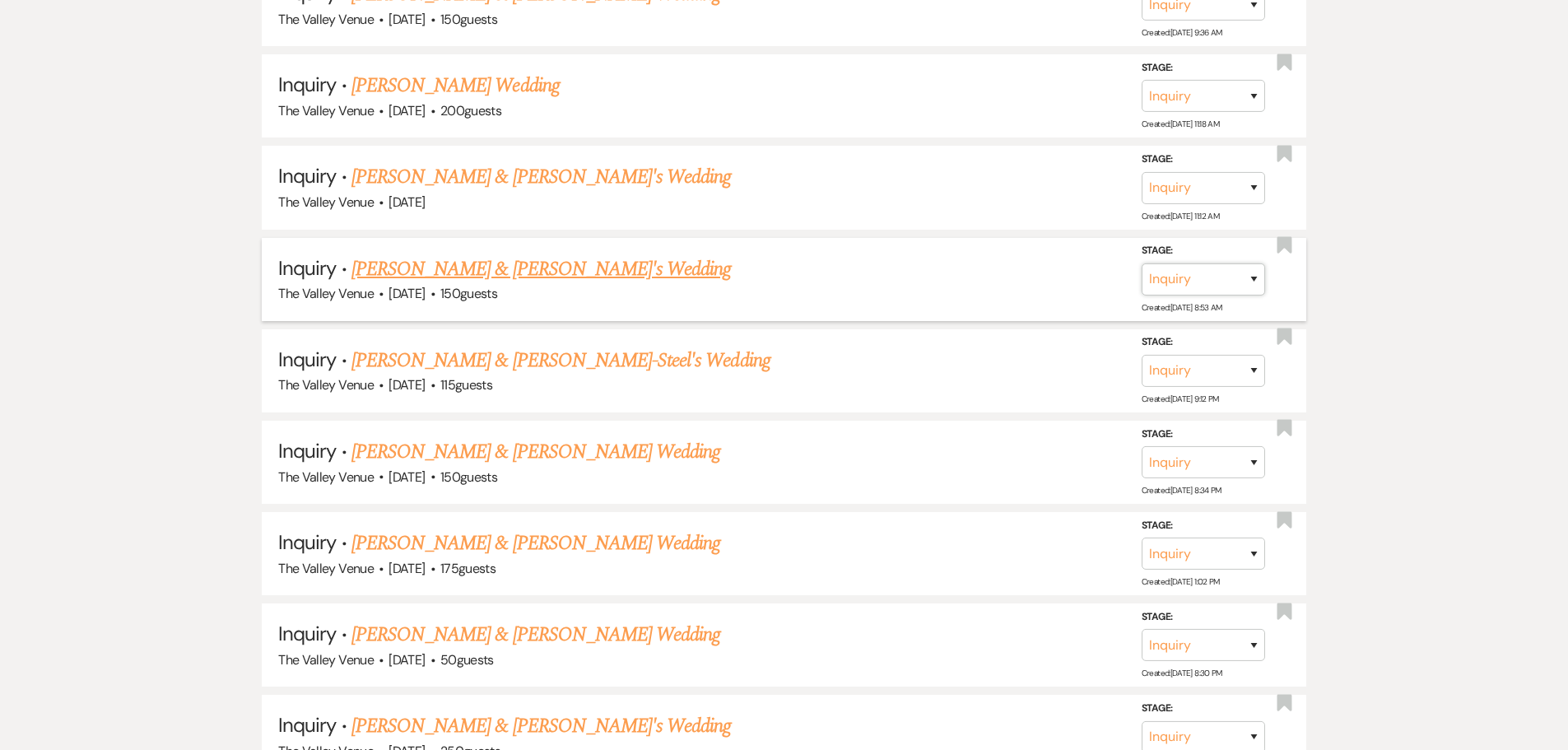
click at [1195, 281] on select "Inquiry Follow Up Tour Requested Tour Confirmed Toured Proposal Sent Booked Lost" at bounding box center [1203, 279] width 123 height 32
select select "8"
click at [1142, 263] on select "Inquiry Follow Up Tour Requested Tour Confirmed Toured Proposal Sent Booked Lost" at bounding box center [1203, 279] width 123 height 32
click at [1027, 281] on select "Booked Elsewhere Budget Date Unavailable No Response Not a Good Match Capacity …" at bounding box center [972, 279] width 142 height 32
select select "5"
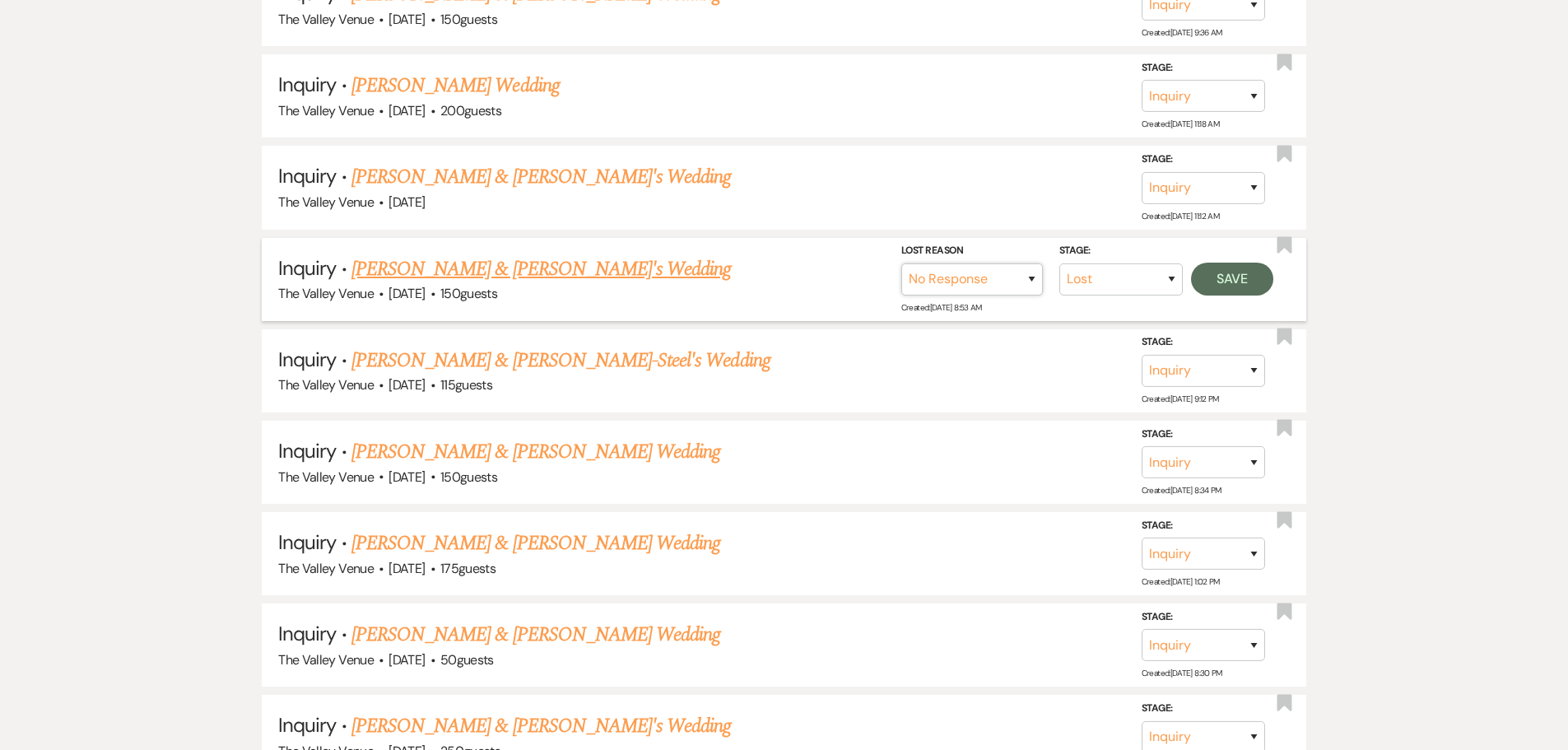
click at [901, 263] on select "Booked Elsewhere Budget Date Unavailable No Response Not a Good Match Capacity …" at bounding box center [972, 279] width 142 height 32
click at [1222, 279] on button "Save" at bounding box center [1232, 279] width 82 height 33
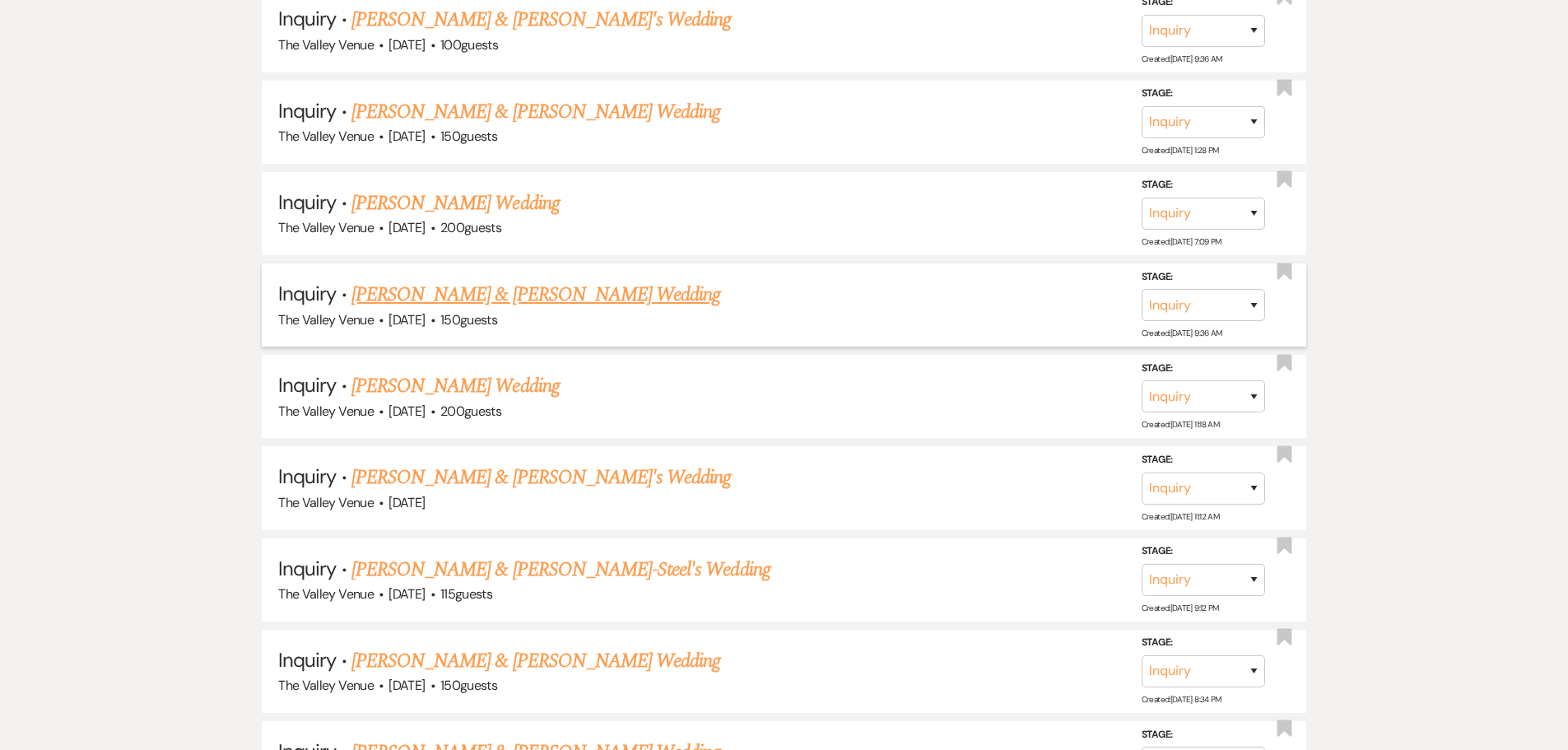
scroll to position [8449, 0]
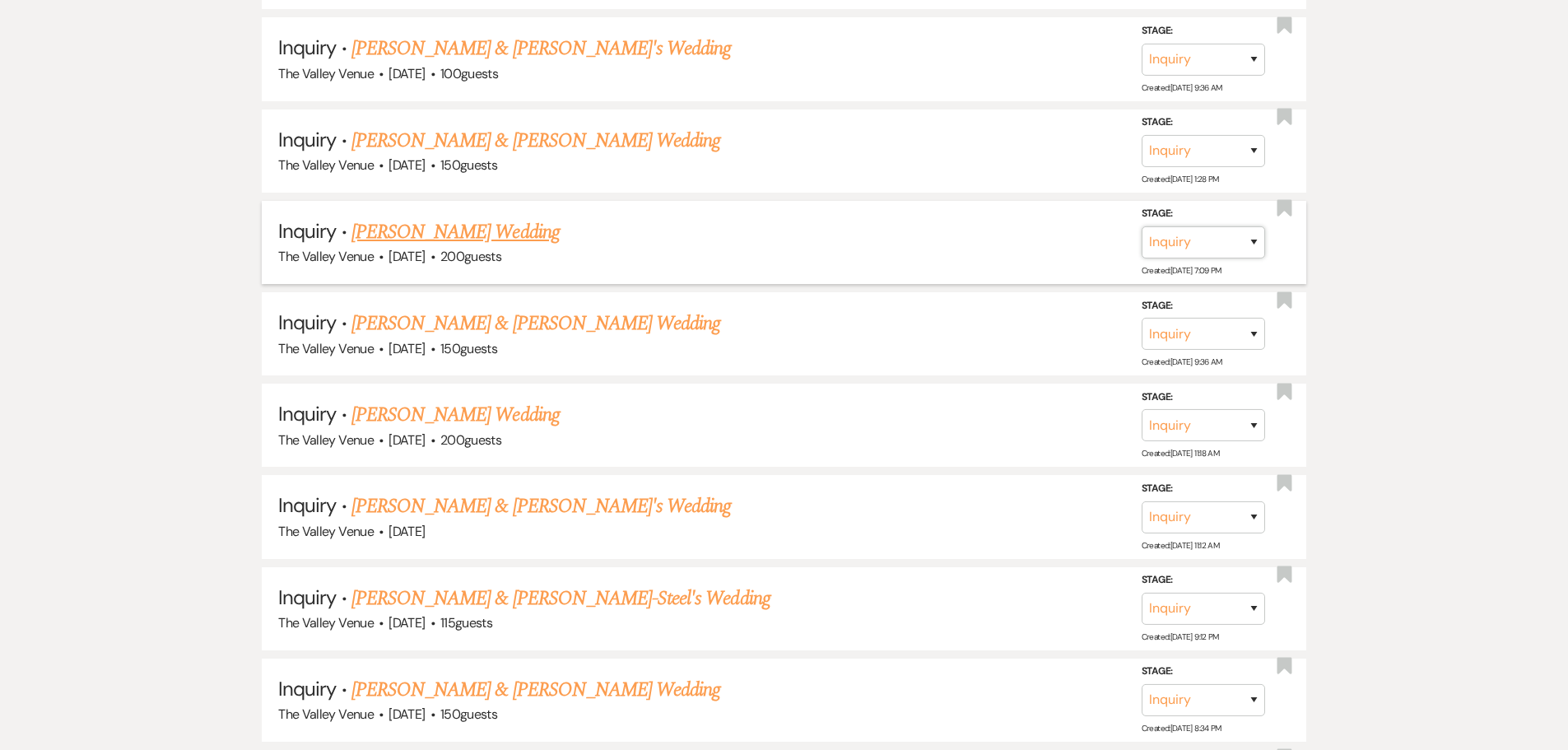
click at [1225, 247] on select "Inquiry Follow Up Tour Requested Tour Confirmed Toured Proposal Sent Booked Lost" at bounding box center [1203, 242] width 123 height 32
select select "8"
click at [1142, 226] on select "Inquiry Follow Up Tour Requested Tour Confirmed Toured Proposal Sent Booked Lost" at bounding box center [1203, 242] width 123 height 32
click at [1017, 250] on select "Booked Elsewhere Budget Date Unavailable No Response Not a Good Match Capacity …" at bounding box center [972, 242] width 142 height 32
select select "5"
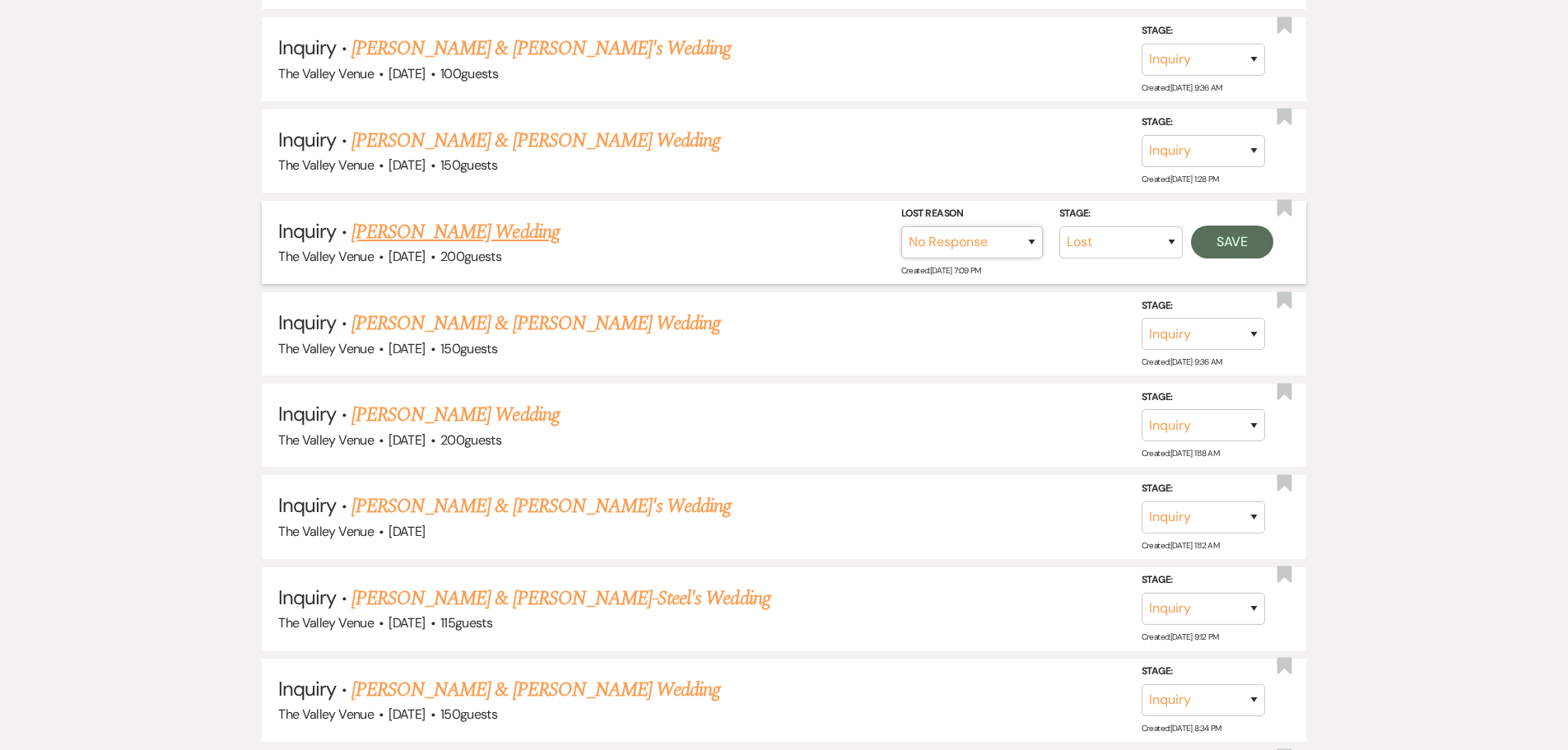
click at [901, 226] on select "Booked Elsewhere Budget Date Unavailable No Response Not a Good Match Capacity …" at bounding box center [972, 242] width 142 height 32
click at [1227, 243] on button "Save" at bounding box center [1232, 241] width 82 height 33
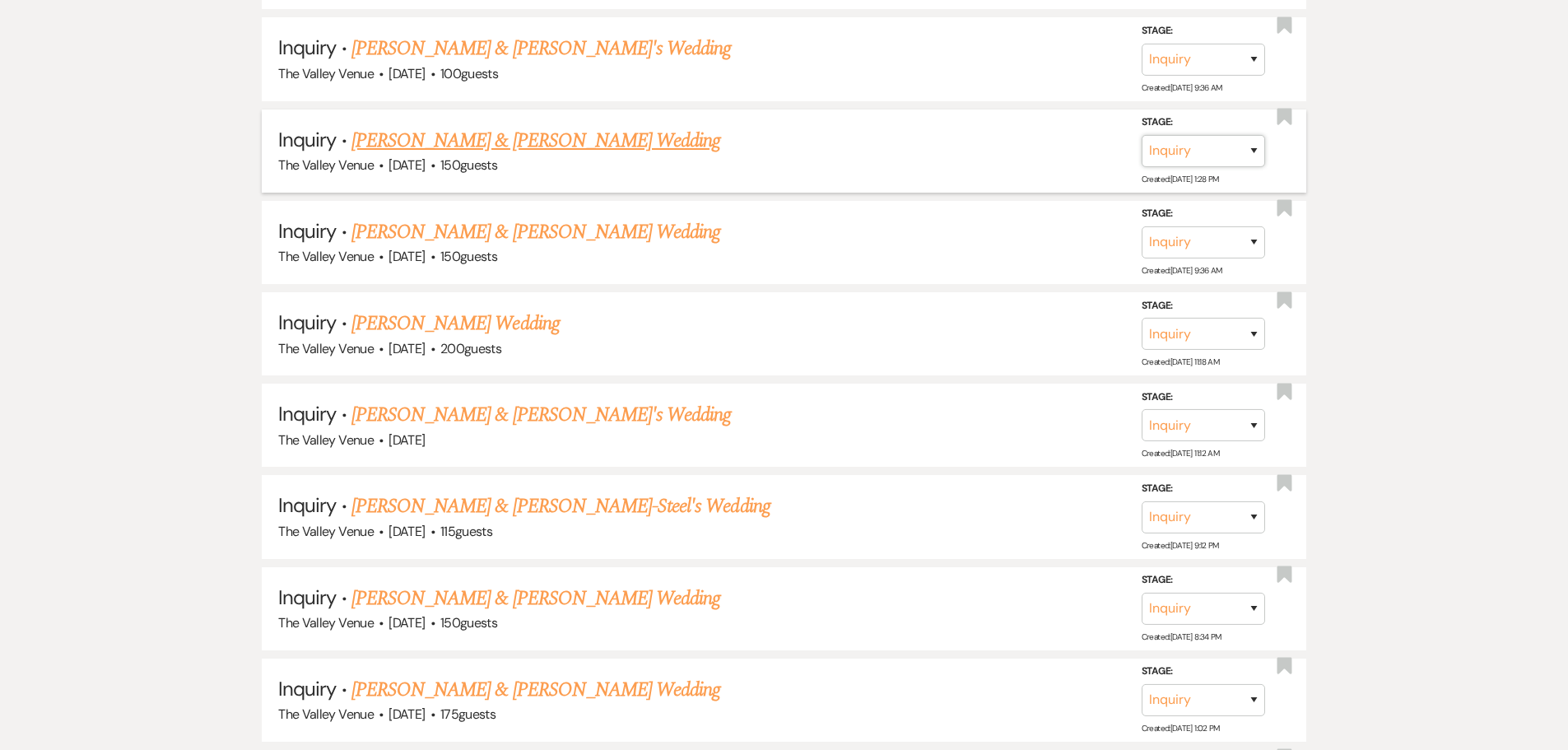
click at [1205, 153] on select "Inquiry Follow Up Tour Requested Tour Confirmed Toured Proposal Sent Booked Lost" at bounding box center [1203, 151] width 123 height 32
select select "8"
click at [1142, 135] on select "Inquiry Follow Up Tour Requested Tour Confirmed Toured Proposal Sent Booked Lost" at bounding box center [1203, 151] width 123 height 32
click at [1022, 148] on select "Booked Elsewhere Budget Date Unavailable No Response Not a Good Match Capacity …" at bounding box center [972, 151] width 142 height 32
select select "5"
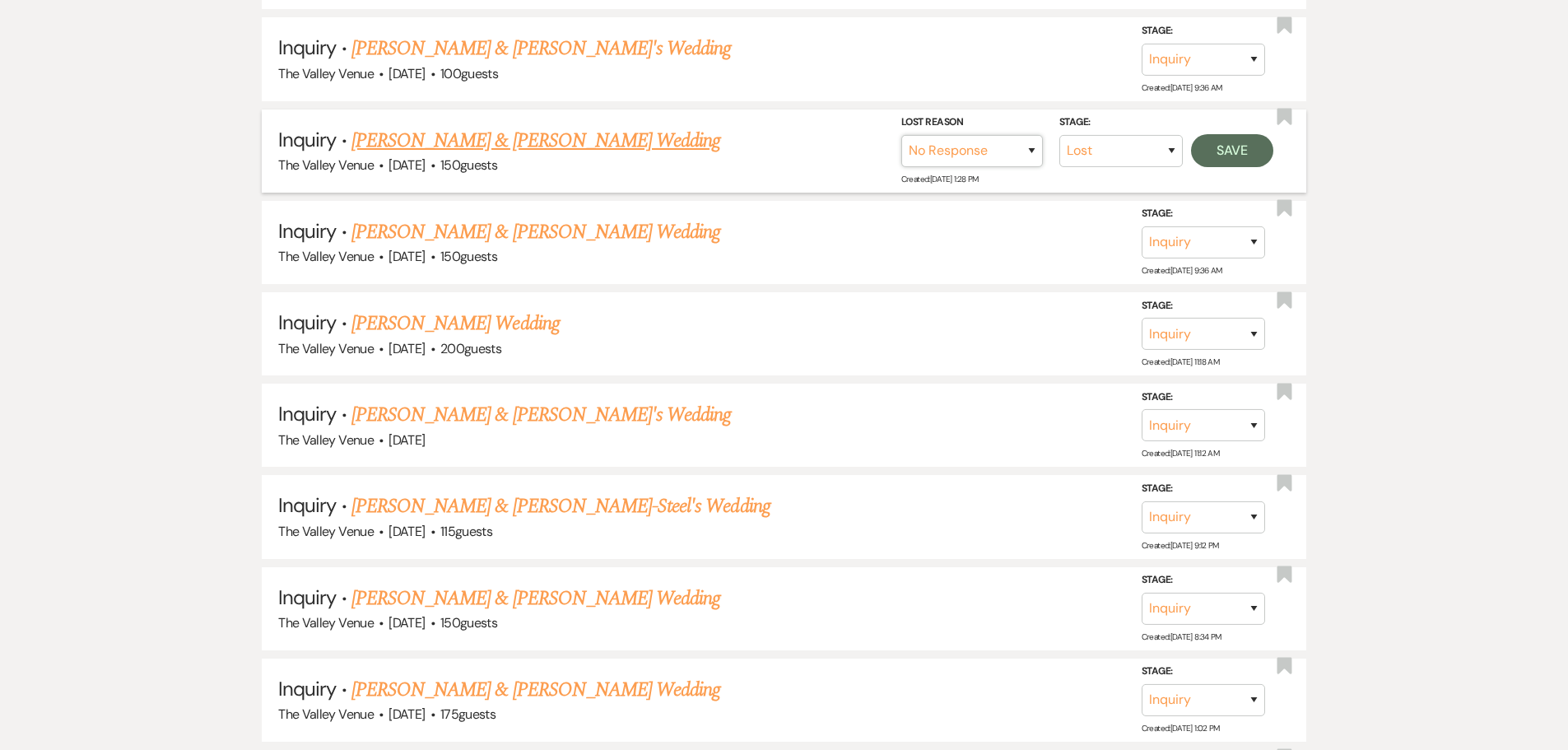
click at [901, 135] on select "Booked Elsewhere Budget Date Unavailable No Response Not a Good Match Capacity …" at bounding box center [972, 151] width 142 height 32
click at [1244, 156] on button "Save" at bounding box center [1232, 150] width 82 height 33
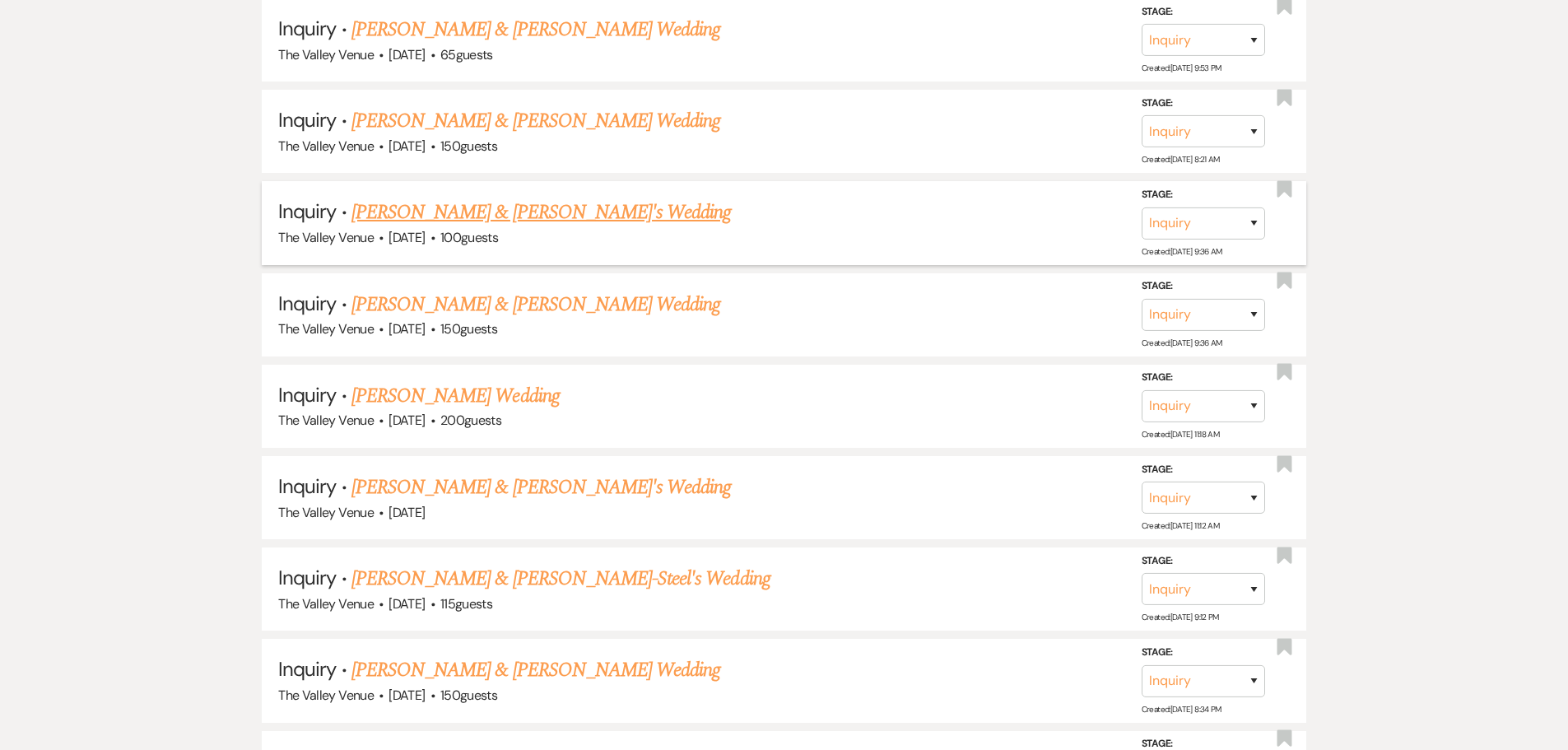
scroll to position [8285, 0]
drag, startPoint x: 1217, startPoint y: 213, endPoint x: 1217, endPoint y: 234, distance: 21.0
click at [1217, 213] on select "Inquiry Follow Up Tour Requested Tour Confirmed Toured Proposal Sent Booked Lost" at bounding box center [1203, 224] width 123 height 32
select select "8"
click at [1142, 208] on select "Inquiry Follow Up Tour Requested Tour Confirmed Toured Proposal Sent Booked Lost" at bounding box center [1203, 224] width 123 height 32
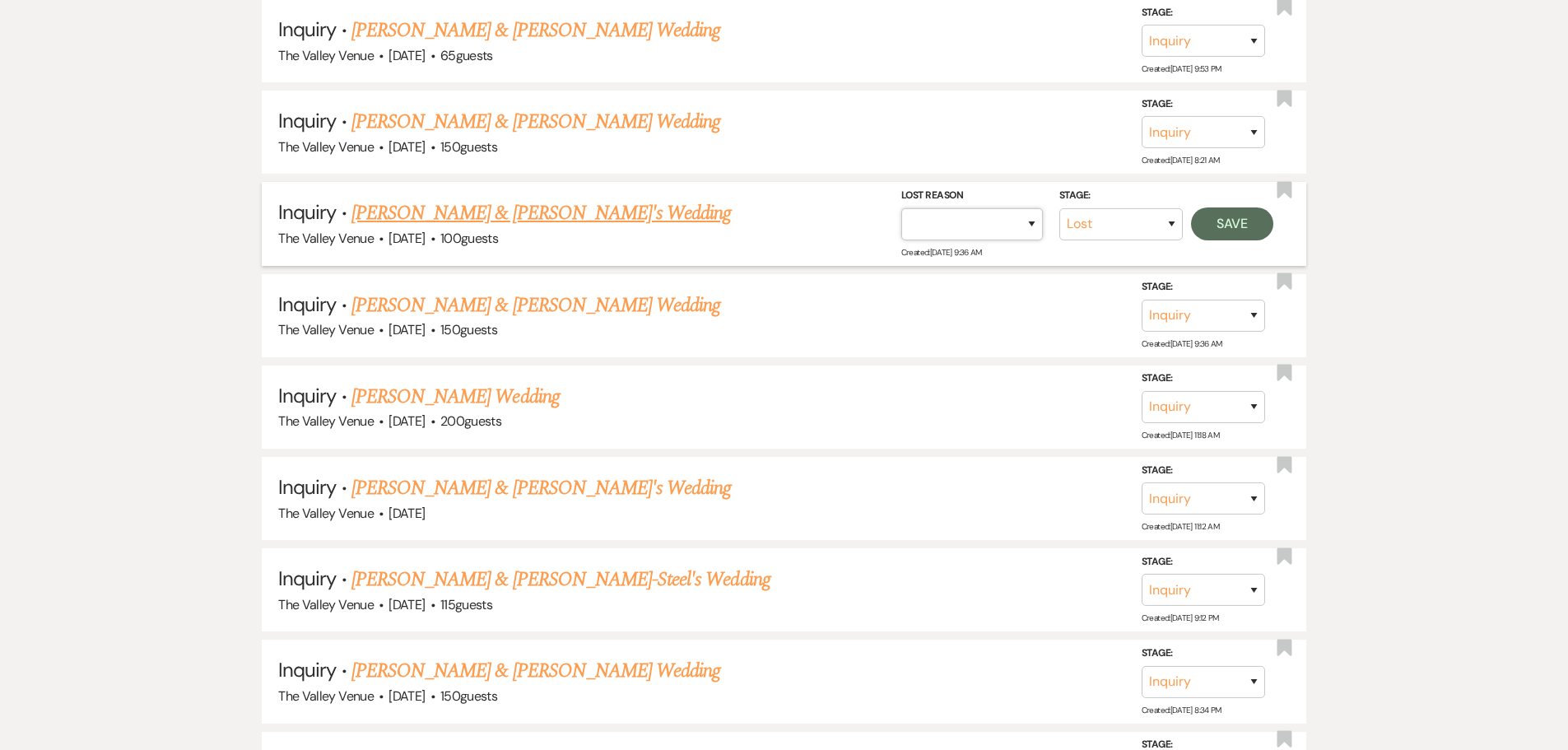
click at [1014, 218] on select "Booked Elsewhere Budget Date Unavailable No Response Not a Good Match Capacity …" at bounding box center [972, 224] width 142 height 32
select select "5"
click at [901, 208] on select "Booked Elsewhere Budget Date Unavailable No Response Not a Good Match Capacity …" at bounding box center [972, 224] width 142 height 32
click at [1245, 223] on button "Save" at bounding box center [1232, 223] width 82 height 33
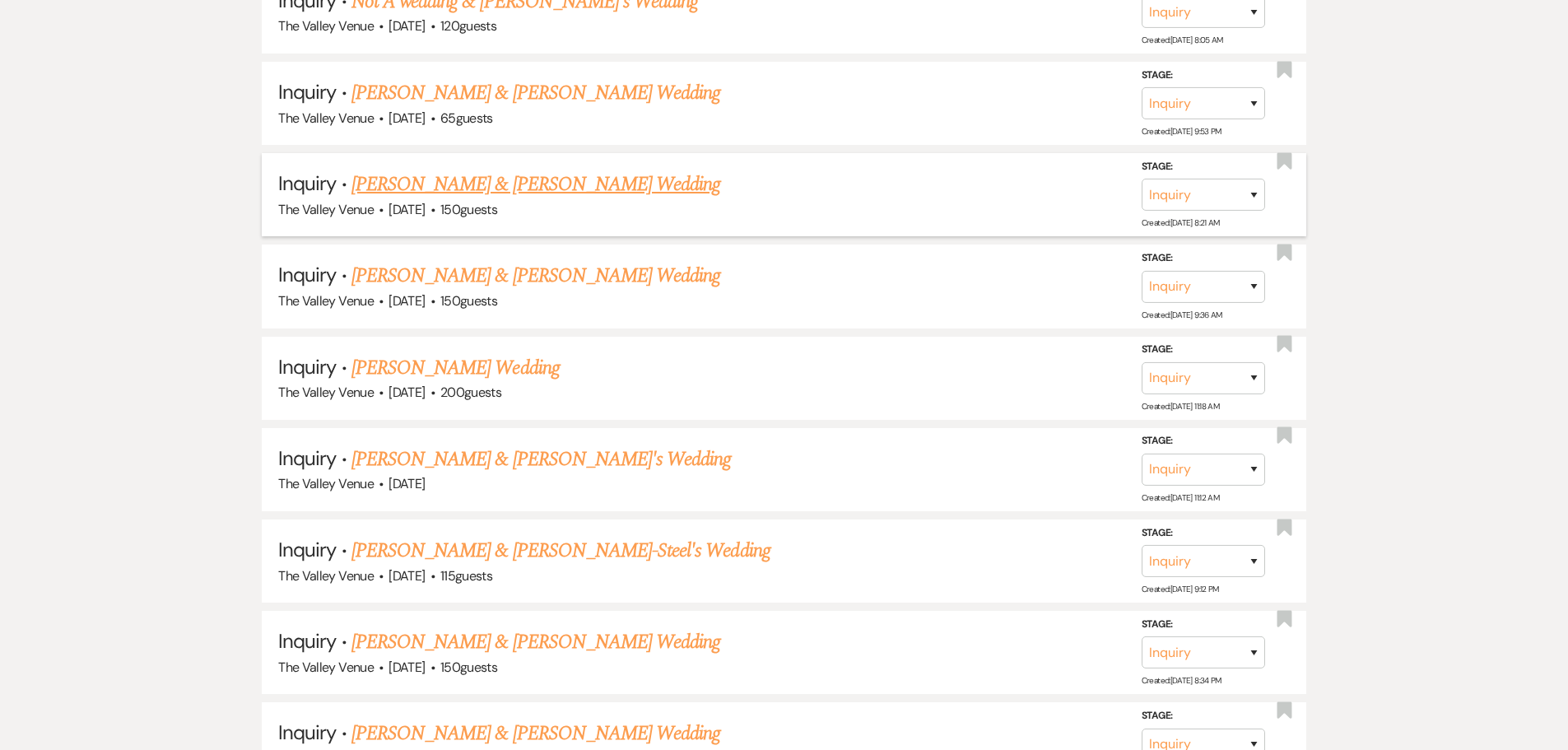
scroll to position [8120, 0]
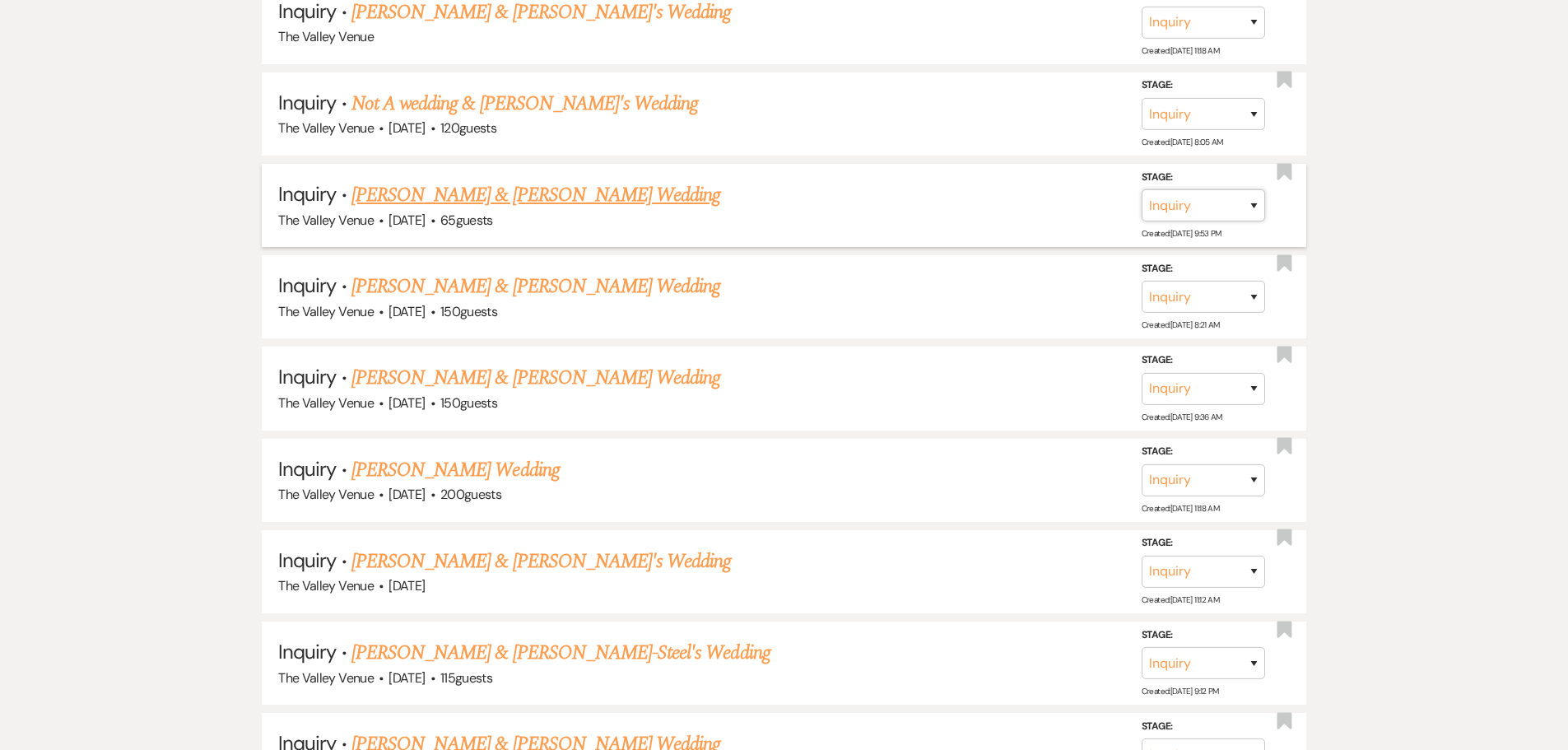
drag, startPoint x: 1202, startPoint y: 211, endPoint x: 1215, endPoint y: 211, distance: 13.0
click at [1202, 211] on select "Inquiry Follow Up Tour Requested Tour Confirmed Toured Proposal Sent Booked Lost" at bounding box center [1203, 206] width 123 height 32
select select "8"
click at [1142, 189] on select "Inquiry Follow Up Tour Requested Tour Confirmed Toured Proposal Sent Booked Lost" at bounding box center [1203, 206] width 123 height 32
click at [1018, 205] on select "Booked Elsewhere Budget Date Unavailable No Response Not a Good Match Capacity …" at bounding box center [972, 206] width 142 height 32
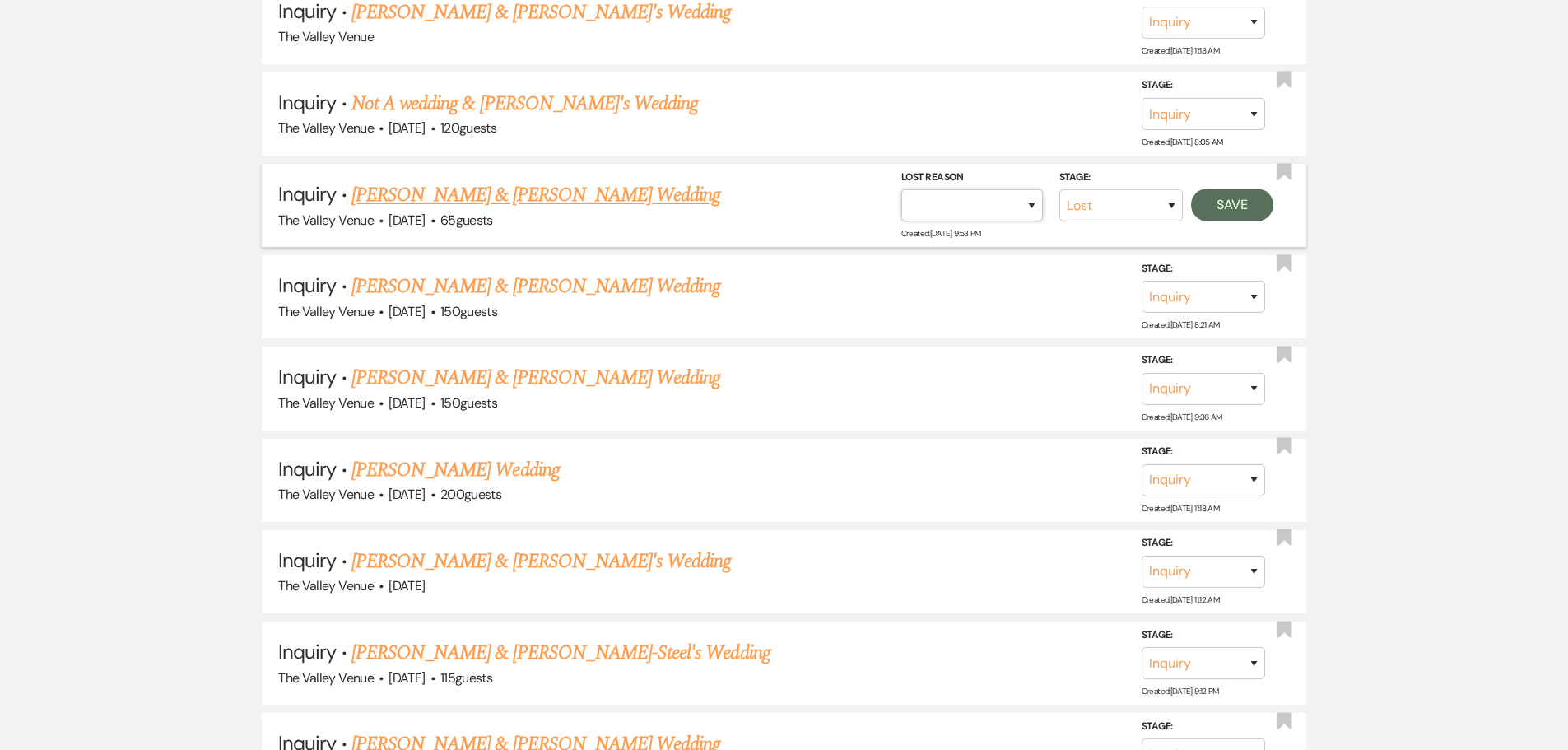
select select "5"
click at [901, 189] on select "Booked Elsewhere Budget Date Unavailable No Response Not a Good Match Capacity …" at bounding box center [972, 206] width 142 height 32
click at [1225, 216] on button "Save" at bounding box center [1232, 205] width 82 height 33
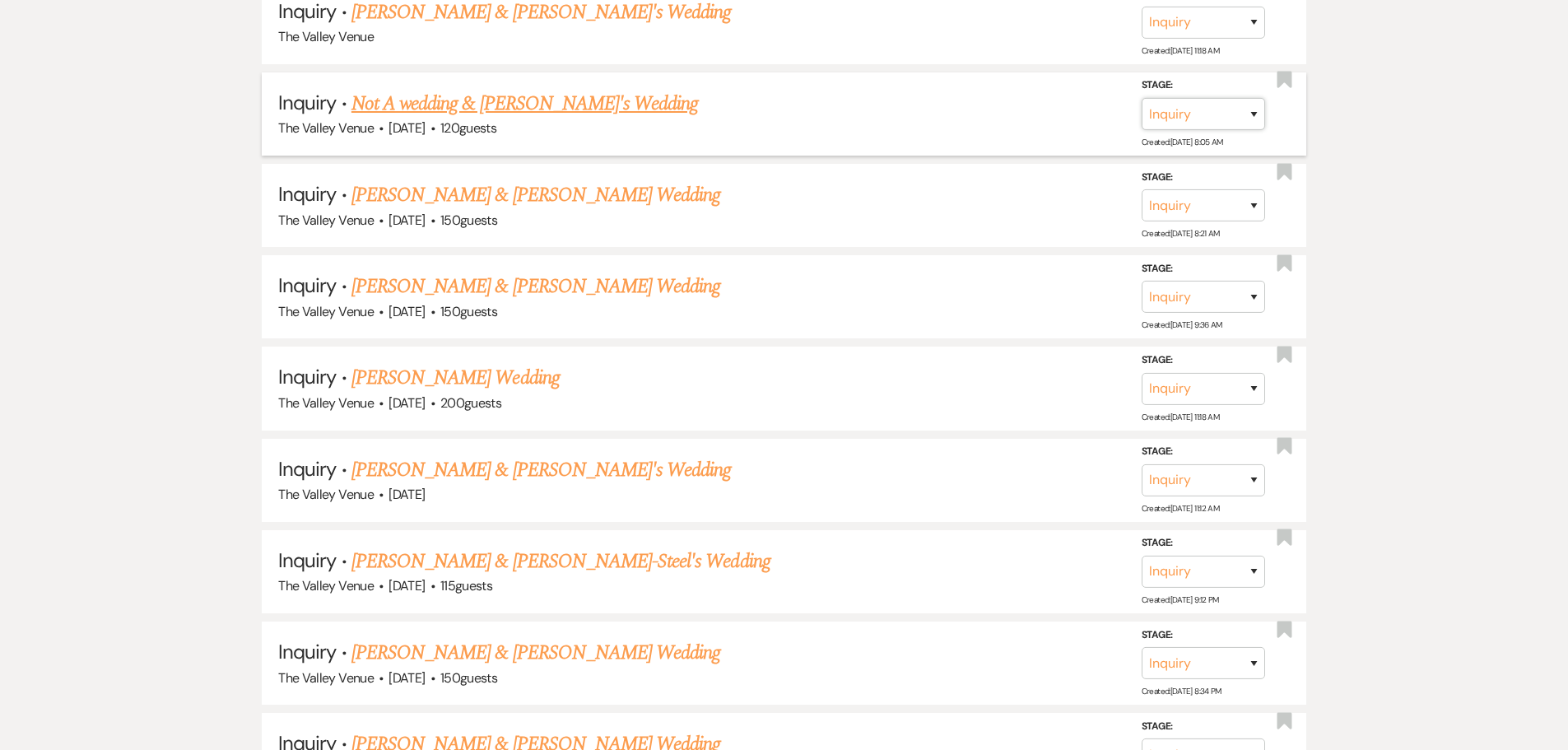
click at [1205, 121] on select "Inquiry Follow Up Tour Requested Tour Confirmed Toured Proposal Sent Booked Lost" at bounding box center [1203, 114] width 123 height 32
select select "8"
click at [1142, 98] on select "Inquiry Follow Up Tour Requested Tour Confirmed Toured Proposal Sent Booked Lost" at bounding box center [1203, 114] width 123 height 32
click at [1041, 115] on select "Booked Elsewhere Budget Date Unavailable No Response Not a Good Match Capacity …" at bounding box center [972, 114] width 142 height 32
select select "5"
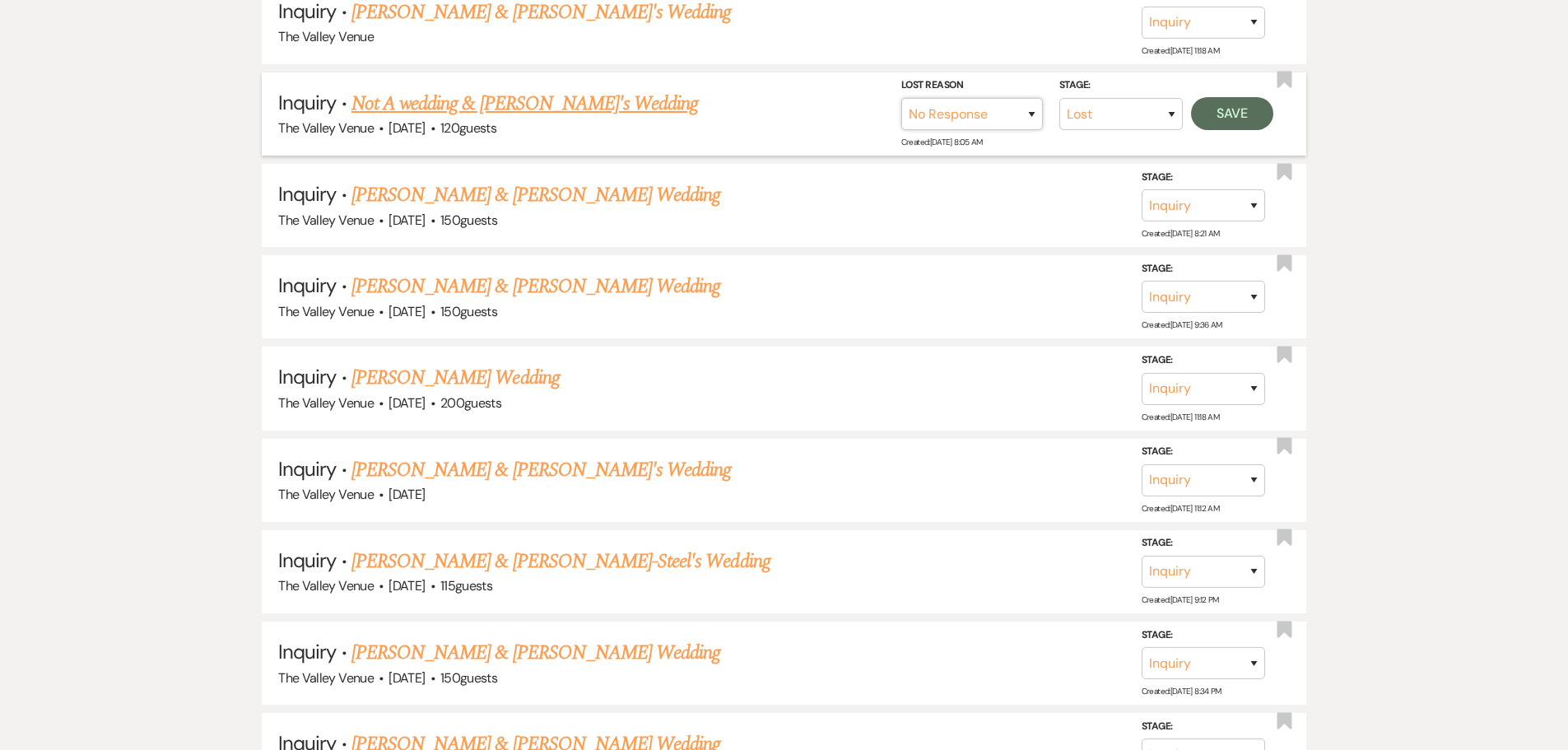
click at [901, 98] on select "Booked Elsewhere Budget Date Unavailable No Response Not a Good Match Capacity …" at bounding box center [972, 114] width 142 height 32
click at [1245, 112] on button "Save" at bounding box center [1232, 113] width 82 height 33
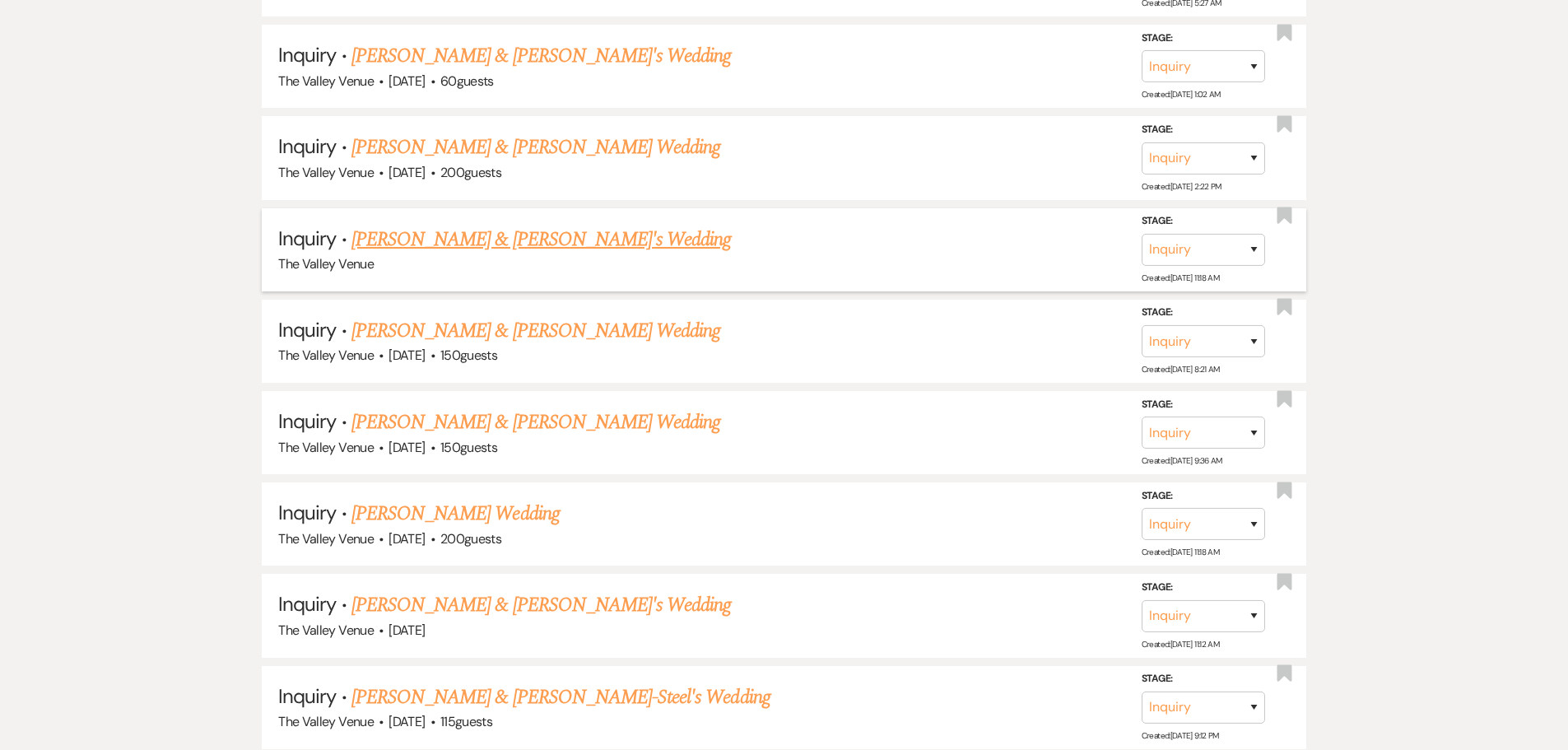
scroll to position [7873, 0]
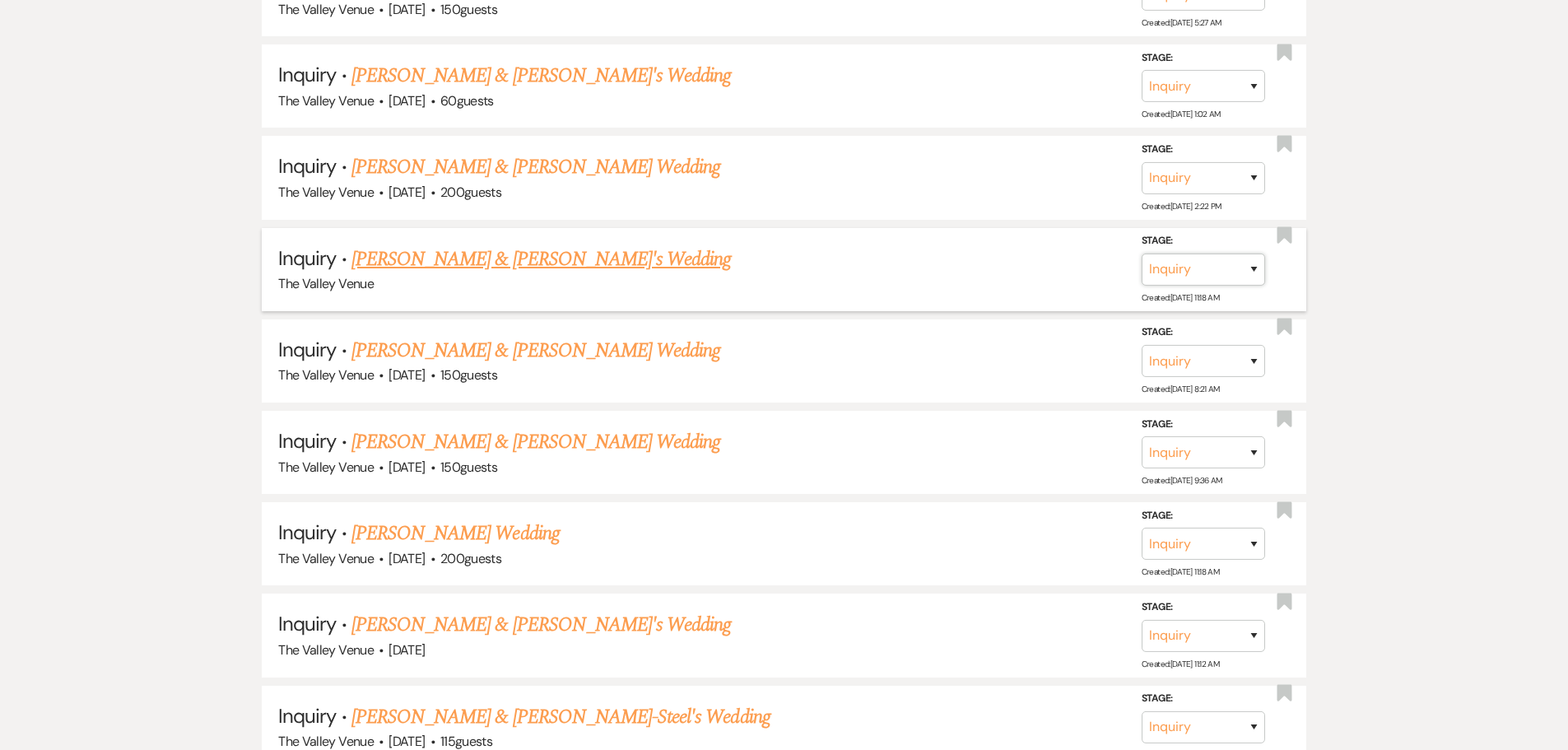
click at [1221, 278] on select "Inquiry Follow Up Tour Requested Tour Confirmed Toured Proposal Sent Booked Lost" at bounding box center [1203, 269] width 123 height 32
click at [1142, 253] on select "Inquiry Follow Up Tour Requested Tour Confirmed Toured Proposal Sent Booked Lost" at bounding box center [1203, 269] width 123 height 32
click at [1164, 266] on select "Inquiry Follow Up Tour Requested Tour Confirmed Toured Proposal Sent Booked Lost" at bounding box center [1120, 269] width 123 height 32
select select "8"
click at [1059, 253] on select "Inquiry Follow Up Tour Requested Tour Confirmed Toured Proposal Sent Booked Lost" at bounding box center [1120, 269] width 123 height 32
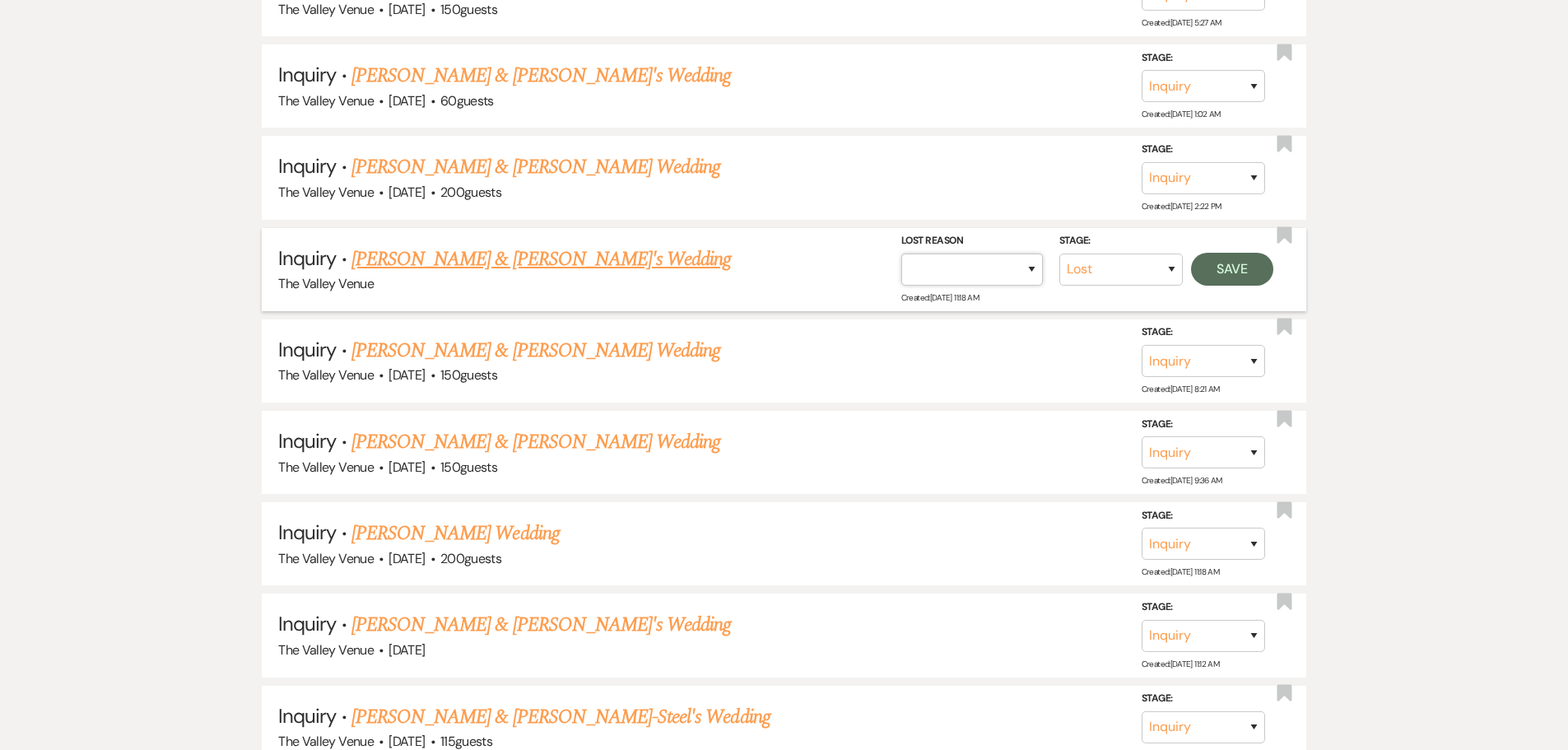
click at [1007, 277] on select "Booked Elsewhere Budget Date Unavailable No Response Not a Good Match Capacity …" at bounding box center [972, 269] width 142 height 32
select select "5"
click at [901, 253] on select "Booked Elsewhere Budget Date Unavailable No Response Not a Good Match Capacity …" at bounding box center [972, 269] width 142 height 32
click at [1241, 277] on button "Save" at bounding box center [1232, 268] width 82 height 33
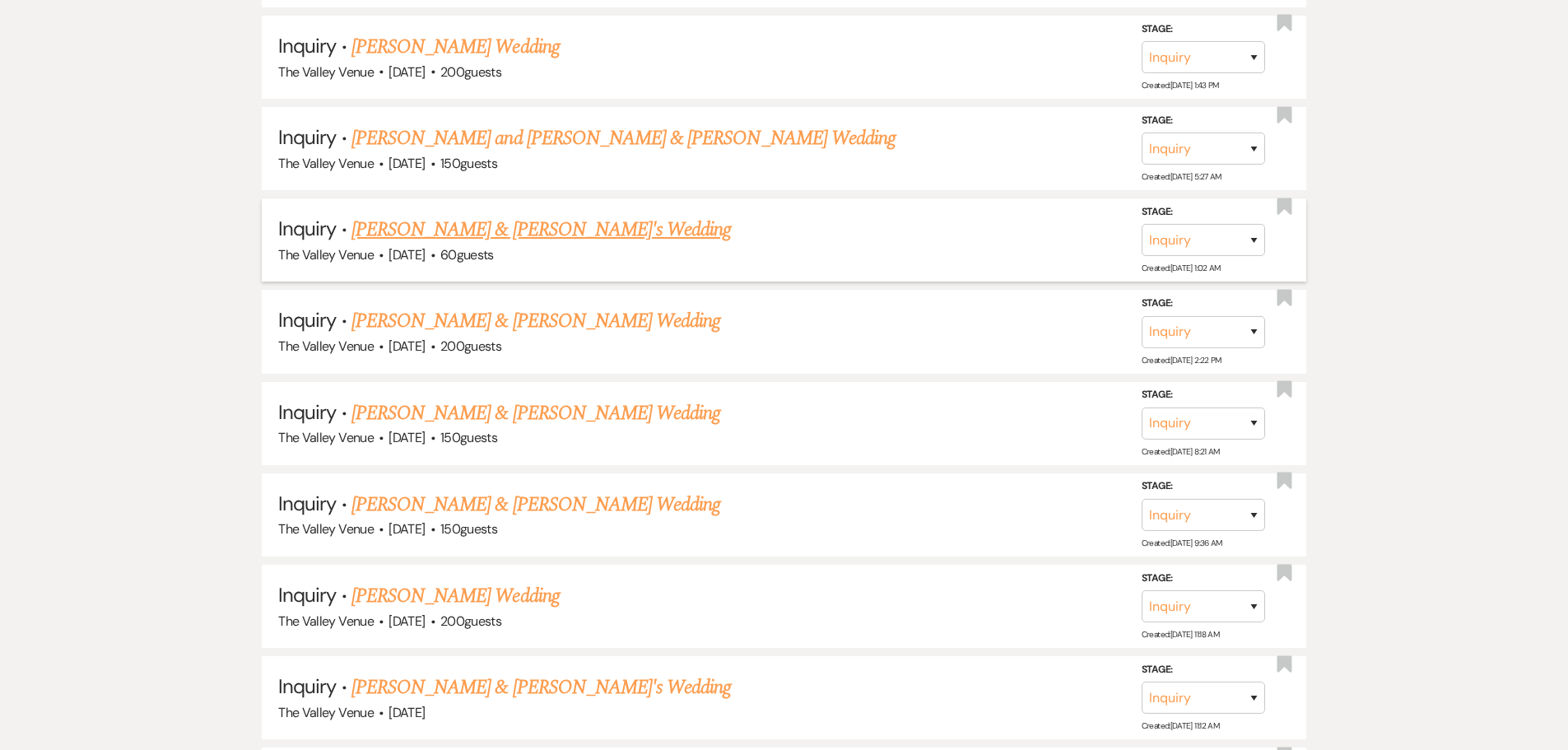
scroll to position [7708, 0]
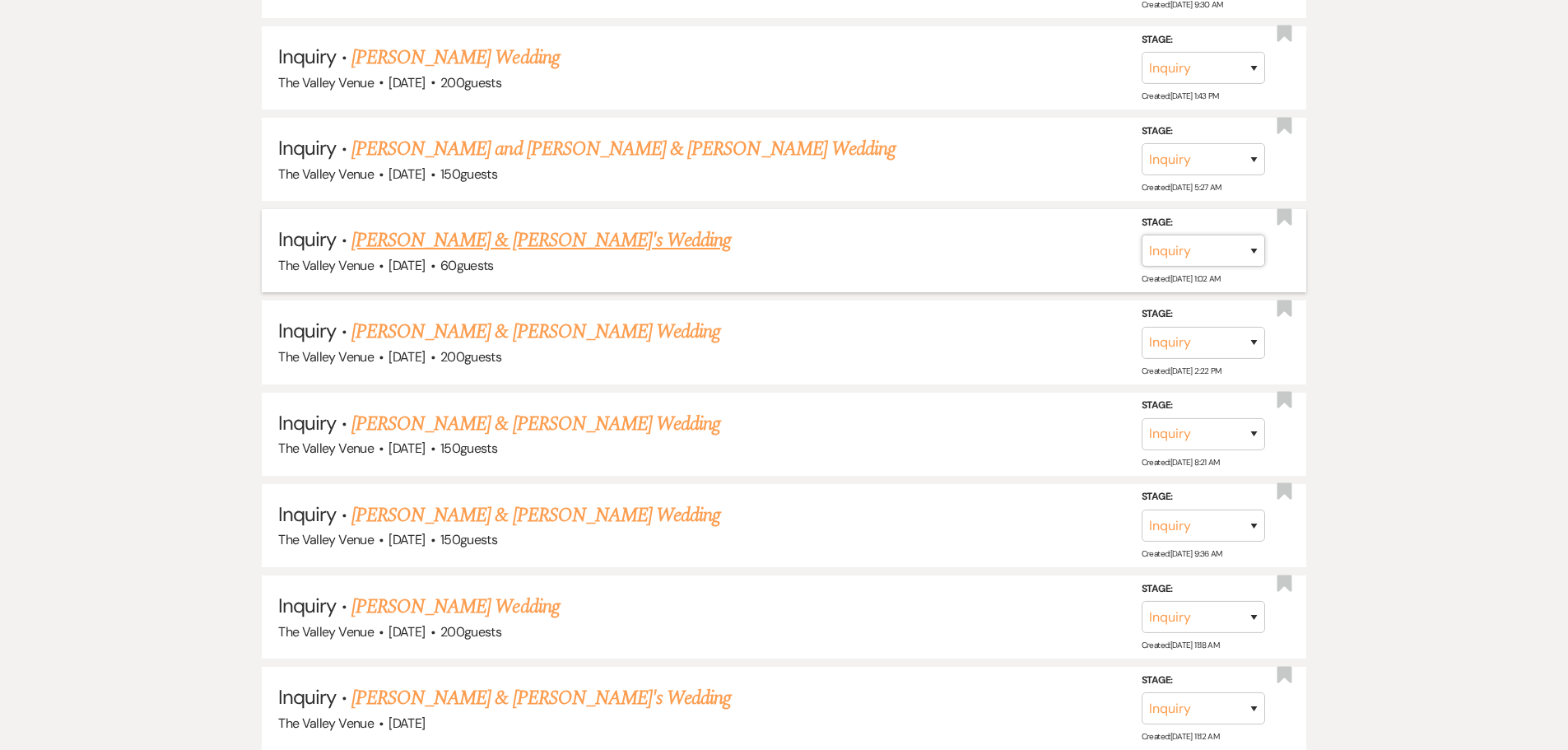
click at [1218, 247] on select "Inquiry Follow Up Tour Requested Tour Confirmed Toured Proposal Sent Booked Lost" at bounding box center [1203, 251] width 123 height 32
select select "8"
click at [1142, 234] on select "Inquiry Follow Up Tour Requested Tour Confirmed Toured Proposal Sent Booked Lost" at bounding box center [1203, 251] width 123 height 32
click at [1017, 257] on select "Booked Elsewhere Budget Date Unavailable No Response Not a Good Match Capacity …" at bounding box center [972, 251] width 142 height 32
select select "5"
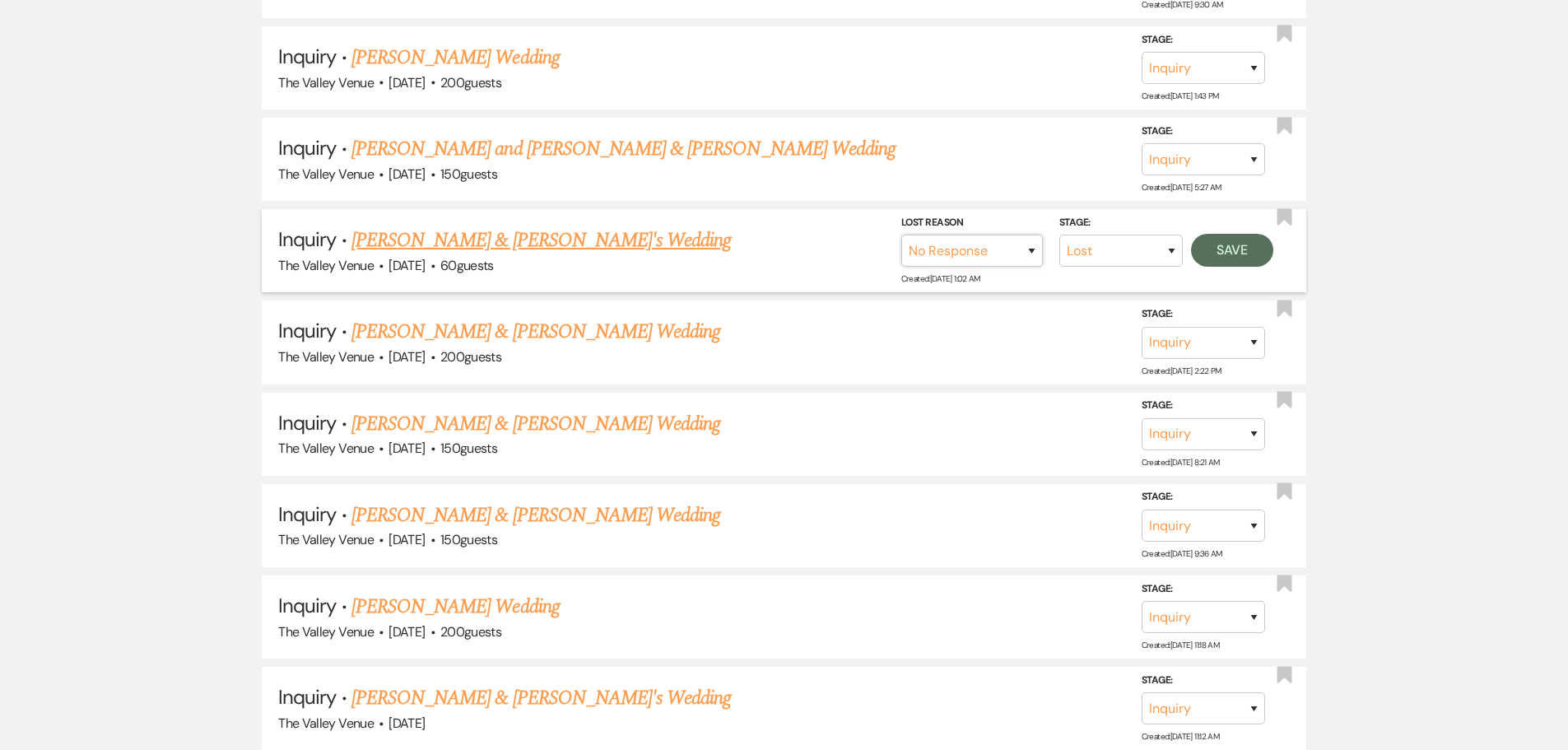
click at [901, 234] on select "Booked Elsewhere Budget Date Unavailable No Response Not a Good Match Capacity …" at bounding box center [972, 251] width 142 height 32
click at [1244, 258] on button "Save" at bounding box center [1232, 250] width 82 height 33
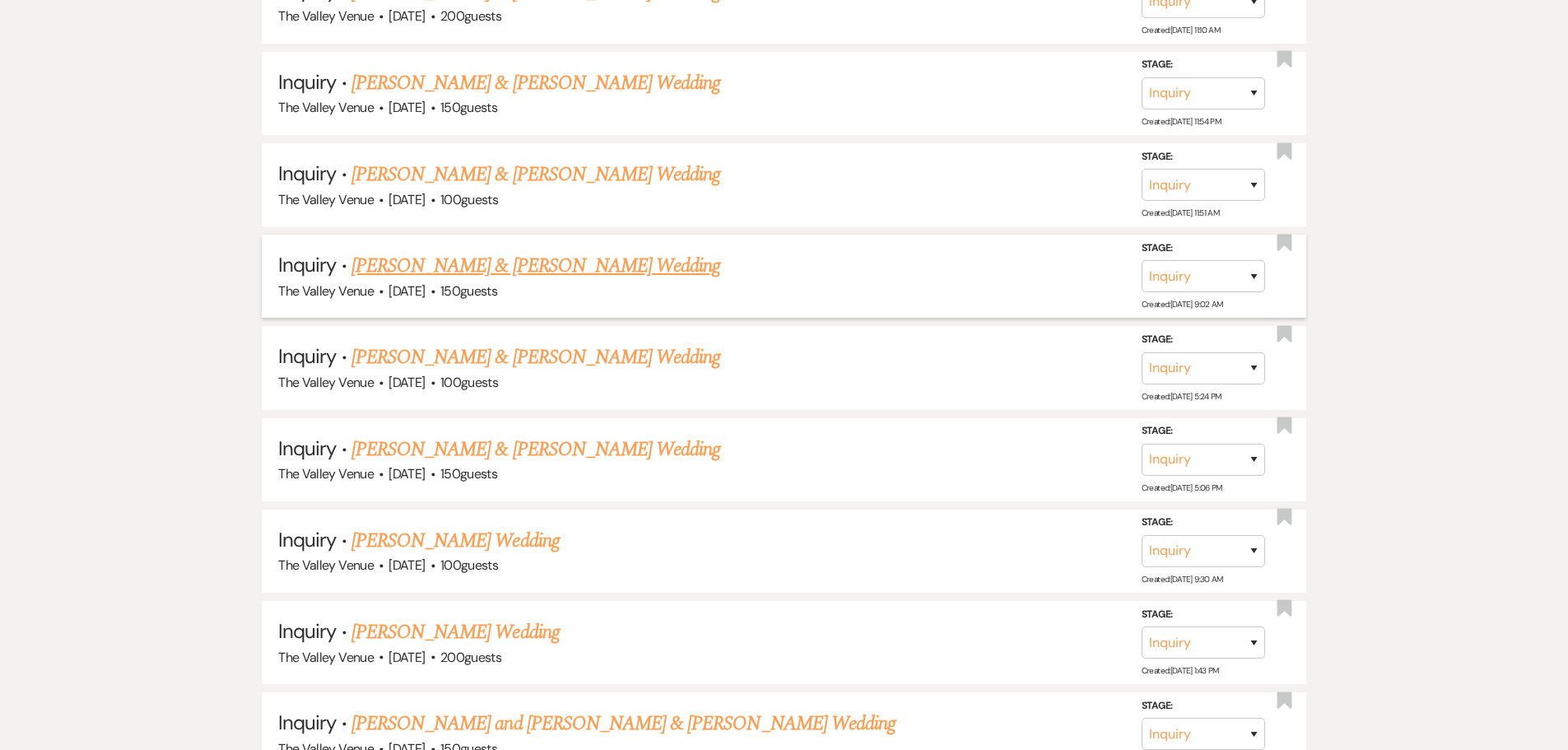
scroll to position [7132, 0]
click at [1213, 372] on select "Inquiry Follow Up Tour Requested Tour Confirmed Toured Proposal Sent Booked Lost" at bounding box center [1203, 369] width 123 height 32
select select "8"
click at [1142, 353] on select "Inquiry Follow Up Tour Requested Tour Confirmed Toured Proposal Sent Booked Lost" at bounding box center [1203, 369] width 123 height 32
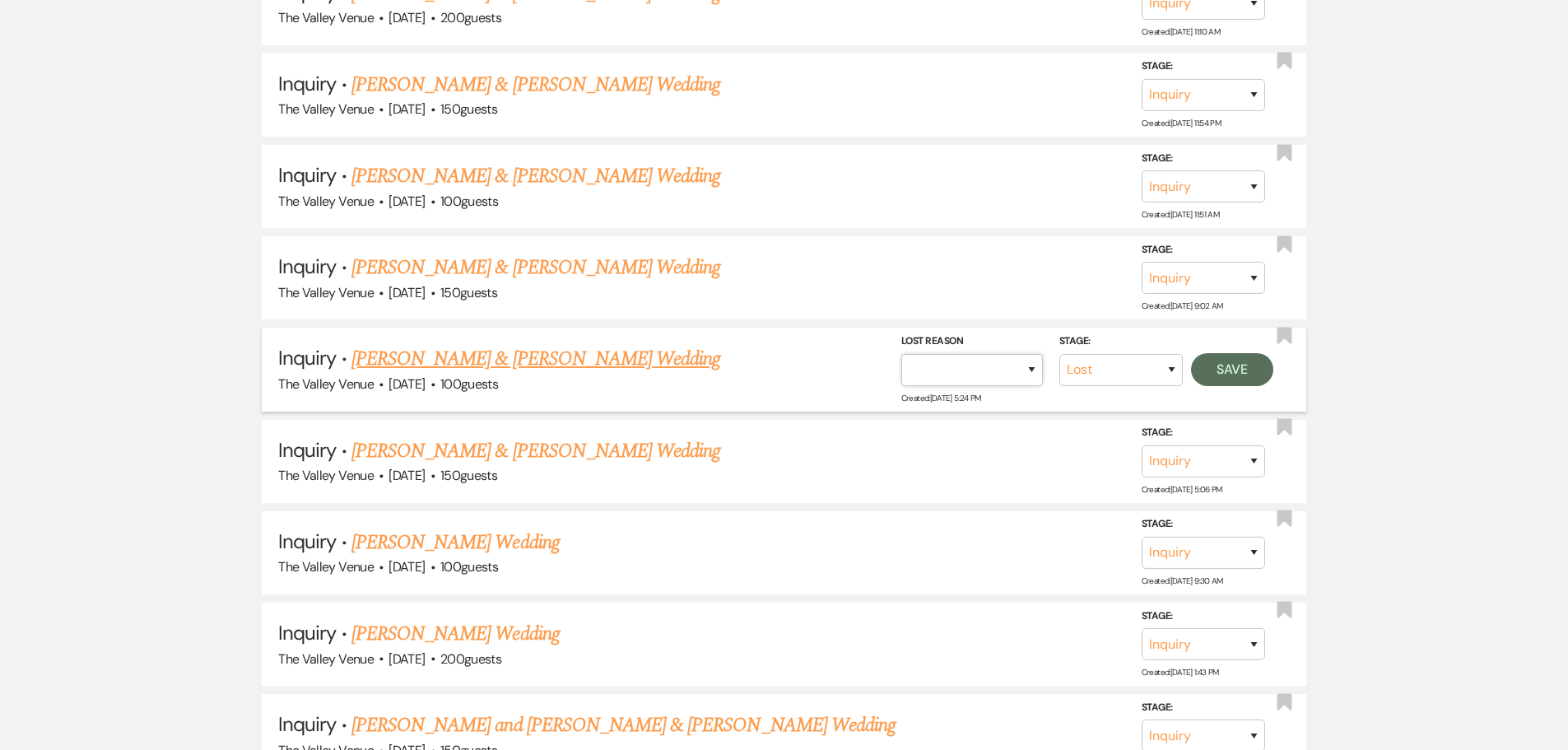
click at [1018, 374] on select "Booked Elsewhere Budget Date Unavailable No Response Not a Good Match Capacity …" at bounding box center [972, 369] width 142 height 32
select select "8"
click at [901, 353] on select "Booked Elsewhere Budget Date Unavailable No Response Not a Good Match Capacity …" at bounding box center [972, 369] width 142 height 32
click at [1220, 368] on button "Save" at bounding box center [1232, 369] width 82 height 33
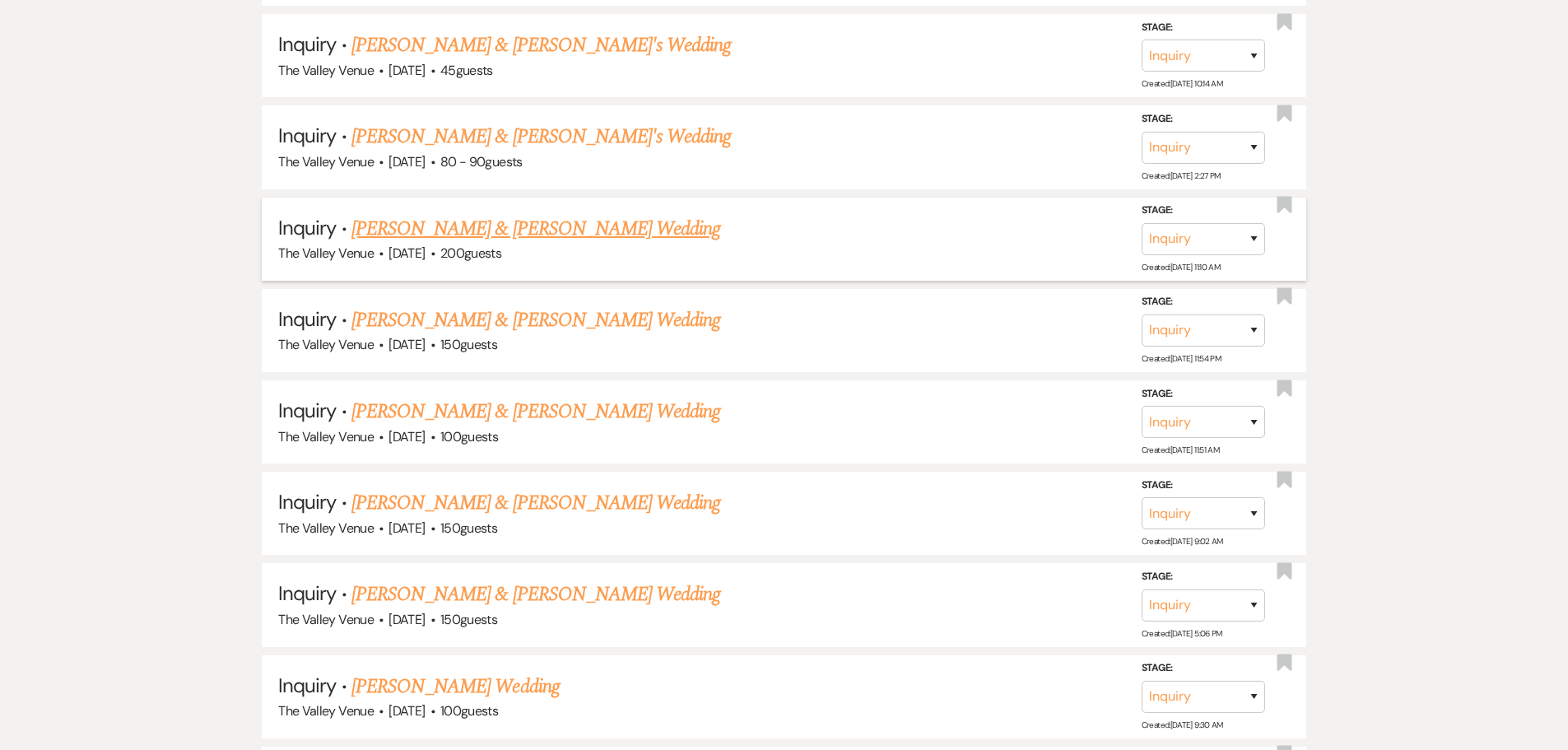
scroll to position [6886, 0]
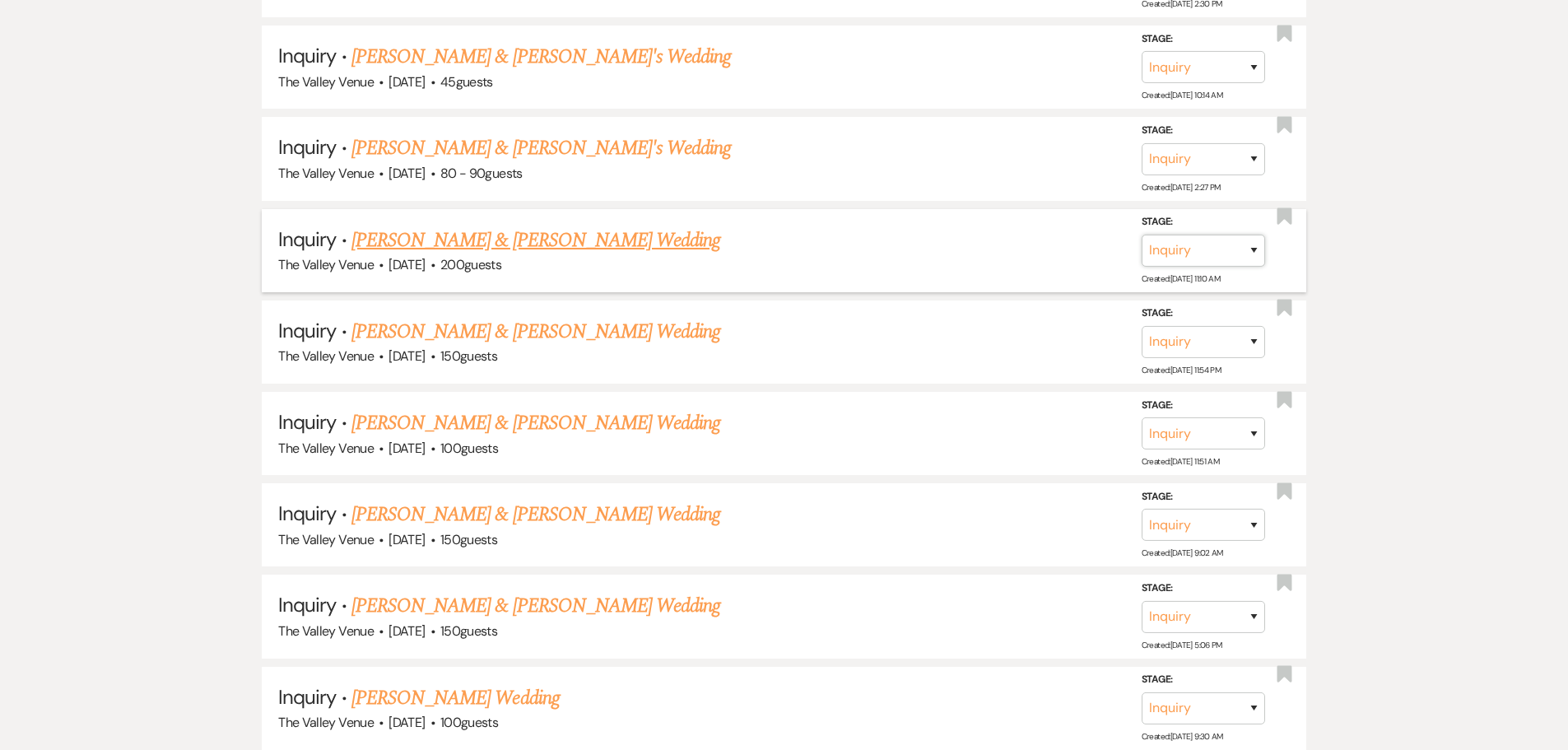
click at [1231, 251] on select "Inquiry Follow Up Tour Requested Tour Confirmed Toured Proposal Sent Booked Lost" at bounding box center [1203, 251] width 123 height 32
select select "8"
click at [1142, 234] on select "Inquiry Follow Up Tour Requested Tour Confirmed Toured Proposal Sent Booked Lost" at bounding box center [1203, 251] width 123 height 32
click at [1024, 257] on select "Booked Elsewhere Budget Date Unavailable No Response Not a Good Match Capacity …" at bounding box center [972, 251] width 142 height 32
select select "5"
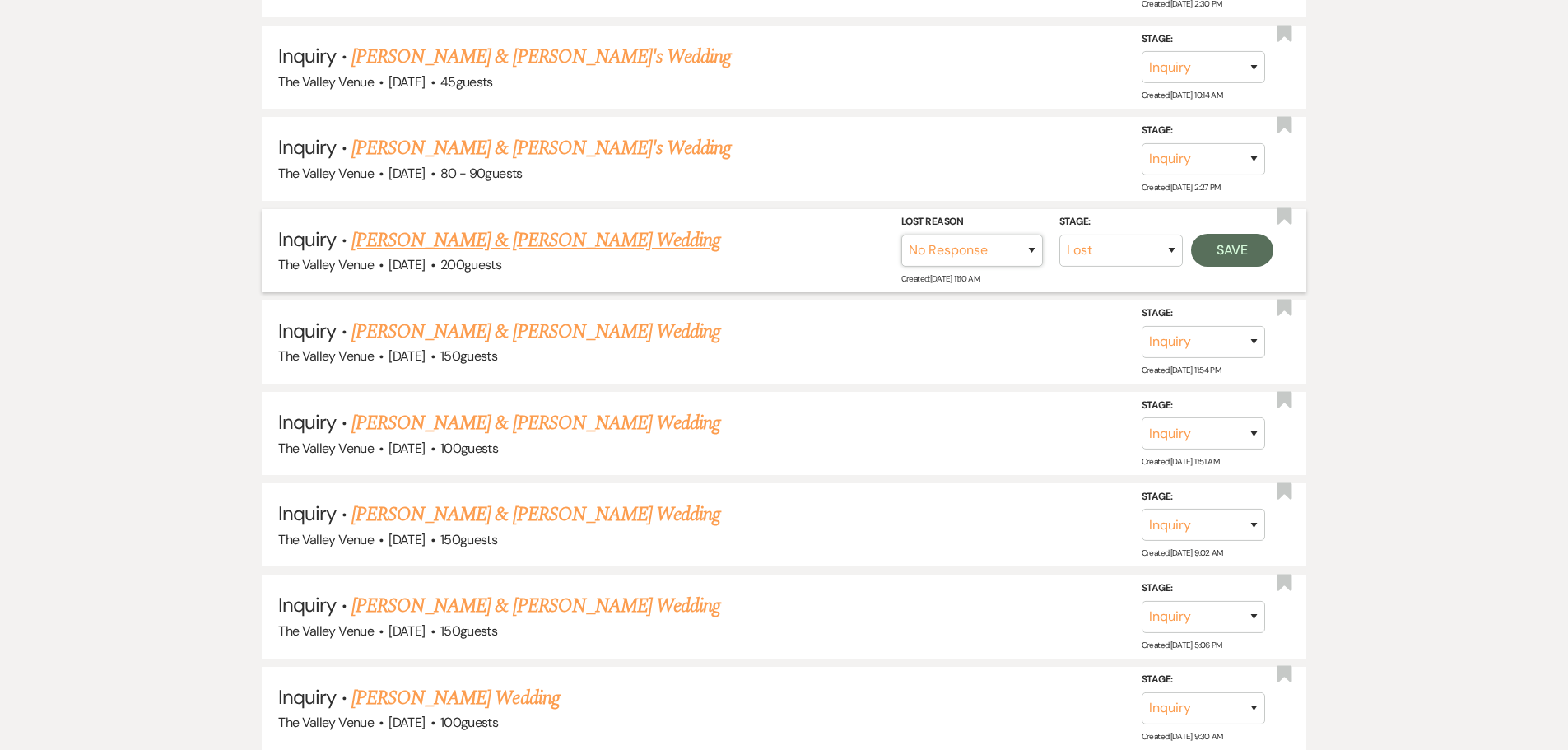
click at [901, 234] on select "Booked Elsewhere Budget Date Unavailable No Response Not a Good Match Capacity …" at bounding box center [972, 251] width 142 height 32
click at [1238, 251] on button "Save" at bounding box center [1232, 250] width 82 height 33
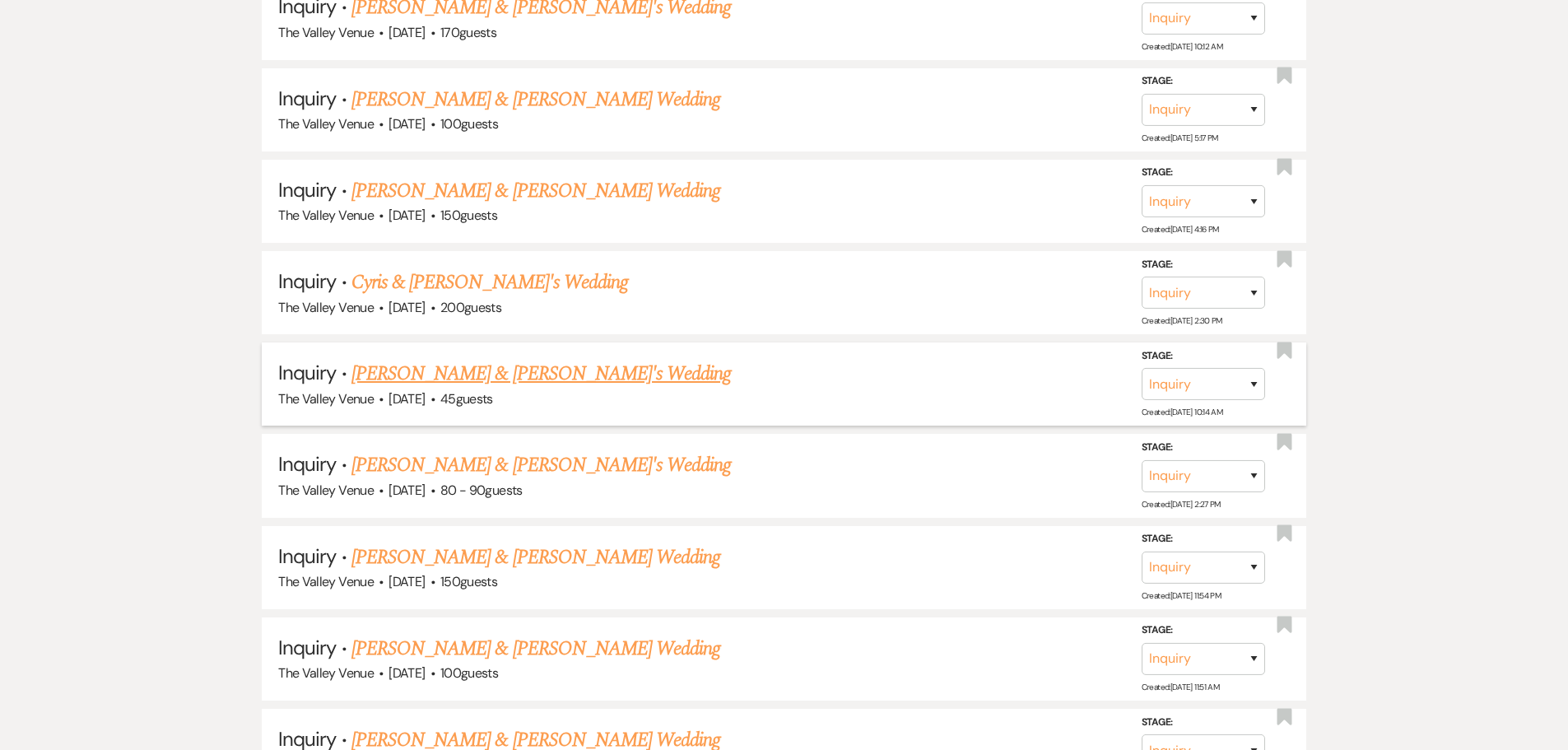
scroll to position [6556, 0]
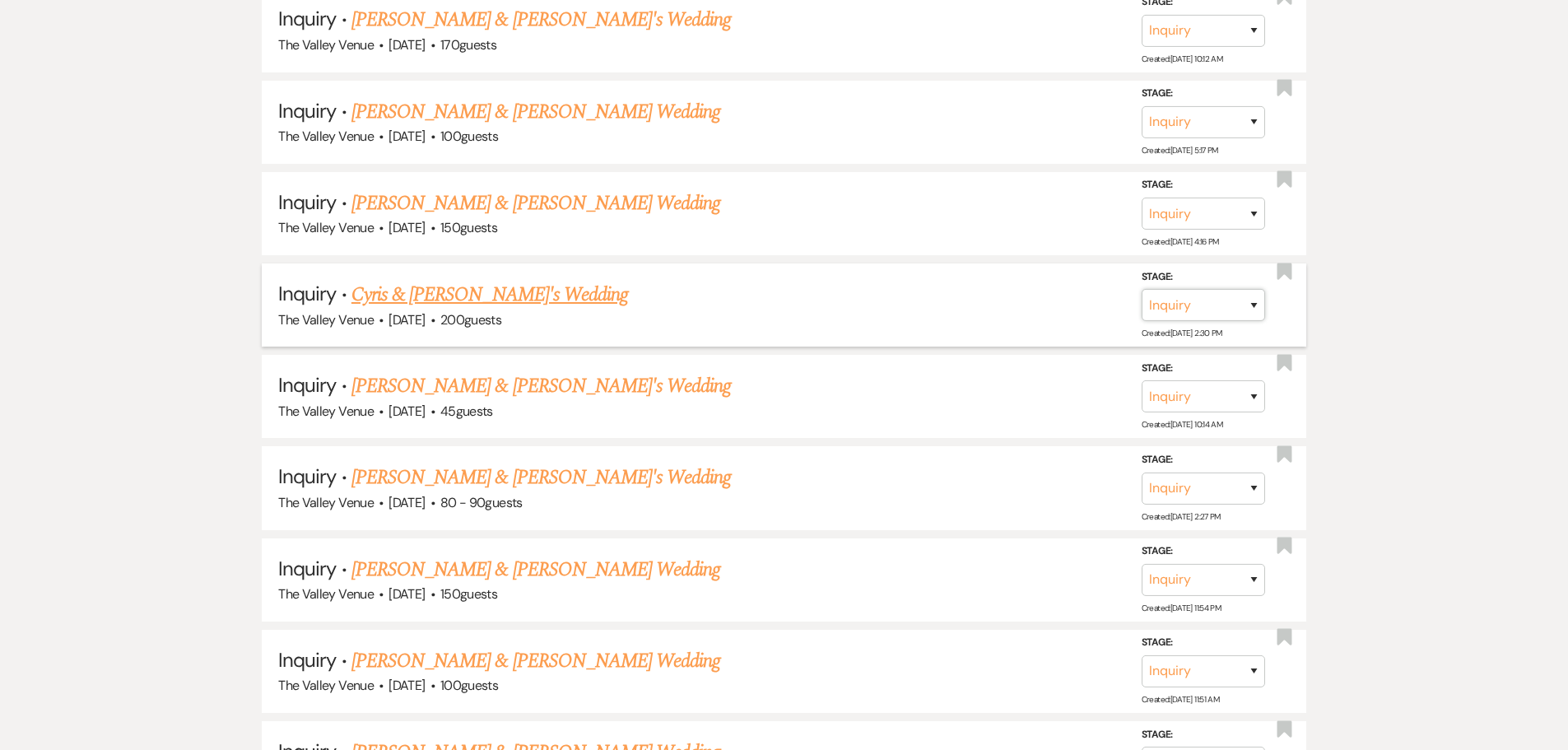
drag, startPoint x: 1205, startPoint y: 302, endPoint x: 1210, endPoint y: 316, distance: 14.9
click at [1205, 302] on select "Inquiry Follow Up Tour Requested Tour Confirmed Toured Proposal Sent Booked Lost" at bounding box center [1203, 305] width 123 height 32
select select "8"
click at [1142, 289] on select "Inquiry Follow Up Tour Requested Tour Confirmed Toured Proposal Sent Booked Lost" at bounding box center [1203, 305] width 123 height 32
click at [1024, 302] on select "Booked Elsewhere Budget Date Unavailable No Response Not a Good Match Capacity …" at bounding box center [972, 305] width 142 height 32
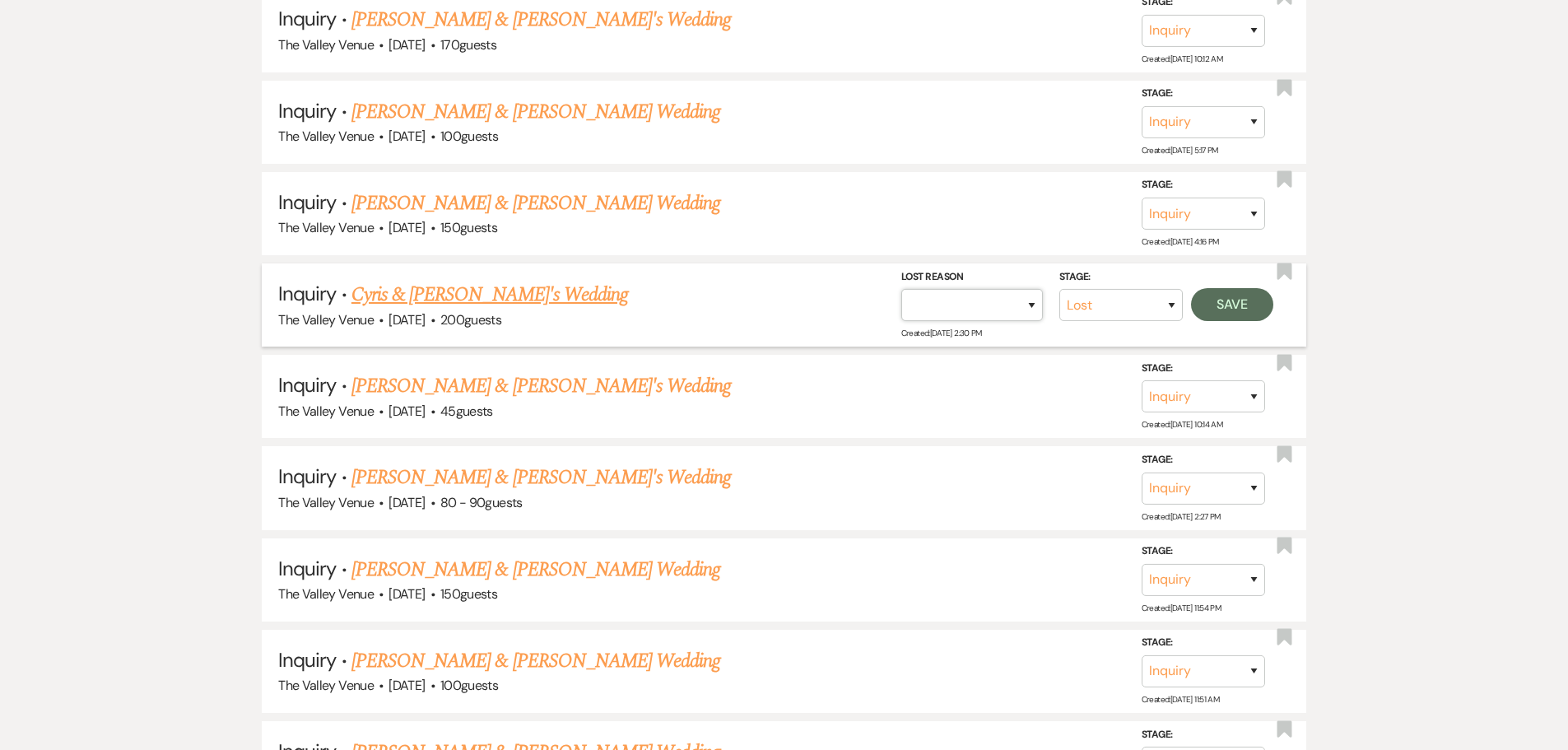
select select "8"
click at [901, 289] on select "Booked Elsewhere Budget Date Unavailable No Response Not a Good Match Capacity …" at bounding box center [972, 305] width 142 height 32
click at [1230, 300] on button "Save" at bounding box center [1232, 304] width 82 height 33
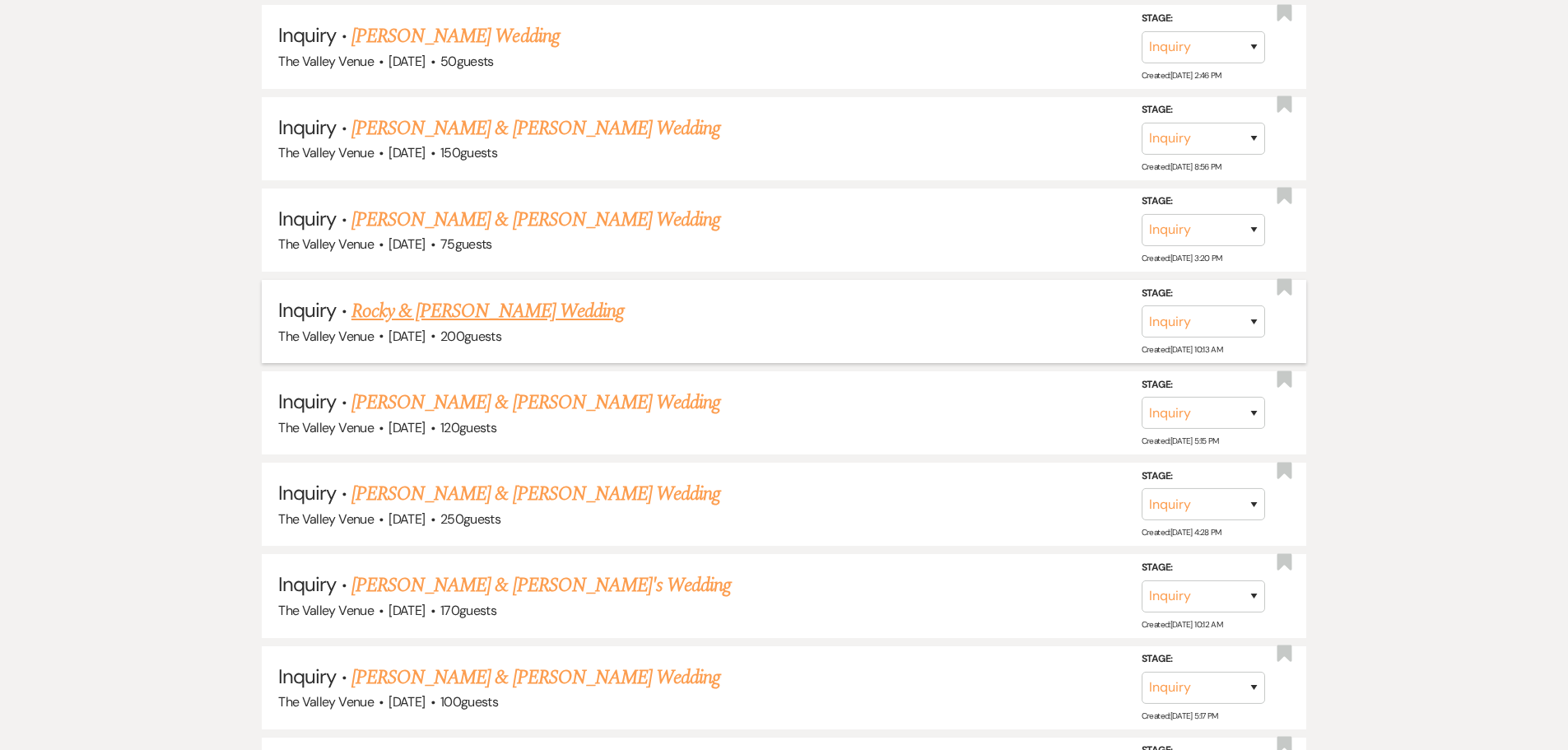
scroll to position [5898, 0]
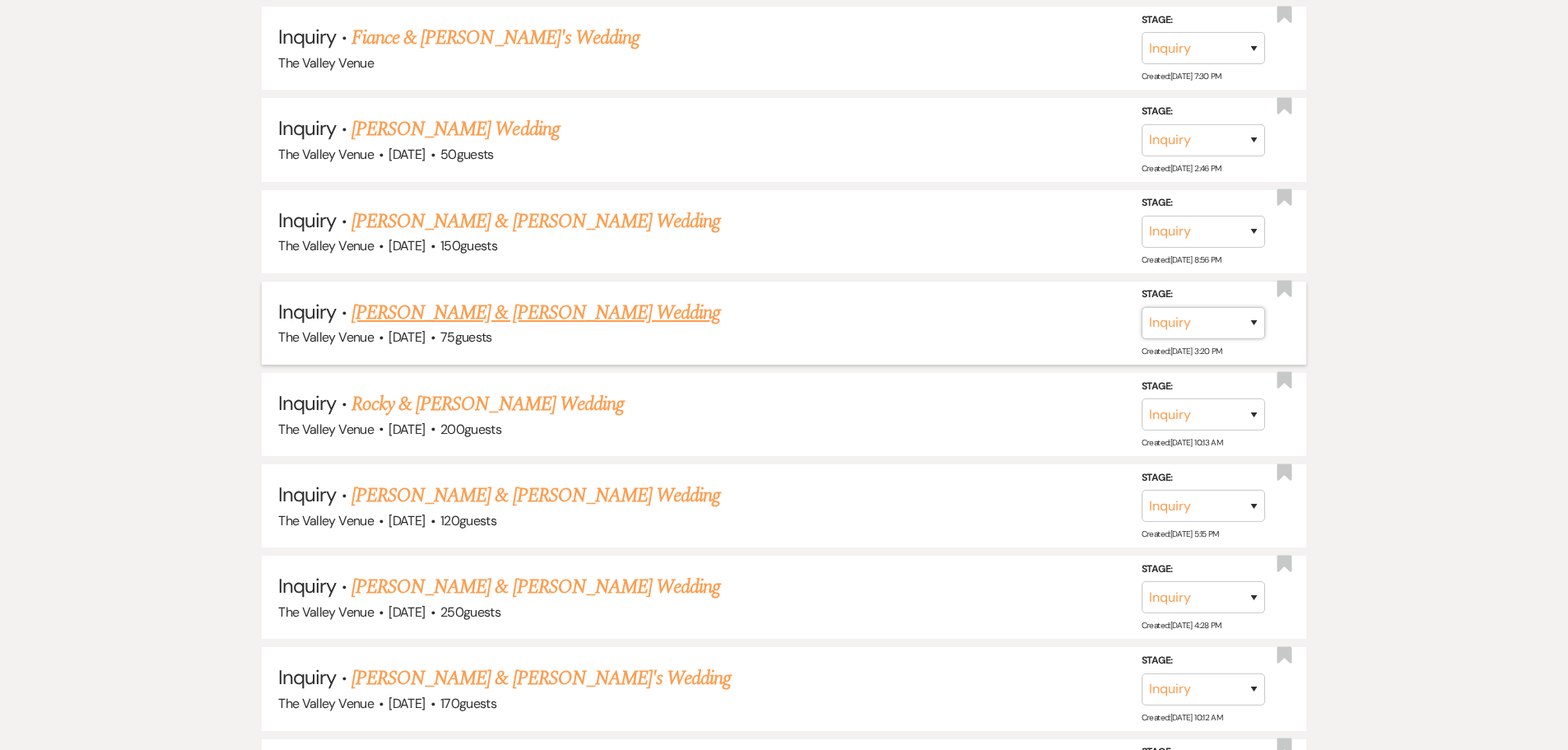
click at [1225, 326] on select "Inquiry Follow Up Tour Requested Tour Confirmed Toured Proposal Sent Booked Lost" at bounding box center [1203, 323] width 123 height 32
select select "8"
click at [1142, 307] on select "Inquiry Follow Up Tour Requested Tour Confirmed Toured Proposal Sent Booked Lost" at bounding box center [1203, 323] width 123 height 32
click at [1030, 324] on select "Booked Elsewhere Budget Date Unavailable No Response Not a Good Match Capacity …" at bounding box center [972, 323] width 142 height 32
select select "8"
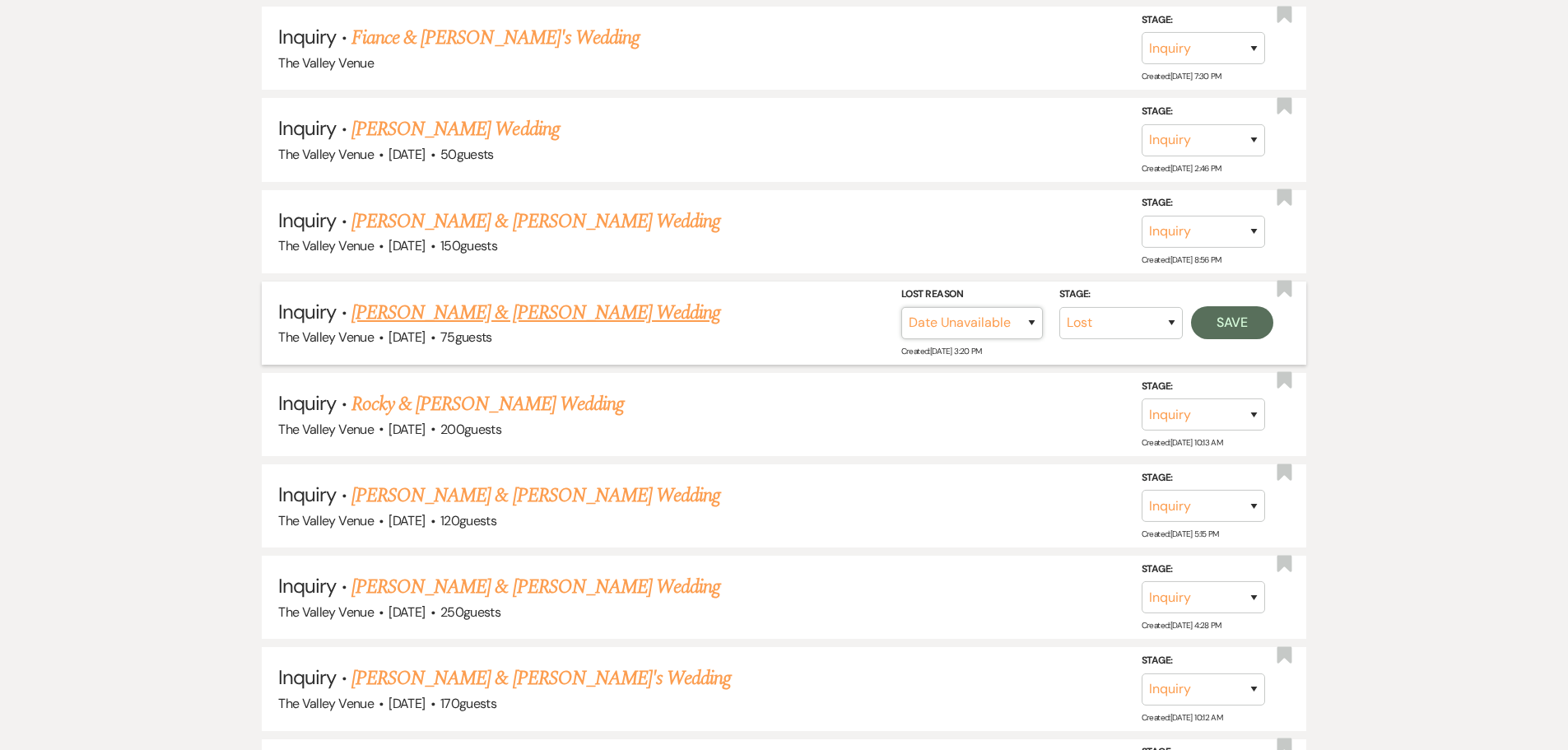
click at [901, 307] on select "Booked Elsewhere Budget Date Unavailable No Response Not a Good Match Capacity …" at bounding box center [972, 323] width 142 height 32
click at [1240, 329] on button "Save" at bounding box center [1232, 322] width 82 height 33
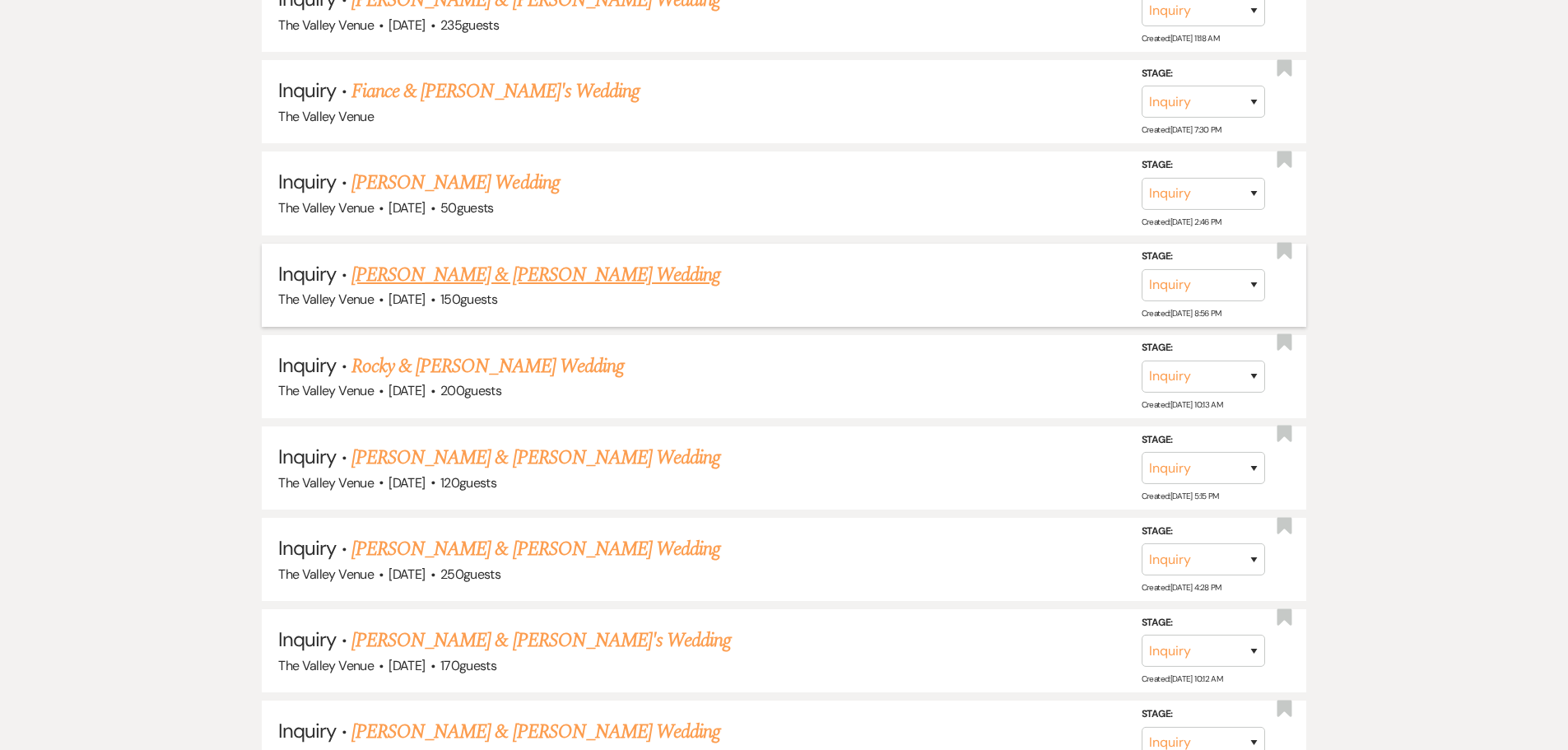
scroll to position [5816, 0]
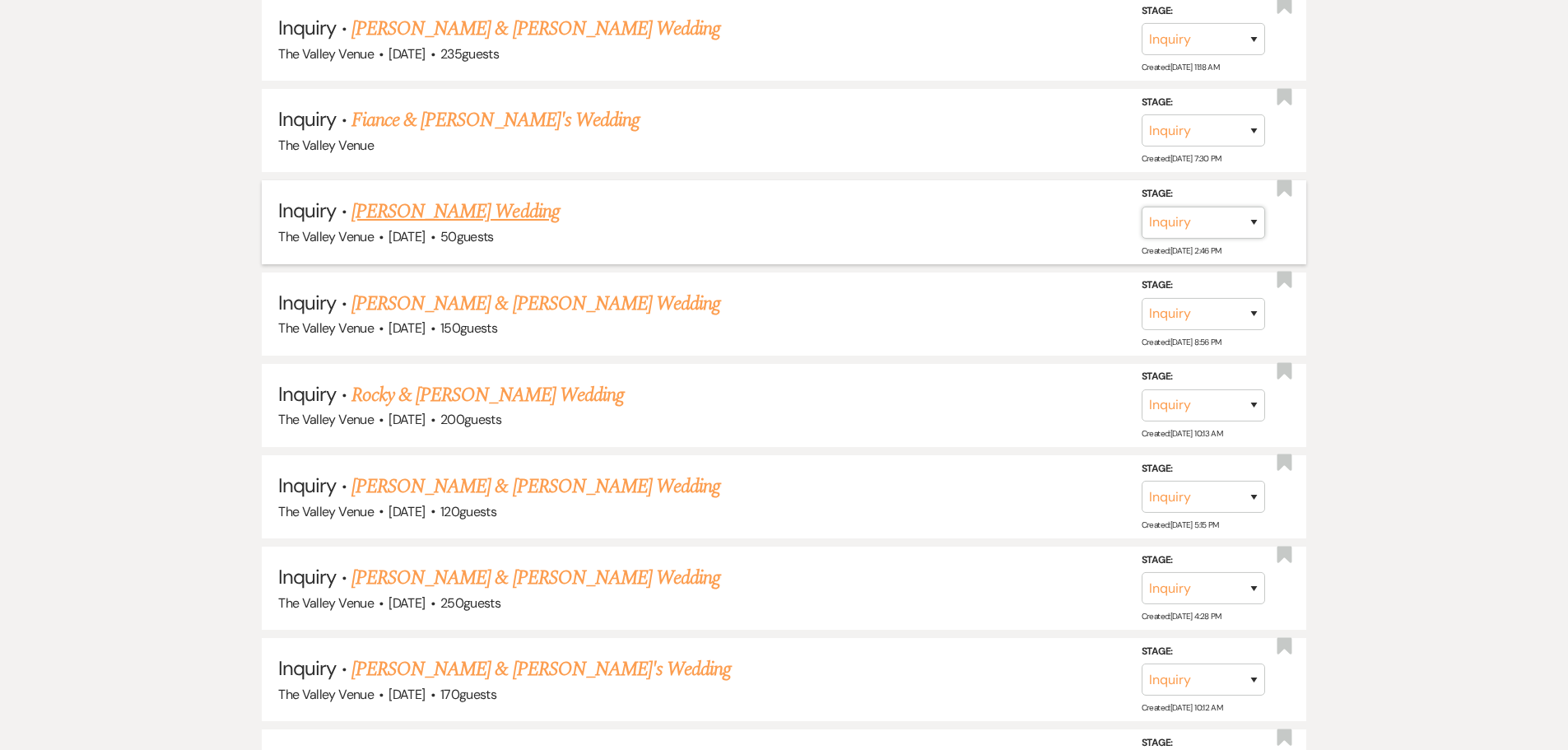
click at [1215, 222] on select "Inquiry Follow Up Tour Requested Tour Confirmed Toured Proposal Sent Booked Lost" at bounding box center [1203, 222] width 123 height 32
select select "8"
click at [1142, 206] on select "Inquiry Follow Up Tour Requested Tour Confirmed Toured Proposal Sent Booked Lost" at bounding box center [1203, 222] width 123 height 32
click at [1000, 219] on select "Booked Elsewhere Budget Date Unavailable No Response Not a Good Match Capacity …" at bounding box center [972, 222] width 142 height 32
select select "8"
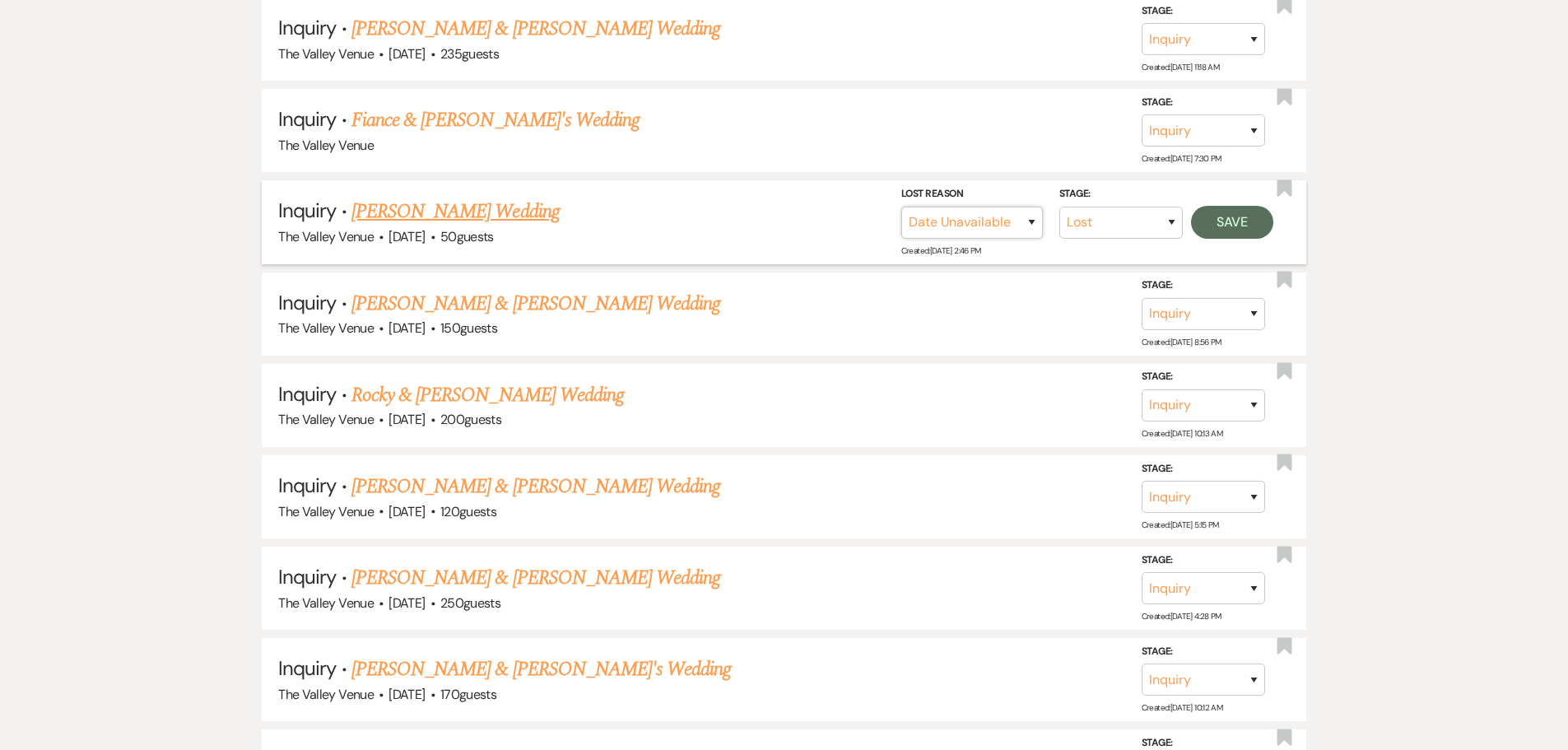
click at [901, 206] on select "Booked Elsewhere Budget Date Unavailable No Response Not a Good Match Capacity …" at bounding box center [972, 222] width 142 height 32
click at [1233, 228] on button "Save" at bounding box center [1232, 221] width 82 height 33
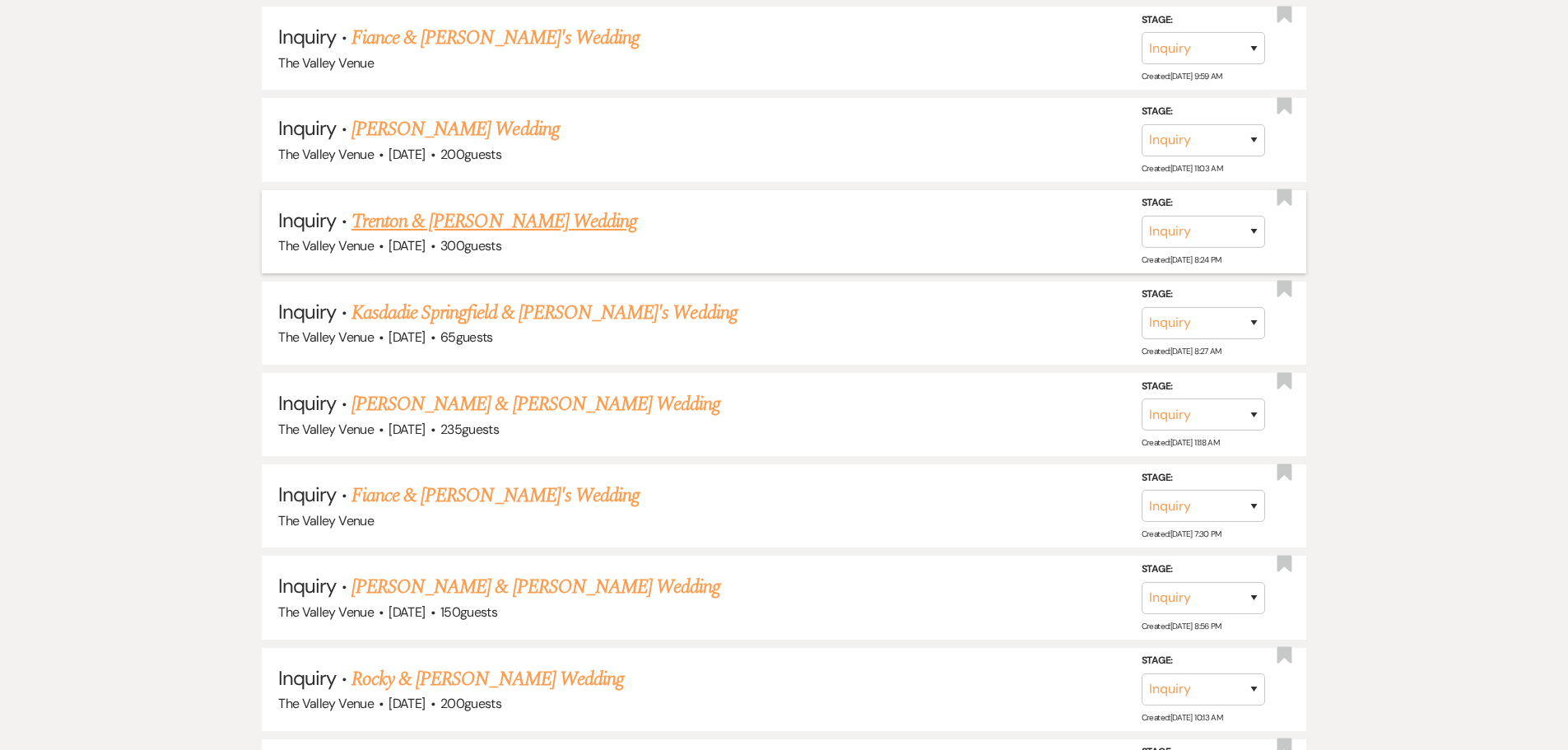
scroll to position [5405, 0]
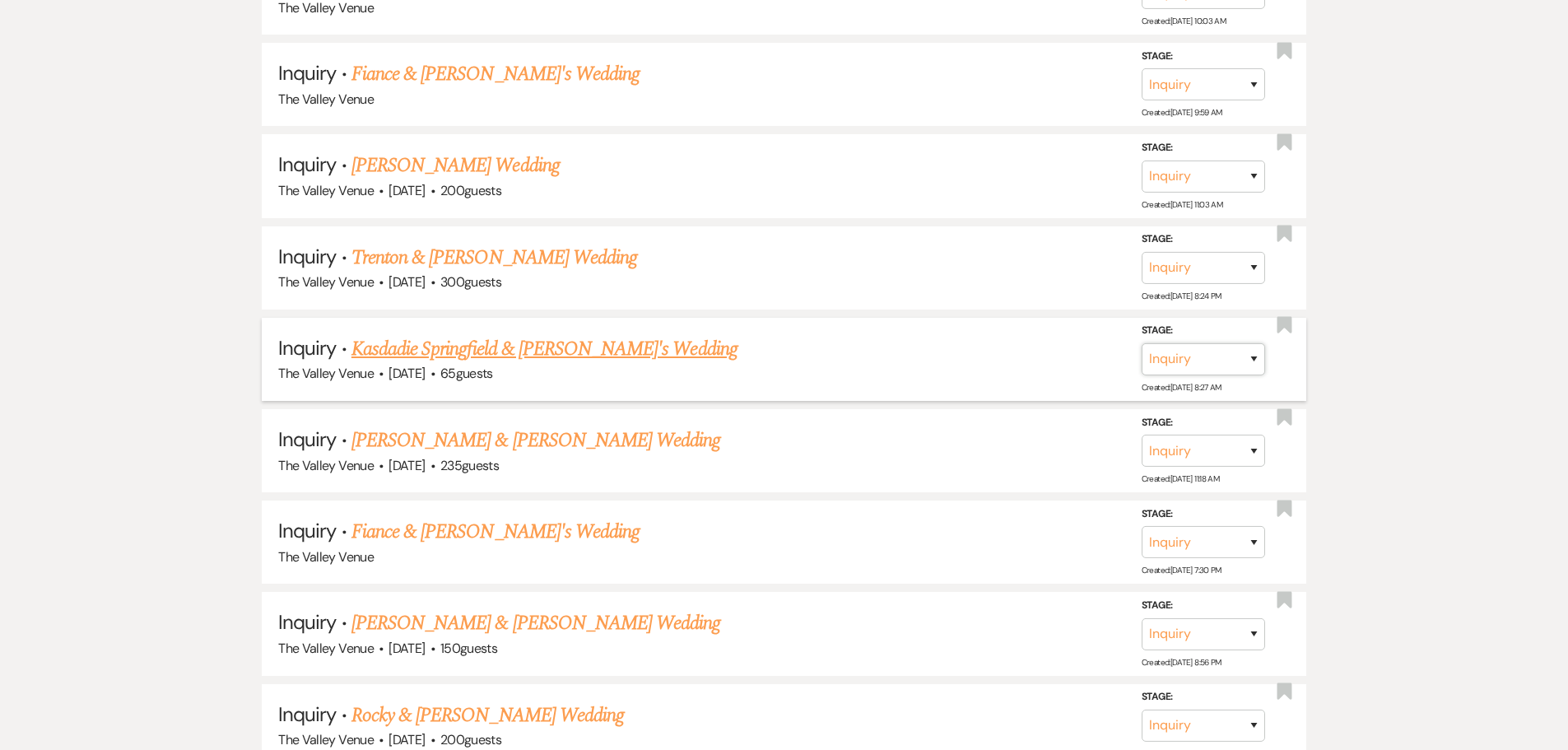
click at [1212, 352] on select "Inquiry Follow Up Tour Requested Tour Confirmed Toured Proposal Sent Booked Lost" at bounding box center [1203, 359] width 123 height 32
select select "8"
click at [1142, 343] on select "Inquiry Follow Up Tour Requested Tour Confirmed Toured Proposal Sent Booked Lost" at bounding box center [1203, 359] width 123 height 32
click at [1034, 364] on select "Booked Elsewhere Budget Date Unavailable No Response Not a Good Match Capacity …" at bounding box center [972, 359] width 142 height 32
select select "8"
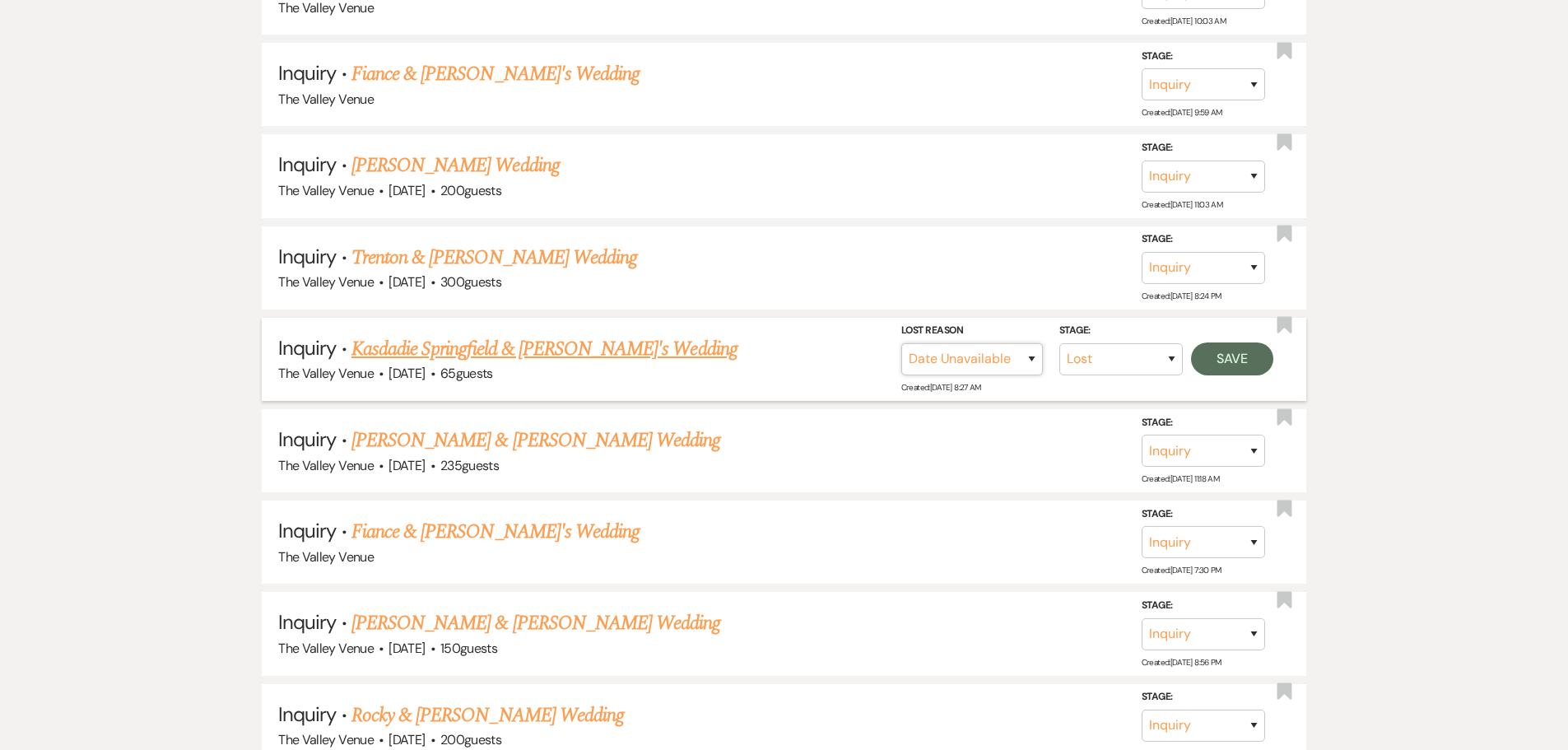
click at [901, 343] on select "Booked Elsewhere Budget Date Unavailable No Response Not a Good Match Capacity …" at bounding box center [972, 359] width 142 height 32
click at [1252, 350] on button "Save" at bounding box center [1232, 358] width 82 height 33
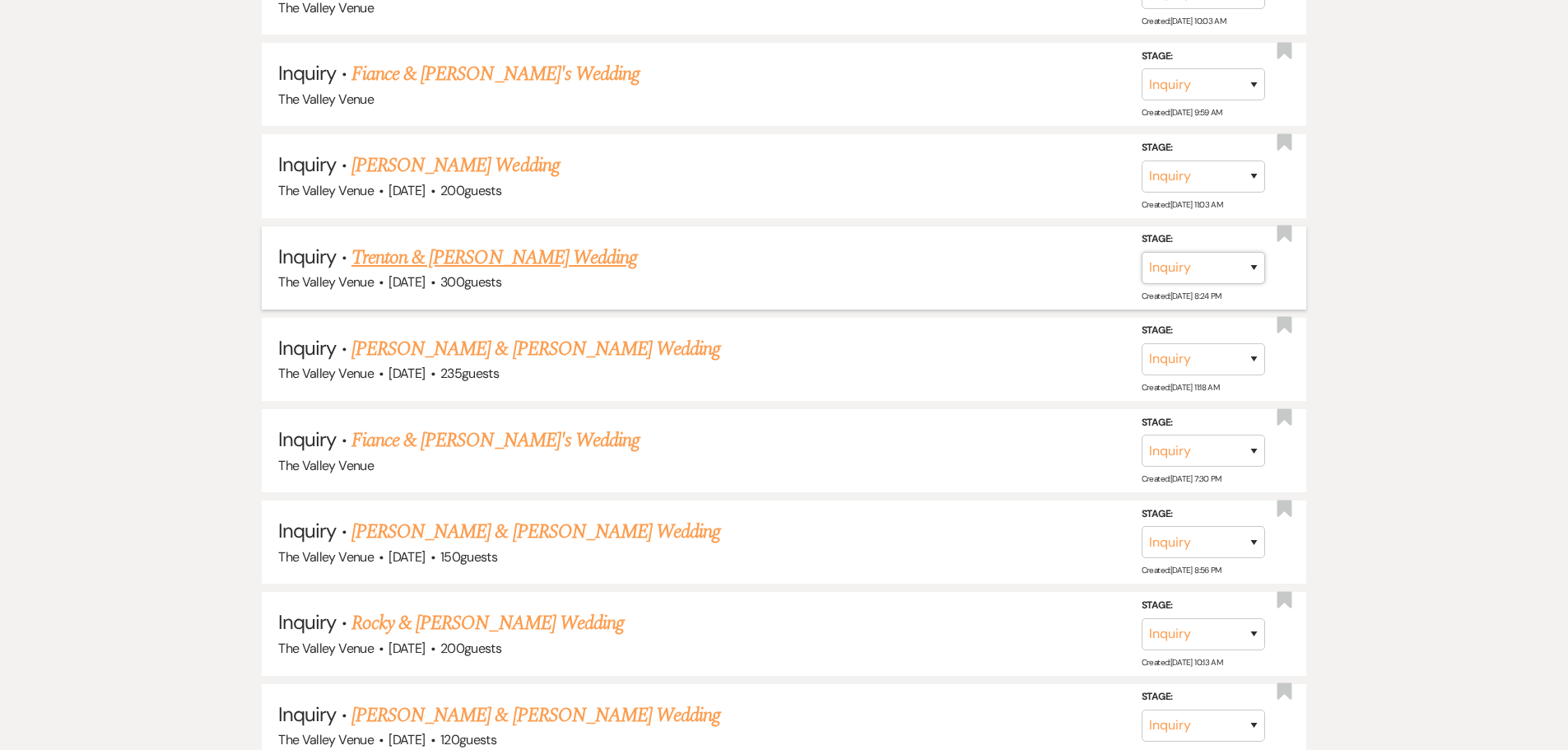
drag, startPoint x: 1229, startPoint y: 264, endPoint x: 1230, endPoint y: 277, distance: 13.0
click at [1229, 264] on select "Inquiry Follow Up Tour Requested Tour Confirmed Toured Proposal Sent Booked Lost" at bounding box center [1203, 268] width 123 height 32
select select "8"
click at [1142, 251] on select "Inquiry Follow Up Tour Requested Tour Confirmed Toured Proposal Sent Booked Lost" at bounding box center [1203, 268] width 123 height 32
click at [1029, 269] on select "Booked Elsewhere Budget Date Unavailable No Response Not a Good Match Capacity …" at bounding box center [972, 268] width 142 height 32
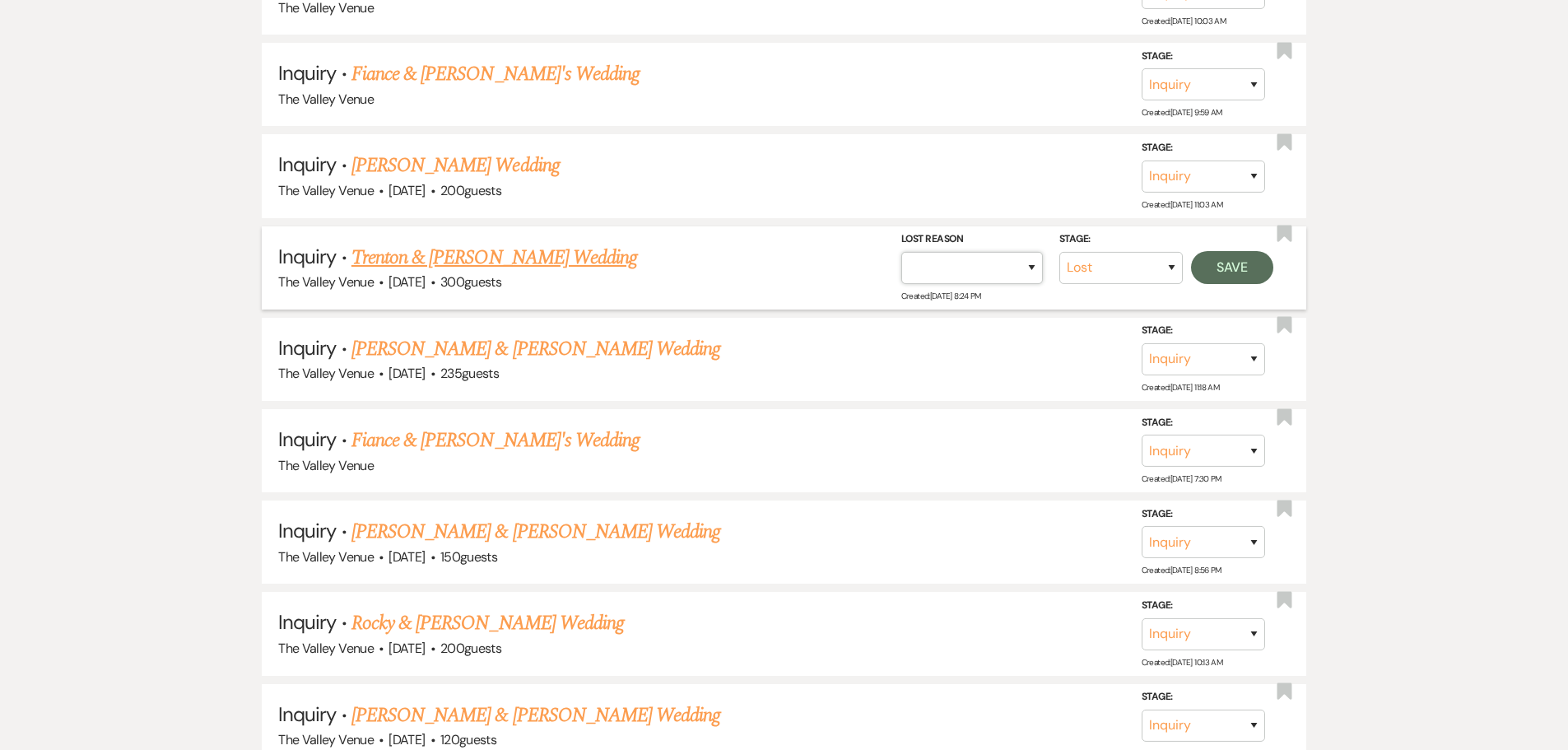
select select "8"
click at [901, 251] on select "Booked Elsewhere Budget Date Unavailable No Response Not a Good Match Capacity …" at bounding box center [972, 268] width 142 height 32
click at [1242, 269] on button "Save" at bounding box center [1232, 267] width 82 height 33
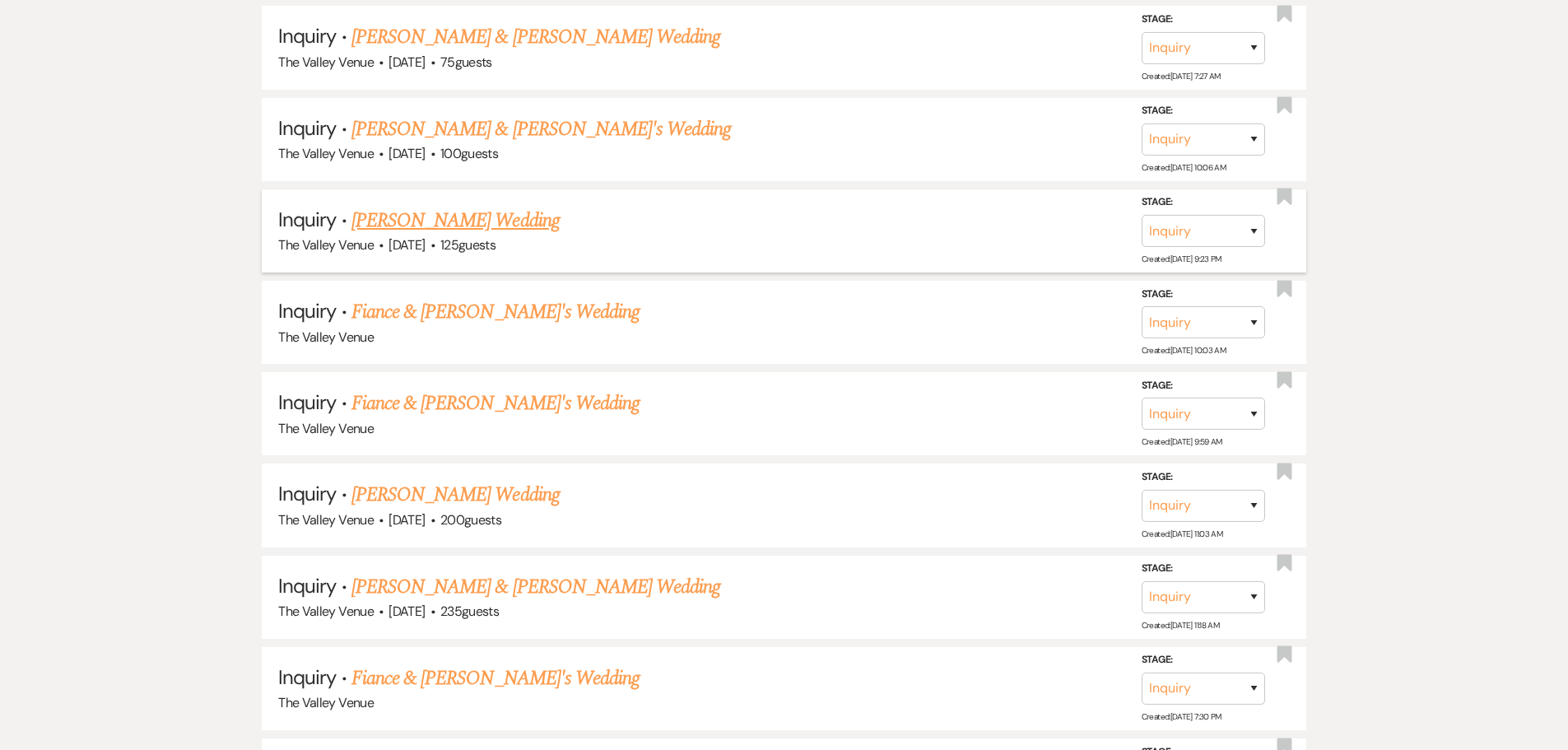
scroll to position [4993, 0]
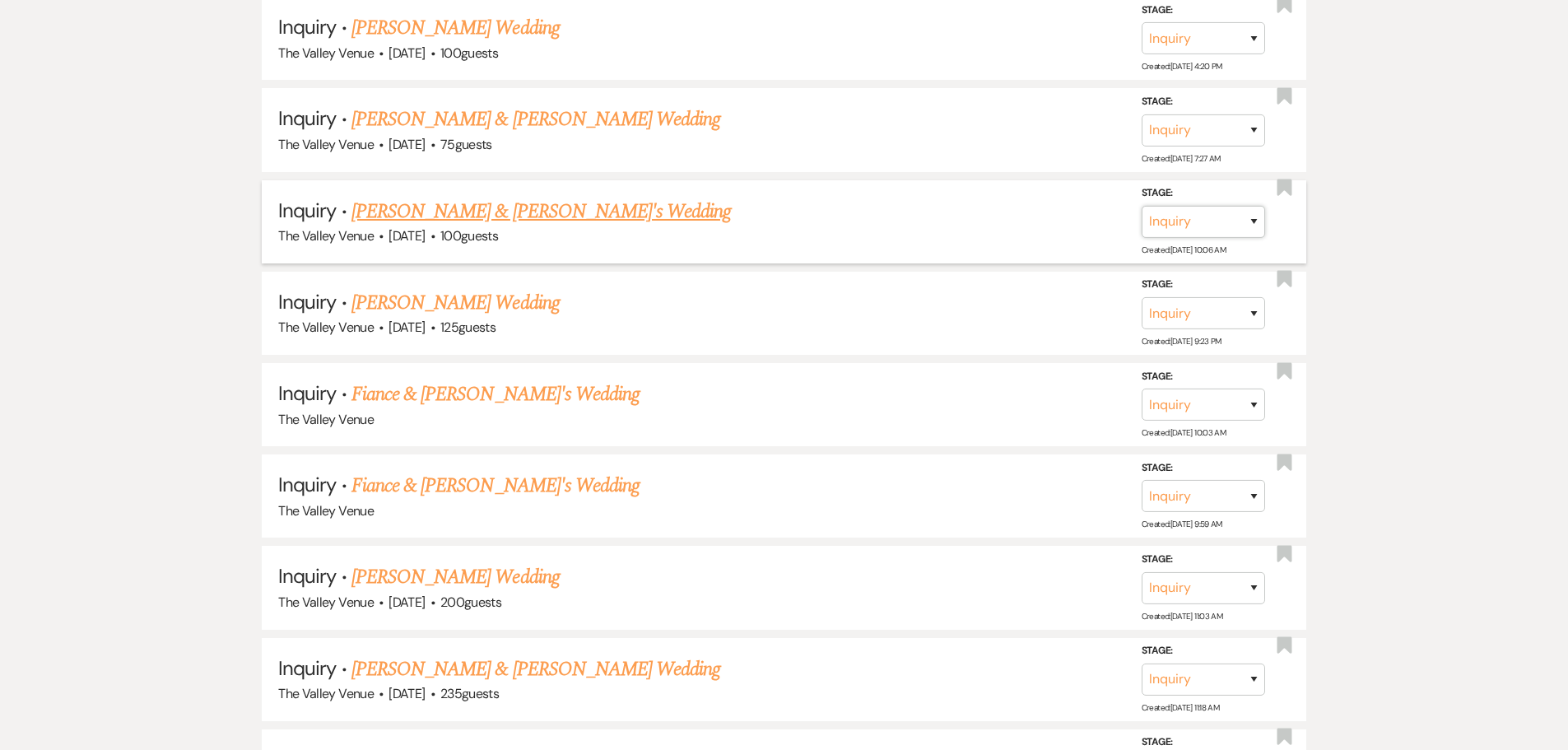
drag, startPoint x: 1185, startPoint y: 220, endPoint x: 1172, endPoint y: 237, distance: 21.4
click at [1185, 223] on select "Inquiry Follow Up Tour Requested Tour Confirmed Toured Proposal Sent Booked Lost" at bounding box center [1203, 222] width 123 height 32
select select "8"
click at [1142, 206] on select "Inquiry Follow Up Tour Requested Tour Confirmed Toured Proposal Sent Booked Lost" at bounding box center [1203, 222] width 123 height 32
click at [1032, 216] on select "Booked Elsewhere Budget Date Unavailable No Response Not a Good Match Capacity …" at bounding box center [972, 222] width 142 height 32
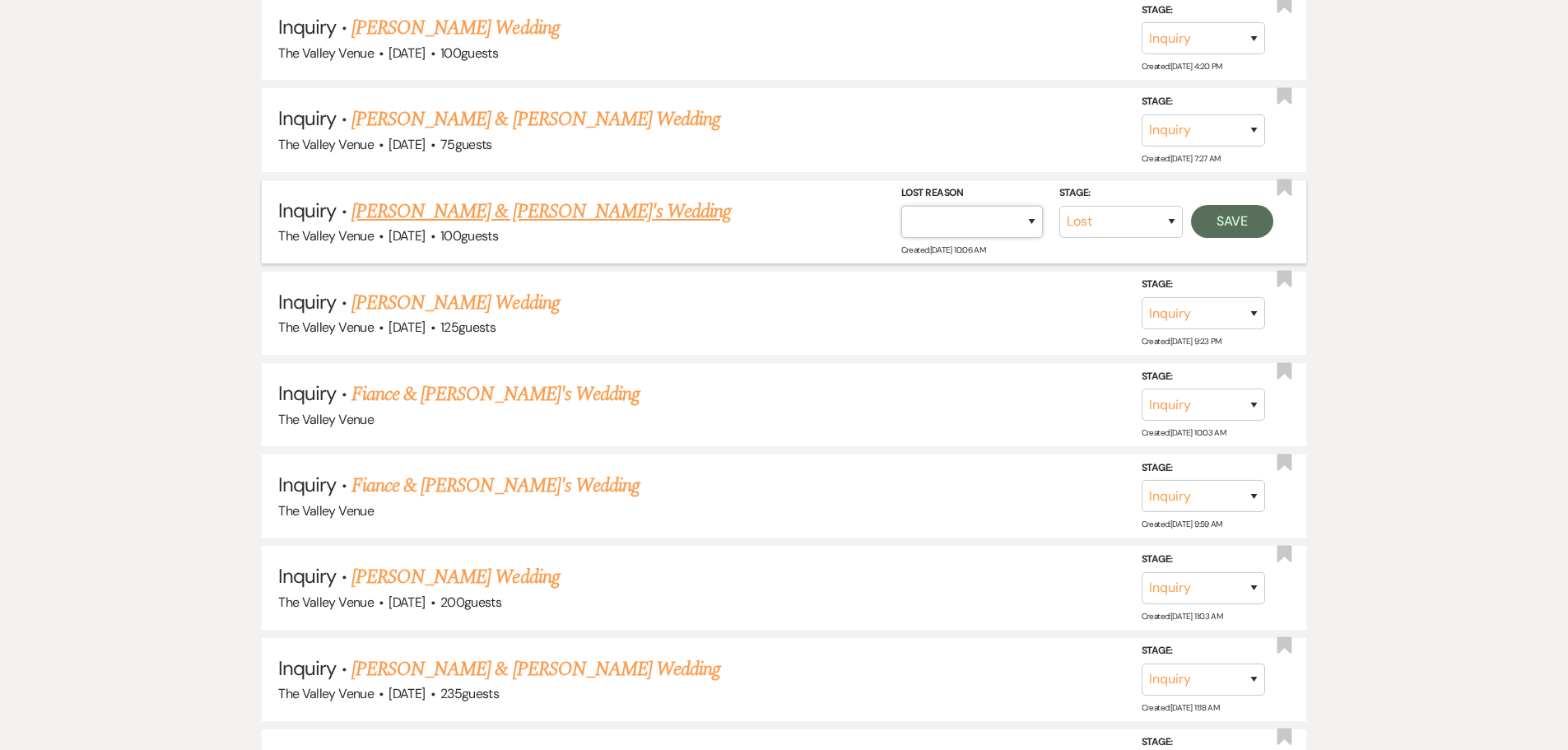
select select "5"
click at [901, 206] on select "Booked Elsewhere Budget Date Unavailable No Response Not a Good Match Capacity …" at bounding box center [972, 222] width 142 height 32
click at [1251, 215] on button "Save" at bounding box center [1232, 221] width 82 height 33
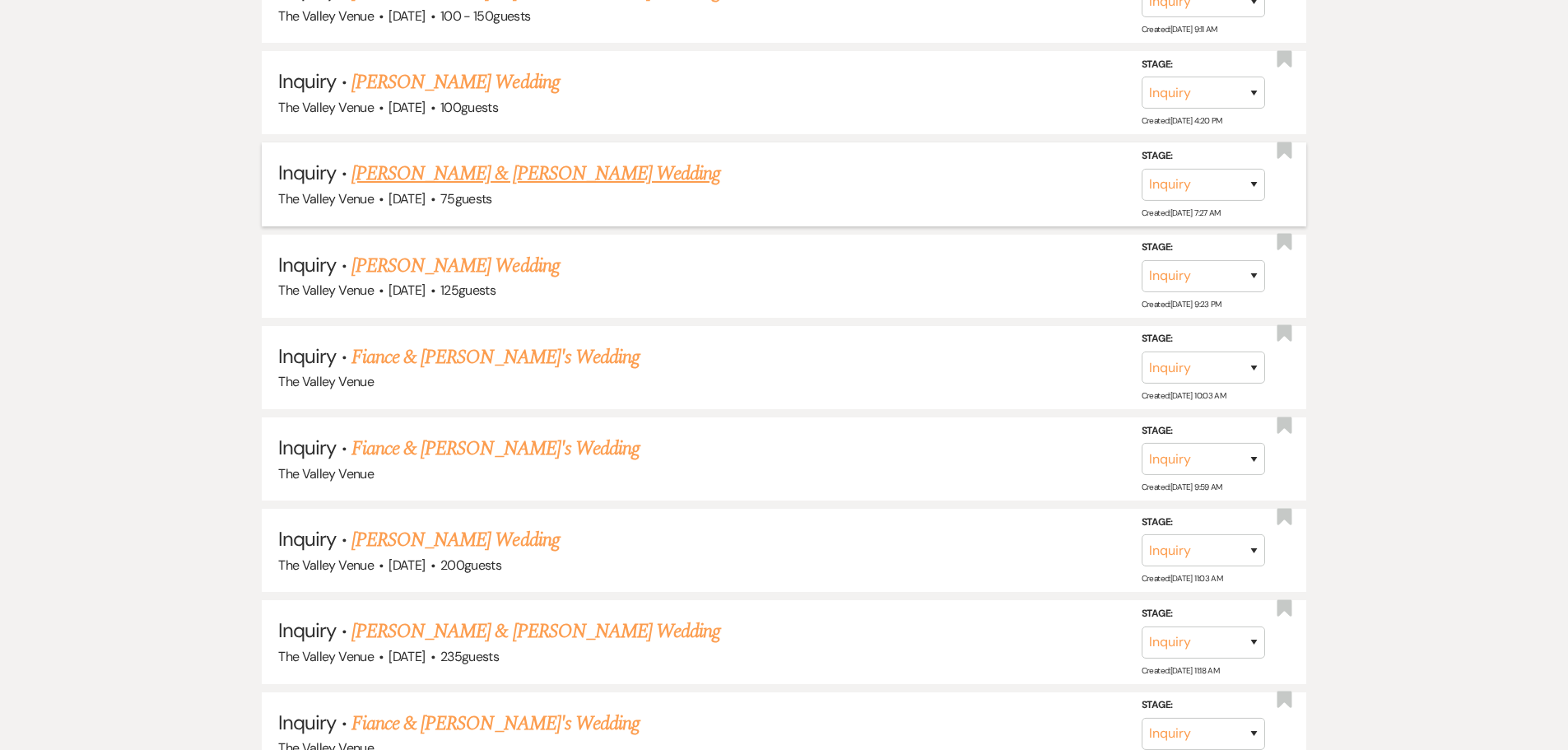
scroll to position [4829, 0]
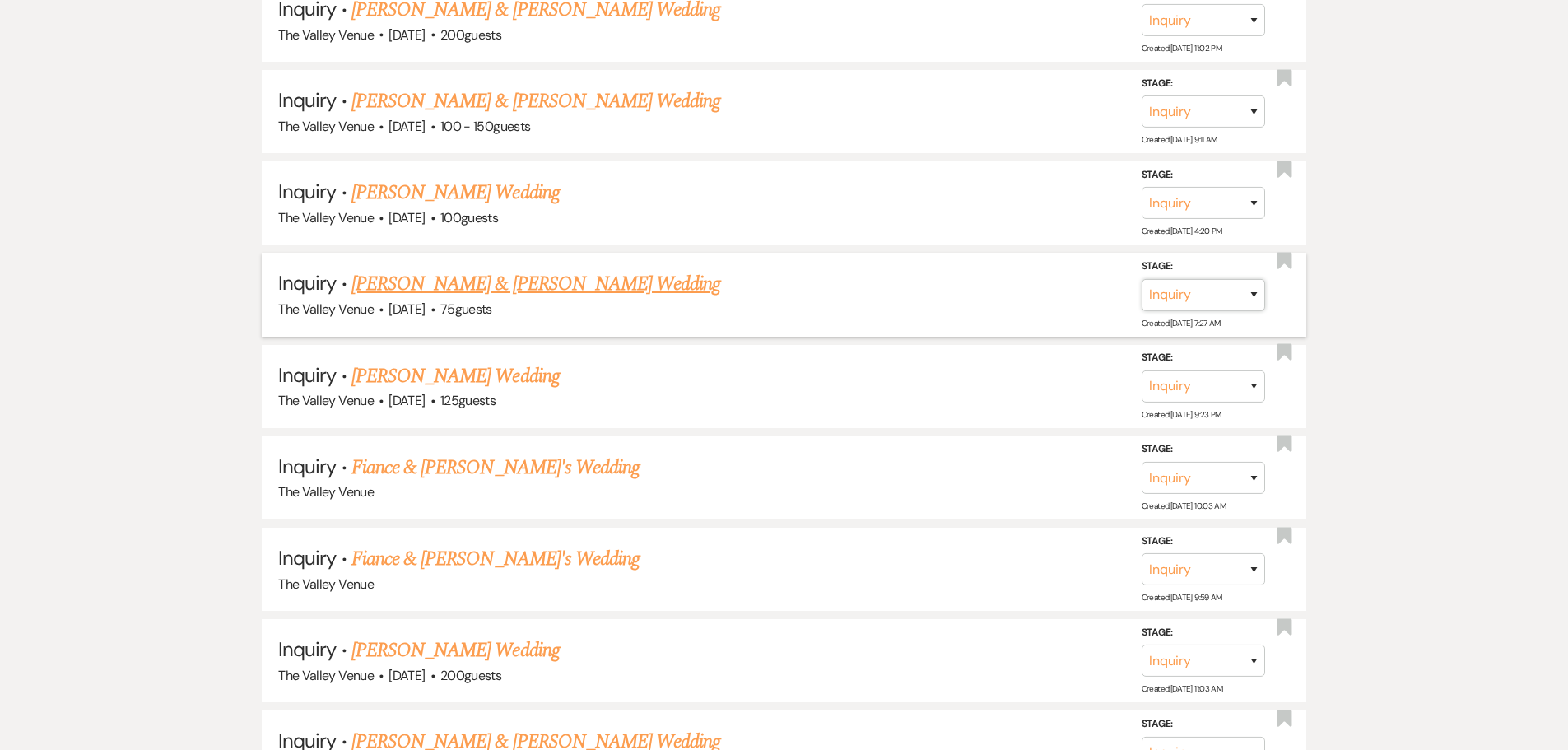
click at [1184, 292] on select "Inquiry Follow Up Tour Requested Tour Confirmed Toured Proposal Sent Booked Lost" at bounding box center [1203, 295] width 123 height 32
select select "8"
click at [1142, 279] on select "Inquiry Follow Up Tour Requested Tour Confirmed Toured Proposal Sent Booked Lost" at bounding box center [1203, 295] width 123 height 32
click at [1018, 300] on select "Booked Elsewhere Budget Date Unavailable No Response Not a Good Match Capacity …" at bounding box center [972, 295] width 142 height 32
select select "8"
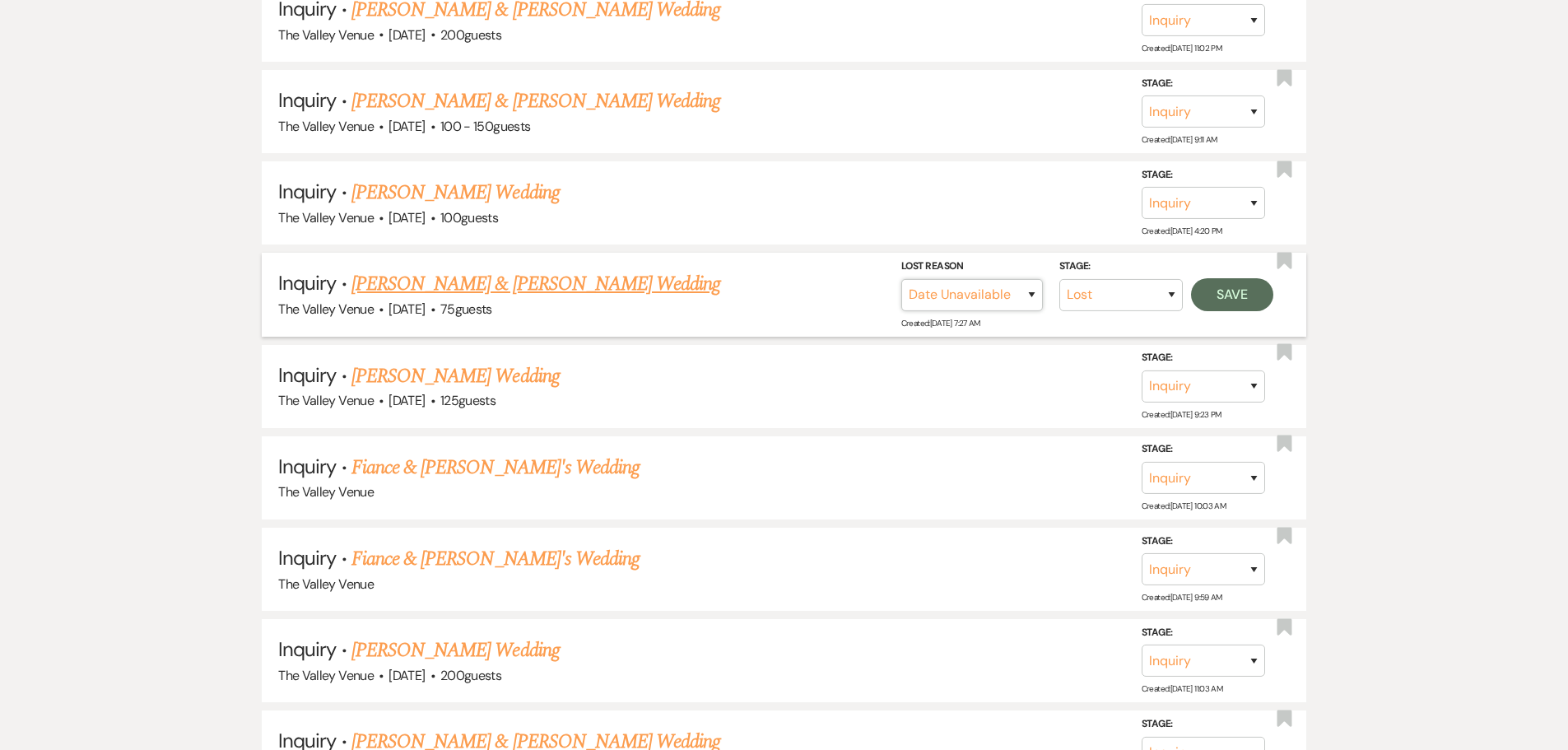
click at [901, 279] on select "Booked Elsewhere Budget Date Unavailable No Response Not a Good Match Capacity …" at bounding box center [972, 295] width 142 height 32
click at [1235, 301] on button "Save" at bounding box center [1232, 294] width 82 height 33
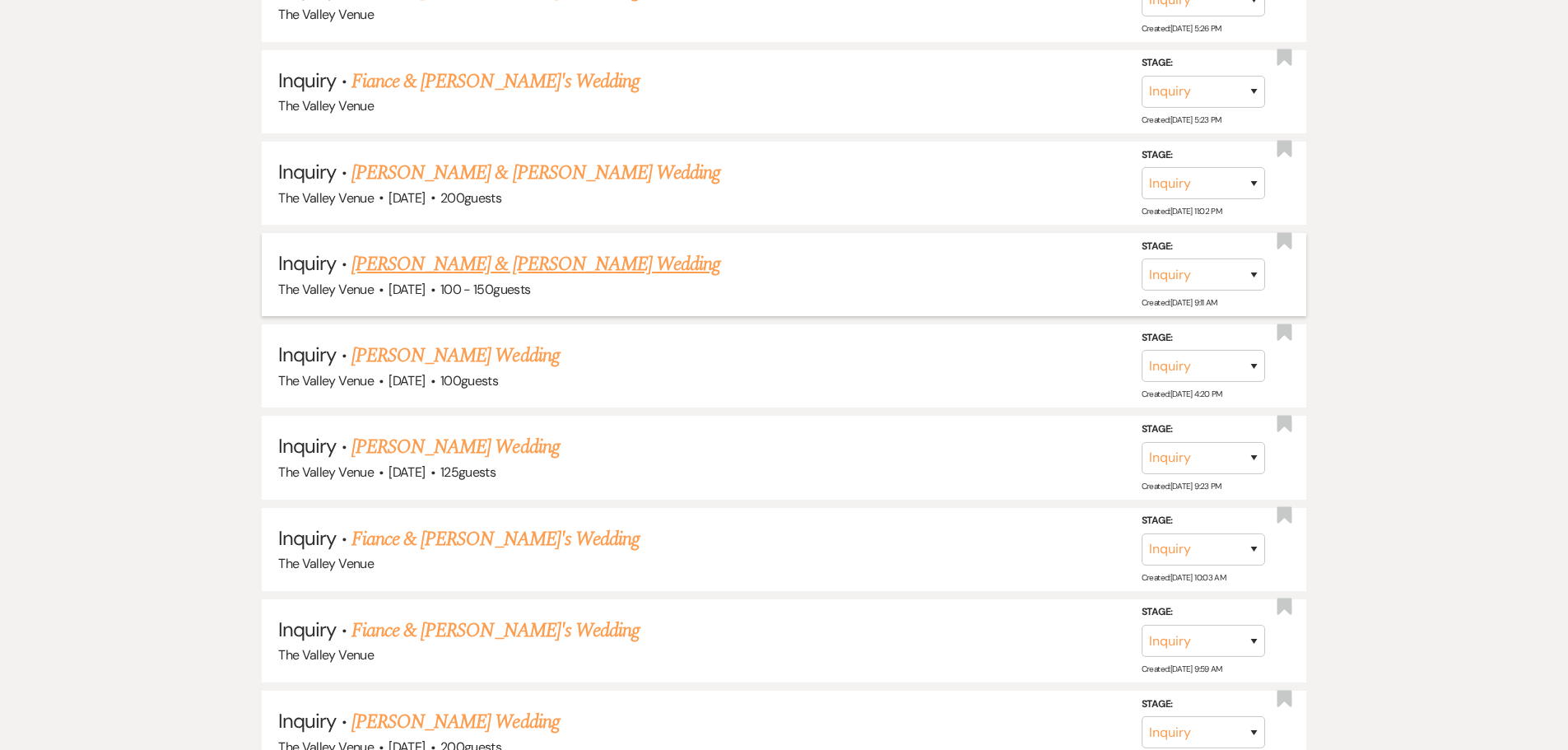
scroll to position [4664, 0]
click at [1164, 284] on select "Inquiry Follow Up Tour Requested Tour Confirmed Toured Proposal Sent Booked Lost" at bounding box center [1203, 276] width 123 height 32
select select "8"
click at [1142, 260] on select "Inquiry Follow Up Tour Requested Tour Confirmed Toured Proposal Sent Booked Lost" at bounding box center [1203, 276] width 123 height 32
click at [995, 273] on select "Booked Elsewhere Budget Date Unavailable No Response Not a Good Match Capacity …" at bounding box center [972, 276] width 142 height 32
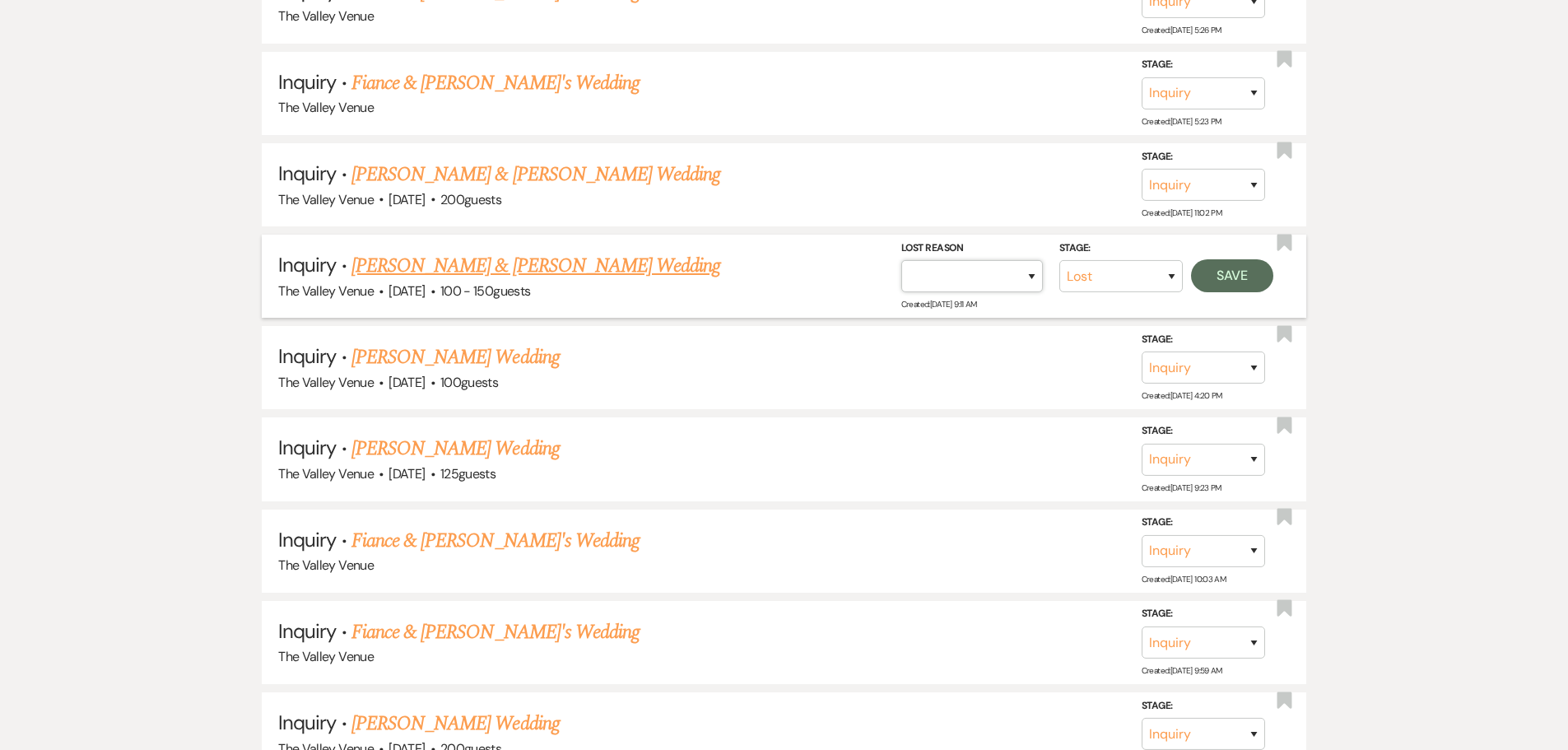
select select "8"
click at [901, 260] on select "Booked Elsewhere Budget Date Unavailable No Response Not a Good Match Capacity …" at bounding box center [972, 276] width 142 height 32
click at [1246, 273] on button "Save" at bounding box center [1232, 275] width 82 height 33
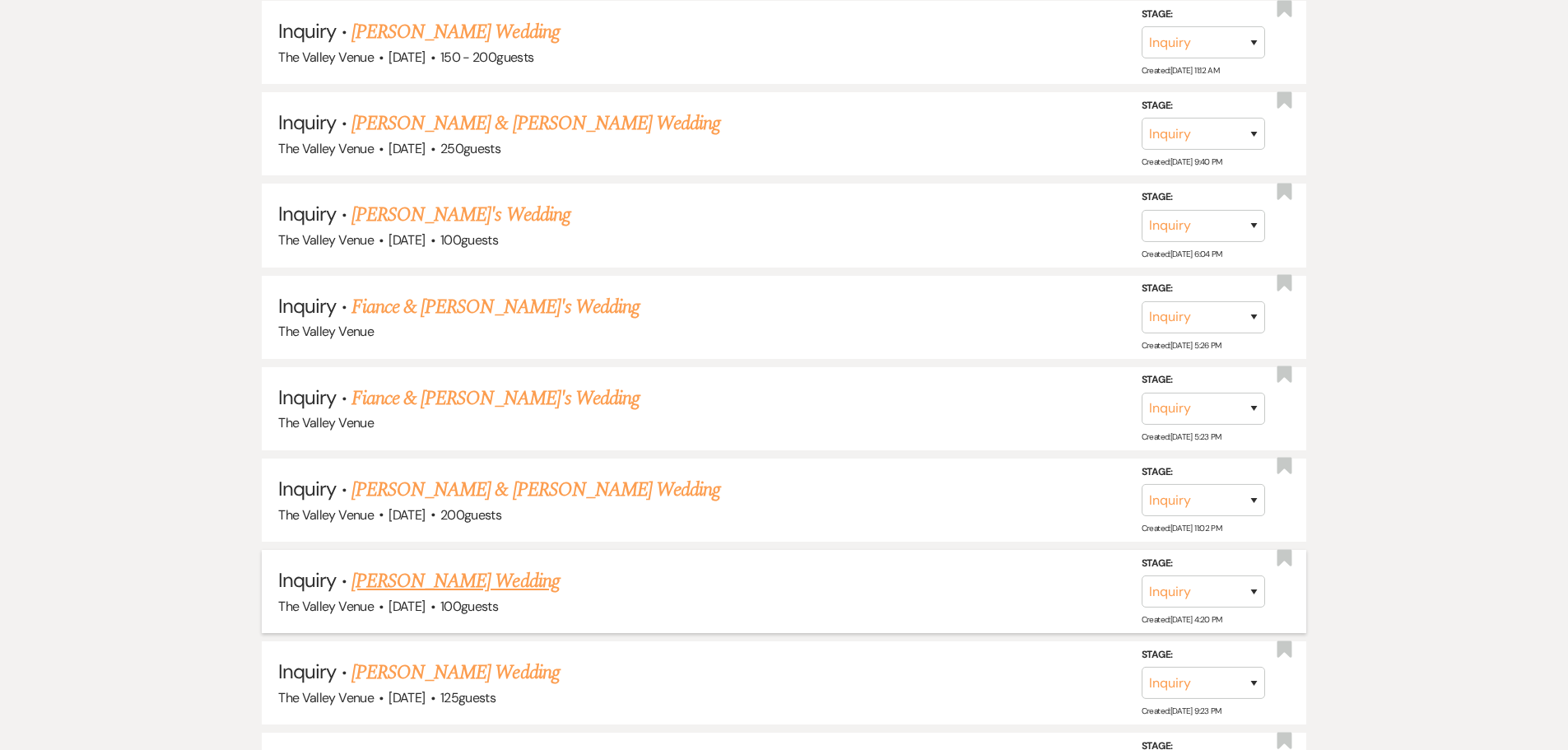
scroll to position [4334, 0]
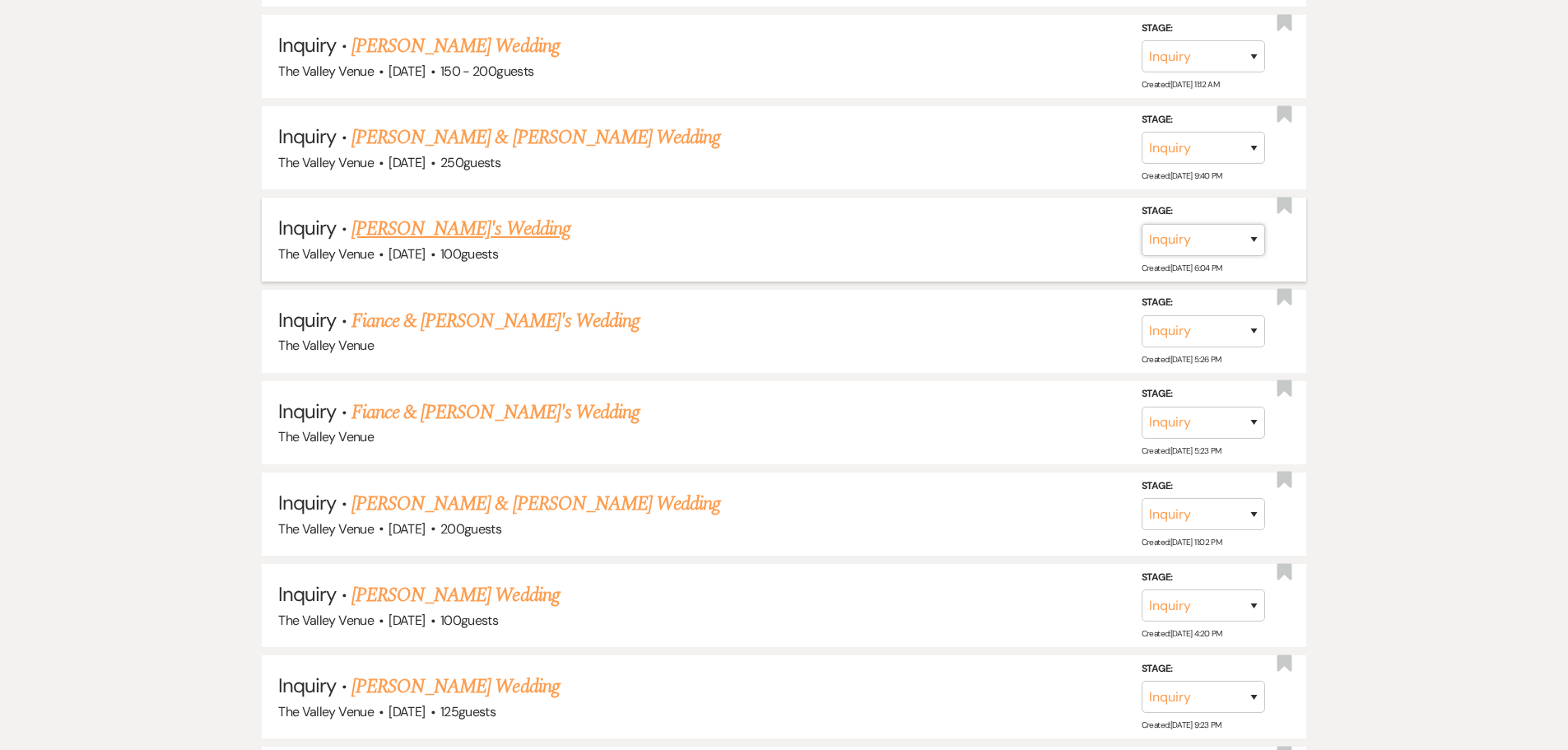
click at [1234, 240] on select "Inquiry Follow Up Tour Requested Tour Confirmed Toured Proposal Sent Booked Lost" at bounding box center [1203, 240] width 123 height 32
select select "8"
click at [1142, 223] on select "Inquiry Follow Up Tour Requested Tour Confirmed Toured Proposal Sent Booked Lost" at bounding box center [1203, 240] width 123 height 32
click at [1002, 243] on select "Booked Elsewhere Budget Date Unavailable No Response Not a Good Match Capacity …" at bounding box center [972, 240] width 142 height 32
select select "7"
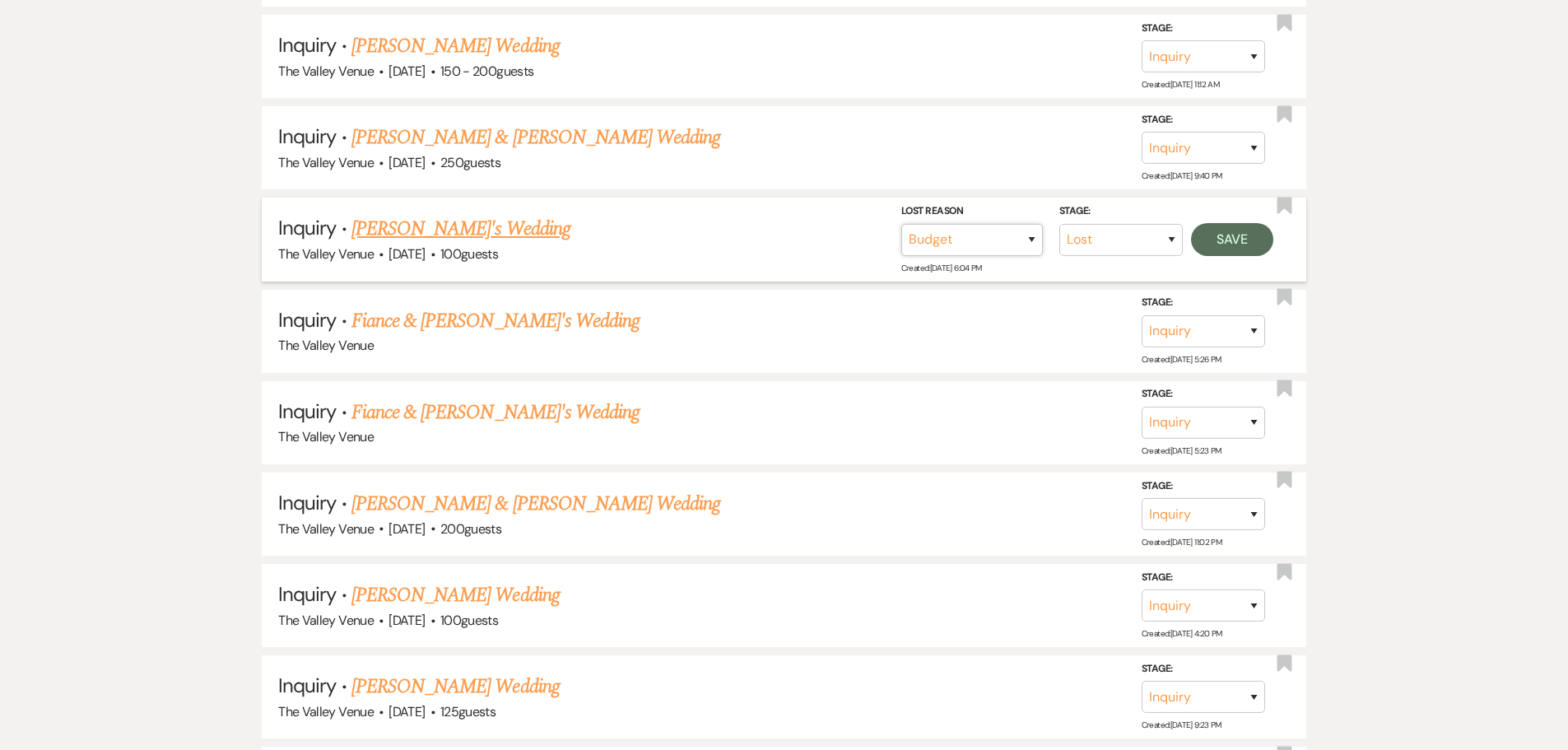
click at [901, 223] on select "Booked Elsewhere Budget Date Unavailable No Response Not a Good Match Capacity …" at bounding box center [972, 240] width 142 height 32
click at [1220, 240] on button "Save" at bounding box center [1232, 239] width 82 height 33
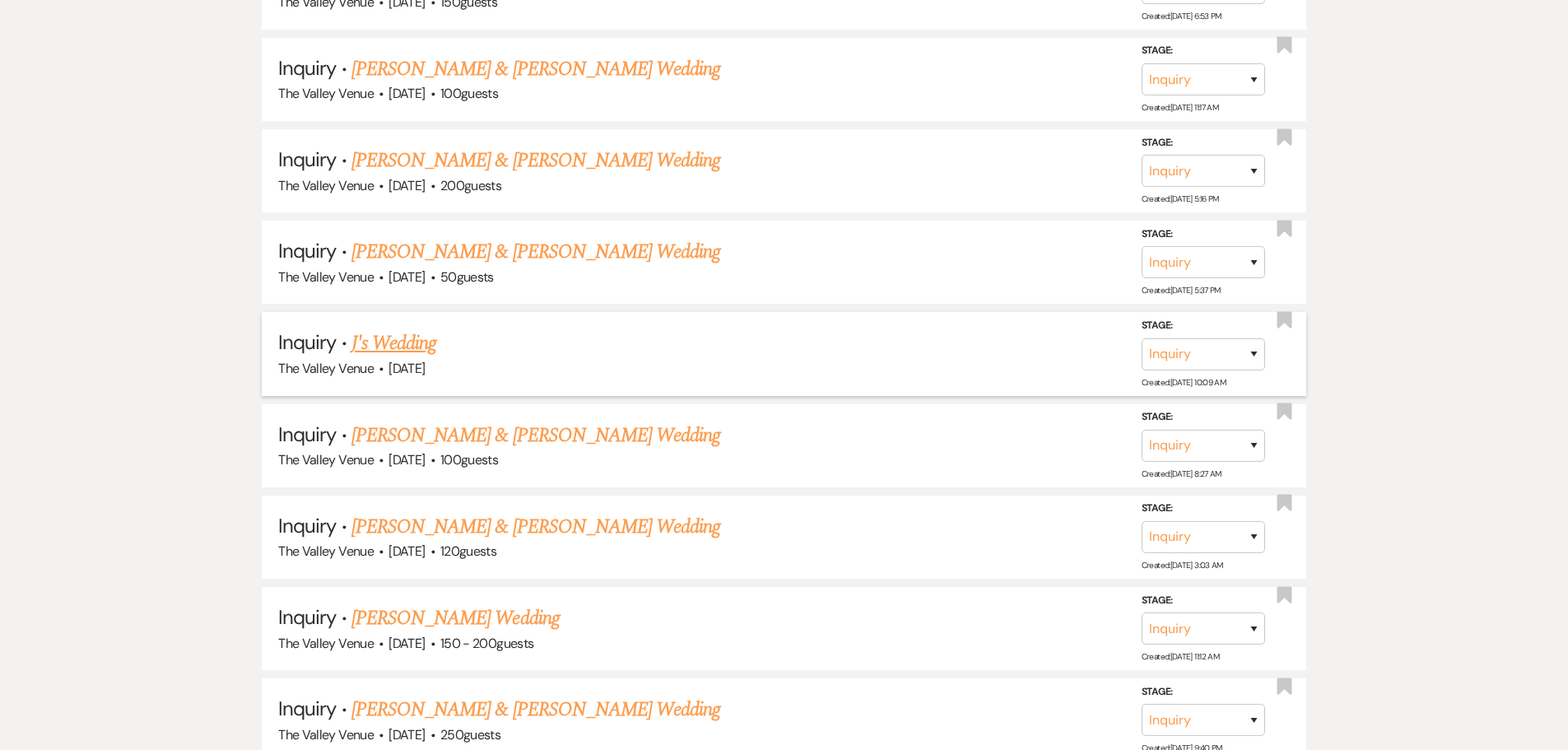
scroll to position [3676, 0]
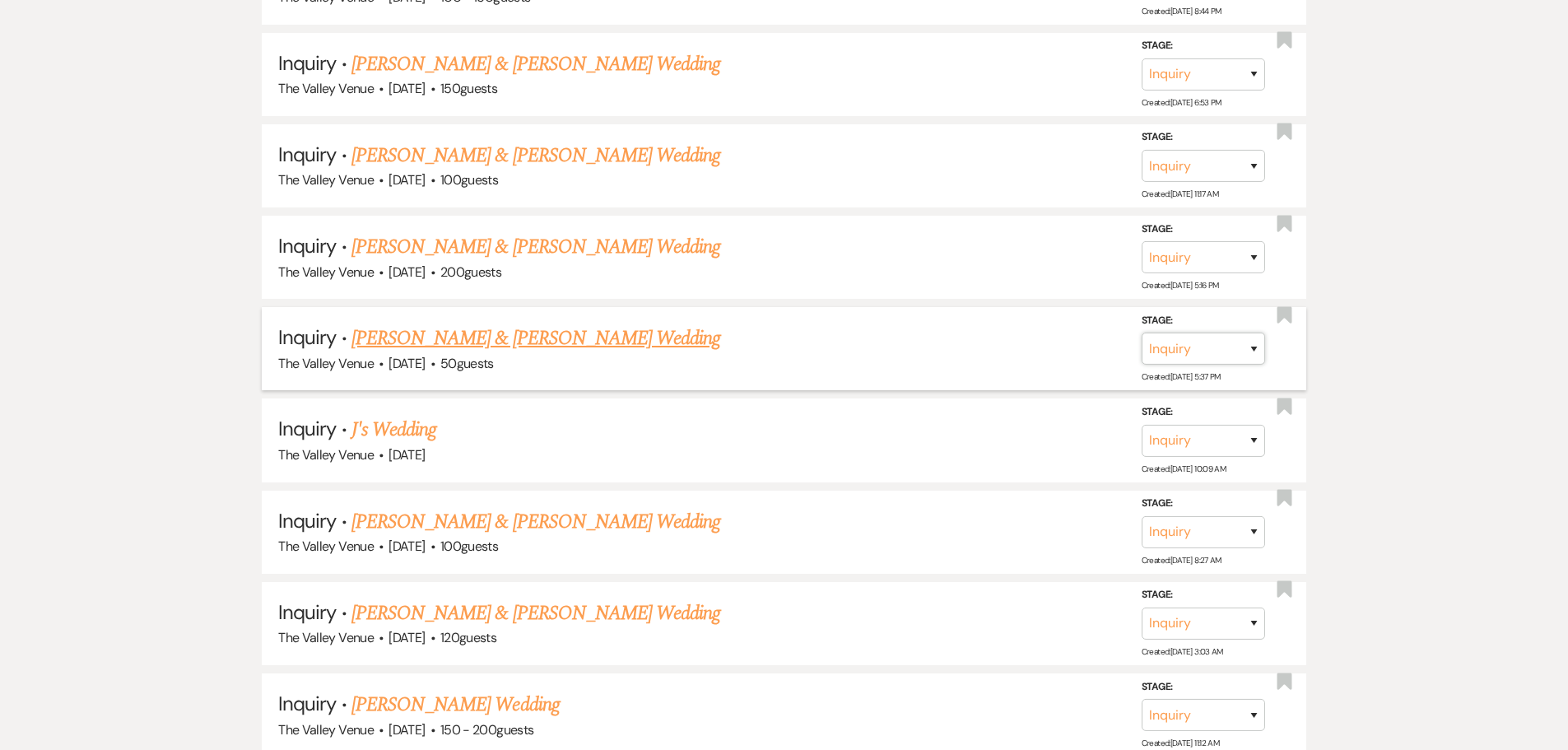
click at [1225, 360] on select "Inquiry Follow Up Tour Requested Tour Confirmed Toured Proposal Sent Booked Lost" at bounding box center [1203, 348] width 123 height 32
select select "8"
click at [1142, 332] on select "Inquiry Follow Up Tour Requested Tour Confirmed Toured Proposal Sent Booked Lost" at bounding box center [1203, 348] width 123 height 32
click at [996, 358] on select "Booked Elsewhere Budget Date Unavailable No Response Not a Good Match Capacity …" at bounding box center [972, 348] width 142 height 32
select select "8"
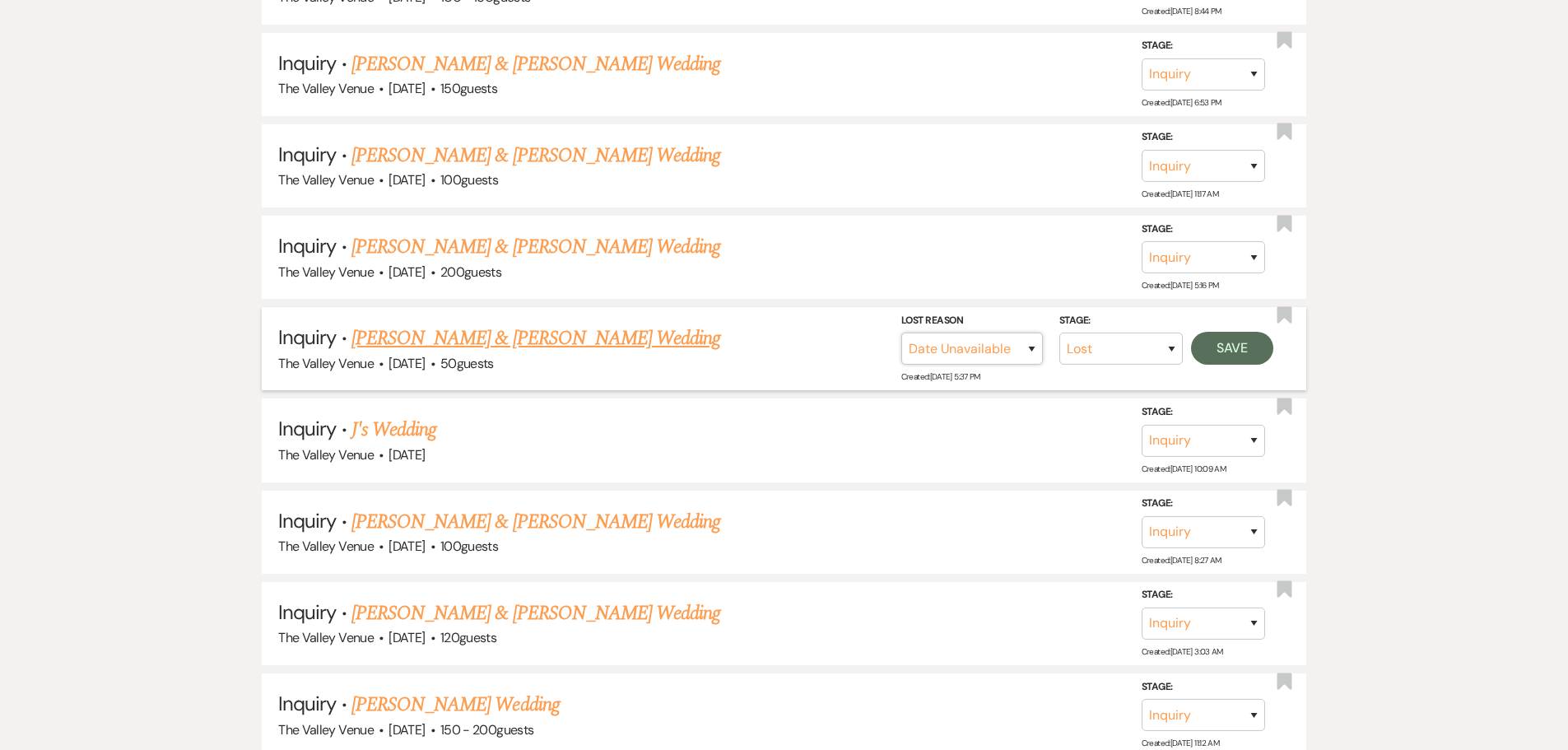
click at [901, 332] on select "Booked Elsewhere Budget Date Unavailable No Response Not a Good Match Capacity …" at bounding box center [972, 348] width 142 height 32
click at [1239, 358] on button "Save" at bounding box center [1232, 347] width 82 height 33
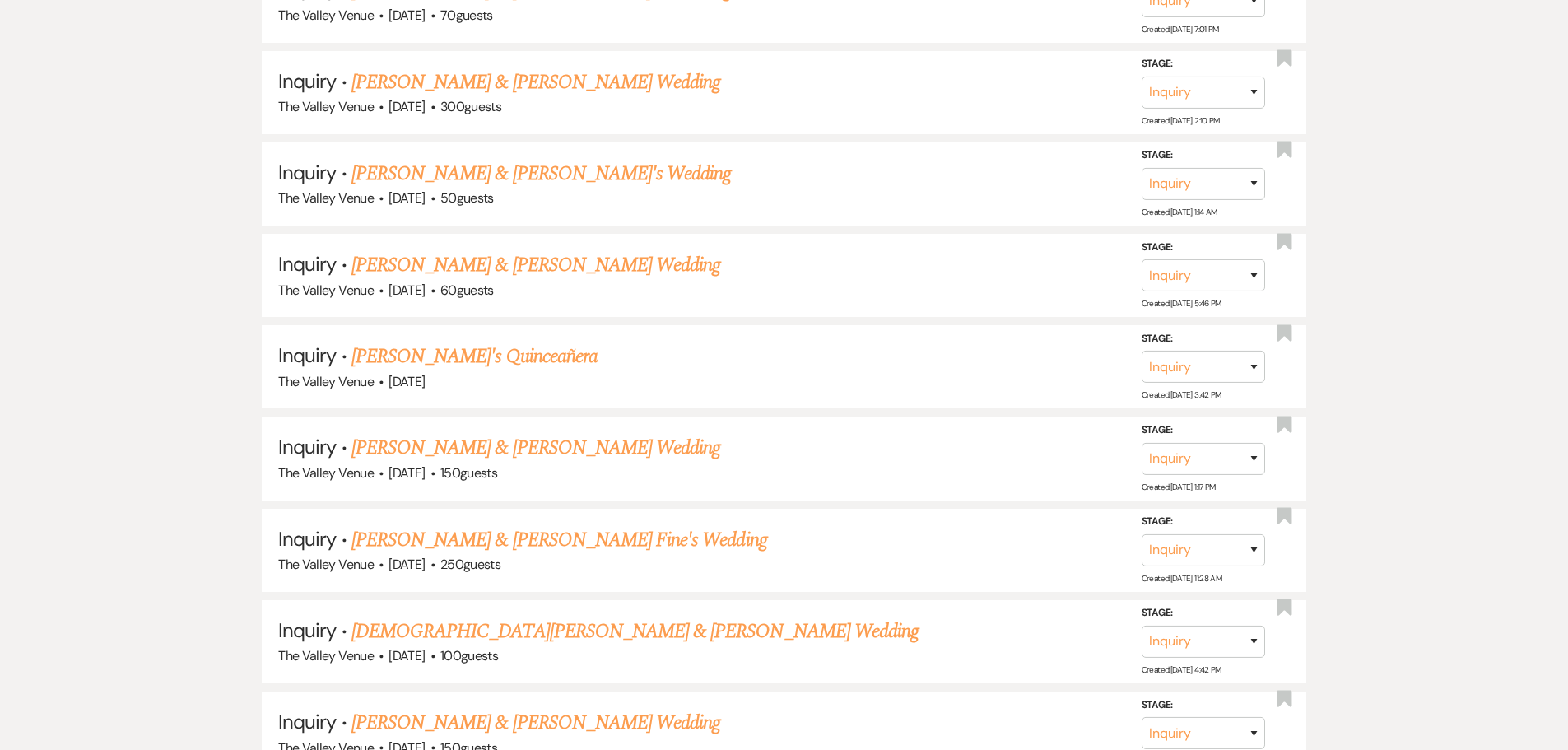
scroll to position [8849, 0]
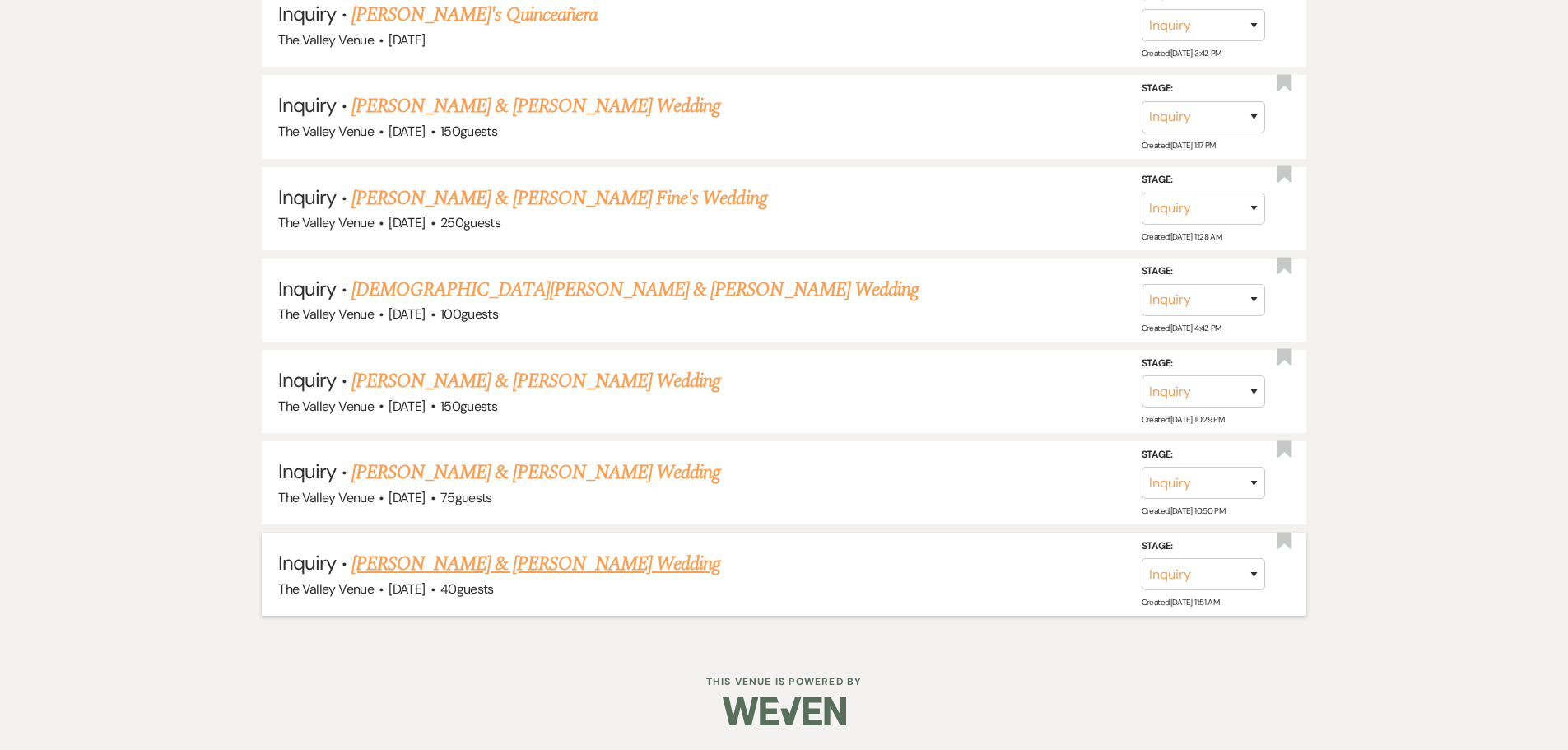
click at [559, 560] on link "[PERSON_NAME] & [PERSON_NAME] Wedding" at bounding box center [536, 563] width 369 height 30
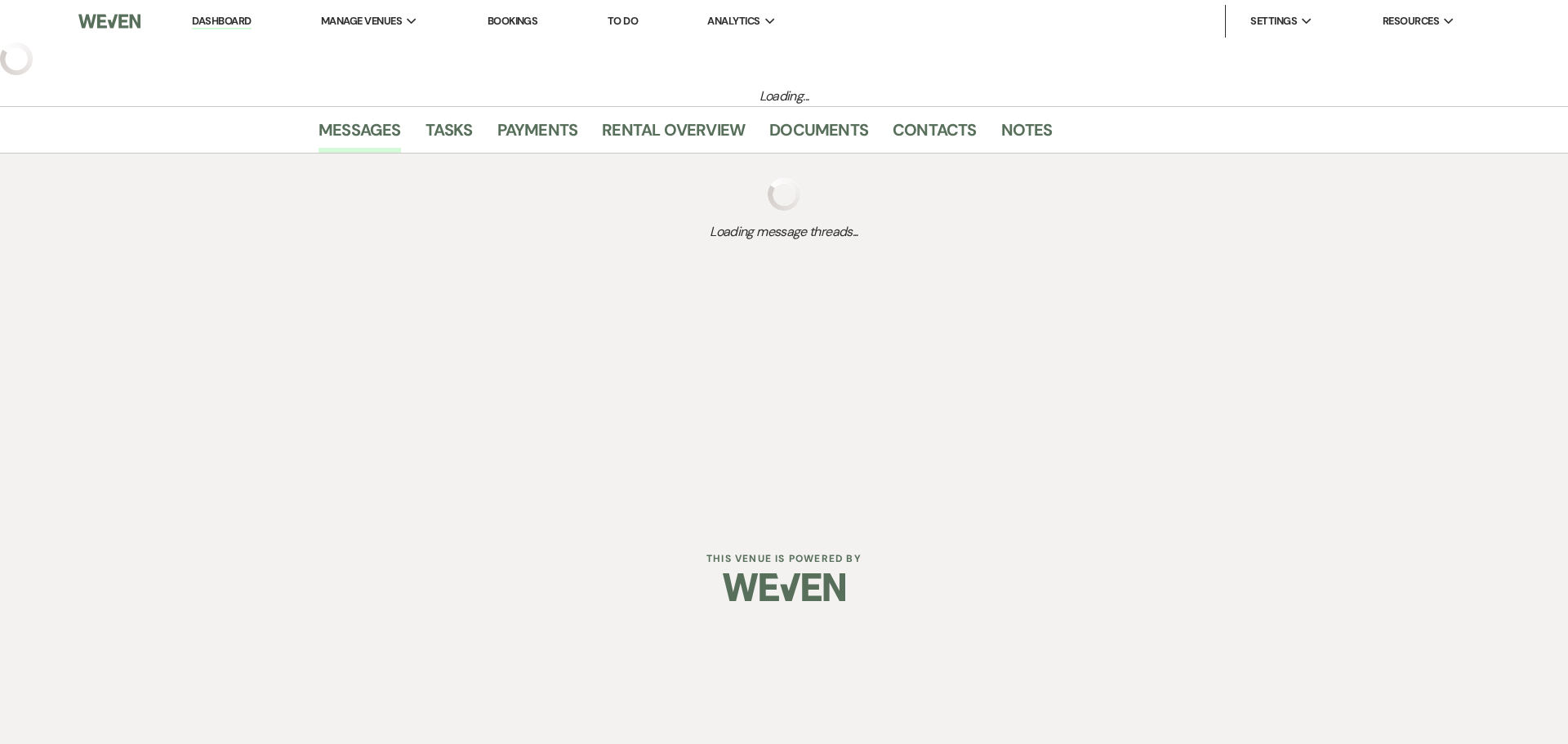
select select "1"
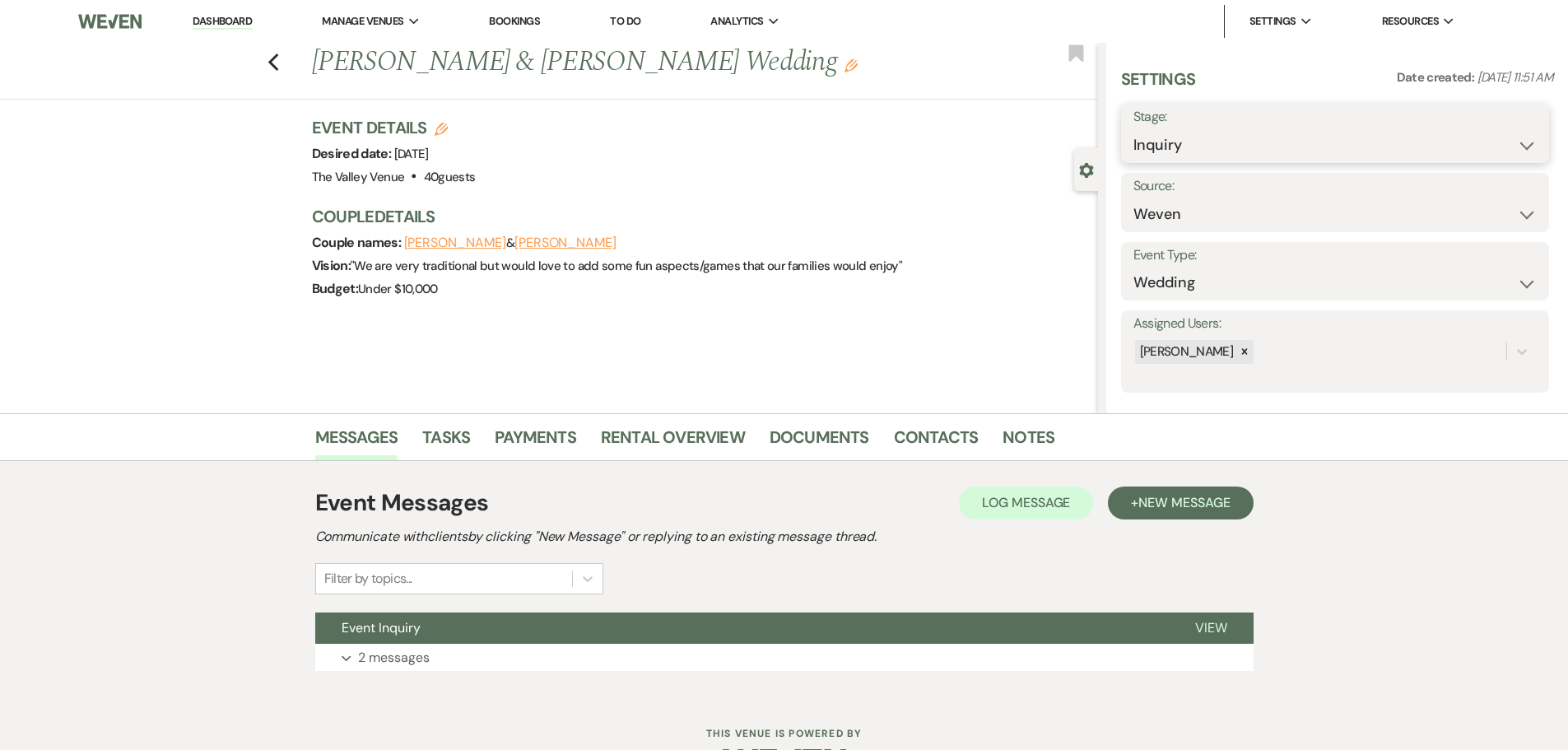
click at [1209, 138] on select "Inquiry Follow Up Tour Requested Tour Confirmed Toured Proposal Sent Booked Lost" at bounding box center [1334, 145] width 403 height 32
select select "8"
click at [1133, 129] on select "Inquiry Follow Up Tour Requested Tour Confirmed Toured Proposal Sent Booked Lost" at bounding box center [1334, 145] width 403 height 32
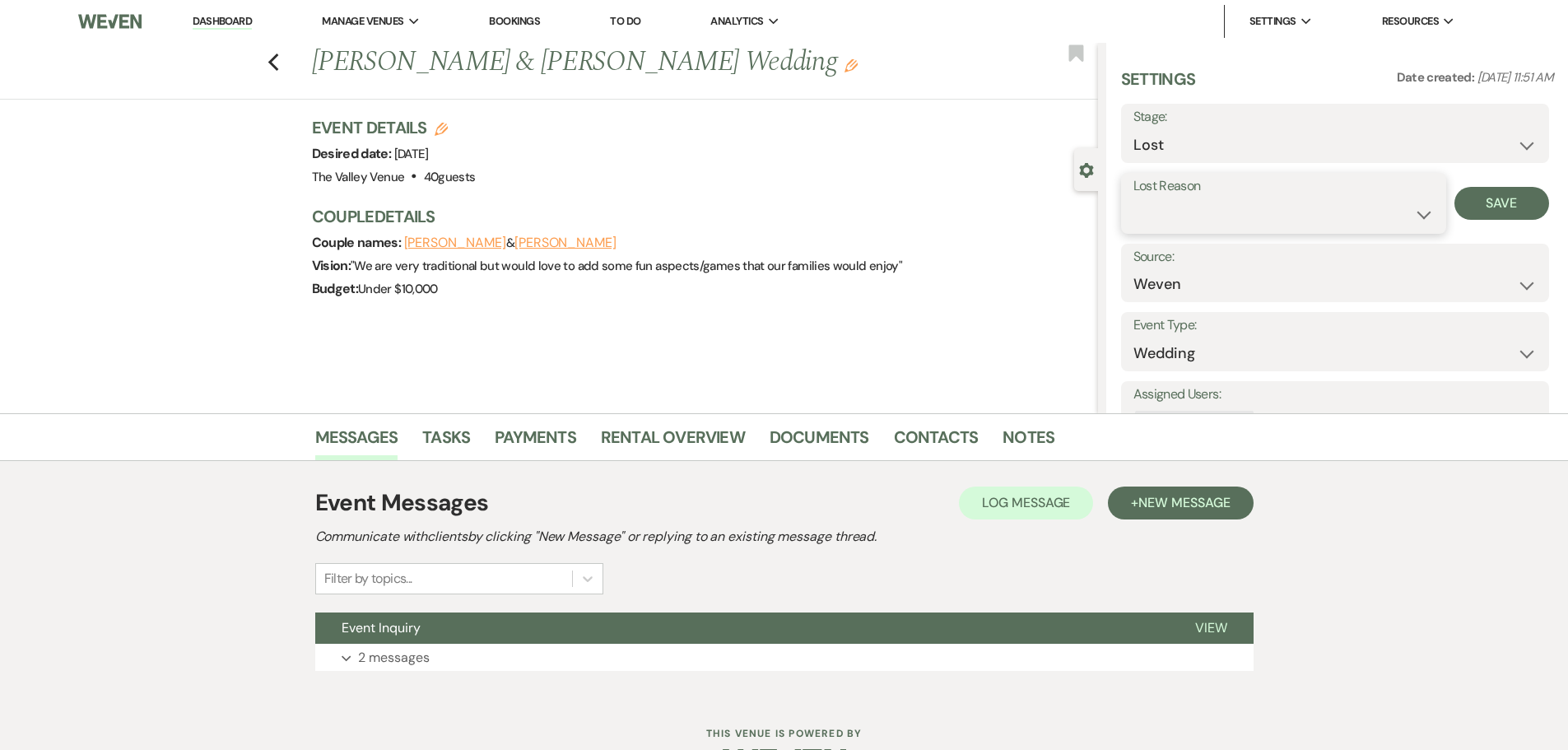
click at [1187, 201] on select "Booked Elsewhere Budget Date Unavailable No Response Not a Good Match Capacity …" at bounding box center [1283, 214] width 301 height 32
select select "5"
click at [1133, 198] on select "Booked Elsewhere Budget Date Unavailable No Response Not a Good Match Capacity …" at bounding box center [1283, 214] width 301 height 32
drag, startPoint x: 1529, startPoint y: 195, endPoint x: 1526, endPoint y: 203, distance: 8.5
click at [1529, 198] on button "Save" at bounding box center [1501, 203] width 94 height 33
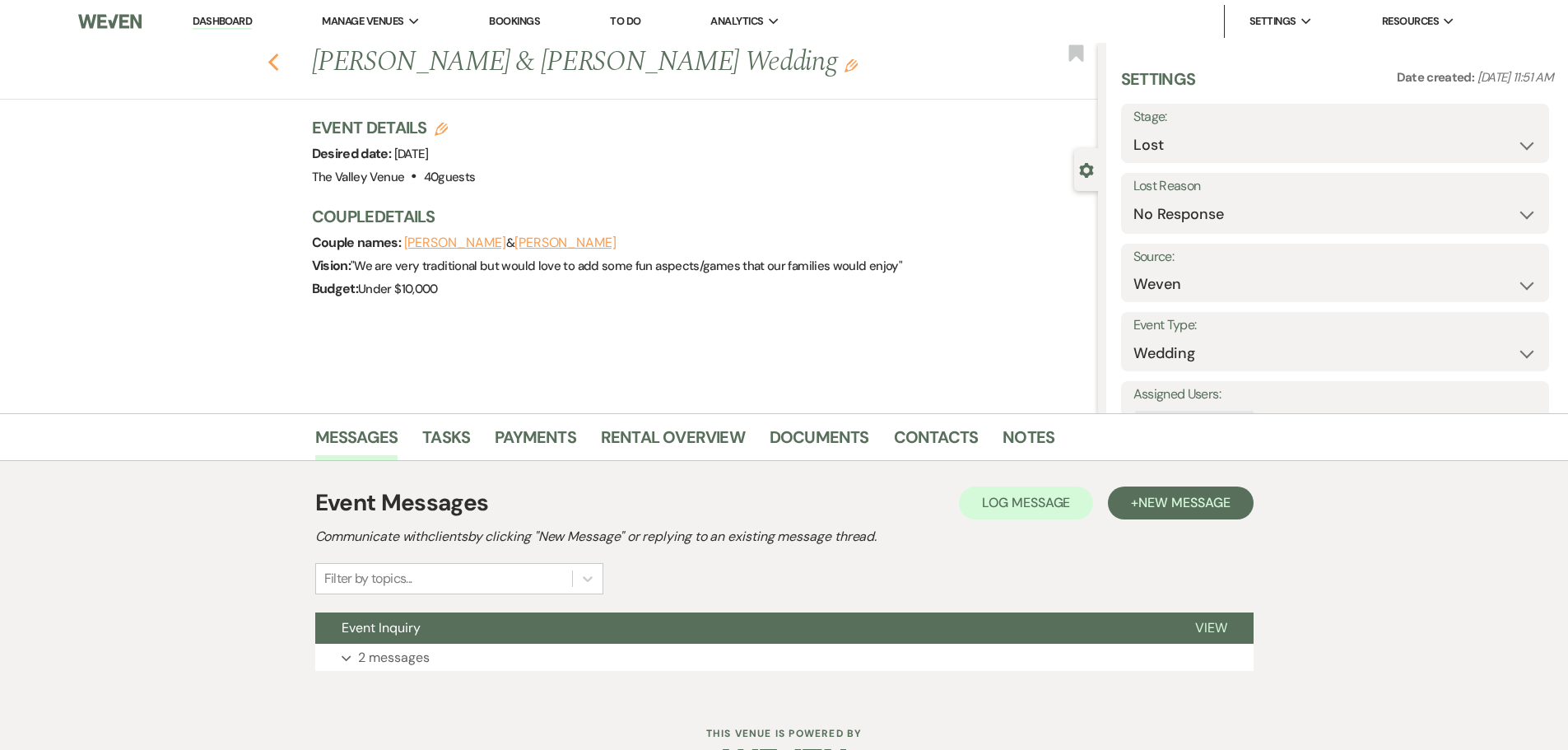
click at [279, 61] on icon "Previous" at bounding box center [274, 62] width 13 height 20
select select "8"
select select "5"
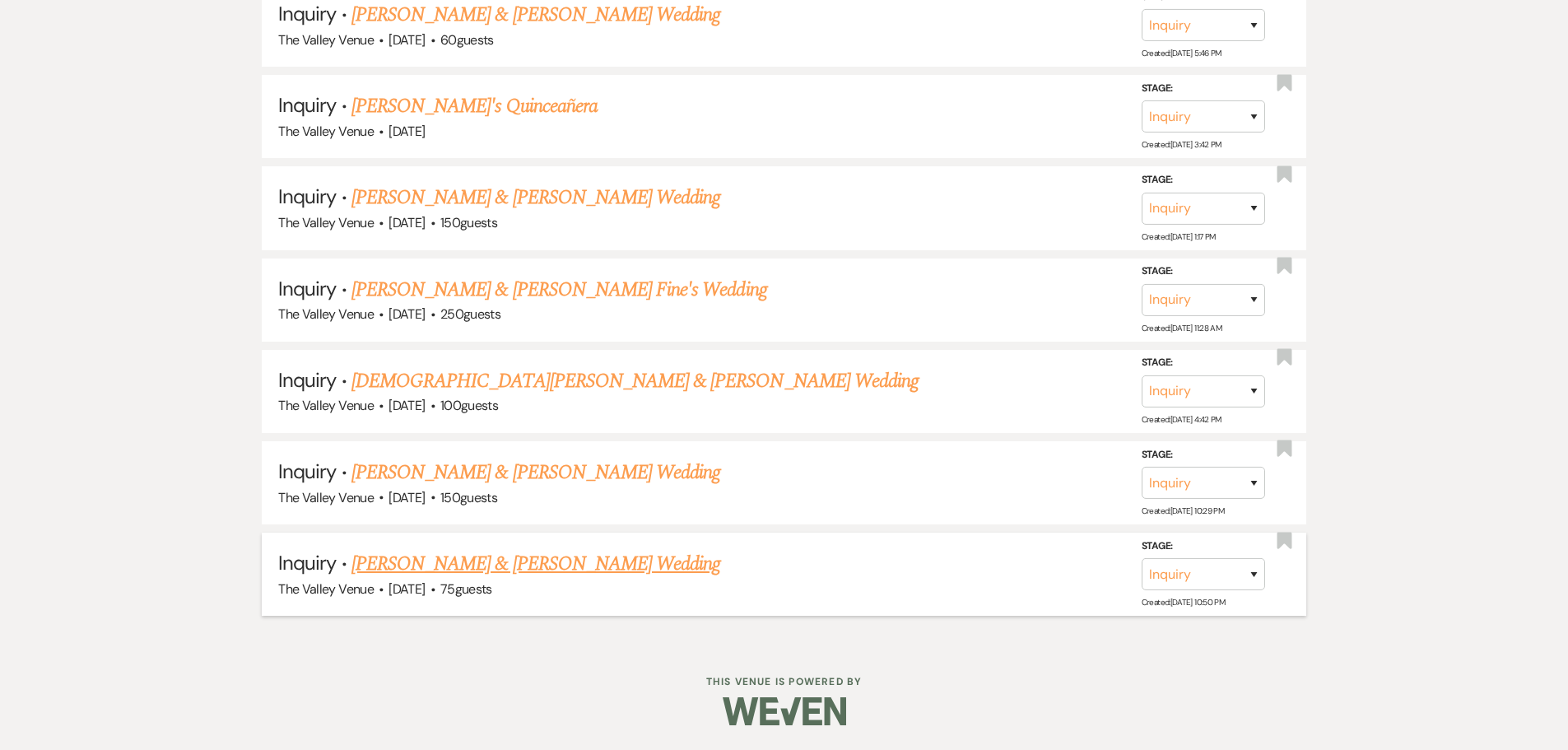
scroll to position [8758, 0]
click at [636, 559] on link "[PERSON_NAME] & [PERSON_NAME] Wedding" at bounding box center [536, 563] width 369 height 30
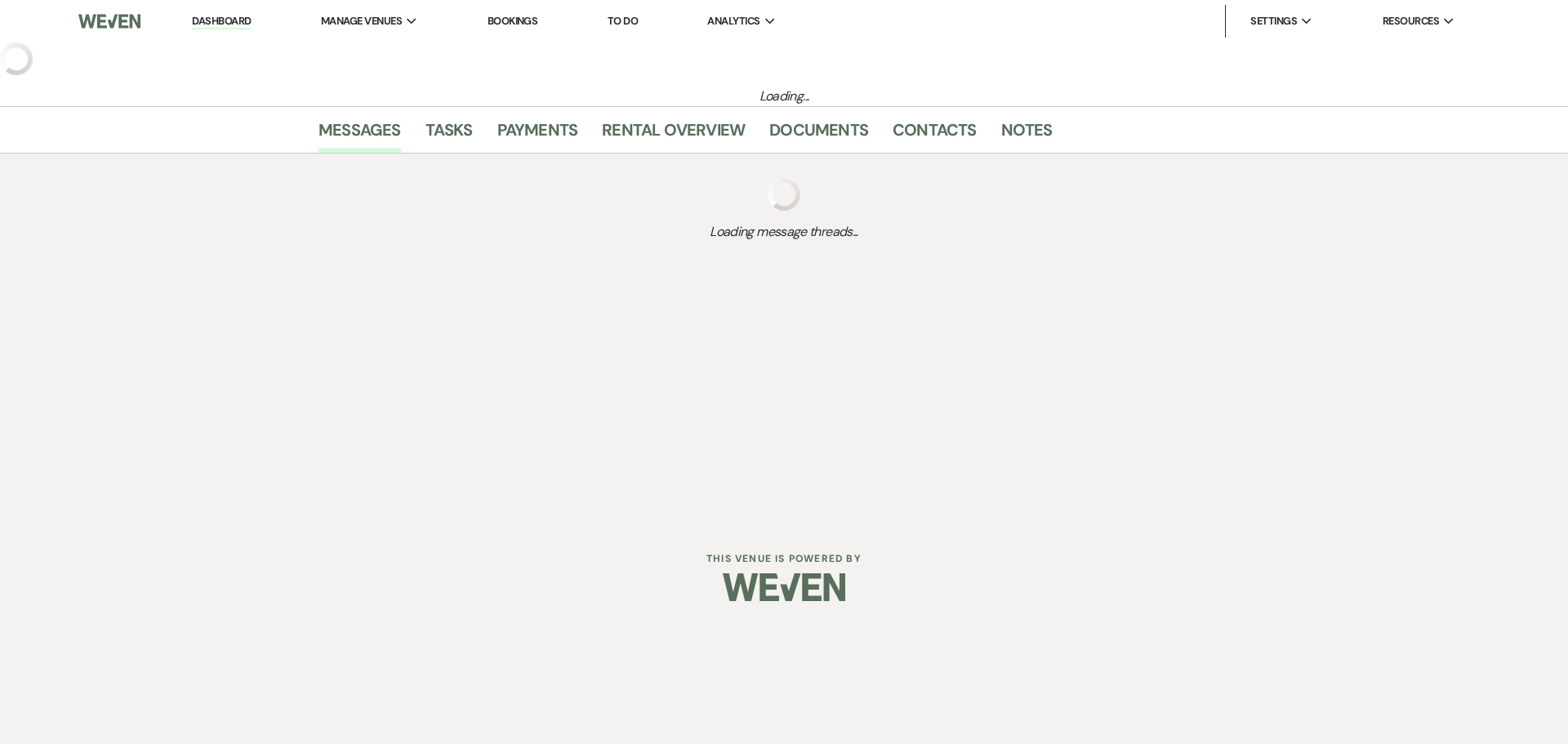
select select "1"
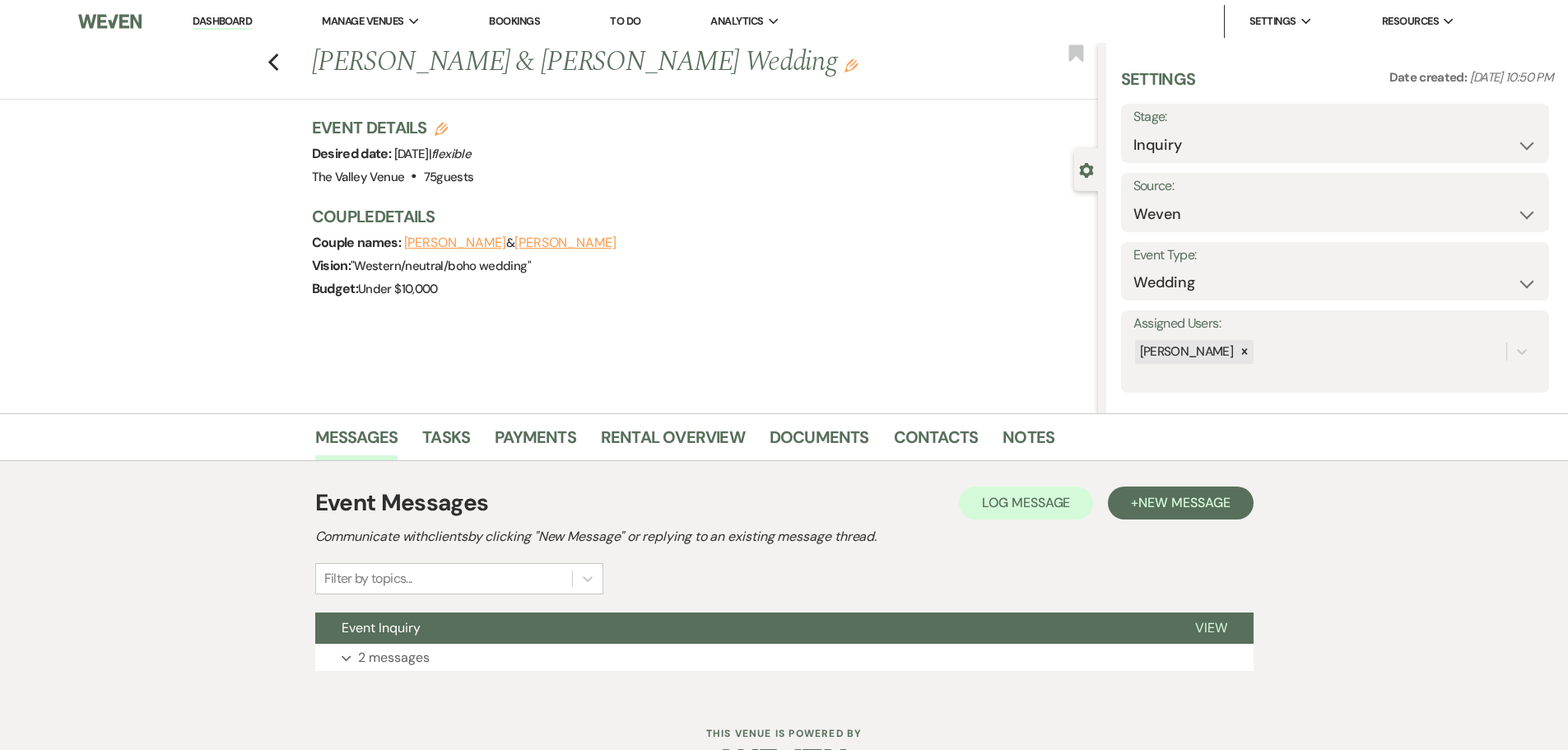
click at [1177, 124] on label "Stage:" at bounding box center [1334, 117] width 403 height 24
click at [1182, 163] on div "Settings Date created: May 05, 2024, 10:50 PM Stage: Inquiry Follow Up Tour Req…" at bounding box center [1337, 229] width 433 height 325
click at [1164, 149] on select "Inquiry Follow Up Tour Requested Tour Confirmed Toured Proposal Sent Booked Lost" at bounding box center [1334, 145] width 403 height 32
select select "8"
click at [1133, 129] on select "Inquiry Follow Up Tour Requested Tour Confirmed Toured Proposal Sent Booked Lost" at bounding box center [1334, 145] width 403 height 32
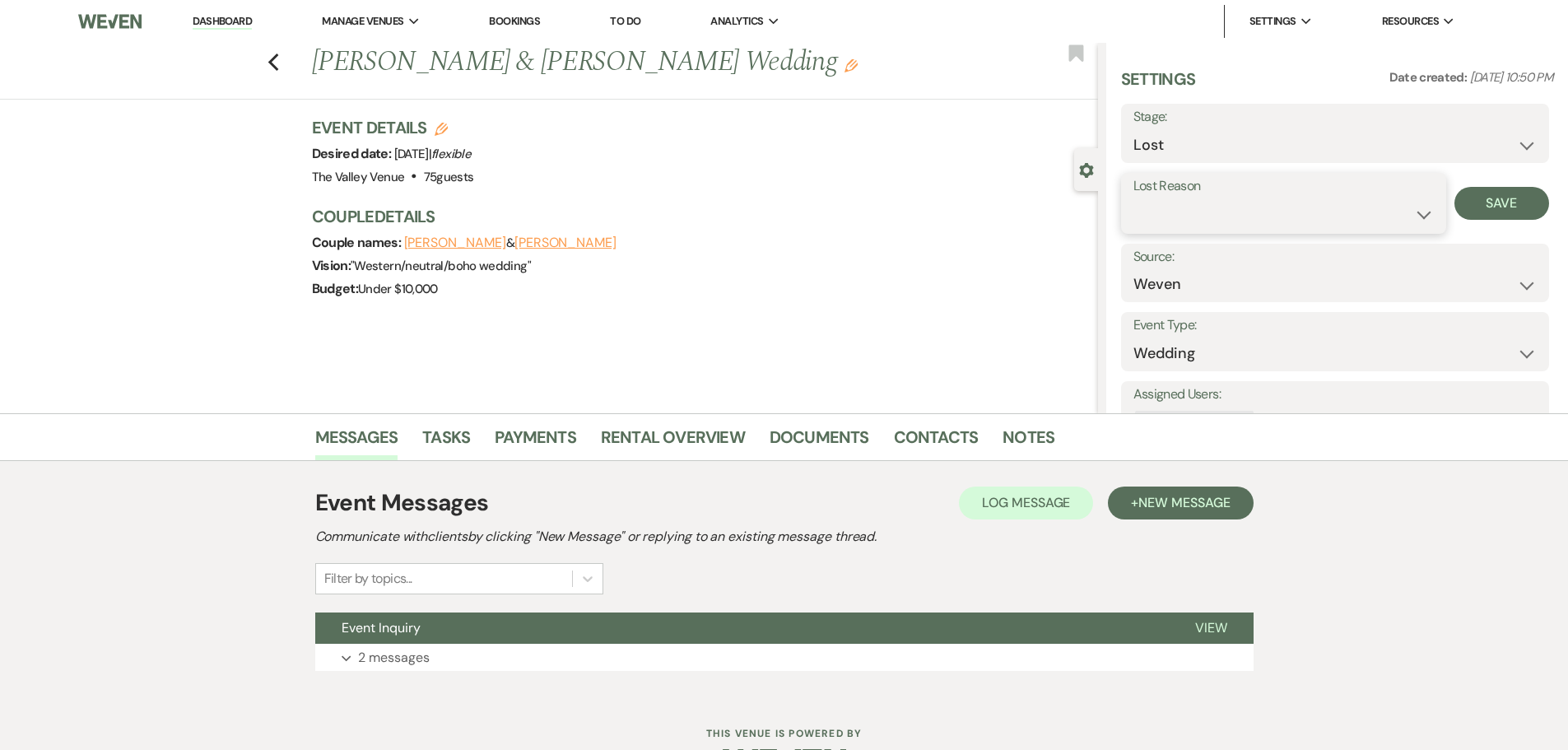
click at [1176, 213] on select "Booked Elsewhere Budget Date Unavailable No Response Not a Good Match Capacity …" at bounding box center [1283, 214] width 301 height 32
select select "5"
click at [1133, 198] on select "Booked Elsewhere Budget Date Unavailable No Response Not a Good Match Capacity …" at bounding box center [1283, 214] width 301 height 32
click at [1481, 205] on button "Save" at bounding box center [1501, 203] width 94 height 33
click at [278, 67] on icon "Previous" at bounding box center [274, 62] width 13 height 20
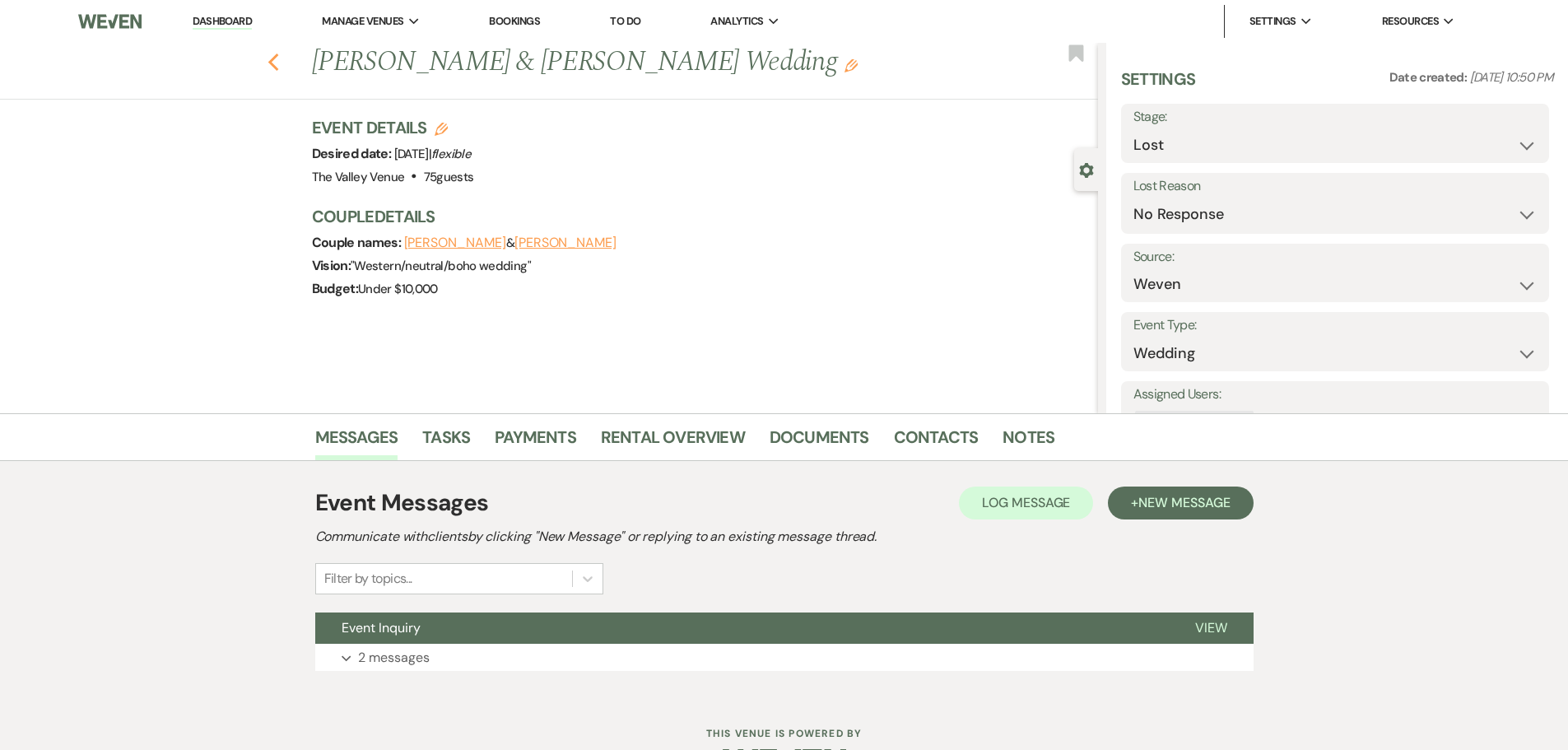
select select "8"
select select "5"
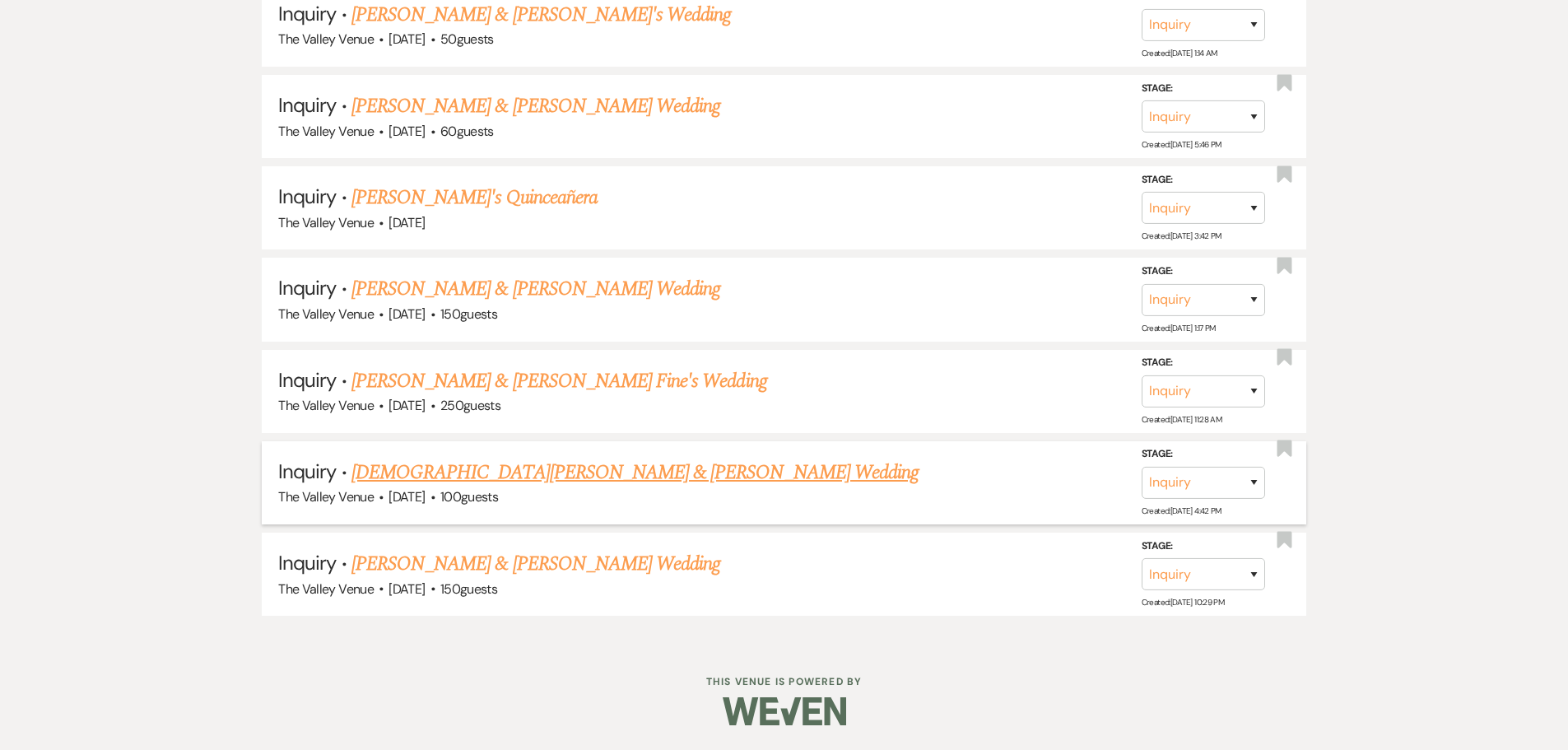
scroll to position [8666, 0]
click at [581, 559] on link "[PERSON_NAME] & [PERSON_NAME] Wedding" at bounding box center [536, 563] width 369 height 30
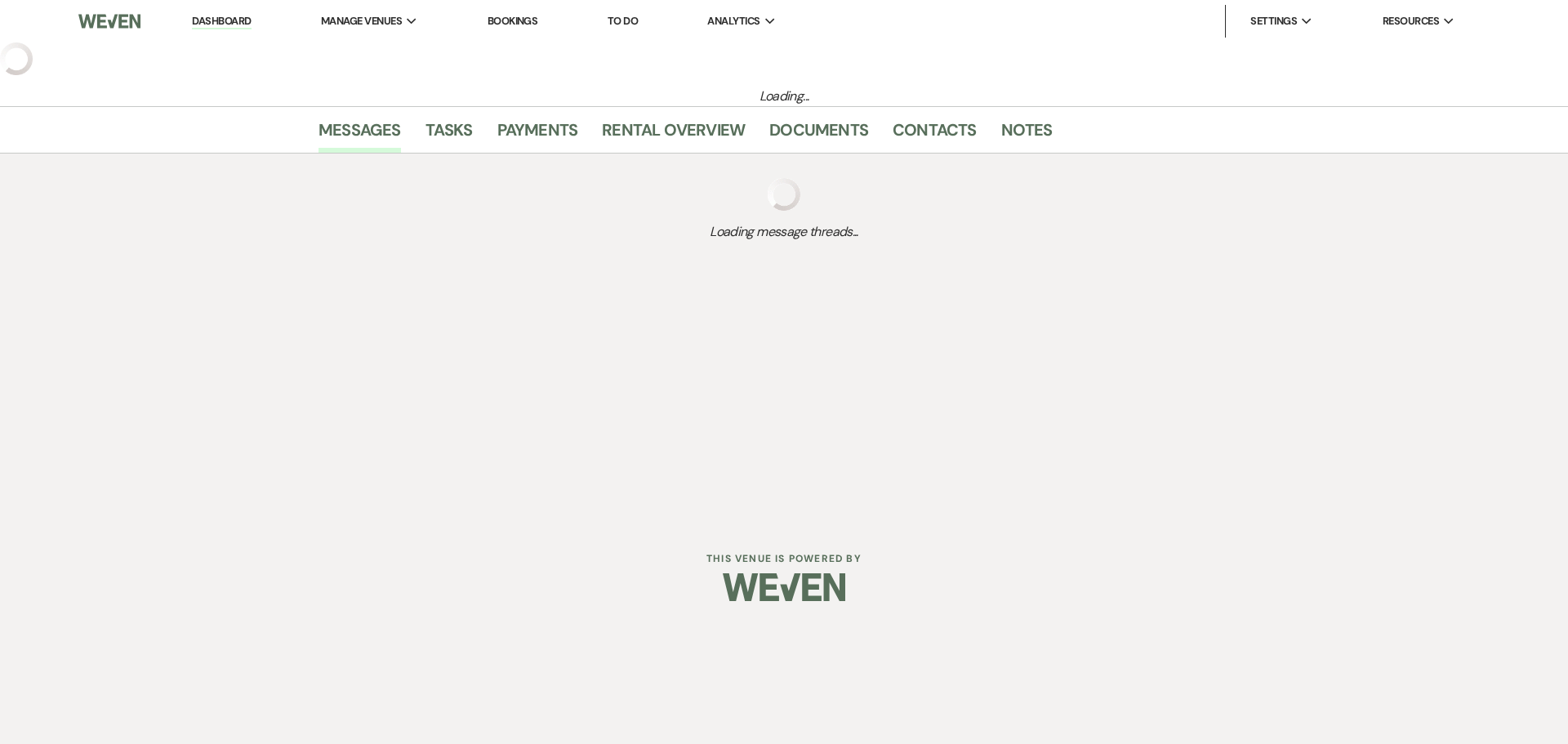
select select "1"
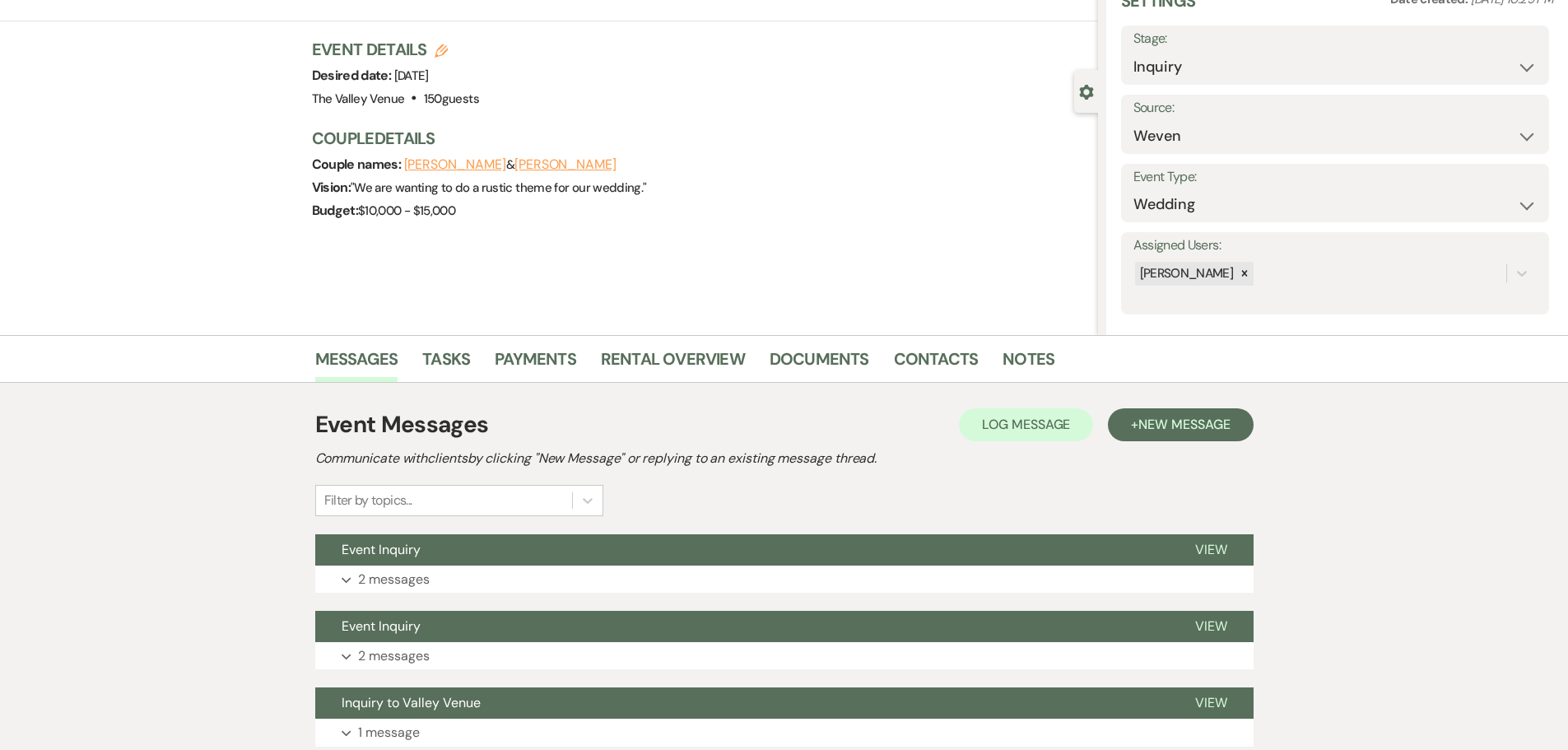
scroll to position [205, 0]
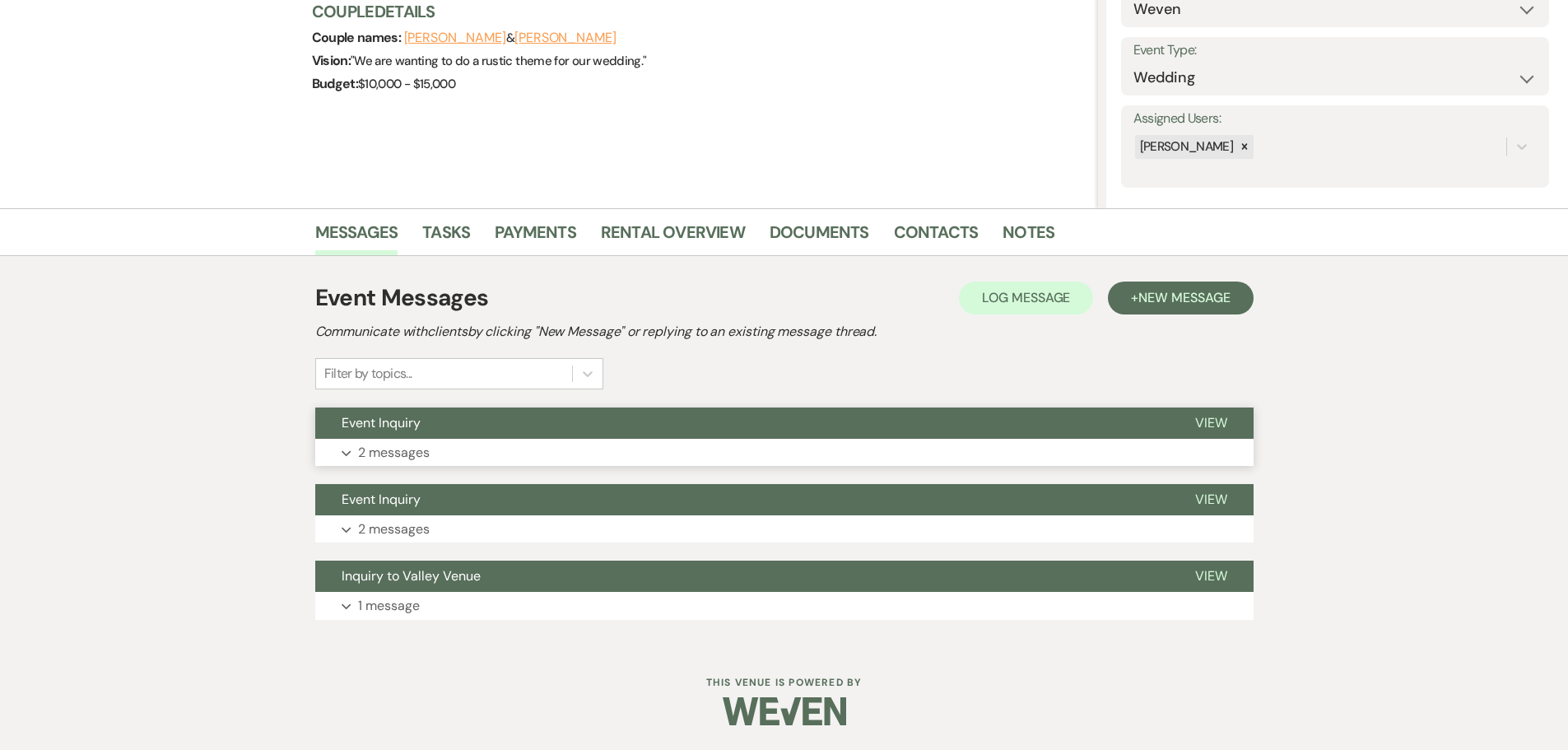
click at [398, 448] on p "2 messages" at bounding box center [393, 452] width 71 height 21
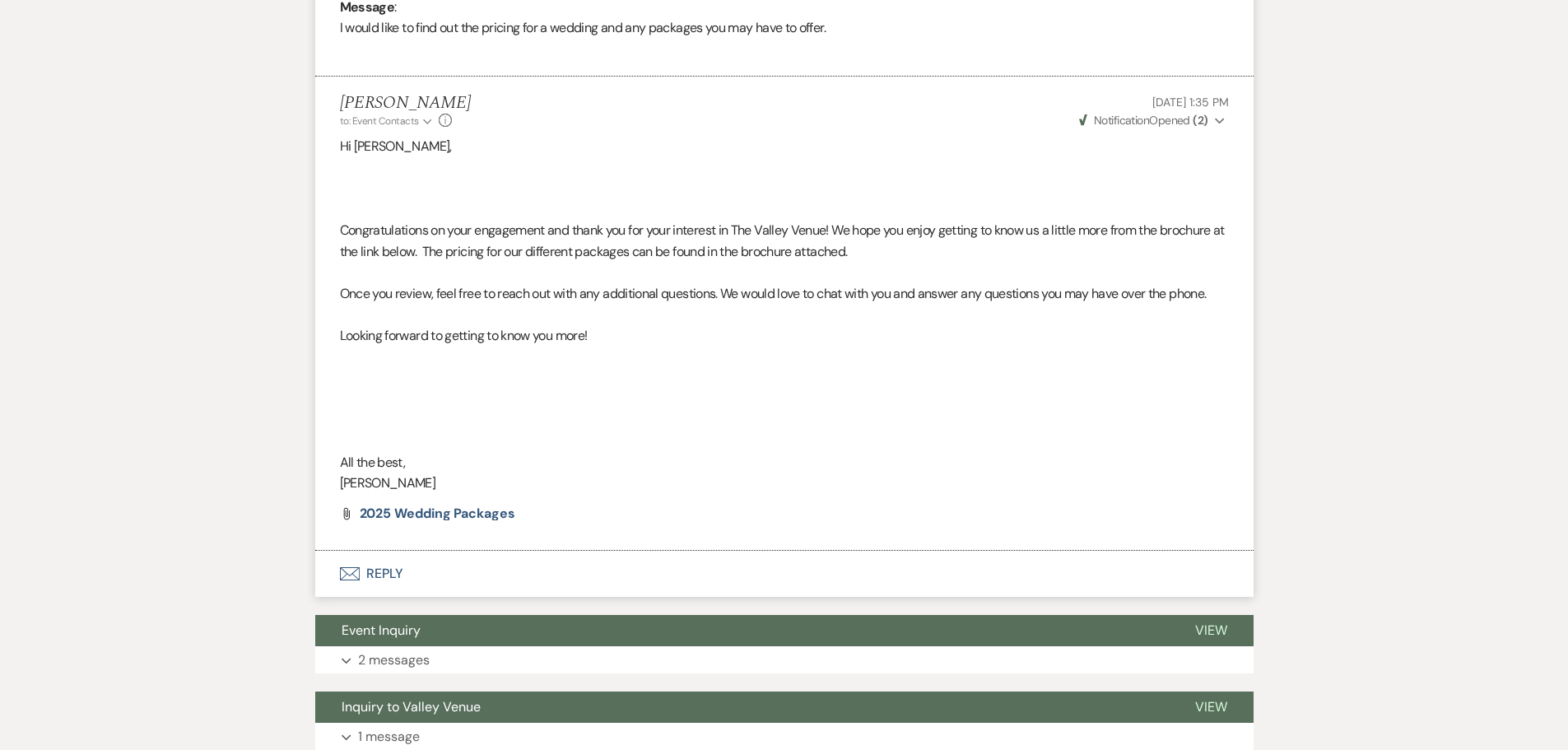
scroll to position [945, 0]
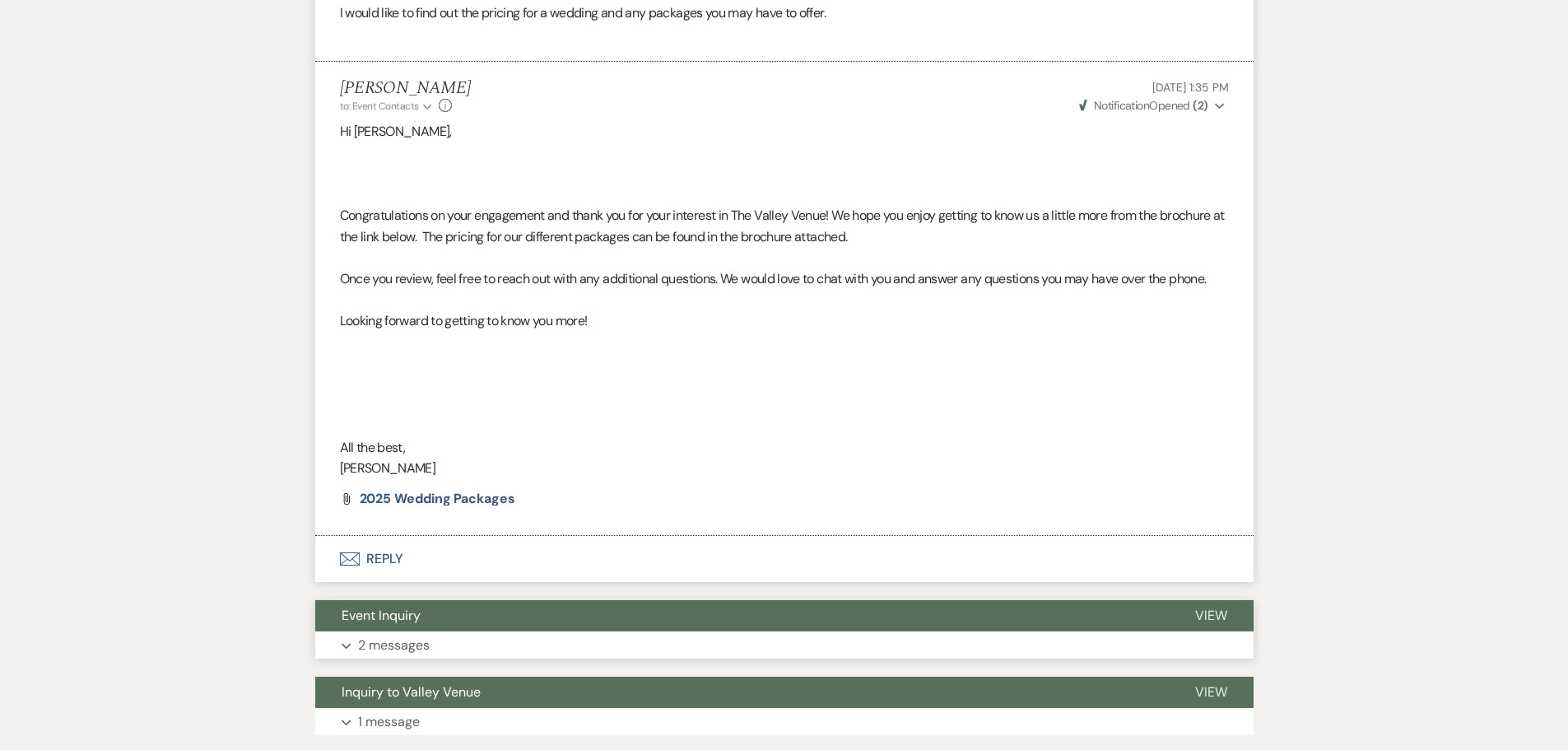
click at [409, 645] on p "2 messages" at bounding box center [393, 645] width 71 height 21
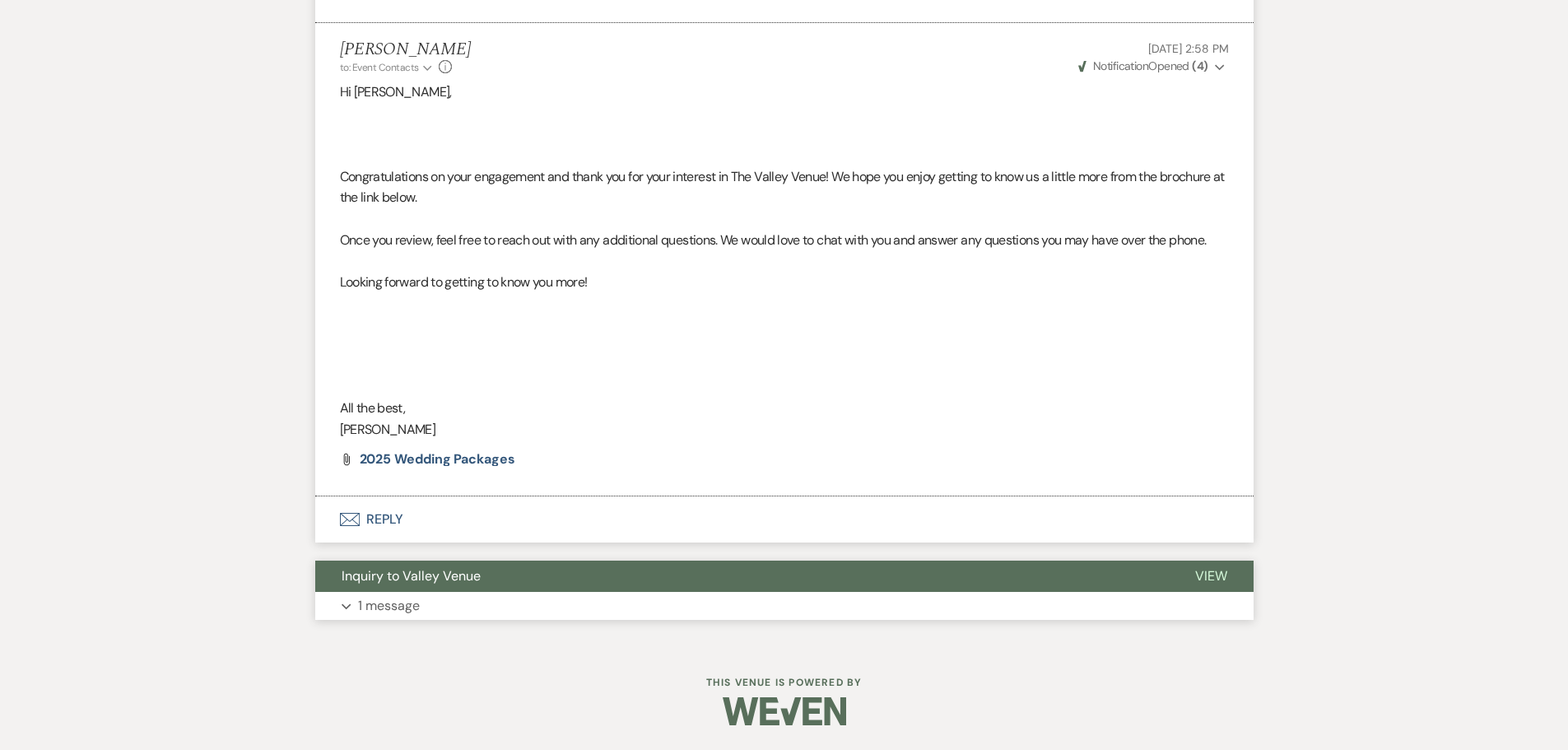
click at [394, 598] on p "1 message" at bounding box center [388, 605] width 62 height 21
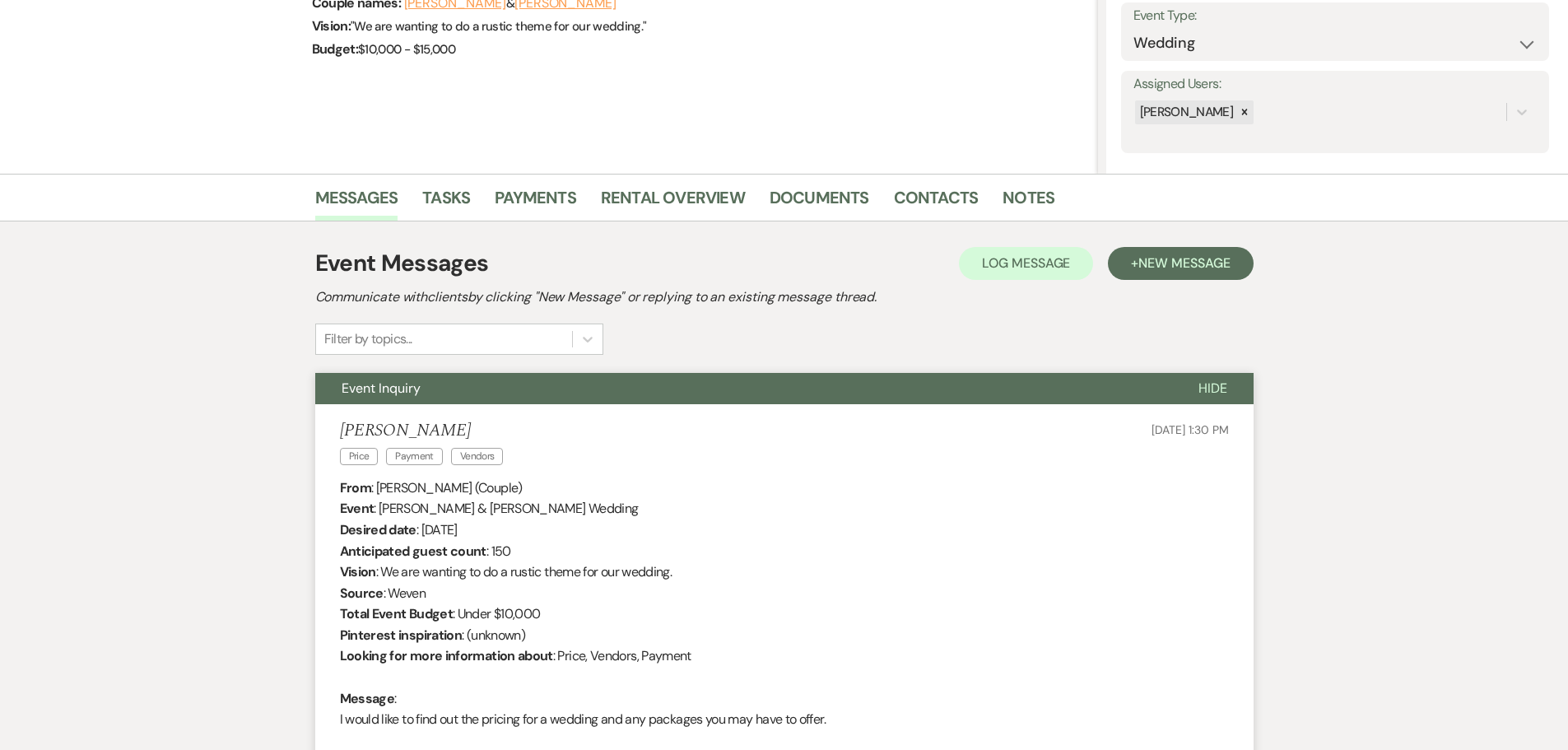
scroll to position [0, 0]
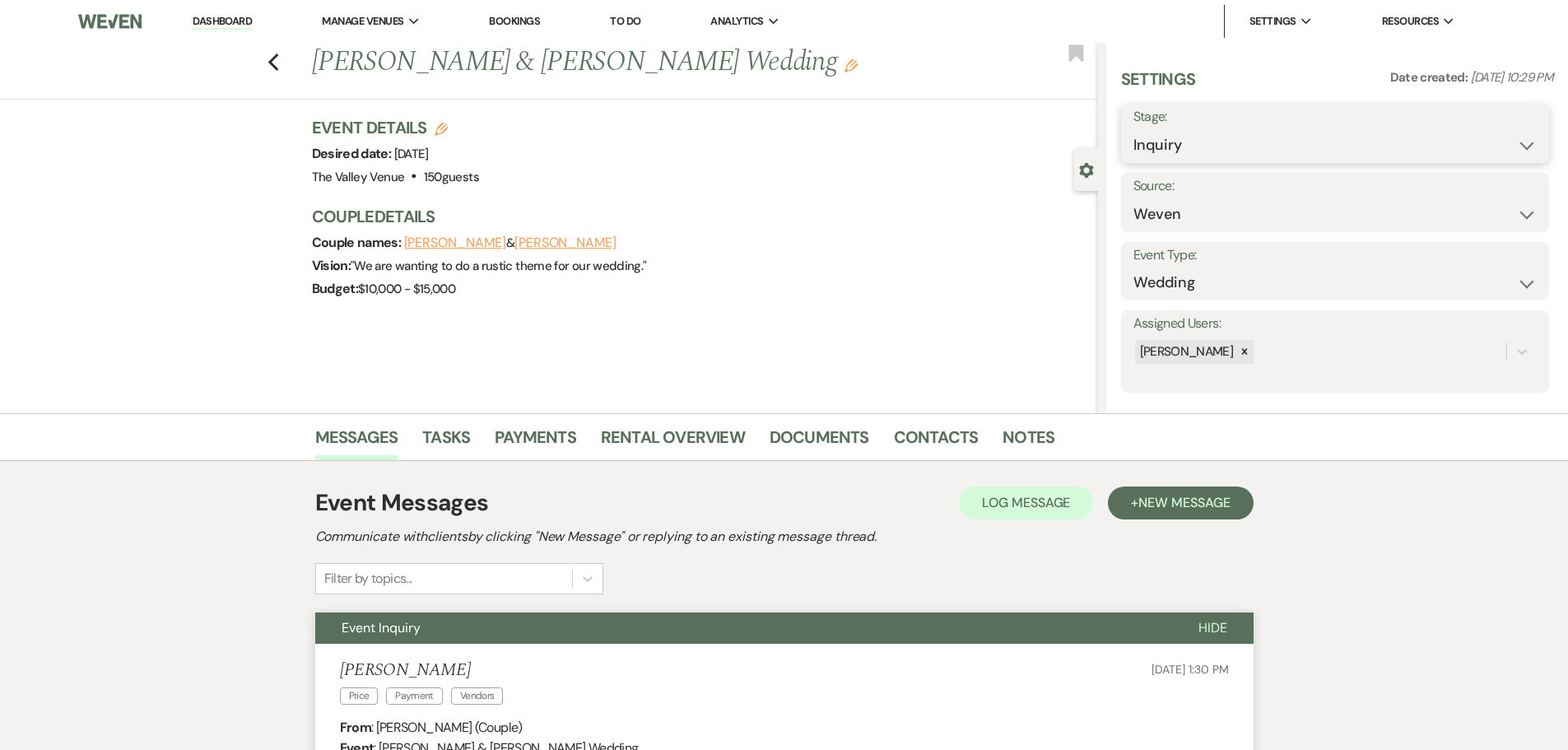
click at [1155, 139] on select "Inquiry Follow Up Tour Requested Tour Confirmed Toured Proposal Sent Booked Lost" at bounding box center [1334, 145] width 403 height 32
select select "8"
click at [1133, 129] on select "Inquiry Follow Up Tour Requested Tour Confirmed Toured Proposal Sent Booked Lost" at bounding box center [1334, 145] width 403 height 32
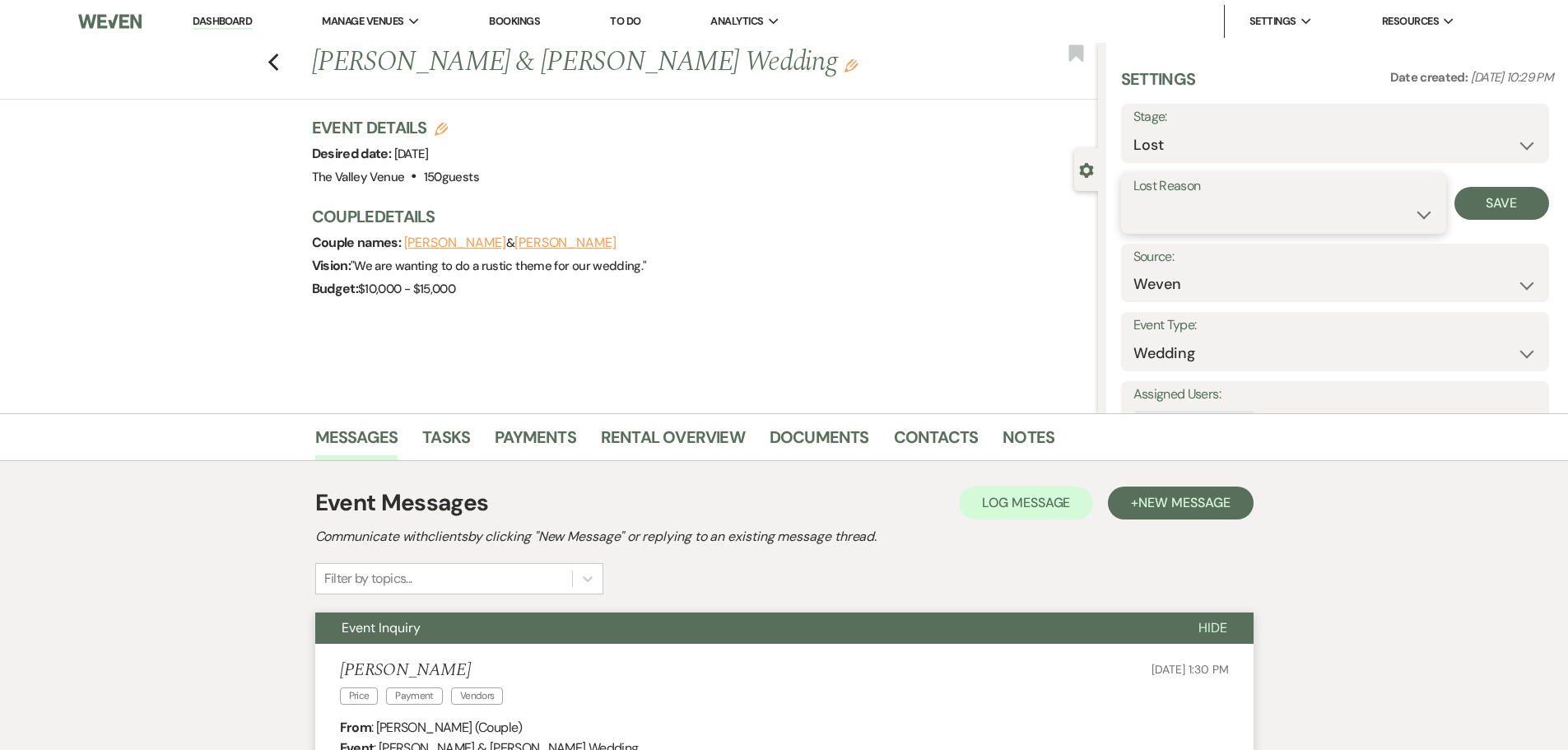
click at [1165, 207] on select "Booked Elsewhere Budget Date Unavailable No Response Not a Good Match Capacity …" at bounding box center [1283, 214] width 301 height 32
select select "5"
click at [1133, 198] on select "Booked Elsewhere Budget Date Unavailable No Response Not a Good Match Capacity …" at bounding box center [1283, 214] width 301 height 32
click at [1509, 209] on button "Save" at bounding box center [1501, 203] width 94 height 33
click at [278, 67] on use "button" at bounding box center [273, 62] width 11 height 18
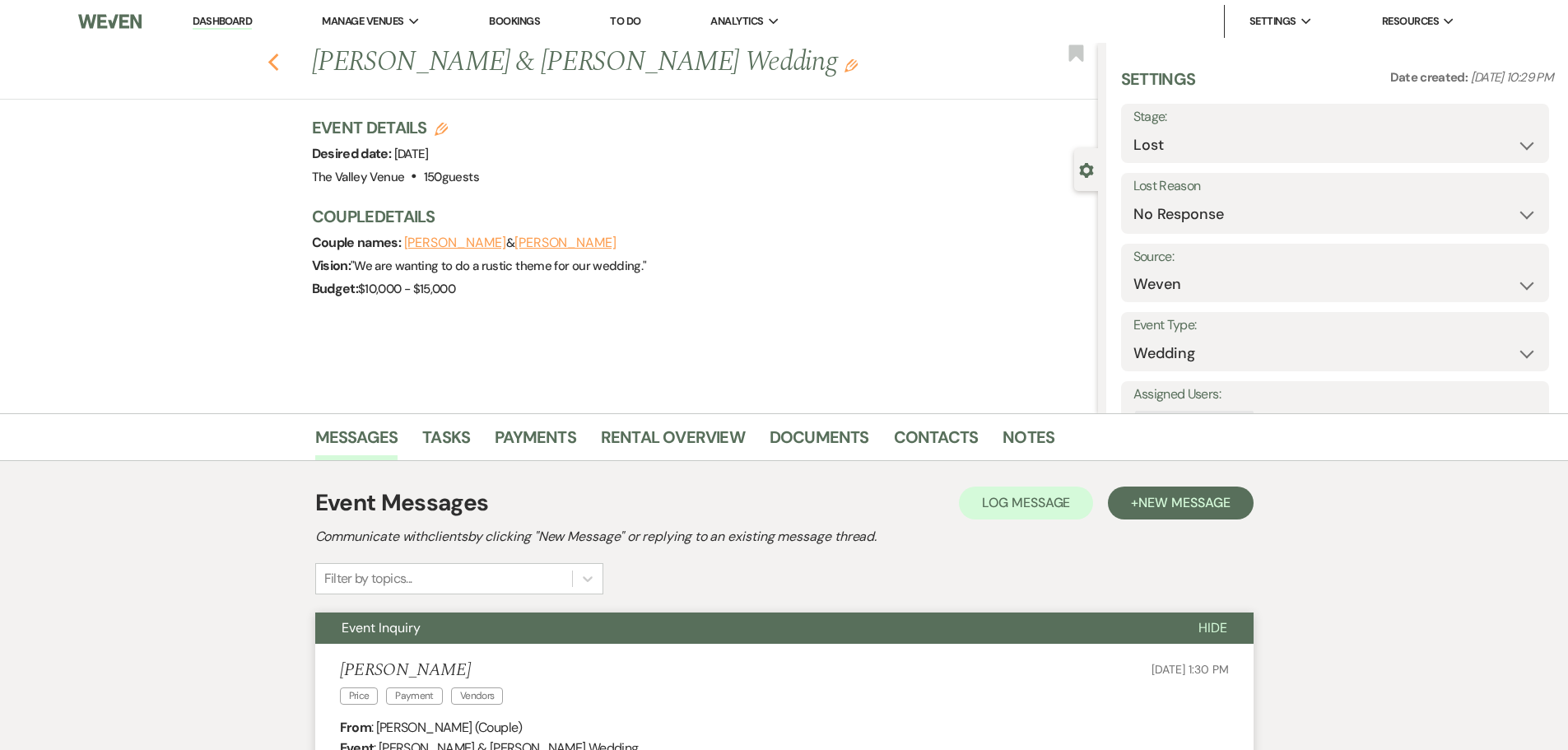
select select "8"
select select "5"
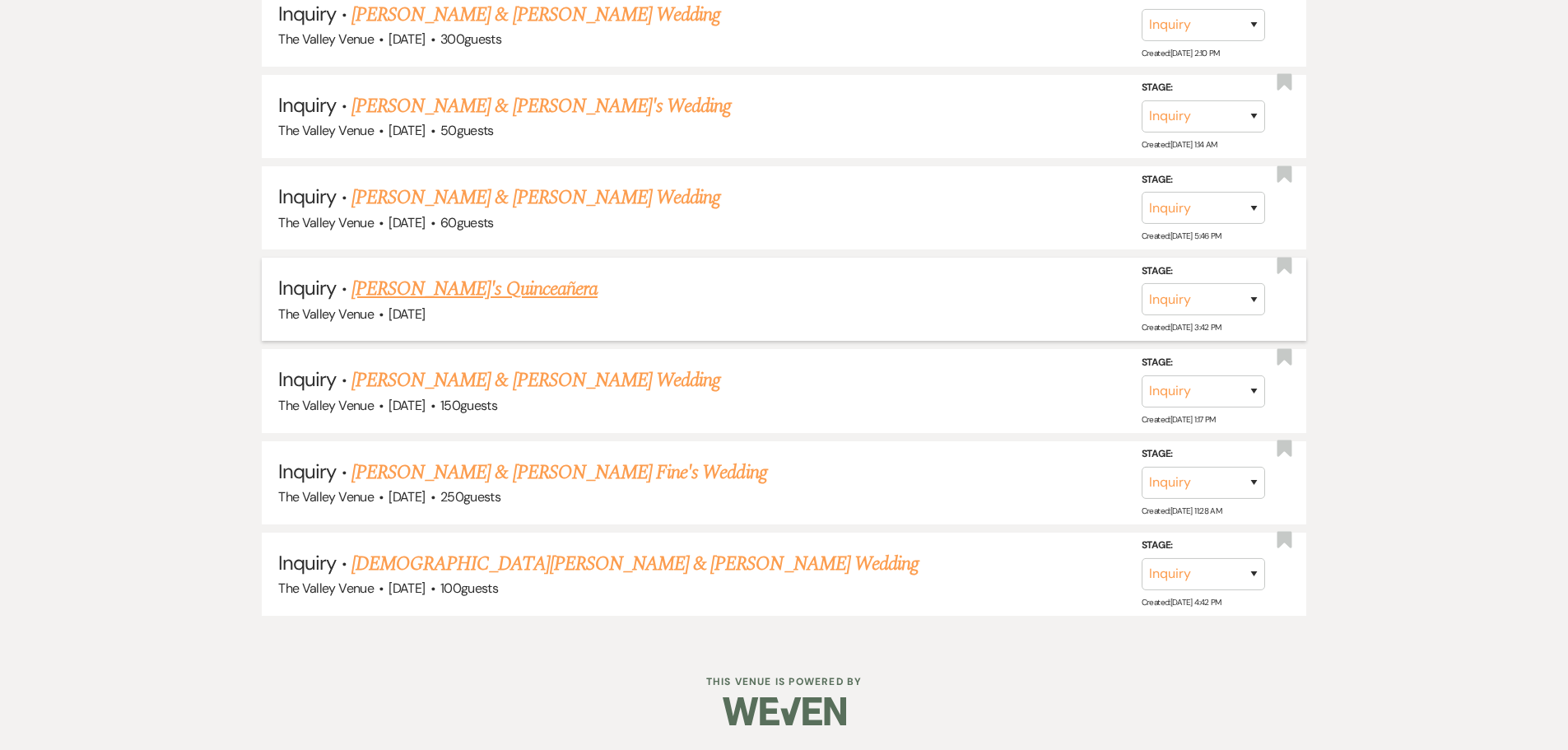
scroll to position [8575, 0]
click at [621, 562] on link "[DEMOGRAPHIC_DATA][PERSON_NAME] & [PERSON_NAME] Wedding" at bounding box center [635, 563] width 567 height 30
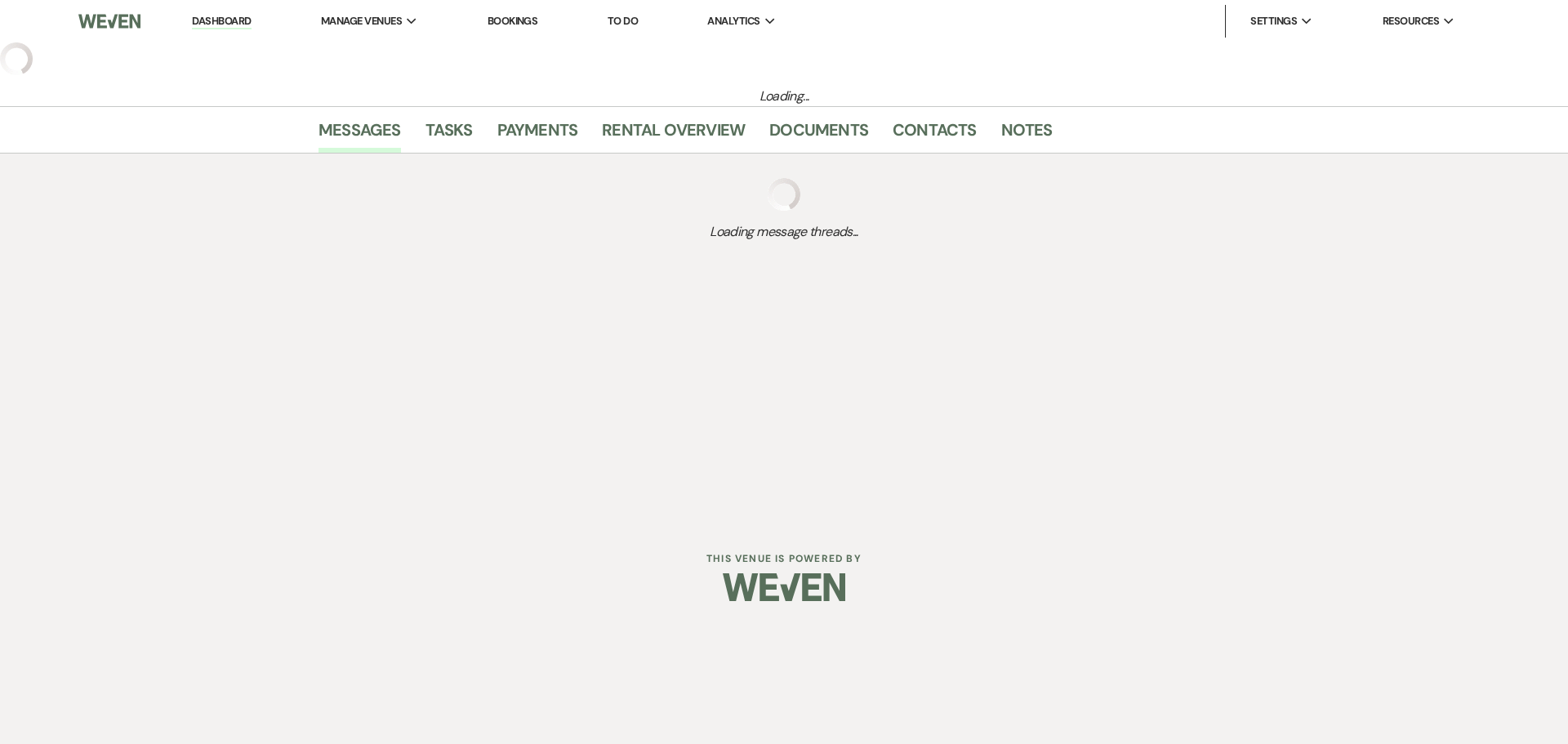
select select "1"
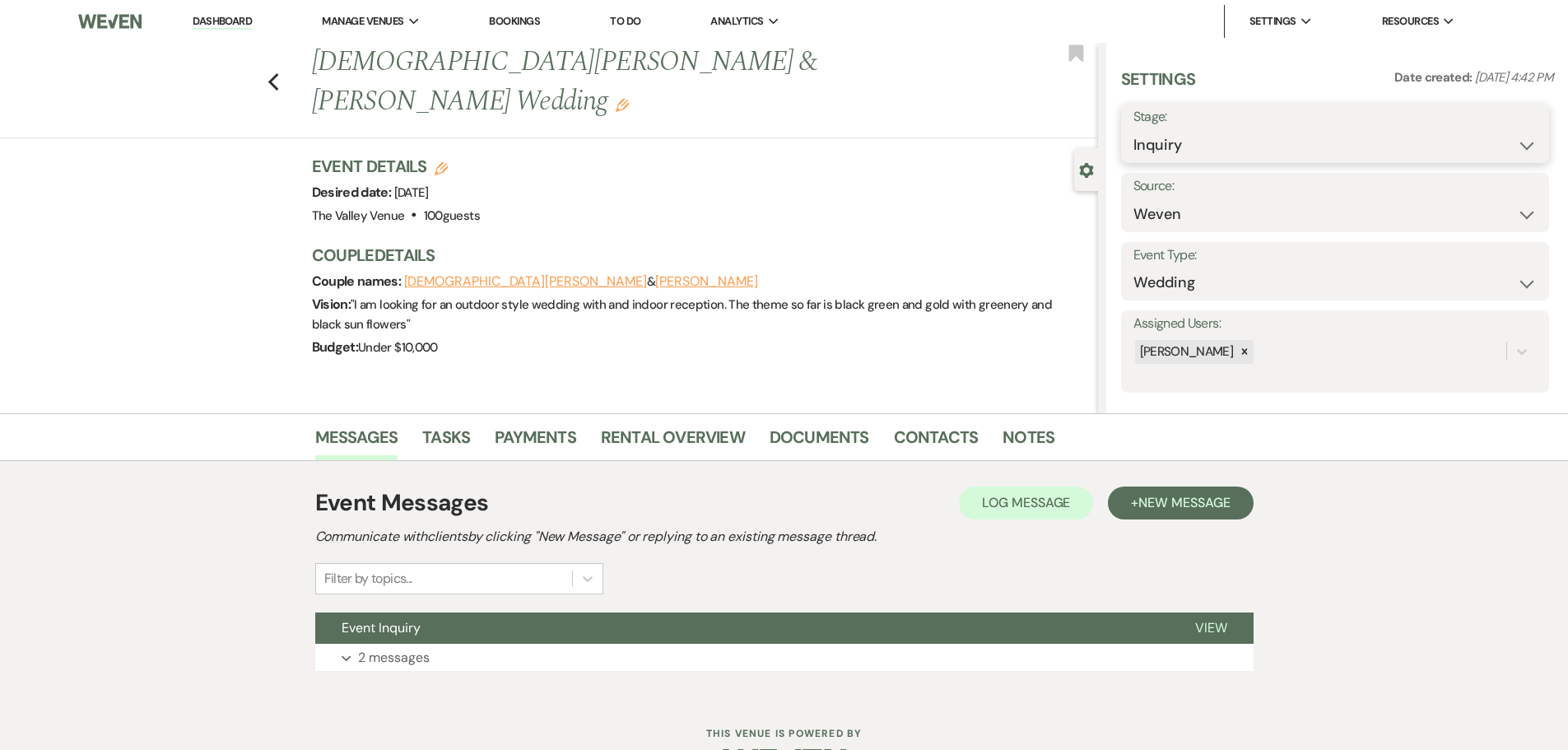
click at [1144, 137] on select "Inquiry Follow Up Tour Requested Tour Confirmed Toured Proposal Sent Booked Lost" at bounding box center [1334, 145] width 403 height 32
select select "8"
click at [1133, 129] on select "Inquiry Follow Up Tour Requested Tour Confirmed Toured Proposal Sent Booked Lost" at bounding box center [1334, 145] width 403 height 32
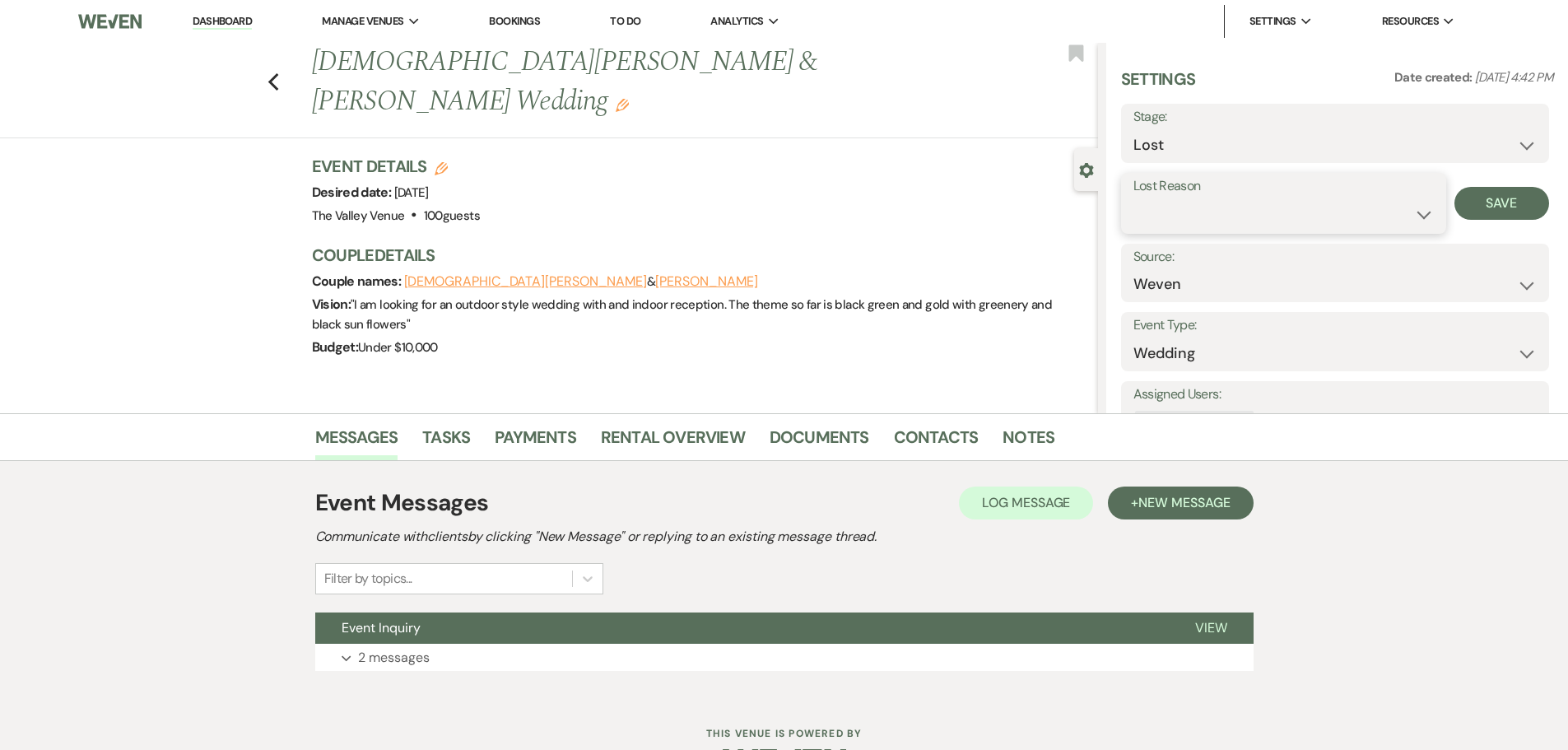
click at [1190, 211] on select "Booked Elsewhere Budget Date Unavailable No Response Not a Good Match Capacity …" at bounding box center [1283, 214] width 301 height 32
select select "5"
click at [1133, 198] on select "Booked Elsewhere Budget Date Unavailable No Response Not a Good Match Capacity …" at bounding box center [1283, 214] width 301 height 32
click at [1506, 198] on button "Save" at bounding box center [1501, 203] width 94 height 33
click at [278, 72] on icon "Previous" at bounding box center [274, 82] width 13 height 20
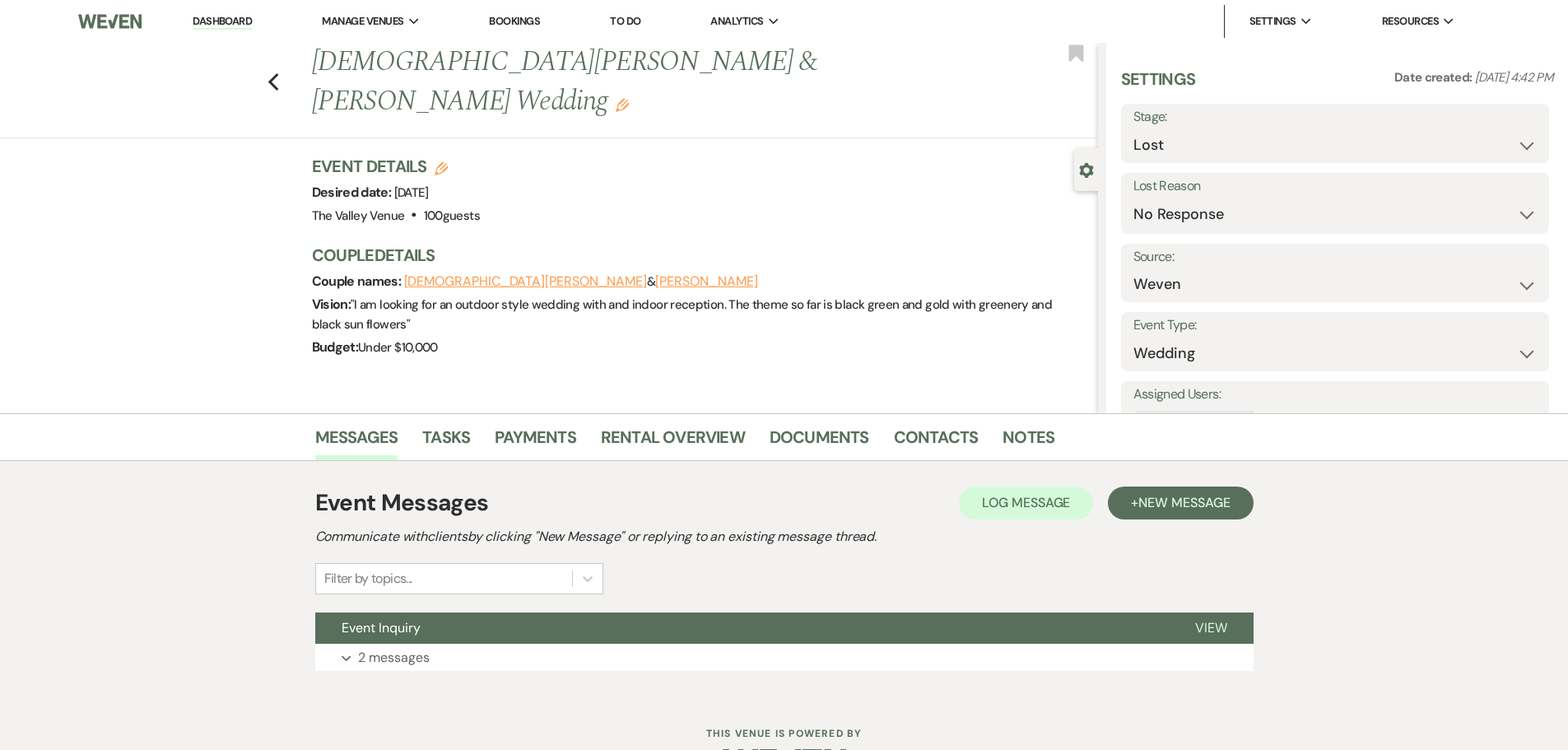
select select "8"
select select "5"
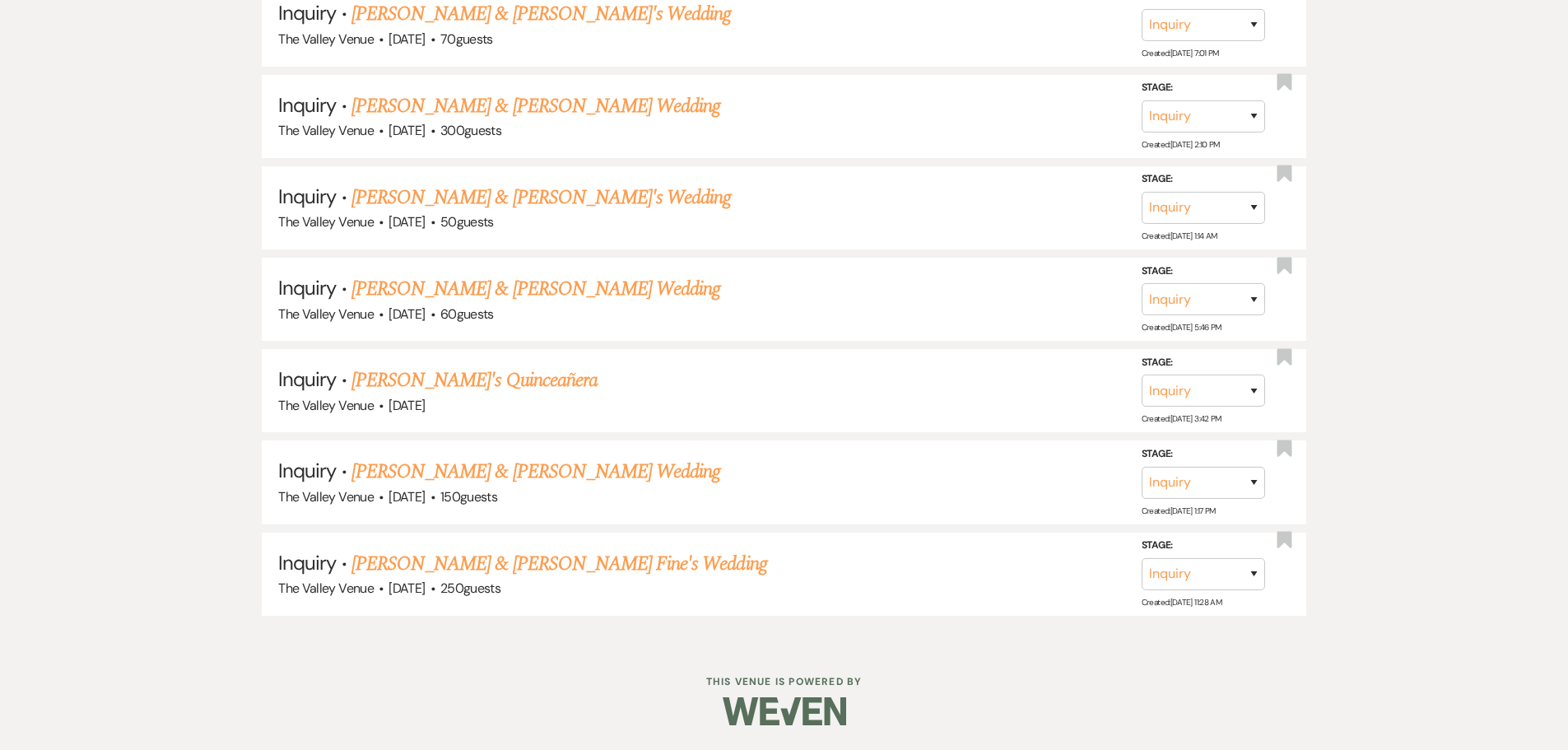
scroll to position [8484, 0]
drag, startPoint x: 1189, startPoint y: 567, endPoint x: 1190, endPoint y: 580, distance: 13.0
click at [1189, 567] on select "Inquiry Follow Up Tour Requested Tour Confirmed Toured Proposal Sent Booked Lost" at bounding box center [1203, 574] width 123 height 32
click at [534, 561] on link "[PERSON_NAME] & [PERSON_NAME] Fine's Wedding" at bounding box center [559, 563] width 415 height 30
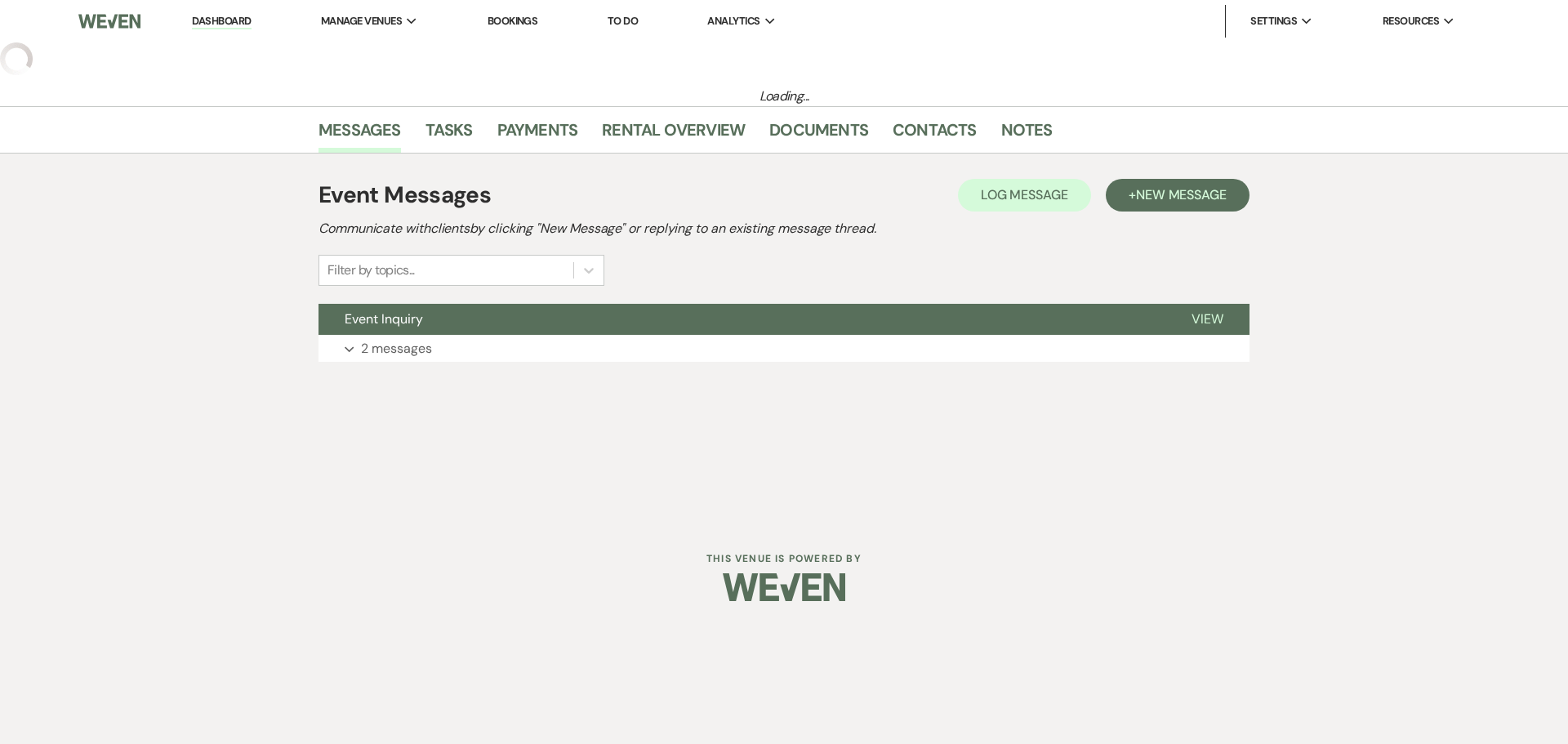
select select "1"
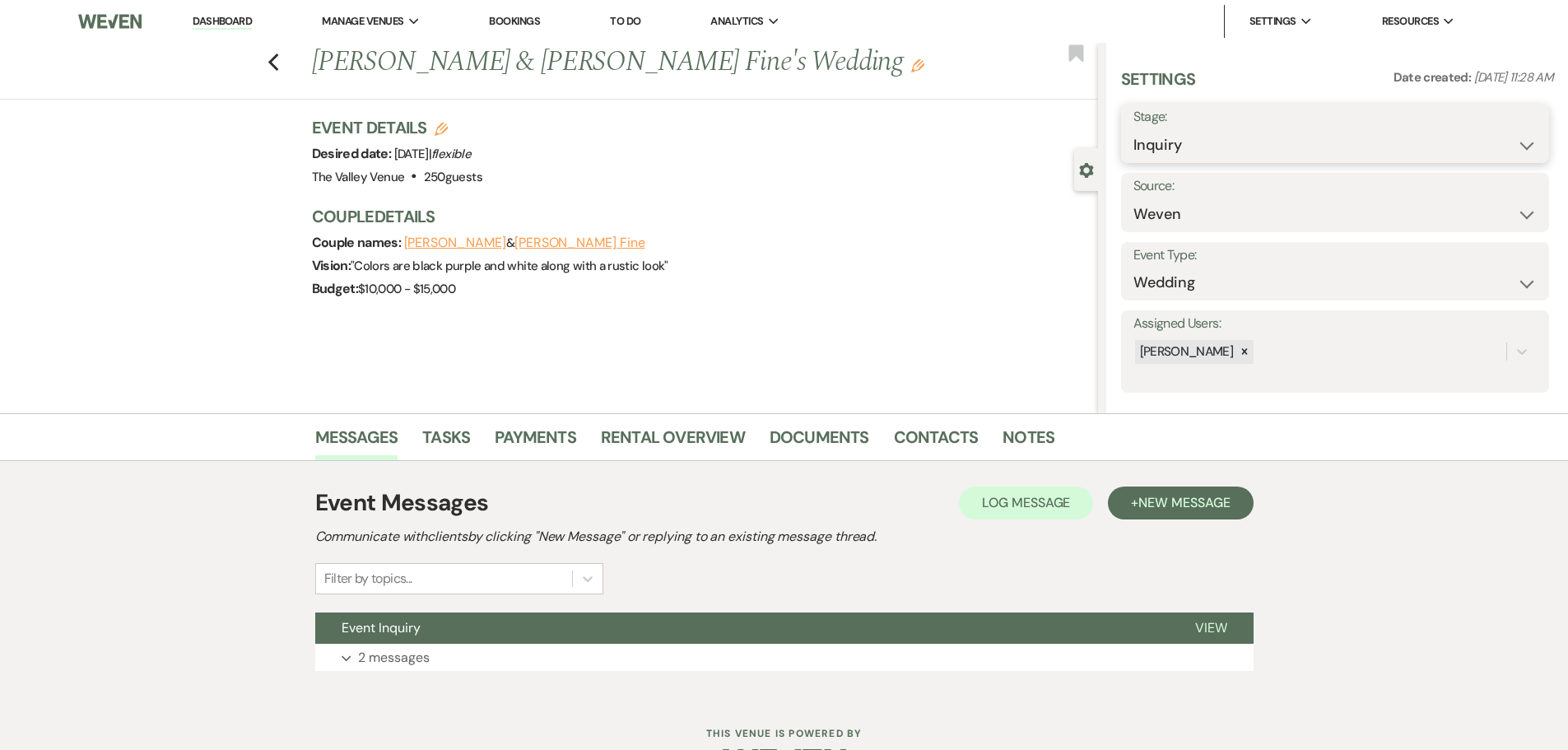
click at [1157, 137] on select "Inquiry Follow Up Tour Requested Tour Confirmed Toured Proposal Sent Booked Lost" at bounding box center [1334, 145] width 403 height 32
select select "8"
click at [1133, 129] on select "Inquiry Follow Up Tour Requested Tour Confirmed Toured Proposal Sent Booked Lost" at bounding box center [1334, 145] width 403 height 32
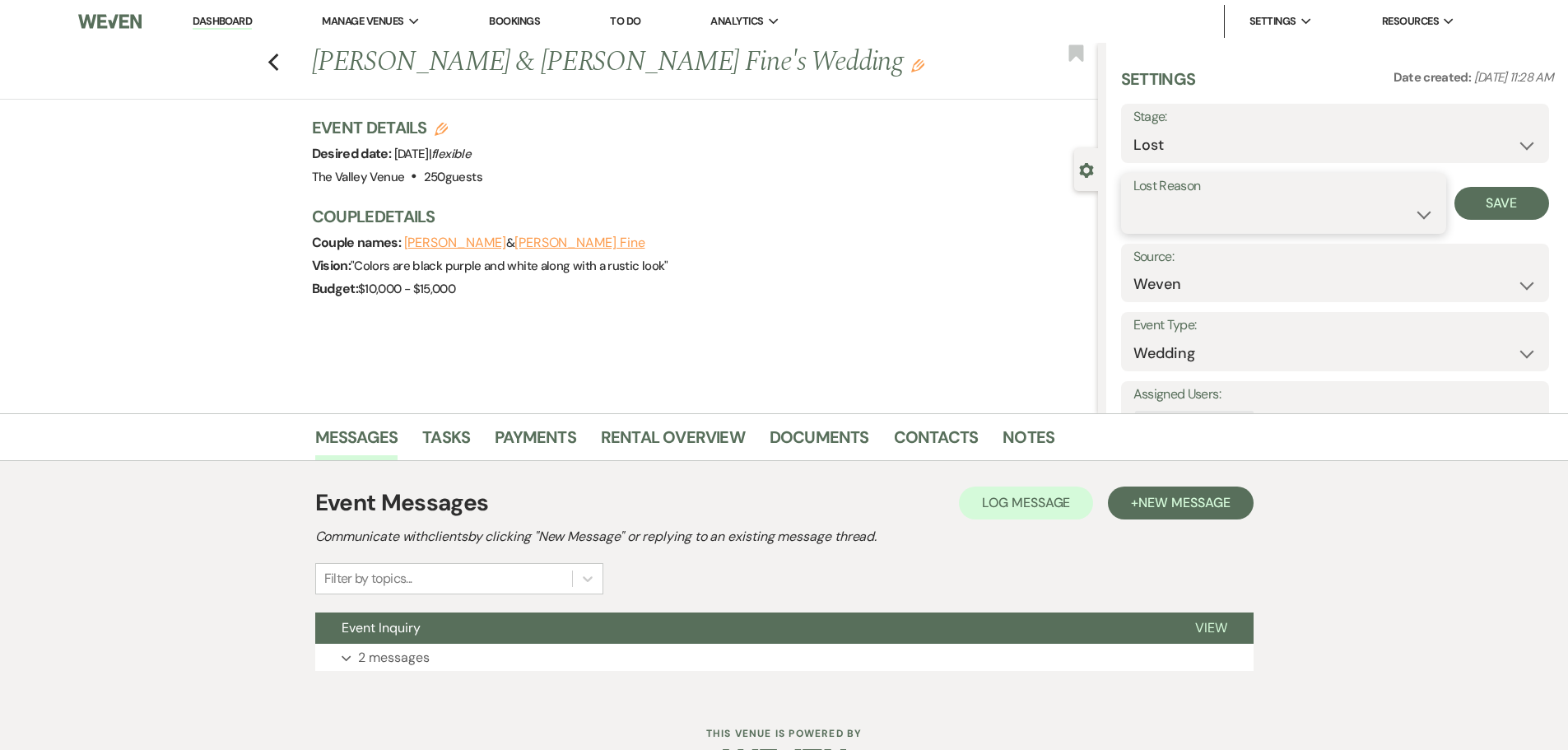
click at [1165, 212] on select "Booked Elsewhere Budget Date Unavailable No Response Not a Good Match Capacity …" at bounding box center [1283, 214] width 301 height 32
select select "5"
click at [1133, 198] on select "Booked Elsewhere Budget Date Unavailable No Response Not a Good Match Capacity …" at bounding box center [1283, 214] width 301 height 32
click at [1498, 203] on button "Save" at bounding box center [1501, 203] width 94 height 33
click at [277, 57] on icon "Previous" at bounding box center [274, 62] width 13 height 20
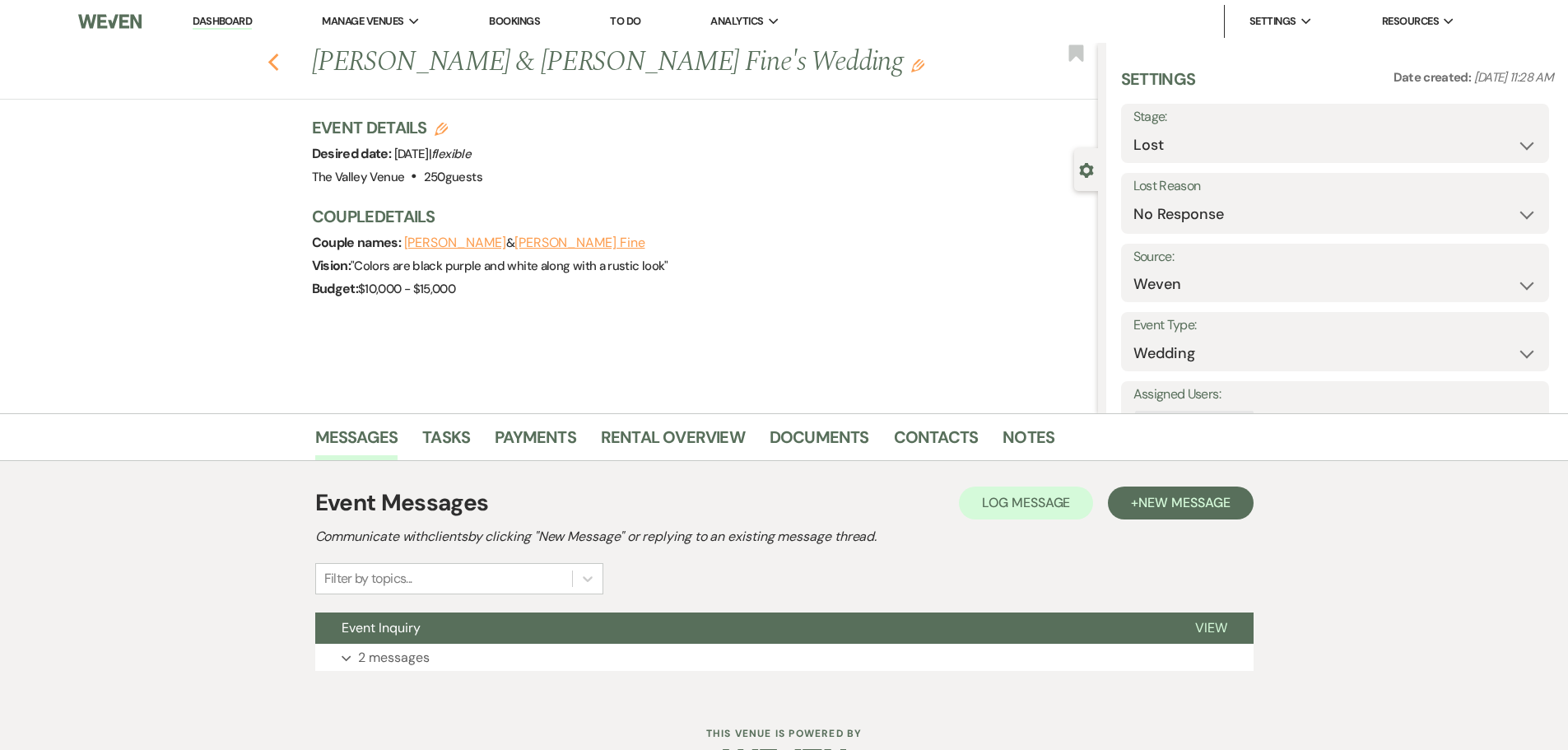
select select "8"
select select "5"
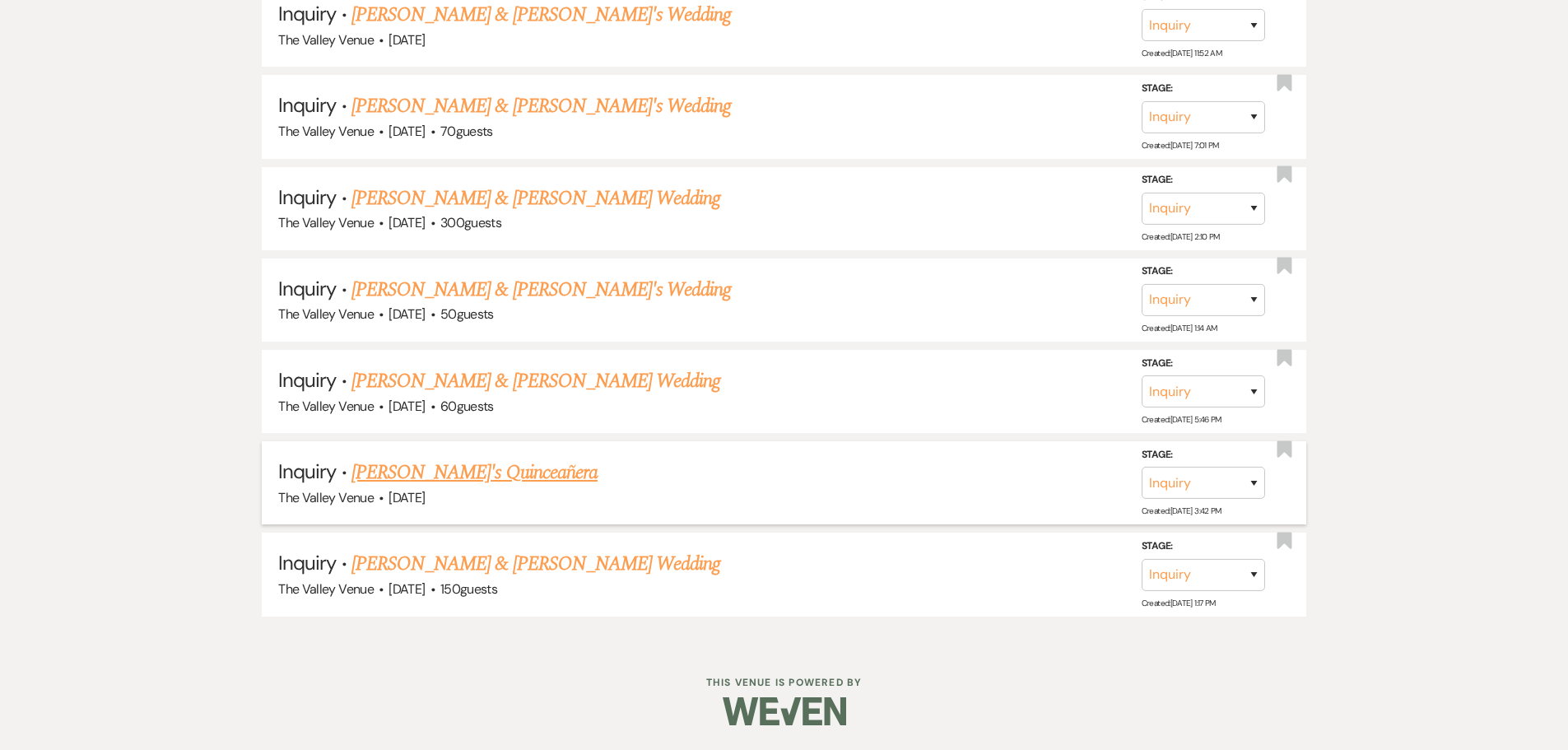
scroll to position [8391, 0]
click at [468, 477] on link "[PERSON_NAME]'s Quinceañera" at bounding box center [475, 472] width 246 height 30
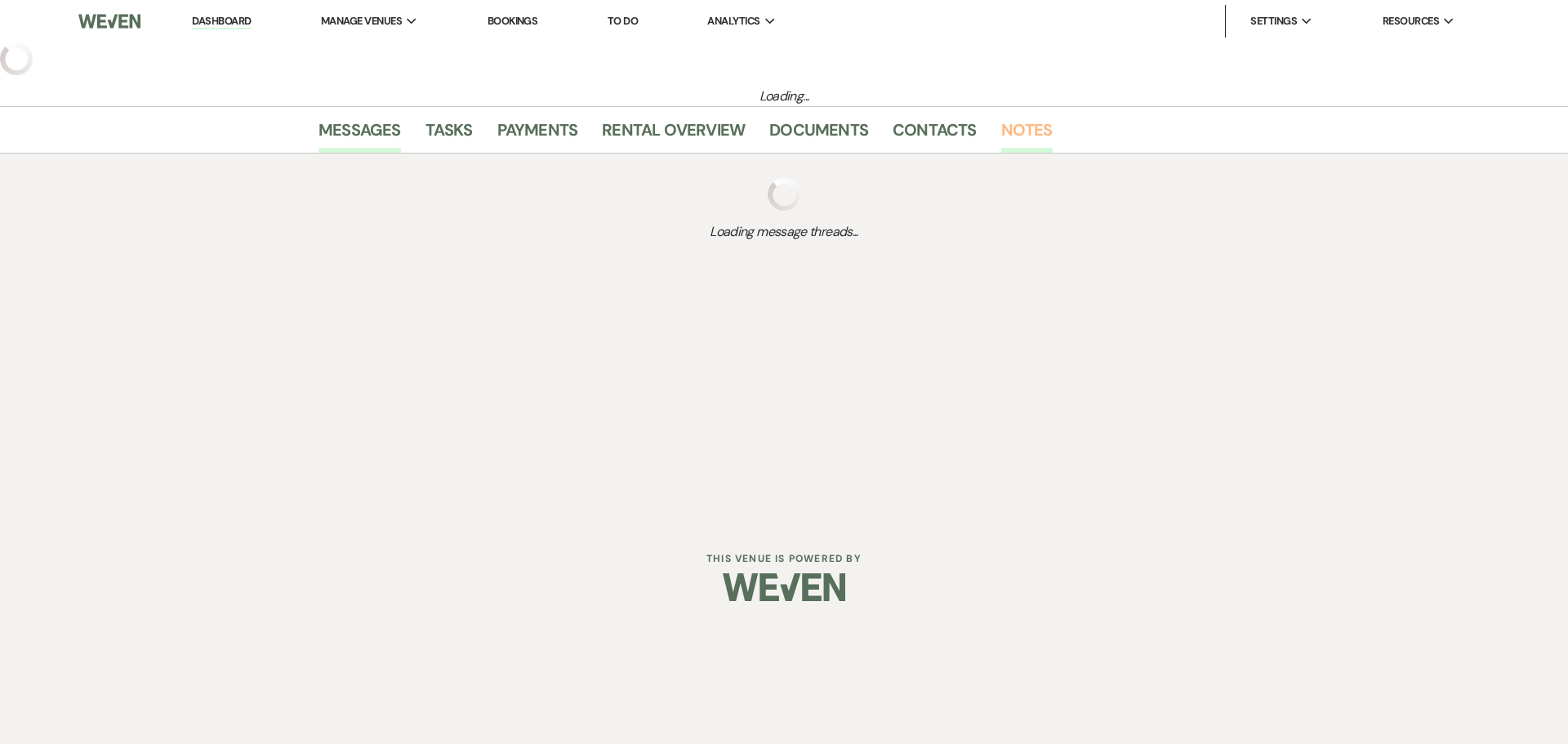
select select "22"
select select "15"
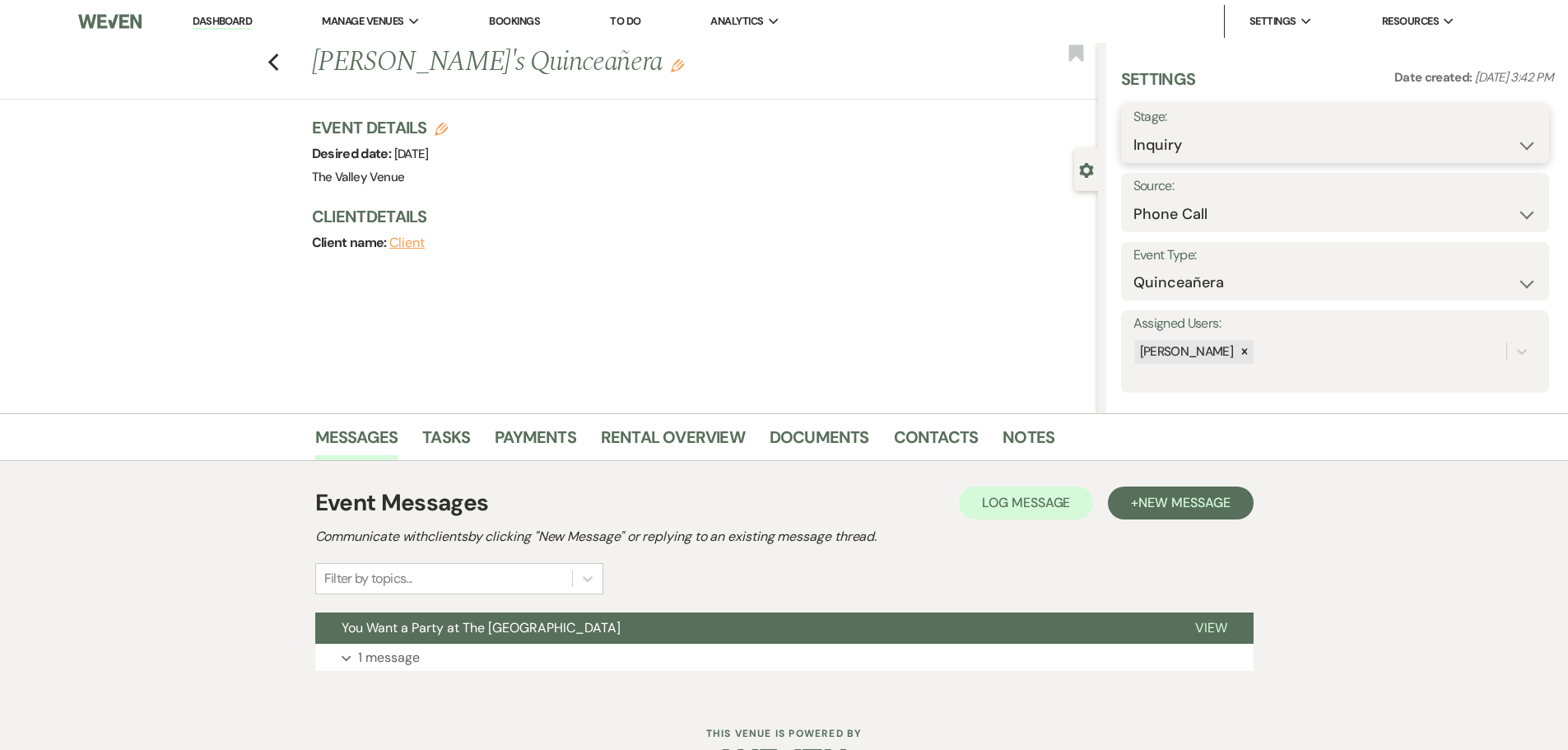
click at [1199, 131] on select "Inquiry Follow Up Tour Requested Tour Confirmed Toured Proposal Sent Booked Lost" at bounding box center [1334, 145] width 403 height 32
select select "8"
click at [1133, 129] on select "Inquiry Follow Up Tour Requested Tour Confirmed Toured Proposal Sent Booked Lost" at bounding box center [1334, 145] width 403 height 32
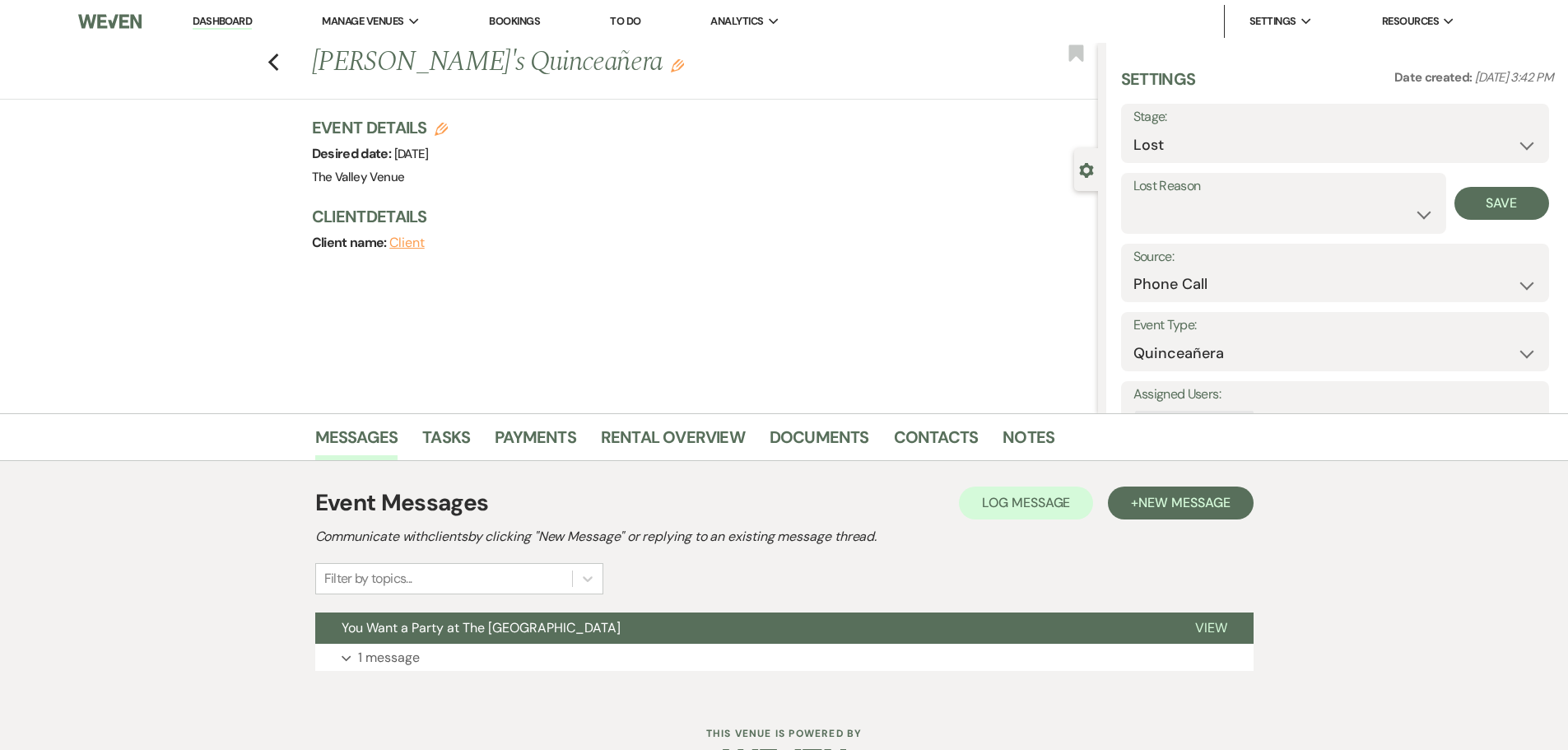
click at [1193, 184] on label "Lost Reason" at bounding box center [1283, 186] width 301 height 24
click at [1195, 201] on select "Booked Elsewhere Budget Date Unavailable No Response Not a Good Match Capacity …" at bounding box center [1283, 214] width 301 height 32
select select "5"
click at [1133, 198] on select "Booked Elsewhere Budget Date Unavailable No Response Not a Good Match Capacity …" at bounding box center [1283, 214] width 301 height 32
click at [1491, 201] on button "Save" at bounding box center [1501, 203] width 94 height 33
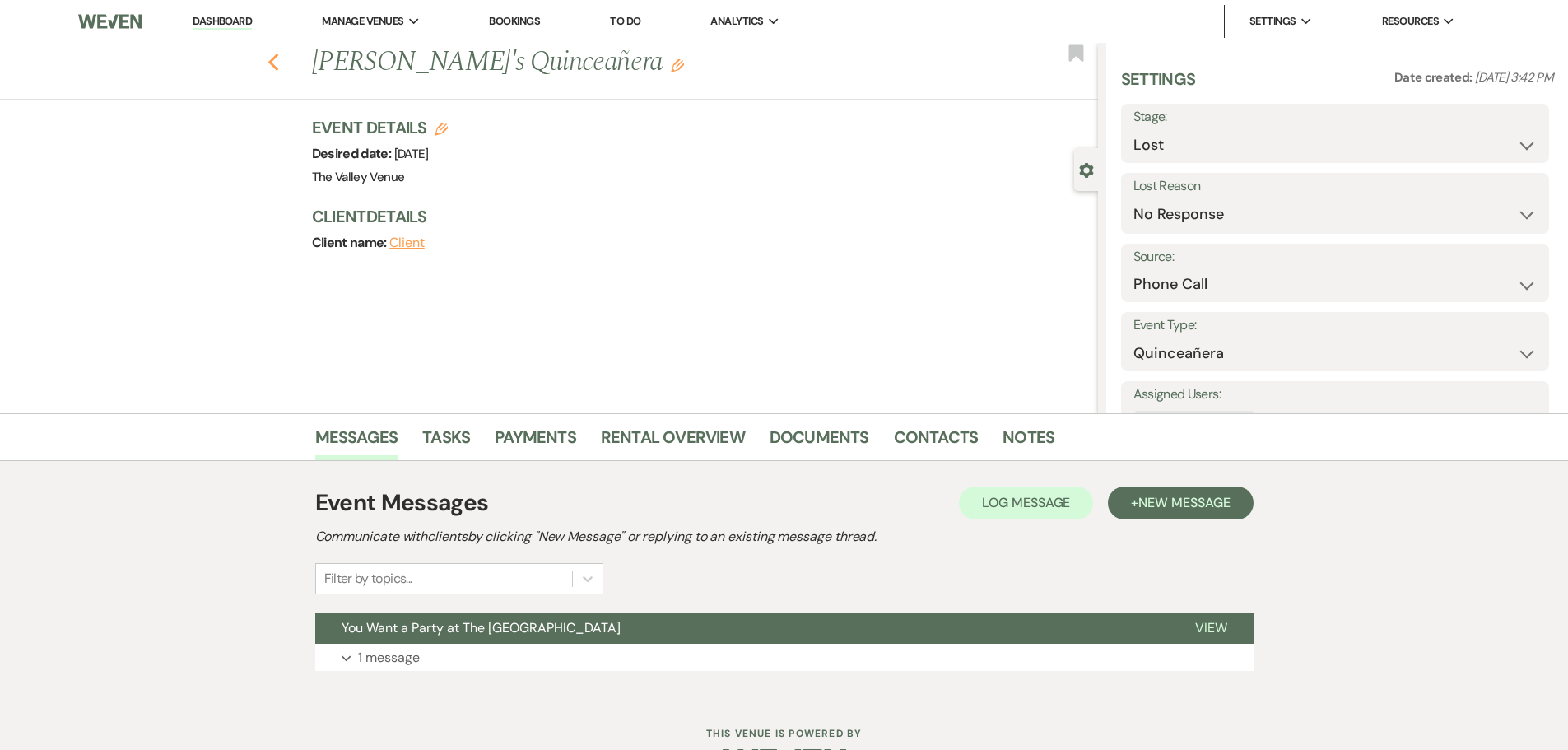
click at [279, 62] on icon "Previous" at bounding box center [274, 62] width 13 height 20
select select "8"
select select "5"
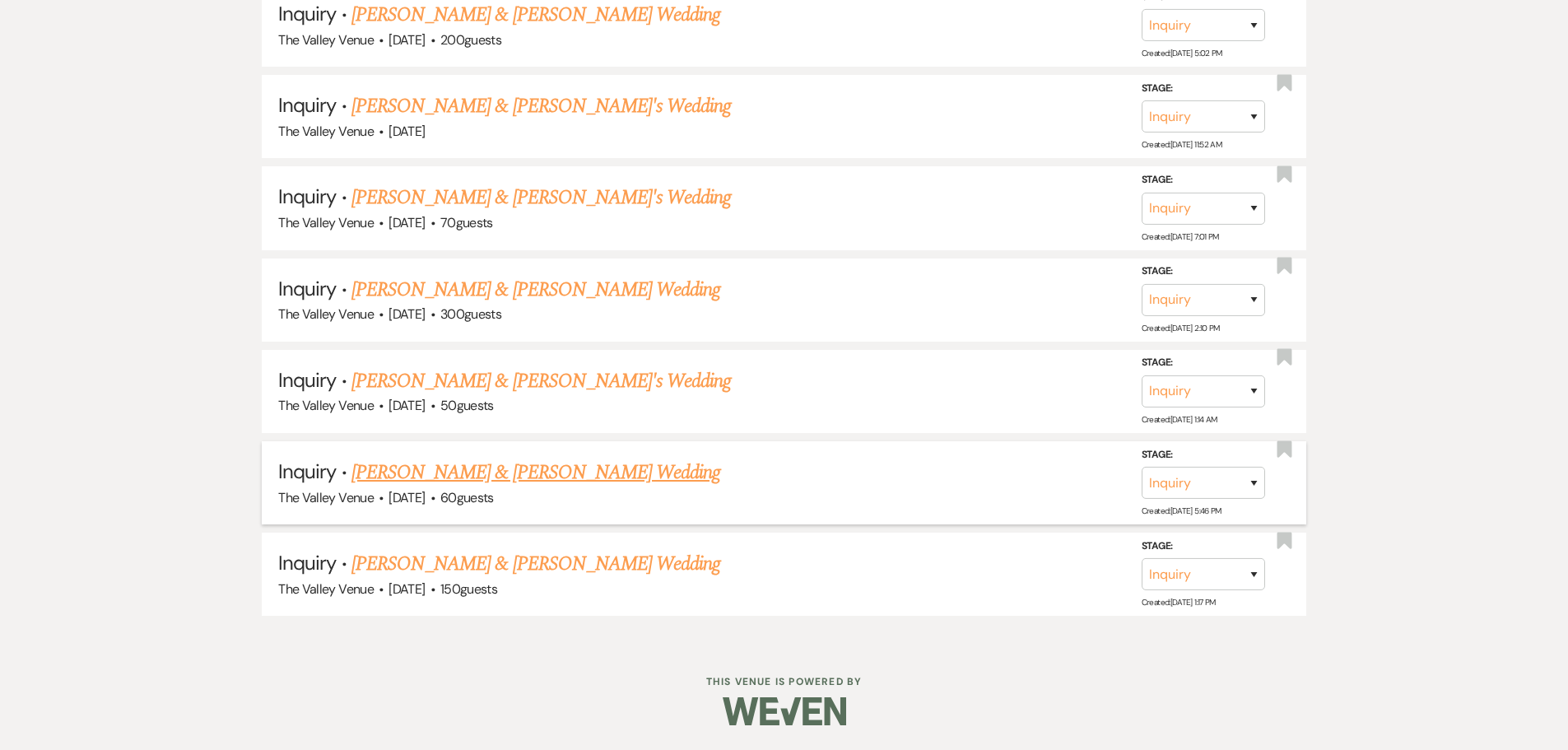
scroll to position [8300, 0]
click at [459, 476] on link "[PERSON_NAME] & [PERSON_NAME] Wedding" at bounding box center [536, 472] width 369 height 30
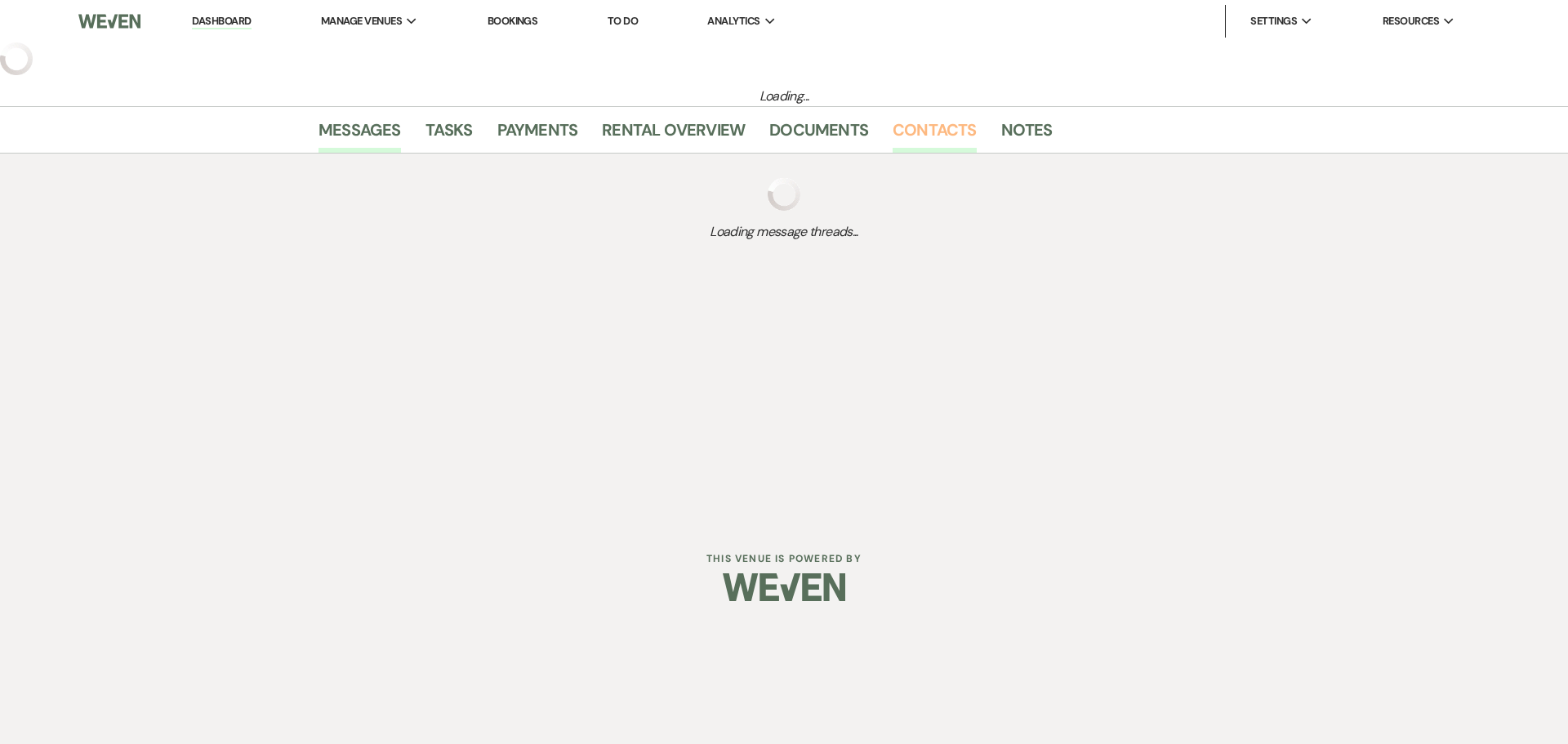
select select "1"
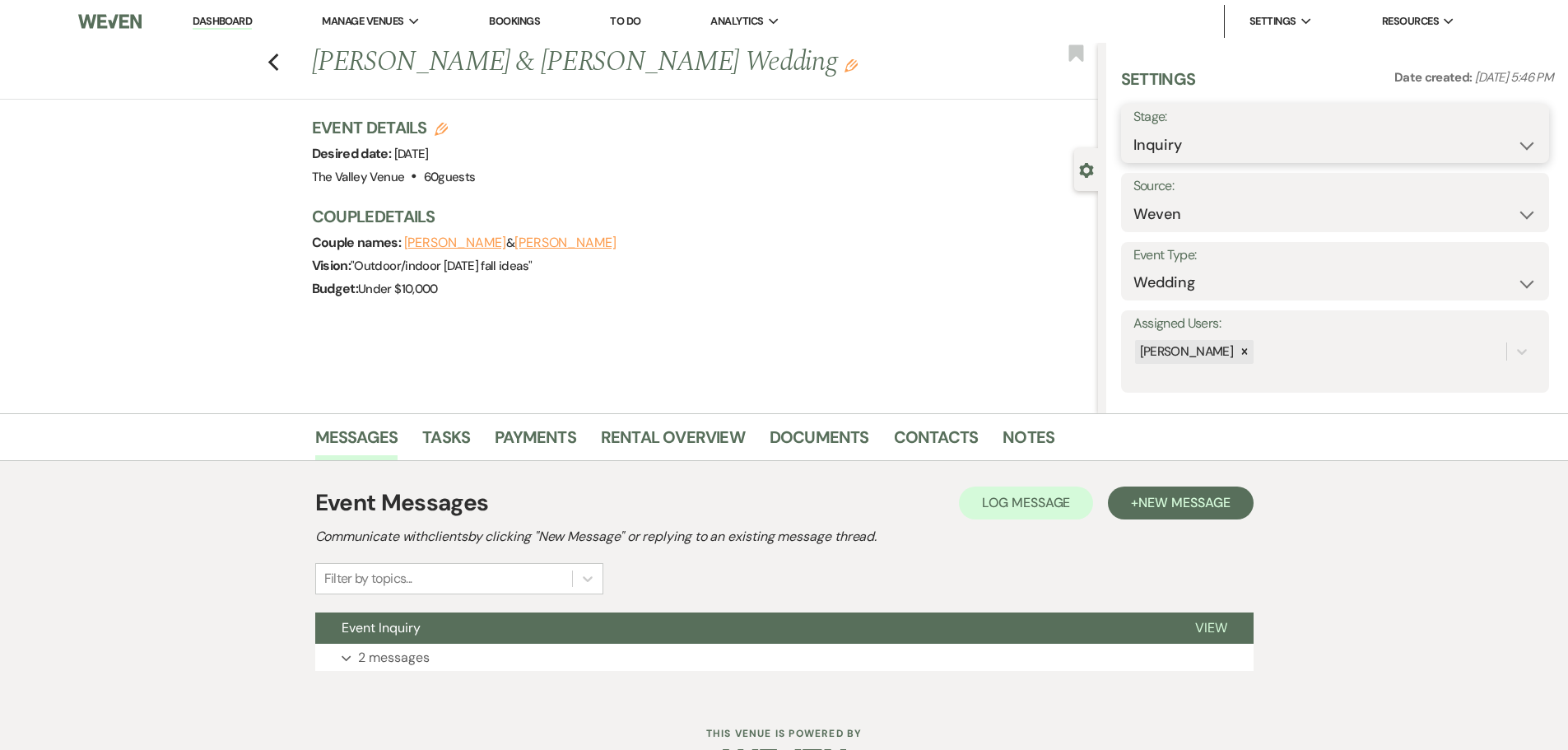
drag, startPoint x: 1169, startPoint y: 158, endPoint x: 1166, endPoint y: 144, distance: 14.3
click at [1168, 155] on select "Inquiry Follow Up Tour Requested Tour Confirmed Toured Proposal Sent Booked Lost" at bounding box center [1334, 145] width 403 height 32
select select "8"
click at [1133, 129] on select "Inquiry Follow Up Tour Requested Tour Confirmed Toured Proposal Sent Booked Lost" at bounding box center [1334, 145] width 403 height 32
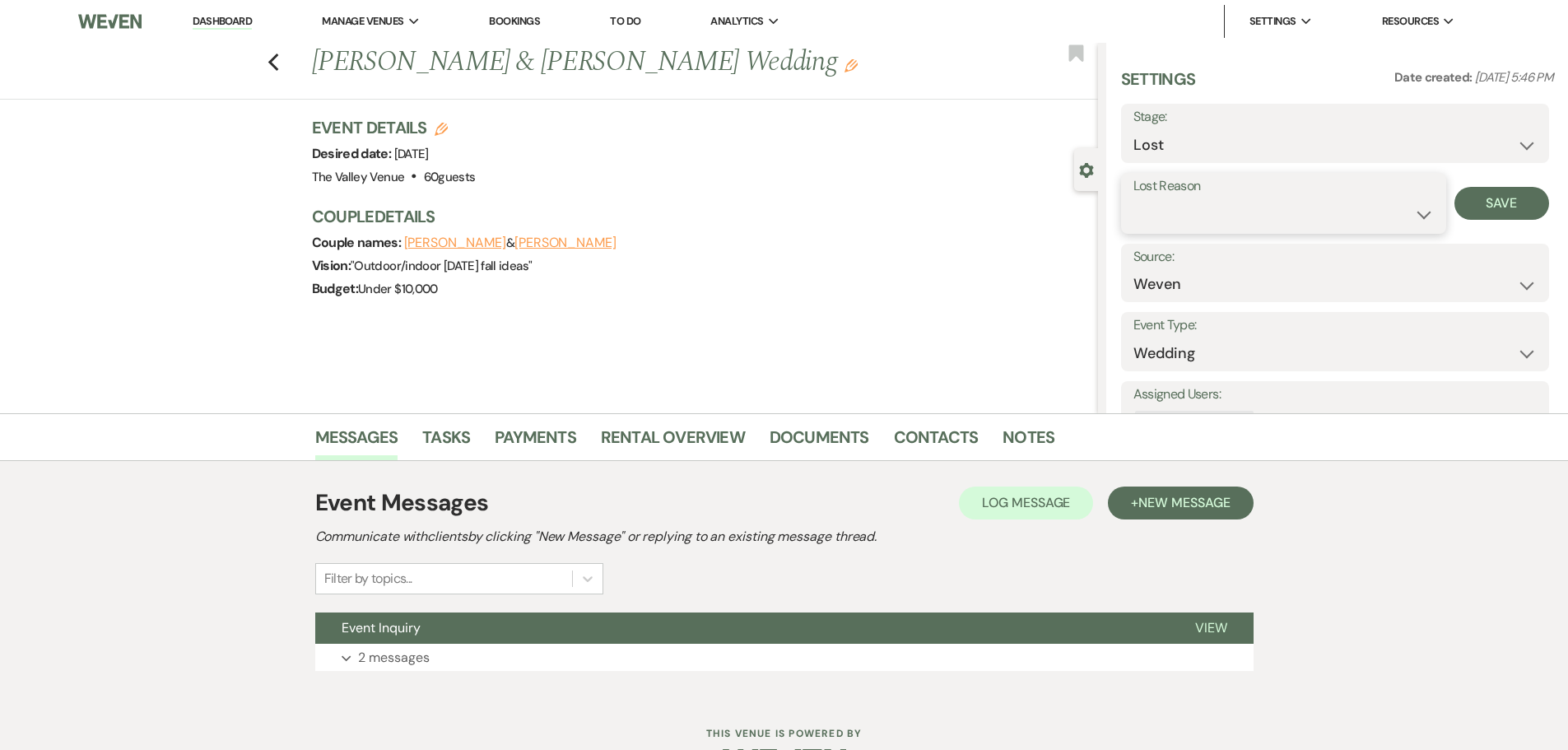
drag, startPoint x: 1171, startPoint y: 211, endPoint x: 1177, endPoint y: 229, distance: 19.0
click at [1171, 211] on select "Booked Elsewhere Budget Date Unavailable No Response Not a Good Match Capacity …" at bounding box center [1283, 214] width 301 height 32
select select "5"
click at [1133, 198] on select "Booked Elsewhere Budget Date Unavailable No Response Not a Good Match Capacity …" at bounding box center [1283, 214] width 301 height 32
click at [1519, 214] on button "Save" at bounding box center [1501, 203] width 94 height 33
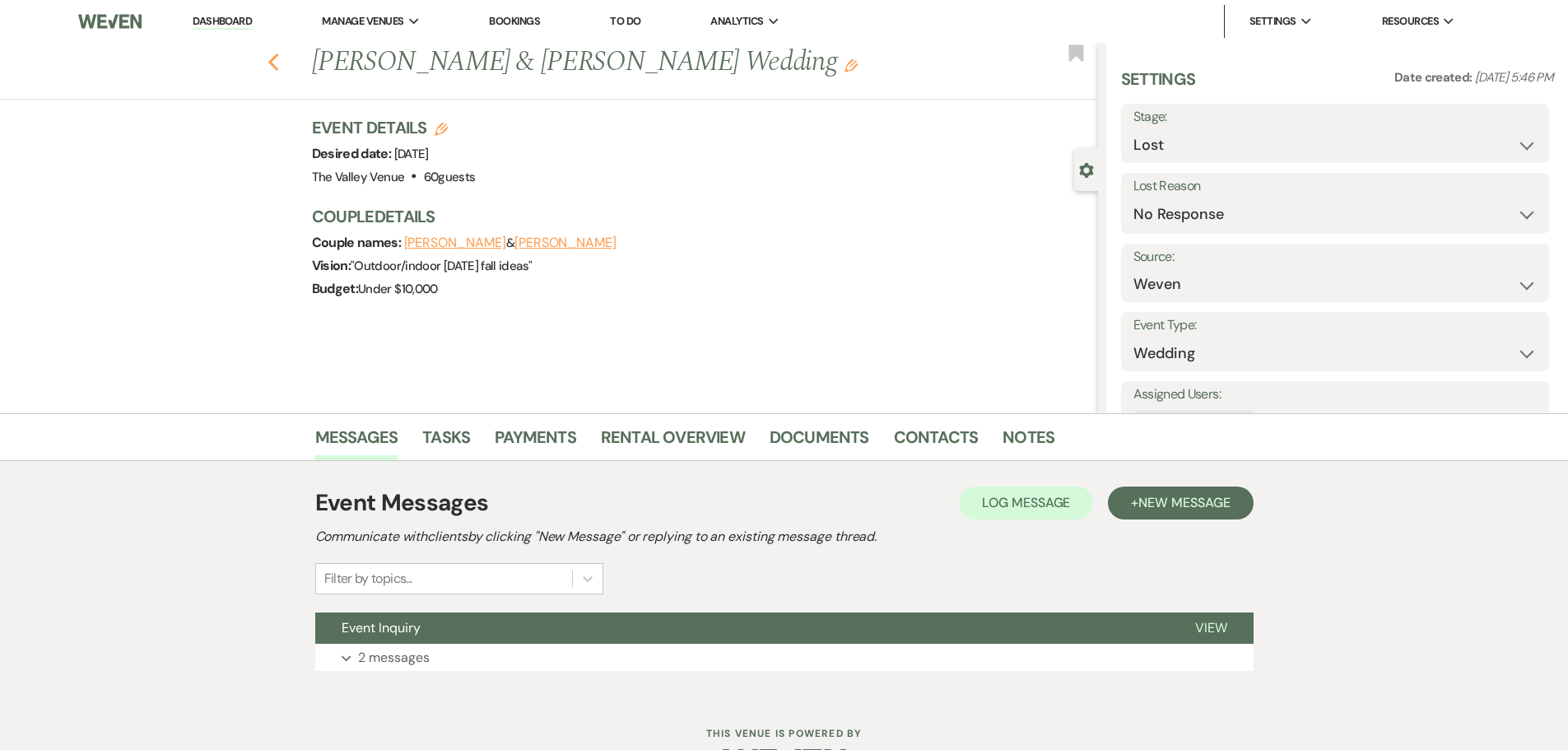
click at [279, 63] on icon "Previous" at bounding box center [274, 62] width 13 height 20
select select "8"
select select "5"
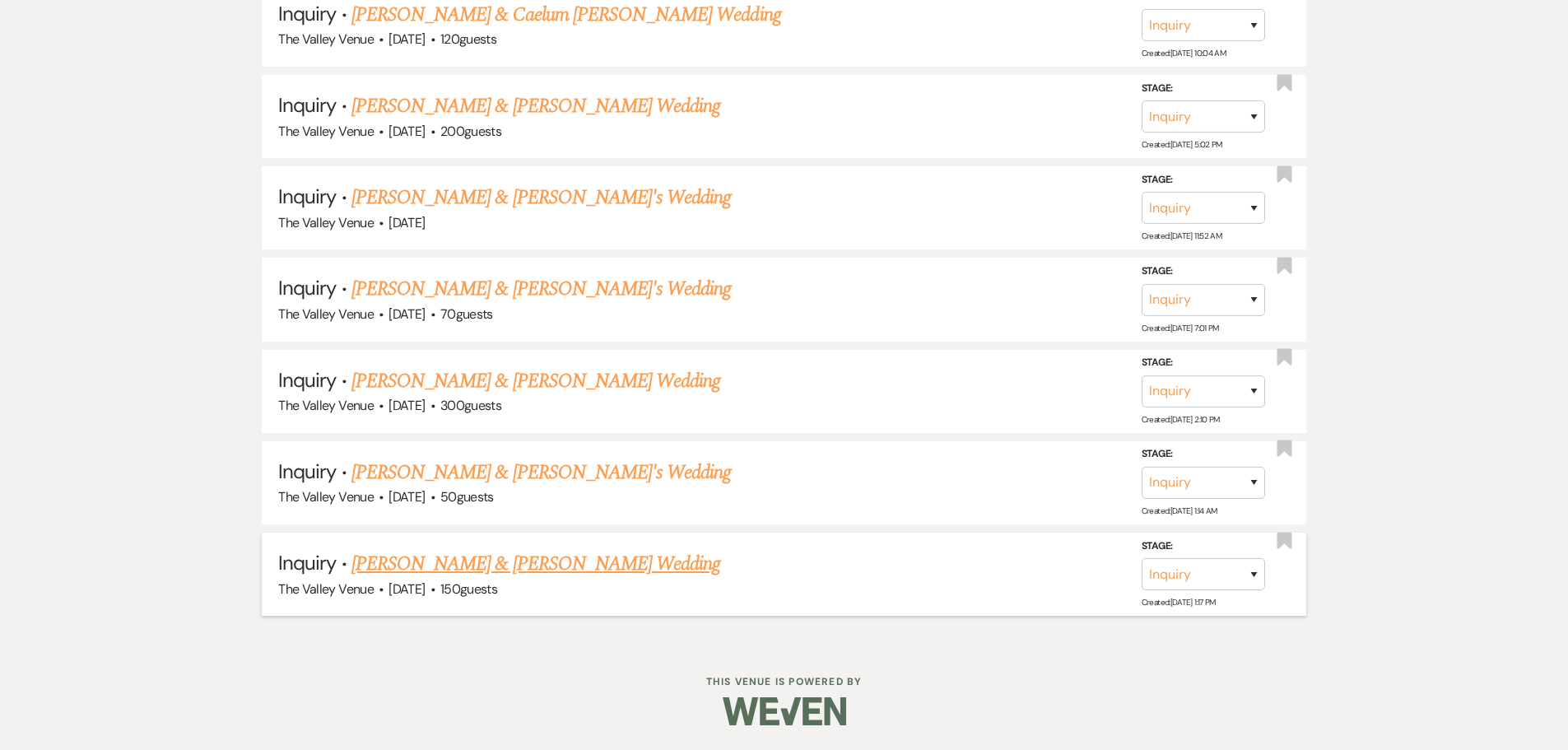
scroll to position [8208, 0]
click at [580, 569] on link "[PERSON_NAME] & [PERSON_NAME] Wedding" at bounding box center [536, 563] width 369 height 30
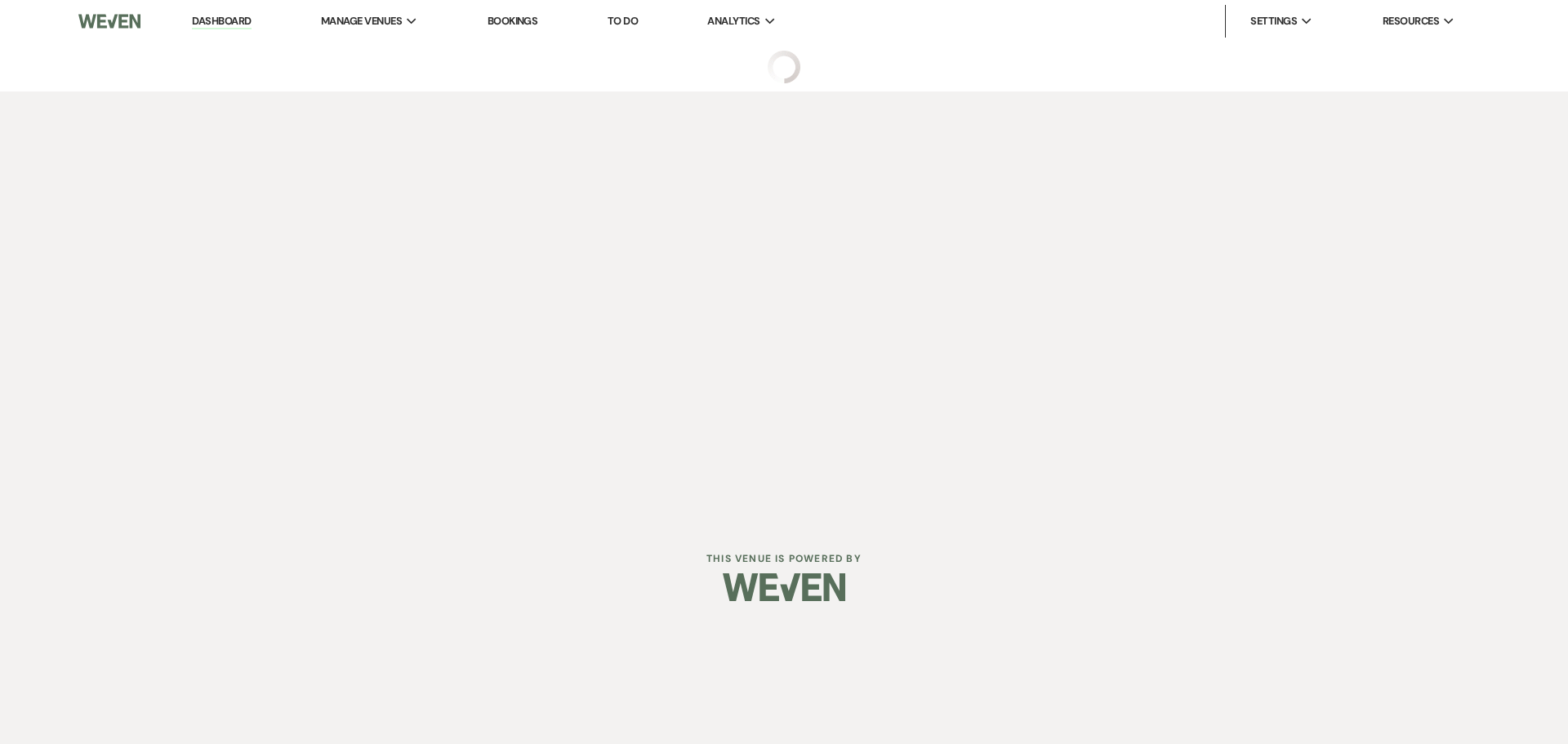
select select "1"
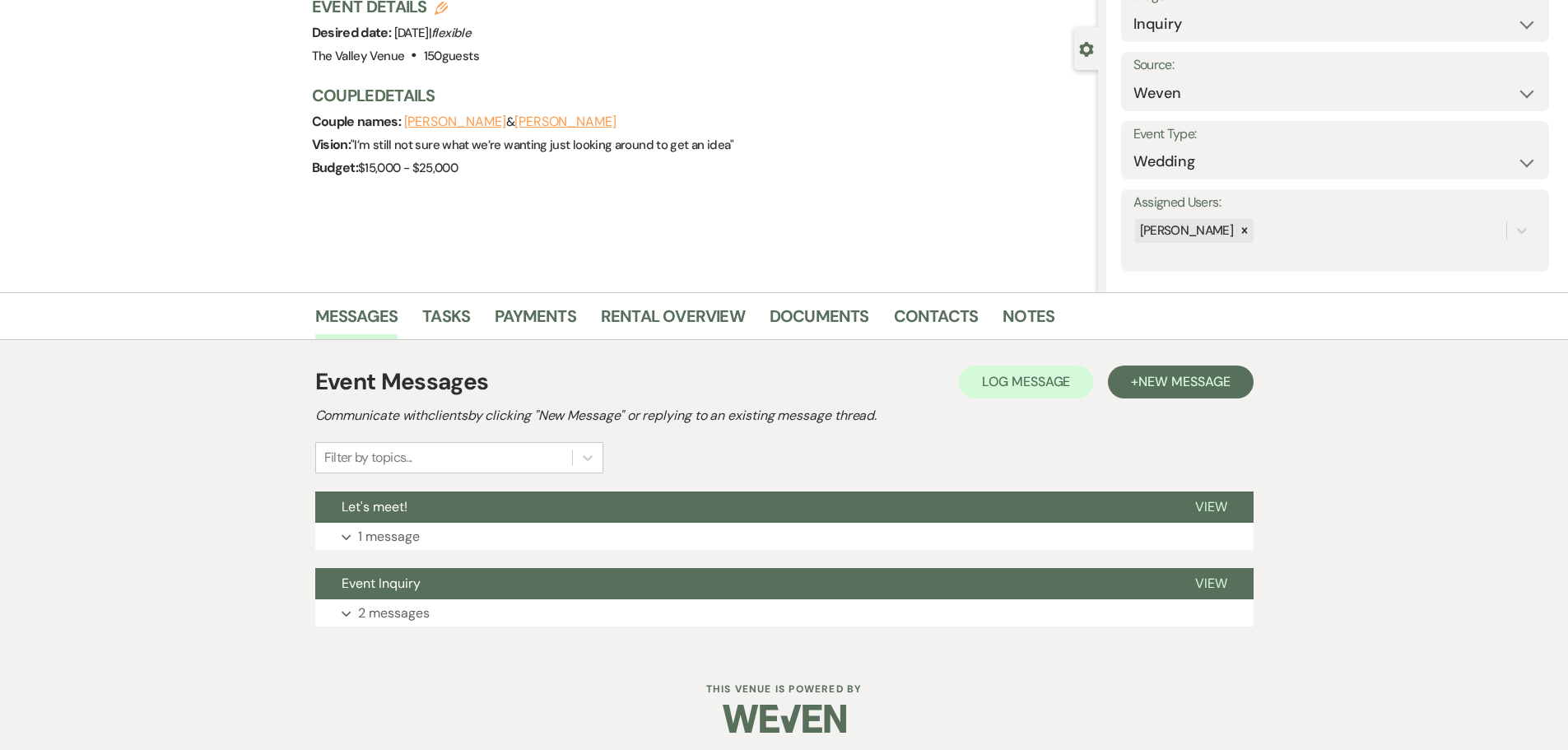
scroll to position [128, 0]
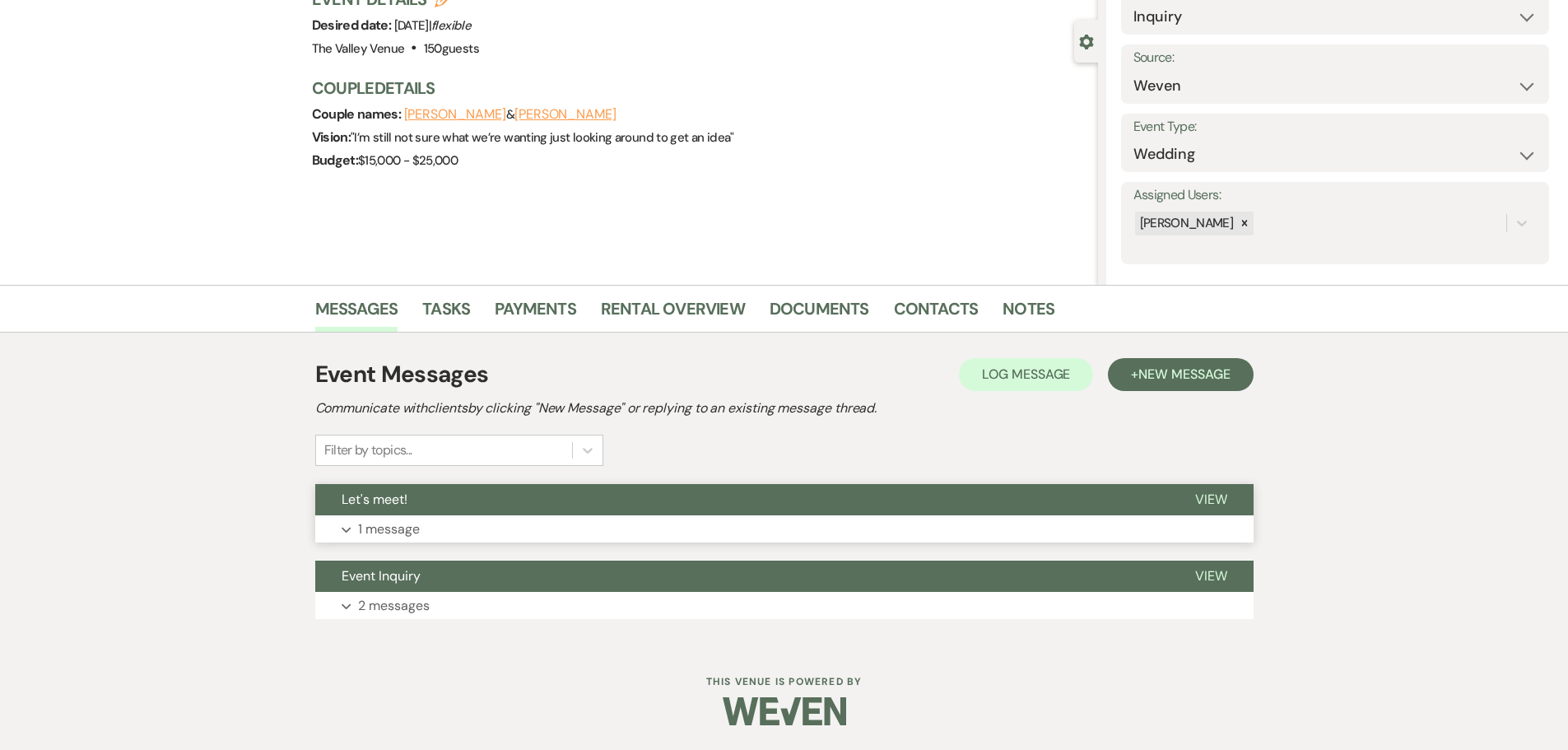
click at [407, 535] on p "1 message" at bounding box center [388, 528] width 62 height 21
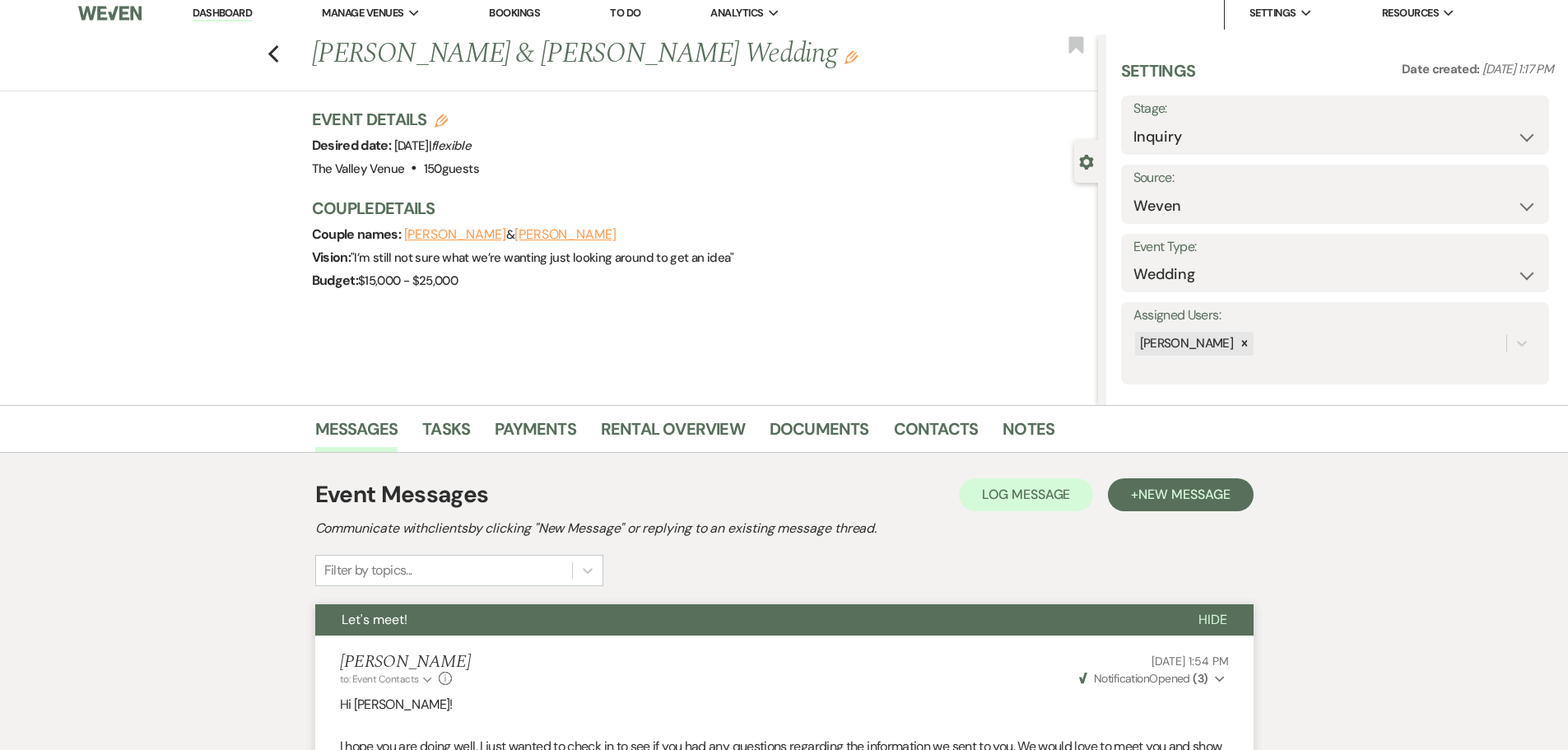
scroll to position [0, 0]
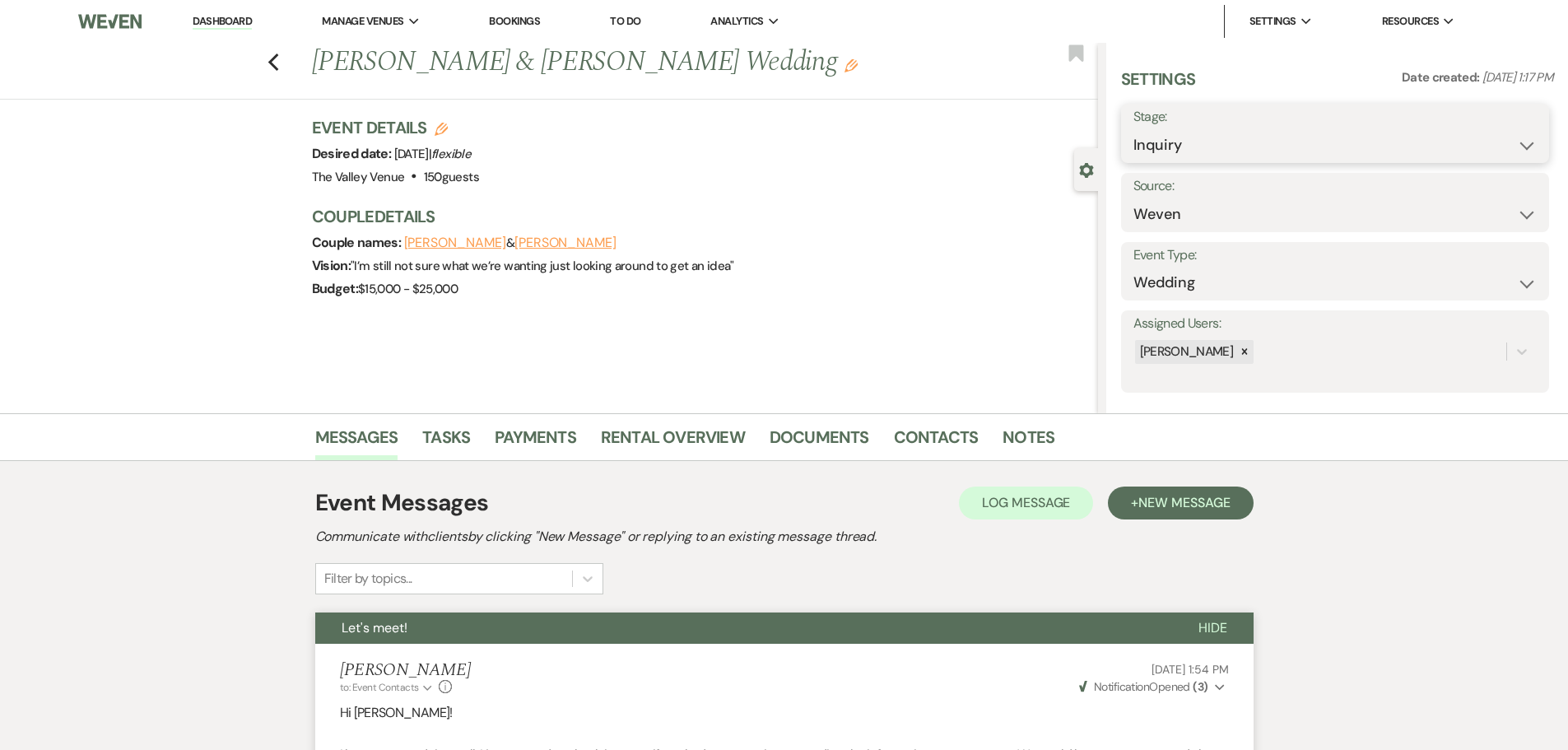
click at [1262, 141] on select "Inquiry Follow Up Tour Requested Tour Confirmed Toured Proposal Sent Booked Lost" at bounding box center [1334, 145] width 403 height 32
click at [1194, 154] on select "Inquiry Follow Up Tour Requested Tour Confirmed Toured Proposal Sent Booked Lost" at bounding box center [1334, 145] width 403 height 32
select select "8"
click at [1133, 129] on select "Inquiry Follow Up Tour Requested Tour Confirmed Toured Proposal Sent Booked Lost" at bounding box center [1334, 145] width 403 height 32
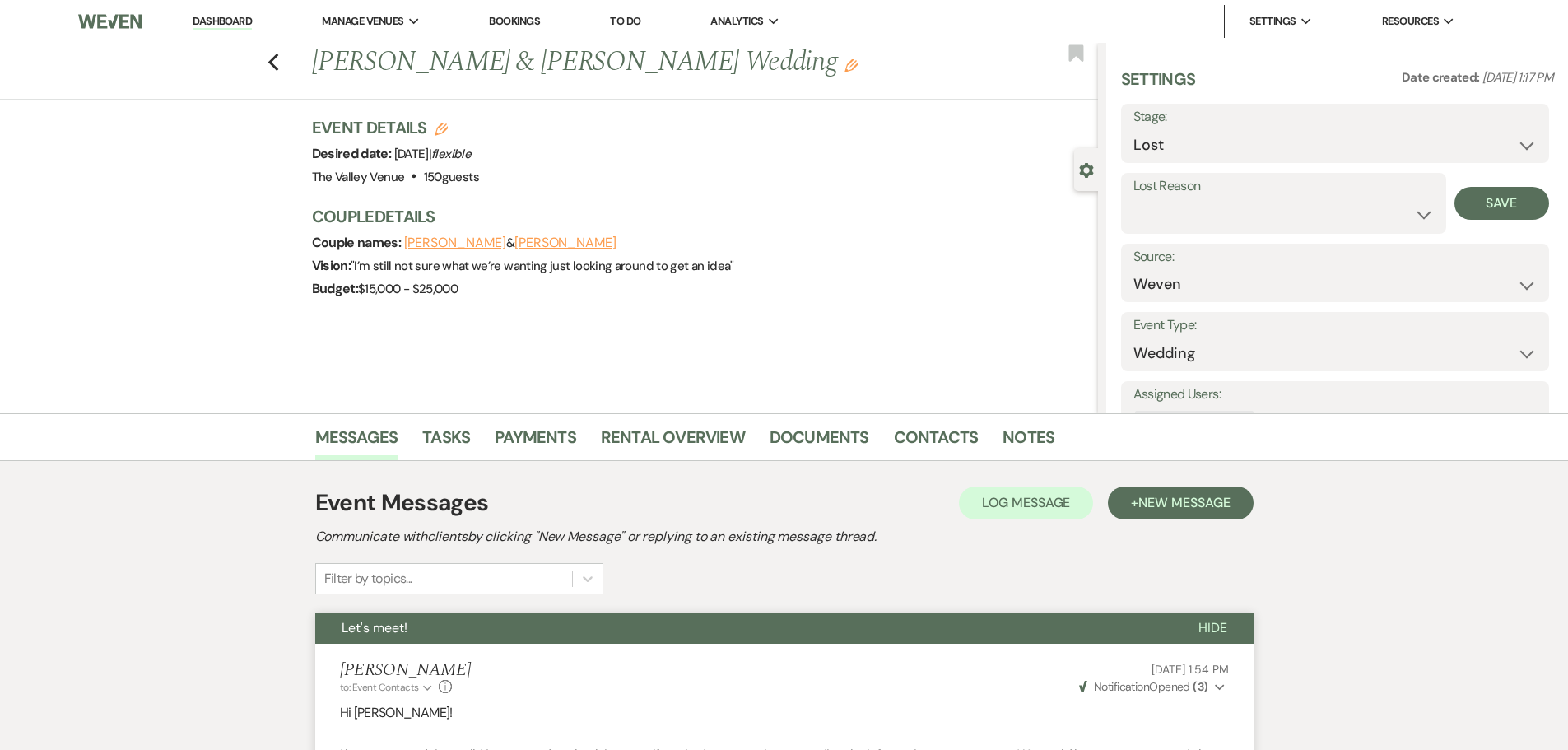
click at [1206, 195] on label "Lost Reason" at bounding box center [1283, 186] width 301 height 24
click at [1205, 224] on select "Booked Elsewhere Budget Date Unavailable No Response Not a Good Match Capacity …" at bounding box center [1283, 214] width 301 height 32
select select "5"
click at [1133, 198] on select "Booked Elsewhere Budget Date Unavailable No Response Not a Good Match Capacity …" at bounding box center [1283, 214] width 301 height 32
click at [1512, 200] on button "Save" at bounding box center [1501, 203] width 94 height 33
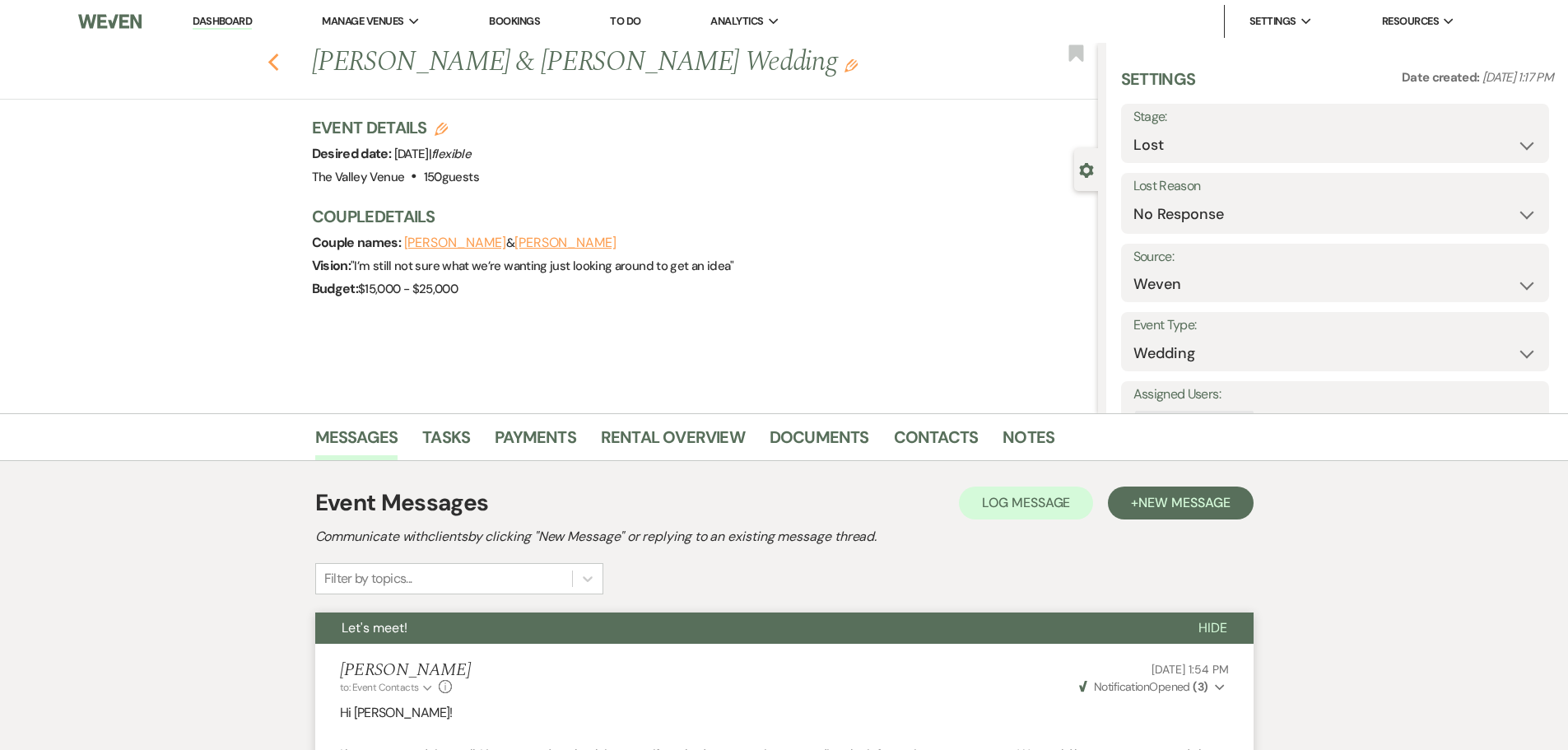
click at [275, 65] on icon "Previous" at bounding box center [274, 62] width 13 height 20
select select "8"
select select "5"
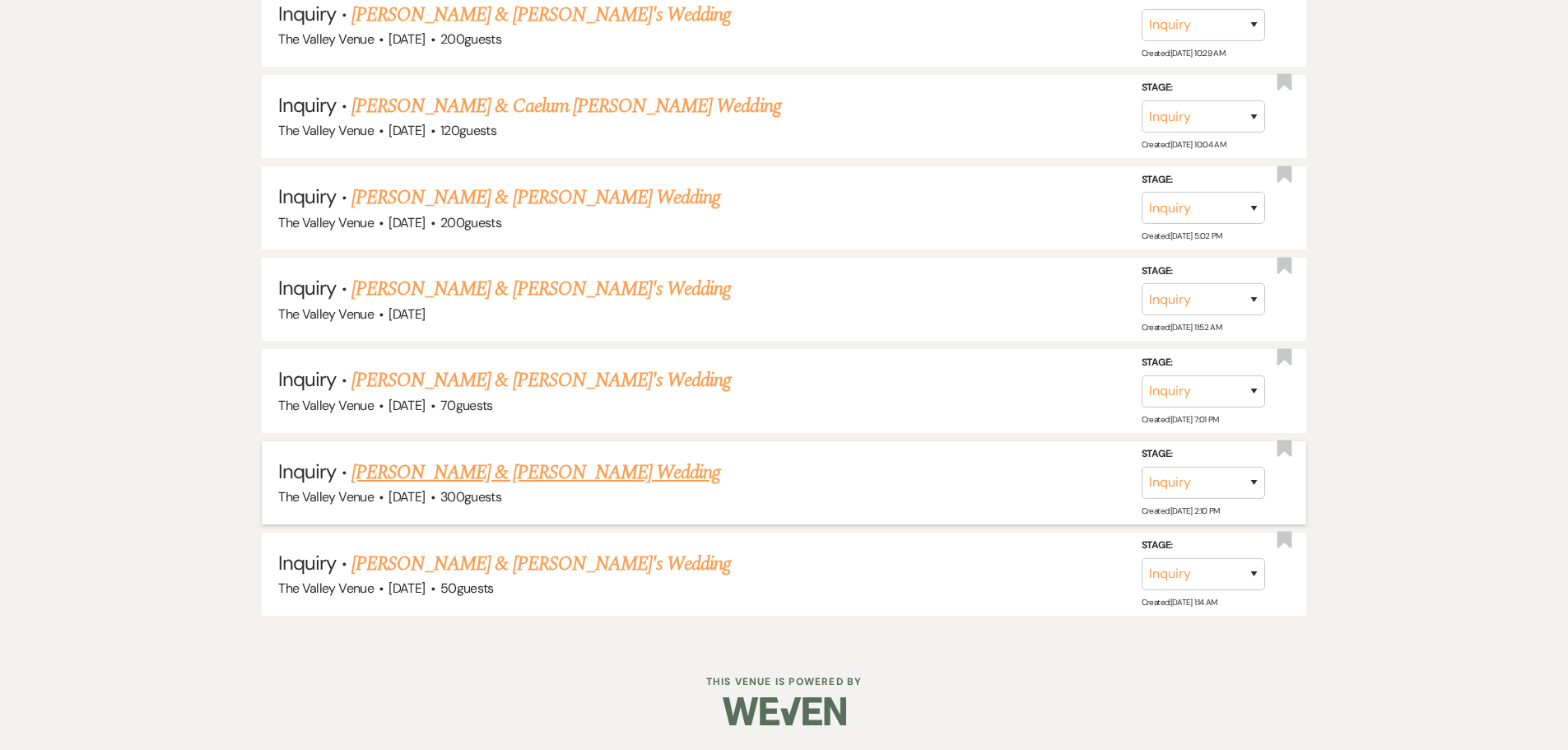
scroll to position [8117, 0]
click at [576, 559] on link "[PERSON_NAME] & [PERSON_NAME]'s Wedding" at bounding box center [542, 563] width 381 height 30
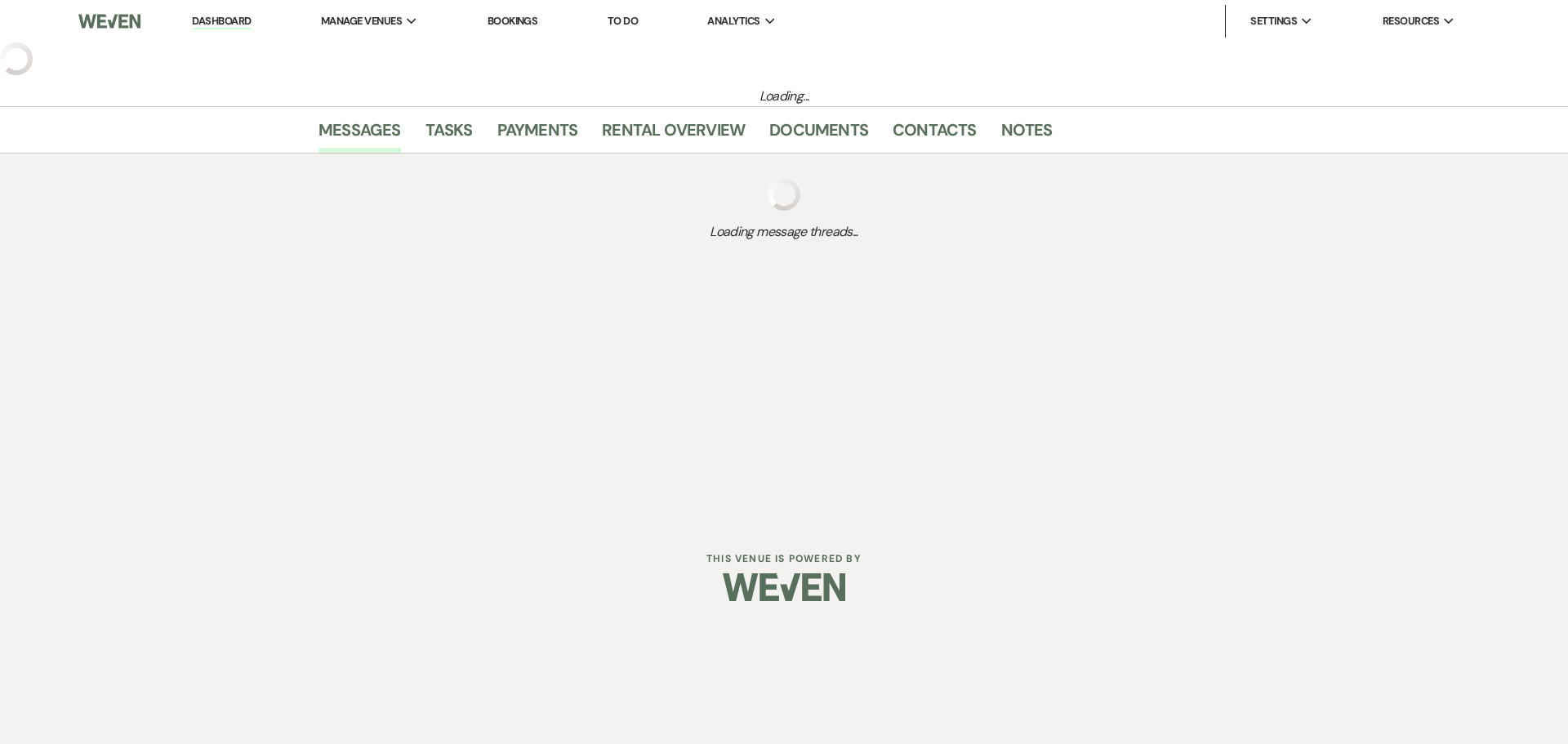
select select "1"
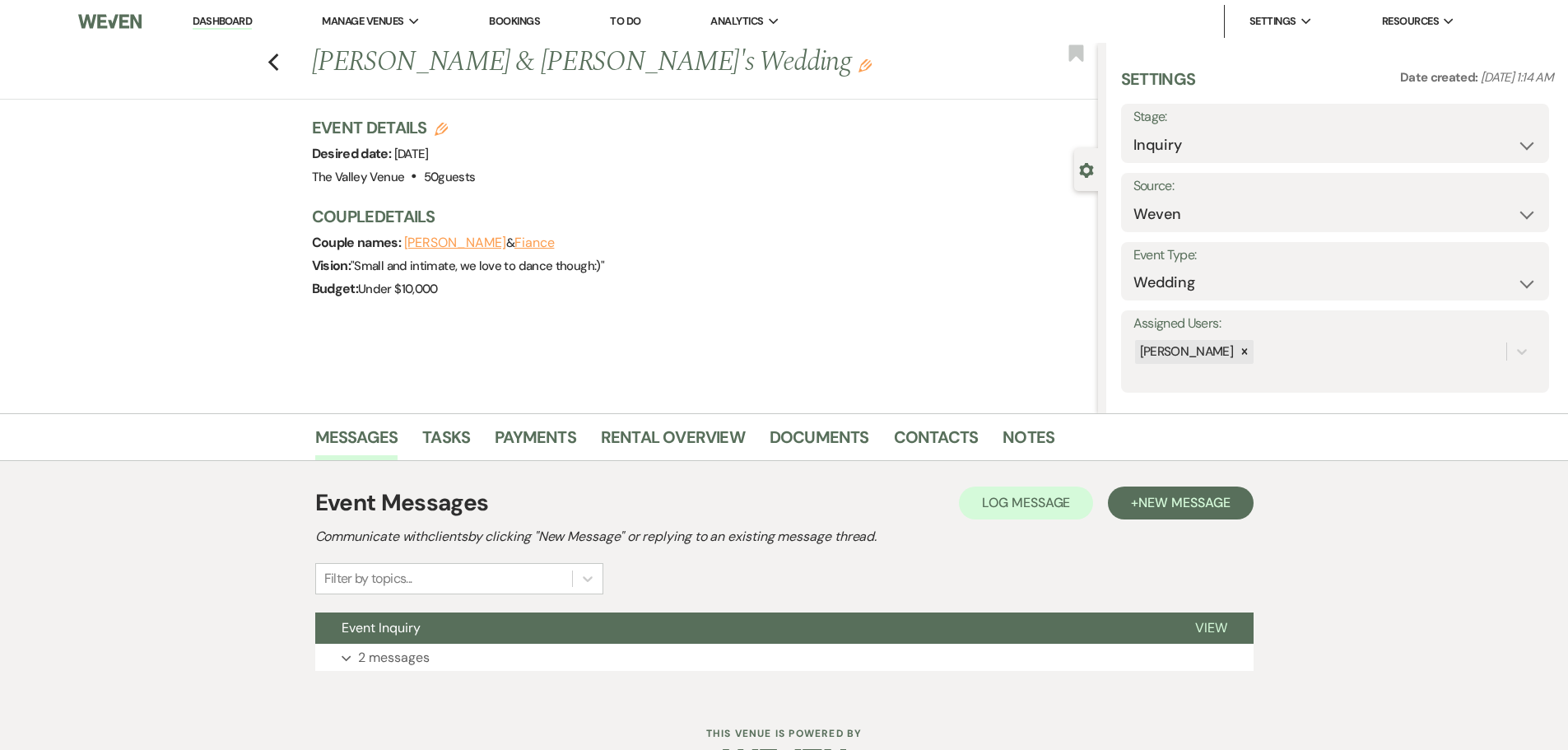
drag, startPoint x: 1194, startPoint y: 122, endPoint x: 1189, endPoint y: 134, distance: 13.0
click at [1193, 127] on label "Stage:" at bounding box center [1334, 117] width 403 height 24
click at [1183, 150] on select "Inquiry Follow Up Tour Requested Tour Confirmed Toured Proposal Sent Booked Lost" at bounding box center [1334, 145] width 403 height 32
select select "8"
click at [1133, 129] on select "Inquiry Follow Up Tour Requested Tour Confirmed Toured Proposal Sent Booked Lost" at bounding box center [1334, 145] width 403 height 32
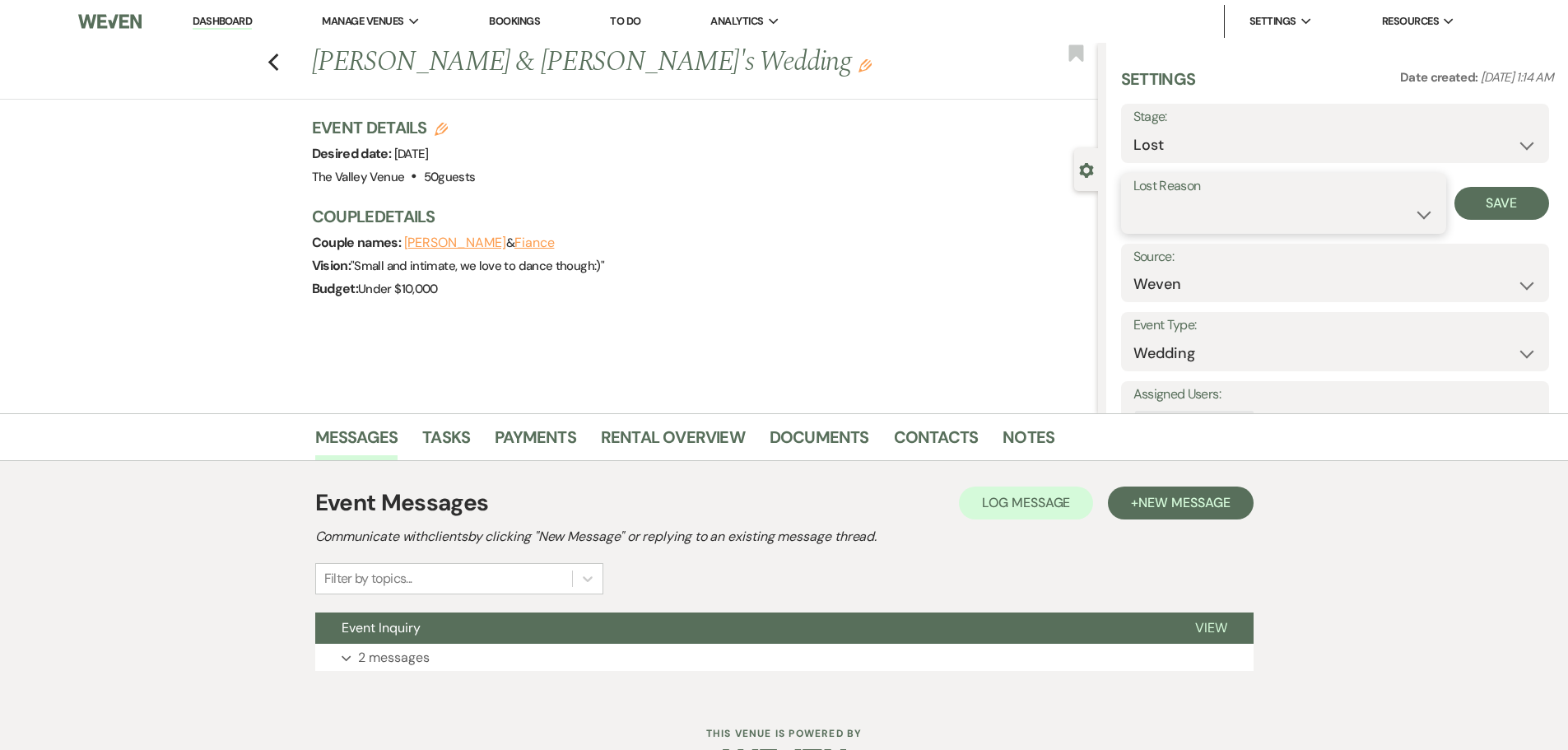
click at [1182, 211] on select "Booked Elsewhere Budget Date Unavailable No Response Not a Good Match Capacity …" at bounding box center [1283, 214] width 301 height 32
select select "5"
click at [1133, 198] on select "Booked Elsewhere Budget Date Unavailable No Response Not a Good Match Capacity …" at bounding box center [1283, 214] width 301 height 32
click at [1486, 196] on button "Save" at bounding box center [1501, 203] width 94 height 33
click at [292, 66] on div "Previous CHELSEA VASQUEZ & Fiance's Wedding Edit Bookmark" at bounding box center [544, 70] width 1106 height 57
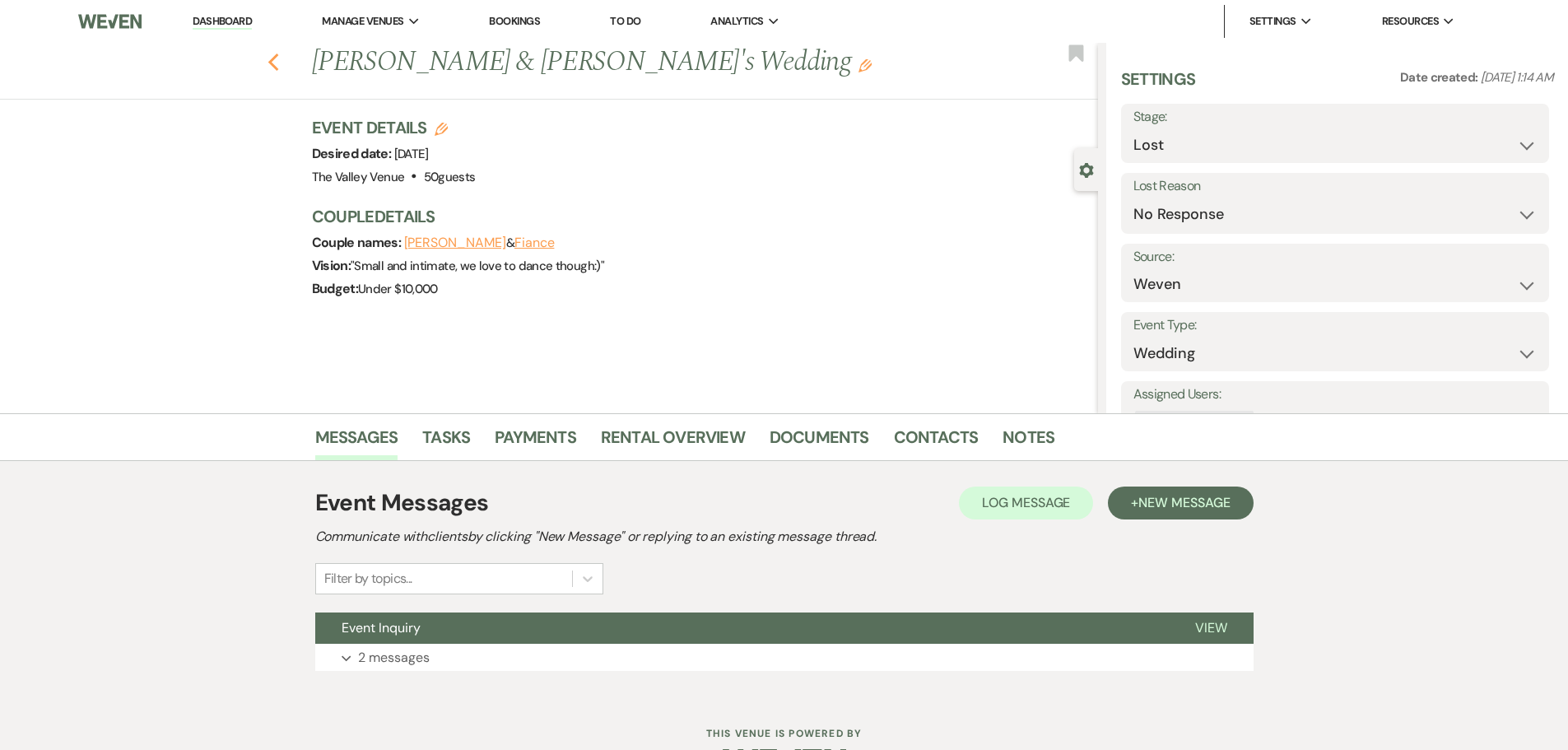
click at [279, 65] on icon "Previous" at bounding box center [274, 62] width 13 height 20
select select "8"
select select "5"
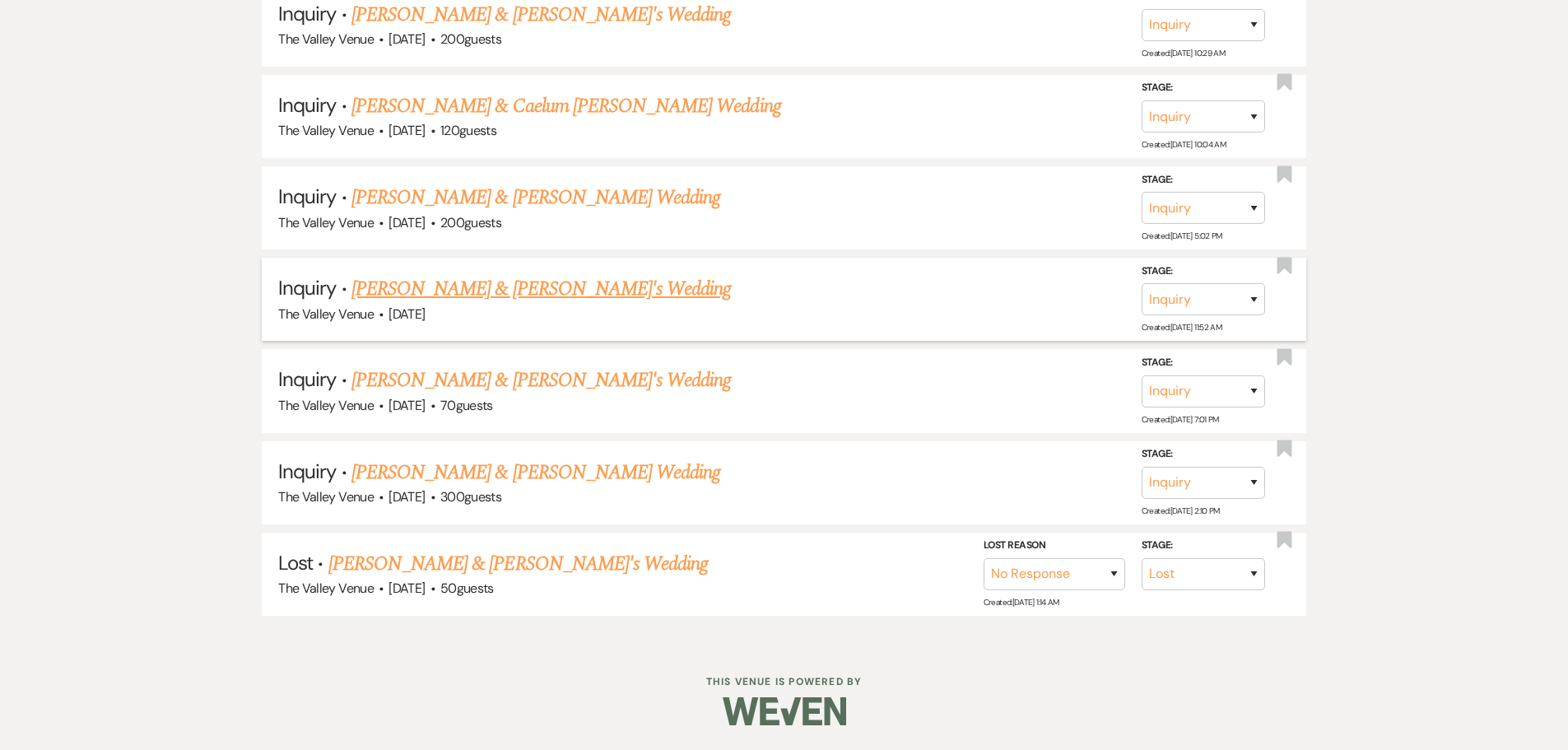
scroll to position [8026, 0]
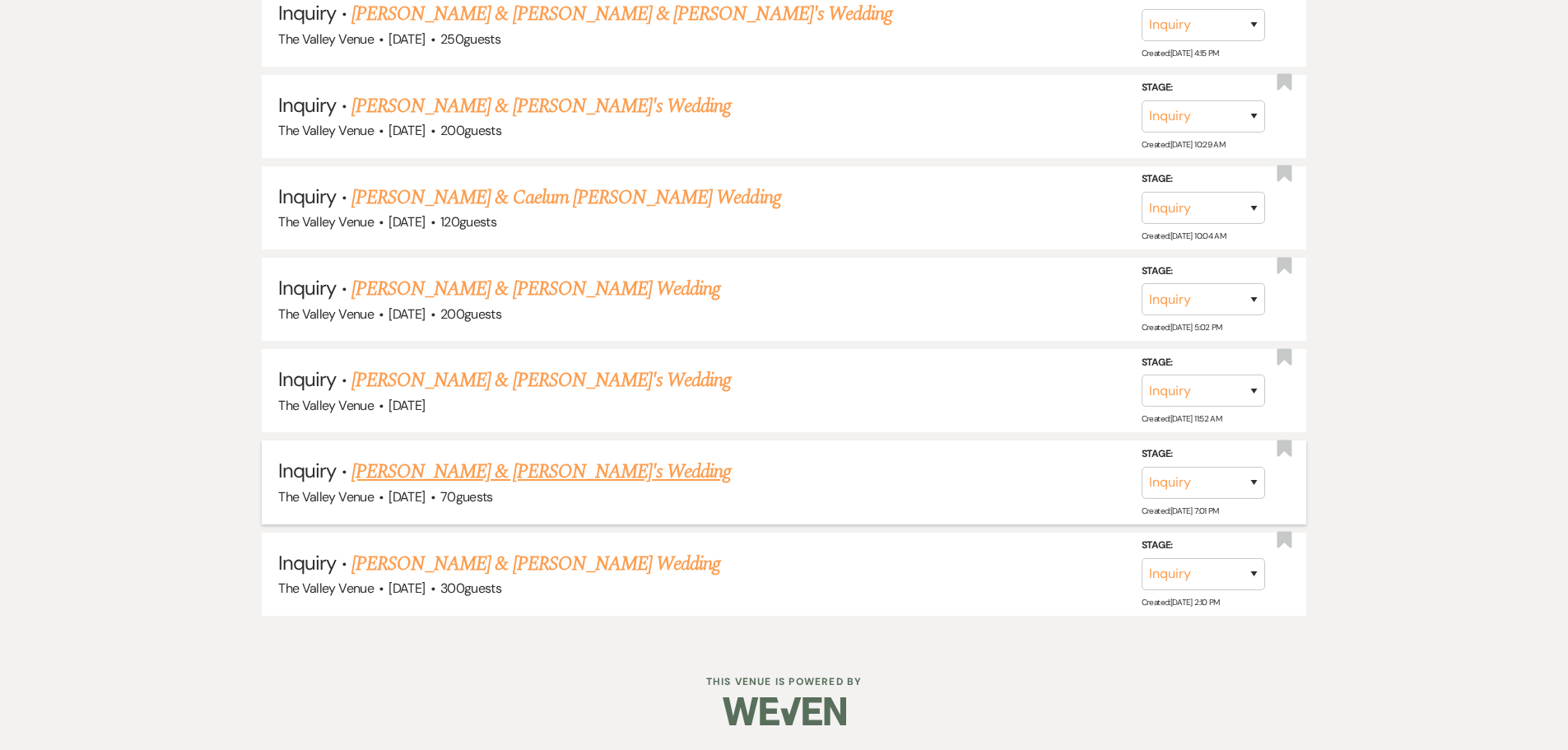
click at [540, 465] on link "[PERSON_NAME] & [PERSON_NAME]'s Wedding" at bounding box center [542, 471] width 381 height 30
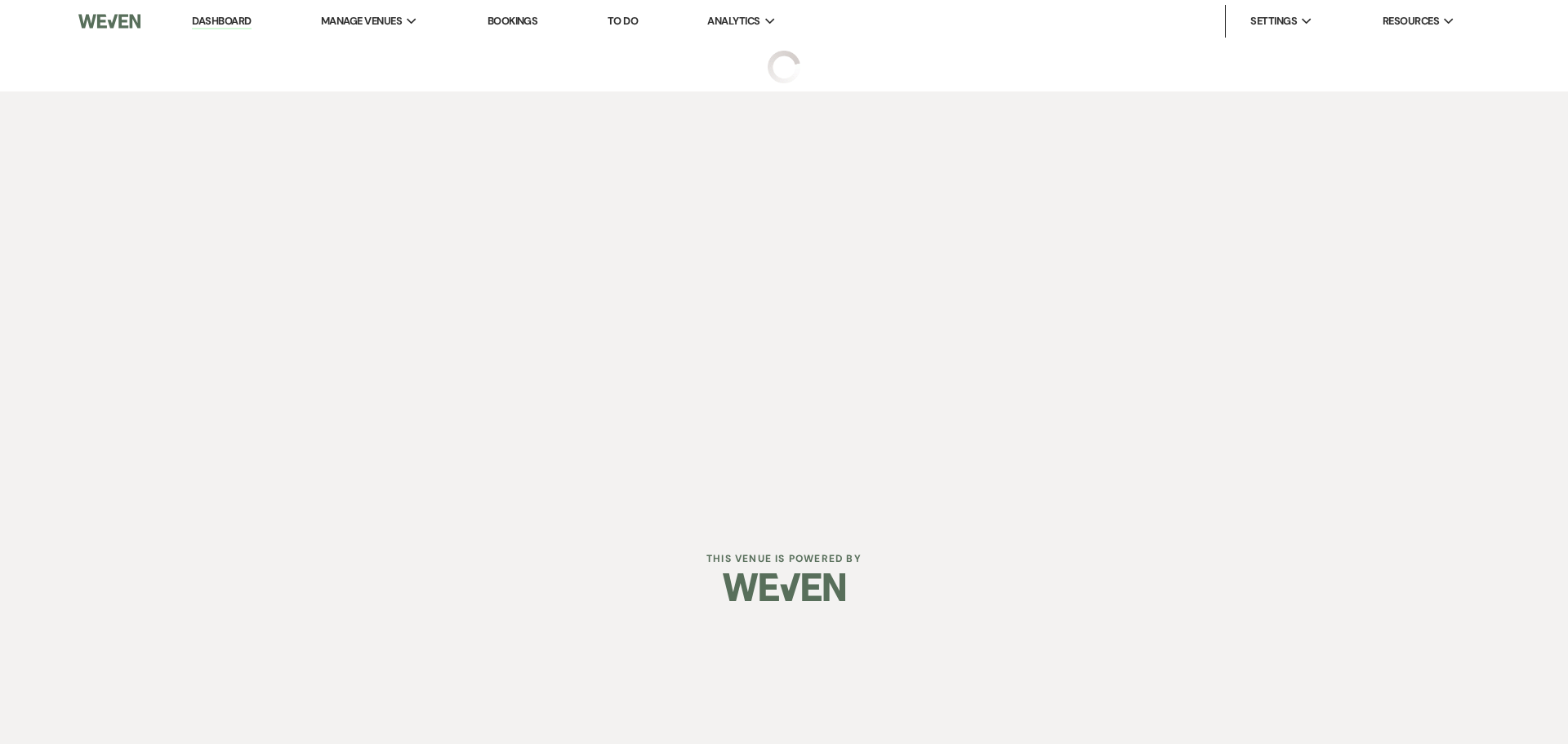
select select "1"
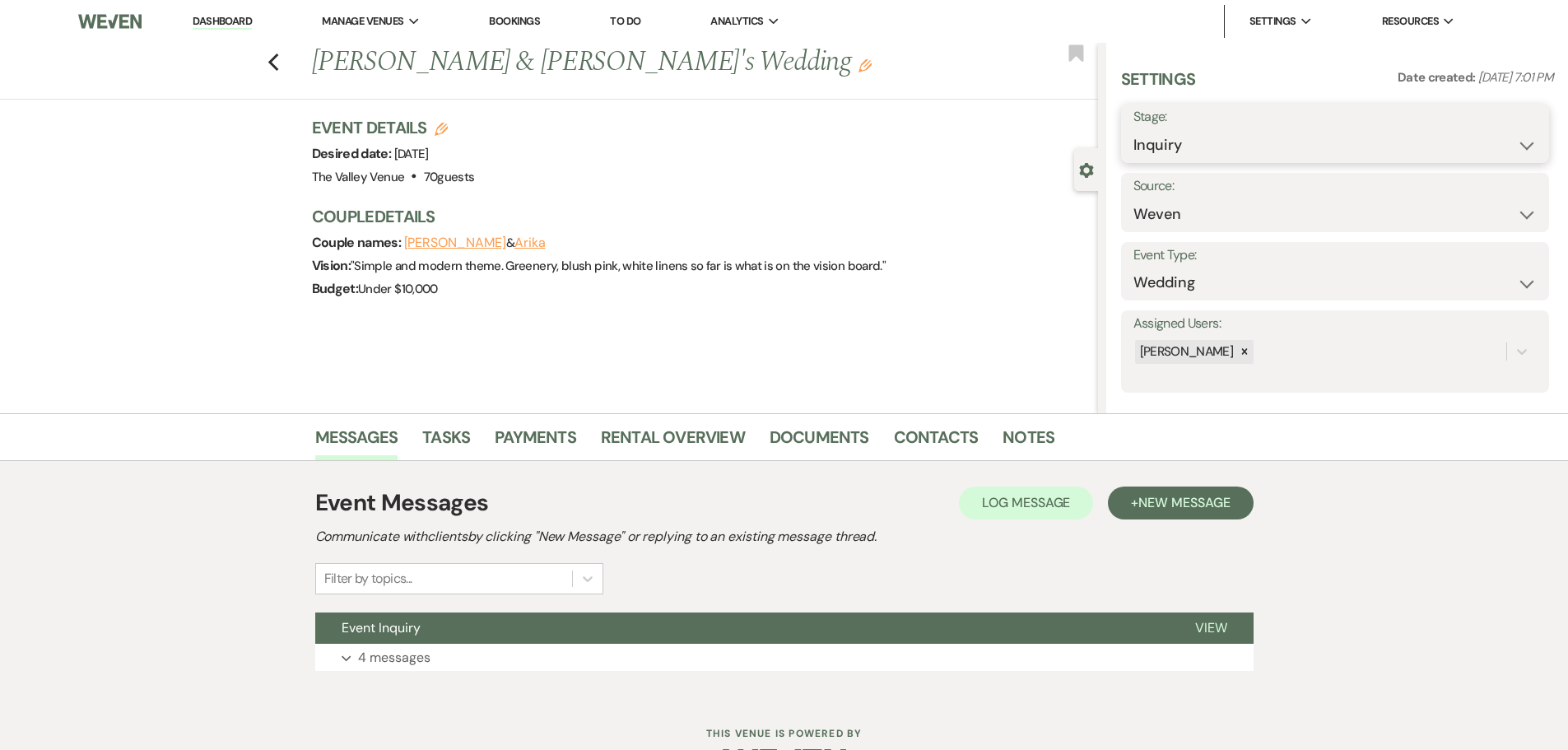
click at [1190, 152] on select "Inquiry Follow Up Tour Requested Tour Confirmed Toured Proposal Sent Booked Lost" at bounding box center [1334, 145] width 403 height 32
select select "8"
click at [1133, 129] on select "Inquiry Follow Up Tour Requested Tour Confirmed Toured Proposal Sent Booked Lost" at bounding box center [1334, 145] width 403 height 32
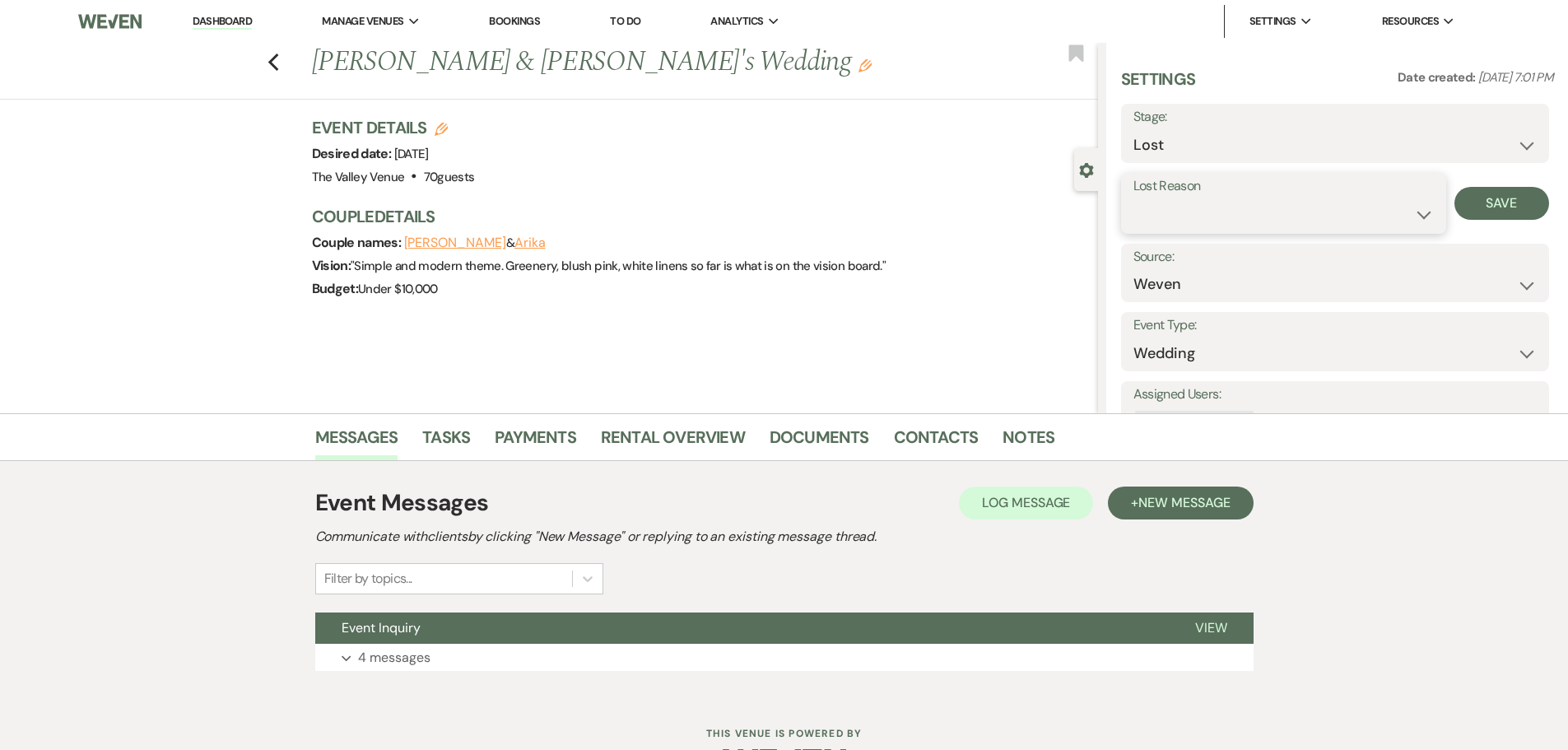
drag, startPoint x: 1193, startPoint y: 211, endPoint x: 1195, endPoint y: 228, distance: 17.1
click at [1193, 211] on select "Booked Elsewhere Budget Date Unavailable No Response Not a Good Match Capacity …" at bounding box center [1283, 214] width 301 height 32
select select "5"
click at [1133, 198] on select "Booked Elsewhere Budget Date Unavailable No Response Not a Good Match Capacity …" at bounding box center [1283, 214] width 301 height 32
click at [1495, 200] on button "Save" at bounding box center [1501, 203] width 94 height 33
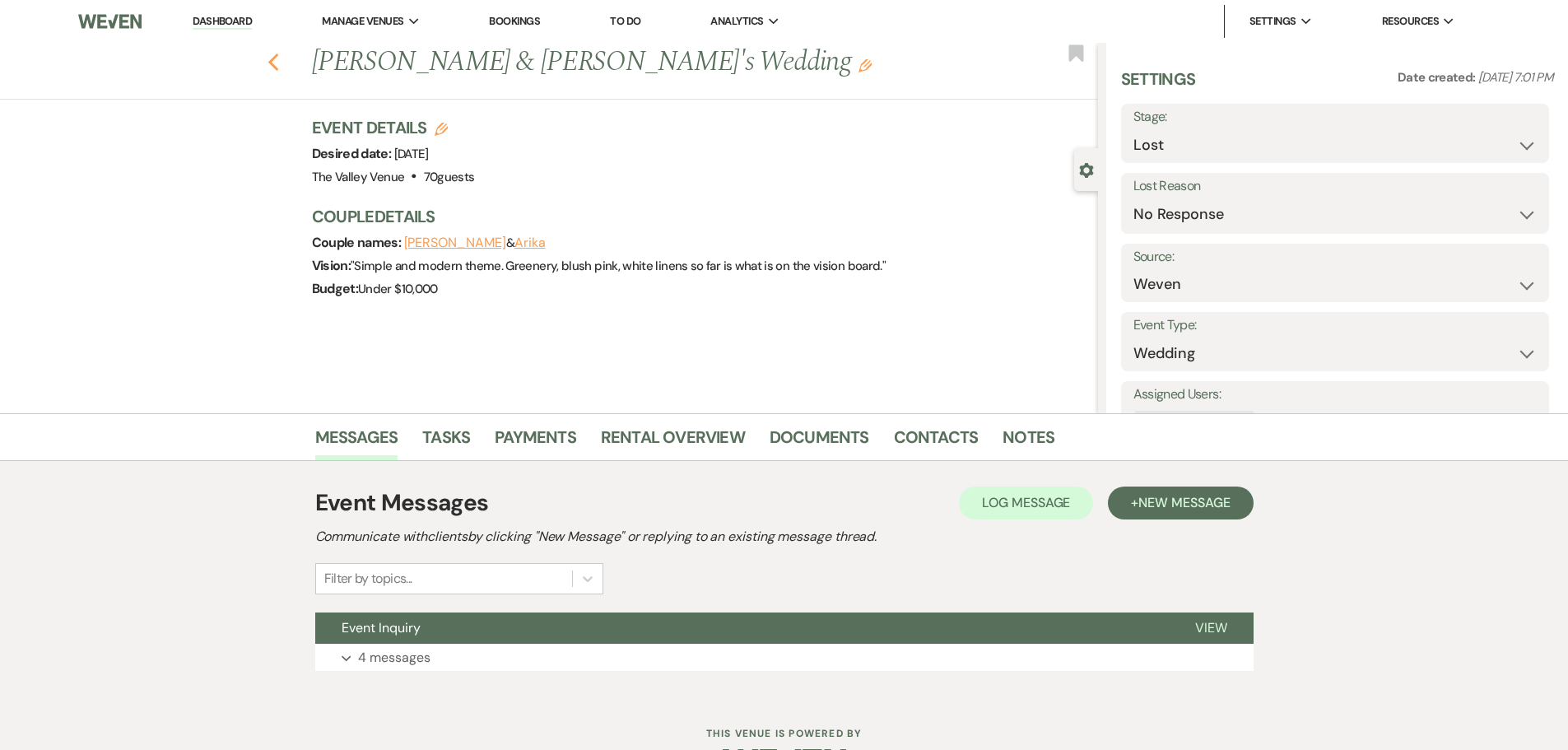
click at [278, 59] on use "button" at bounding box center [273, 62] width 11 height 18
select select "8"
select select "5"
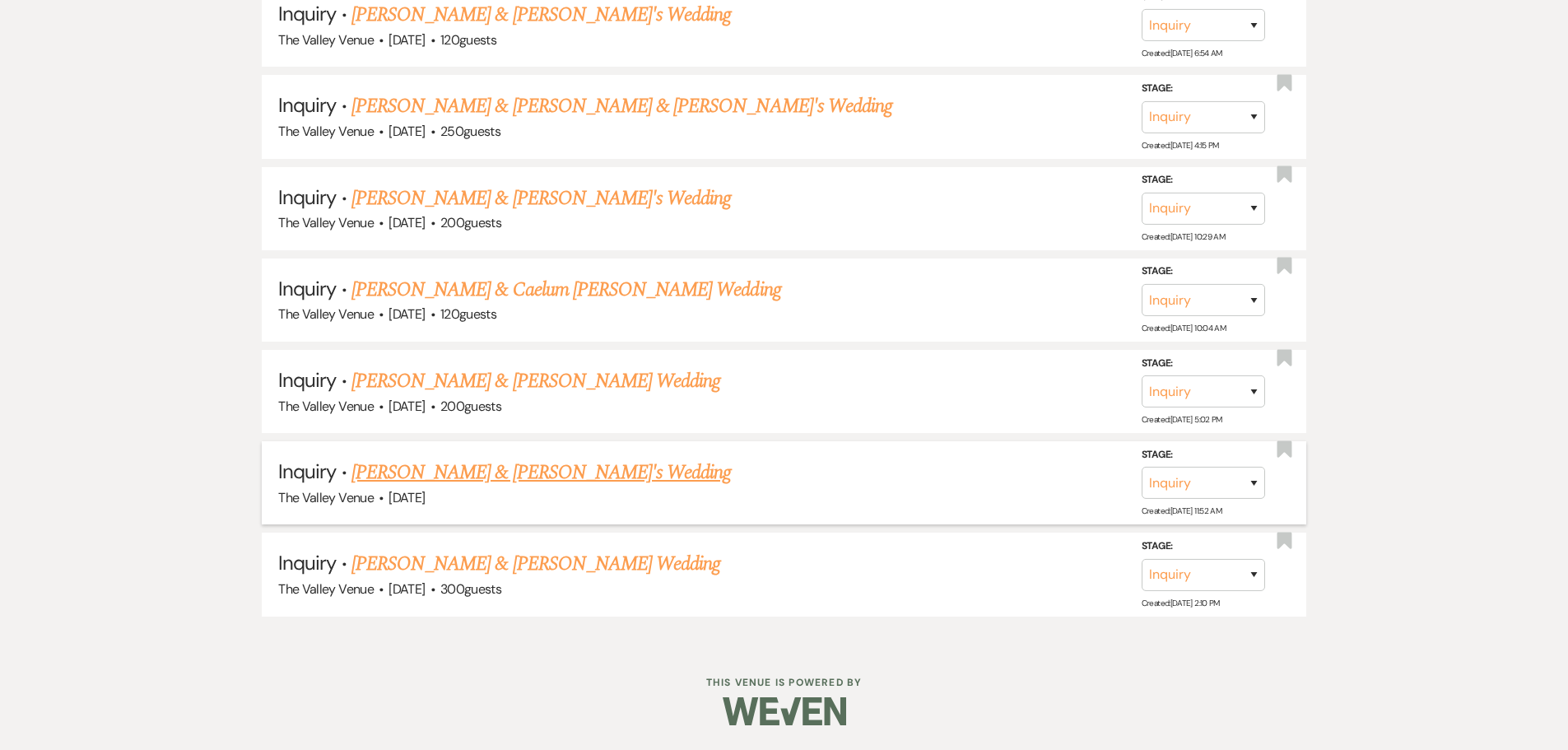
scroll to position [7934, 0]
click at [552, 470] on link "[PERSON_NAME] & [PERSON_NAME]'s Wedding" at bounding box center [542, 472] width 381 height 30
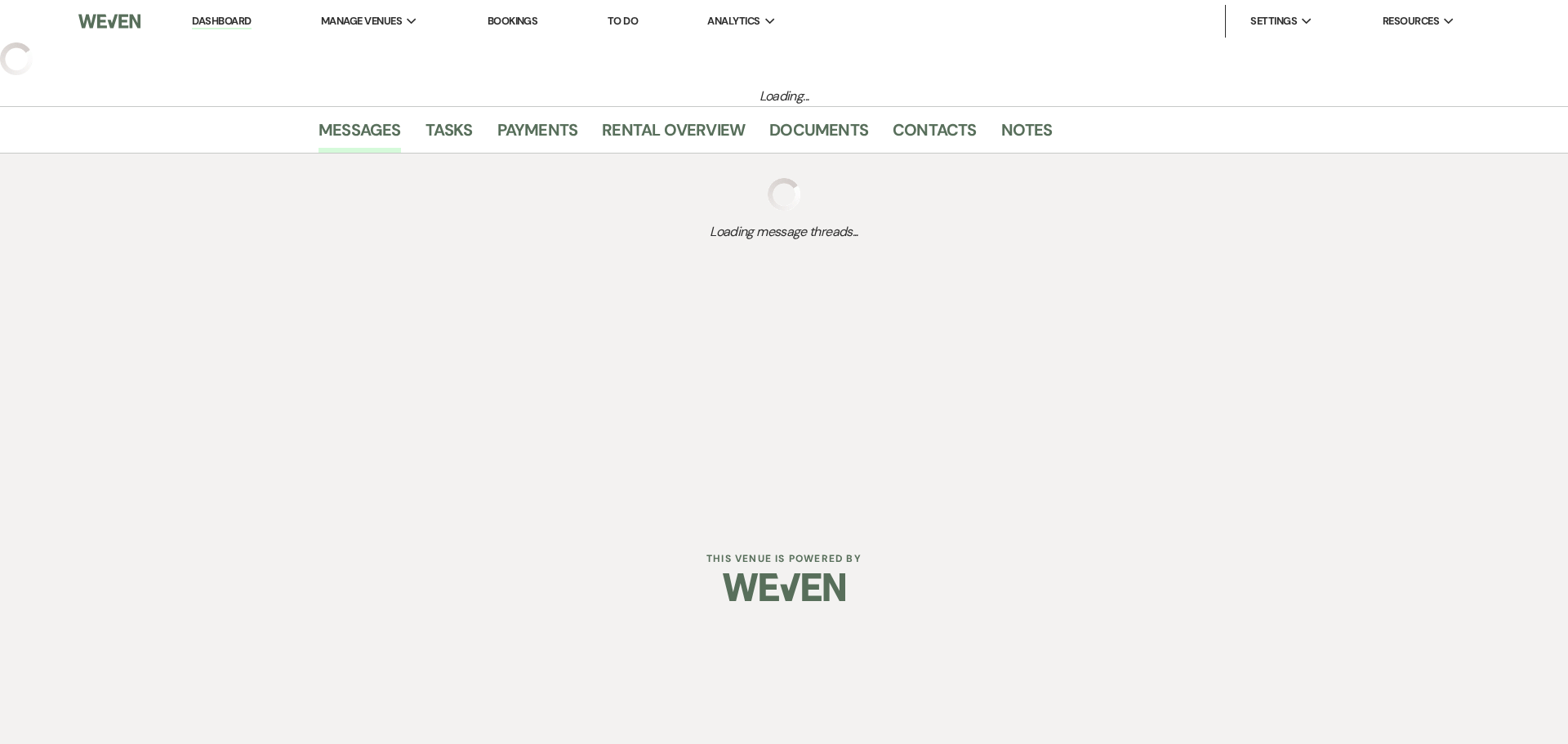
select select "8"
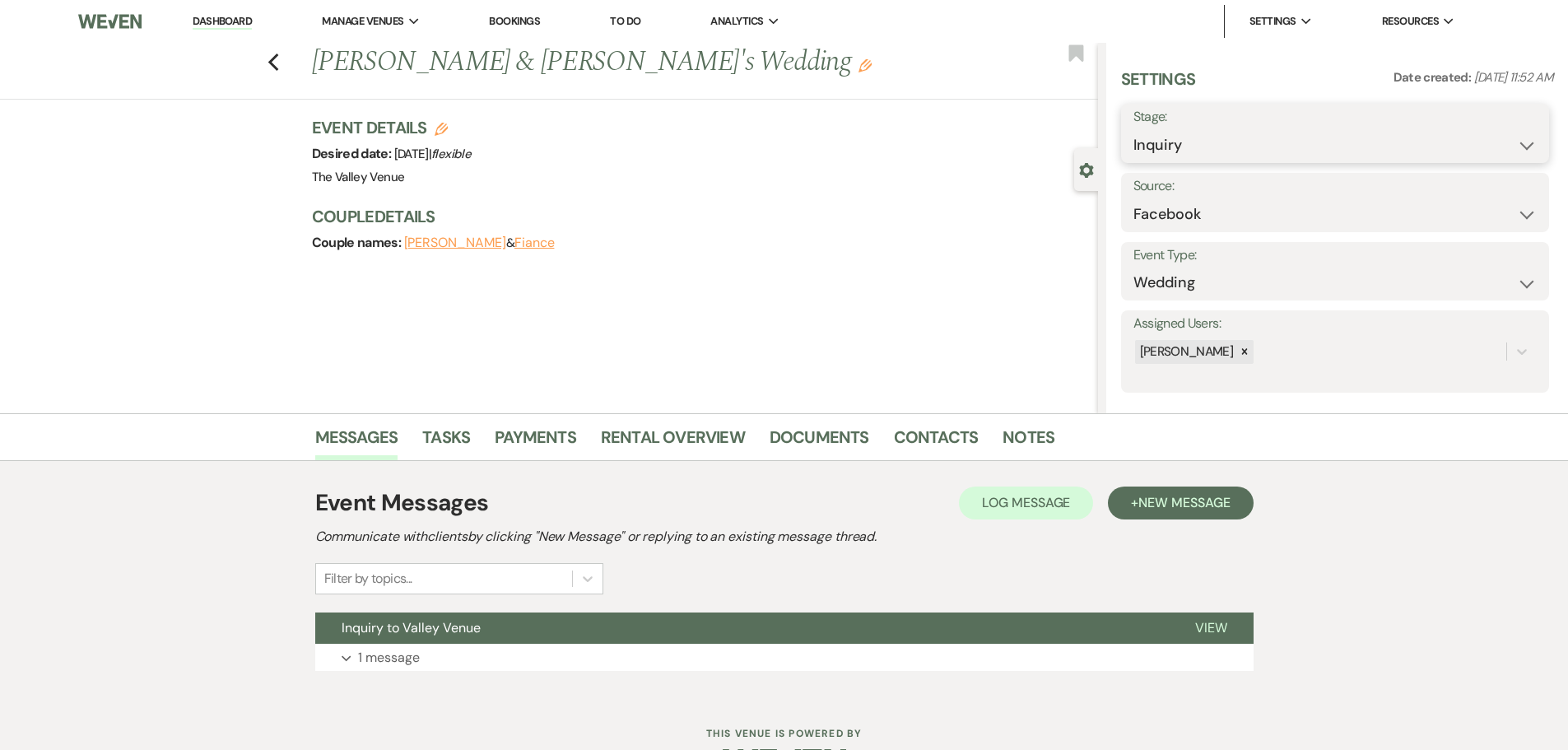
click at [1176, 151] on select "Inquiry Follow Up Tour Requested Tour Confirmed Toured Proposal Sent Booked Lost" at bounding box center [1334, 145] width 403 height 32
select select "8"
click at [1133, 129] on select "Inquiry Follow Up Tour Requested Tour Confirmed Toured Proposal Sent Booked Lost" at bounding box center [1334, 145] width 403 height 32
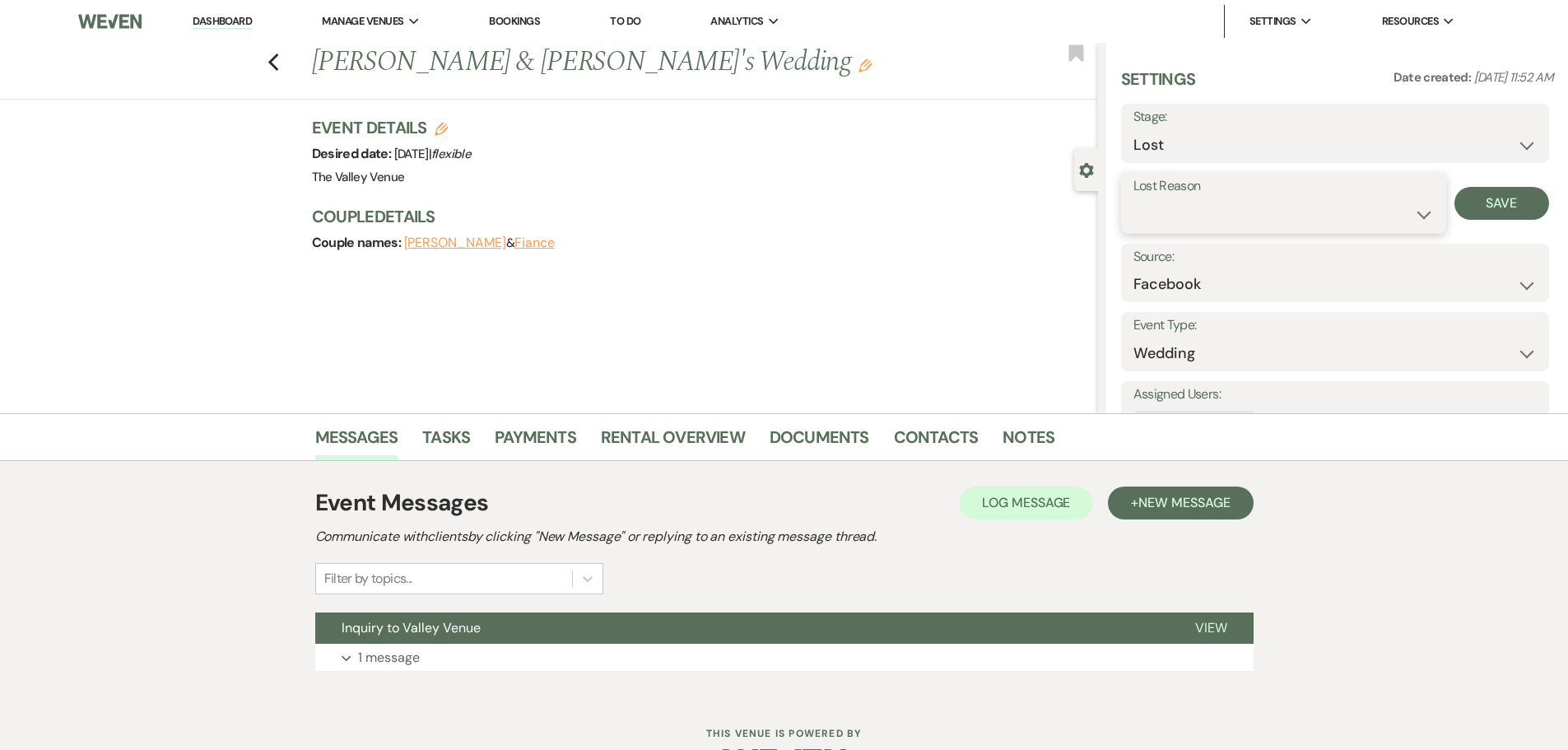
drag, startPoint x: 1193, startPoint y: 236, endPoint x: 1191, endPoint y: 226, distance: 10.2
click at [1193, 228] on select "Booked Elsewhere Budget Date Unavailable No Response Not a Good Match Capacity …" at bounding box center [1283, 214] width 301 height 32
select select "5"
click at [1133, 198] on select "Booked Elsewhere Budget Date Unavailable No Response Not a Good Match Capacity …" at bounding box center [1283, 214] width 301 height 32
click at [1499, 209] on button "Save" at bounding box center [1501, 203] width 94 height 33
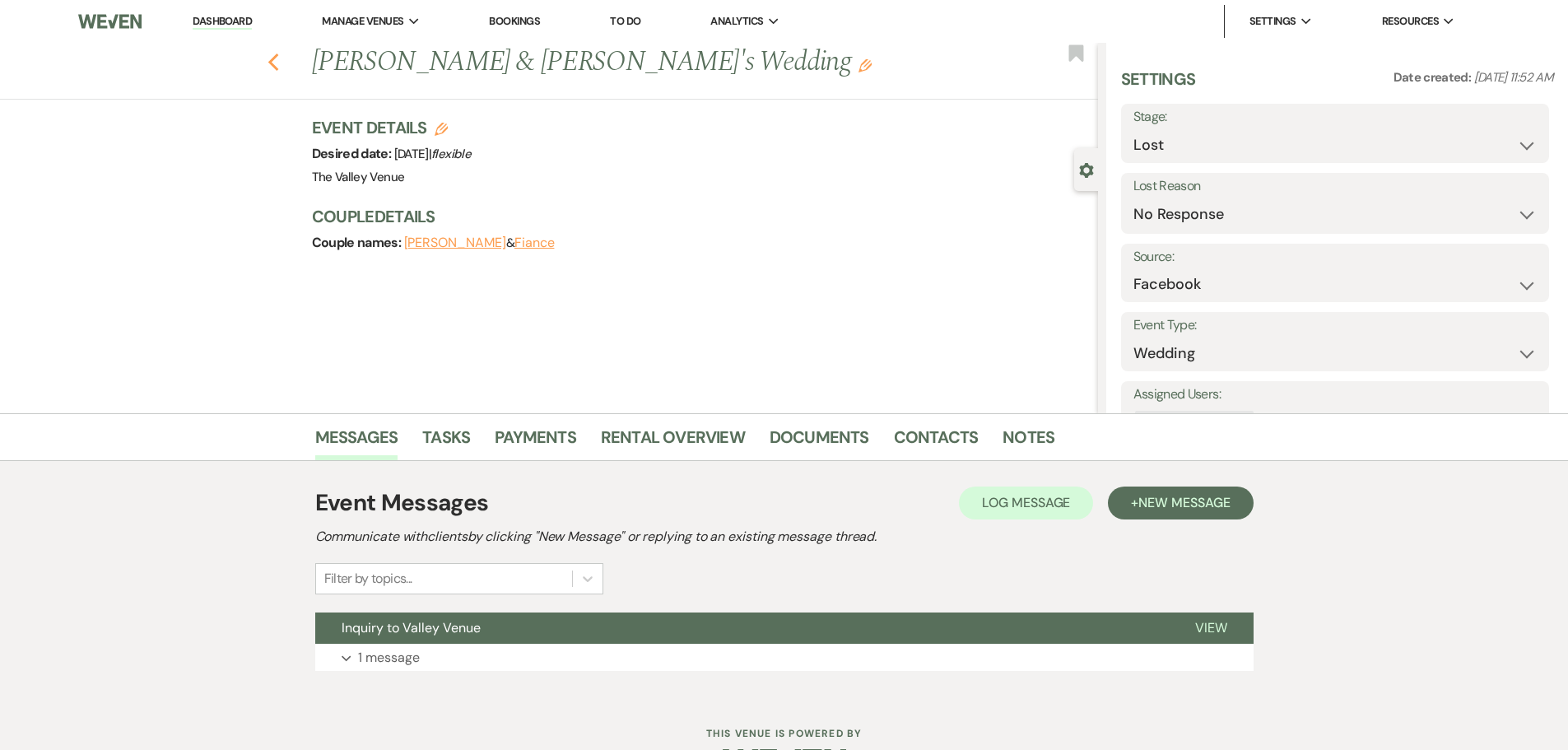
click at [279, 63] on icon "Previous" at bounding box center [274, 62] width 13 height 20
select select "8"
select select "5"
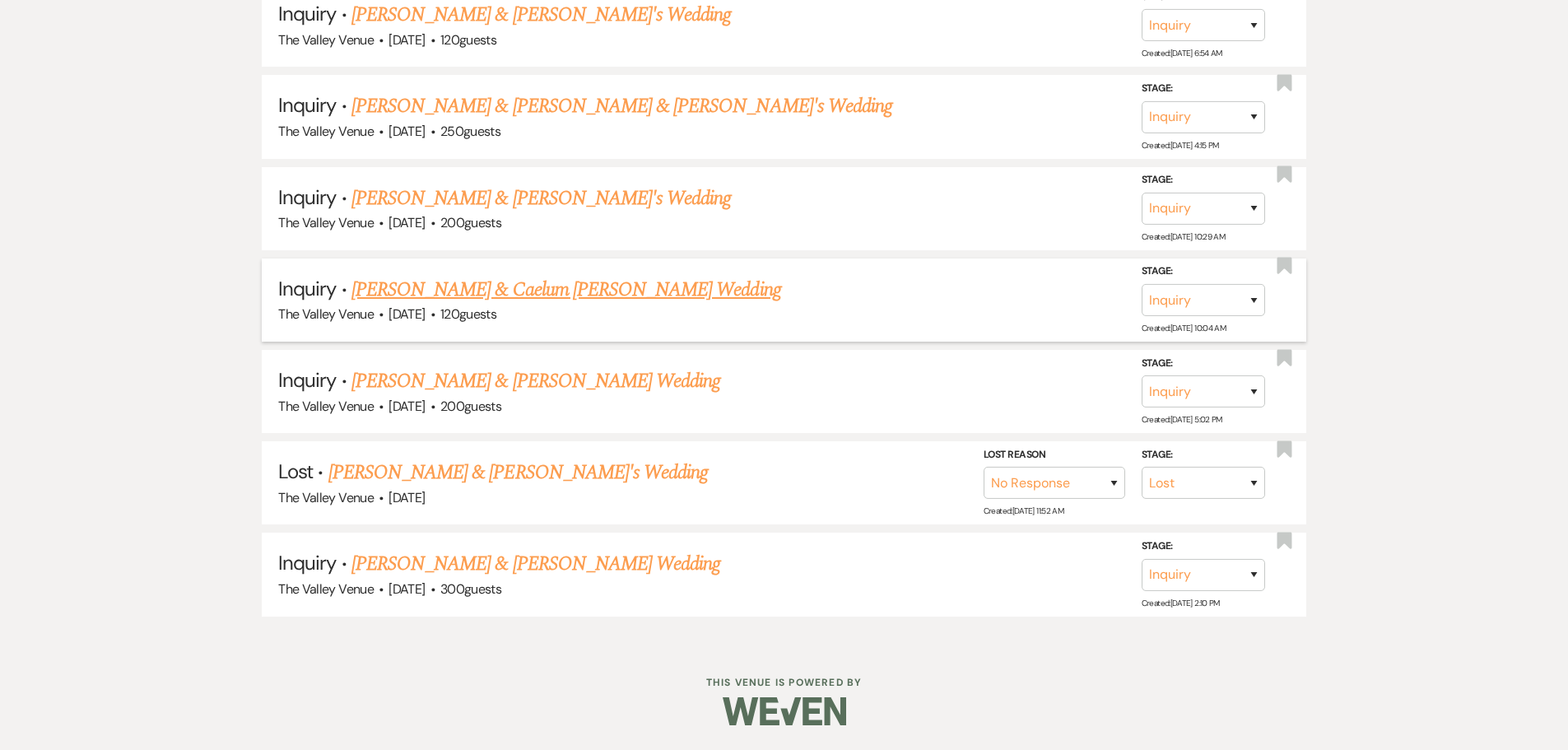
scroll to position [7842, 0]
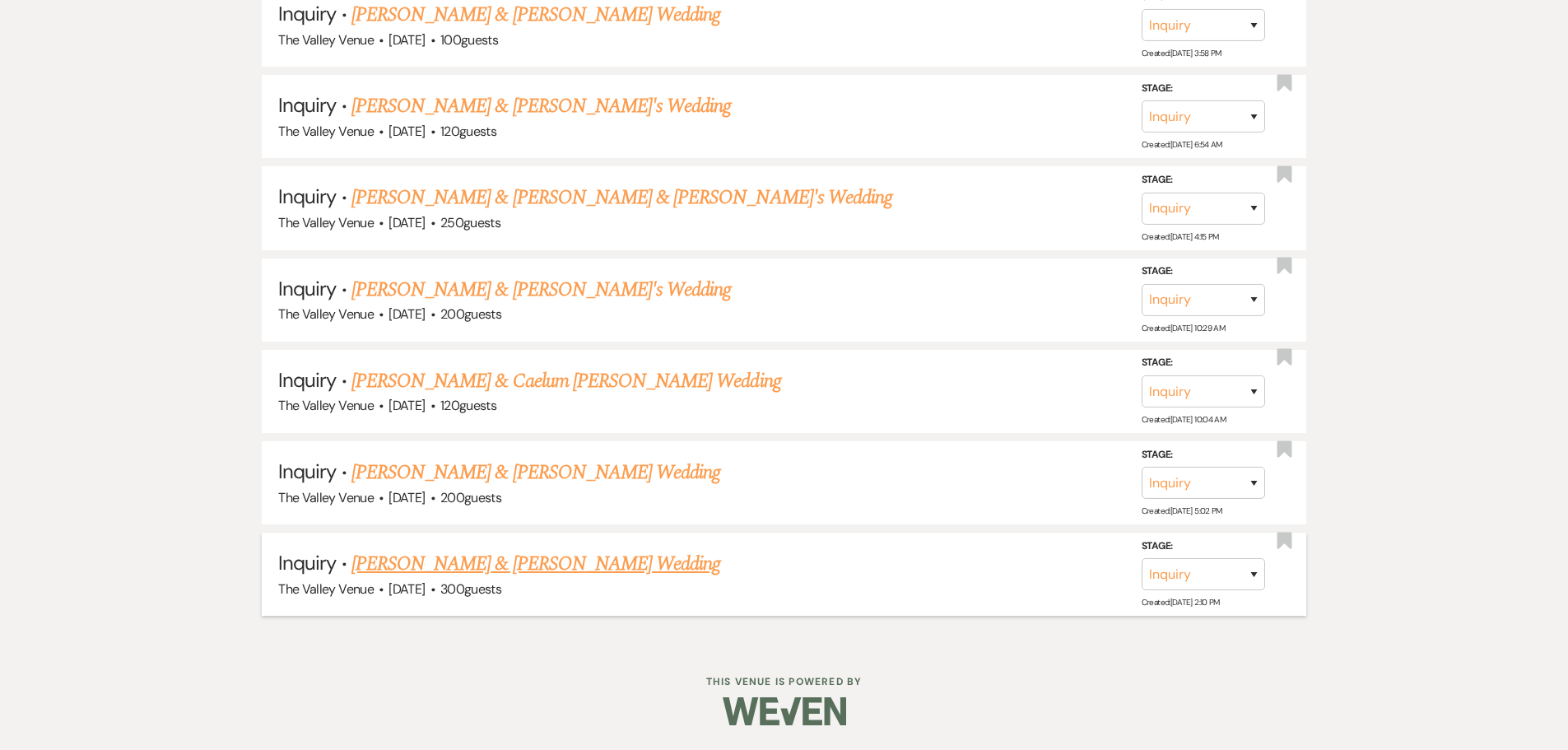
click at [629, 554] on link "[PERSON_NAME] & [PERSON_NAME] Wedding" at bounding box center [536, 563] width 369 height 30
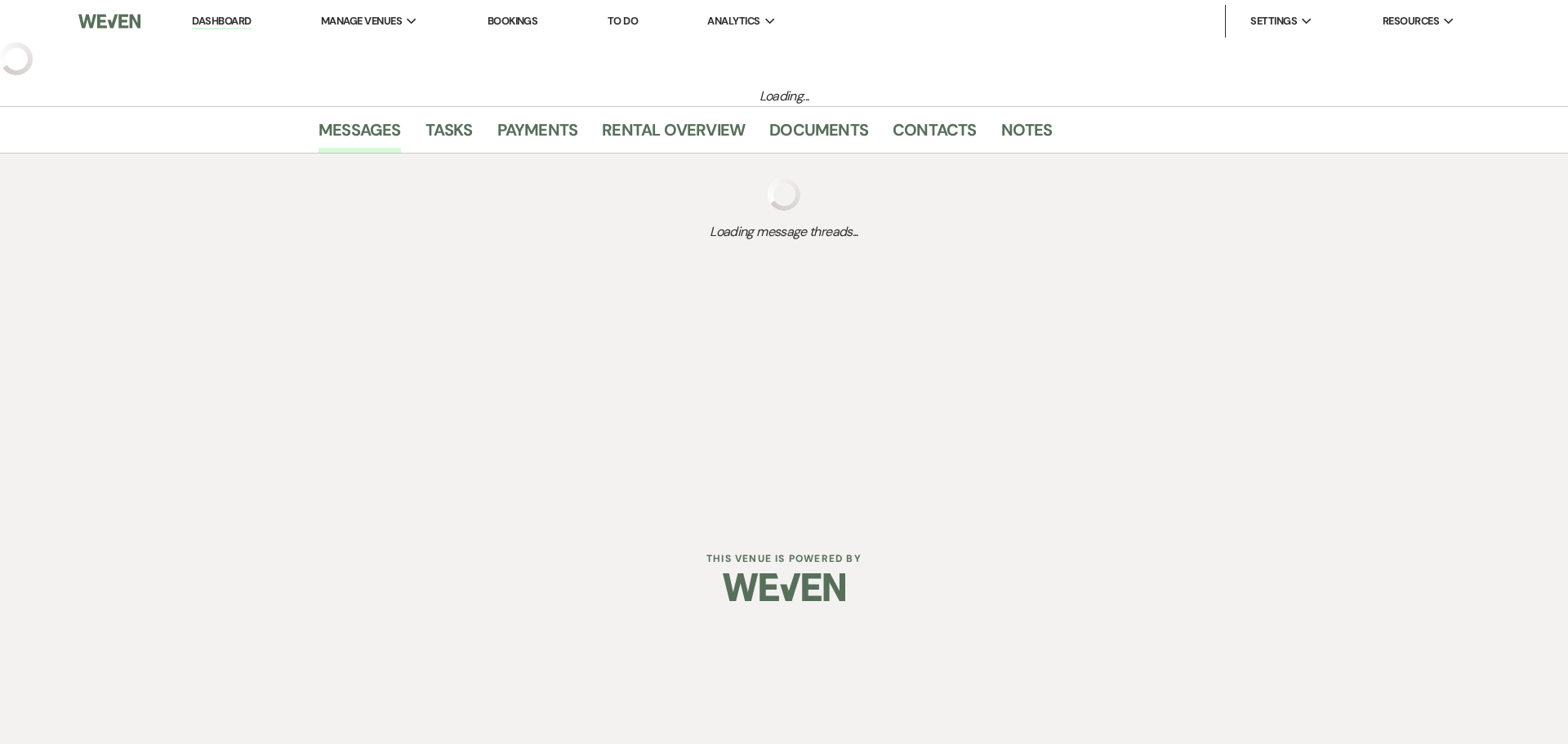
select select "1"
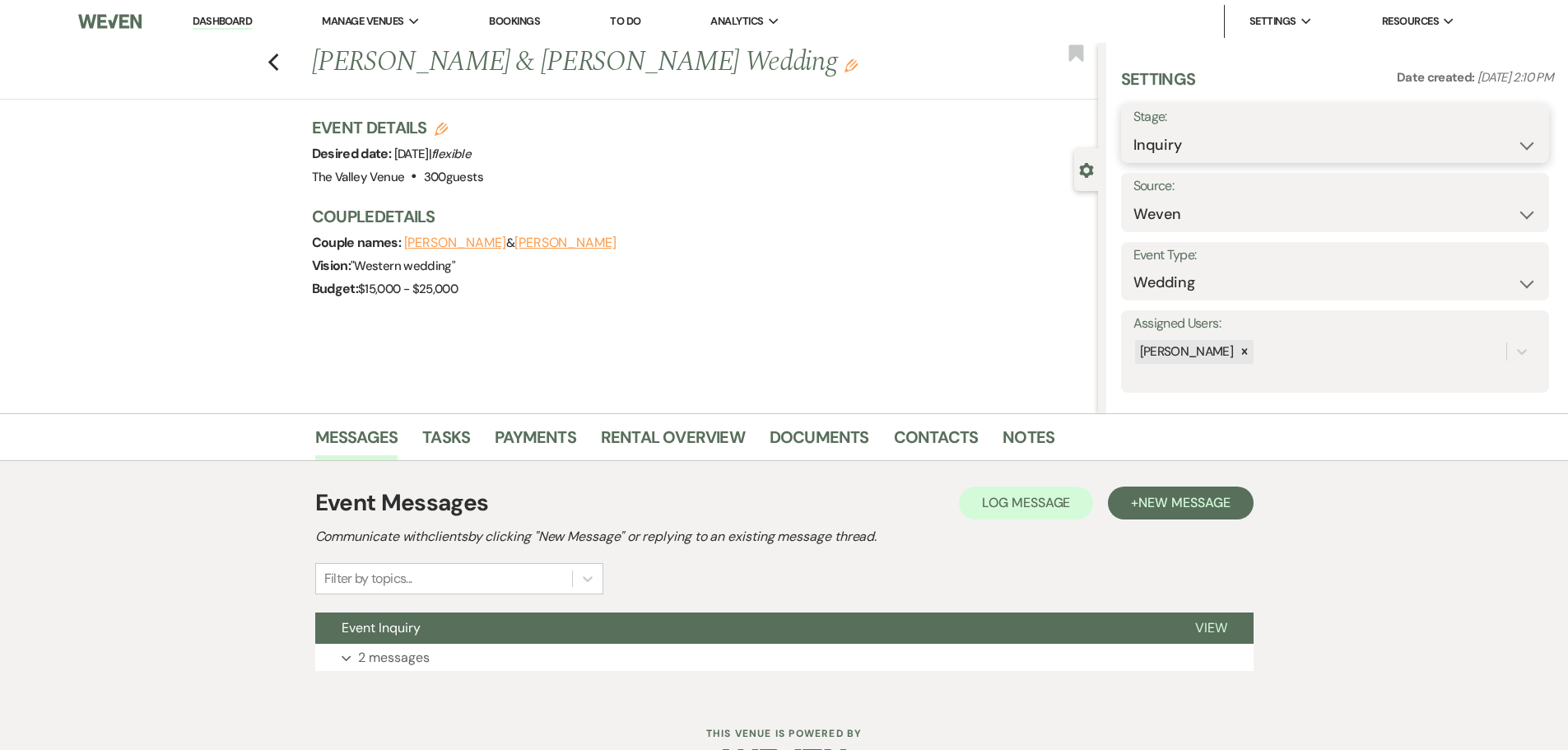
click at [1166, 140] on select "Inquiry Follow Up Tour Requested Tour Confirmed Toured Proposal Sent Booked Lost" at bounding box center [1334, 145] width 403 height 32
select select "8"
click at [1133, 129] on select "Inquiry Follow Up Tour Requested Tour Confirmed Toured Proposal Sent Booked Lost" at bounding box center [1334, 145] width 403 height 32
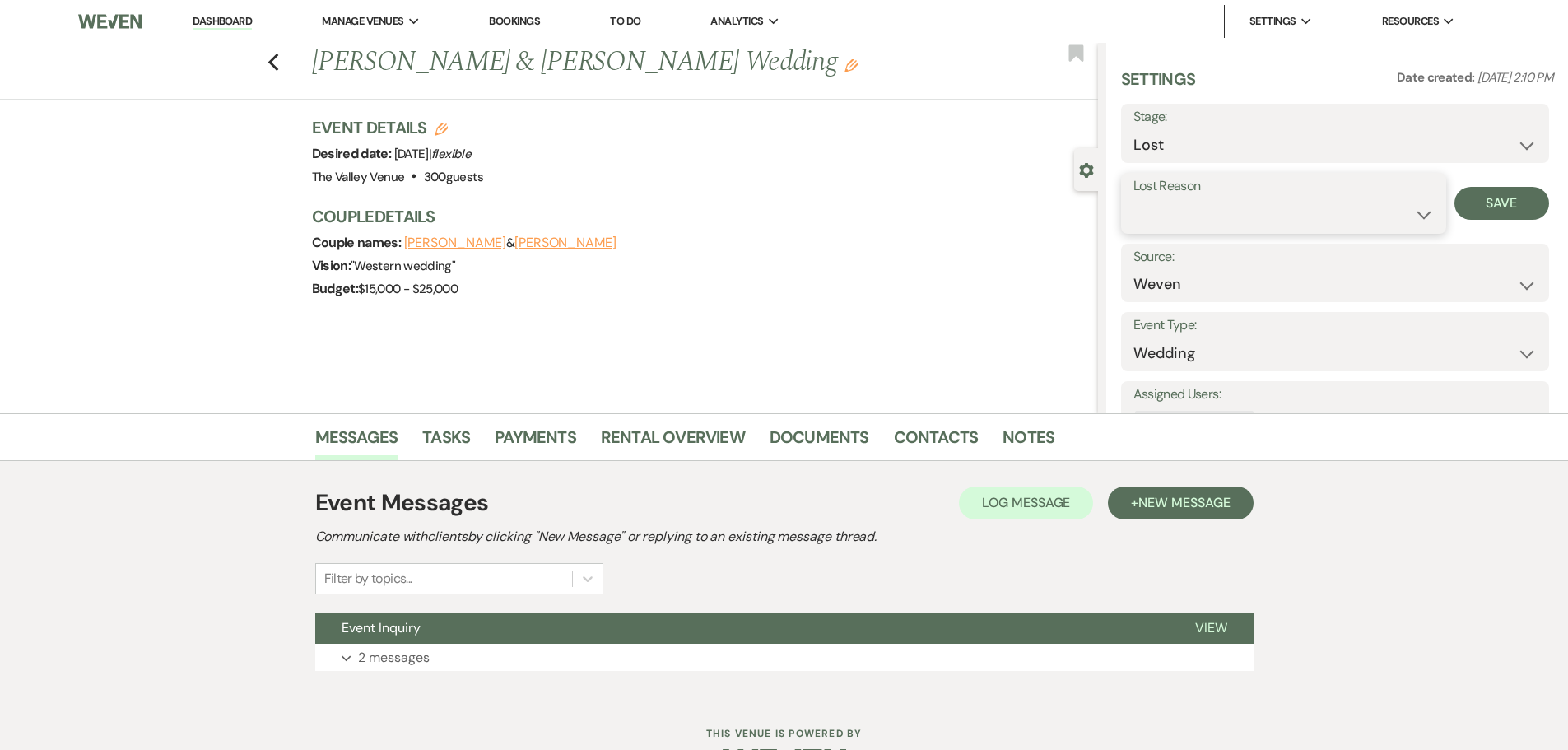
drag, startPoint x: 1180, startPoint y: 199, endPoint x: 1182, endPoint y: 227, distance: 28.1
click at [1180, 199] on select "Booked Elsewhere Budget Date Unavailable No Response Not a Good Match Capacity …" at bounding box center [1283, 214] width 301 height 32
select select "5"
click at [1133, 198] on select "Booked Elsewhere Budget Date Unavailable No Response Not a Good Match Capacity …" at bounding box center [1283, 214] width 301 height 32
click at [1503, 192] on button "Save" at bounding box center [1501, 203] width 94 height 33
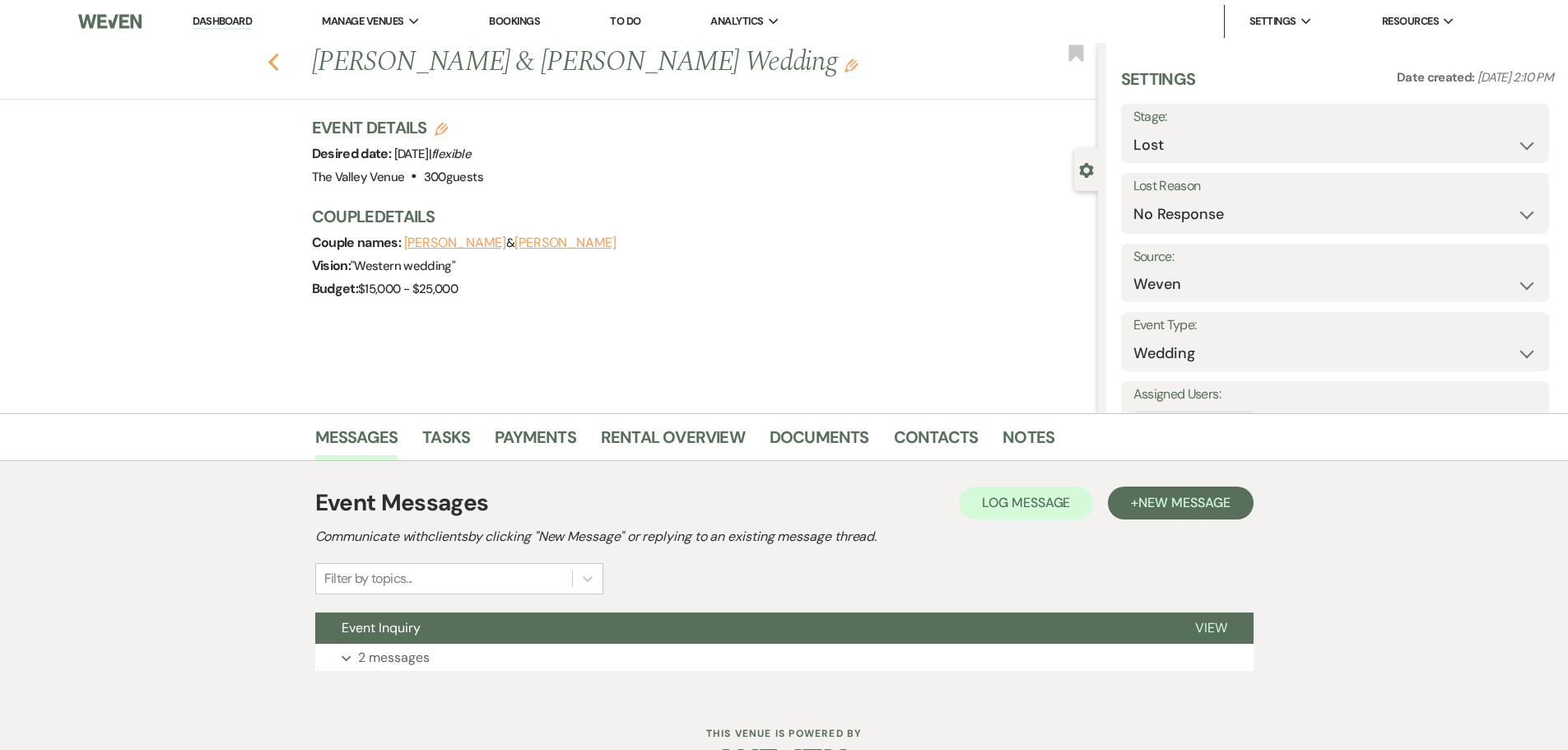
click at [279, 65] on icon "Previous" at bounding box center [274, 62] width 13 height 20
select select "8"
select select "5"
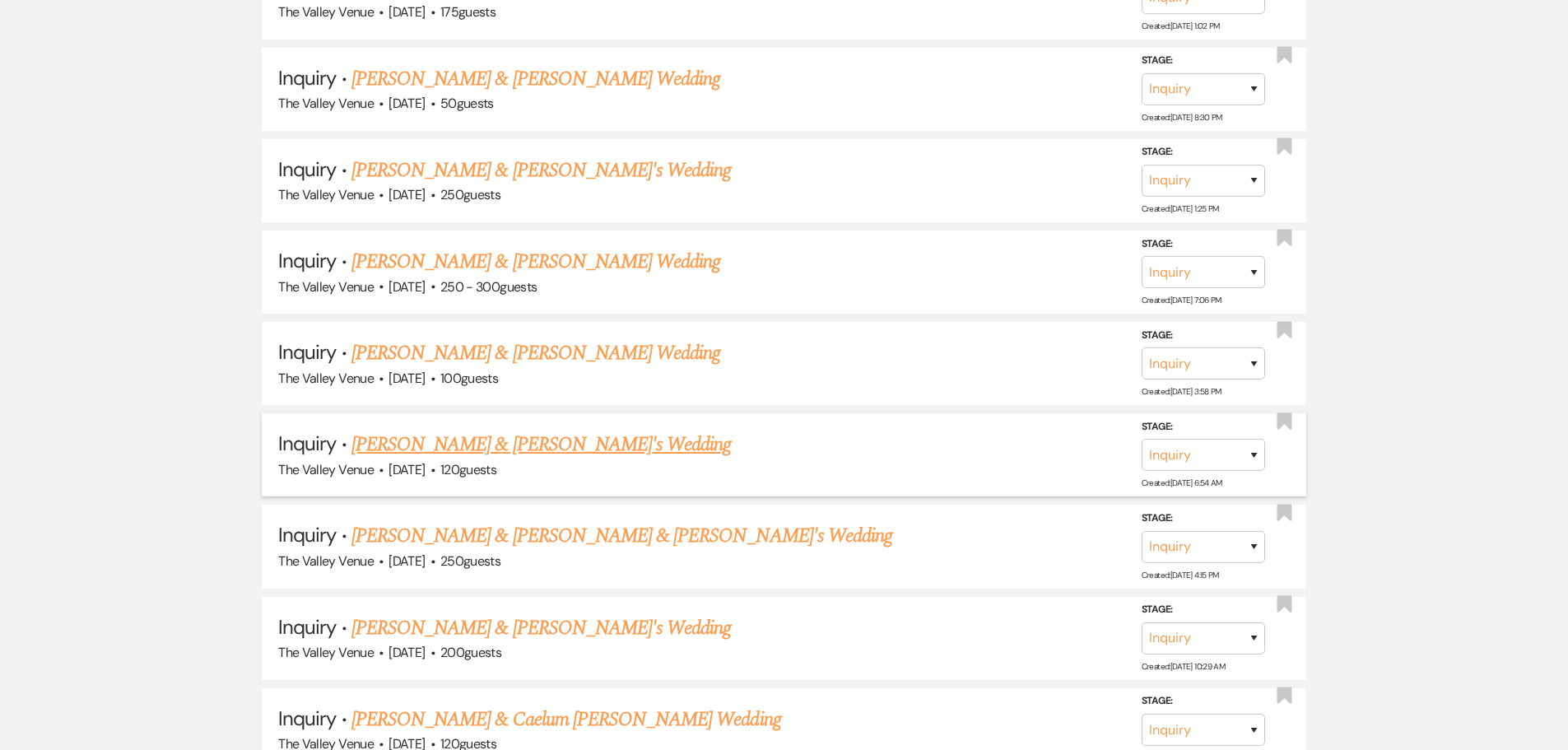
scroll to position [7751, 0]
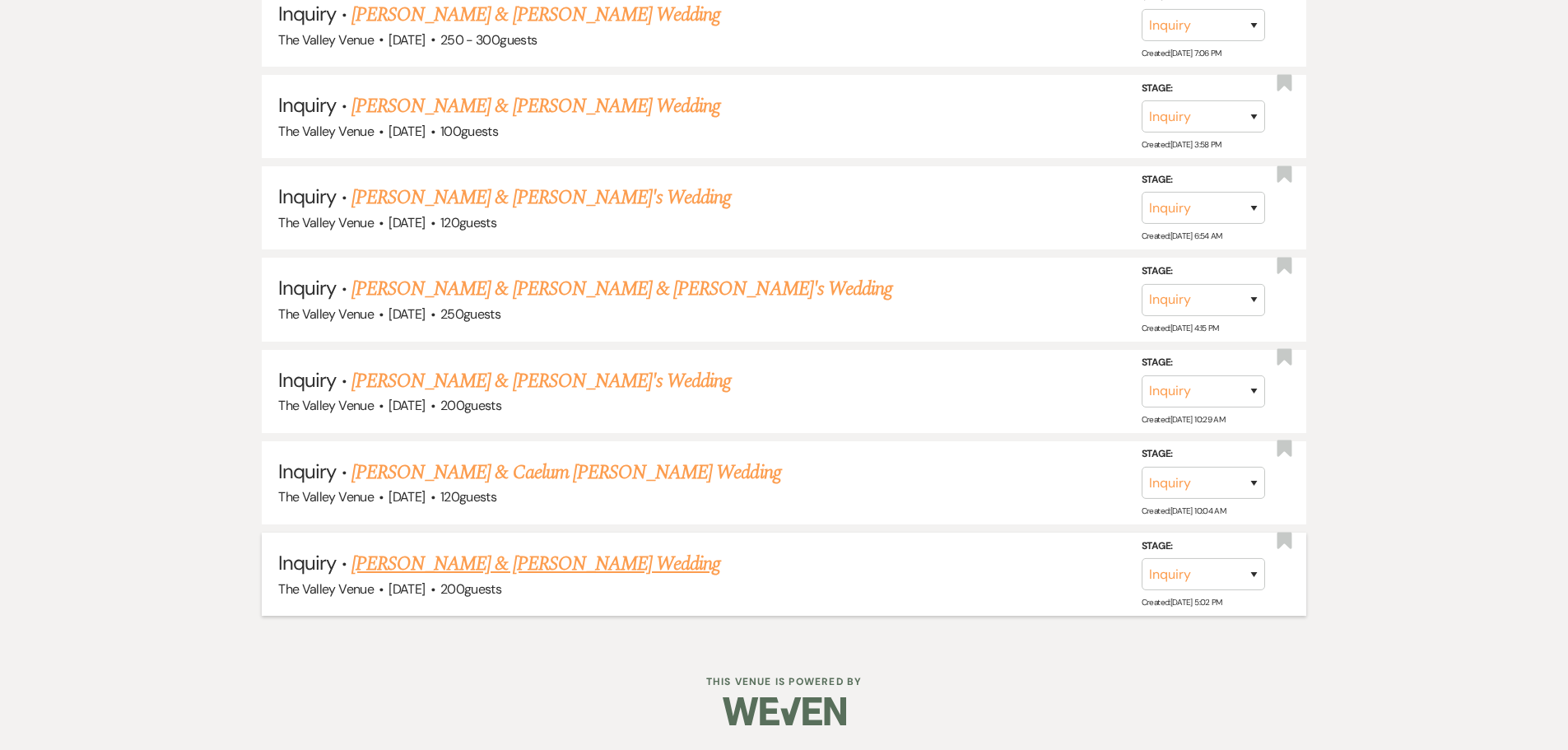
click at [567, 568] on link "[PERSON_NAME] & [PERSON_NAME] Wedding" at bounding box center [536, 563] width 369 height 30
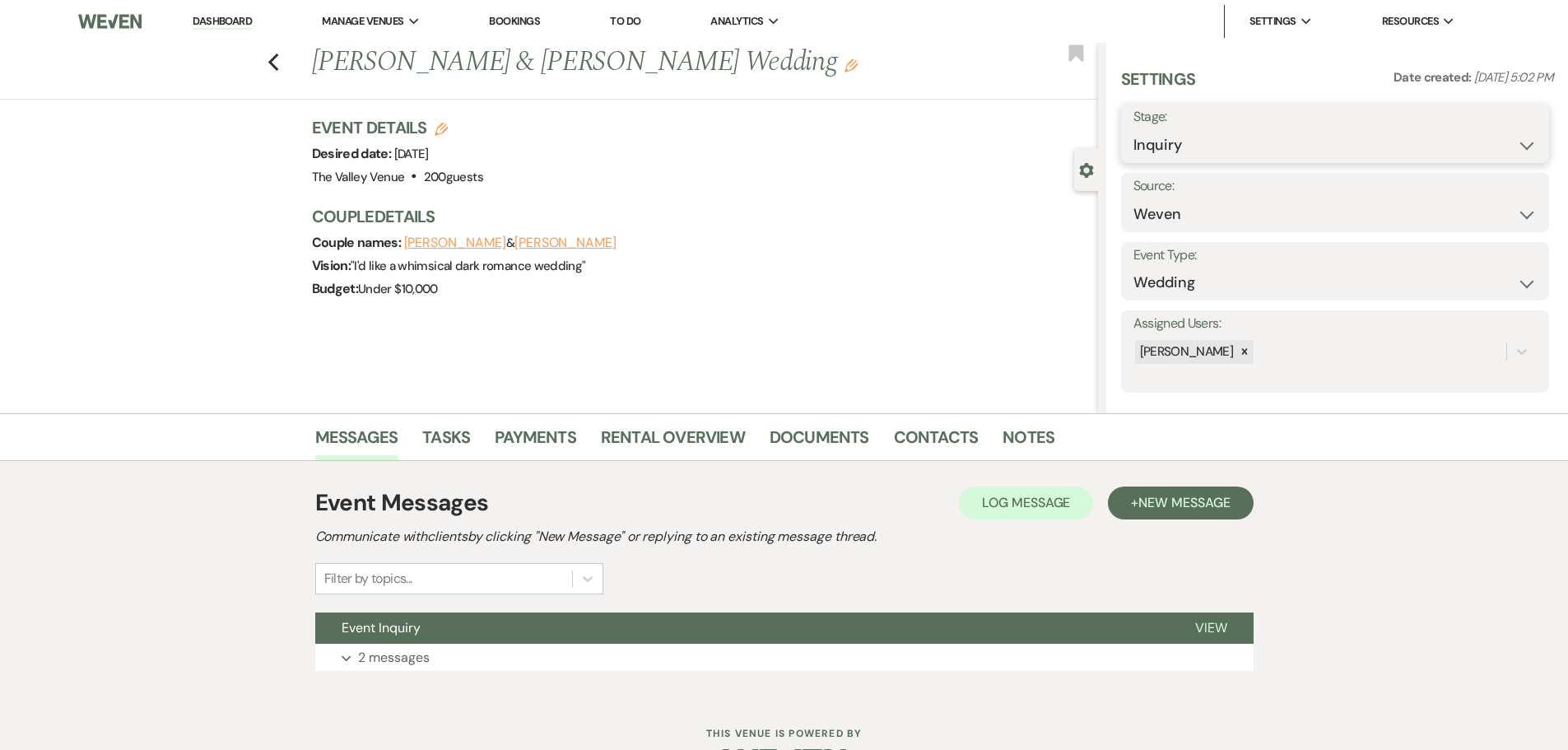
drag, startPoint x: 1176, startPoint y: 141, endPoint x: 1180, endPoint y: 158, distance: 17.5
click at [1176, 141] on select "Inquiry Follow Up Tour Requested Tour Confirmed Toured Proposal Sent Booked Lost" at bounding box center [1334, 145] width 403 height 32
click at [1133, 129] on select "Inquiry Follow Up Tour Requested Tour Confirmed Toured Proposal Sent Booked Lost" at bounding box center [1334, 145] width 403 height 32
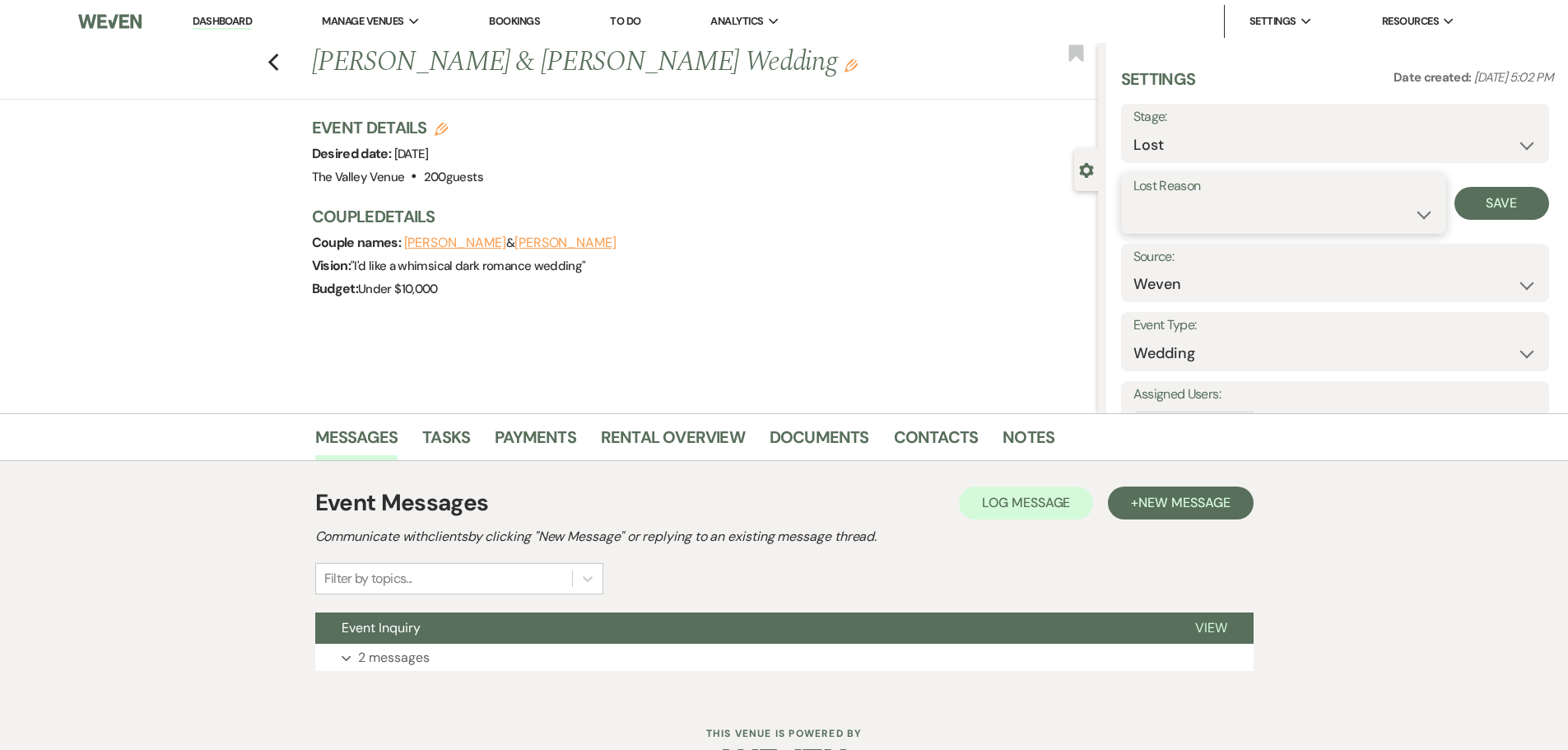
click at [1210, 215] on select "Booked Elsewhere Budget Date Unavailable No Response Not a Good Match Capacity …" at bounding box center [1283, 214] width 301 height 32
click at [1133, 198] on select "Booked Elsewhere Budget Date Unavailable No Response Not a Good Match Capacity …" at bounding box center [1283, 214] width 301 height 32
click at [1503, 207] on button "Save" at bounding box center [1501, 203] width 94 height 33
click at [279, 65] on icon "Previous" at bounding box center [274, 62] width 13 height 20
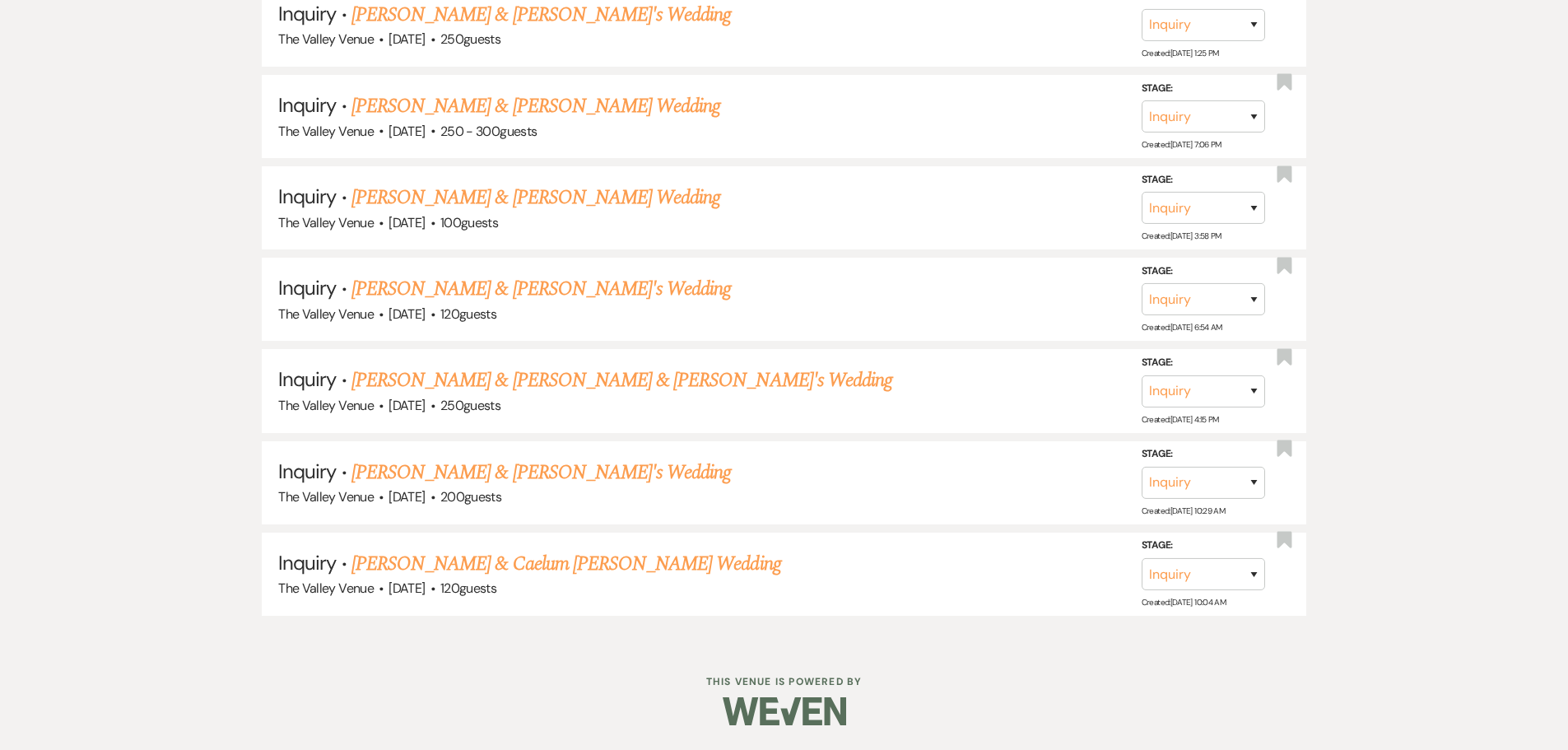
scroll to position [7660, 0]
click at [565, 564] on link "[PERSON_NAME] & Caelum [PERSON_NAME] Wedding" at bounding box center [567, 563] width 430 height 30
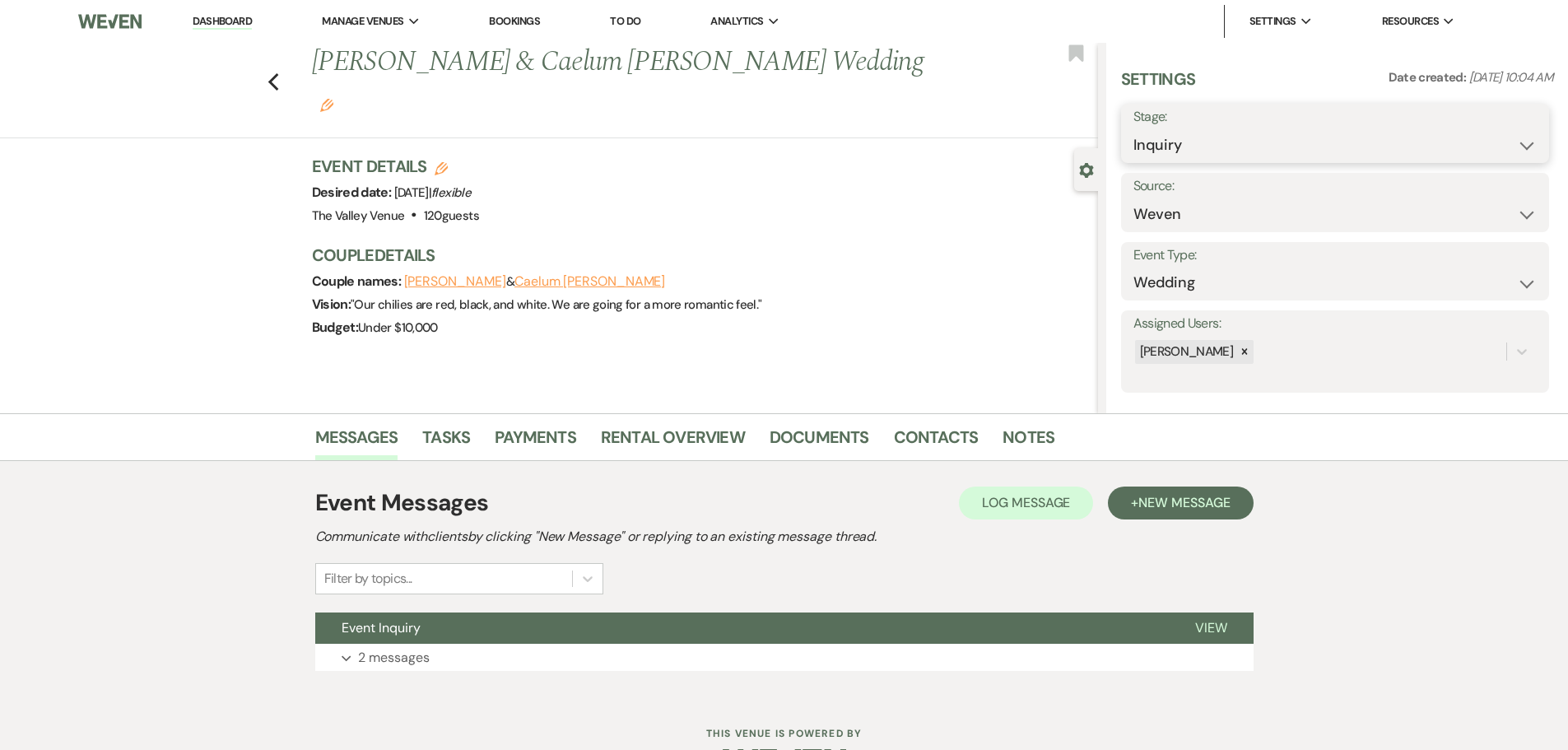
click at [1233, 139] on select "Inquiry Follow Up Tour Requested Tour Confirmed Toured Proposal Sent Booked Lost" at bounding box center [1334, 145] width 403 height 32
drag, startPoint x: 1187, startPoint y: 375, endPoint x: 1193, endPoint y: 353, distance: 22.8
click at [1187, 374] on div "Assigned Users: Danelle Middleton" at bounding box center [1334, 351] width 428 height 82
click at [1175, 148] on select "Inquiry Follow Up Tour Requested Tour Confirmed Toured Proposal Sent Booked Lost" at bounding box center [1334, 145] width 403 height 32
click at [1133, 129] on select "Inquiry Follow Up Tour Requested Tour Confirmed Toured Proposal Sent Booked Lost" at bounding box center [1334, 145] width 403 height 32
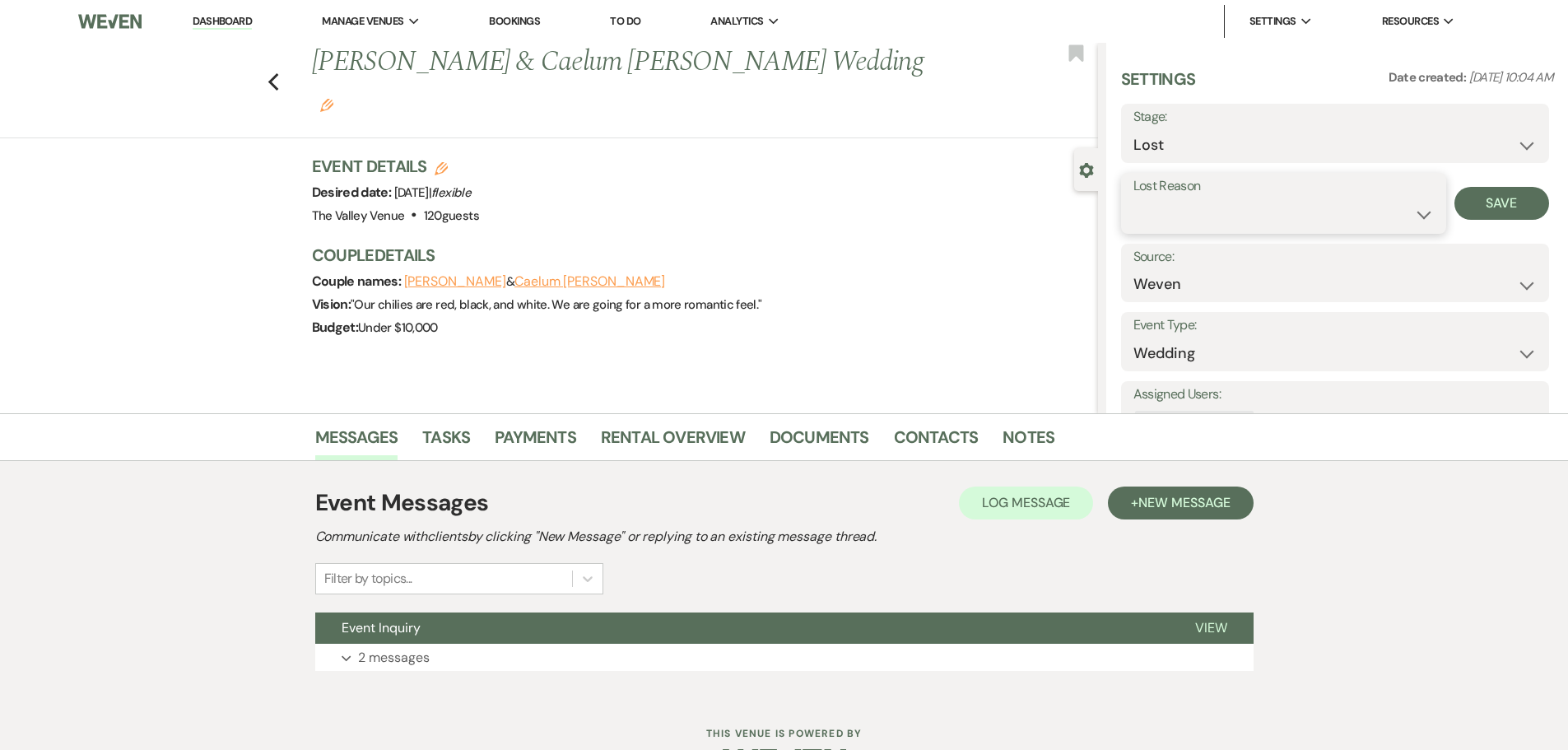
drag, startPoint x: 1184, startPoint y: 238, endPoint x: 1179, endPoint y: 217, distance: 21.6
click at [1179, 218] on select "Booked Elsewhere Budget Date Unavailable No Response Not a Good Match Capacity …" at bounding box center [1283, 214] width 301 height 32
click at [1133, 198] on select "Booked Elsewhere Budget Date Unavailable No Response Not a Good Match Capacity …" at bounding box center [1283, 214] width 301 height 32
click at [1501, 200] on button "Save" at bounding box center [1501, 203] width 94 height 33
click at [285, 72] on div "Previous Revon Urquidez & Caelum Cobb's Wedding Edit Bookmark" at bounding box center [544, 90] width 1106 height 95
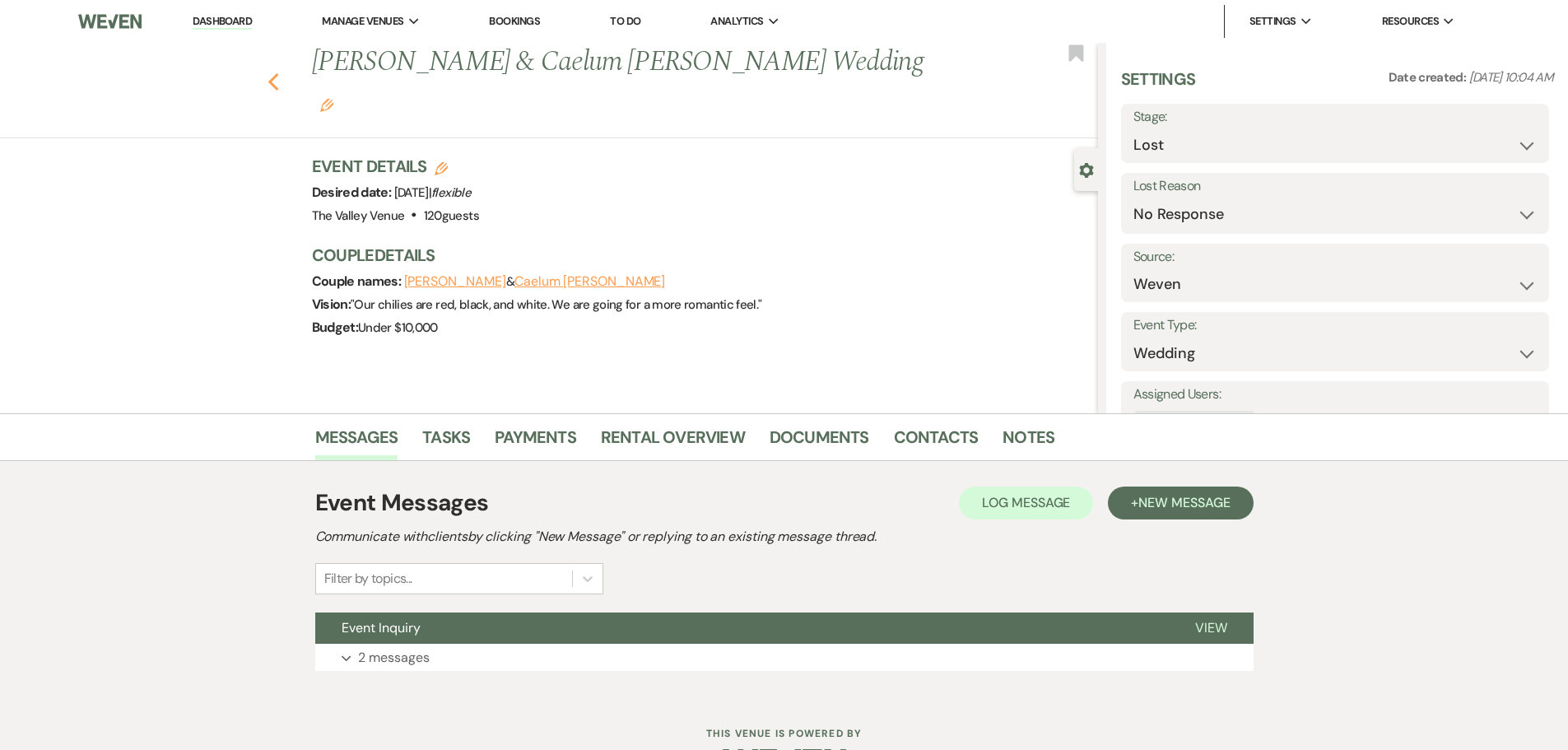
click at [278, 73] on use "button" at bounding box center [273, 82] width 11 height 18
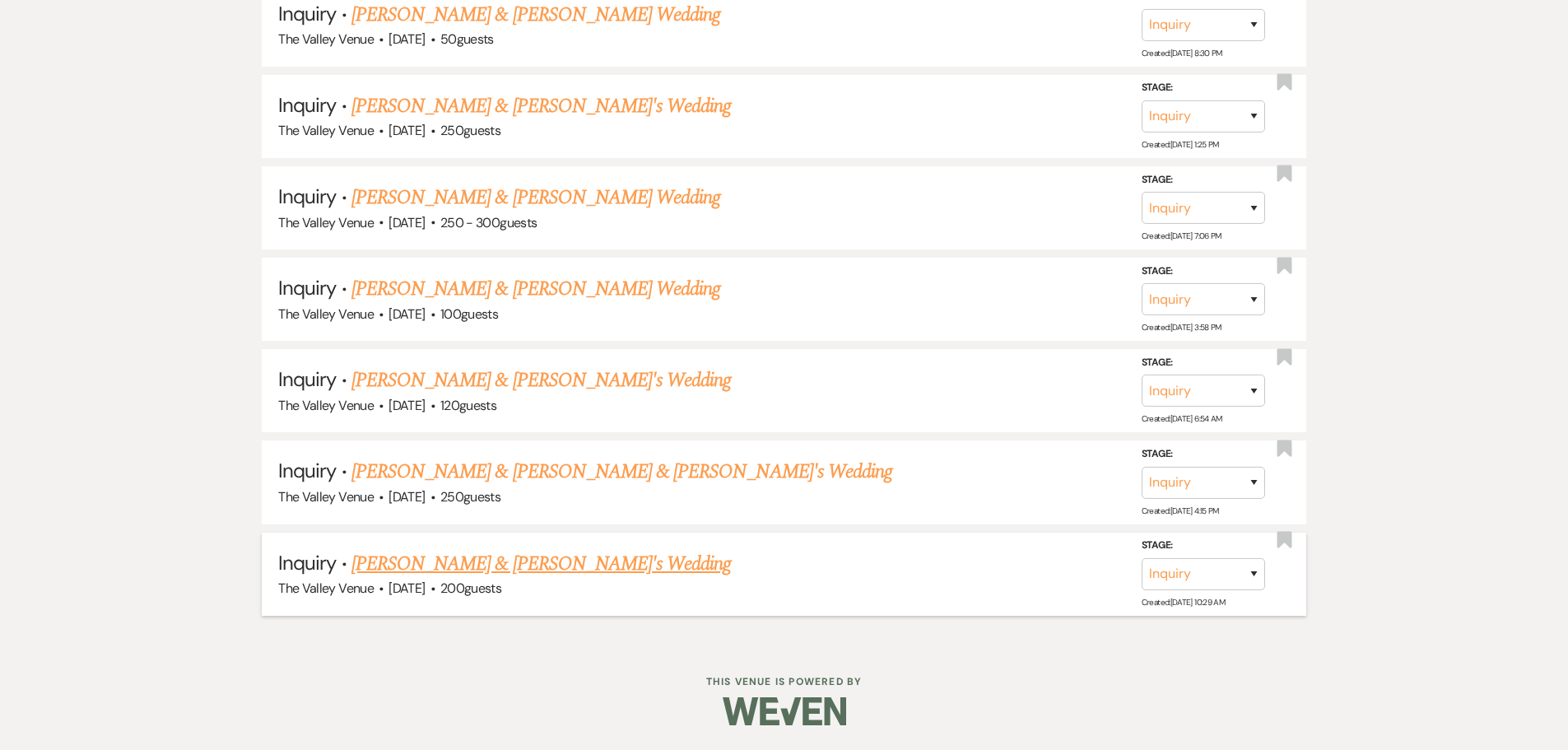
scroll to position [7569, 0]
click at [533, 558] on link "[PERSON_NAME] & [PERSON_NAME]'s Wedding" at bounding box center [542, 563] width 381 height 30
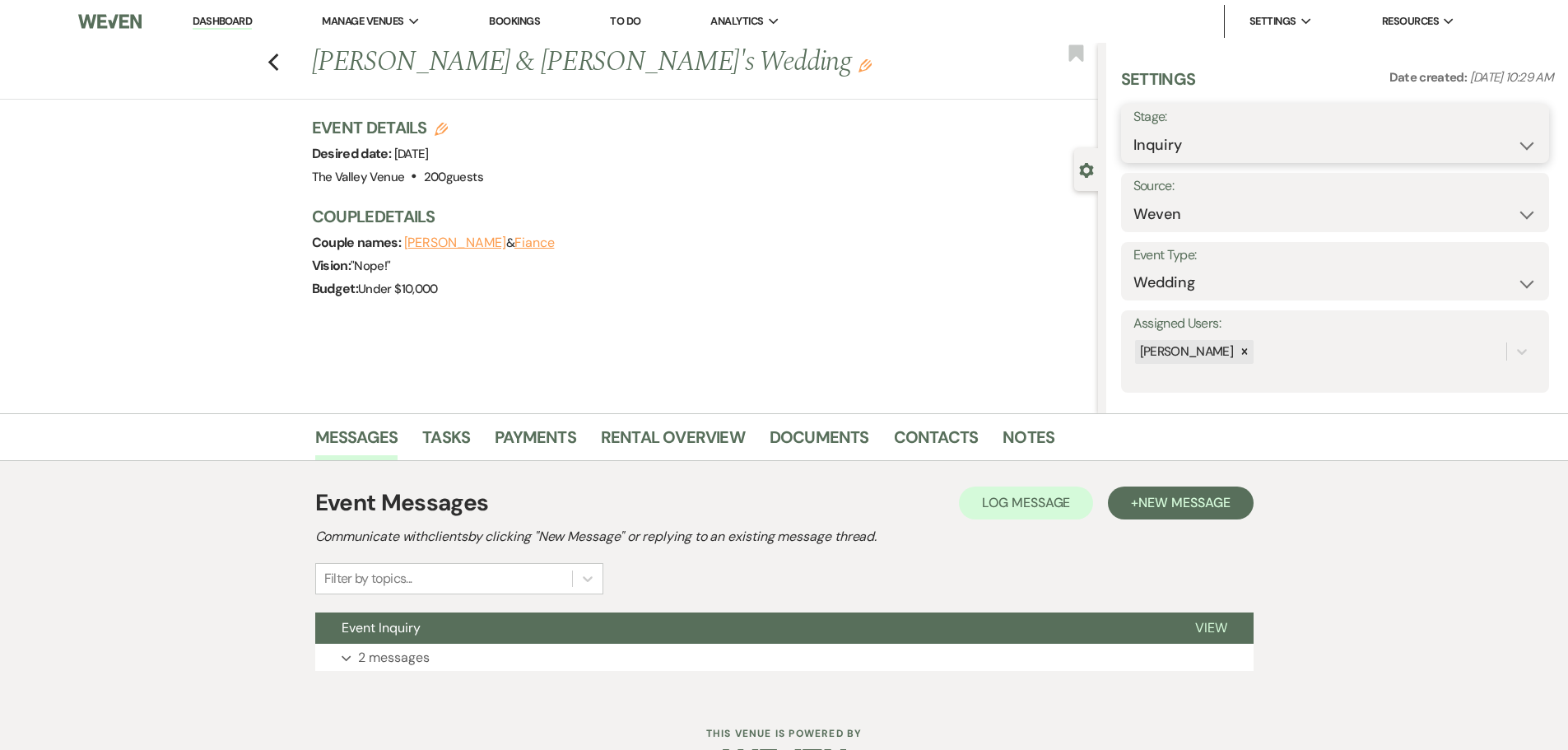
click at [1193, 149] on select "Inquiry Follow Up Tour Requested Tour Confirmed Toured Proposal Sent Booked Lost" at bounding box center [1334, 145] width 403 height 32
click at [1133, 129] on select "Inquiry Follow Up Tour Requested Tour Confirmed Toured Proposal Sent Booked Lost" at bounding box center [1334, 145] width 403 height 32
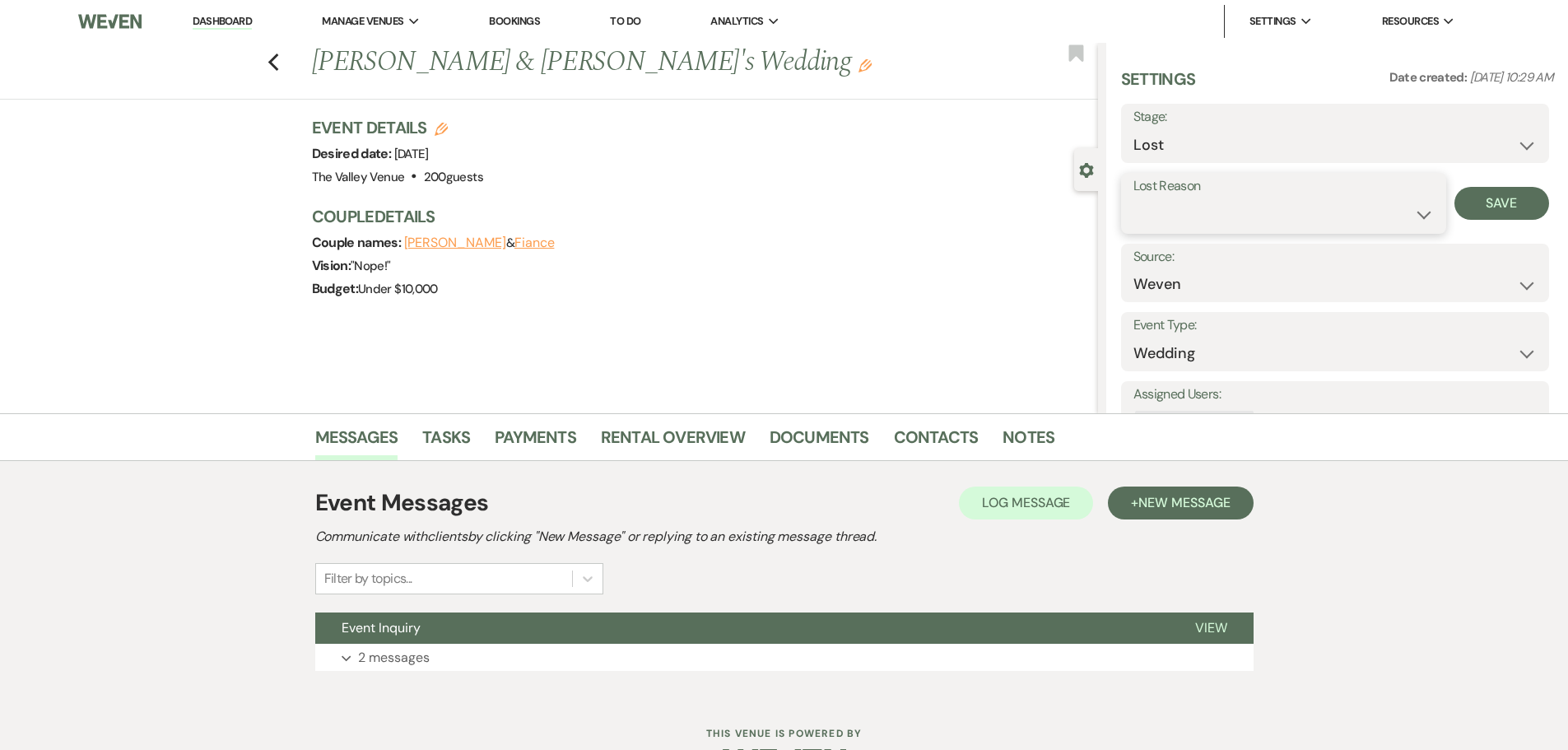
click at [1177, 219] on select "Booked Elsewhere Budget Date Unavailable No Response Not a Good Match Capacity …" at bounding box center [1283, 214] width 301 height 32
click at [1133, 198] on select "Booked Elsewhere Budget Date Unavailable No Response Not a Good Match Capacity …" at bounding box center [1283, 214] width 301 height 32
click at [1483, 208] on button "Save" at bounding box center [1501, 203] width 94 height 33
click at [282, 67] on div "Previous Marie Tornes & Fiance's Wedding Edit Bookmark" at bounding box center [544, 70] width 1106 height 57
click at [278, 67] on use "button" at bounding box center [273, 62] width 11 height 18
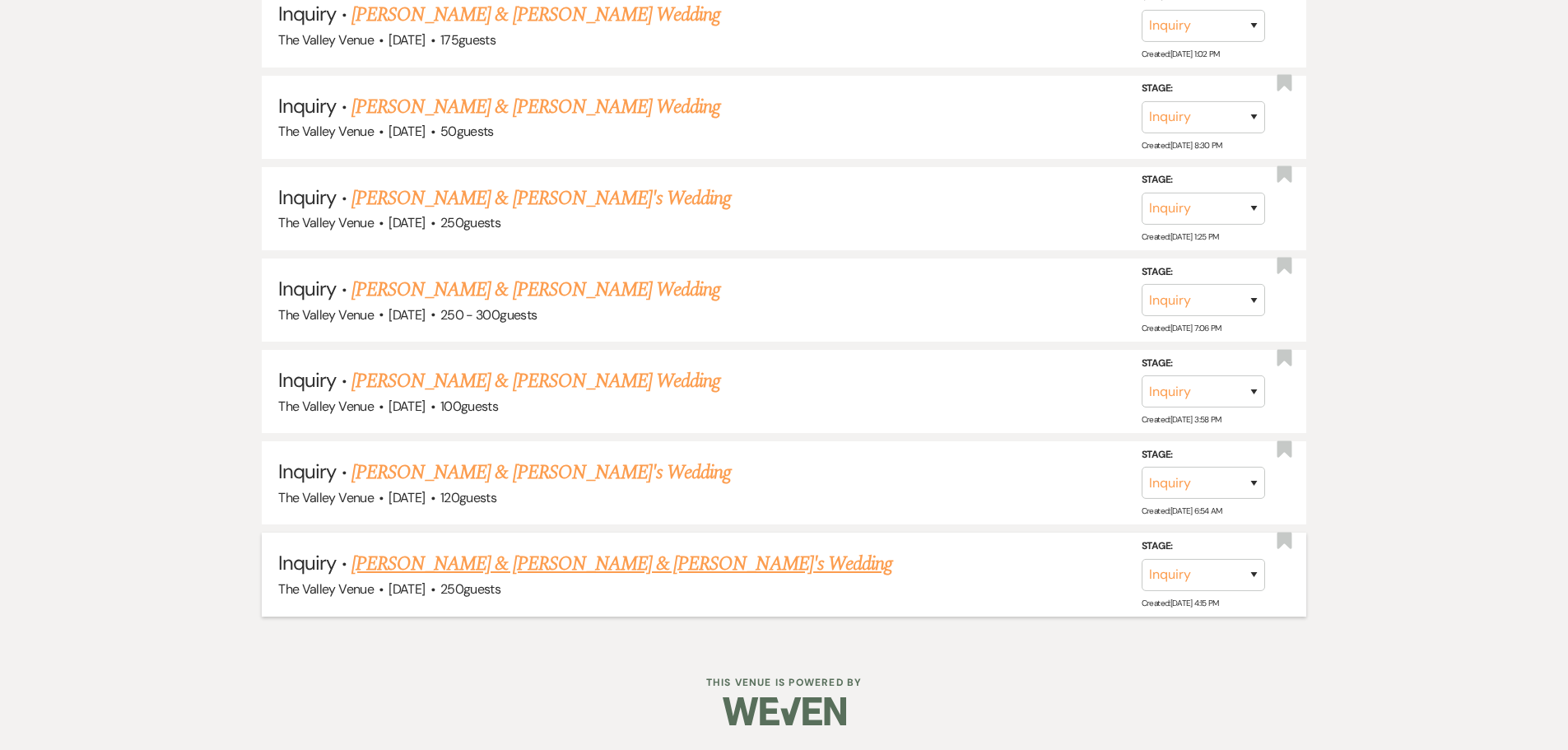
scroll to position [7476, 0]
click at [609, 562] on link "[PERSON_NAME] & [PERSON_NAME] & [PERSON_NAME]'s Wedding" at bounding box center [622, 563] width 540 height 30
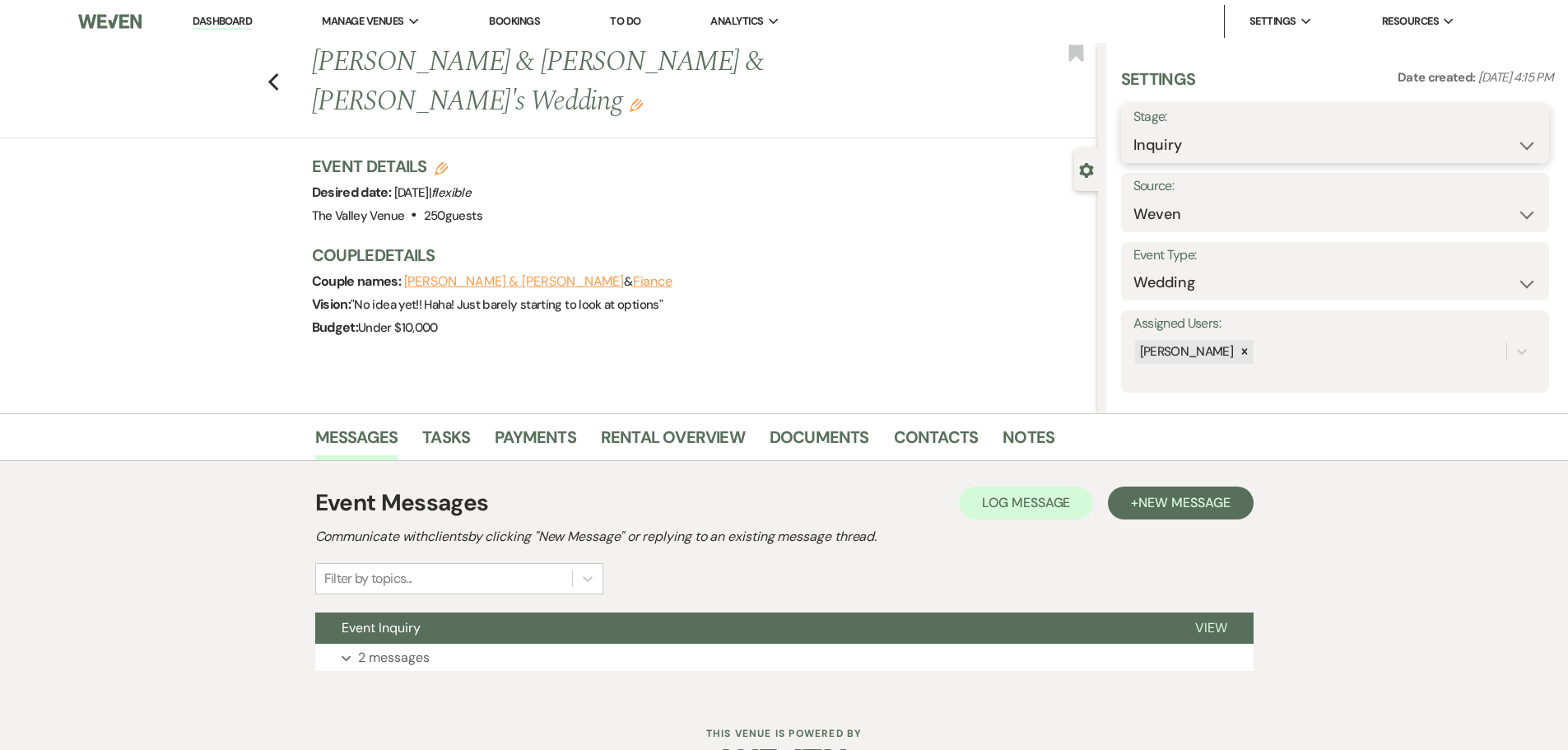
click at [1208, 144] on select "Inquiry Follow Up Tour Requested Tour Confirmed Toured Proposal Sent Booked Lost" at bounding box center [1334, 145] width 403 height 32
click at [1133, 129] on select "Inquiry Follow Up Tour Requested Tour Confirmed Toured Proposal Sent Booked Lost" at bounding box center [1334, 145] width 403 height 32
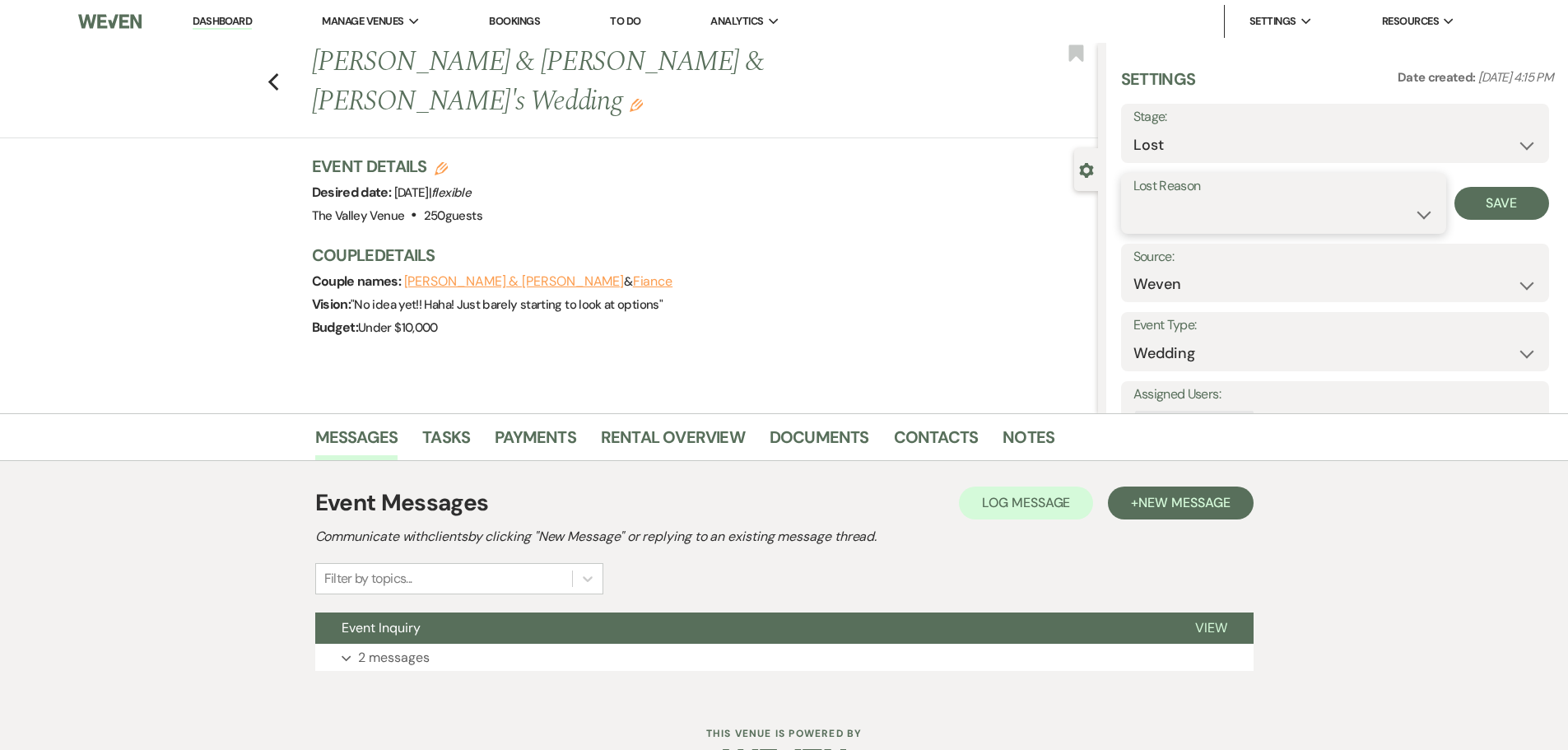
click at [1182, 224] on select "Booked Elsewhere Budget Date Unavailable No Response Not a Good Match Capacity …" at bounding box center [1283, 214] width 301 height 32
click at [1133, 198] on select "Booked Elsewhere Budget Date Unavailable No Response Not a Good Match Capacity …" at bounding box center [1283, 214] width 301 height 32
click at [1476, 198] on button "Save" at bounding box center [1501, 203] width 94 height 33
click at [277, 73] on use "button" at bounding box center [273, 82] width 11 height 18
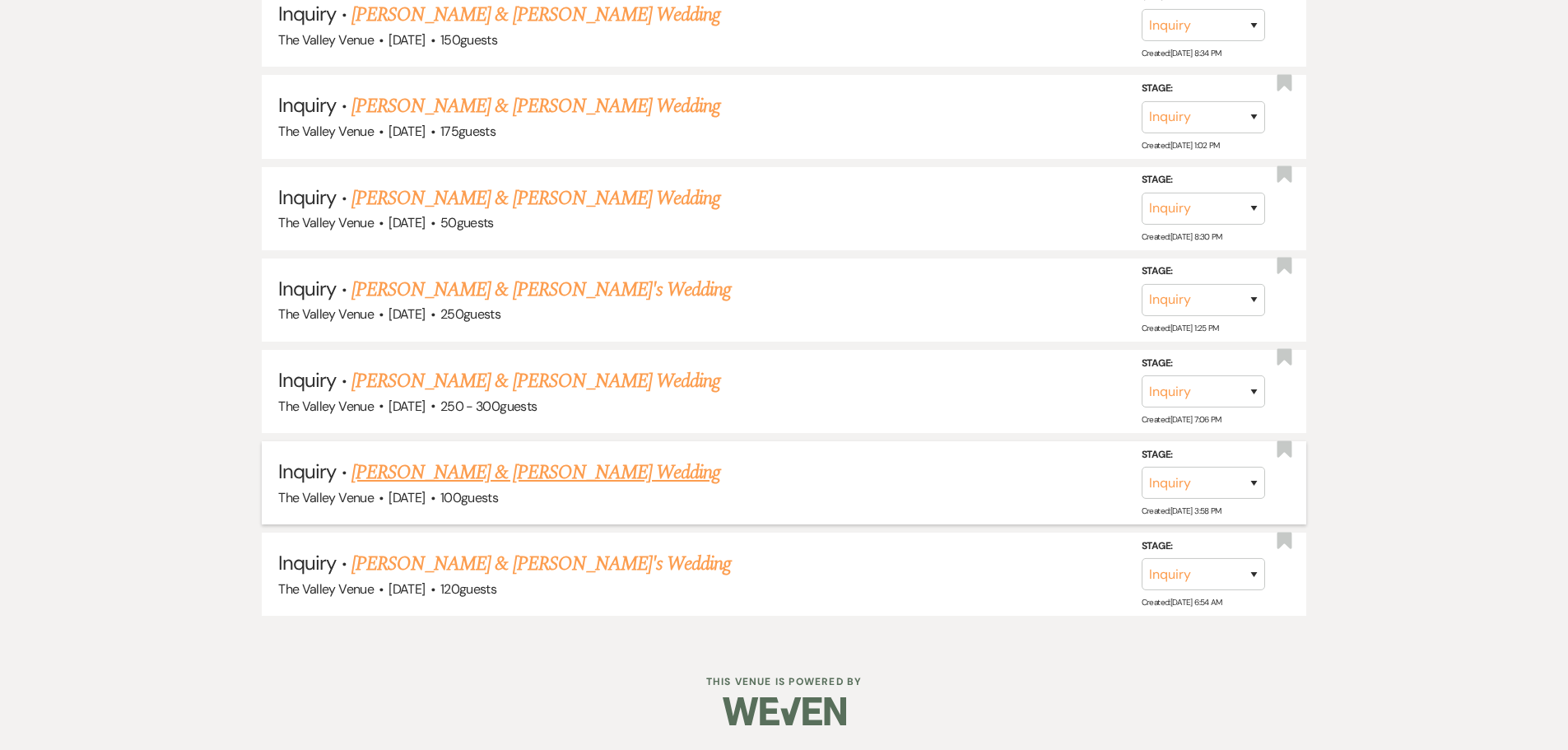
scroll to position [7385, 0]
click at [545, 572] on link "[PERSON_NAME] & [PERSON_NAME]'s Wedding" at bounding box center [542, 563] width 381 height 30
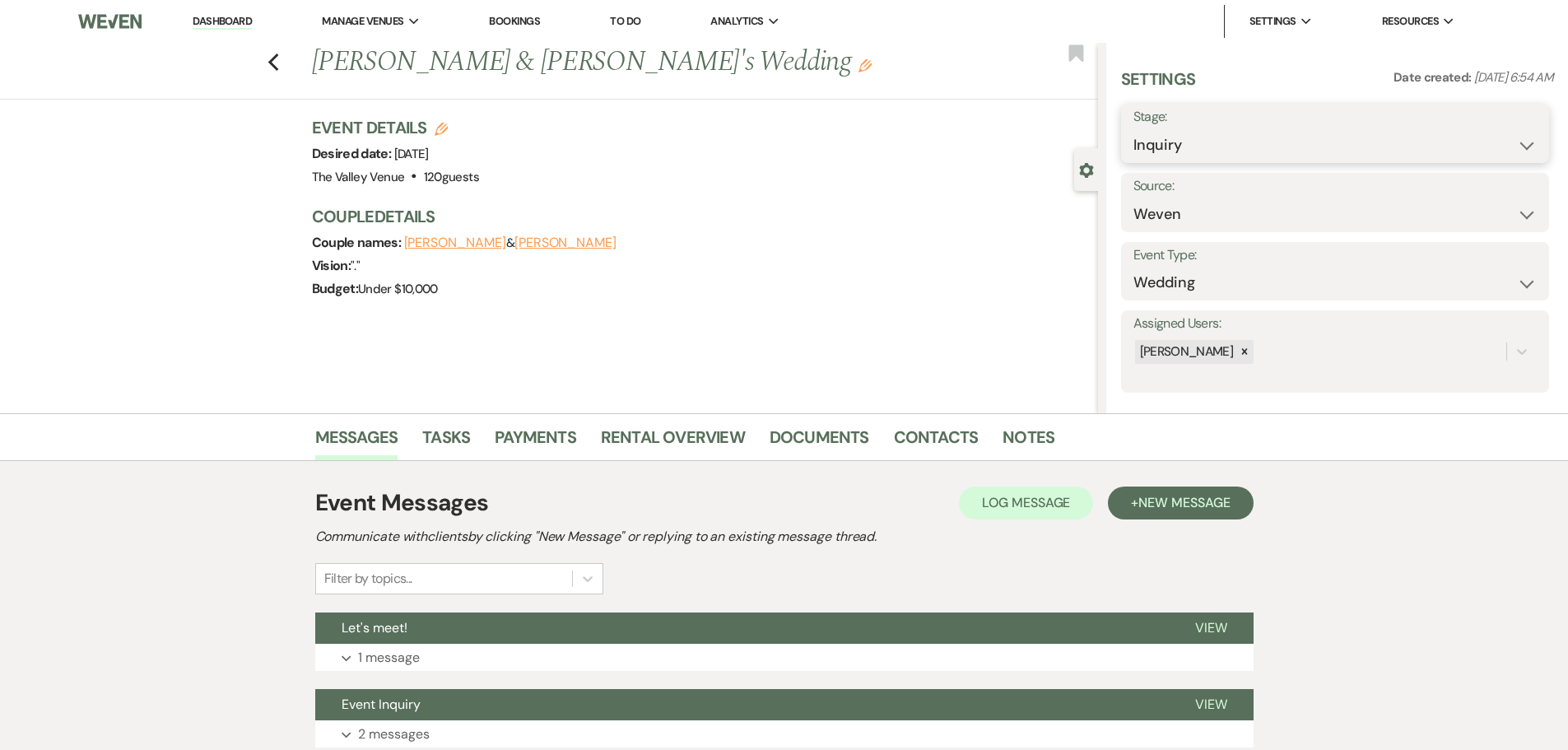
click at [1172, 152] on select "Inquiry Follow Up Tour Requested Tour Confirmed Toured Proposal Sent Booked Lost" at bounding box center [1334, 145] width 403 height 32
click at [1133, 129] on select "Inquiry Follow Up Tour Requested Tour Confirmed Toured Proposal Sent Booked Lost" at bounding box center [1334, 145] width 403 height 32
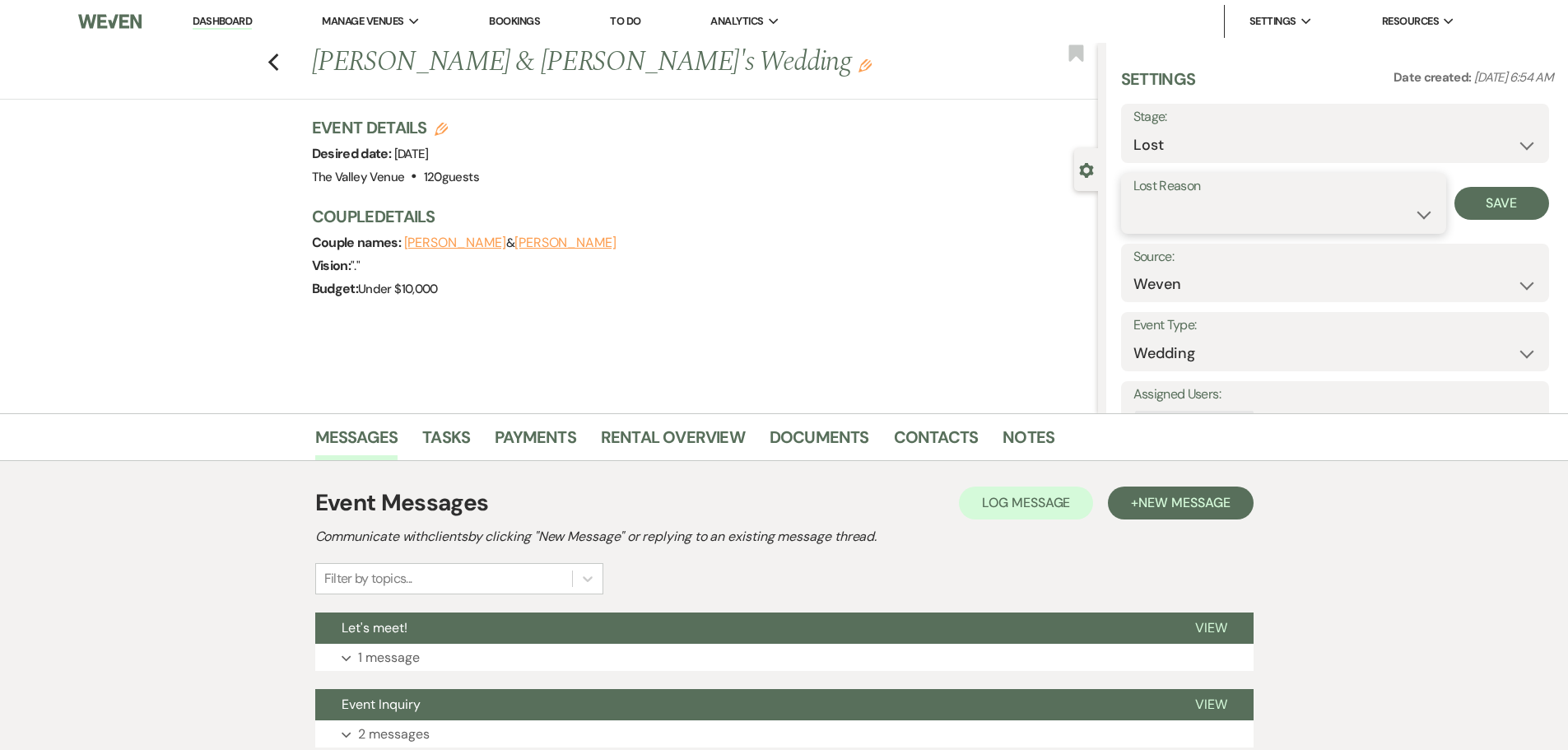
click at [1187, 214] on select "Booked Elsewhere Budget Date Unavailable No Response Not a Good Match Capacity …" at bounding box center [1283, 214] width 301 height 32
click at [1133, 198] on select "Booked Elsewhere Budget Date Unavailable No Response Not a Good Match Capacity …" at bounding box center [1283, 214] width 301 height 32
click at [1492, 219] on button "Save" at bounding box center [1501, 203] width 94 height 33
click at [278, 62] on use "button" at bounding box center [273, 62] width 11 height 18
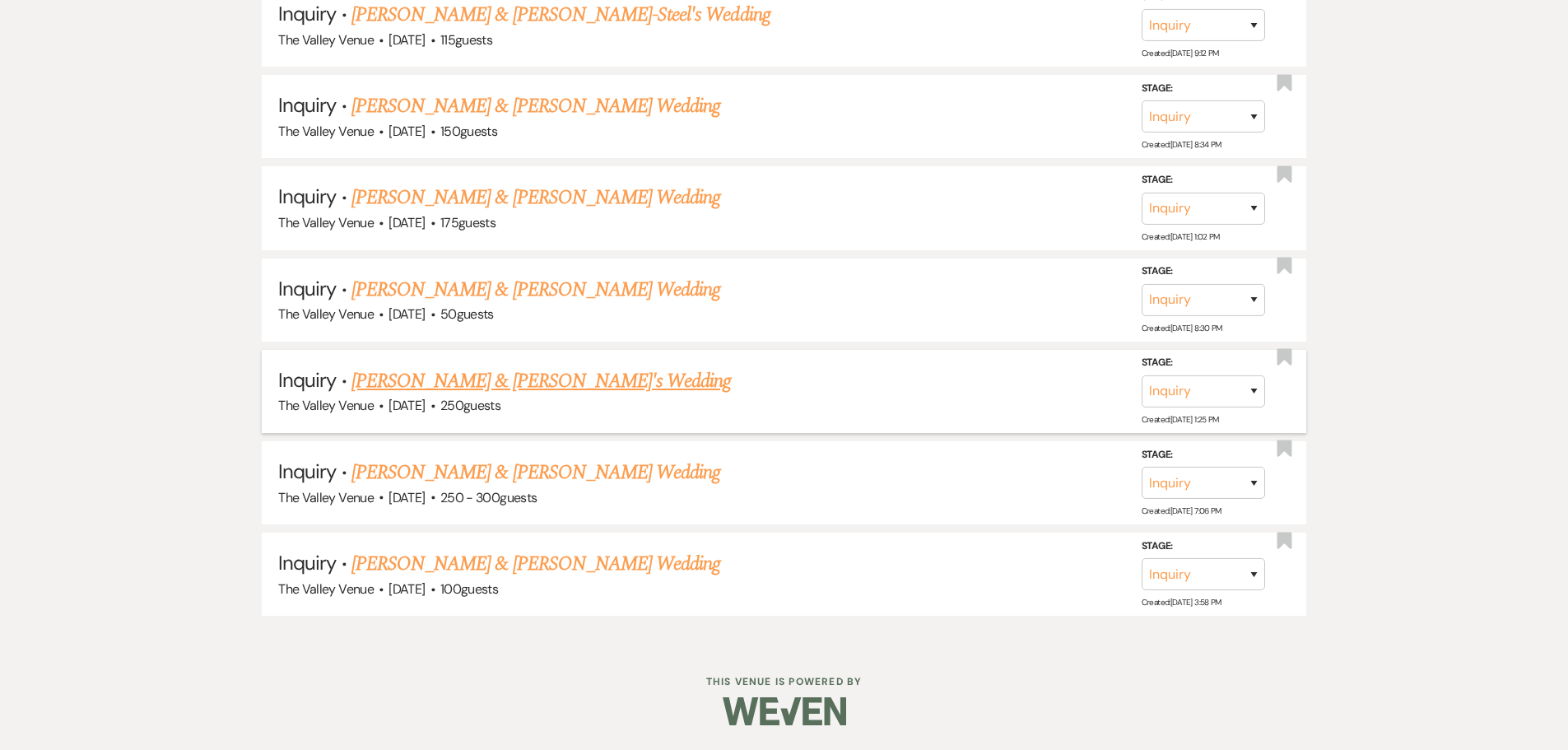
scroll to position [7294, 0]
click at [616, 561] on link "[PERSON_NAME] & [PERSON_NAME] Wedding" at bounding box center [536, 563] width 369 height 30
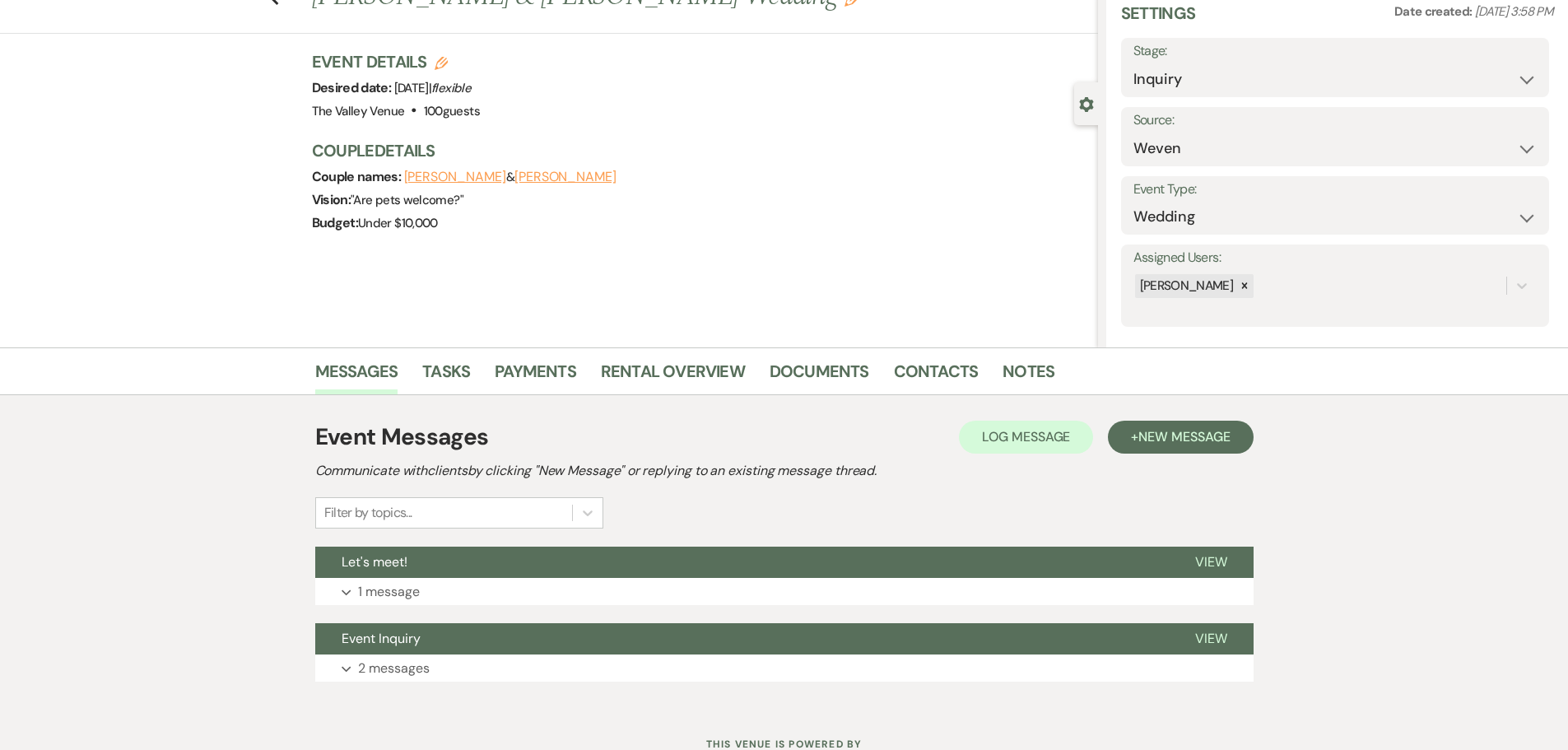
scroll to position [128, 0]
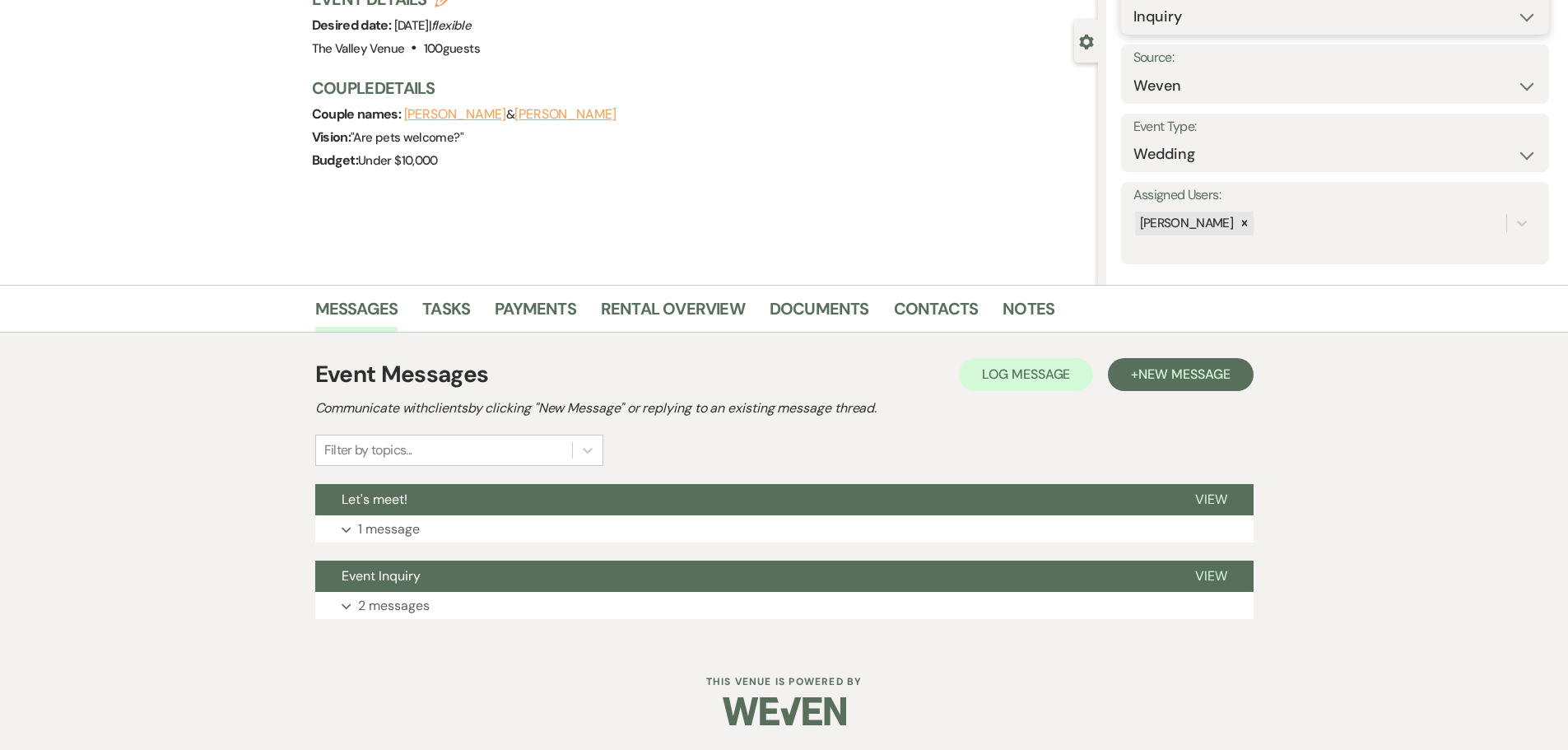
drag, startPoint x: 1161, startPoint y: 14, endPoint x: 1172, endPoint y: 29, distance: 18.6
click at [1161, 14] on select "Inquiry Follow Up Tour Requested Tour Confirmed Toured Proposal Sent Booked Lost" at bounding box center [1334, 17] width 403 height 32
click at [1133, 1] on select "Inquiry Follow Up Tour Requested Tour Confirmed Toured Proposal Sent Booked Lost" at bounding box center [1334, 17] width 403 height 32
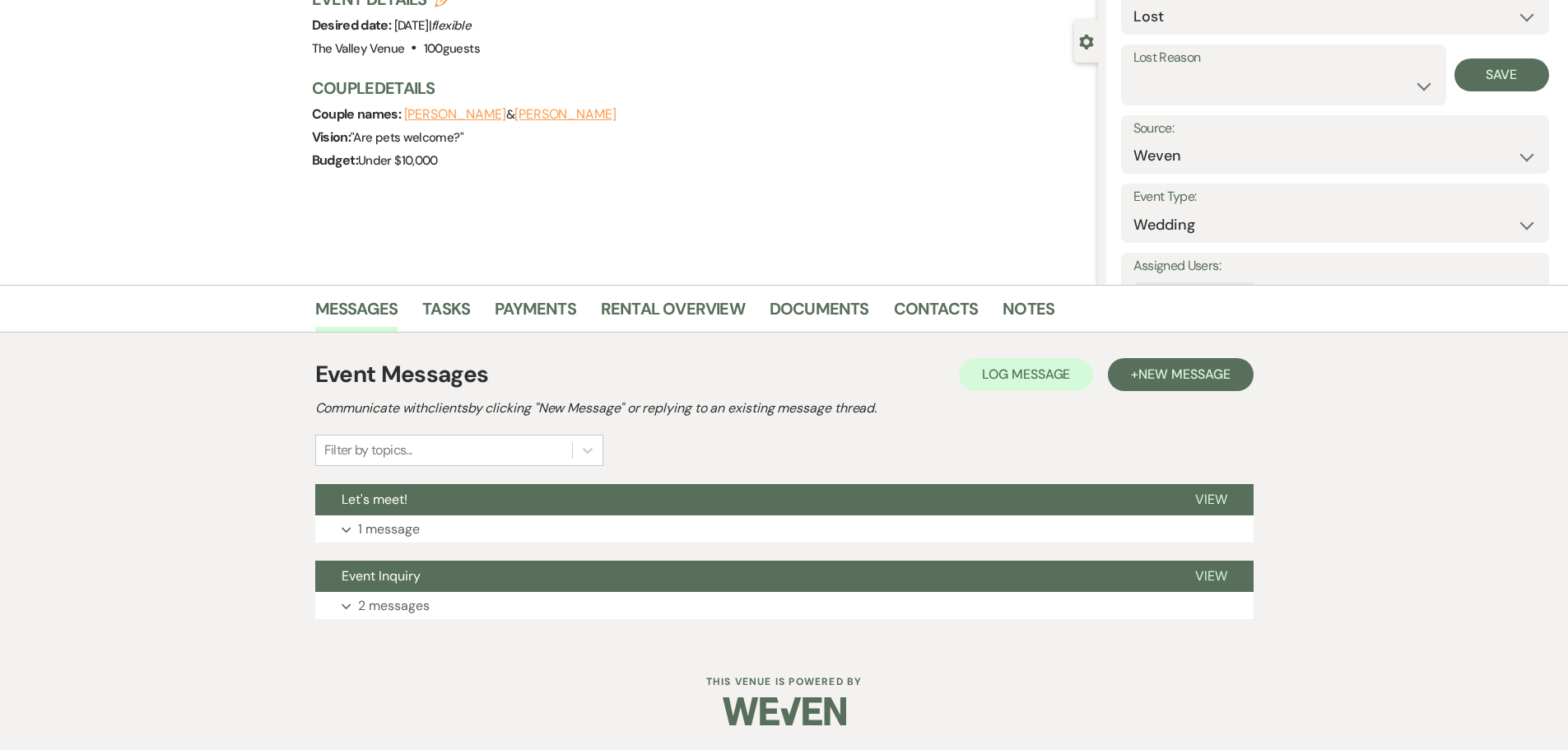
click at [1184, 100] on div "Lost Reason Booked Elsewhere Budget Date Unavailable No Response Not a Good Mat…" at bounding box center [1283, 75] width 325 height 61
click at [1182, 90] on select "Booked Elsewhere Budget Date Unavailable No Response Not a Good Match Capacity …" at bounding box center [1283, 86] width 301 height 32
click at [1133, 70] on select "Booked Elsewhere Budget Date Unavailable No Response Not a Good Match Capacity …" at bounding box center [1283, 86] width 301 height 32
click at [1492, 83] on button "Save" at bounding box center [1501, 75] width 94 height 33
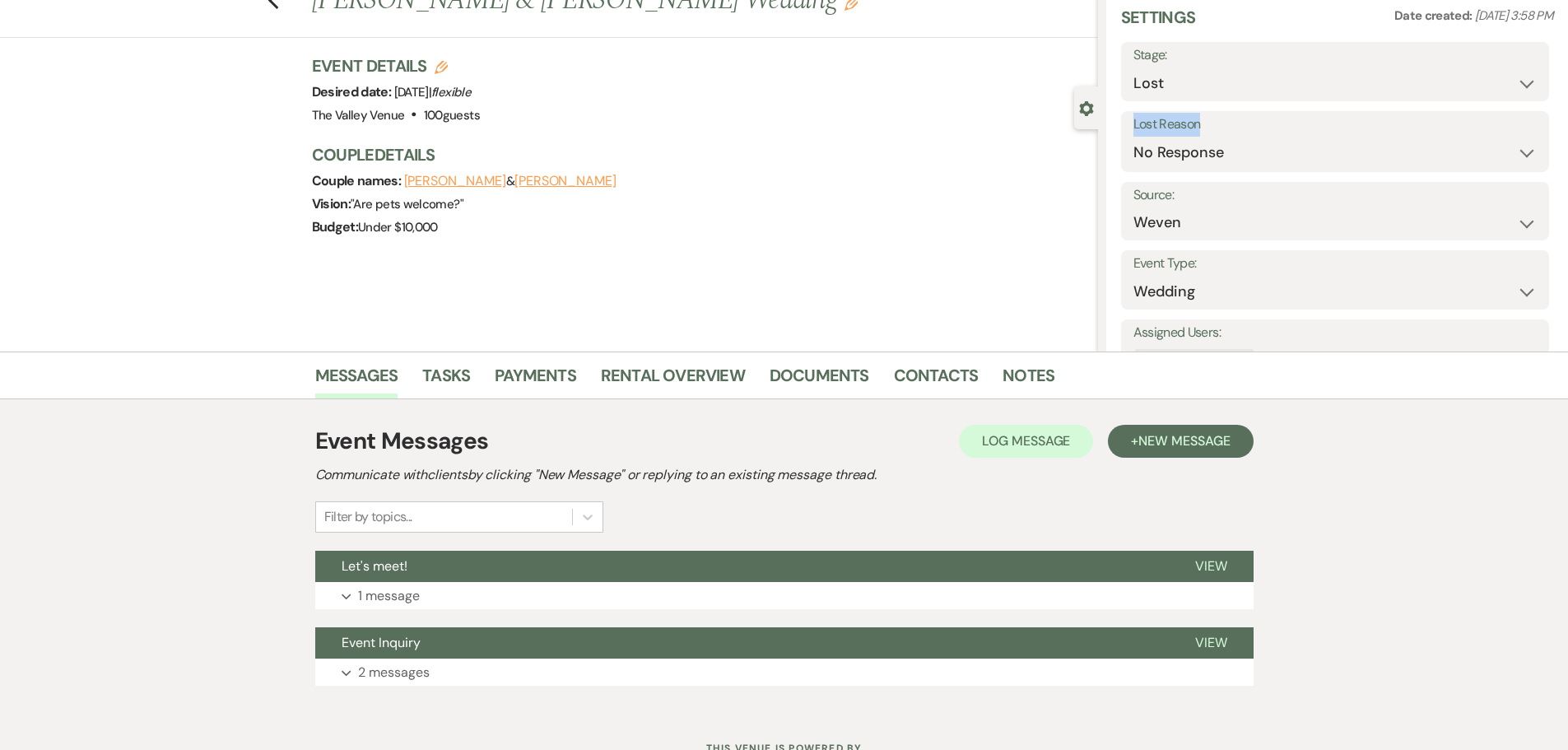
scroll to position [0, 0]
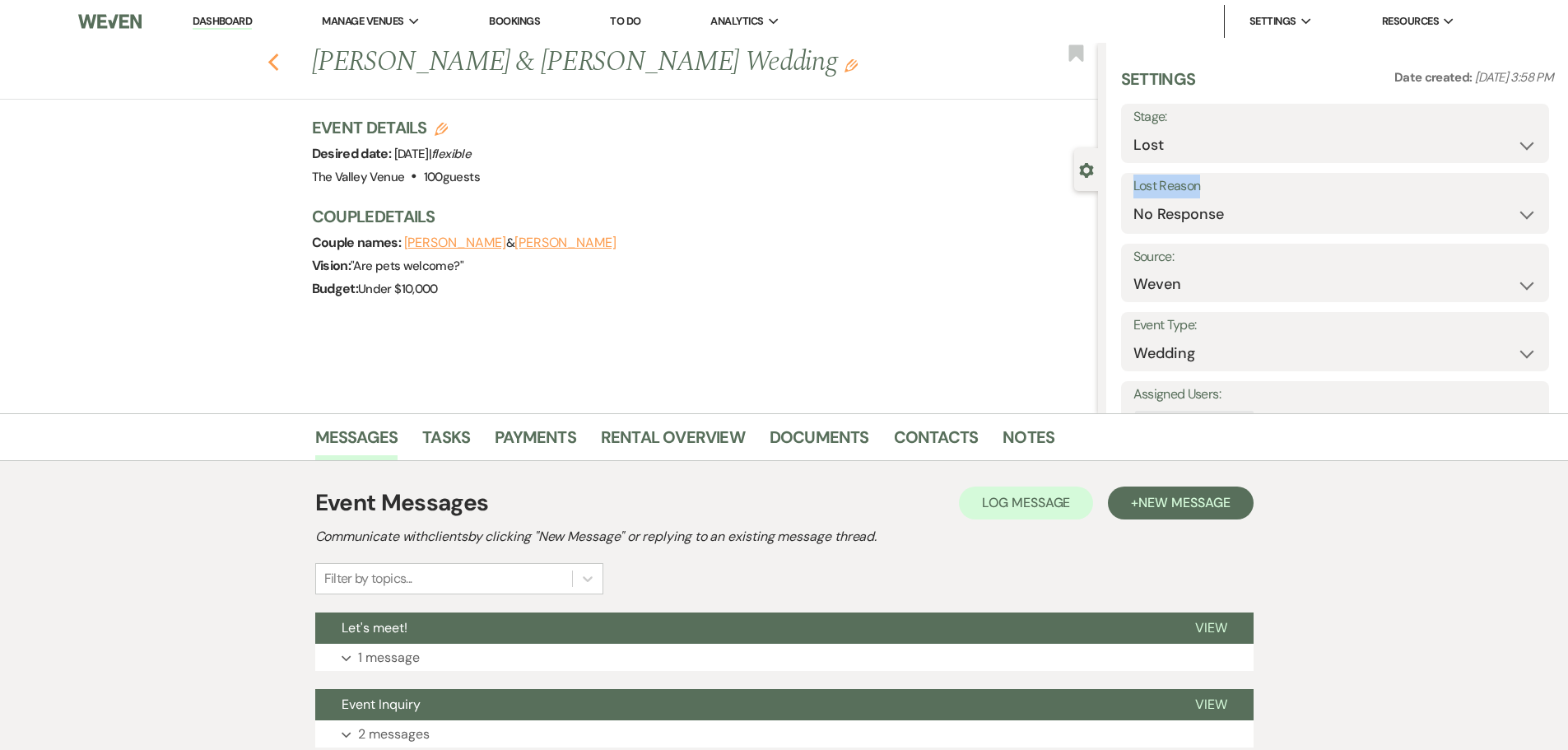
click at [279, 64] on icon "Previous" at bounding box center [274, 62] width 13 height 20
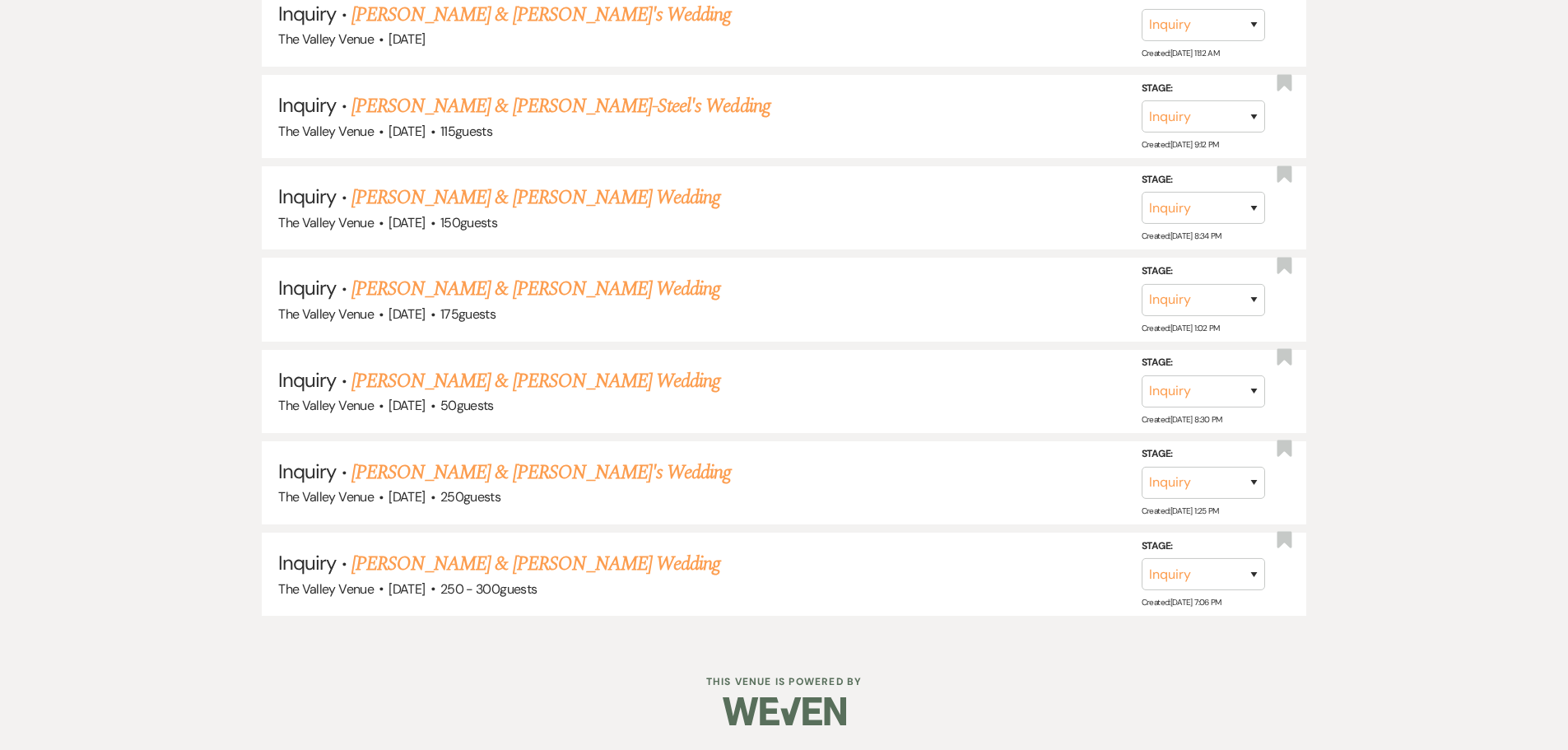
scroll to position [7203, 0]
click at [1242, 573] on select "Inquiry Follow Up Tour Requested Tour Confirmed Toured Proposal Sent Booked Lost" at bounding box center [1203, 574] width 123 height 32
click at [491, 567] on link "[PERSON_NAME] & [PERSON_NAME] Wedding" at bounding box center [536, 563] width 369 height 30
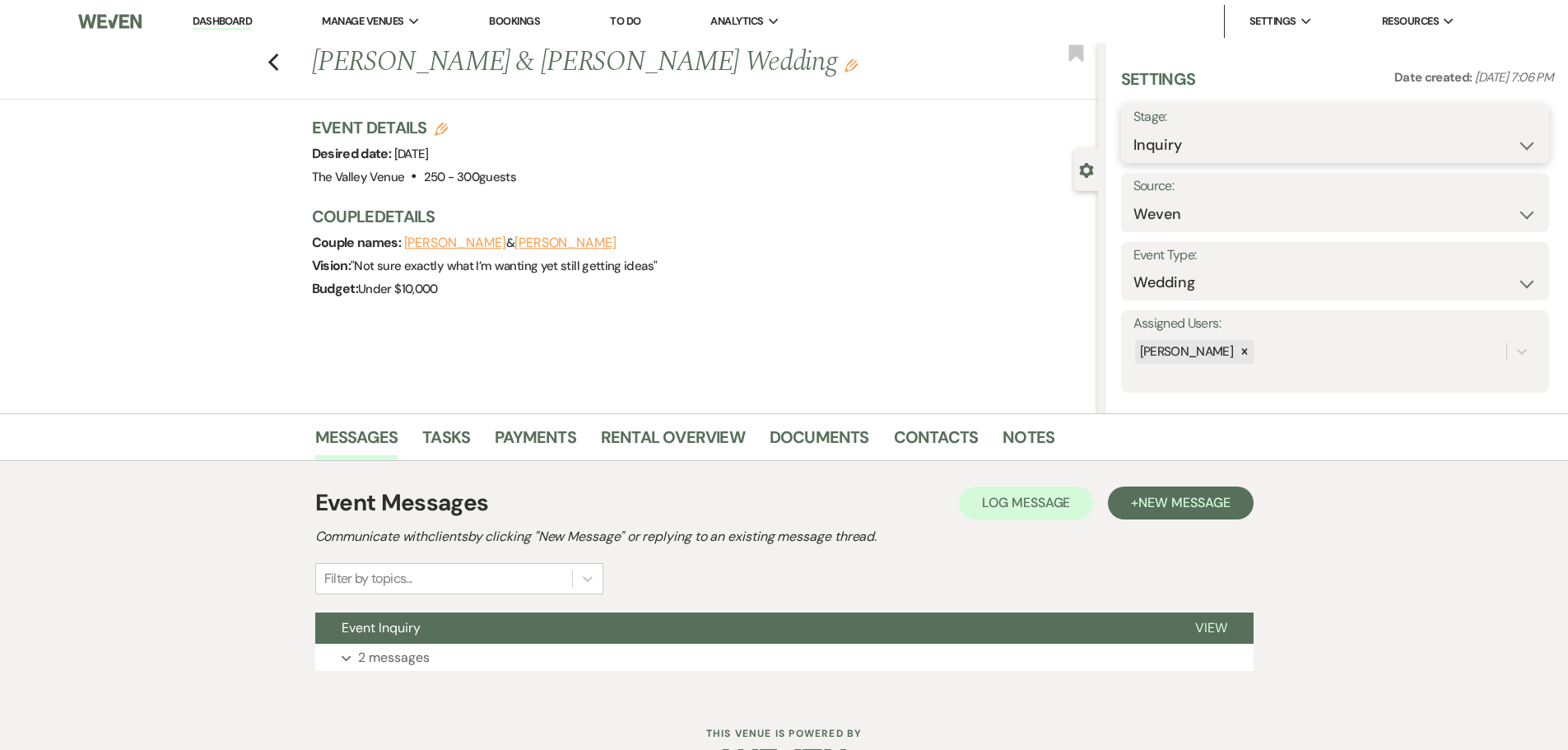
click at [1177, 149] on select "Inquiry Follow Up Tour Requested Tour Confirmed Toured Proposal Sent Booked Lost" at bounding box center [1334, 145] width 403 height 32
click at [1133, 129] on select "Inquiry Follow Up Tour Requested Tour Confirmed Toured Proposal Sent Booked Lost" at bounding box center [1334, 145] width 403 height 32
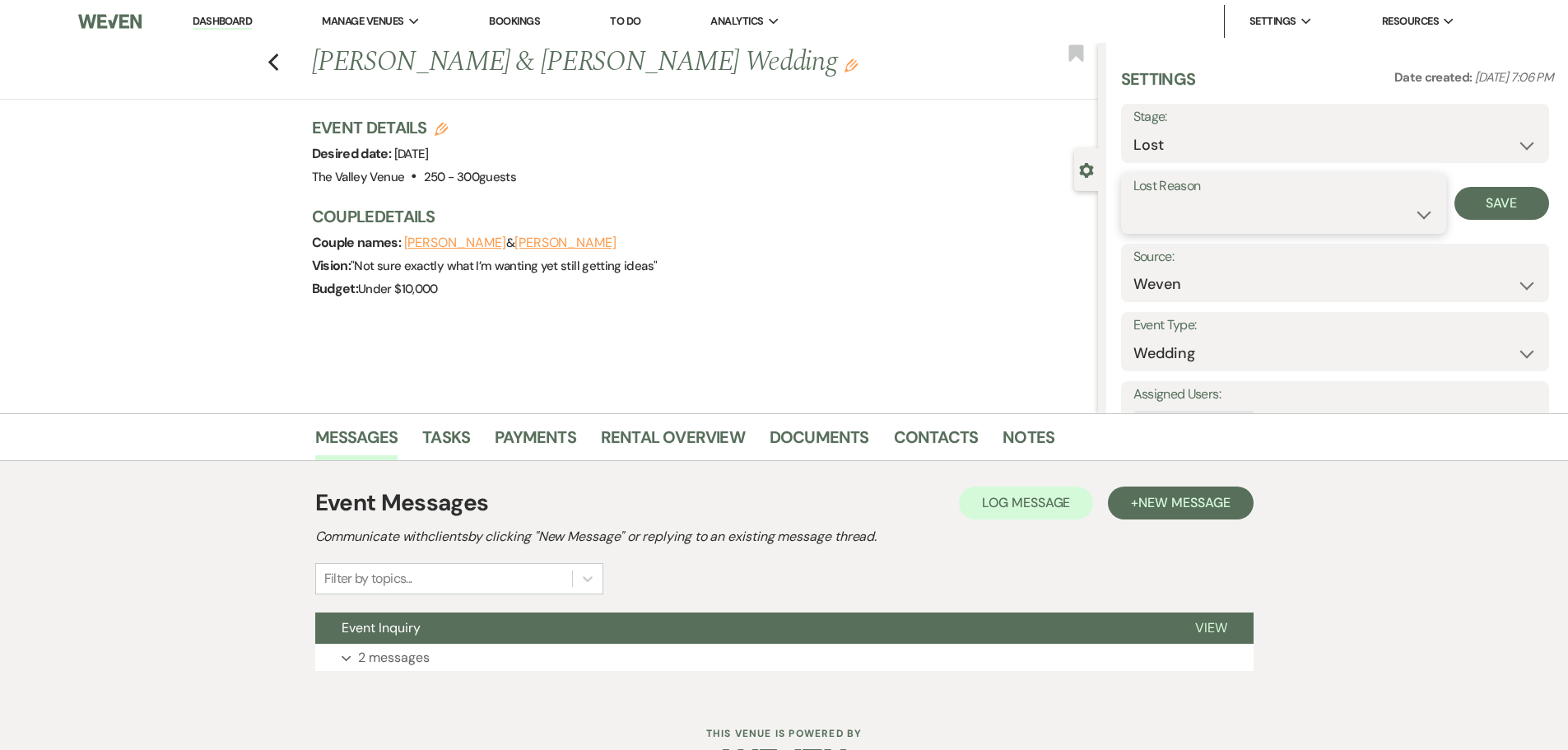
click at [1158, 217] on select "Booked Elsewhere Budget Date Unavailable No Response Not a Good Match Capacity …" at bounding box center [1283, 214] width 301 height 32
click at [1133, 198] on select "Booked Elsewhere Budget Date Unavailable No Response Not a Good Match Capacity …" at bounding box center [1283, 214] width 301 height 32
click at [1469, 196] on button "Save" at bounding box center [1501, 203] width 94 height 33
click at [278, 59] on use "button" at bounding box center [273, 62] width 11 height 18
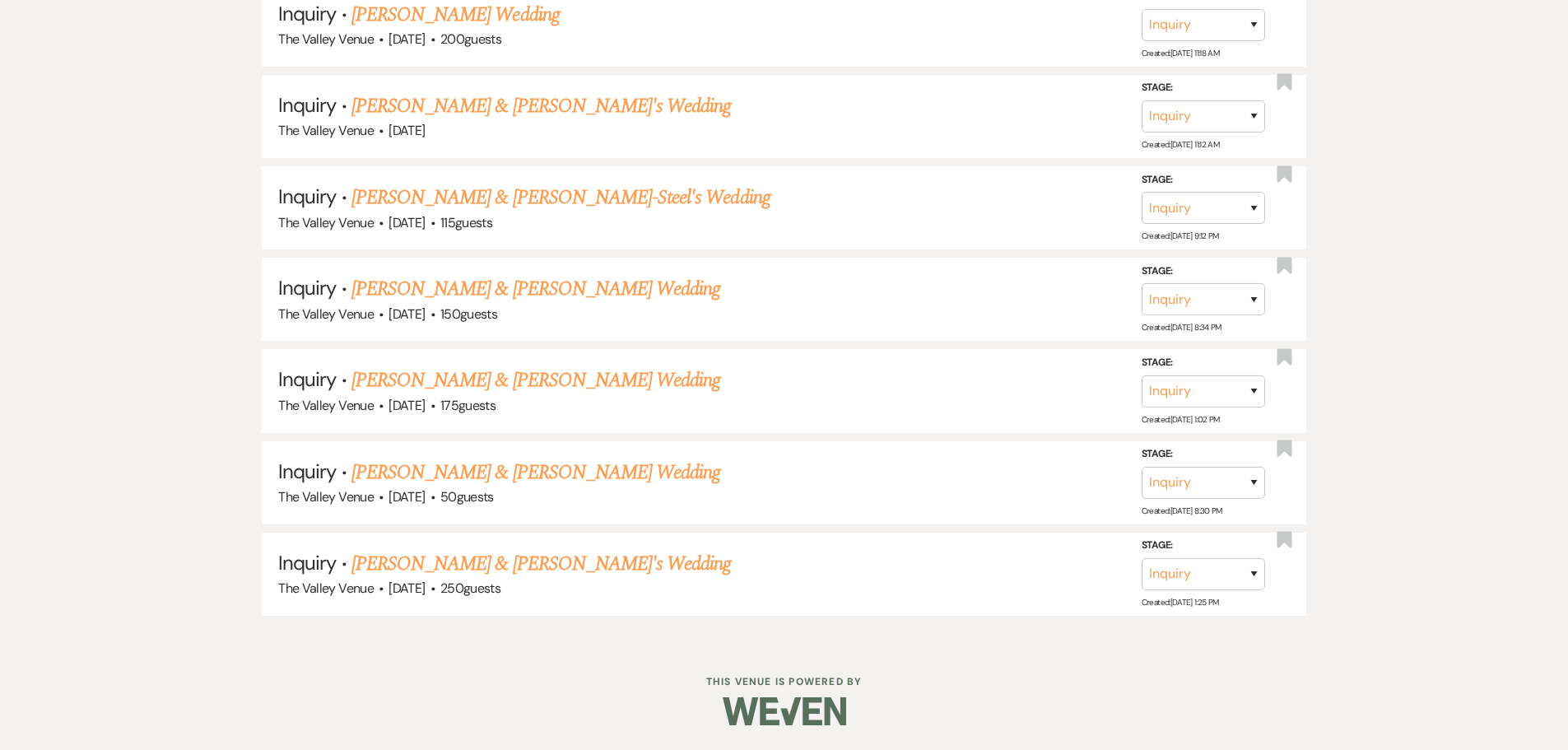
scroll to position [7111, 0]
click at [561, 563] on link "[PERSON_NAME] & [PERSON_NAME]'s Wedding" at bounding box center [542, 563] width 381 height 30
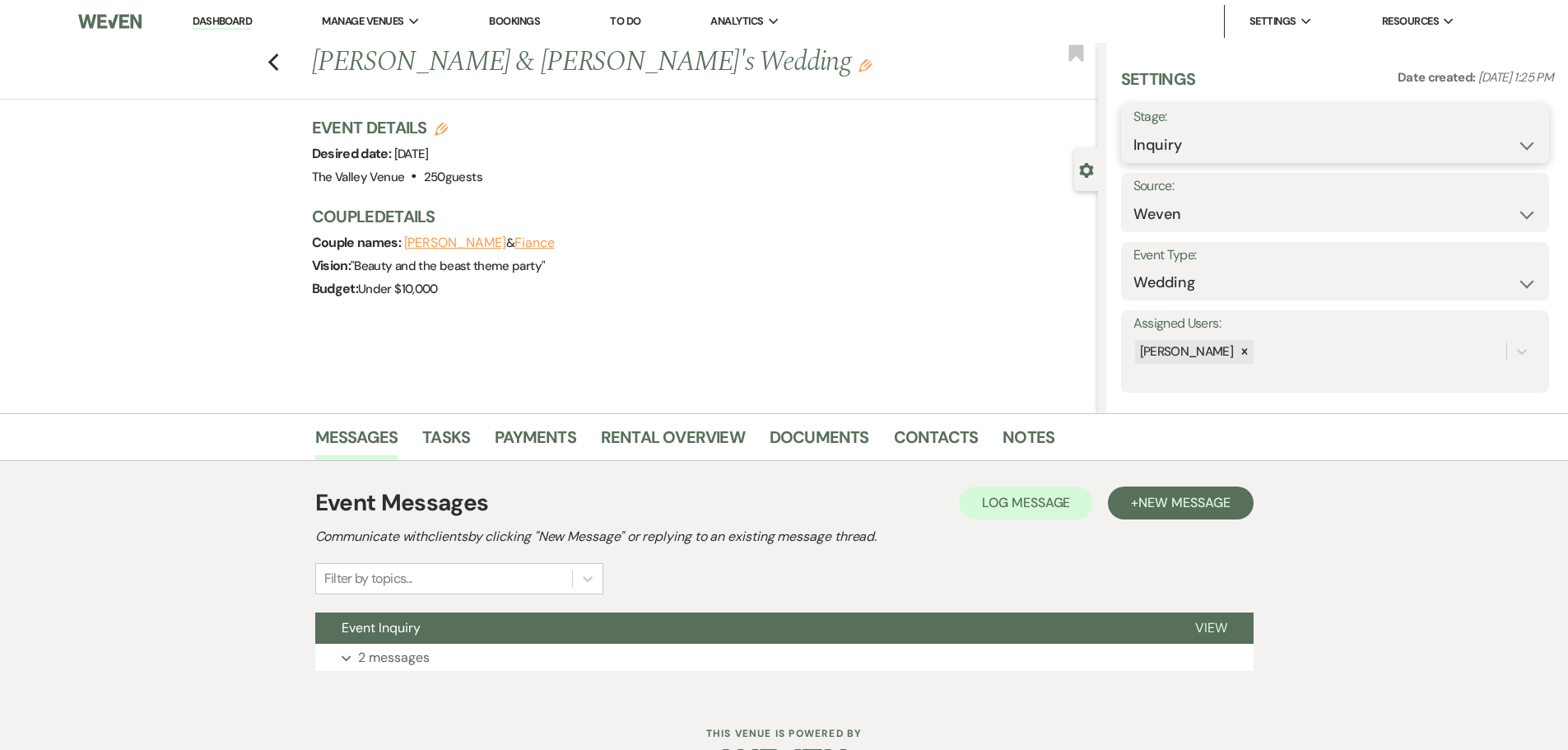
click at [1168, 148] on select "Inquiry Follow Up Tour Requested Tour Confirmed Toured Proposal Sent Booked Lost" at bounding box center [1334, 145] width 403 height 32
click at [1133, 129] on select "Inquiry Follow Up Tour Requested Tour Confirmed Toured Proposal Sent Booked Lost" at bounding box center [1334, 145] width 403 height 32
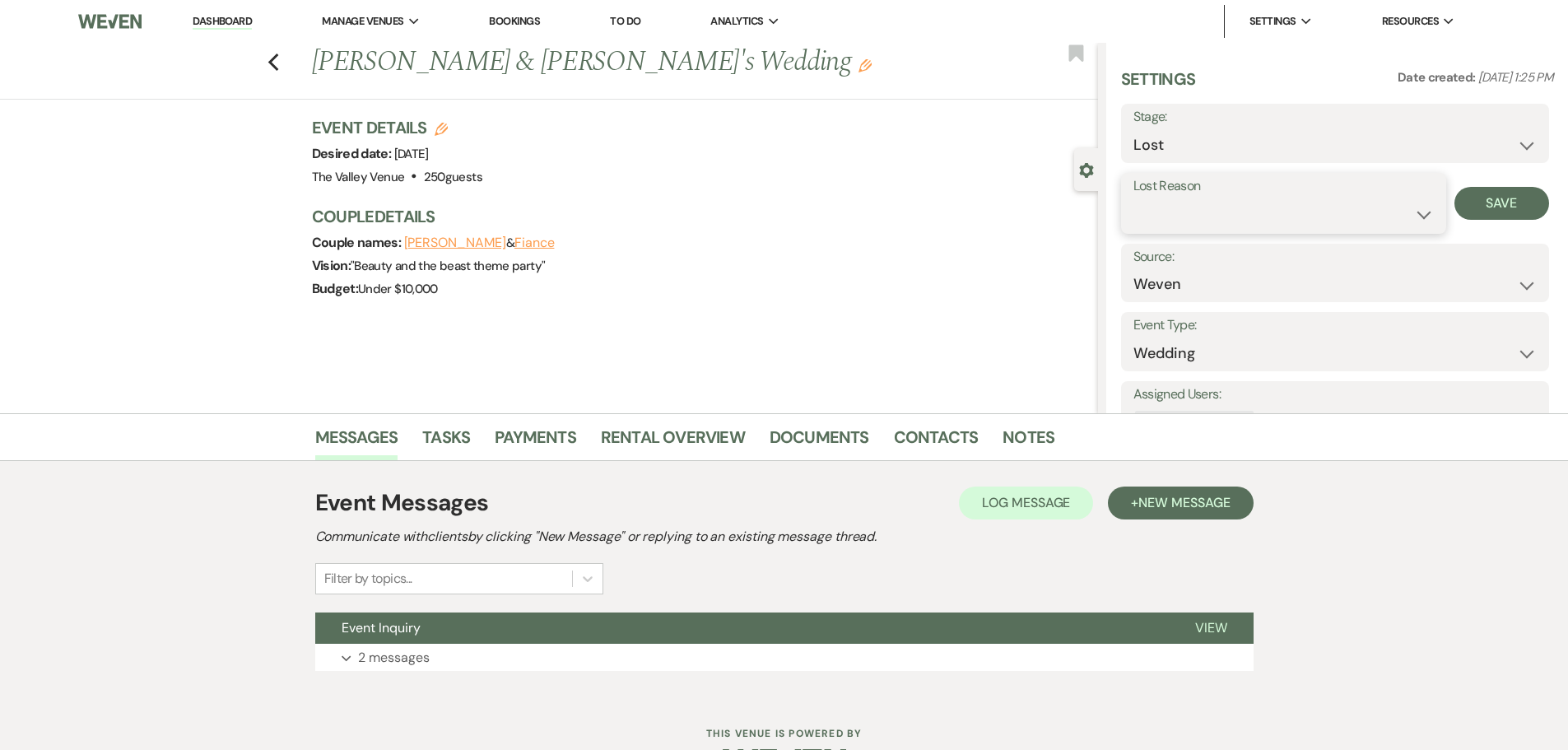
click at [1228, 220] on select "Booked Elsewhere Budget Date Unavailable No Response Not a Good Match Capacity …" at bounding box center [1283, 214] width 301 height 32
click at [1133, 198] on select "Booked Elsewhere Budget Date Unavailable No Response Not a Good Match Capacity …" at bounding box center [1283, 214] width 301 height 32
click at [1498, 198] on button "Save" at bounding box center [1501, 203] width 94 height 33
click at [278, 67] on use "button" at bounding box center [273, 62] width 11 height 18
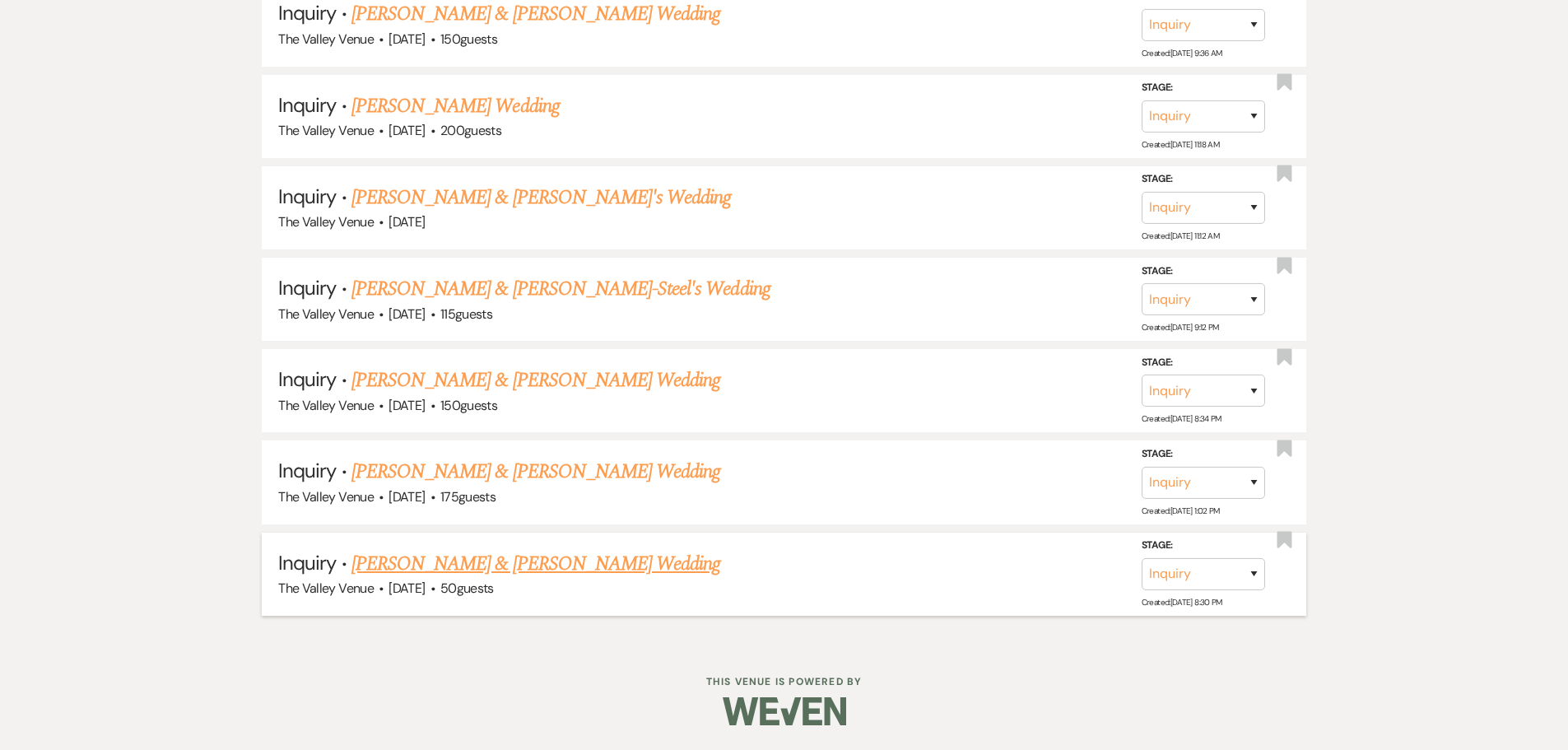
scroll to position [7020, 0]
click at [559, 567] on link "[PERSON_NAME] & [PERSON_NAME] Wedding" at bounding box center [536, 563] width 369 height 30
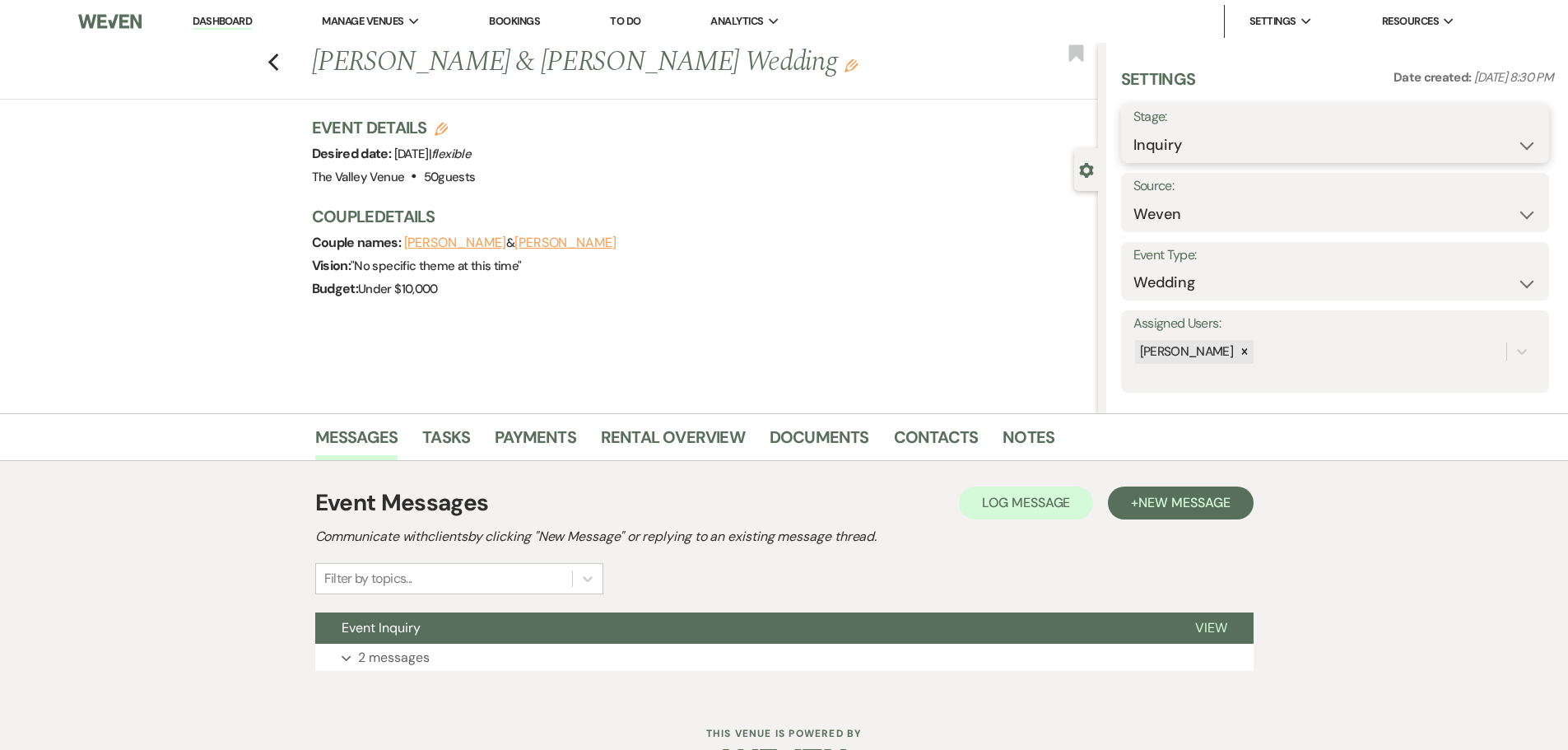
drag, startPoint x: 1214, startPoint y: 149, endPoint x: 1204, endPoint y: 158, distance: 13.5
click at [1214, 149] on select "Inquiry Follow Up Tour Requested Tour Confirmed Toured Proposal Sent Booked Lost" at bounding box center [1334, 145] width 403 height 32
drag, startPoint x: 1167, startPoint y: 375, endPoint x: 1172, endPoint y: 324, distance: 51.2
click at [1165, 369] on div "Assigned Users: Danelle Middleton" at bounding box center [1334, 351] width 428 height 82
click at [1169, 156] on select "Inquiry Follow Up Tour Requested Tour Confirmed Toured Proposal Sent Booked Lost" at bounding box center [1334, 145] width 403 height 32
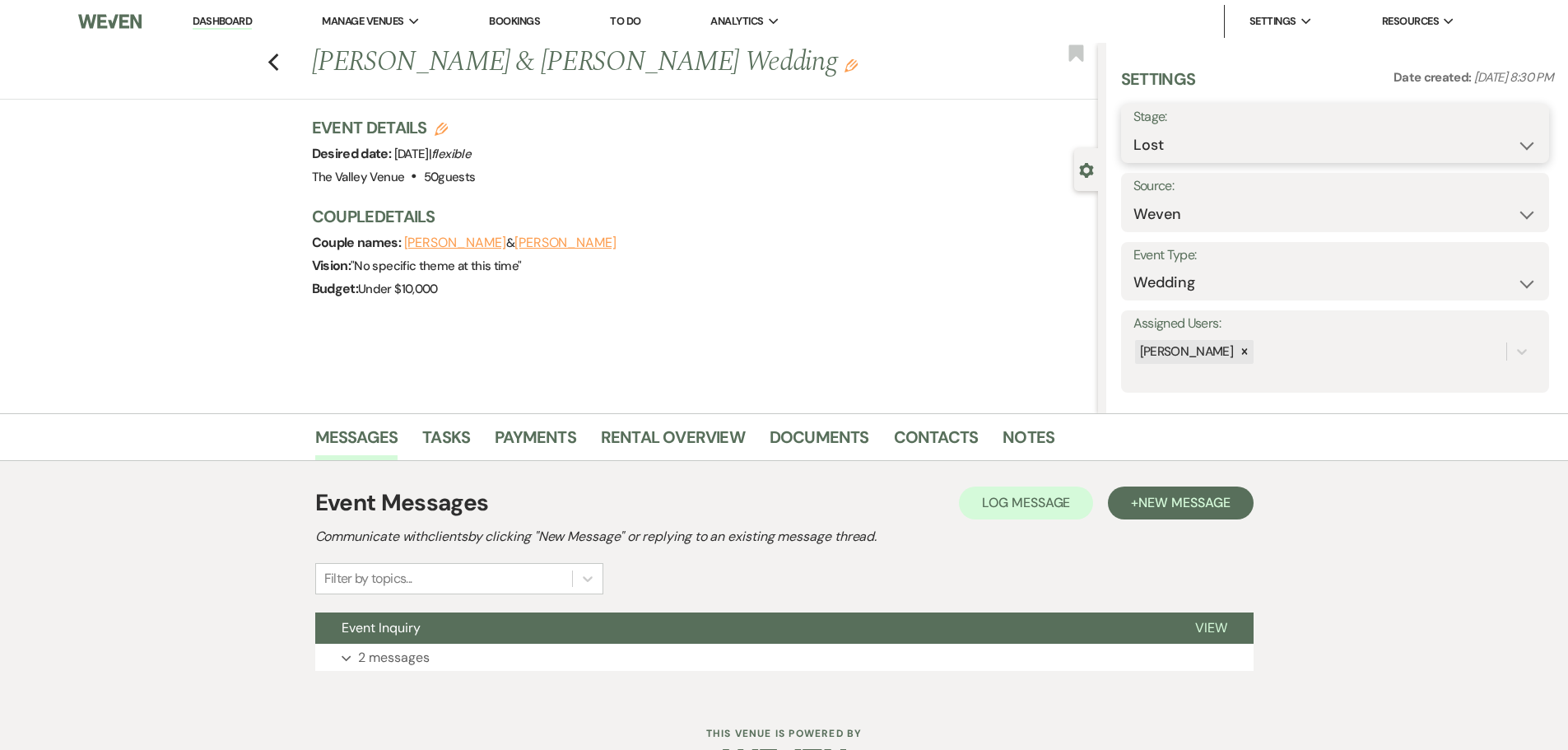
click at [1133, 129] on select "Inquiry Follow Up Tour Requested Tour Confirmed Toured Proposal Sent Booked Lost" at bounding box center [1334, 145] width 403 height 32
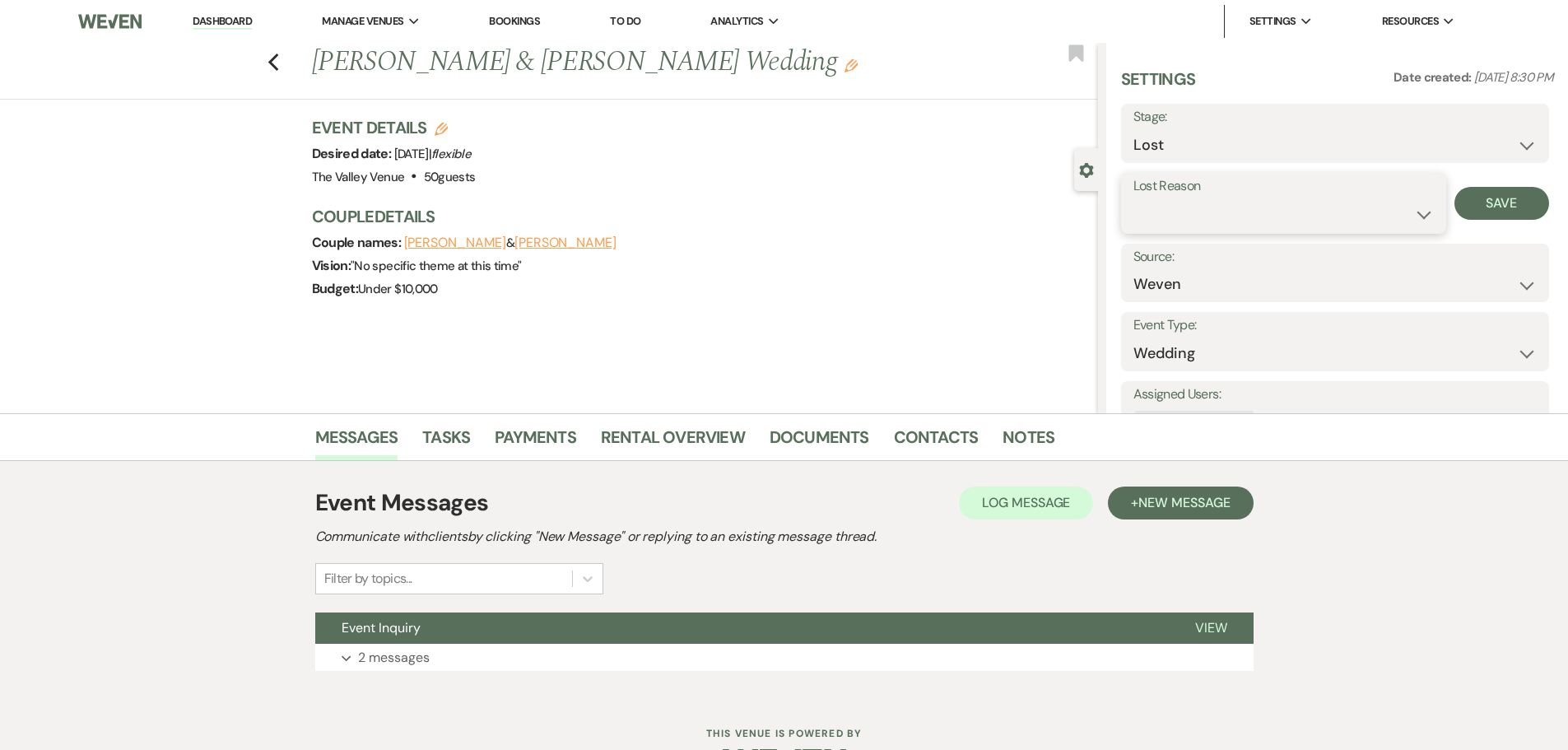
click at [1181, 204] on select "Booked Elsewhere Budget Date Unavailable No Response Not a Good Match Capacity …" at bounding box center [1283, 214] width 301 height 32
click at [1133, 198] on select "Booked Elsewhere Budget Date Unavailable No Response Not a Good Match Capacity …" at bounding box center [1283, 214] width 301 height 32
click at [1485, 205] on button "Save" at bounding box center [1501, 203] width 94 height 33
click at [279, 69] on icon "Previous" at bounding box center [274, 62] width 13 height 20
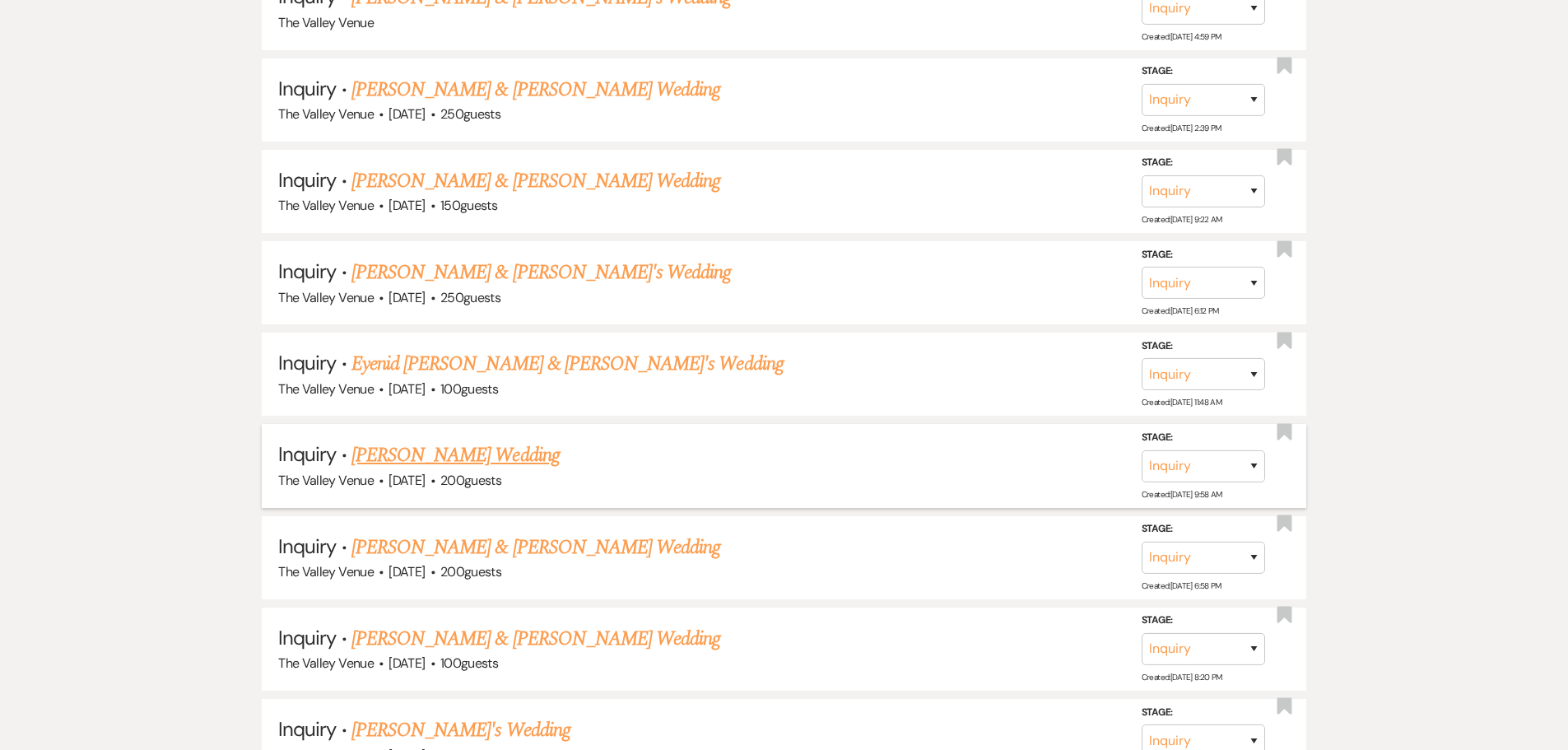
scroll to position [2648, 0]
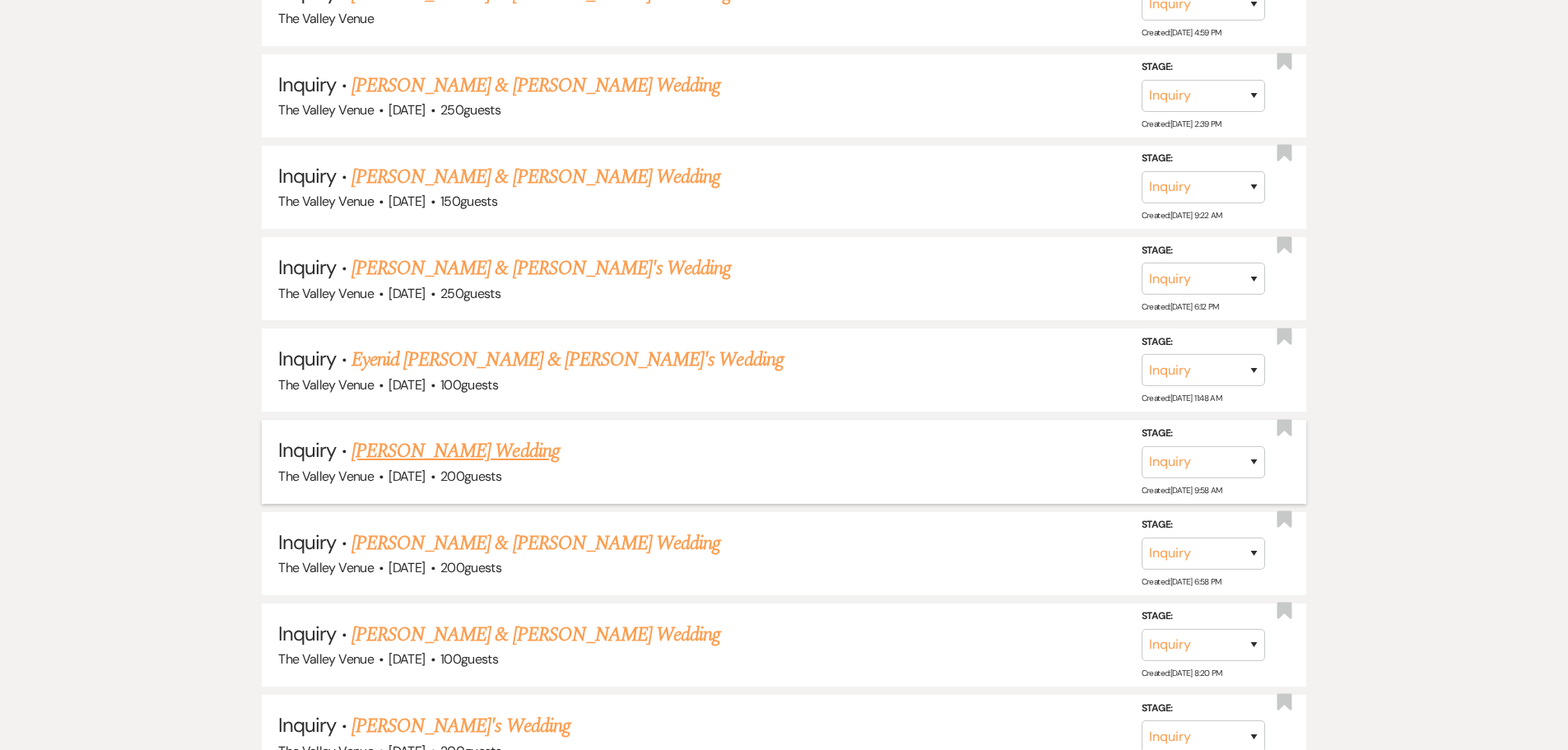
click at [488, 448] on link "[PERSON_NAME] Wedding" at bounding box center [455, 450] width 208 height 30
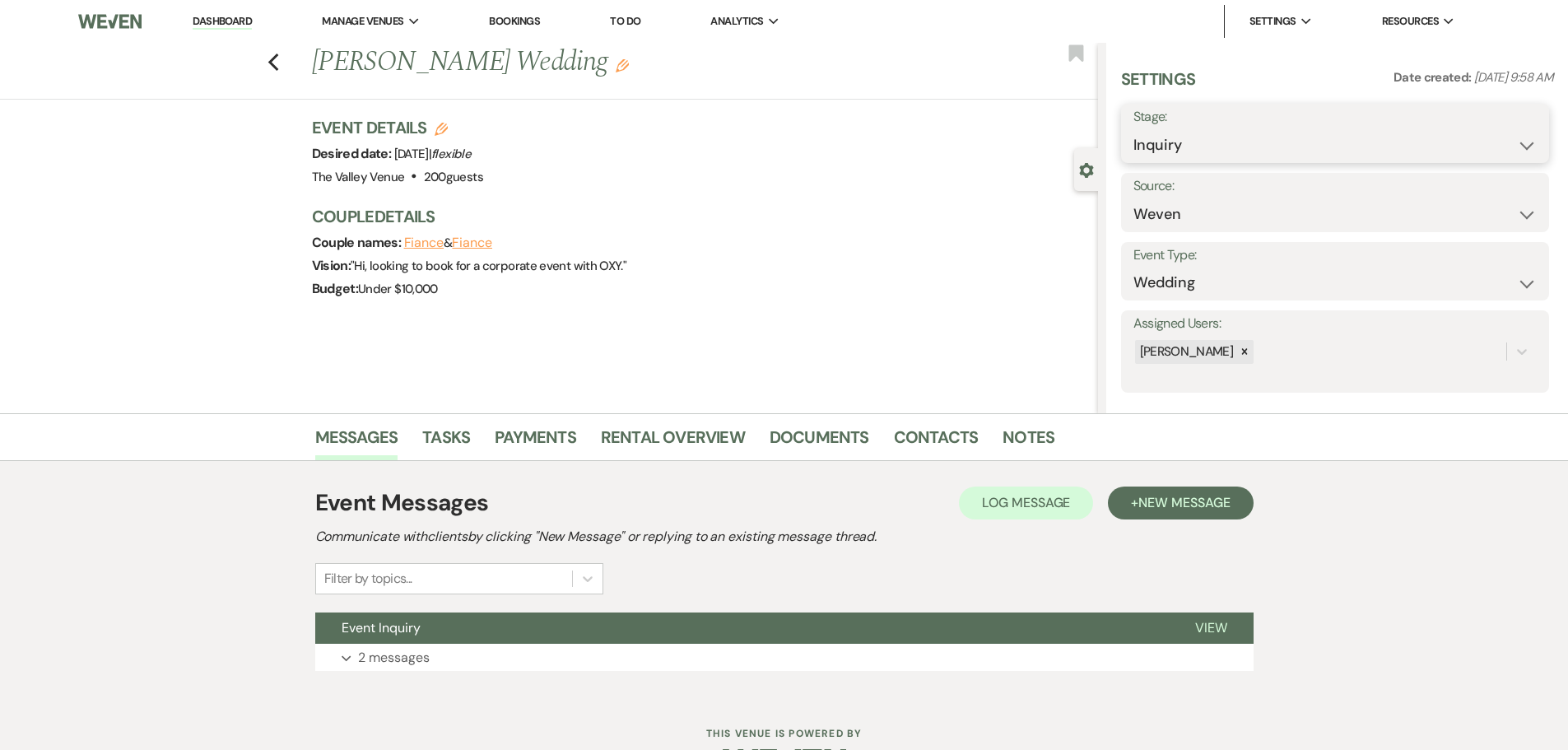
click at [1199, 144] on select "Inquiry Follow Up Tour Requested Tour Confirmed Toured Proposal Sent Booked Lost" at bounding box center [1334, 145] width 403 height 32
click at [1133, 129] on select "Inquiry Follow Up Tour Requested Tour Confirmed Toured Proposal Sent Booked Lost" at bounding box center [1334, 145] width 403 height 32
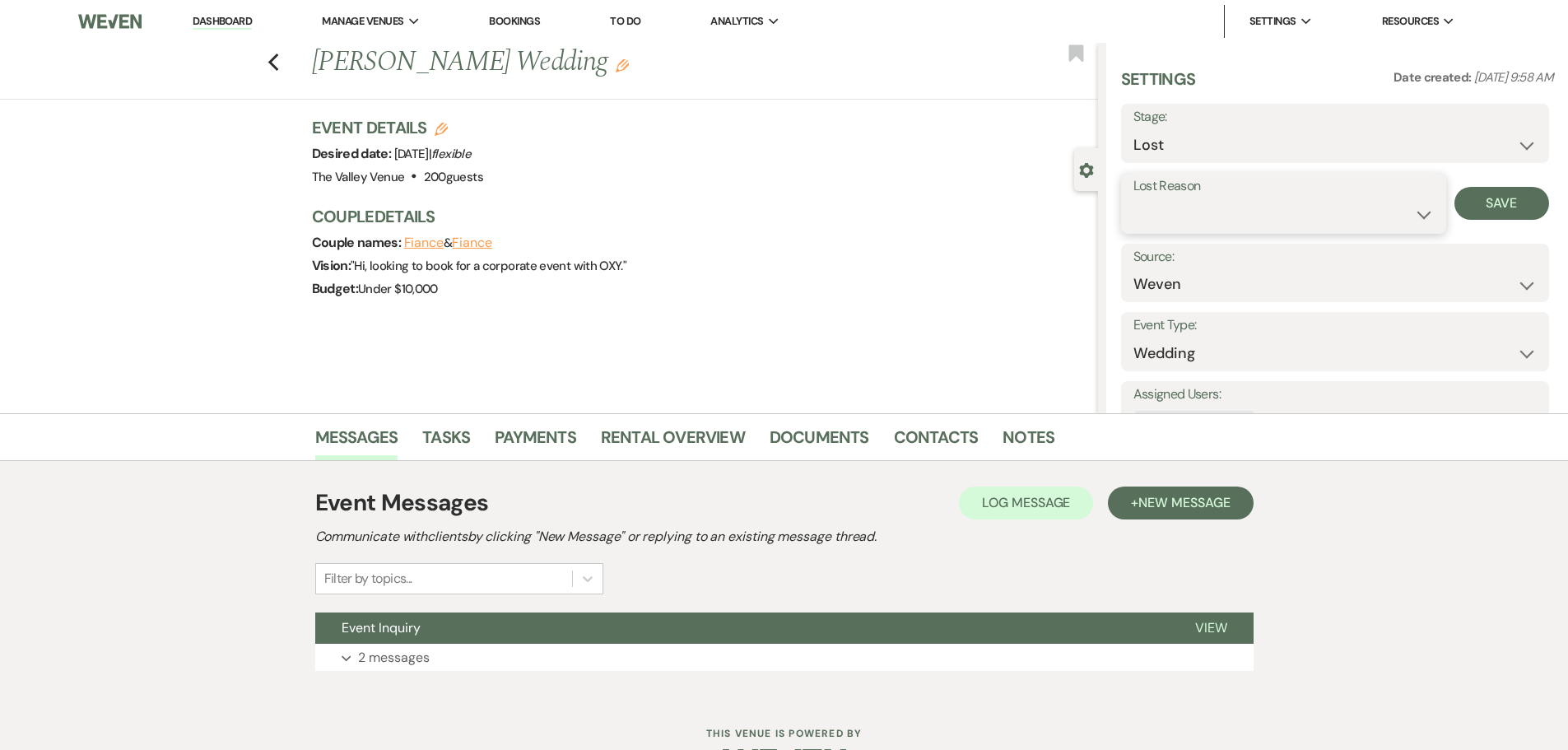
click at [1202, 203] on select "Booked Elsewhere Budget Date Unavailable No Response Not a Good Match Capacity …" at bounding box center [1283, 214] width 301 height 32
click at [1133, 198] on select "Booked Elsewhere Budget Date Unavailable No Response Not a Good Match Capacity …" at bounding box center [1283, 214] width 301 height 32
click at [1481, 193] on button "Save" at bounding box center [1501, 203] width 94 height 33
click at [279, 64] on icon "Previous" at bounding box center [274, 62] width 13 height 20
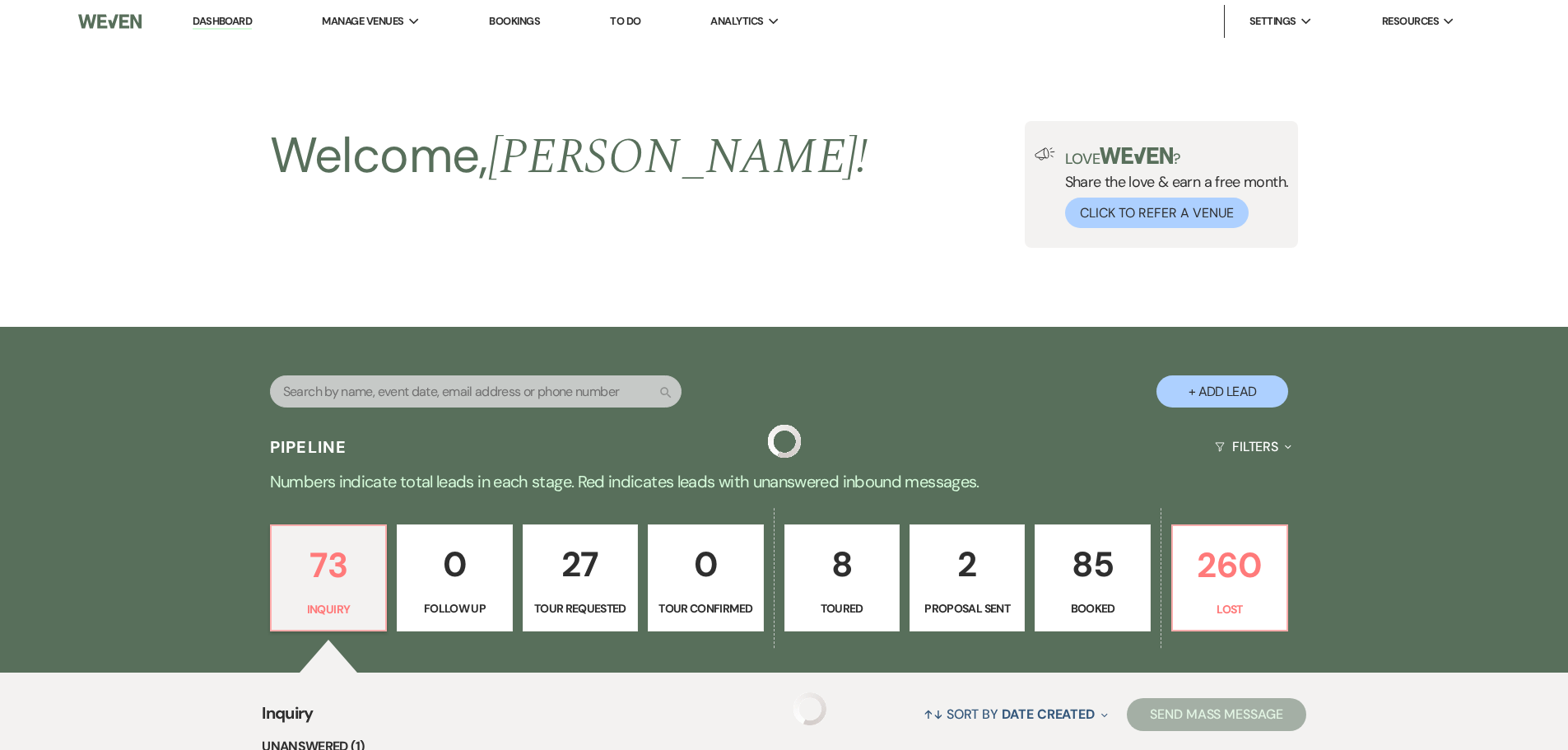
scroll to position [2648, 0]
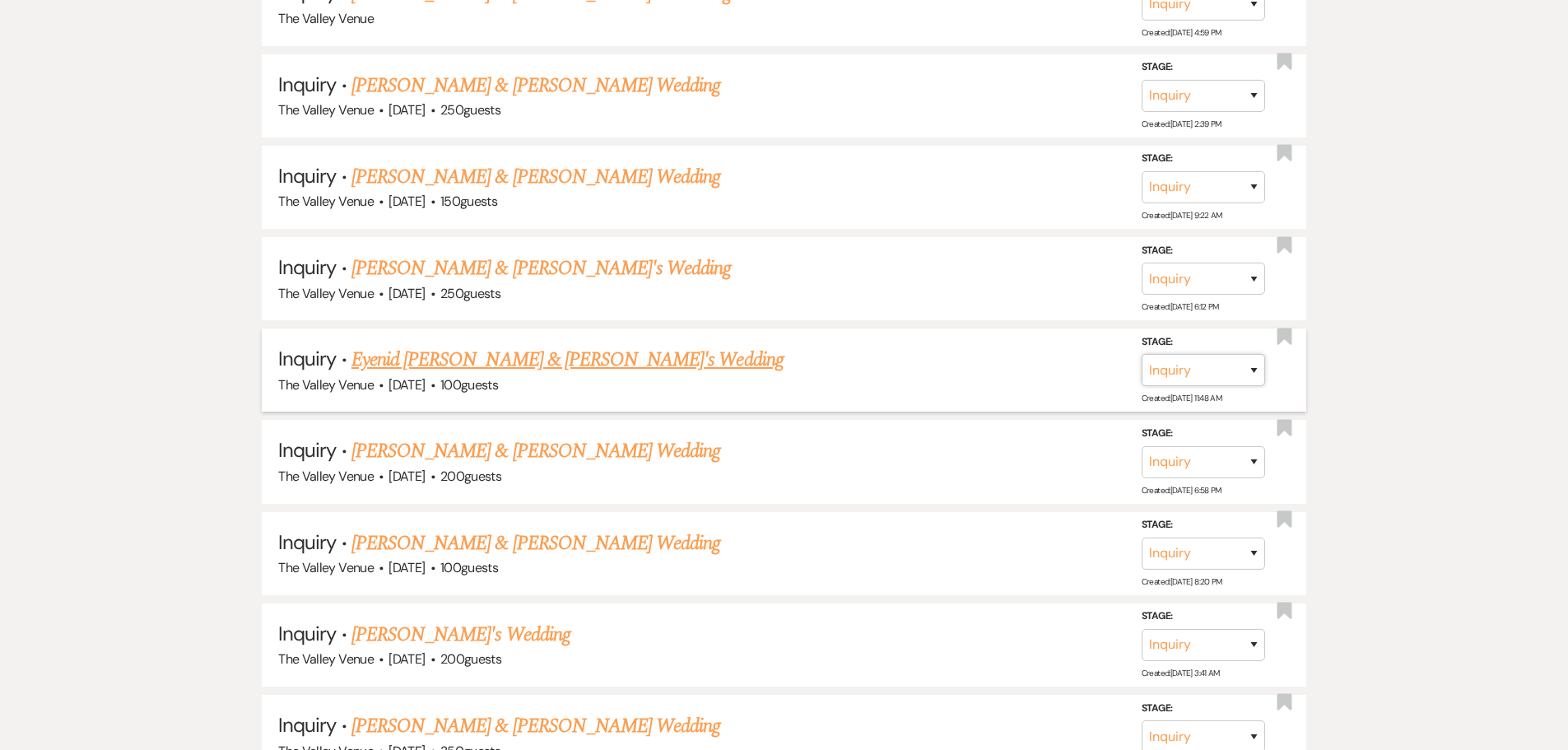
click at [1210, 366] on select "Inquiry Follow Up Tour Requested Tour Confirmed Toured Proposal Sent Booked Lost" at bounding box center [1203, 370] width 123 height 32
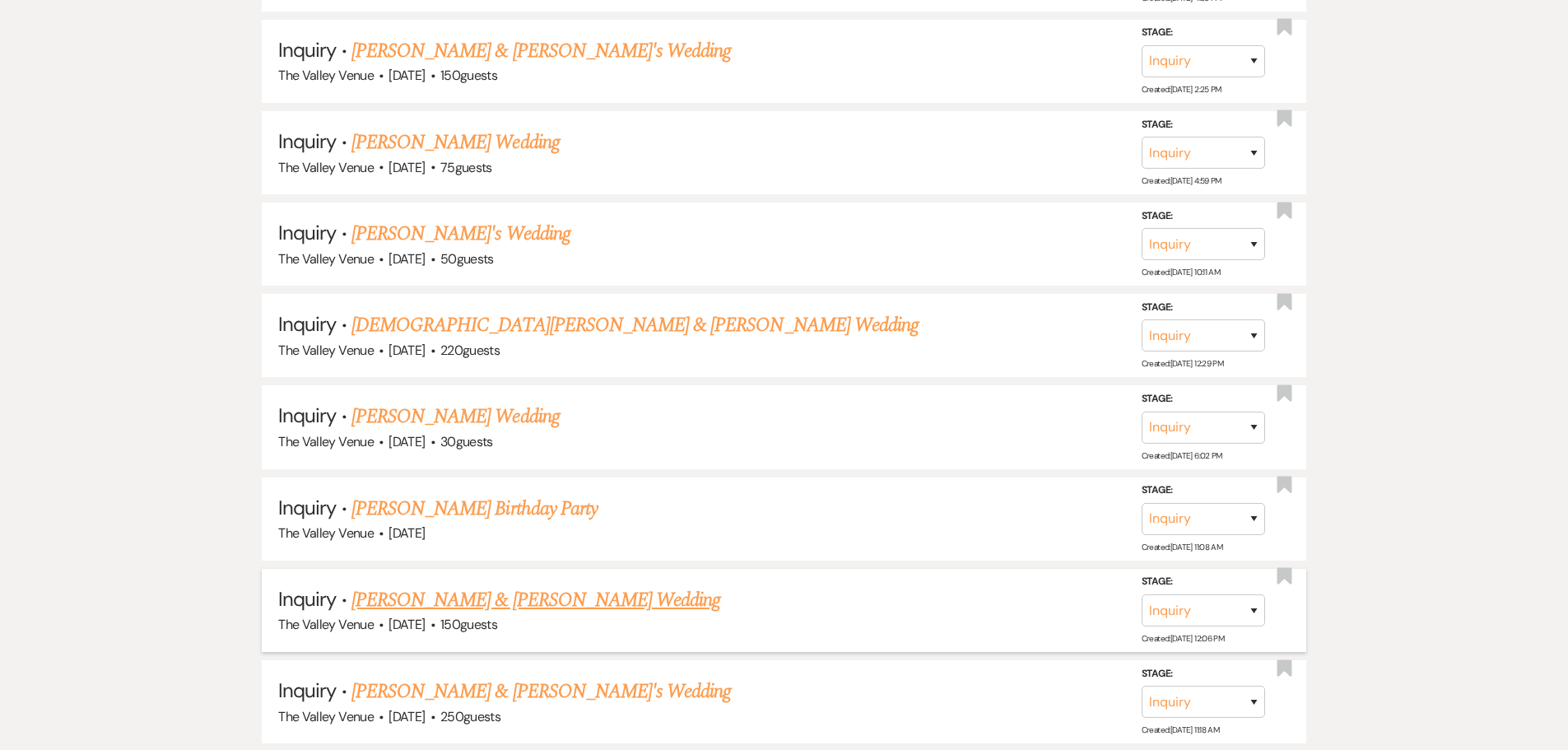
scroll to position [1744, 0]
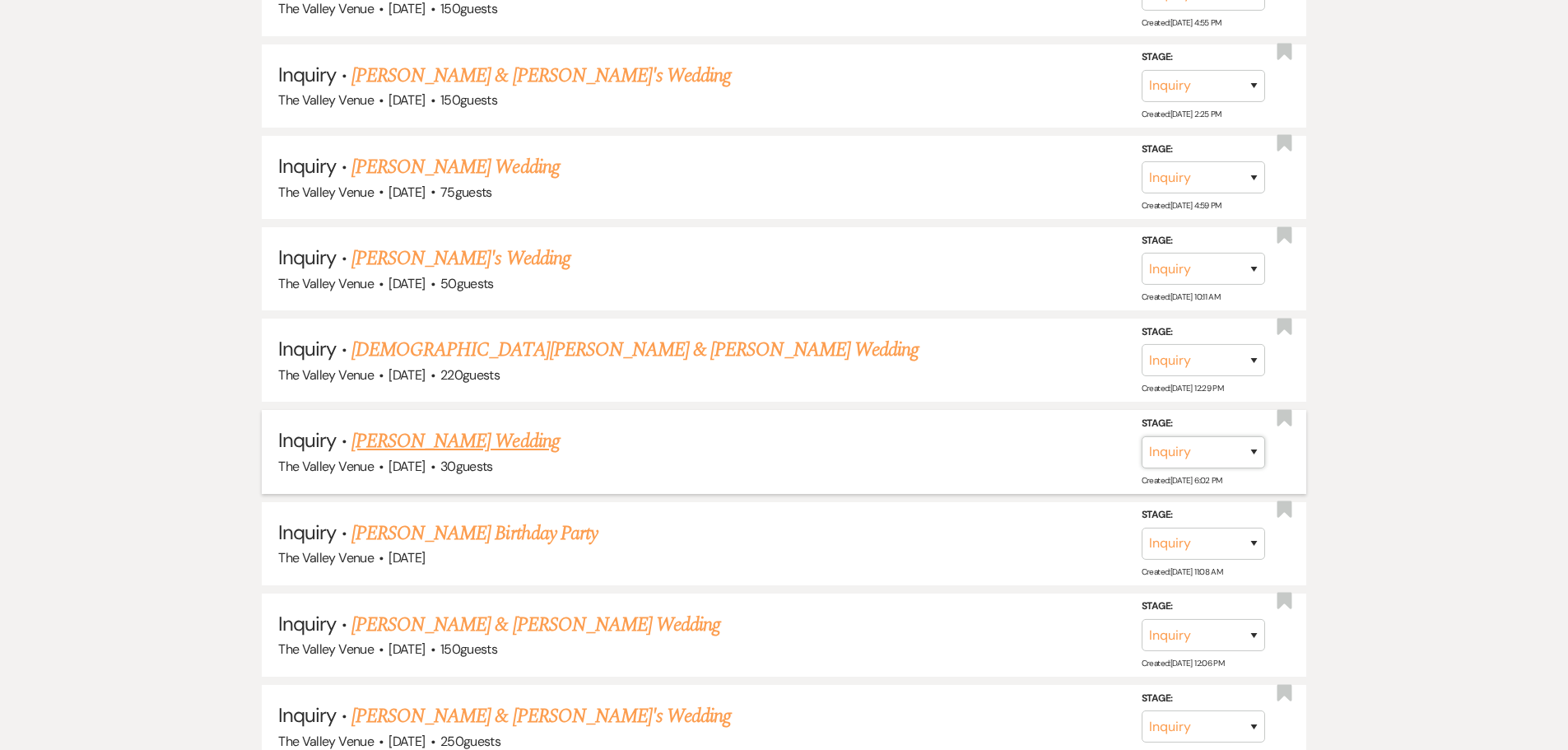
click at [1189, 460] on select "Inquiry Follow Up Tour Requested Tour Confirmed Toured Proposal Sent Booked Lost" at bounding box center [1203, 452] width 123 height 32
click at [1142, 436] on select "Inquiry Follow Up Tour Requested Tour Confirmed Toured Proposal Sent Booked Lost" at bounding box center [1203, 452] width 123 height 32
click at [989, 449] on select "Booked Elsewhere Budget Date Unavailable No Response Not a Good Match Capacity …" at bounding box center [972, 452] width 142 height 32
click at [444, 436] on link "[PERSON_NAME] Wedding" at bounding box center [455, 441] width 208 height 30
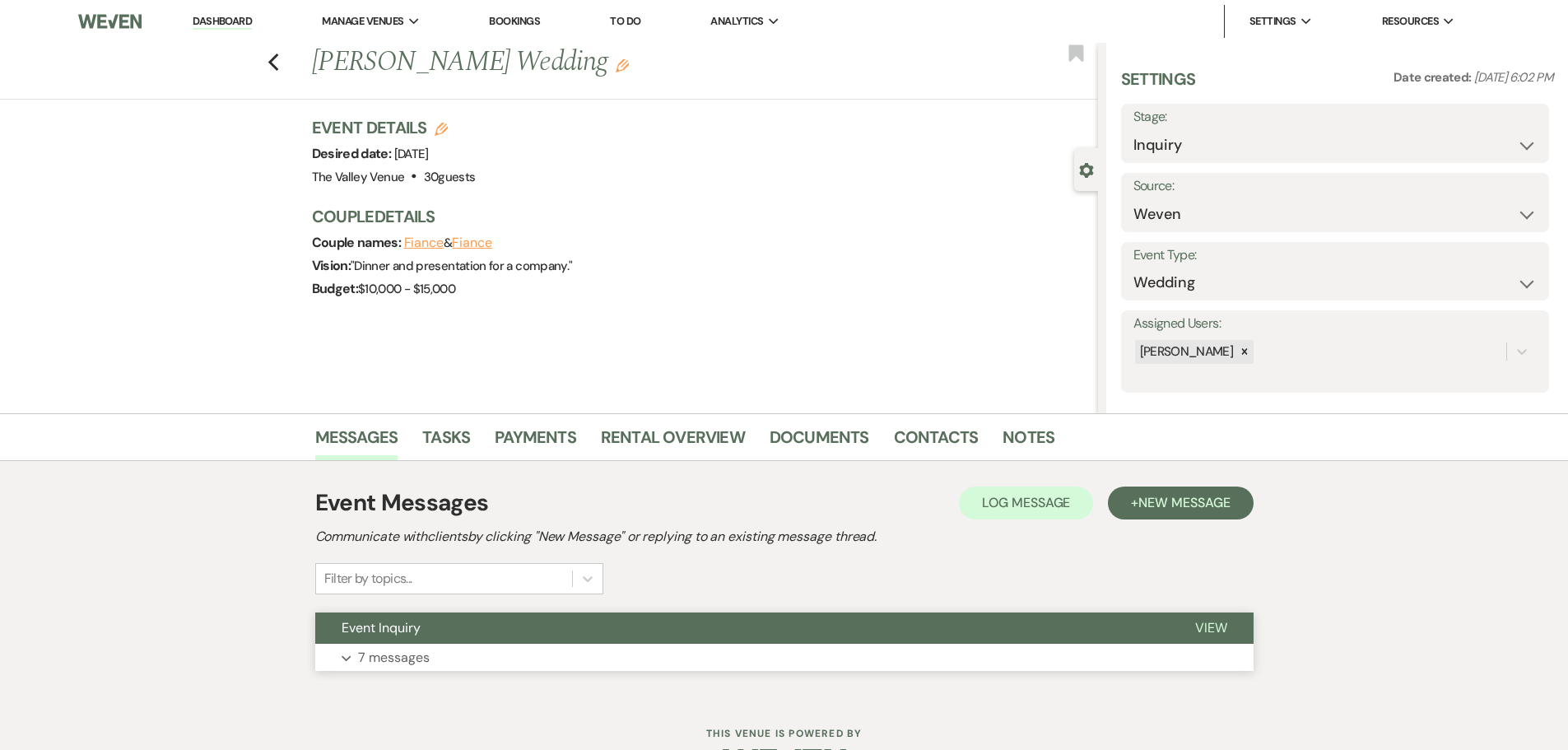
click at [457, 647] on button "Expand 7 messages" at bounding box center [784, 657] width 938 height 28
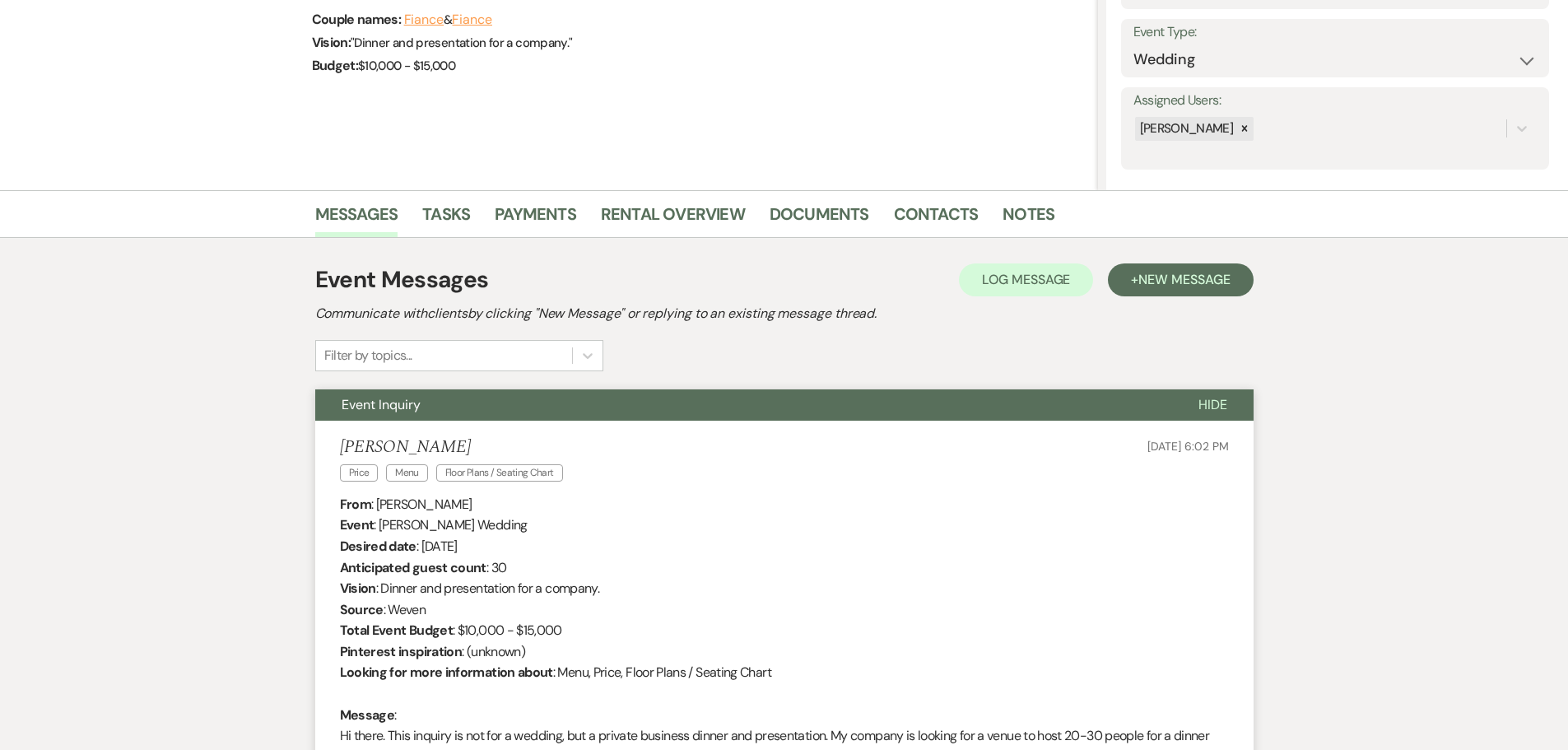
scroll to position [59, 0]
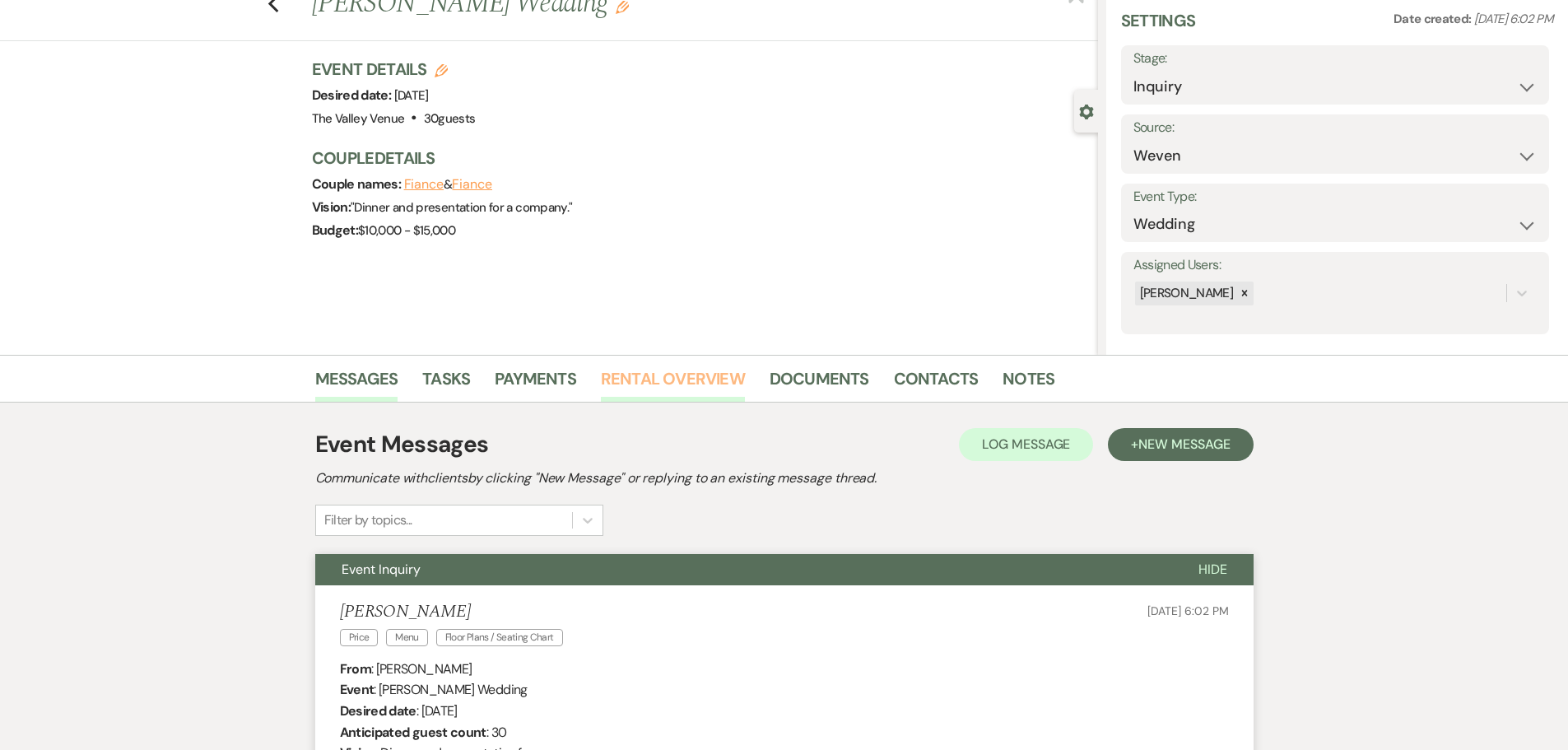
click at [656, 375] on link "Rental Overview" at bounding box center [673, 383] width 144 height 37
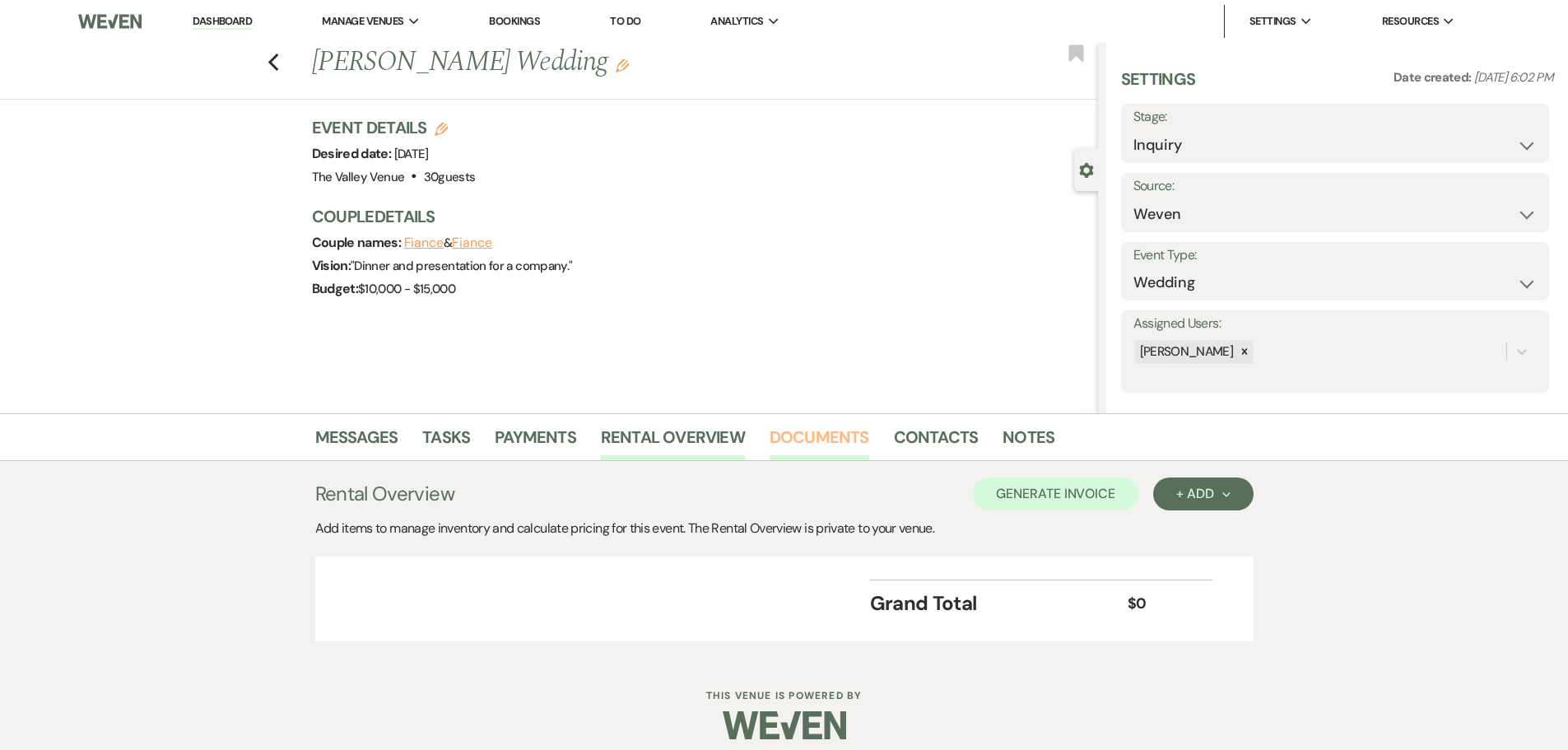
click at [772, 431] on link "Documents" at bounding box center [819, 442] width 99 height 37
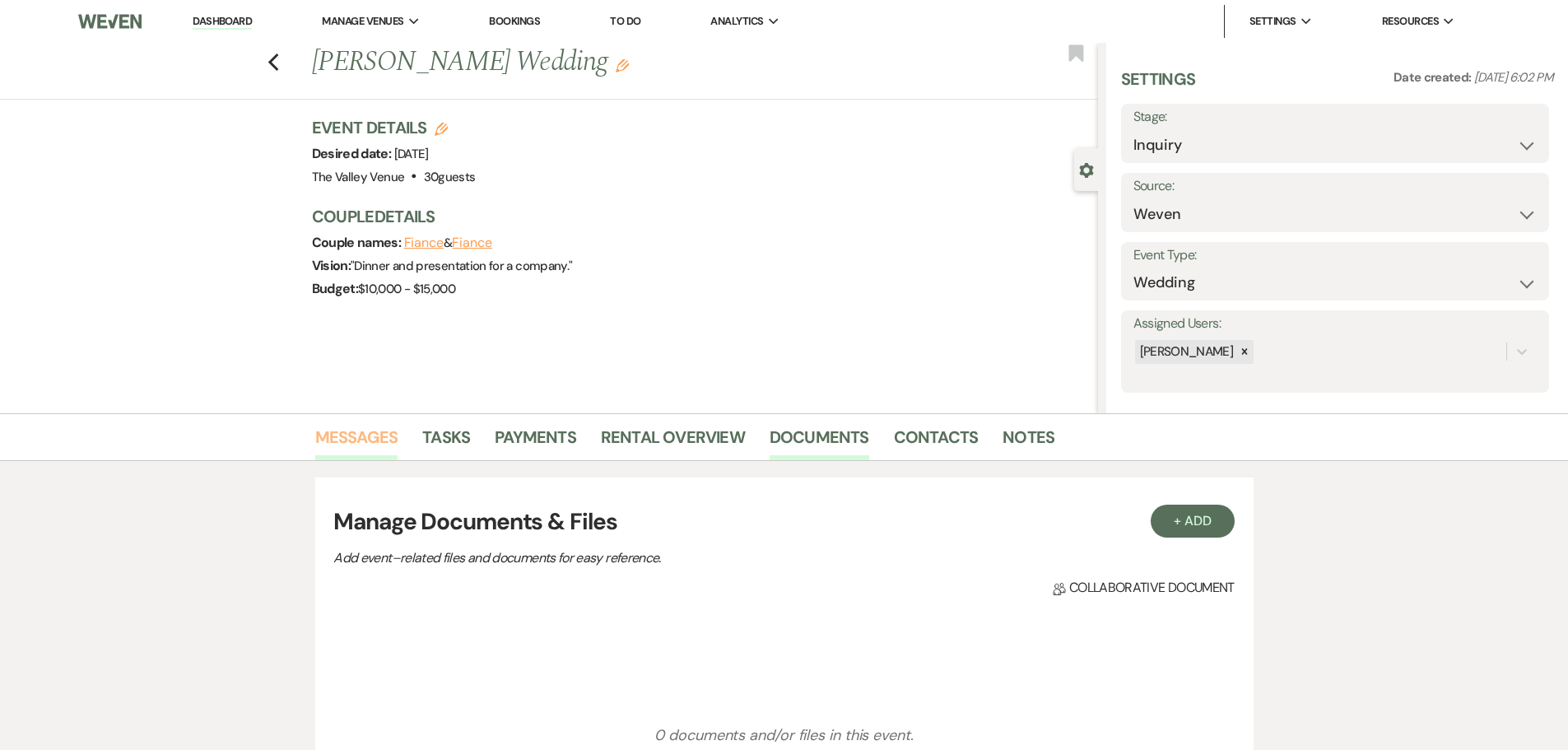
click at [351, 432] on link "Messages" at bounding box center [357, 442] width 83 height 37
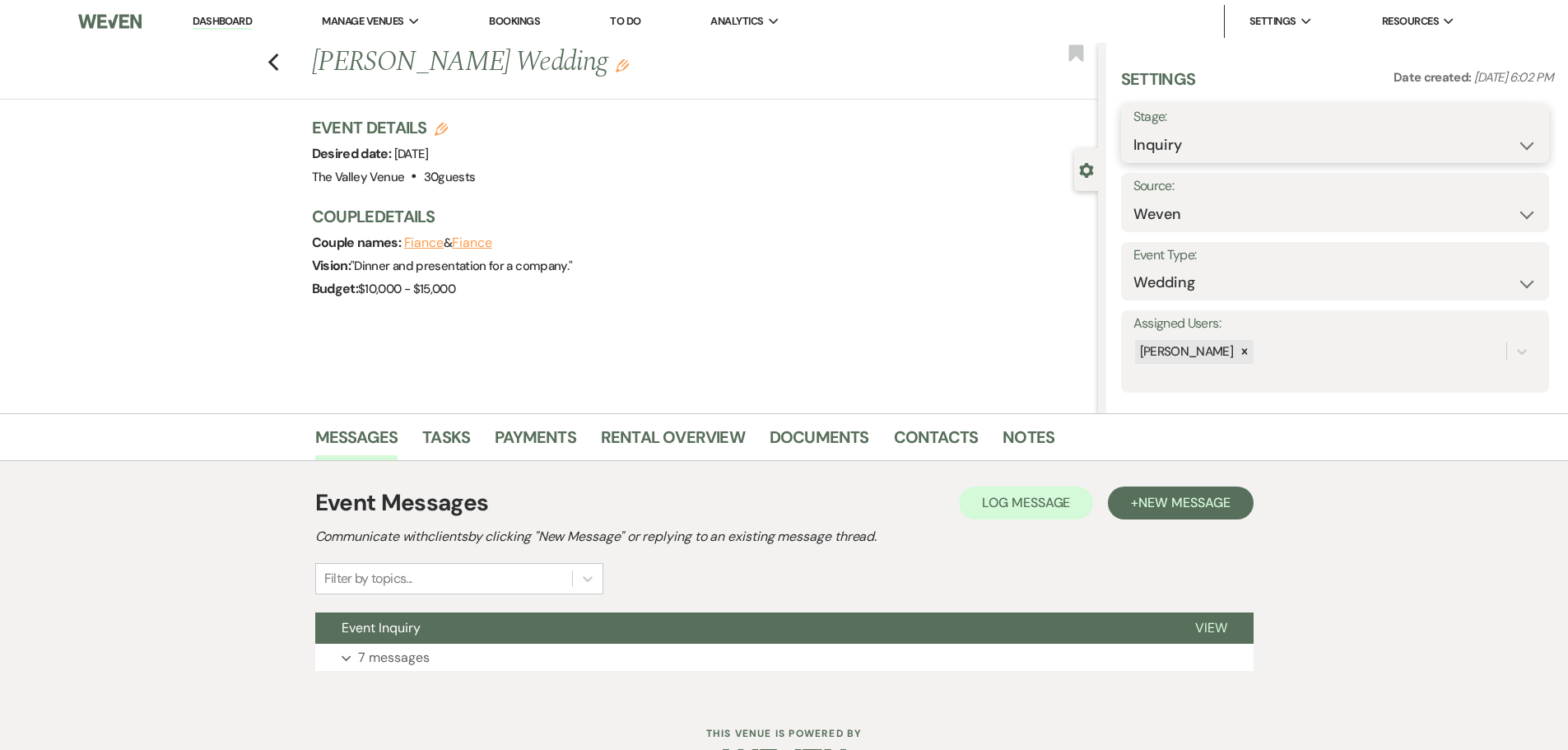
click at [1175, 145] on select "Inquiry Follow Up Tour Requested Tour Confirmed Toured Proposal Sent Booked Lost" at bounding box center [1334, 145] width 403 height 32
click at [1133, 129] on select "Inquiry Follow Up Tour Requested Tour Confirmed Toured Proposal Sent Booked Lost" at bounding box center [1334, 145] width 403 height 32
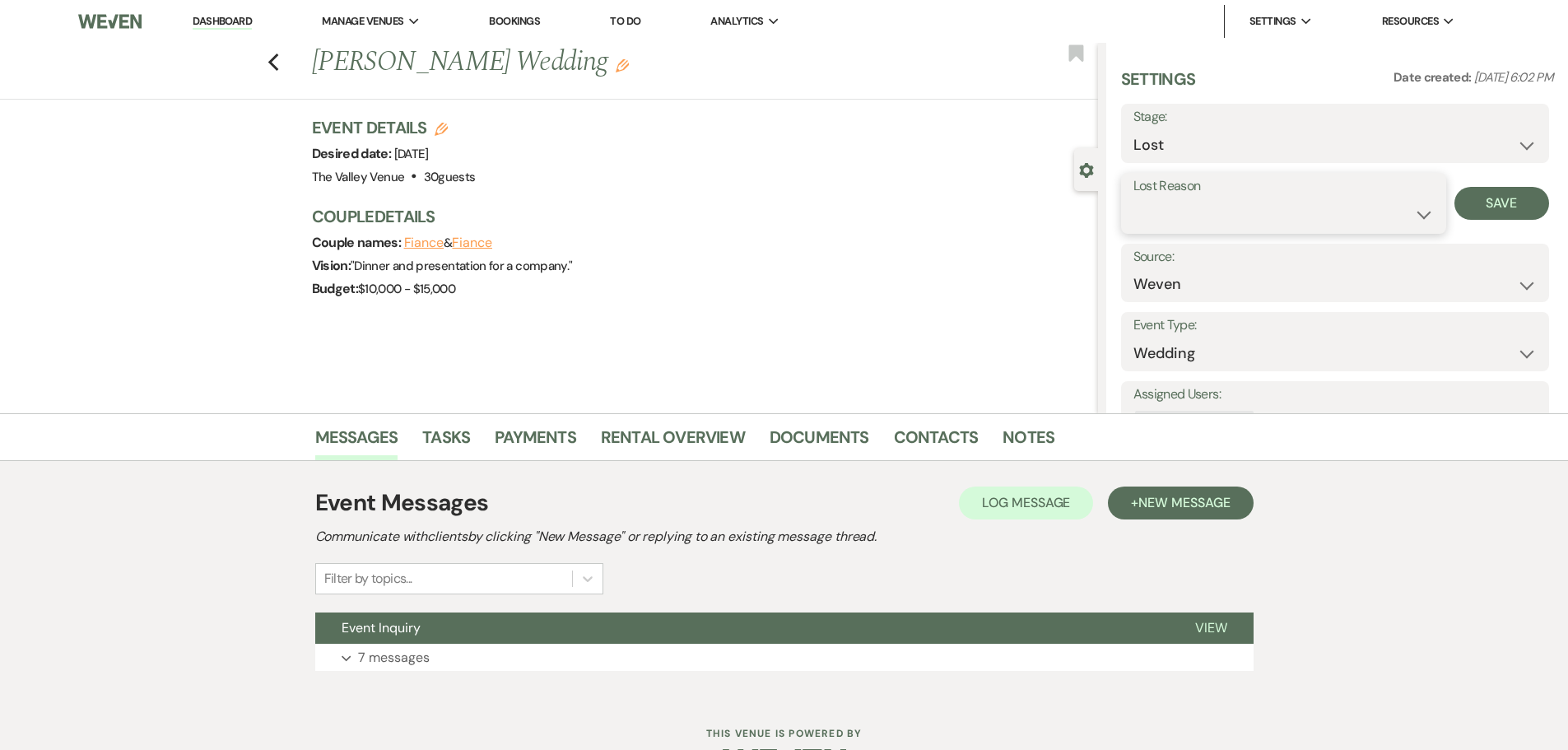
click at [1159, 199] on select "Booked Elsewhere Budget Date Unavailable No Response Not a Good Match Capacity …" at bounding box center [1283, 214] width 301 height 32
click at [1133, 198] on select "Booked Elsewhere Budget Date Unavailable No Response Not a Good Match Capacity …" at bounding box center [1283, 214] width 301 height 32
click at [1514, 207] on button "Save" at bounding box center [1513, 203] width 71 height 33
click at [1447, 234] on div "Settings Date created: Aug 18, 2025, 6:02 PM Stage: Inquiry Follow Up Tour Requ…" at bounding box center [1337, 265] width 433 height 396
click at [1436, 209] on input "Other" at bounding box center [1481, 214] width 112 height 32
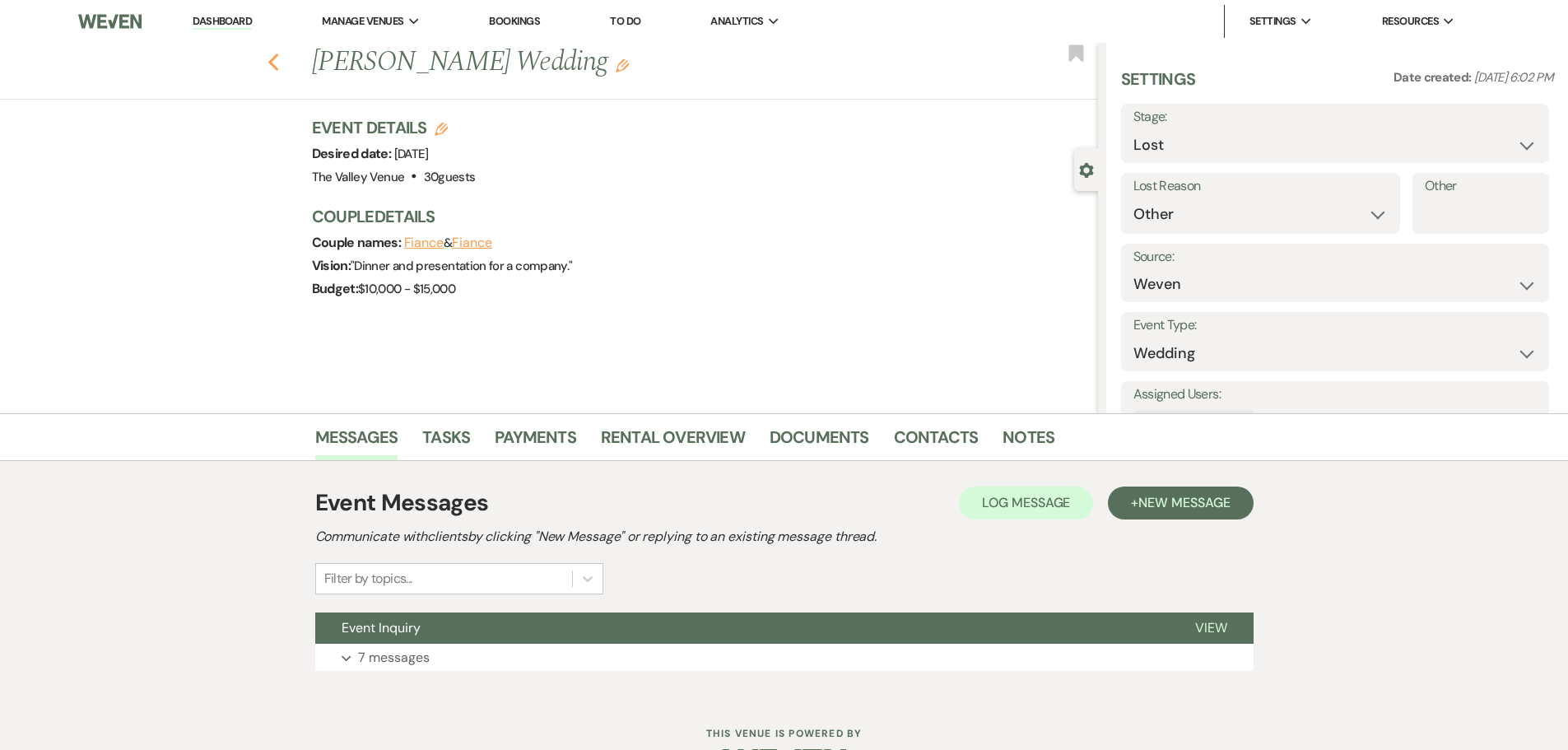
click at [279, 61] on icon "Previous" at bounding box center [274, 62] width 13 height 20
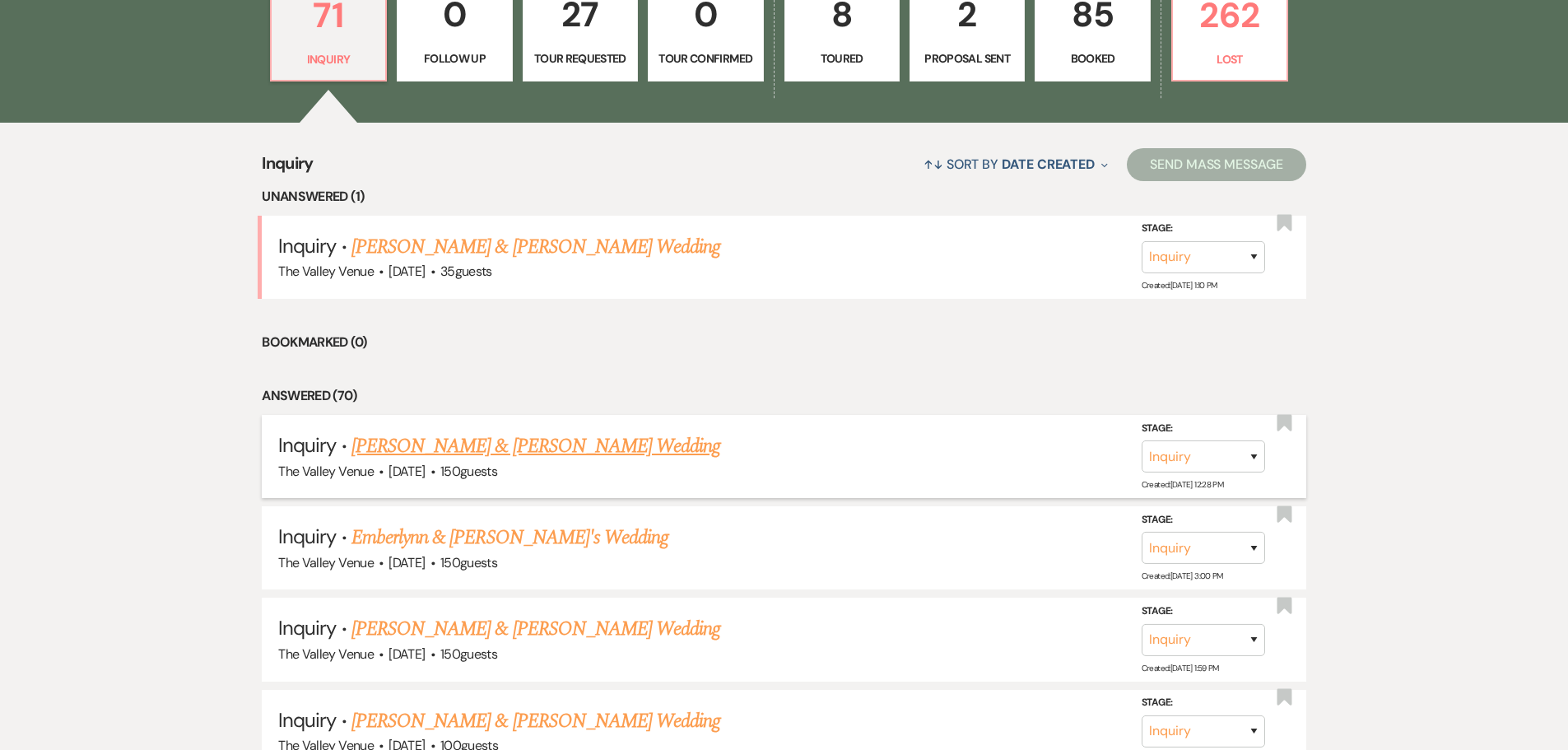
scroll to position [510, 0]
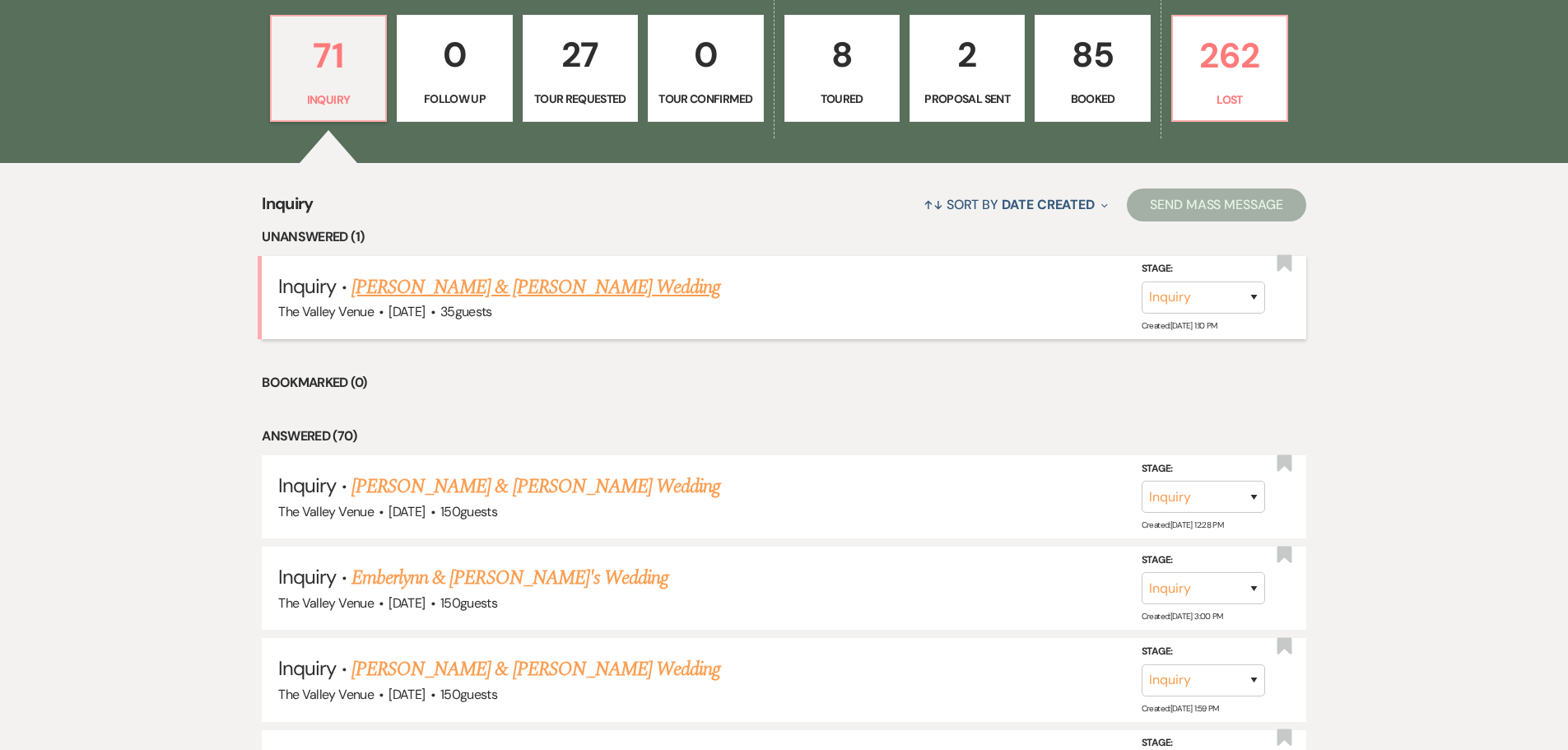
click at [623, 287] on link "[PERSON_NAME] & [PERSON_NAME] Wedding" at bounding box center [536, 287] width 369 height 30
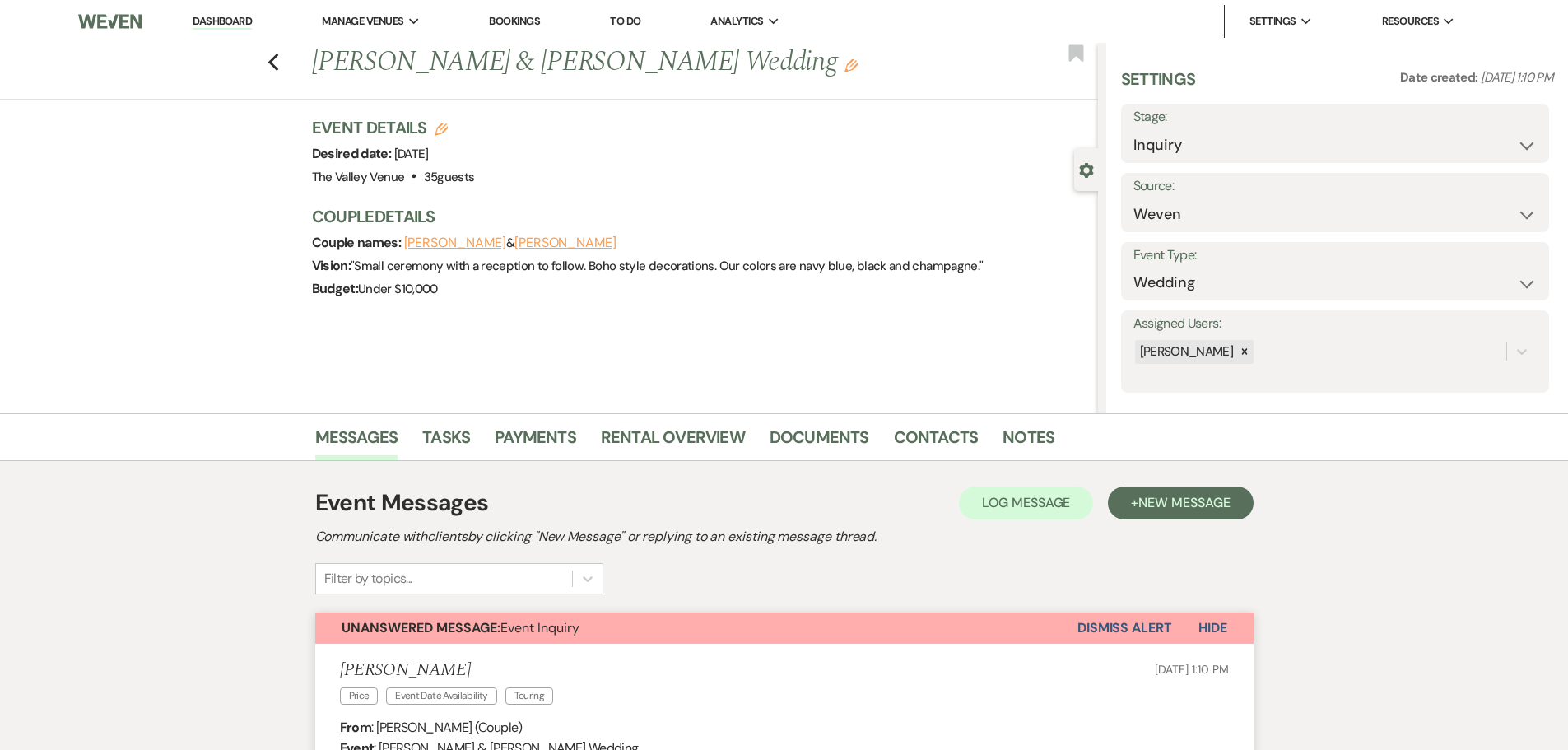
click at [495, 21] on link "Bookings" at bounding box center [514, 20] width 51 height 14
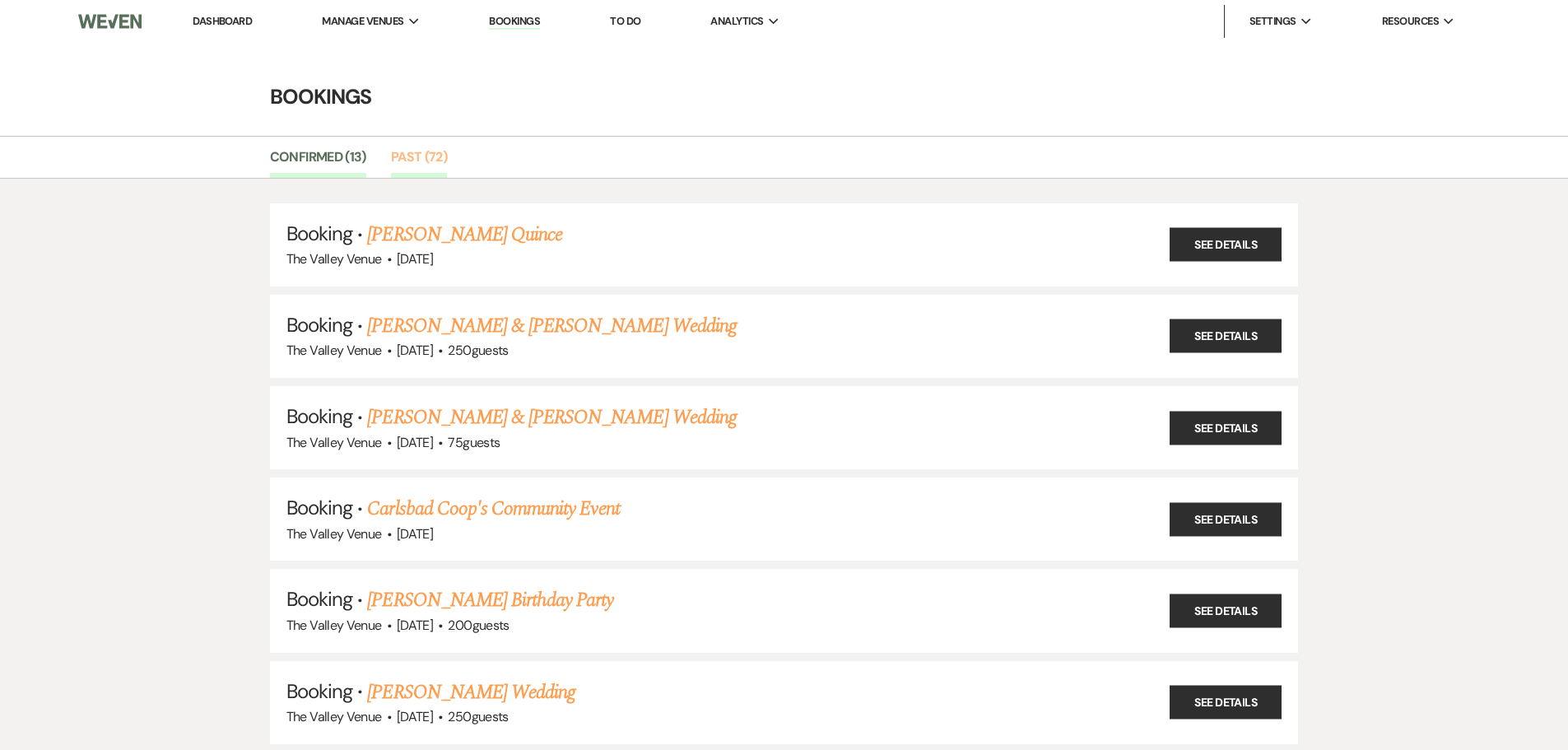
click at [410, 152] on link "Past (72)" at bounding box center [419, 161] width 56 height 31
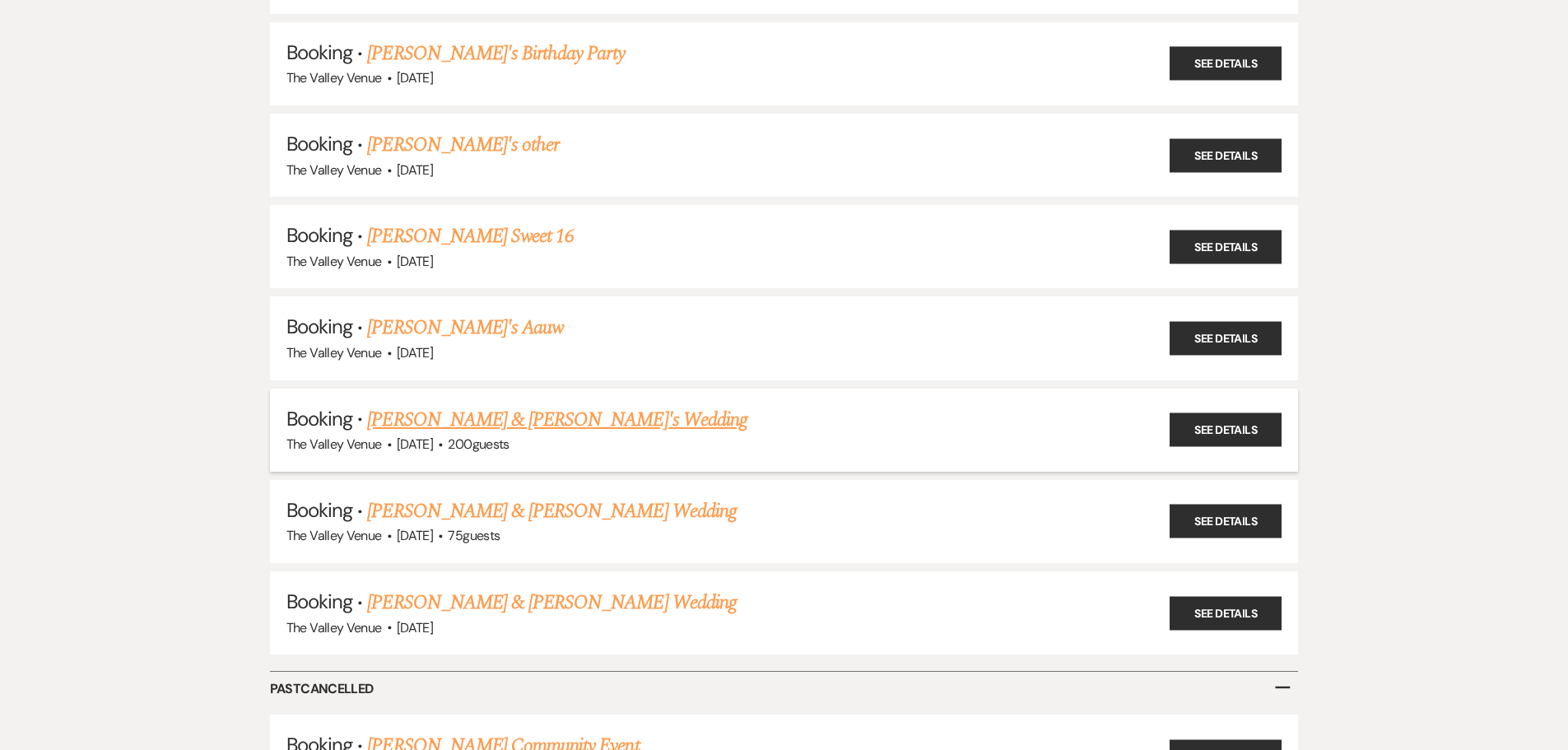
scroll to position [6126, 0]
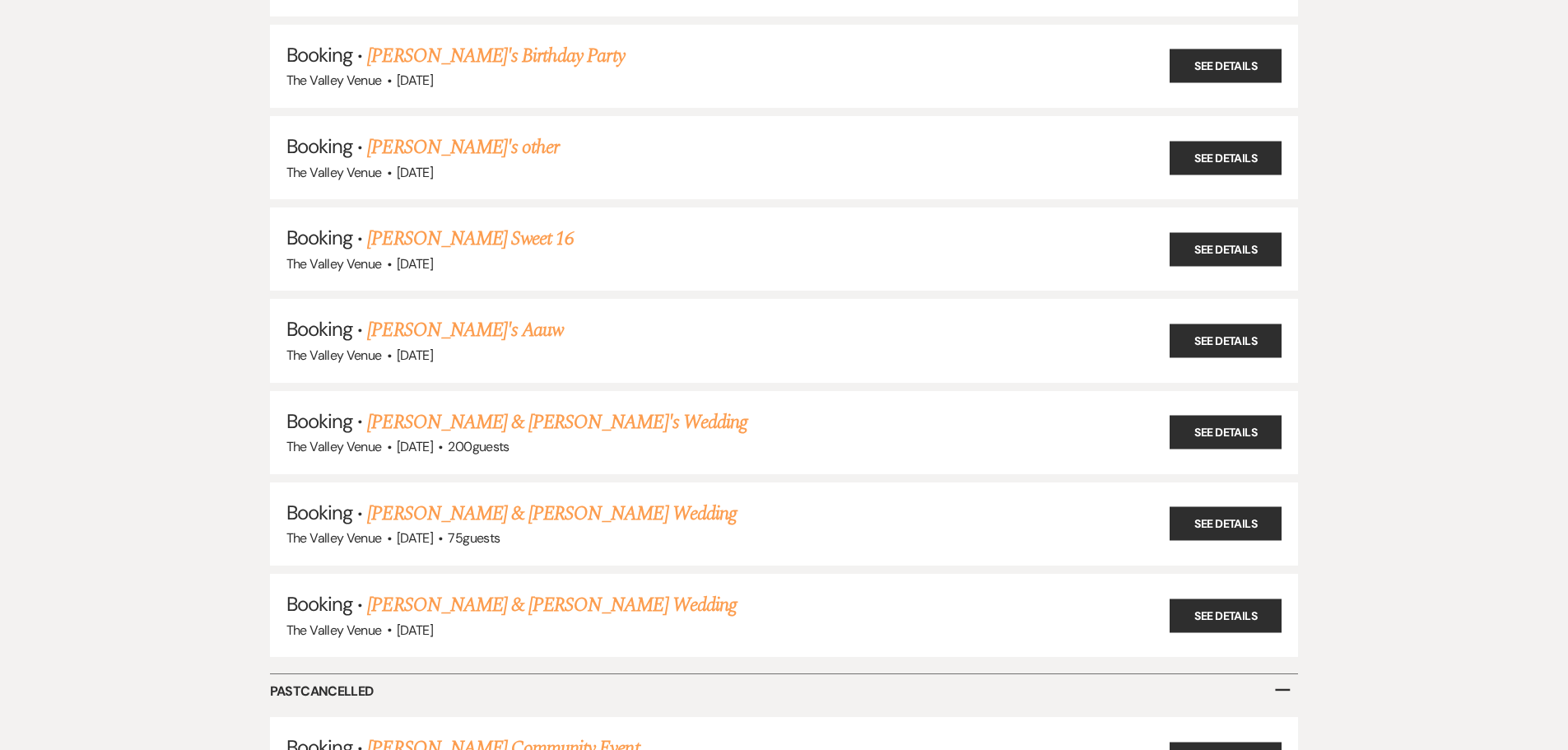
drag, startPoint x: 522, startPoint y: 617, endPoint x: 540, endPoint y: 602, distance: 23.4
click at [522, 615] on link "Annelle & Annelle Chavez's Wedding" at bounding box center [551, 605] width 369 height 30
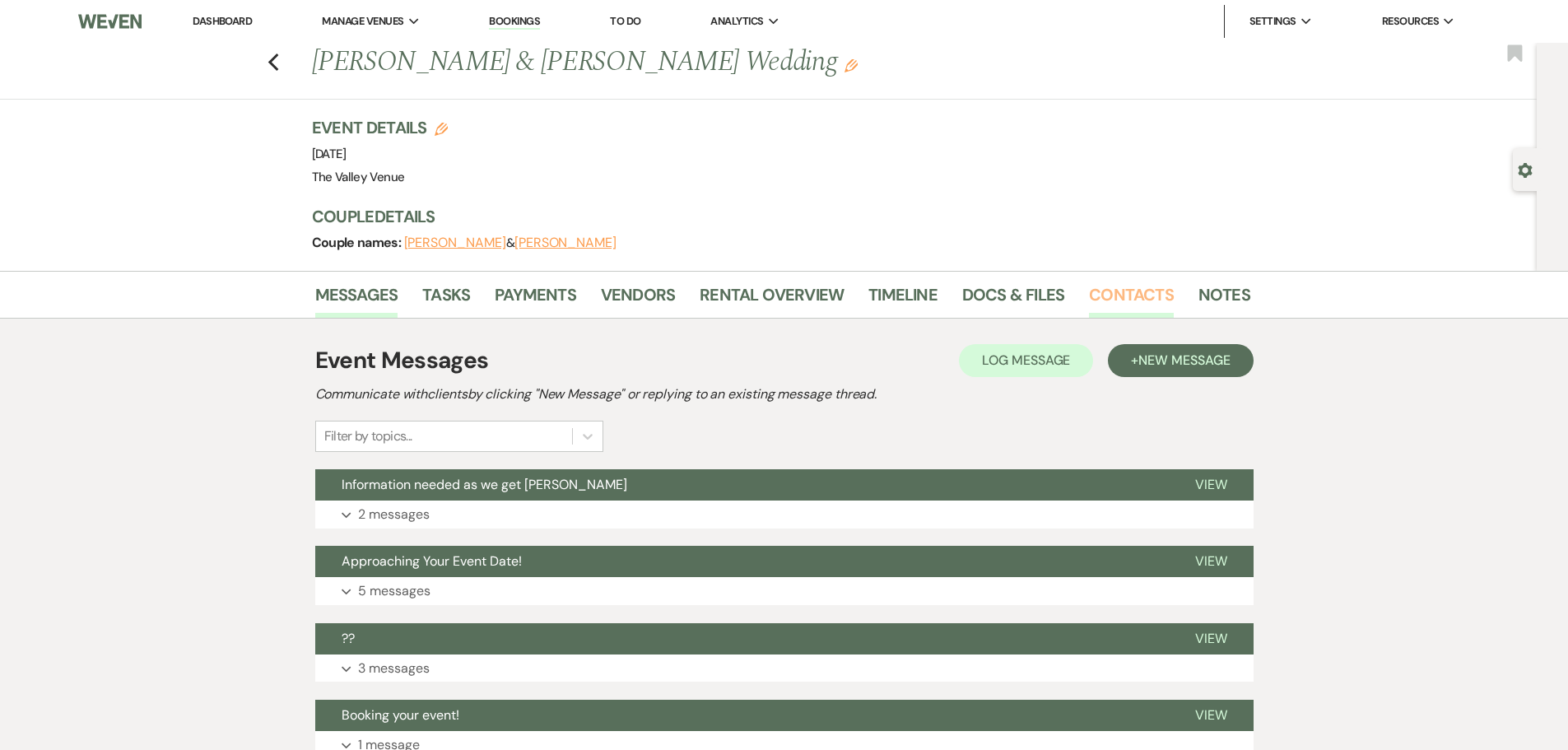
click at [1125, 282] on link "Contacts" at bounding box center [1131, 299] width 85 height 37
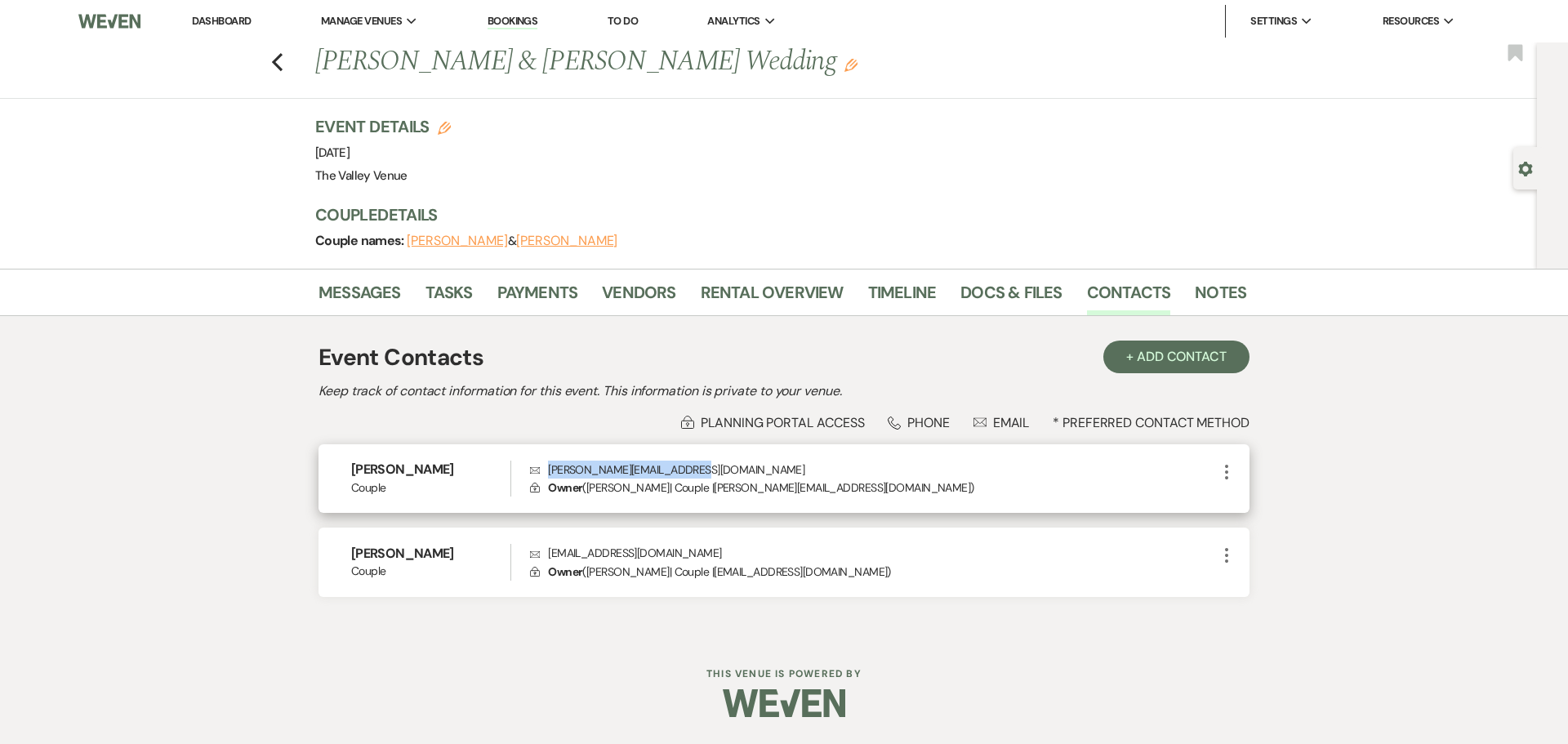
drag, startPoint x: 704, startPoint y: 468, endPoint x: 539, endPoint y: 470, distance: 165.0
click at [539, 470] on p "Envelope Annelle.Chavez12@gmail.com" at bounding box center [873, 468] width 687 height 18
copy p "Annelle.Chavez12@gmail.com"
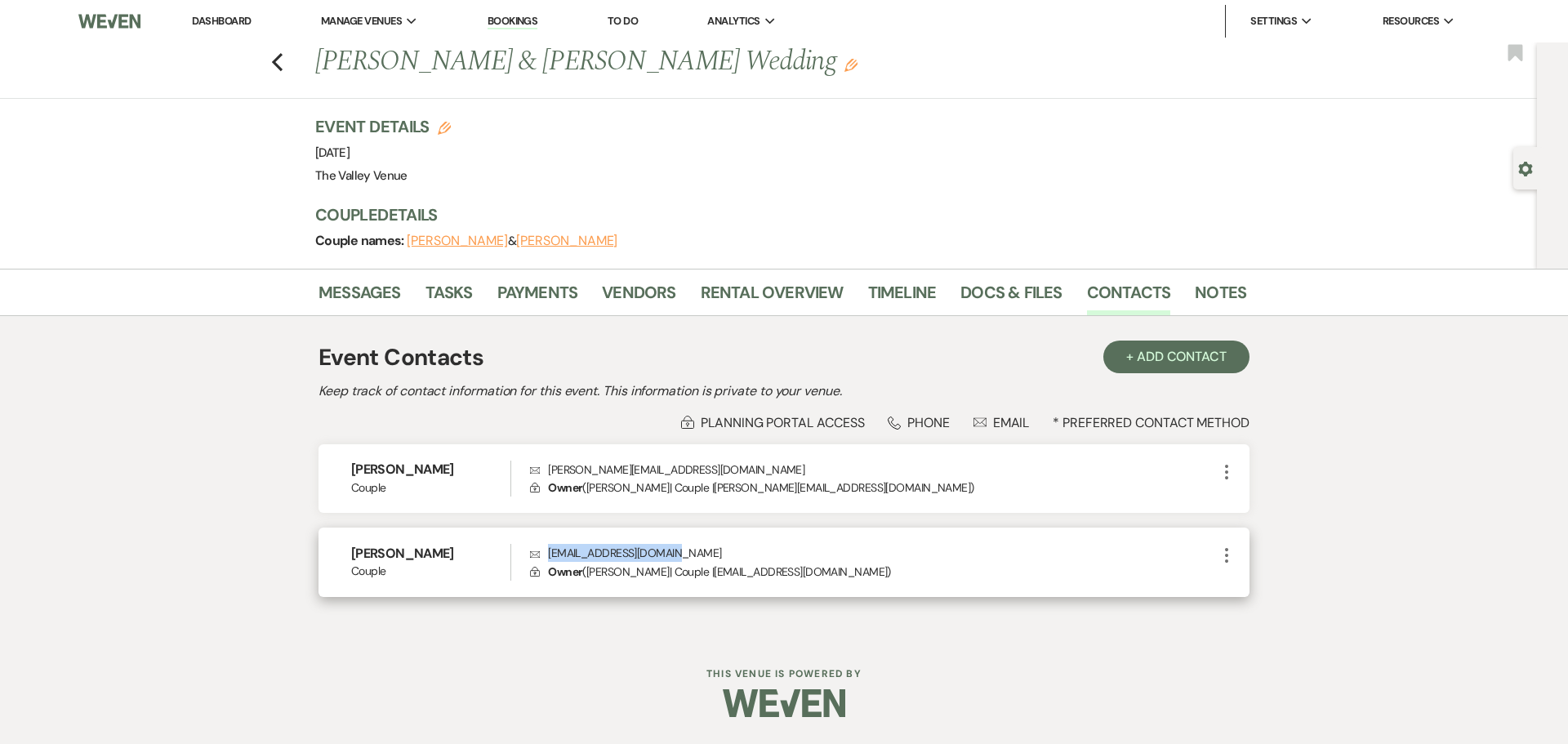
drag, startPoint x: 679, startPoint y: 550, endPoint x: 545, endPoint y: 550, distance: 134.0
click at [545, 550] on p "Envelope a.r.ruiz2025@gmail.com" at bounding box center [873, 552] width 687 height 18
copy p "a.r.ruiz2025@gmail.com"
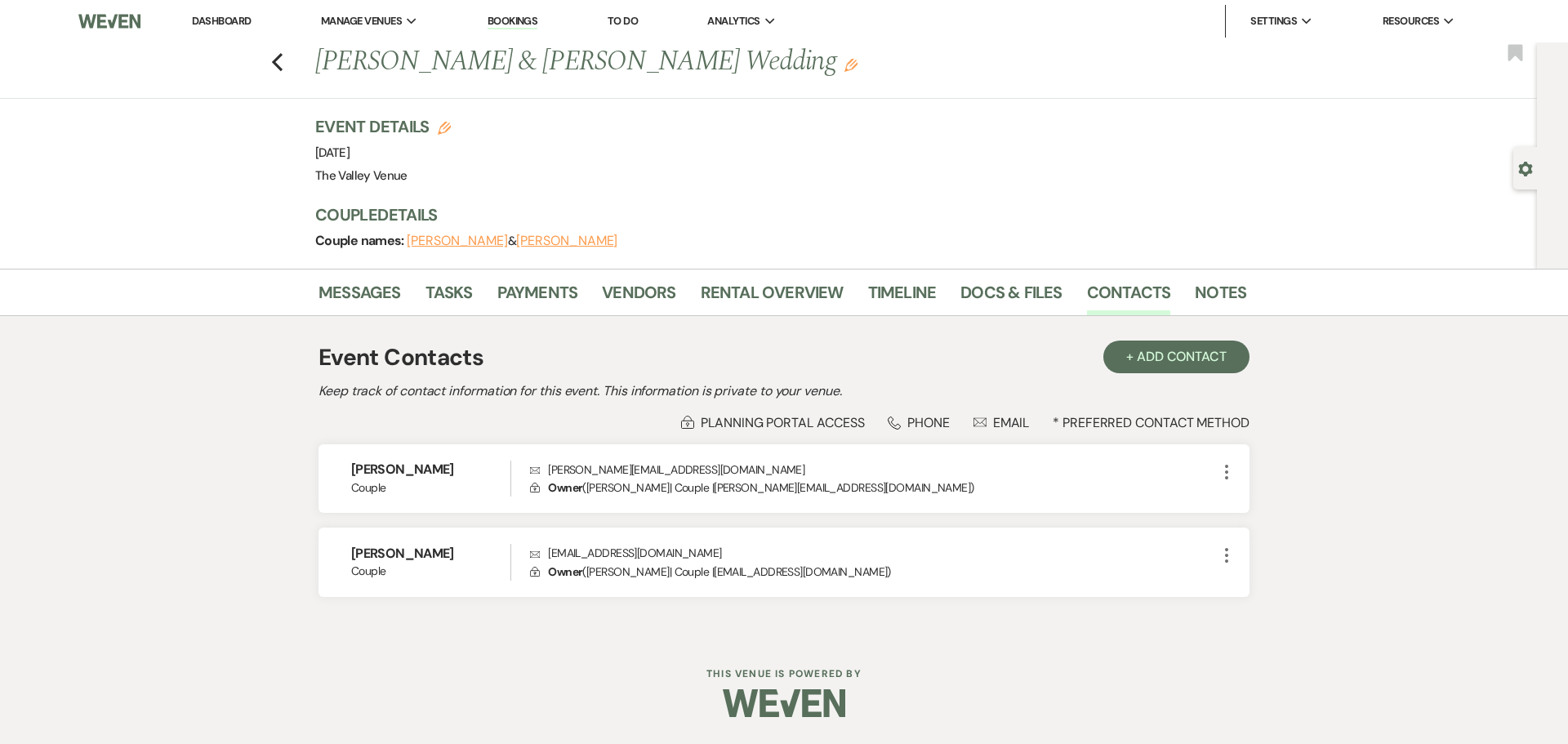
click at [285, 61] on div "Previous Annelle & Annelle Chavez's Wedding Edit Bookmark" at bounding box center [764, 70] width 1545 height 56
click at [276, 63] on use "button" at bounding box center [277, 62] width 11 height 18
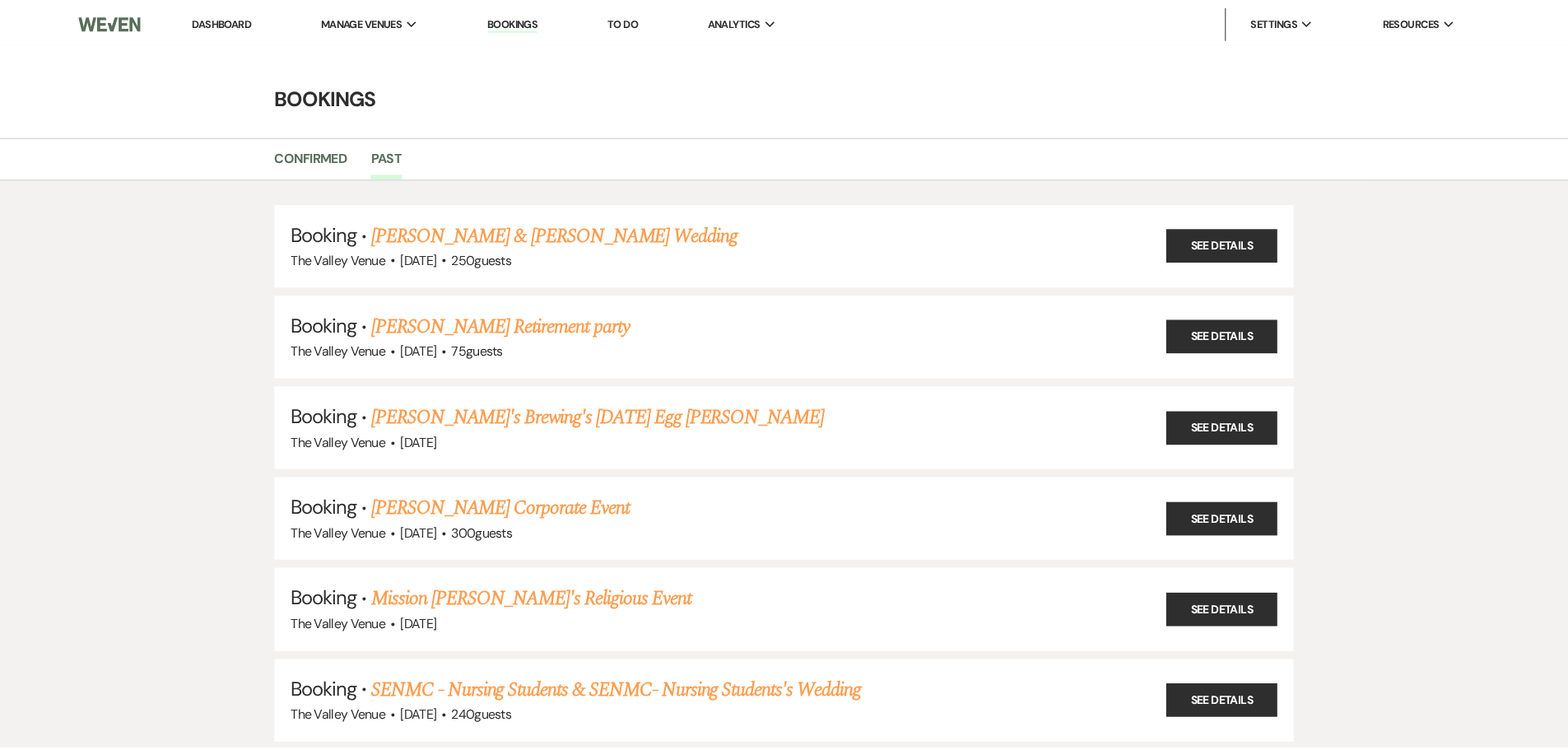
scroll to position [6126, 0]
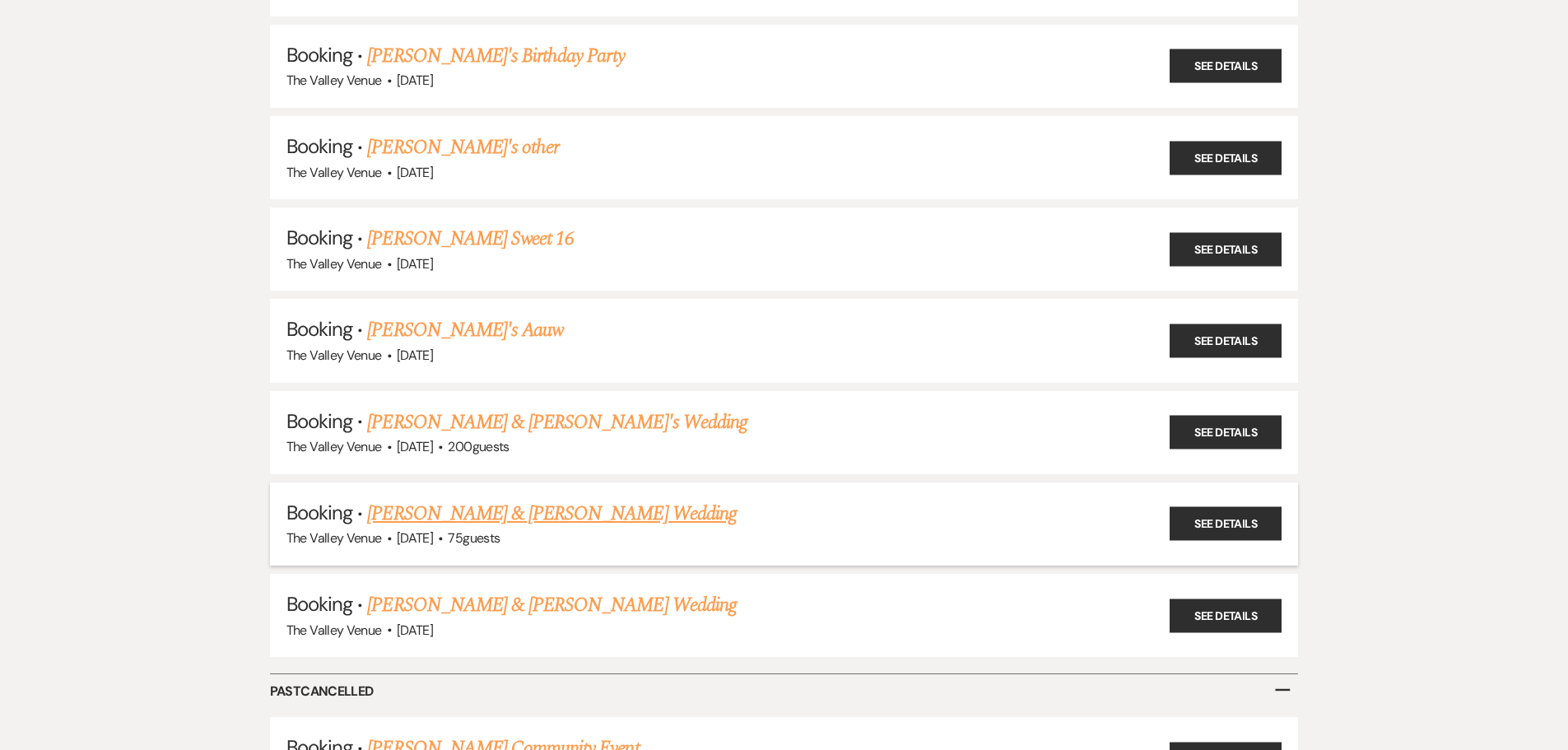
click at [640, 516] on link "Ciara Carrasco & Chloe Wyatt's Wedding" at bounding box center [551, 513] width 369 height 30
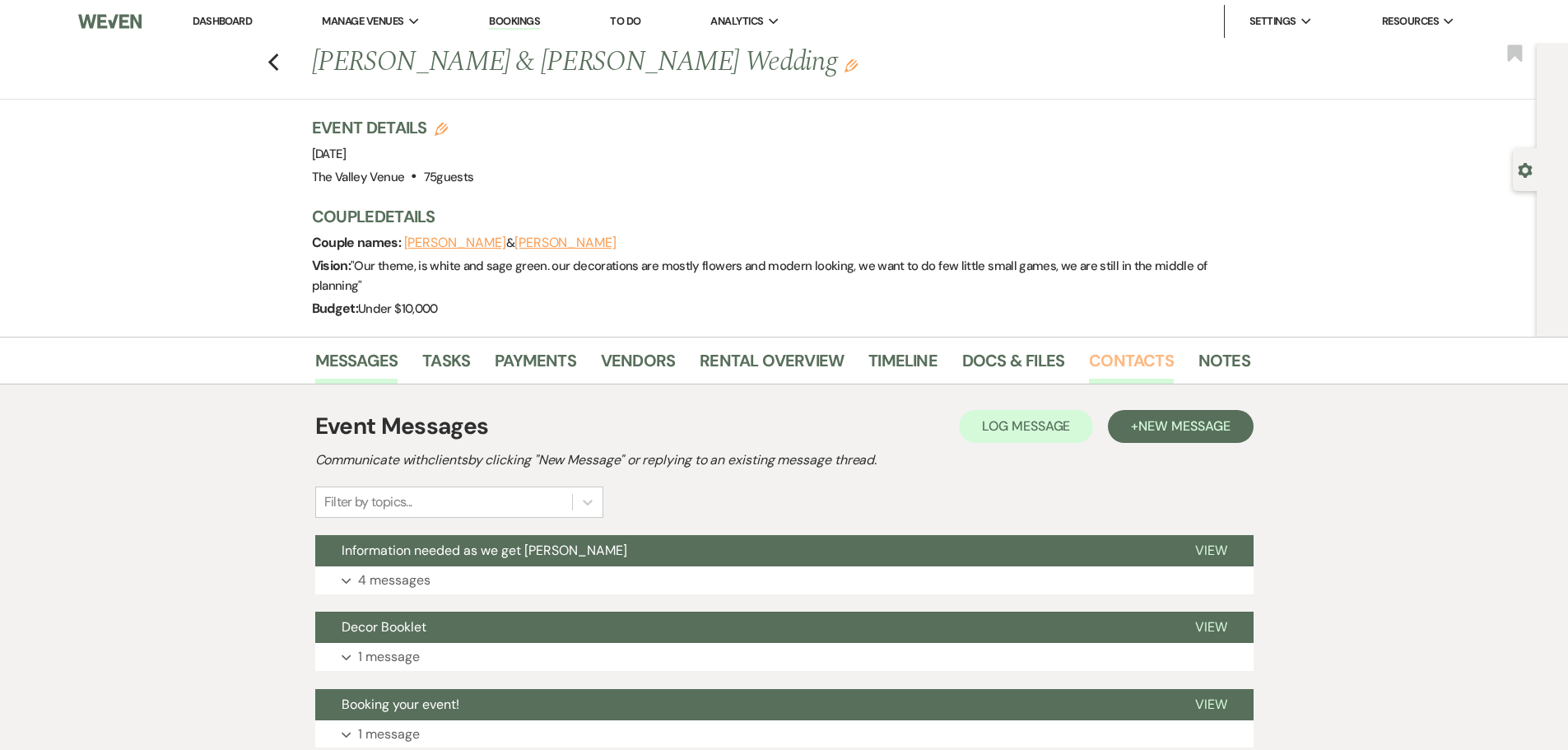
click at [1136, 356] on link "Contacts" at bounding box center [1131, 365] width 85 height 37
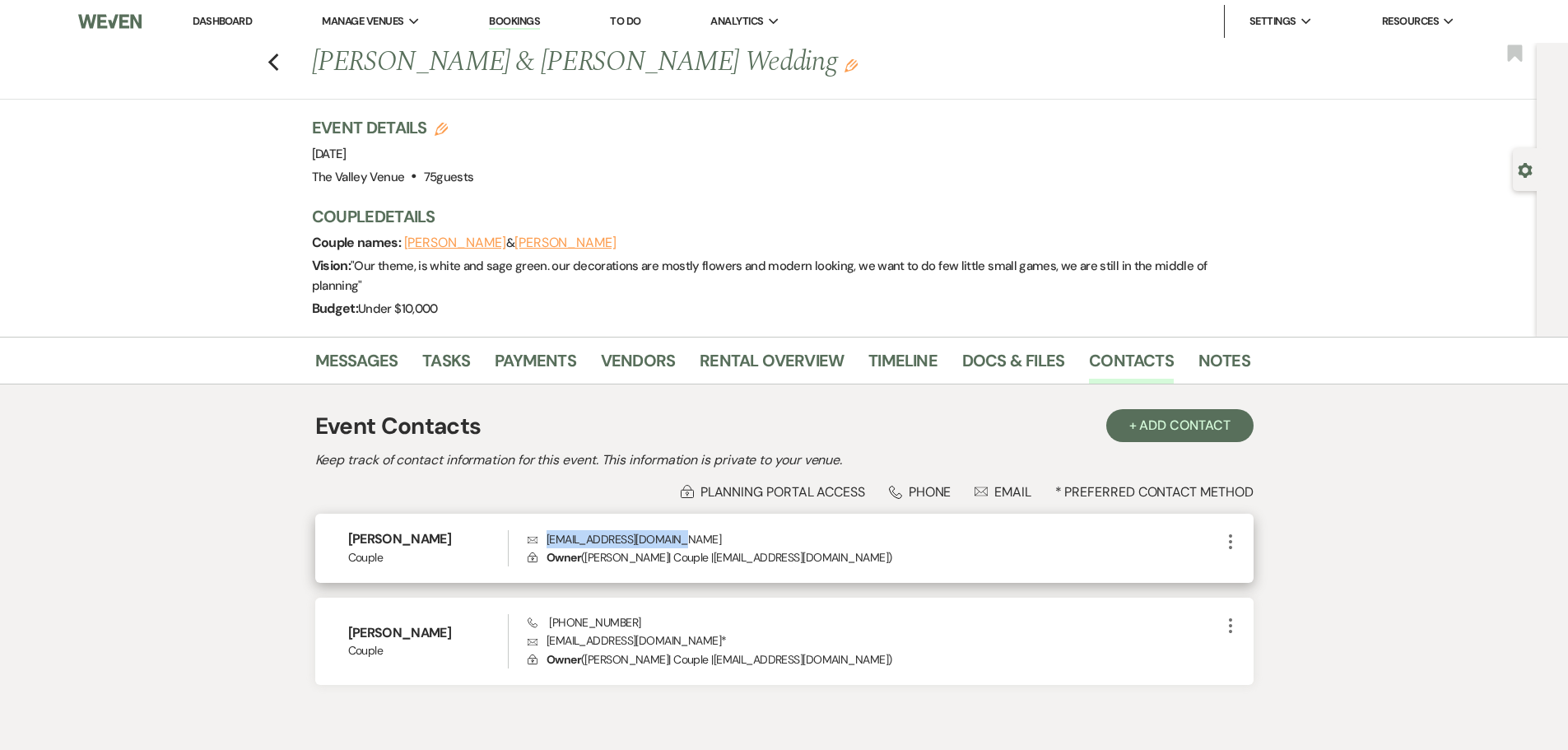
drag, startPoint x: 678, startPoint y: 540, endPoint x: 544, endPoint y: 540, distance: 134.0
click at [544, 540] on p "Envelope 12ccarrasco27@gmail.com" at bounding box center [873, 539] width 692 height 18
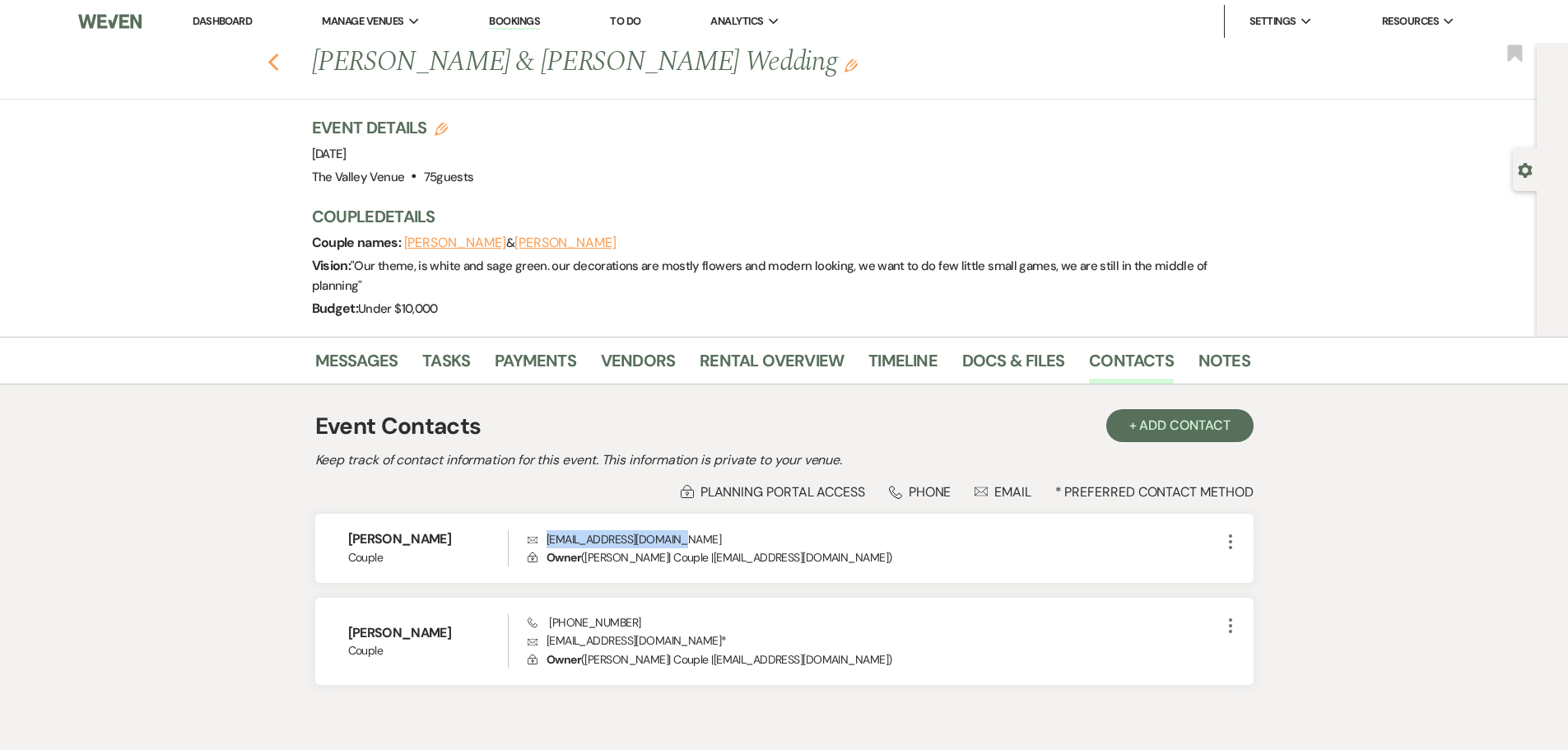
click at [277, 59] on icon "Previous" at bounding box center [274, 62] width 13 height 20
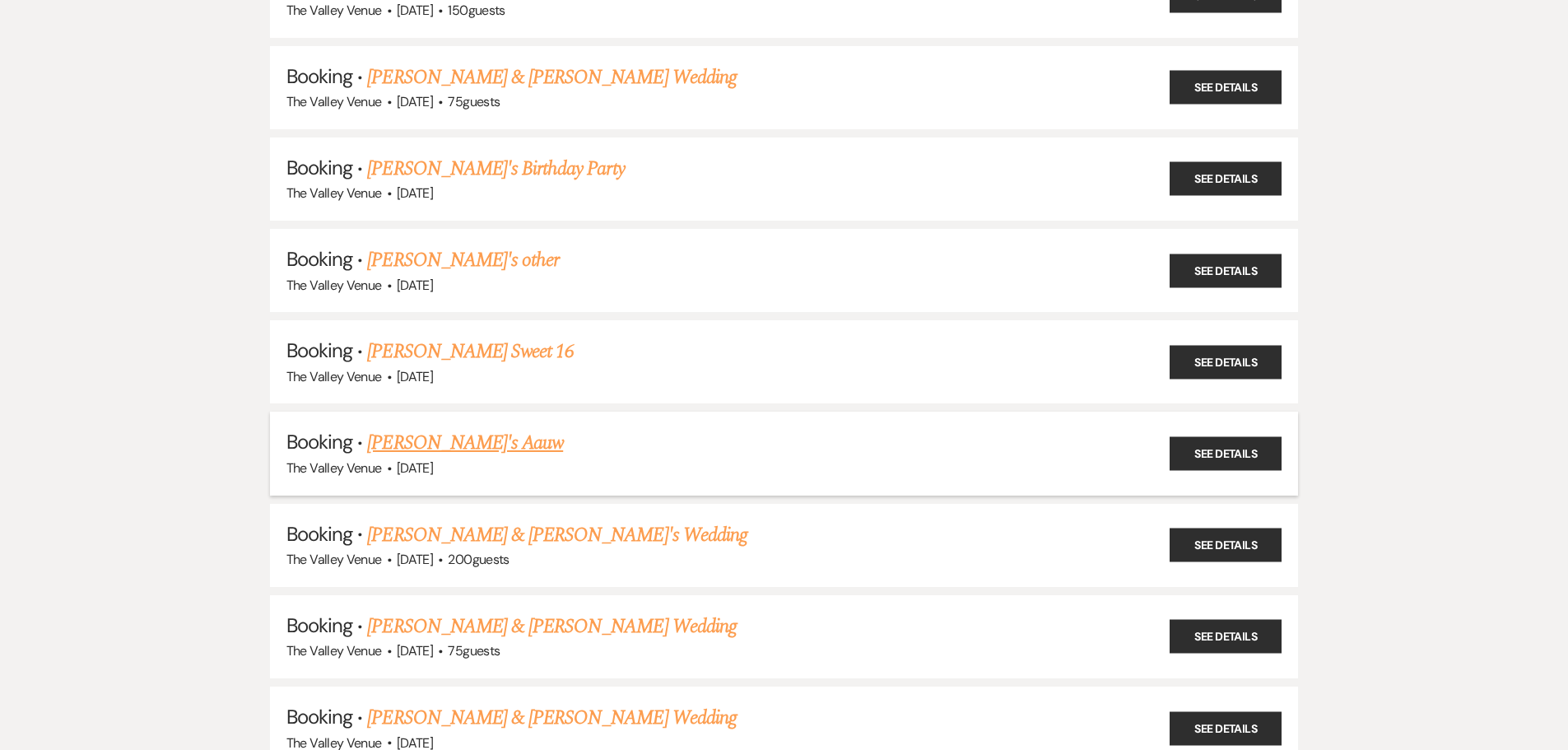
scroll to position [5961, 0]
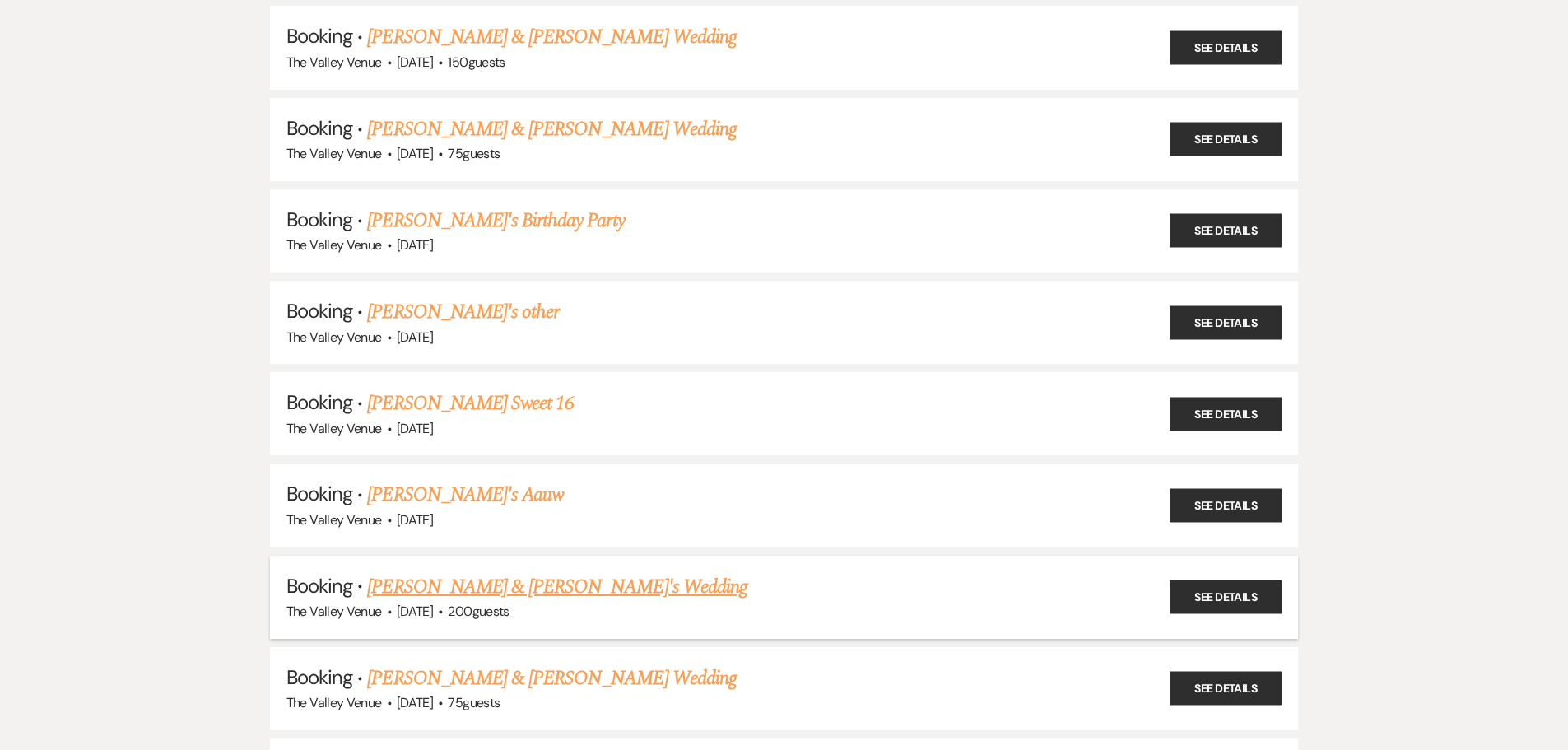
click at [548, 587] on link "Breann Boddy & Fiance's Wedding" at bounding box center [557, 586] width 381 height 30
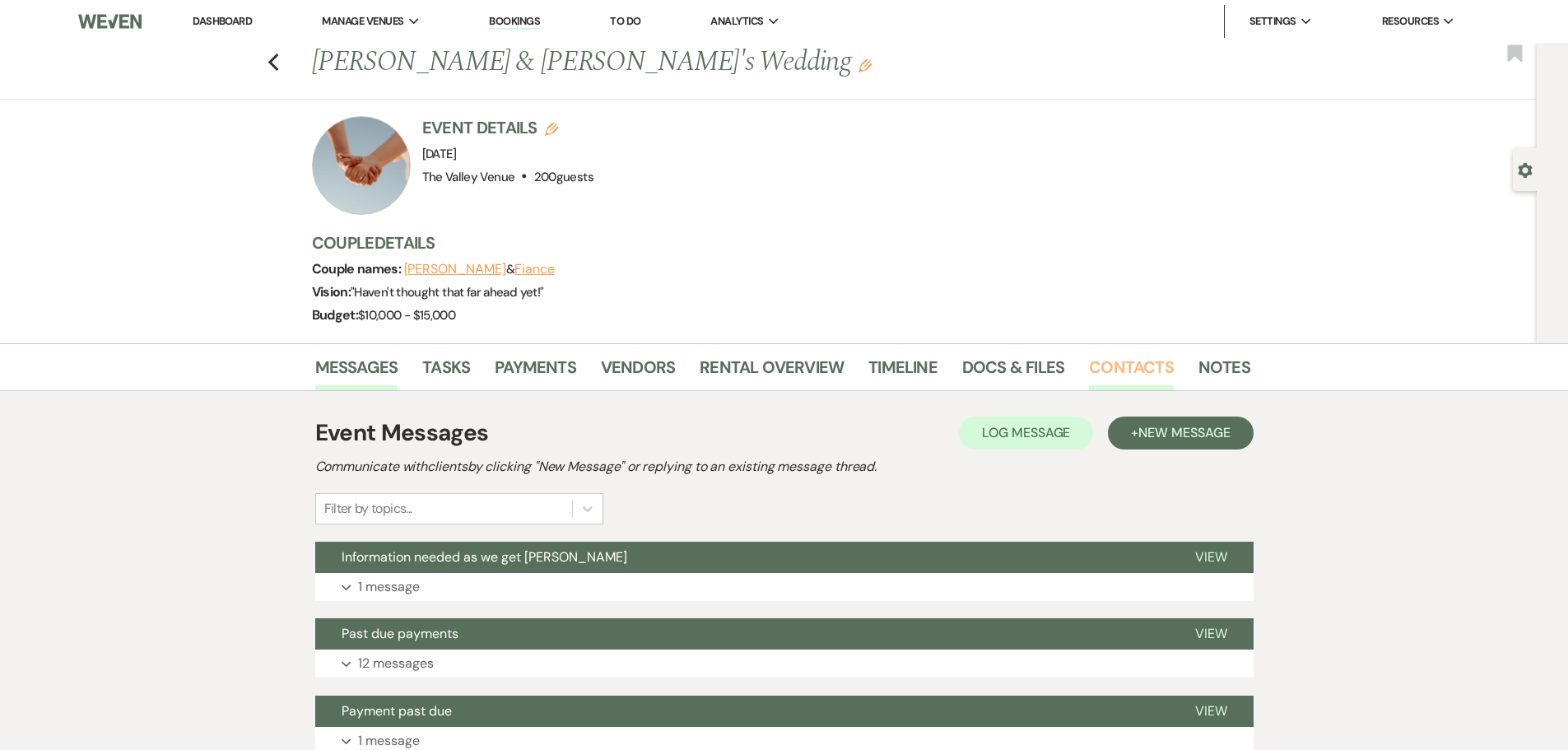
click at [1102, 359] on link "Contacts" at bounding box center [1131, 372] width 85 height 37
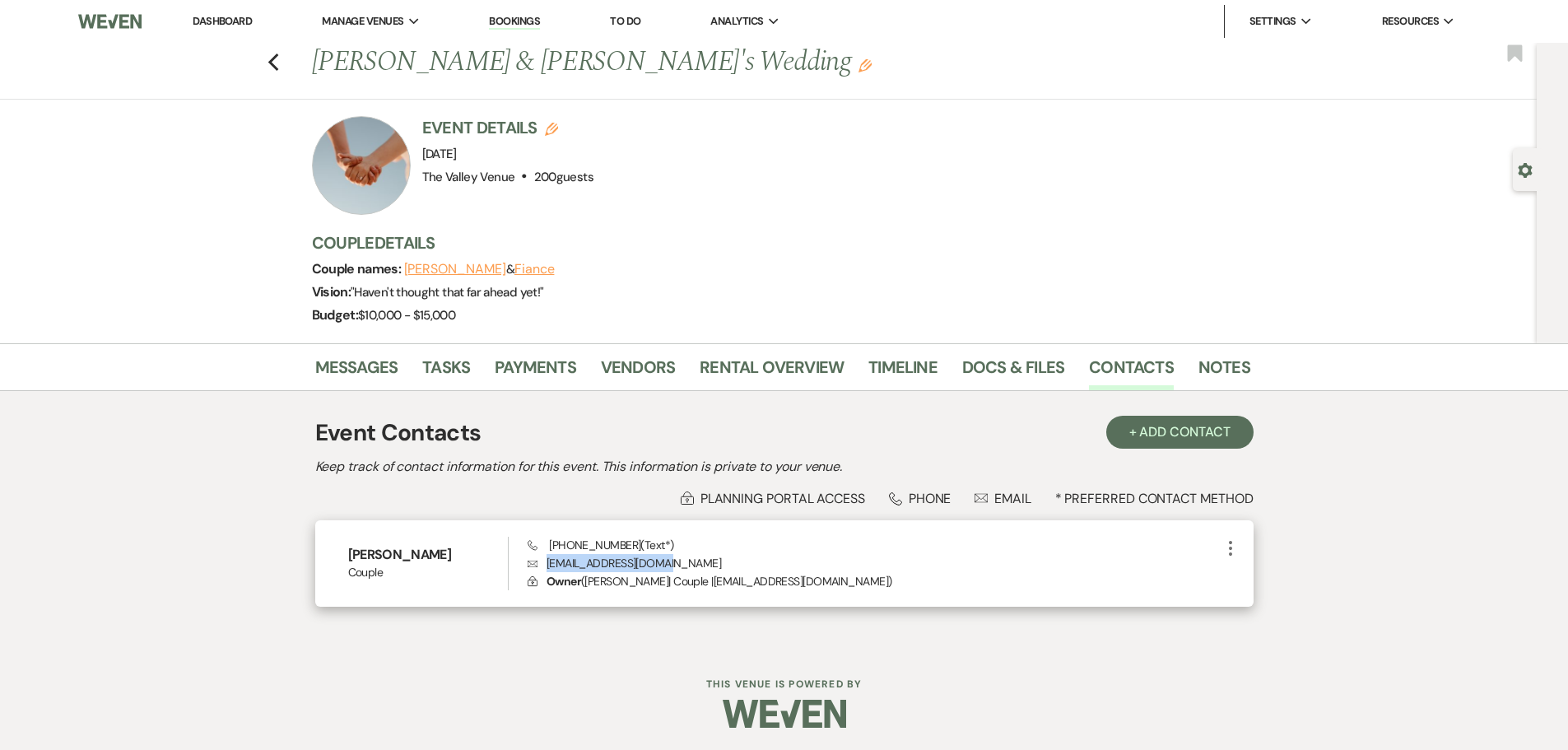
drag, startPoint x: 674, startPoint y: 559, endPoint x: 546, endPoint y: 563, distance: 128.1
click at [546, 563] on p "Envelope breannboddy@gmail.com" at bounding box center [873, 562] width 692 height 18
copy p "breannboddy@gmail.com"
click at [279, 64] on icon "Previous" at bounding box center [274, 62] width 13 height 20
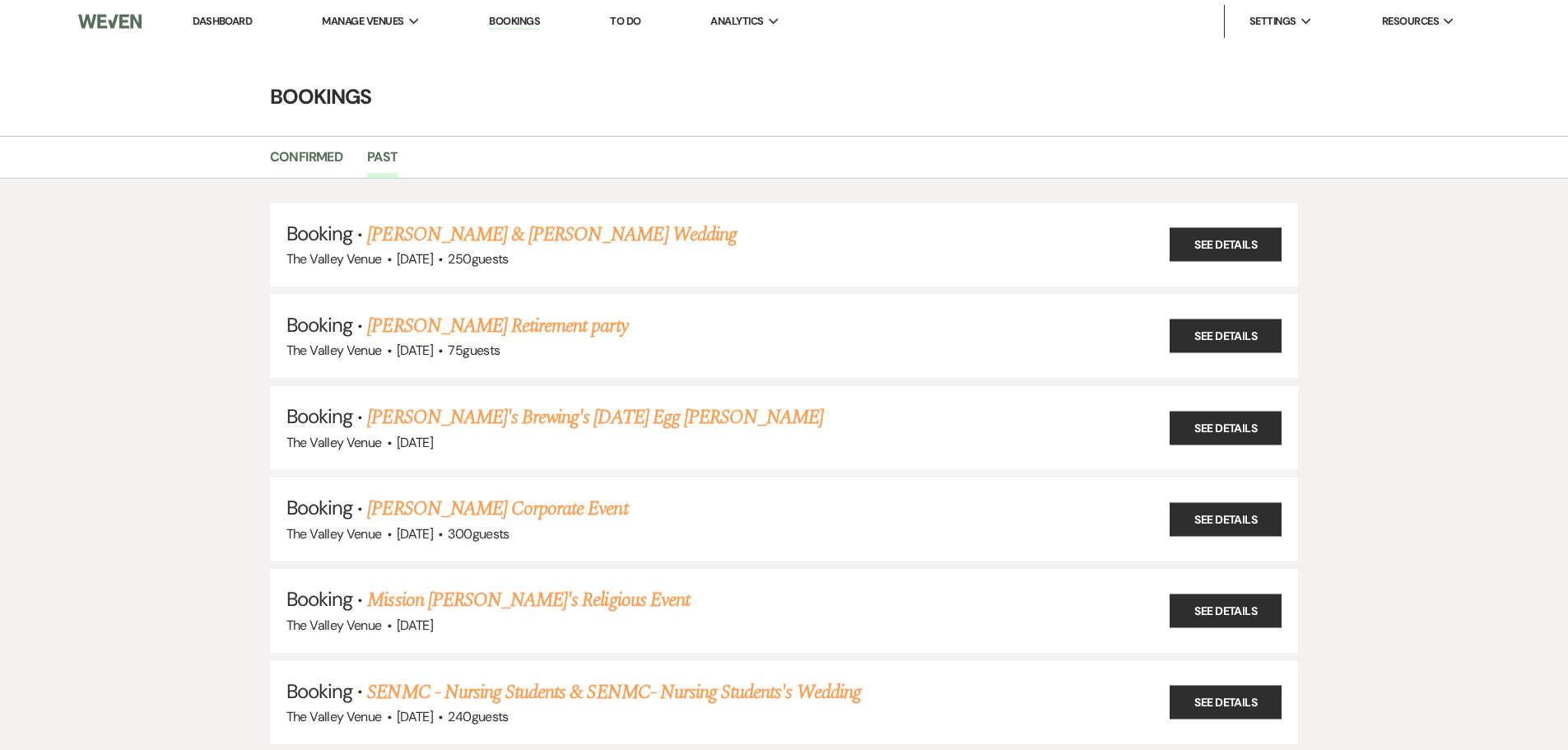
scroll to position [5961, 0]
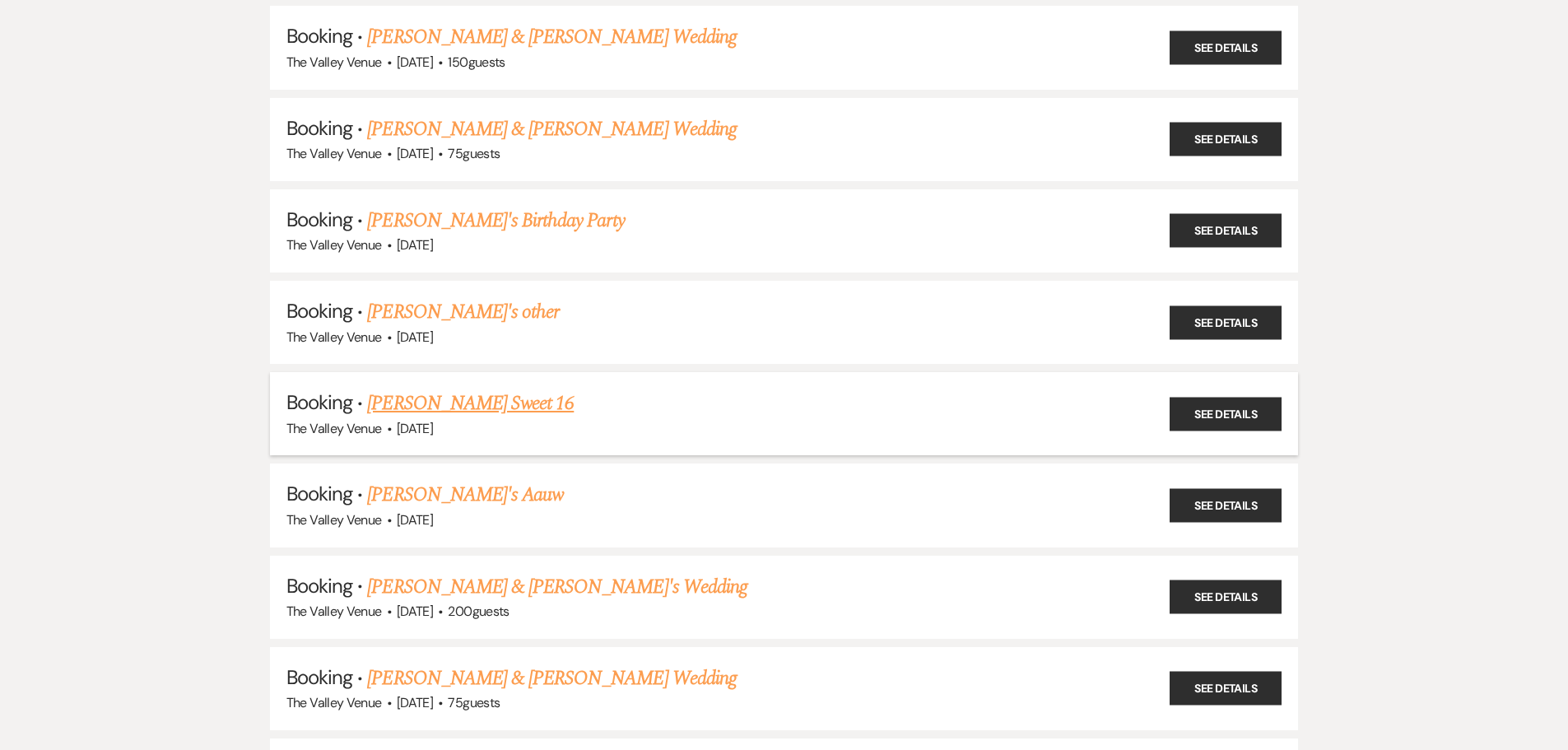
click at [513, 410] on link "Kim Browning's Sweet 16" at bounding box center [470, 403] width 206 height 30
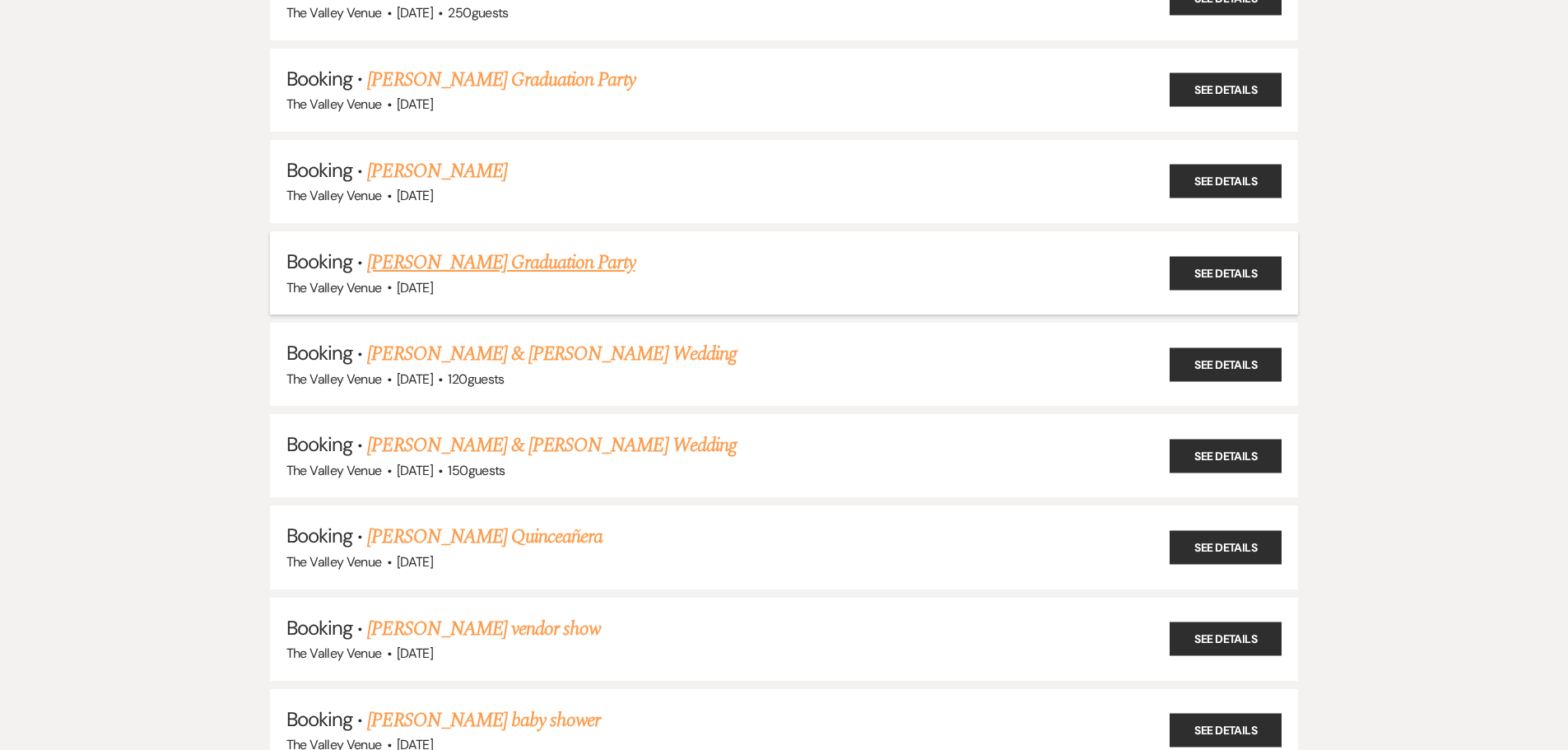
scroll to position [4973, 0]
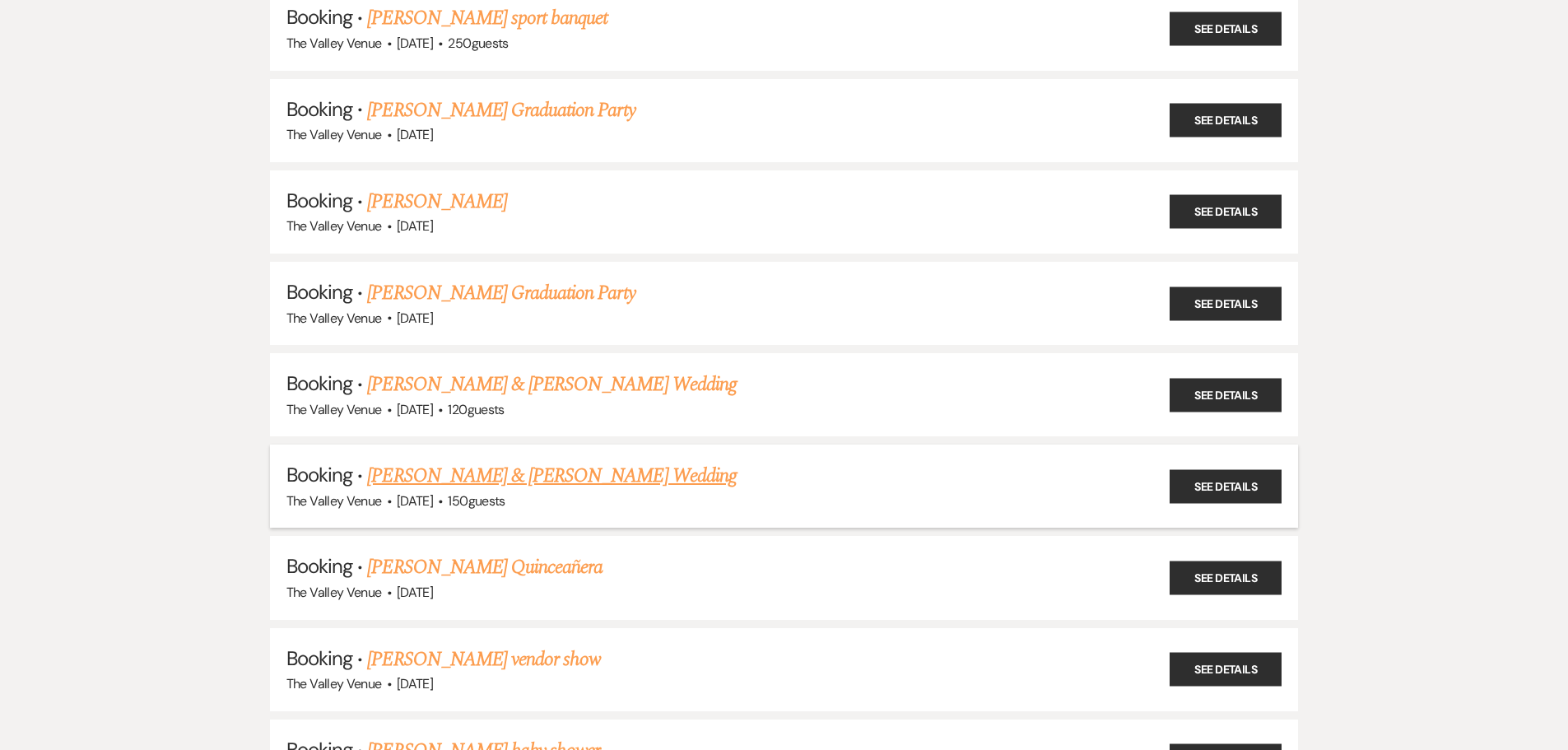
click at [578, 481] on link "Anthony Armendariz & Alyssa Hernandez's Wedding" at bounding box center [551, 476] width 369 height 30
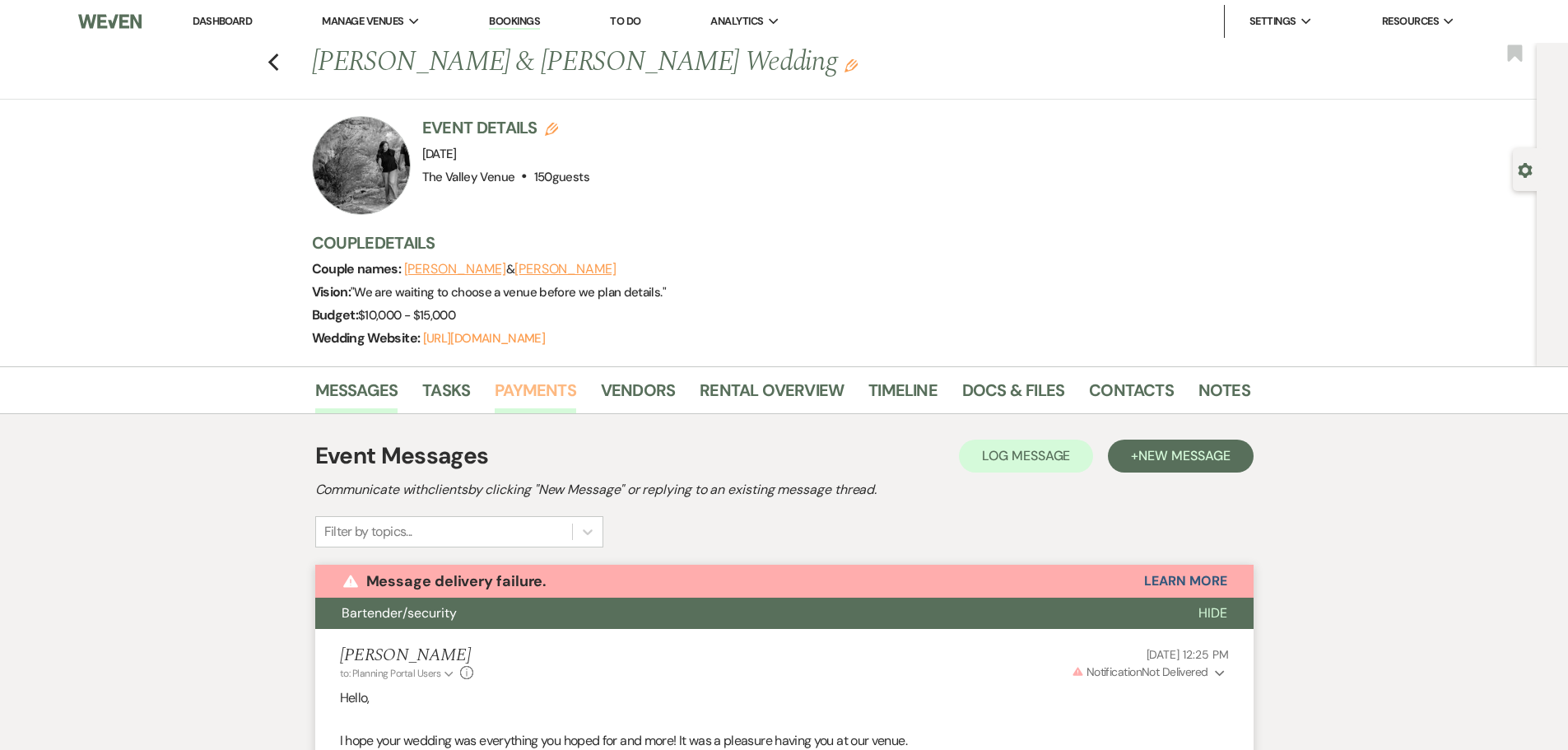
click at [530, 398] on link "Payments" at bounding box center [535, 395] width 82 height 37
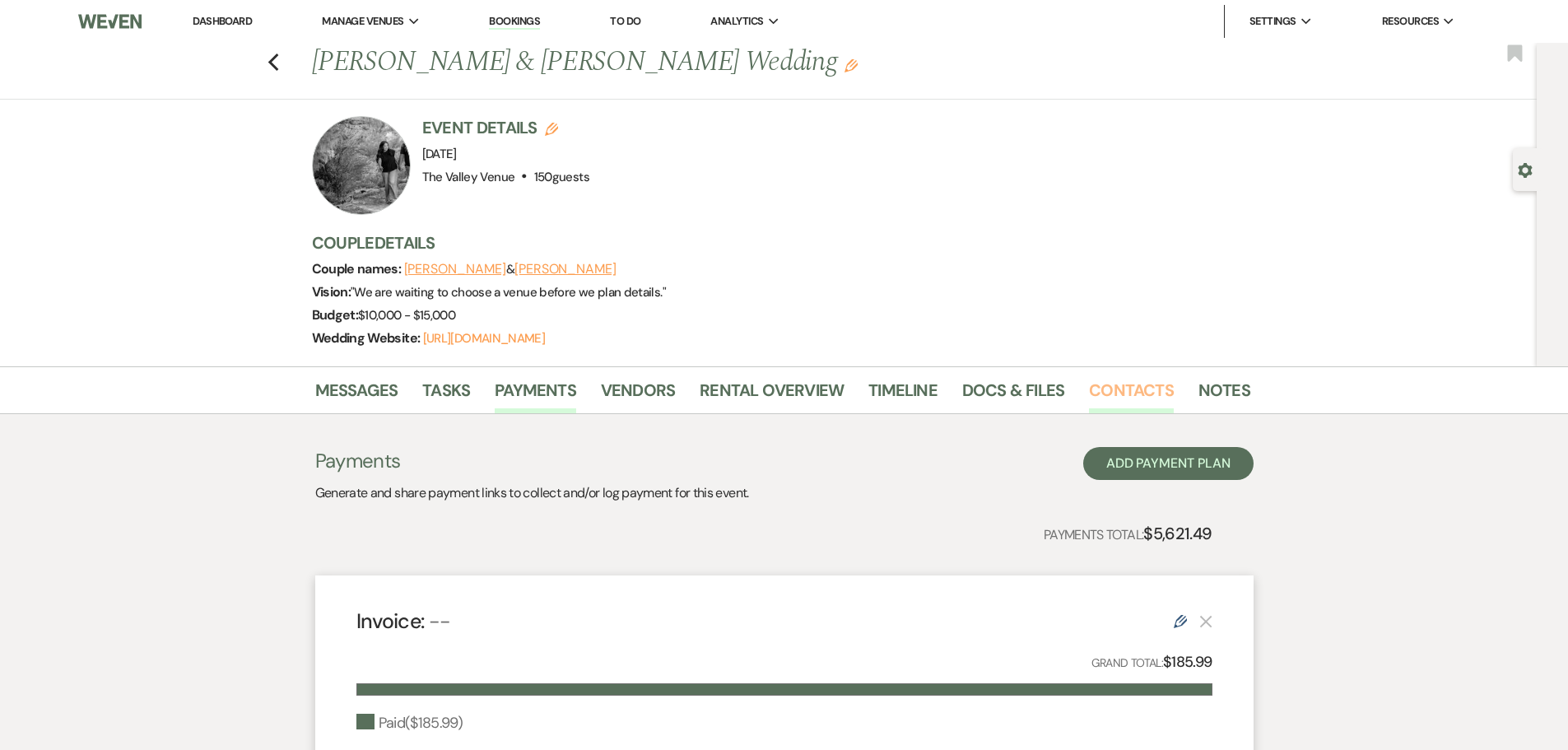
click at [1091, 391] on link "Contacts" at bounding box center [1131, 395] width 85 height 37
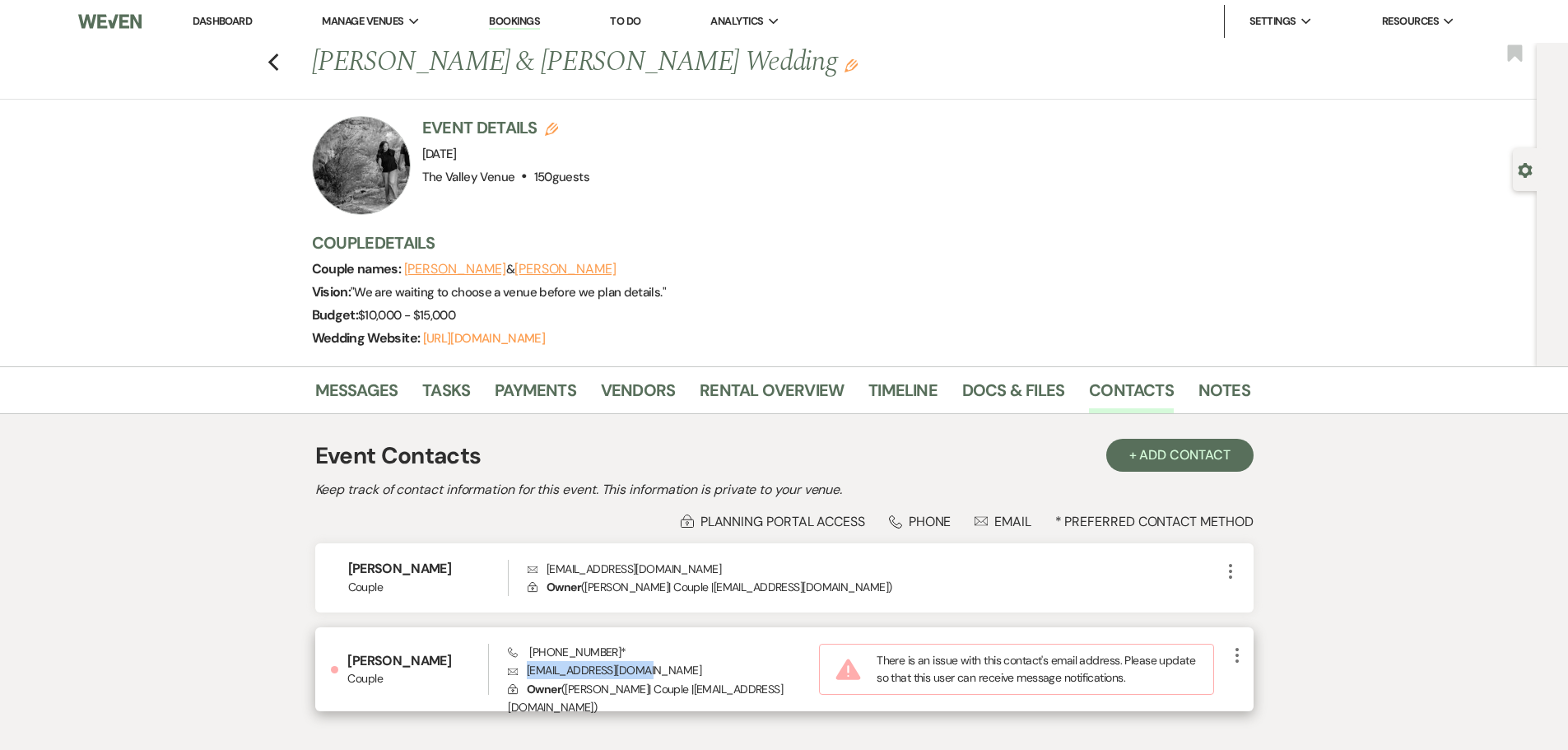
drag, startPoint x: 653, startPoint y: 666, endPoint x: 527, endPoint y: 673, distance: 126.2
click at [527, 673] on p "Envelope Lyssa2609@hotmail.com" at bounding box center [663, 669] width 311 height 18
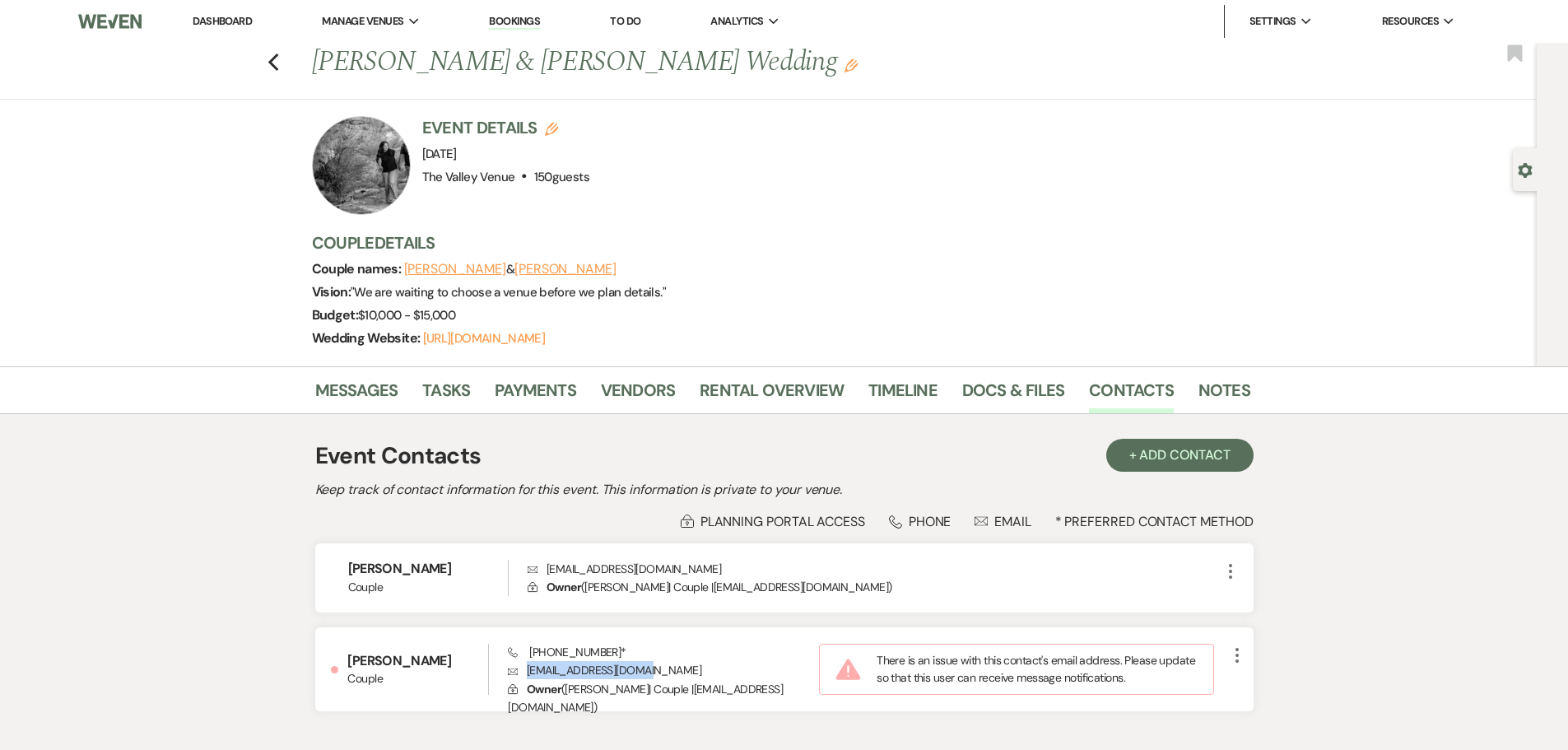
copy p "Lyssa2609@hotmail.com"
click at [274, 58] on icon "Previous" at bounding box center [274, 62] width 13 height 20
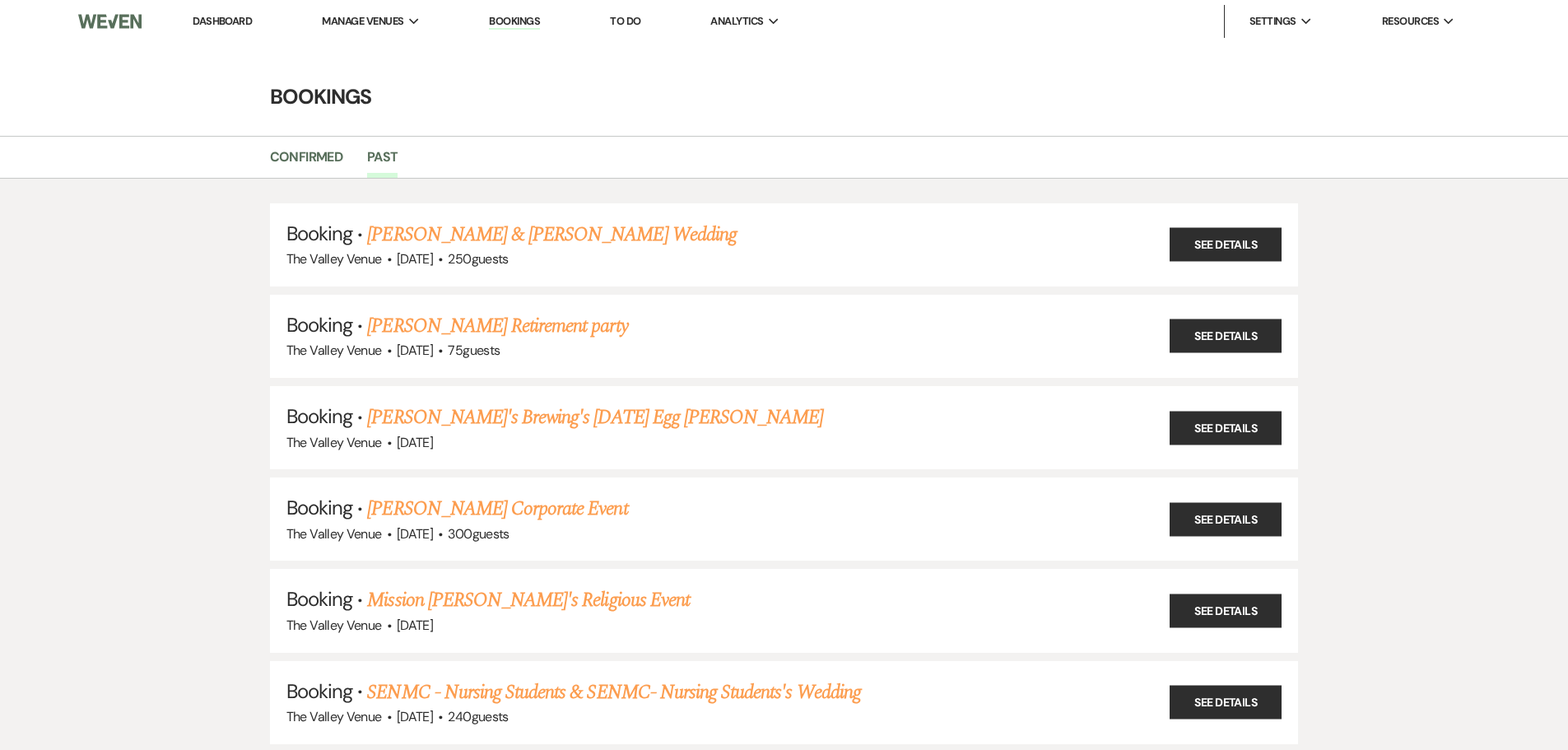
scroll to position [4973, 0]
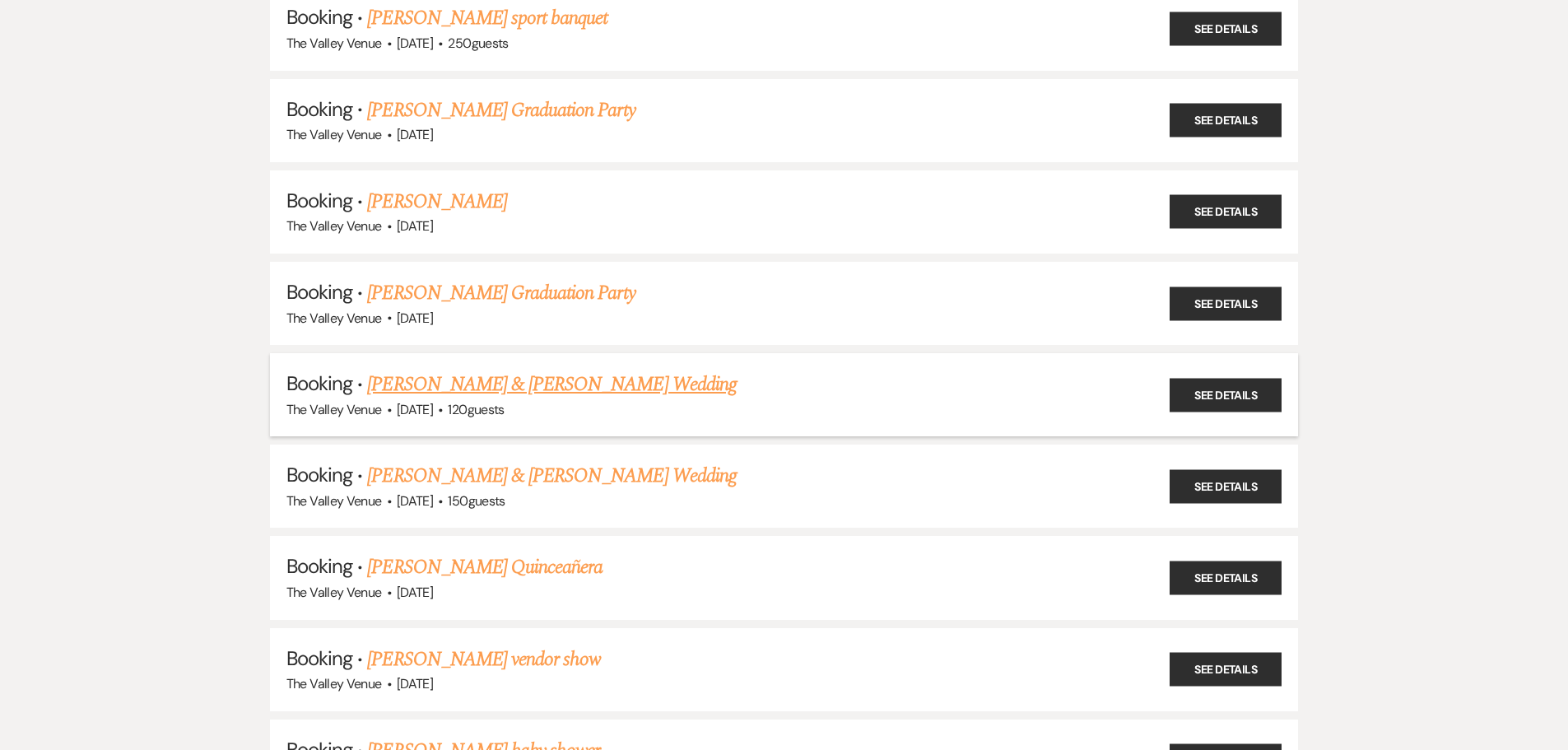
click at [589, 386] on link "Emiliano Renteria & Jaslen Armendarez's Wedding" at bounding box center [551, 384] width 369 height 30
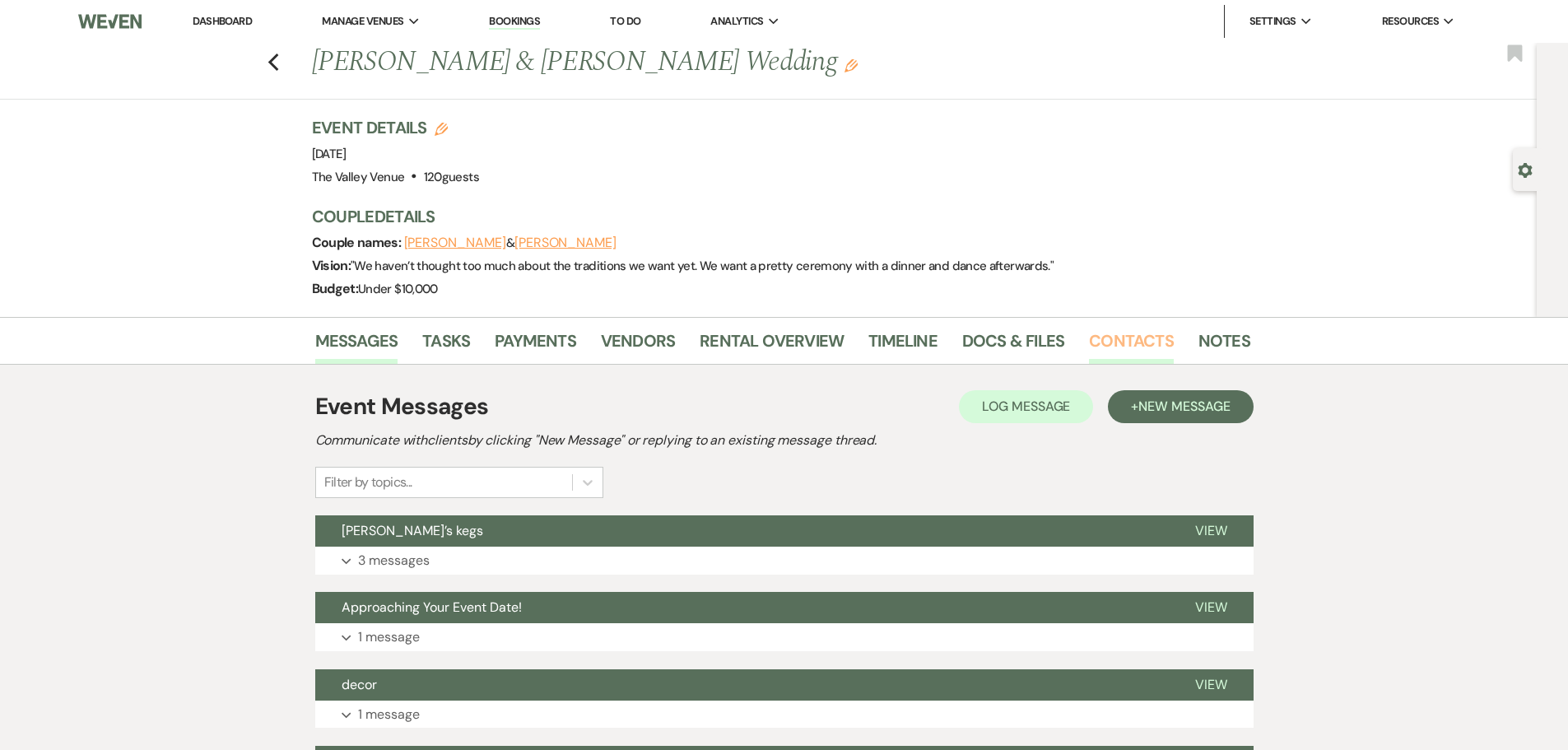
click at [1134, 332] on link "Contacts" at bounding box center [1131, 346] width 85 height 37
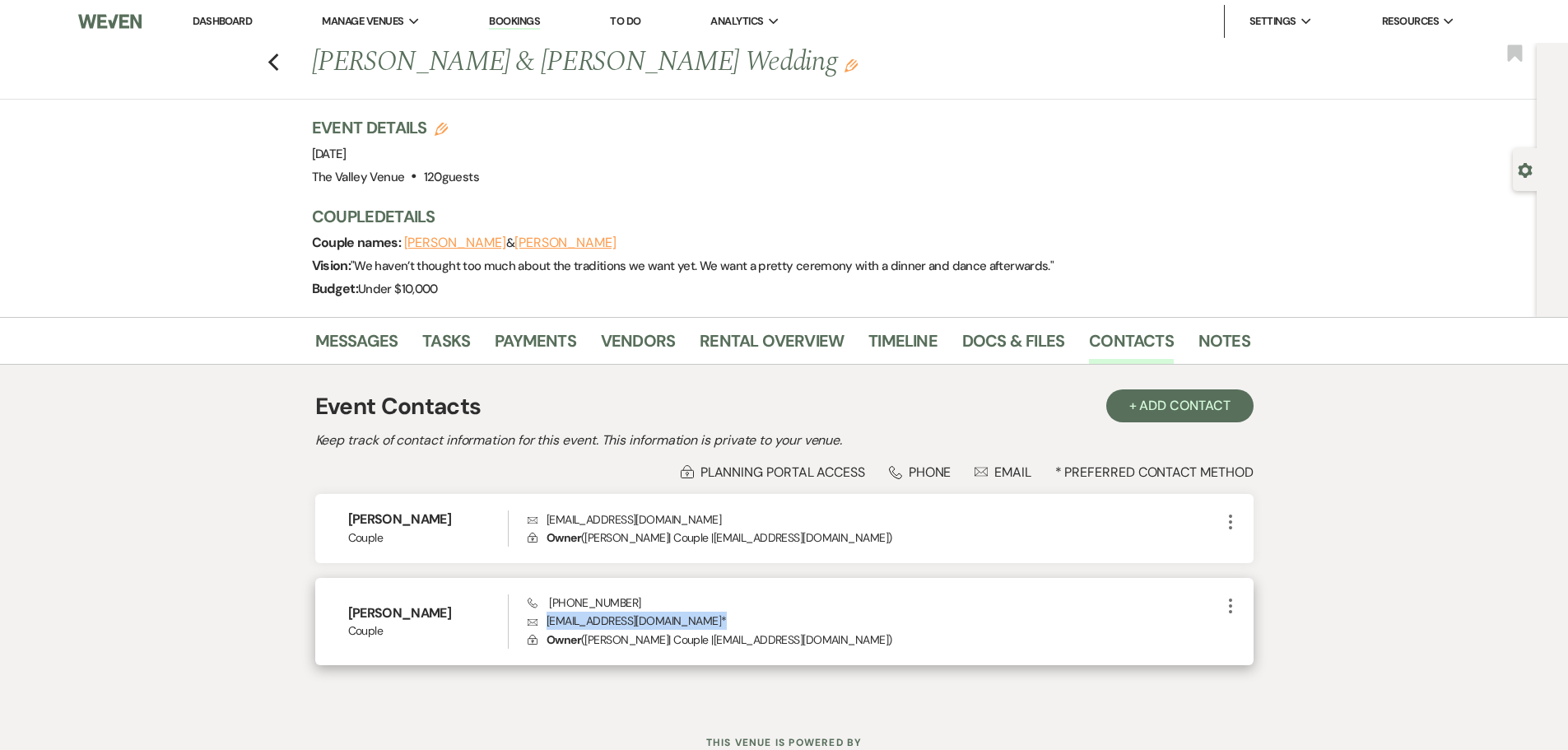
drag, startPoint x: 703, startPoint y: 623, endPoint x: 544, endPoint y: 622, distance: 159.0
click at [544, 622] on p "Envelope jaslenarmendarez02@gmail.com *" at bounding box center [873, 620] width 692 height 18
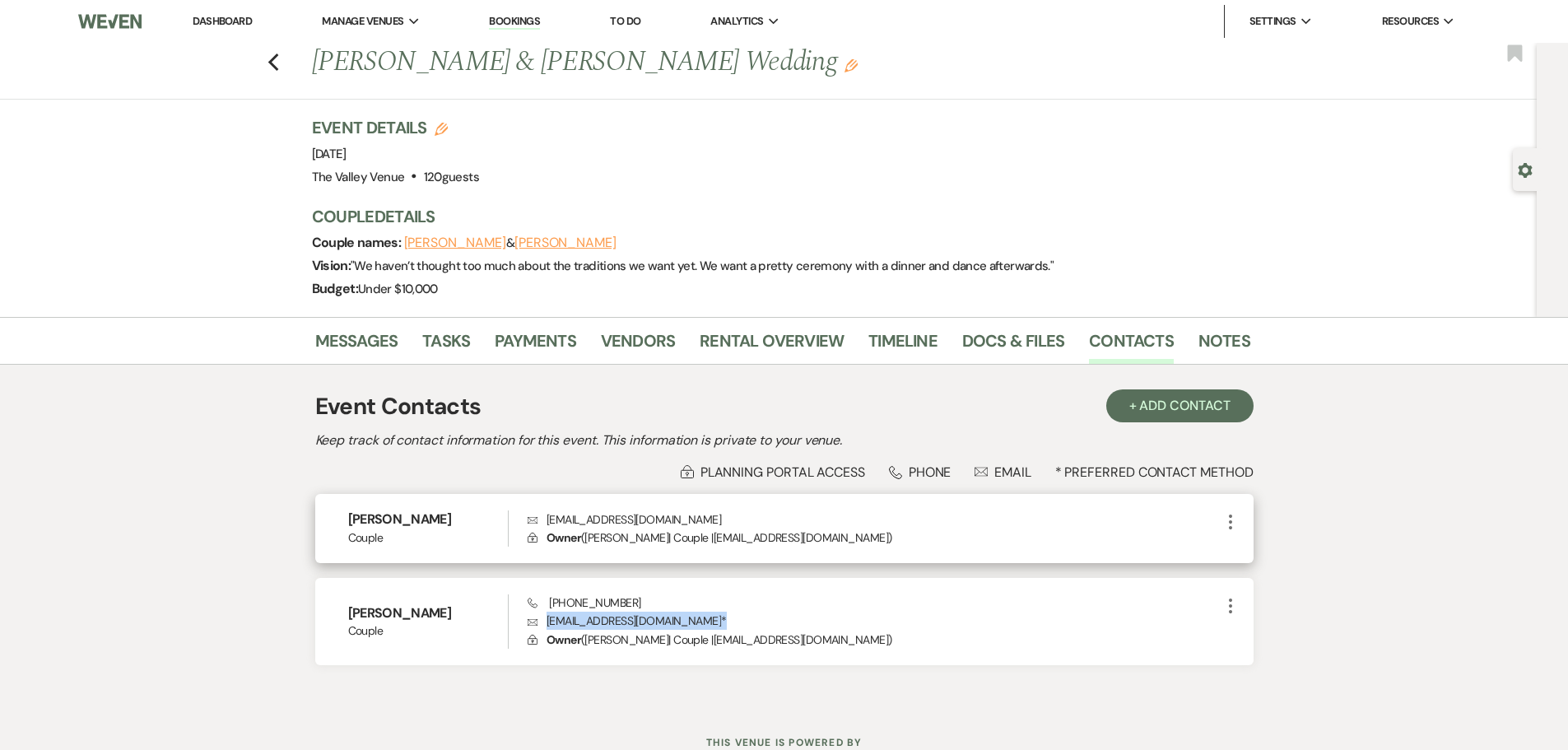
copy p "jaslenarmendarez02@gmail.com *"
click at [278, 63] on icon "Previous" at bounding box center [274, 62] width 13 height 20
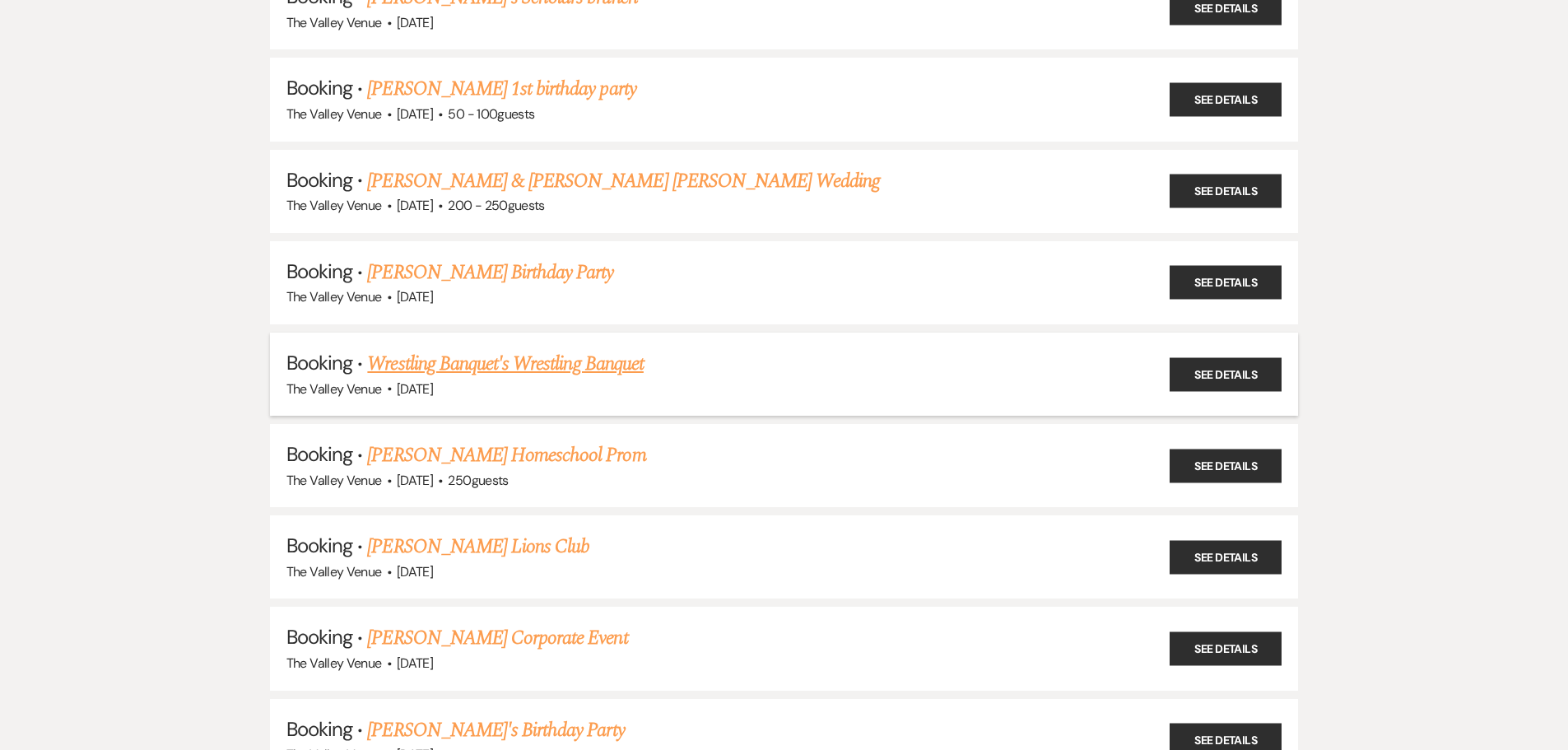
scroll to position [3410, 0]
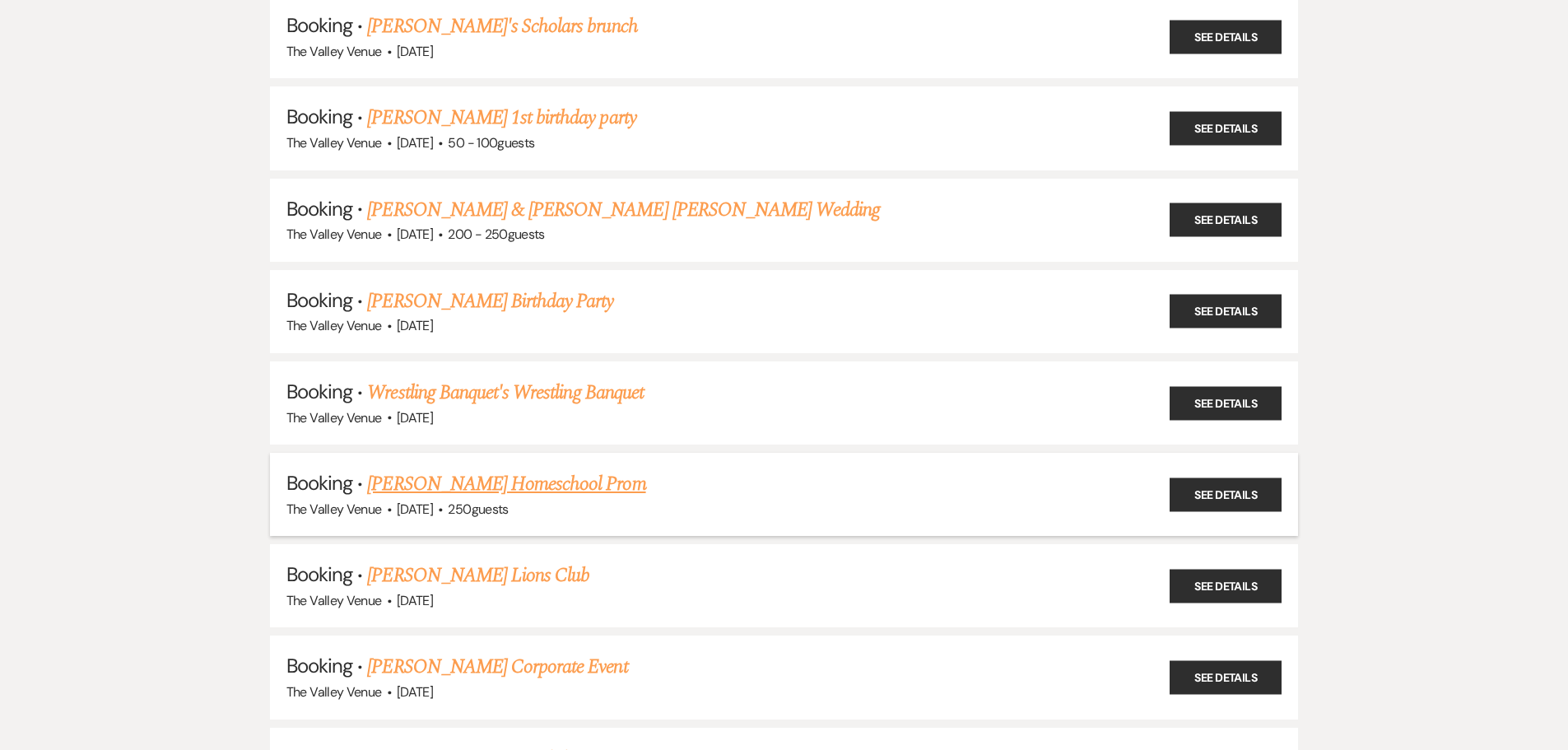
click at [572, 483] on link "Angie Johnson Homeschool Prom" at bounding box center [505, 483] width 278 height 30
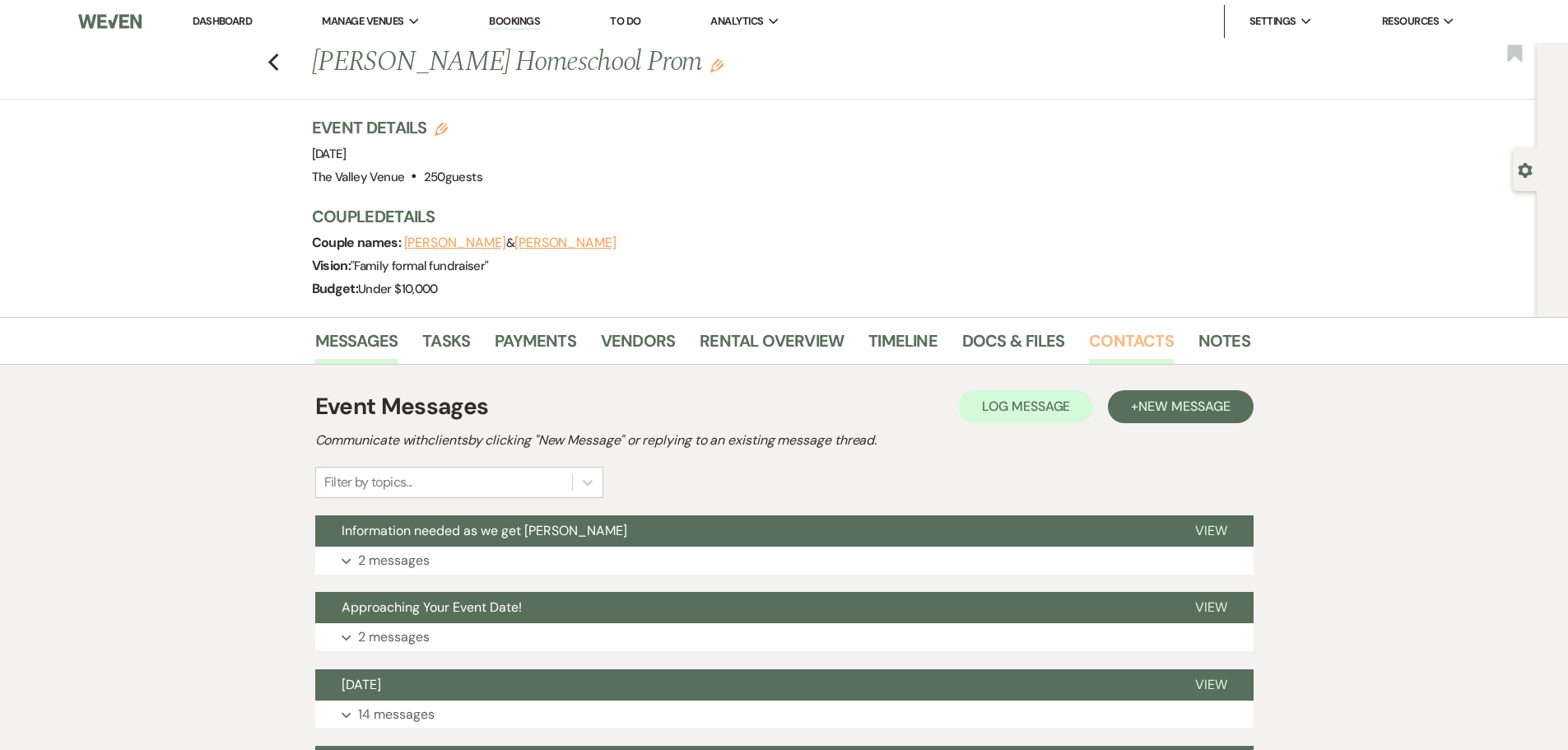
click at [1140, 329] on link "Contacts" at bounding box center [1131, 346] width 85 height 37
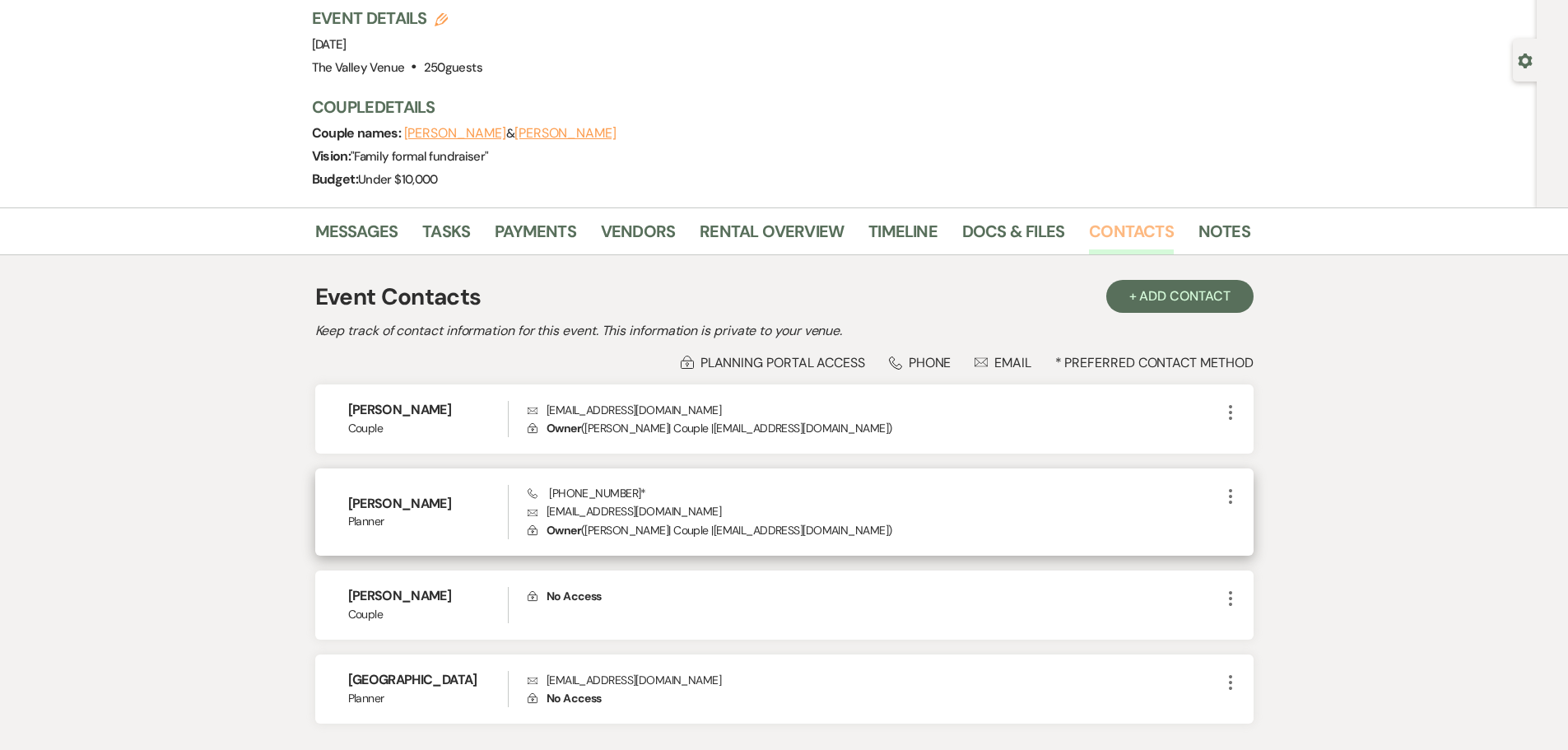
scroll to position [165, 0]
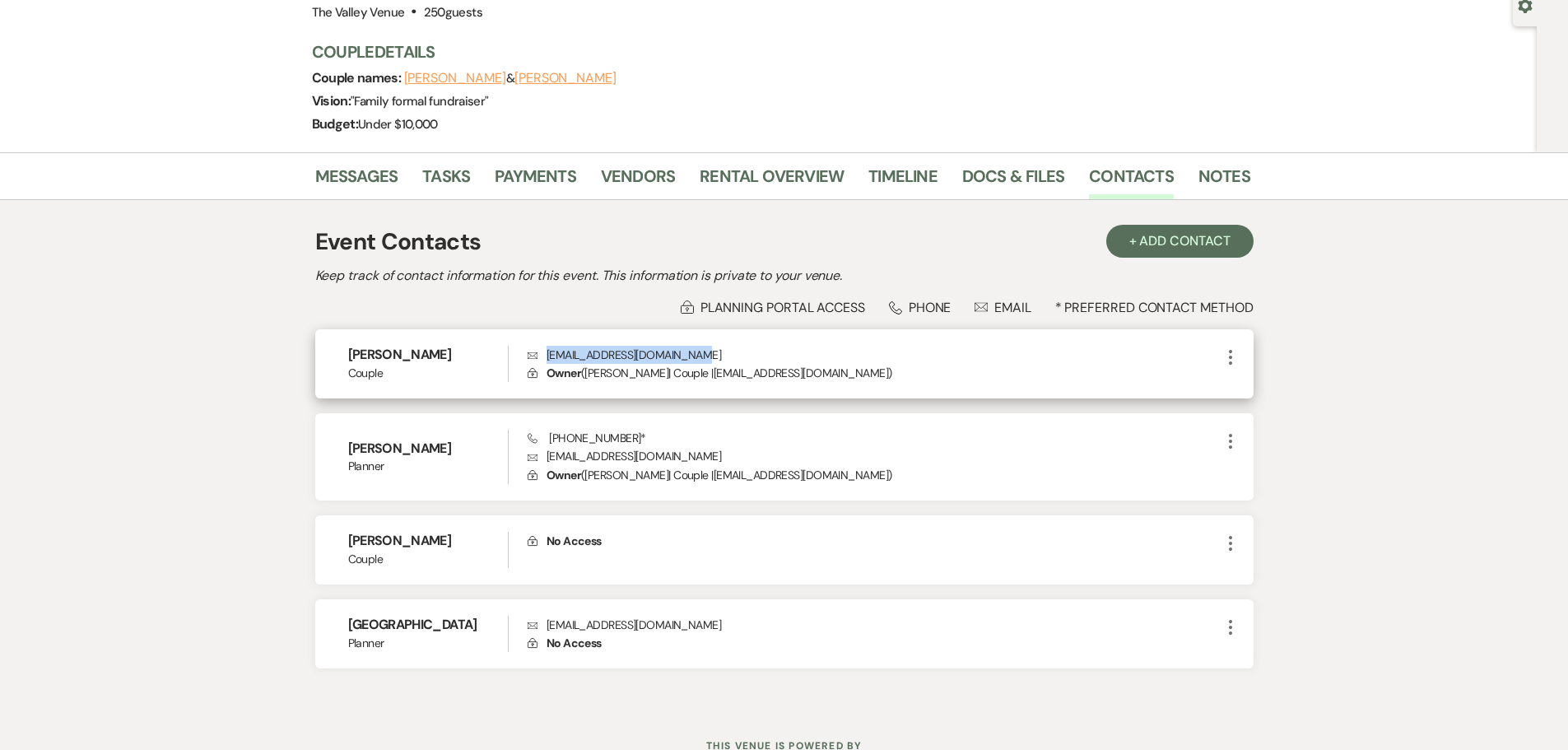
drag, startPoint x: 548, startPoint y: 352, endPoint x: 697, endPoint y: 352, distance: 149.0
click at [697, 352] on p "Envelope adelaide.emiline@gmail.com" at bounding box center [873, 354] width 692 height 18
copy p "adelaide.emiline@gmail.com"
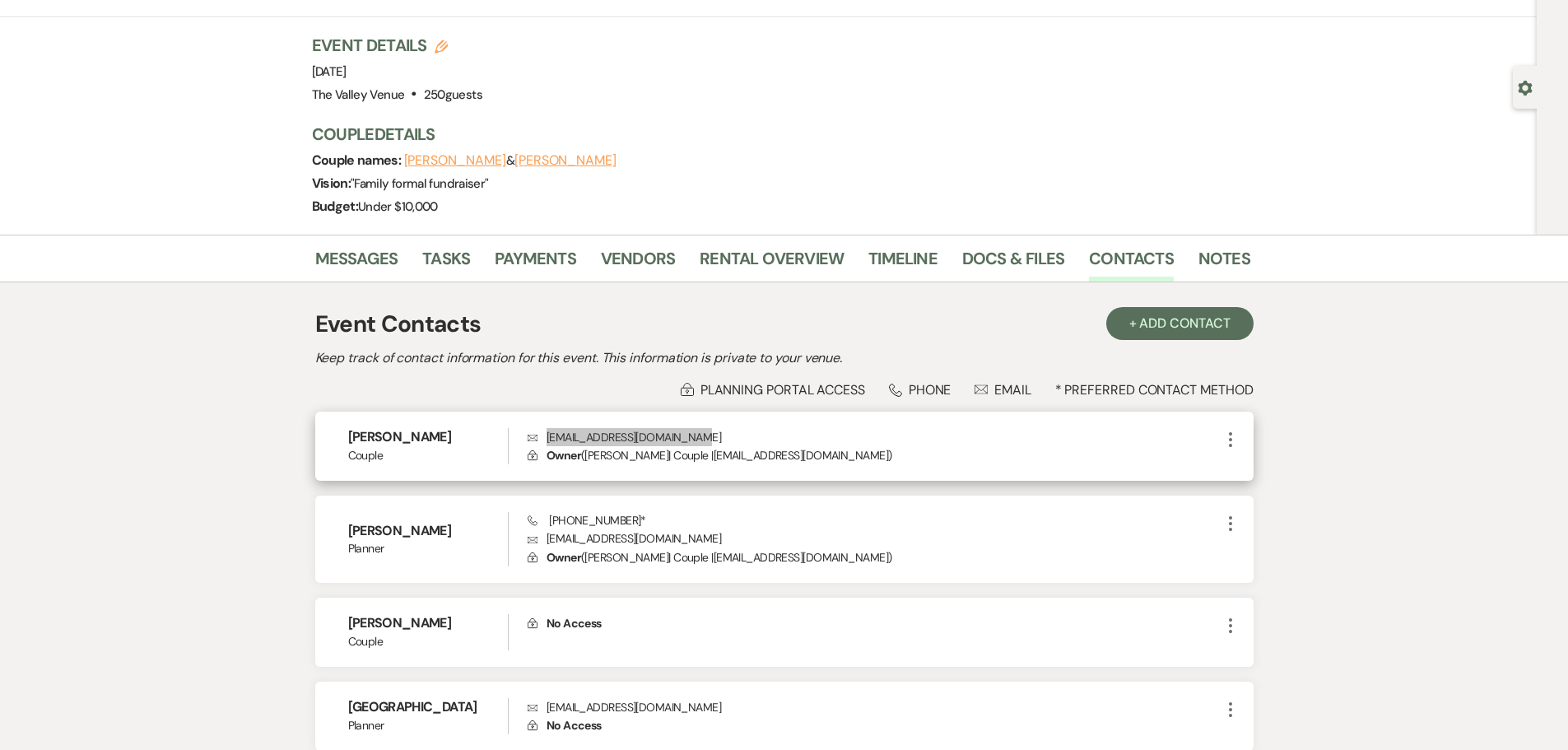
scroll to position [0, 0]
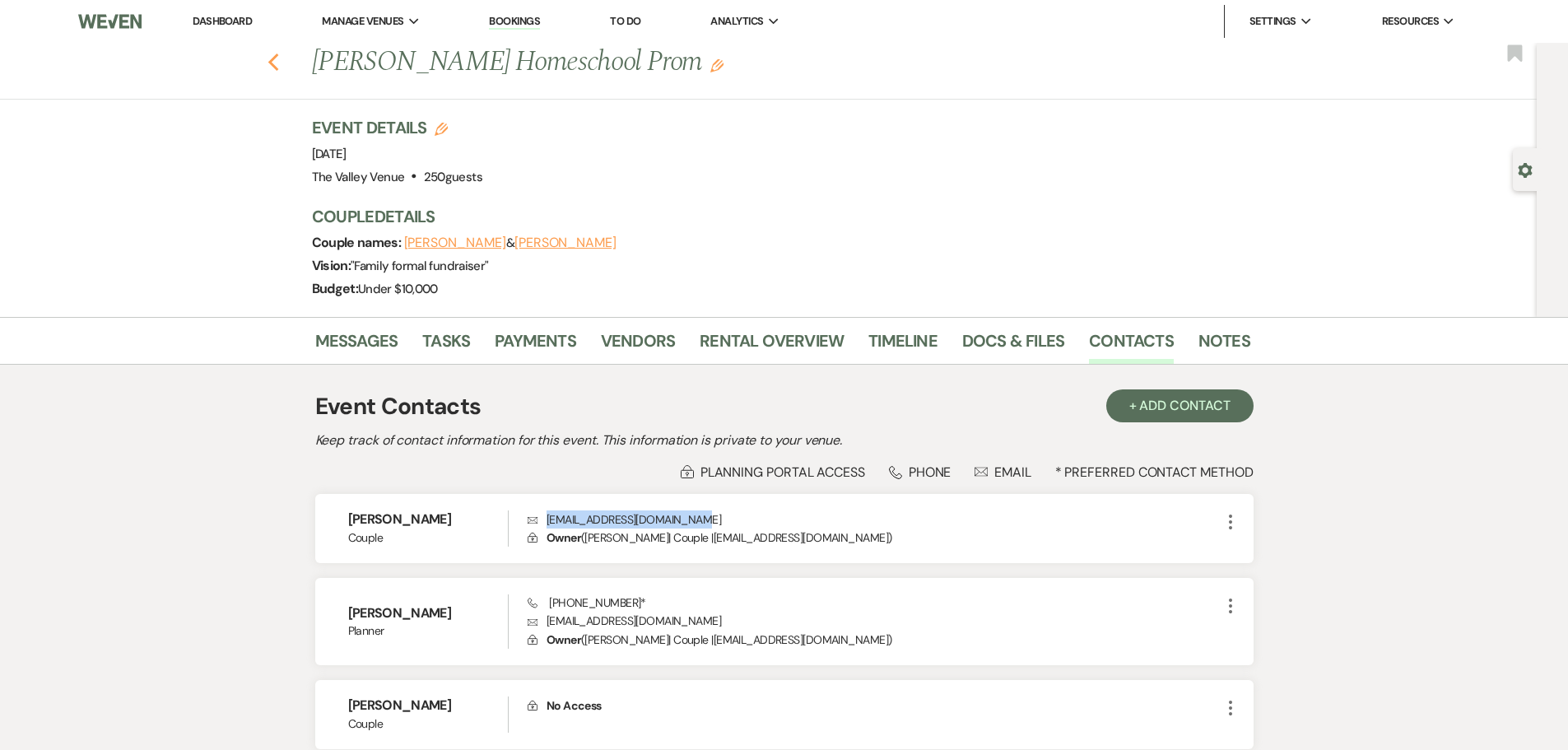
click at [276, 67] on icon "Previous" at bounding box center [274, 62] width 13 height 20
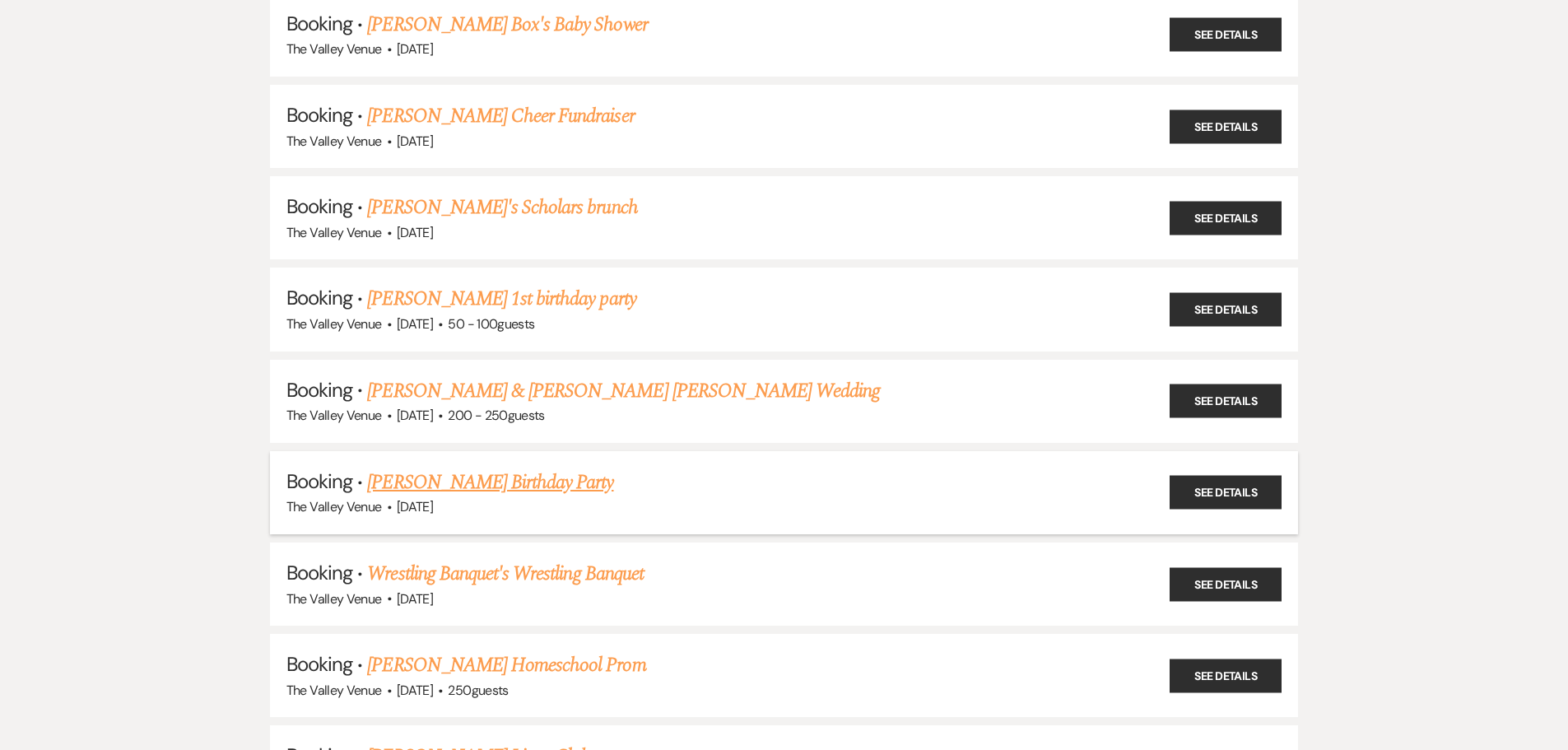
scroll to position [3328, 0]
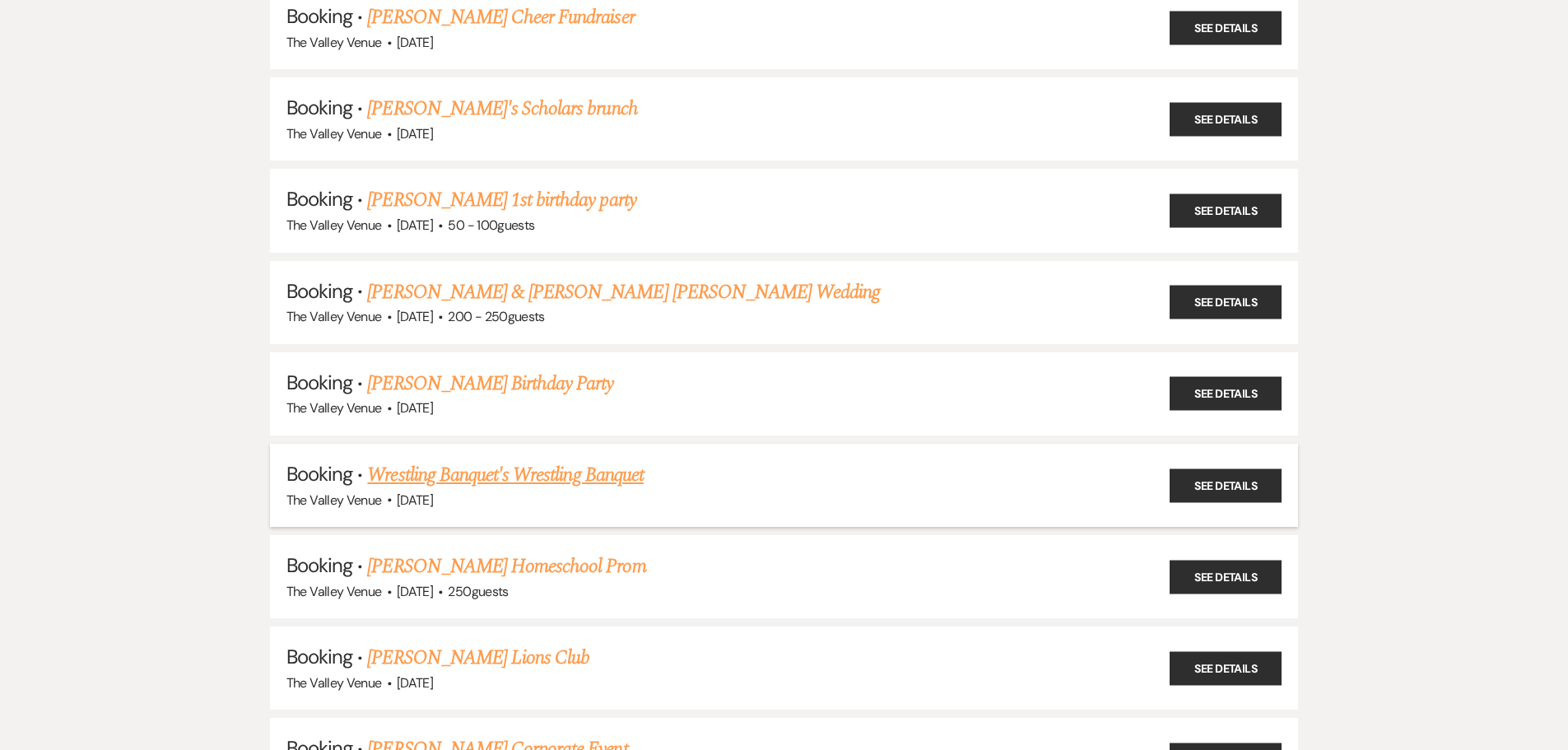
click at [599, 475] on link "Wrestling Banquet's Wrestling Banquet" at bounding box center [505, 475] width 276 height 30
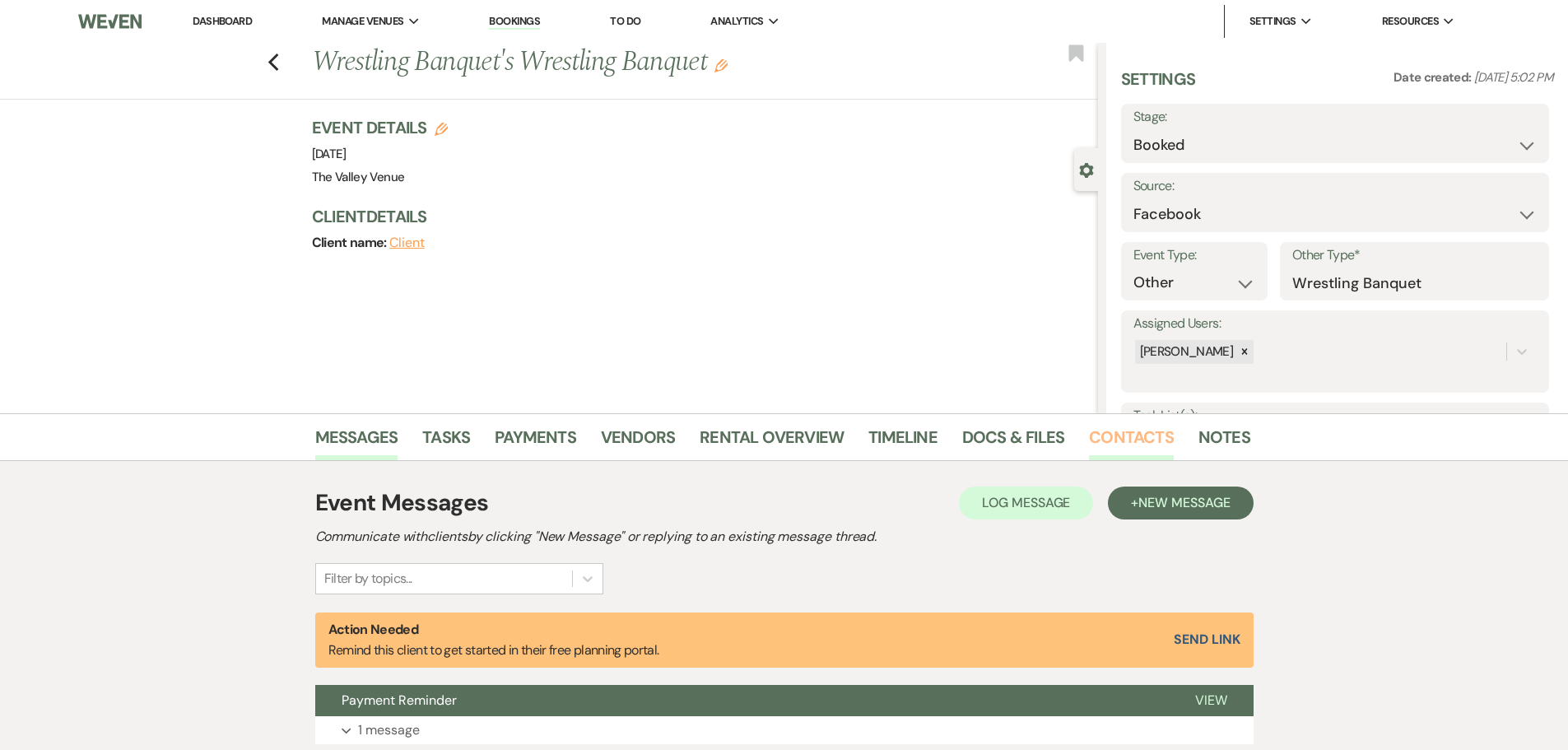
click at [1135, 439] on link "Contacts" at bounding box center [1131, 442] width 85 height 37
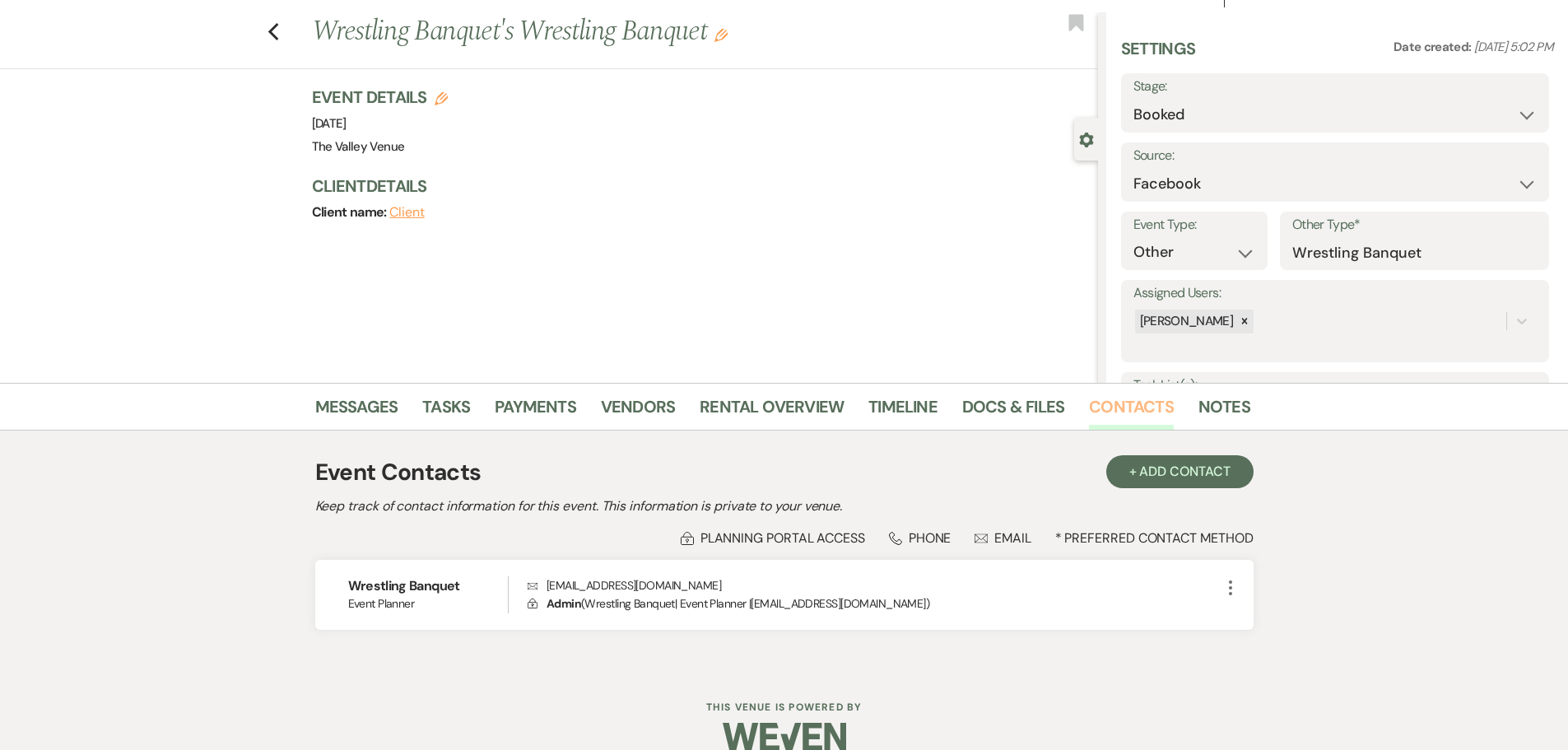
scroll to position [56, 0]
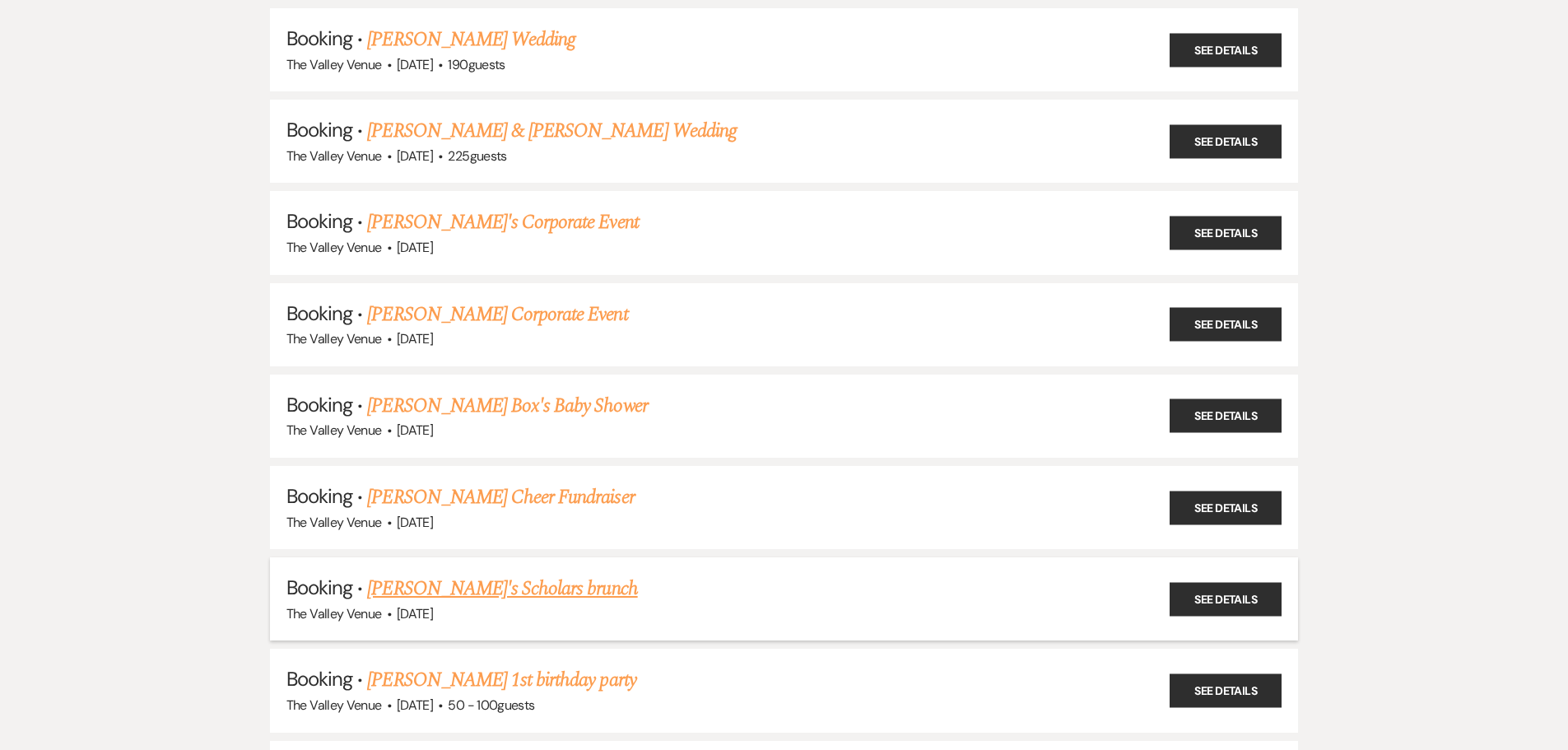
scroll to position [2834, 0]
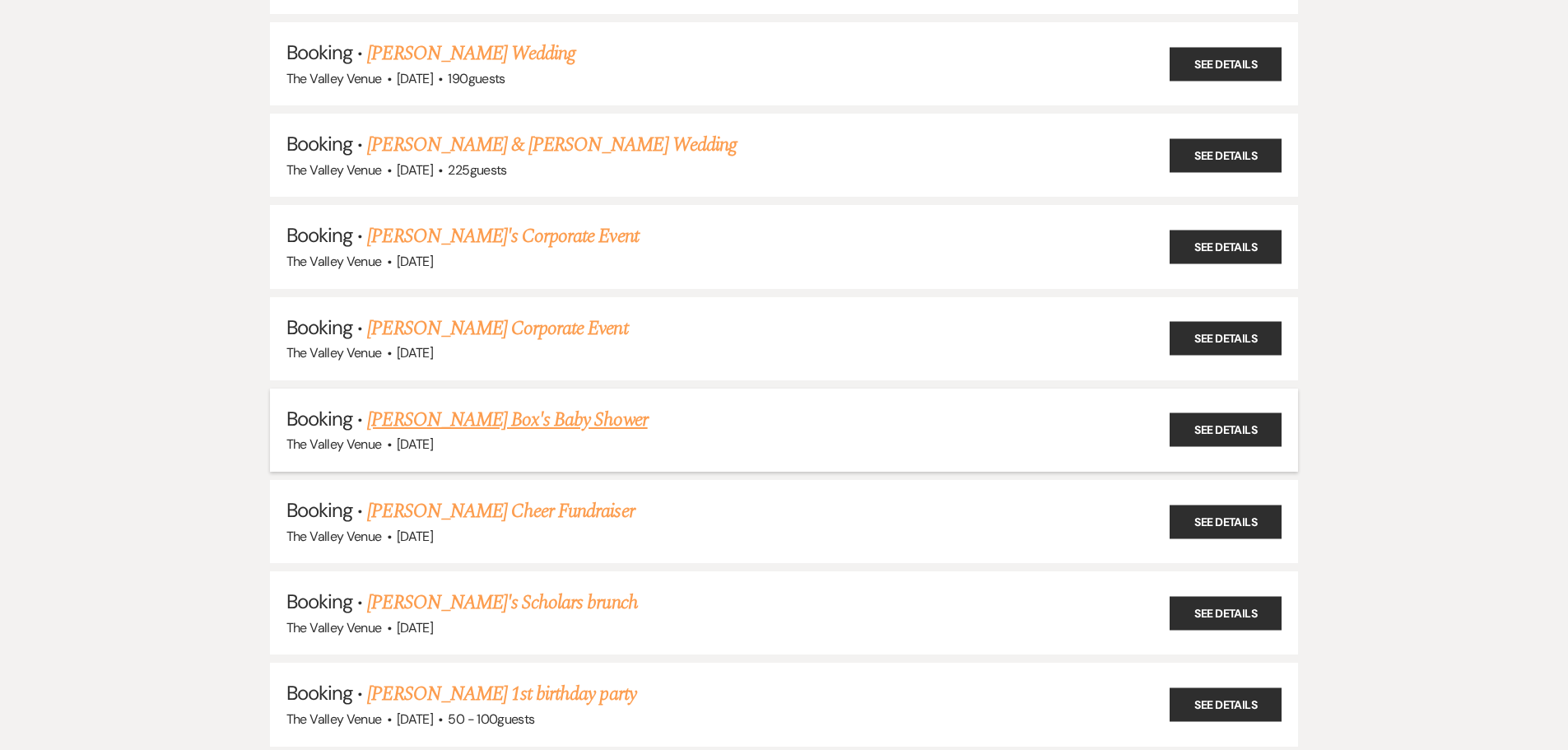
click at [514, 430] on link "Cora Box's Baby Shower" at bounding box center [506, 420] width 279 height 30
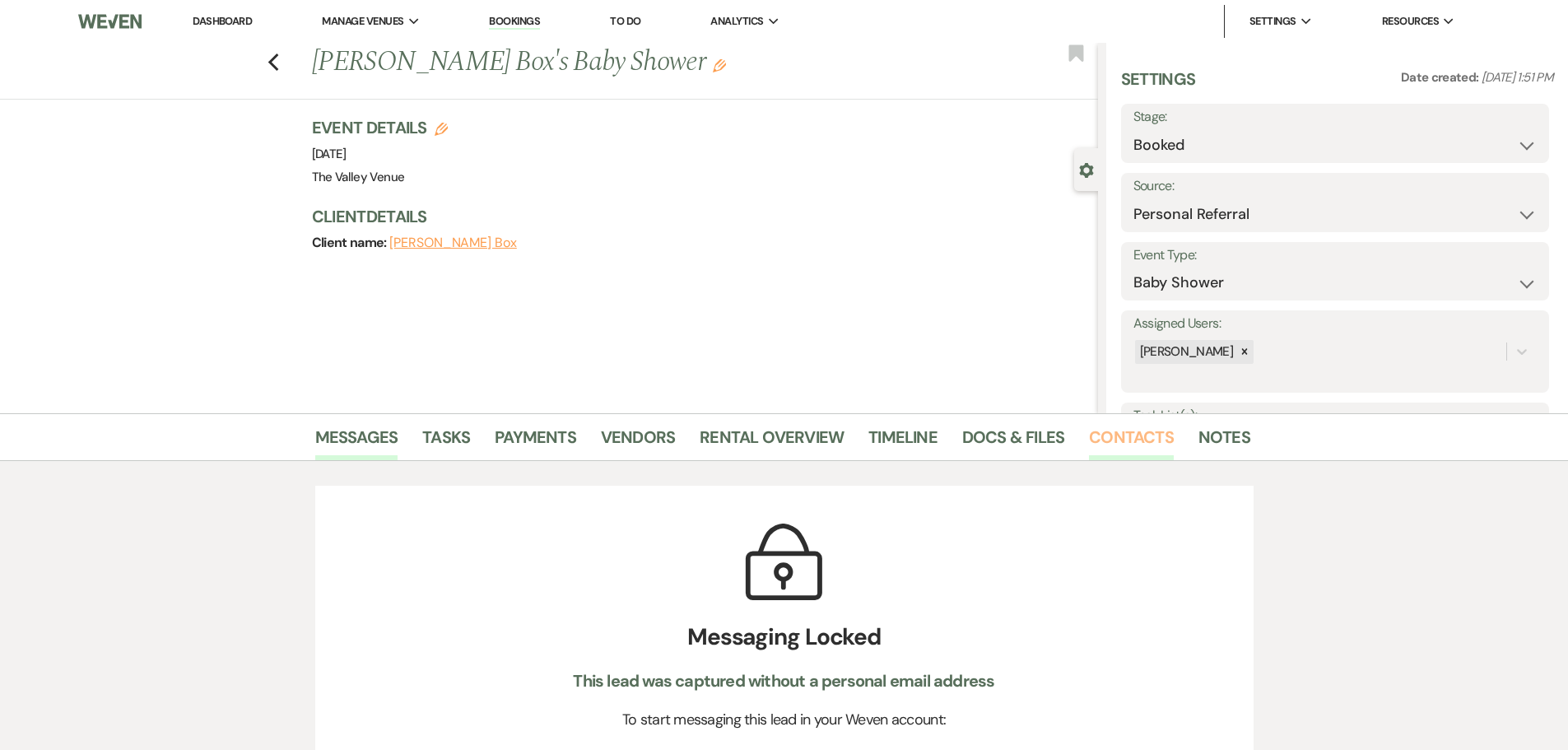
click at [1092, 440] on link "Contacts" at bounding box center [1131, 442] width 85 height 37
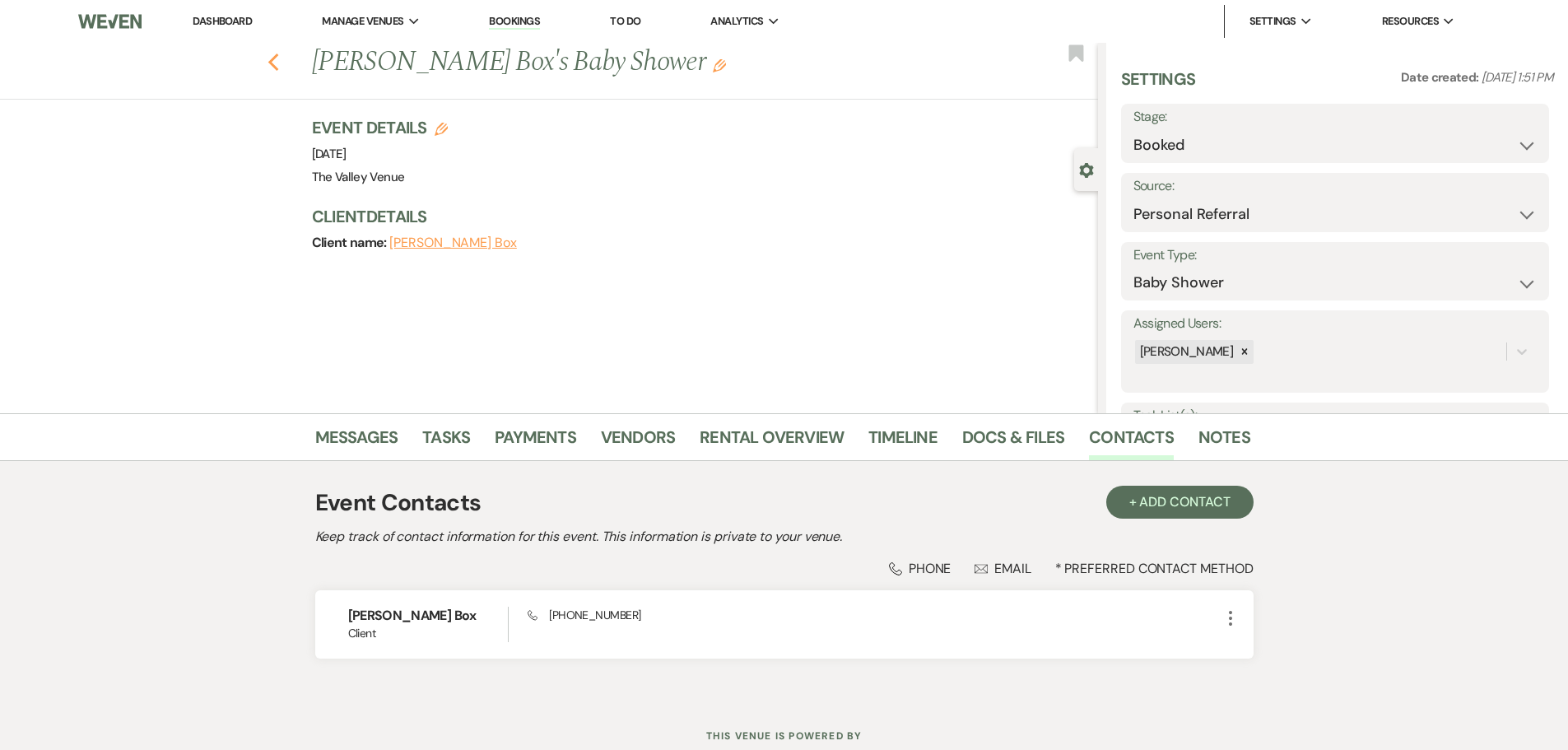
click at [279, 66] on icon "Previous" at bounding box center [274, 62] width 13 height 20
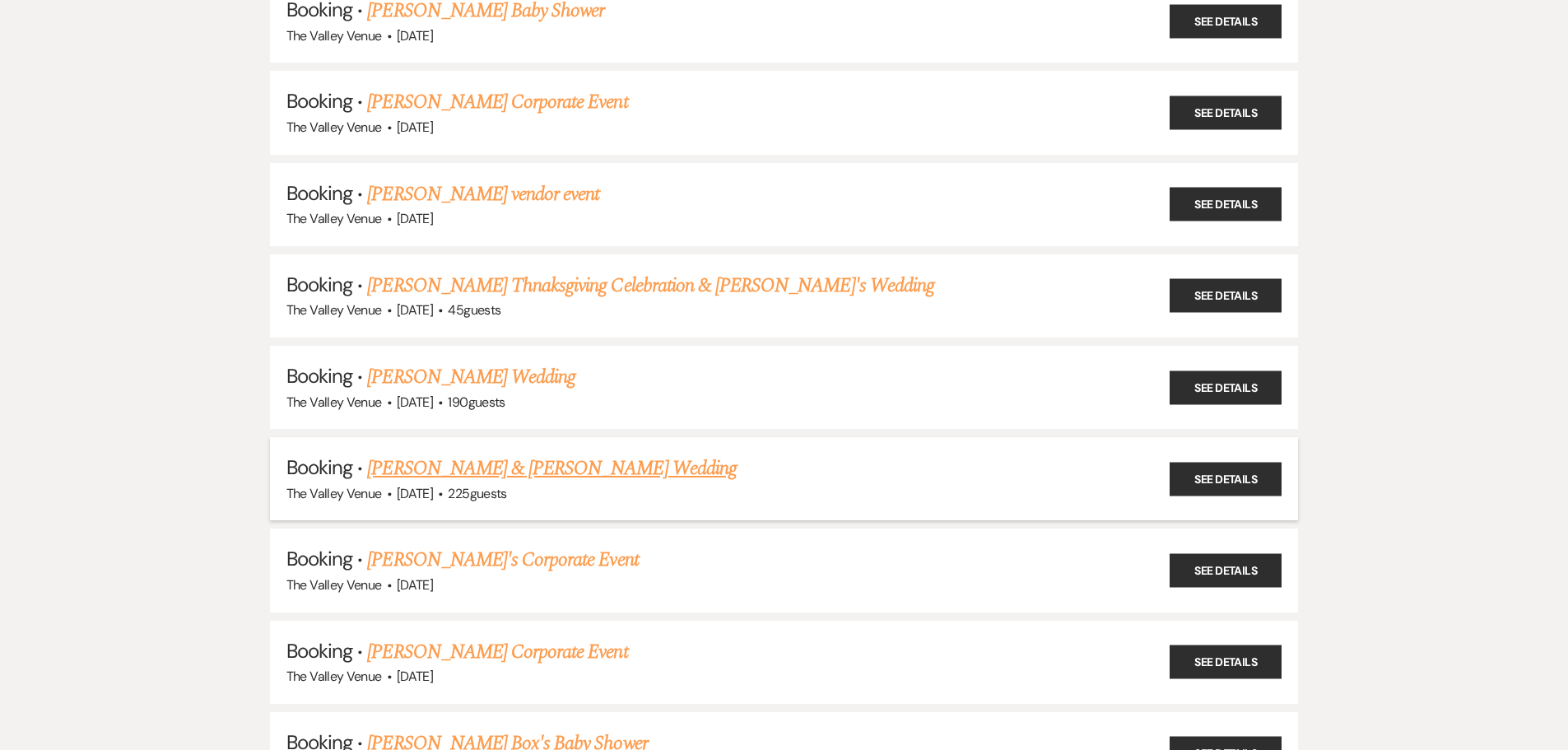
scroll to position [2505, 0]
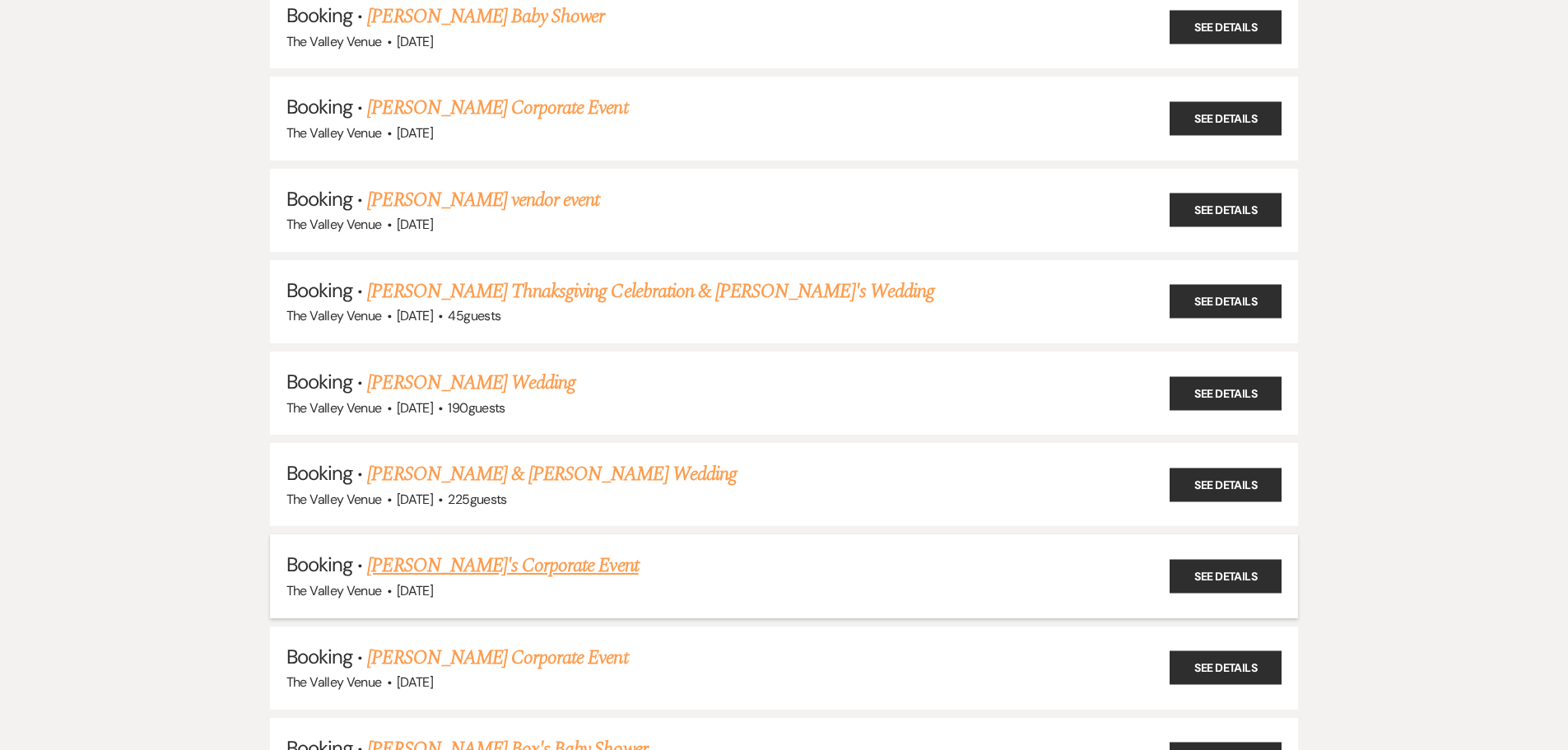
click at [527, 562] on link "Muffy's Corporate Event" at bounding box center [502, 565] width 271 height 30
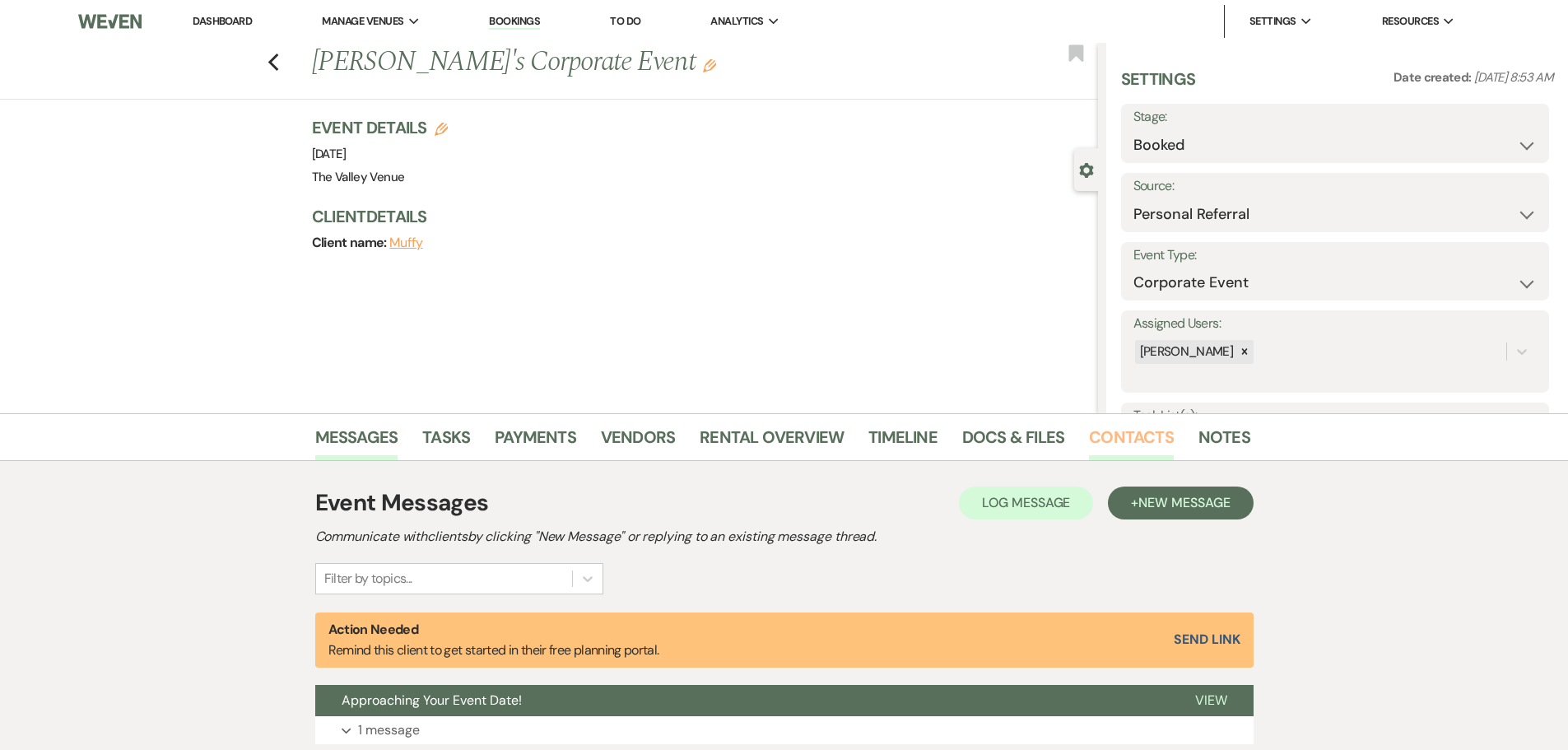
click at [1097, 428] on link "Contacts" at bounding box center [1131, 442] width 85 height 37
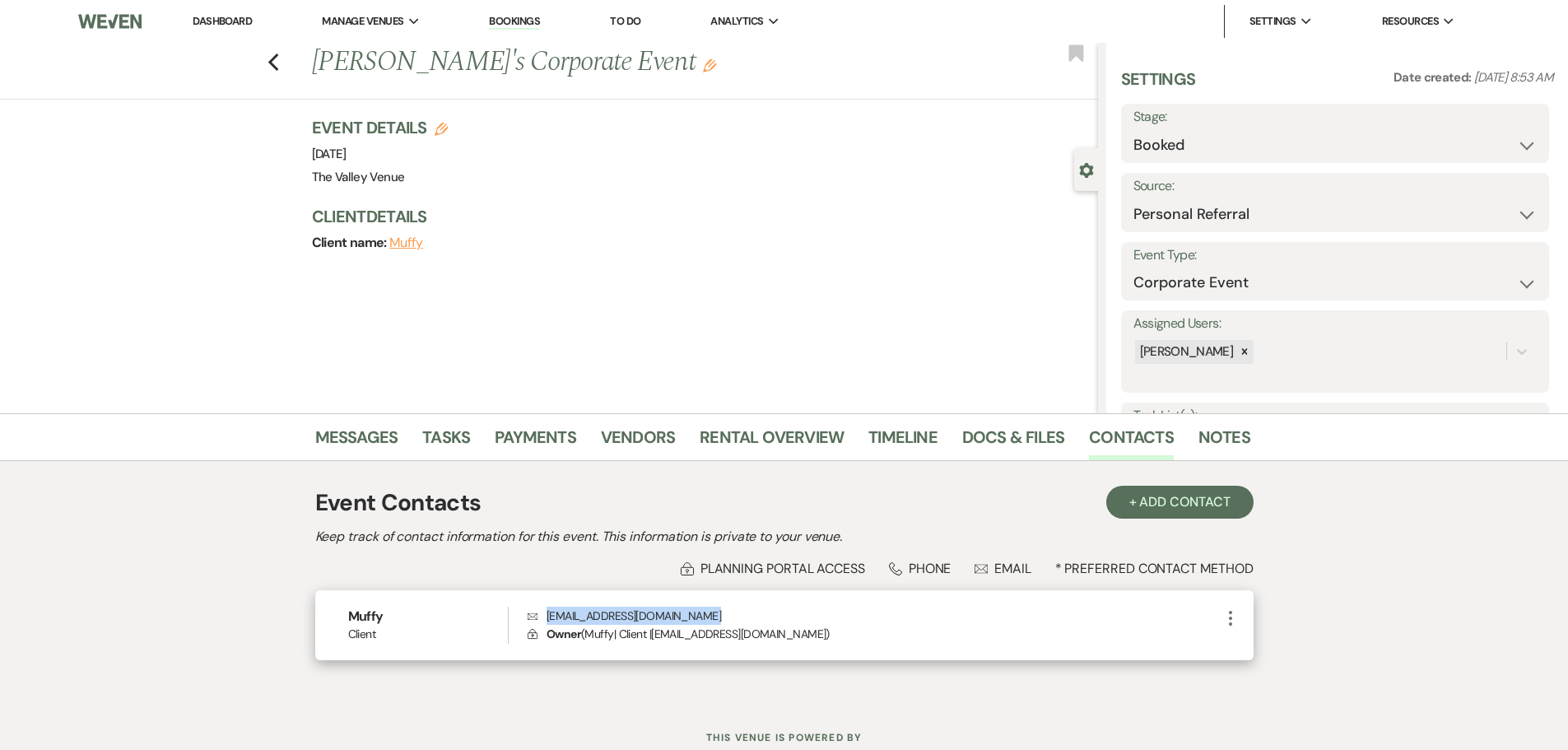
drag, startPoint x: 715, startPoint y: 617, endPoint x: 549, endPoint y: 623, distance: 166.1
click at [549, 623] on p "Envelope muffyg@dunaganassociates.com" at bounding box center [873, 615] width 692 height 18
copy p "muffyg@dunaganassociates.com"
click at [277, 68] on icon "Previous" at bounding box center [274, 62] width 13 height 20
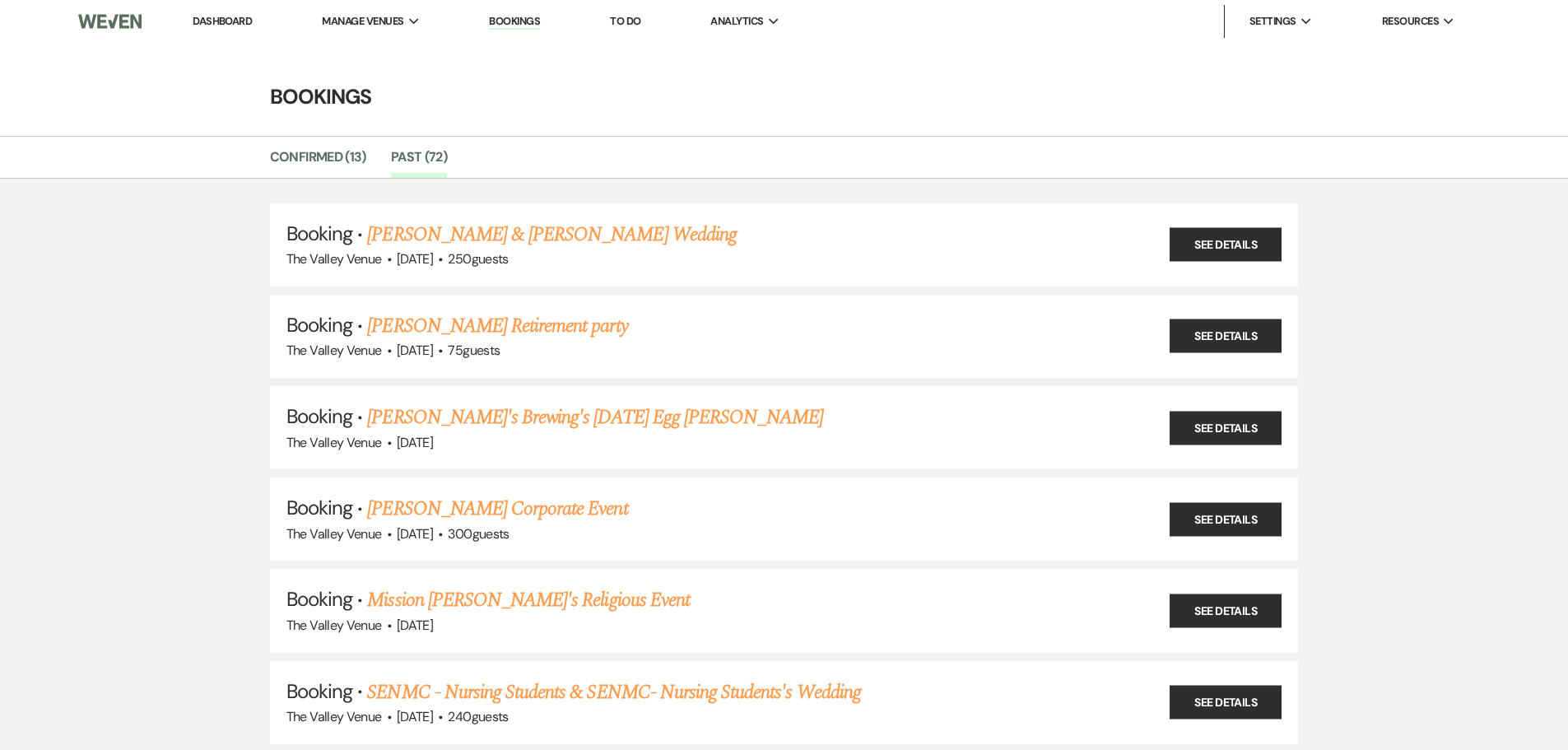
click at [251, 26] on link "Dashboard" at bounding box center [223, 20] width 59 height 14
click at [238, 20] on link "Dashboard" at bounding box center [223, 20] width 59 height 14
